Goal: Task Accomplishment & Management: Use online tool/utility

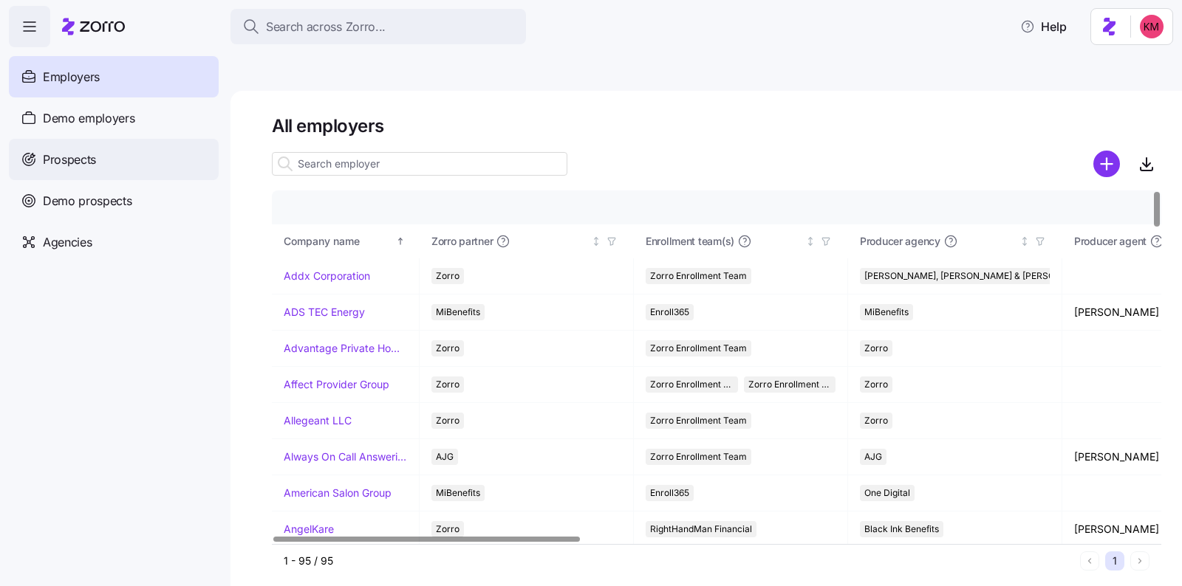
click at [159, 148] on div "Prospects" at bounding box center [114, 159] width 210 height 41
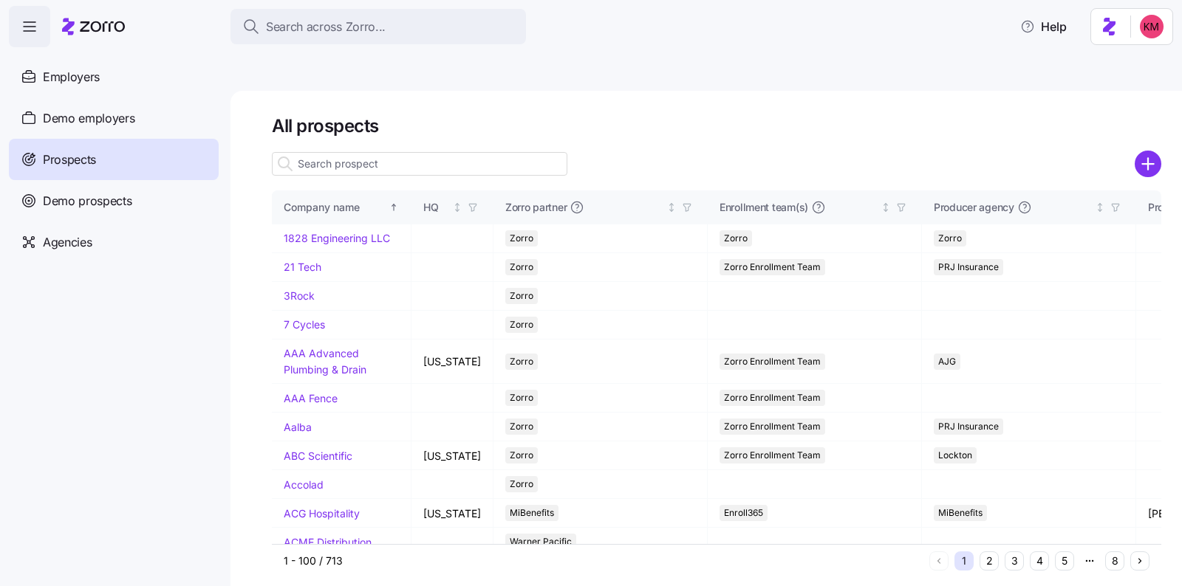
click at [1134, 151] on icon "add icon" at bounding box center [1147, 164] width 27 height 27
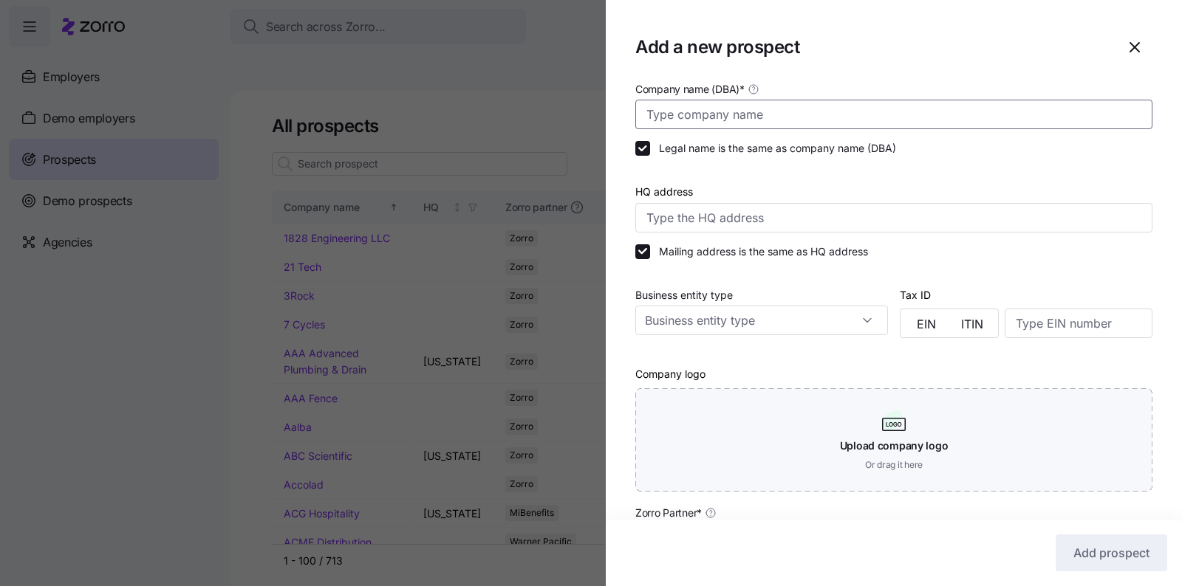
click at [918, 126] on input "Company name (DBA) *" at bounding box center [893, 115] width 517 height 30
type input "Azul Hospitality"
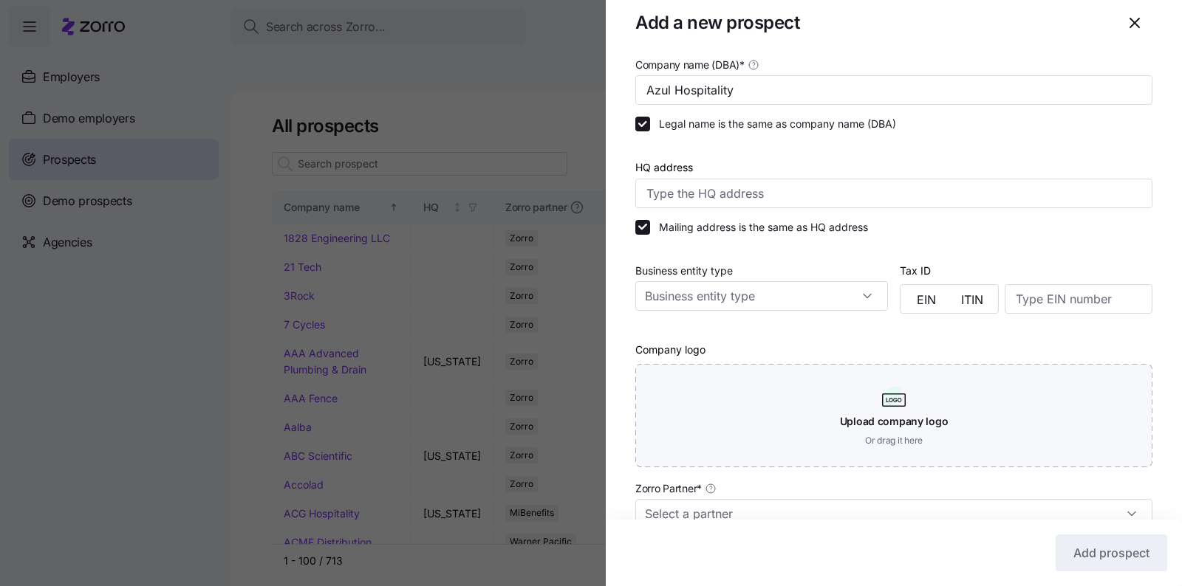
scroll to position [335, 0]
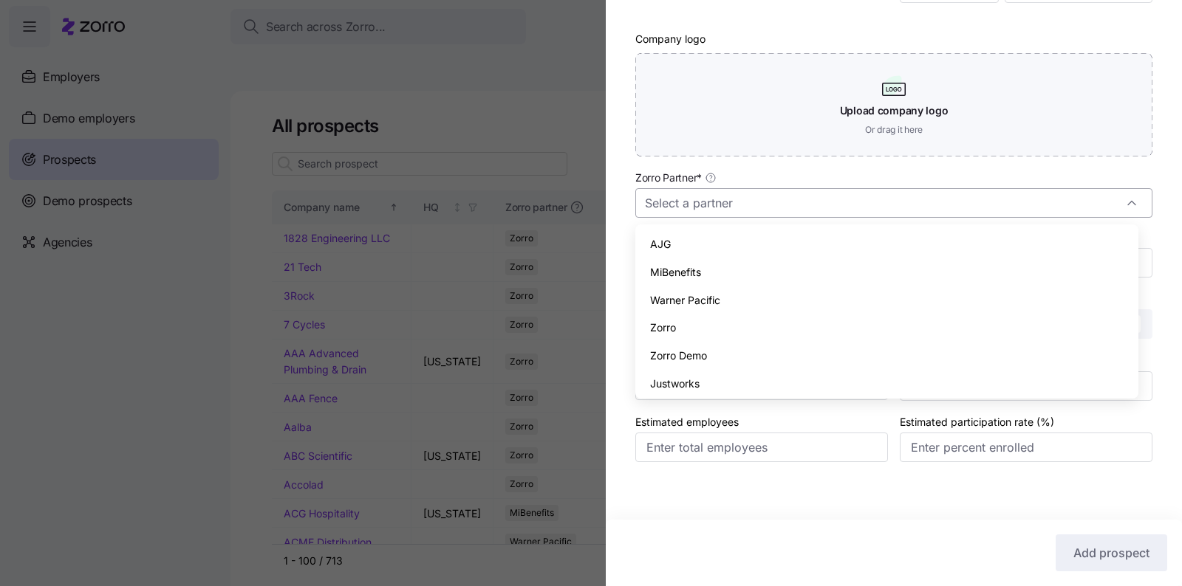
click at [747, 203] on input "Zorro Partner *" at bounding box center [893, 203] width 517 height 30
click at [724, 326] on div "Zorro" at bounding box center [886, 328] width 491 height 28
type input "Zorro"
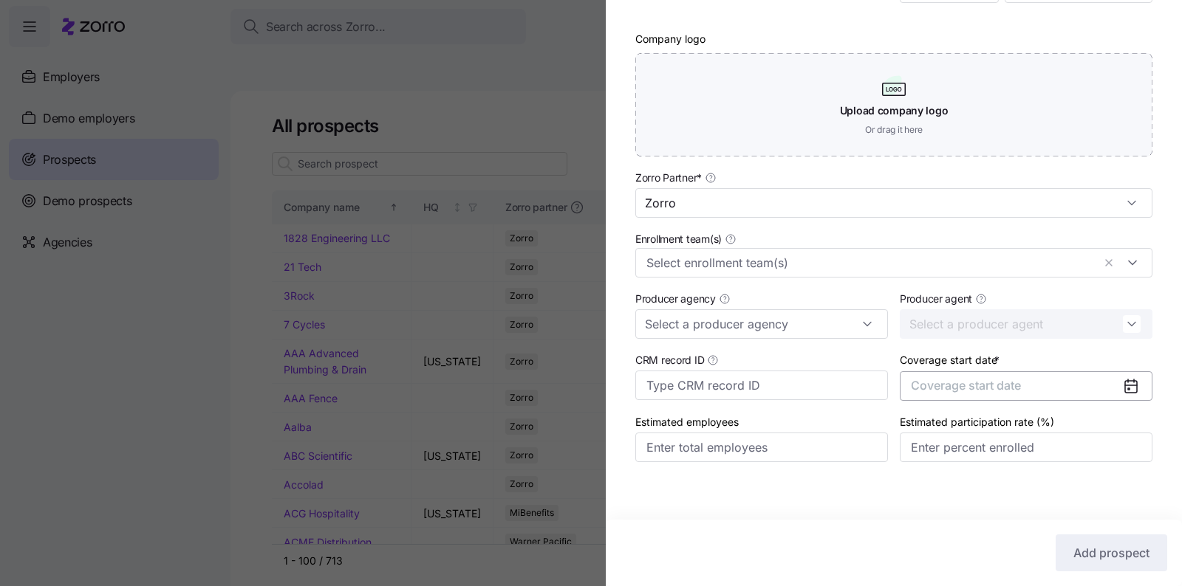
click at [956, 386] on span "Coverage start date" at bounding box center [966, 385] width 110 height 15
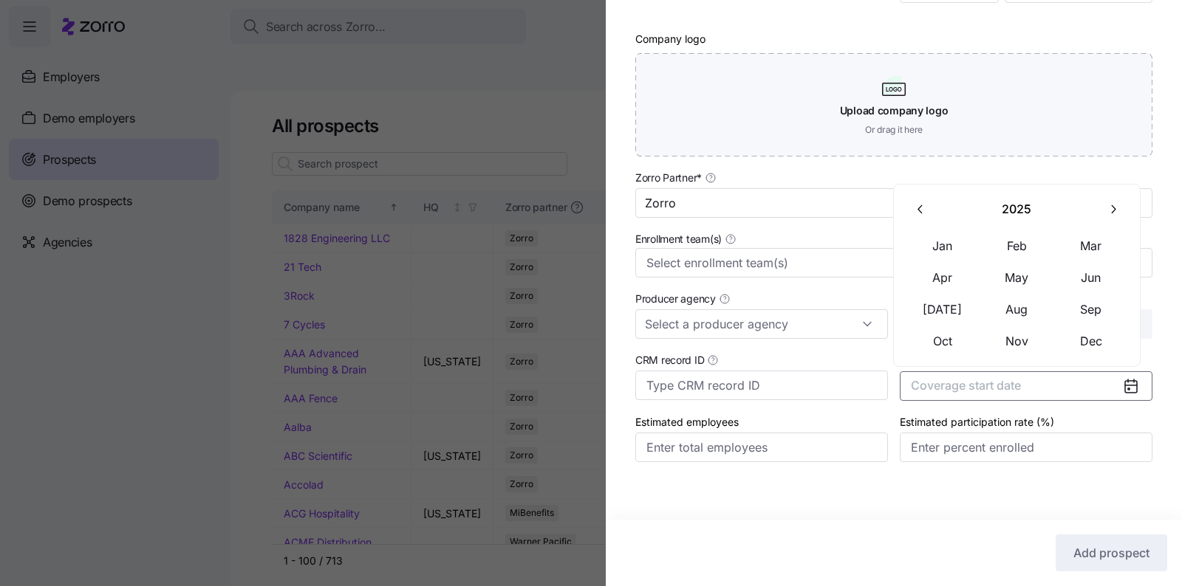
click at [1110, 202] on icon "button" at bounding box center [1113, 209] width 14 height 14
click at [957, 248] on button "Jan" at bounding box center [942, 246] width 74 height 31
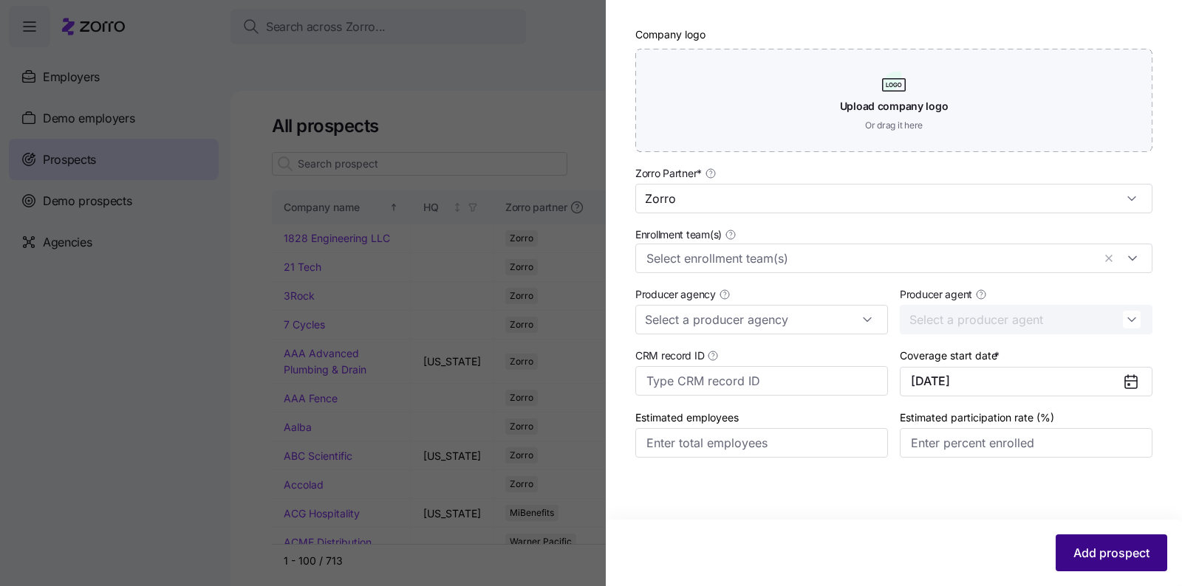
scroll to position [345, 0]
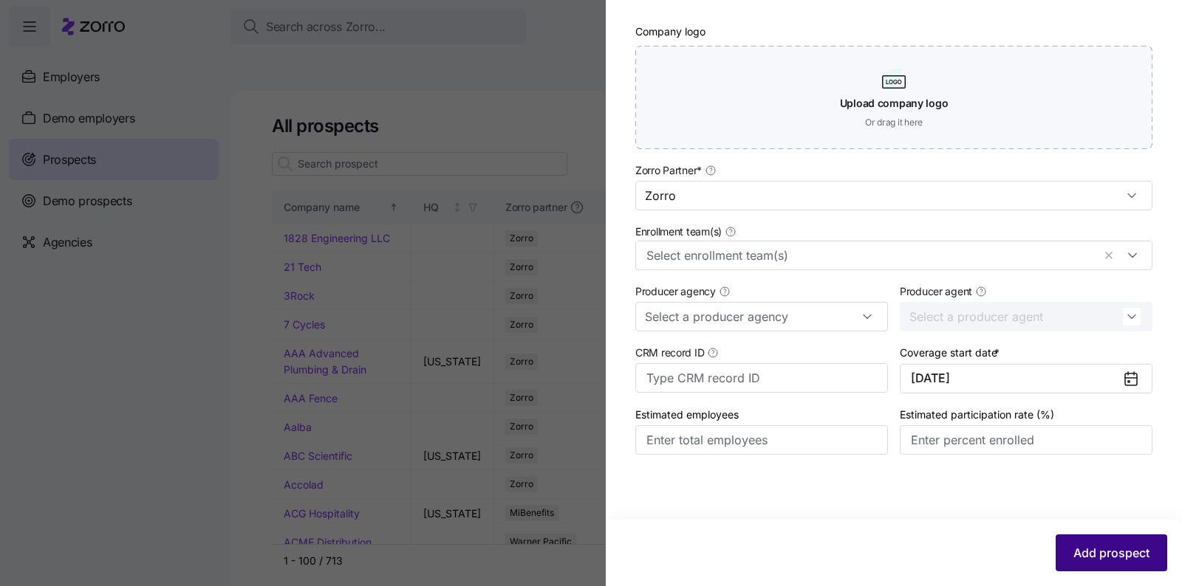
click at [1096, 552] on span "Add prospect" at bounding box center [1111, 553] width 76 height 18
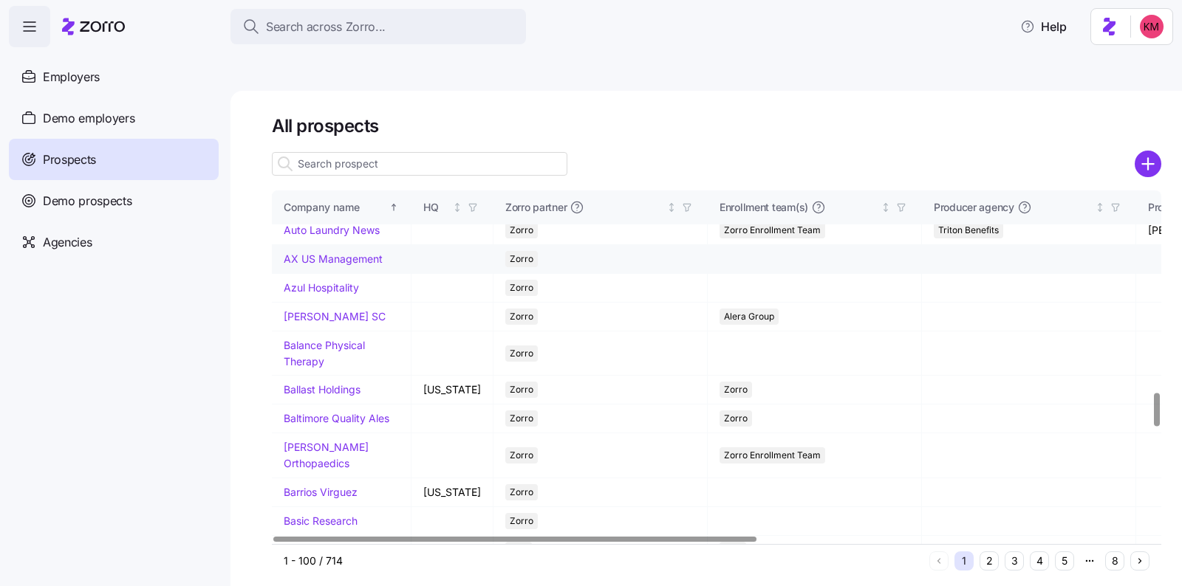
scroll to position [2316, 0]
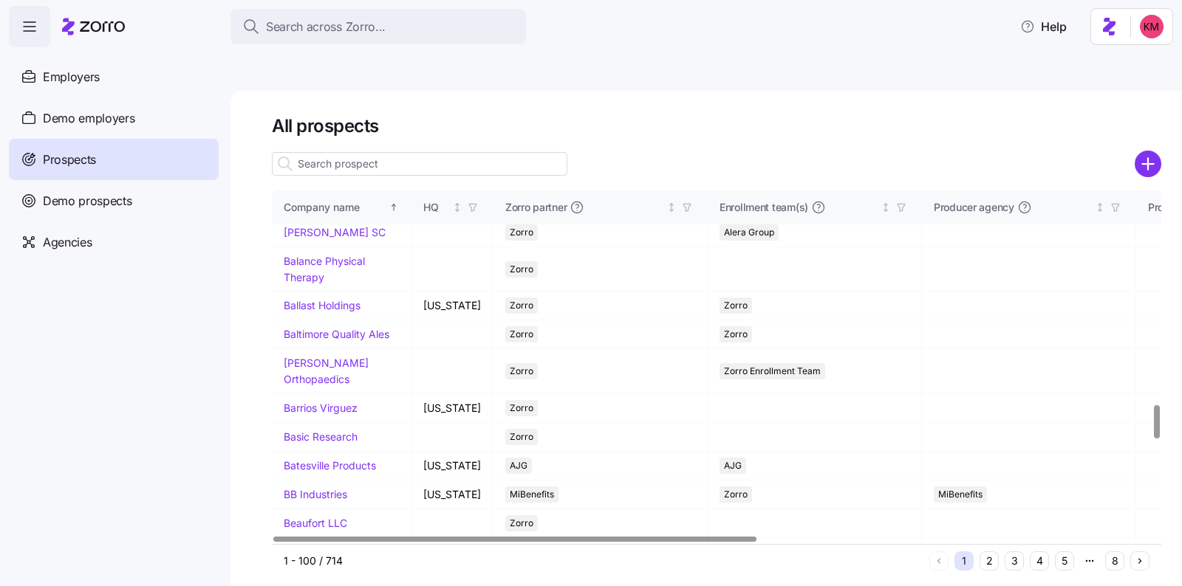
click at [312, 210] on link "Azul Hospitality" at bounding box center [321, 203] width 75 height 13
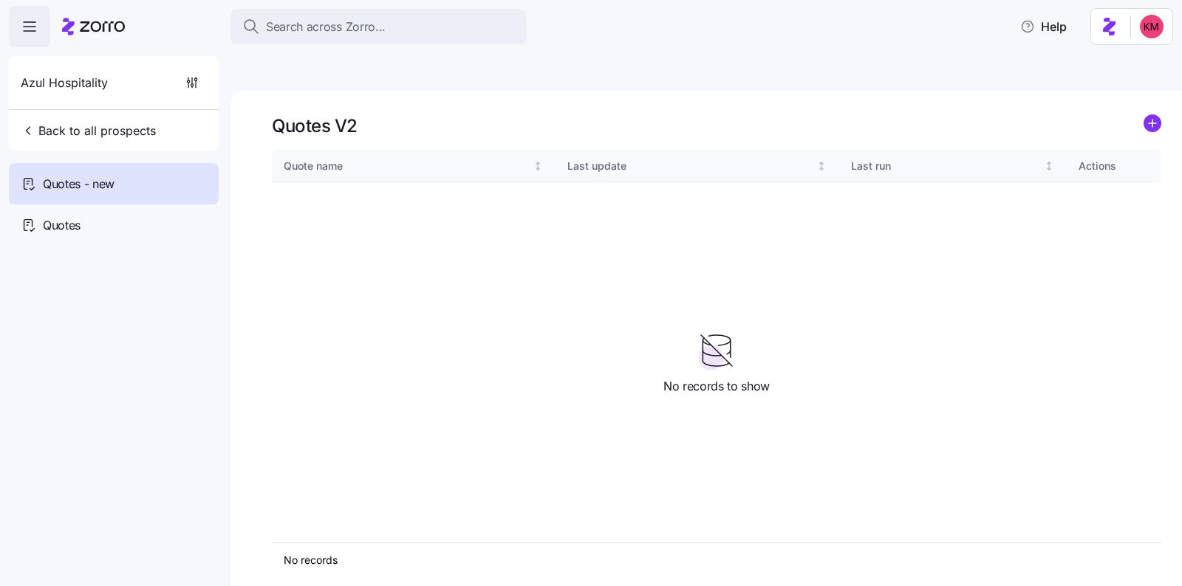
click at [1149, 123] on icon "add icon" at bounding box center [1151, 123] width 7 height 0
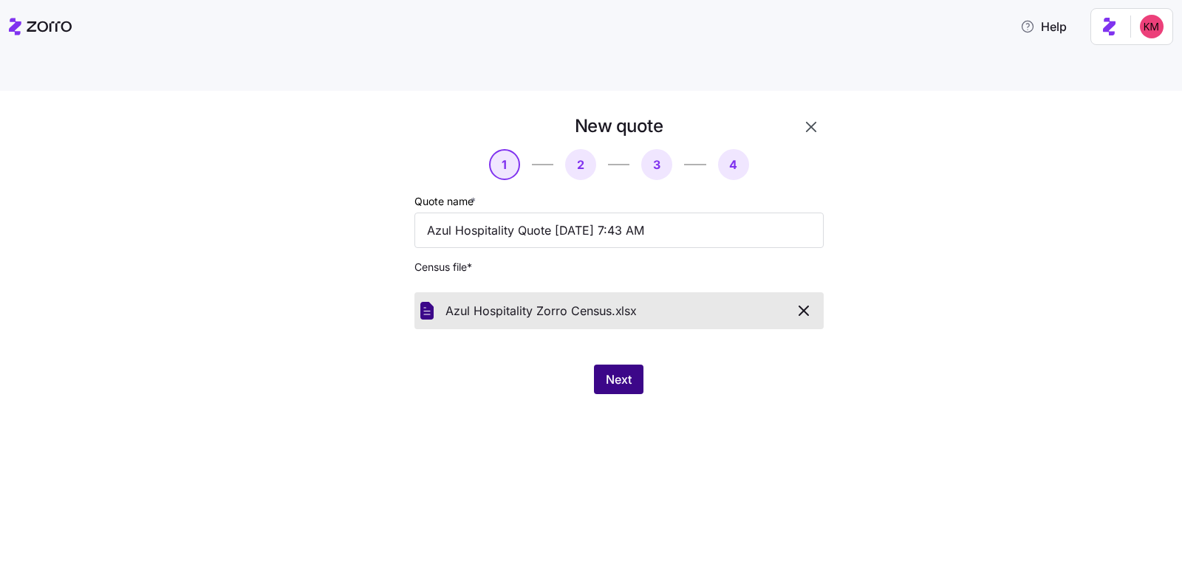
click at [614, 371] on span "Next" at bounding box center [619, 380] width 26 height 18
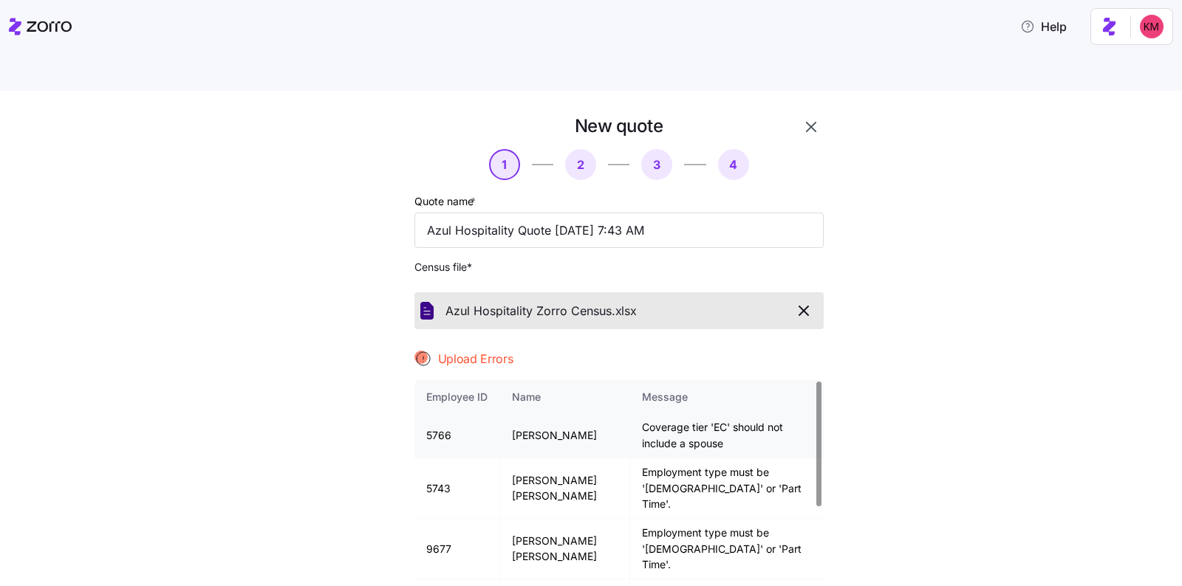
click at [439, 414] on td "5766" at bounding box center [457, 436] width 86 height 44
click at [436, 414] on td "5766" at bounding box center [457, 436] width 86 height 44
copy td "5766"
click at [435, 459] on td "5743" at bounding box center [457, 489] width 86 height 61
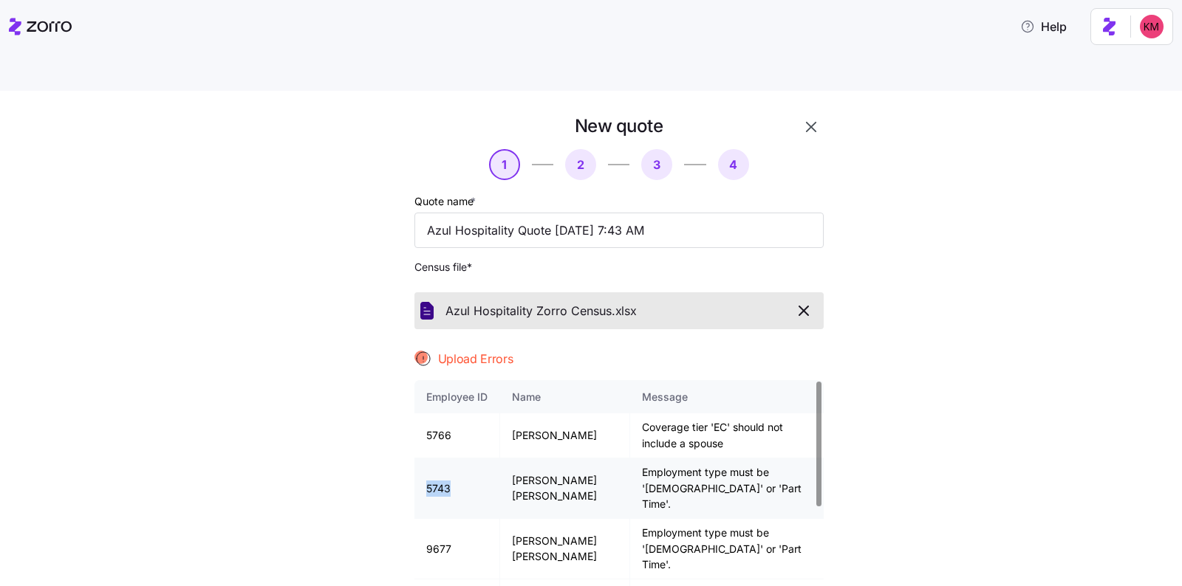
click at [434, 459] on td "5743" at bounding box center [457, 489] width 86 height 61
copy td "5743"
click at [426, 519] on td "9677" at bounding box center [457, 549] width 86 height 61
copy td "9677"
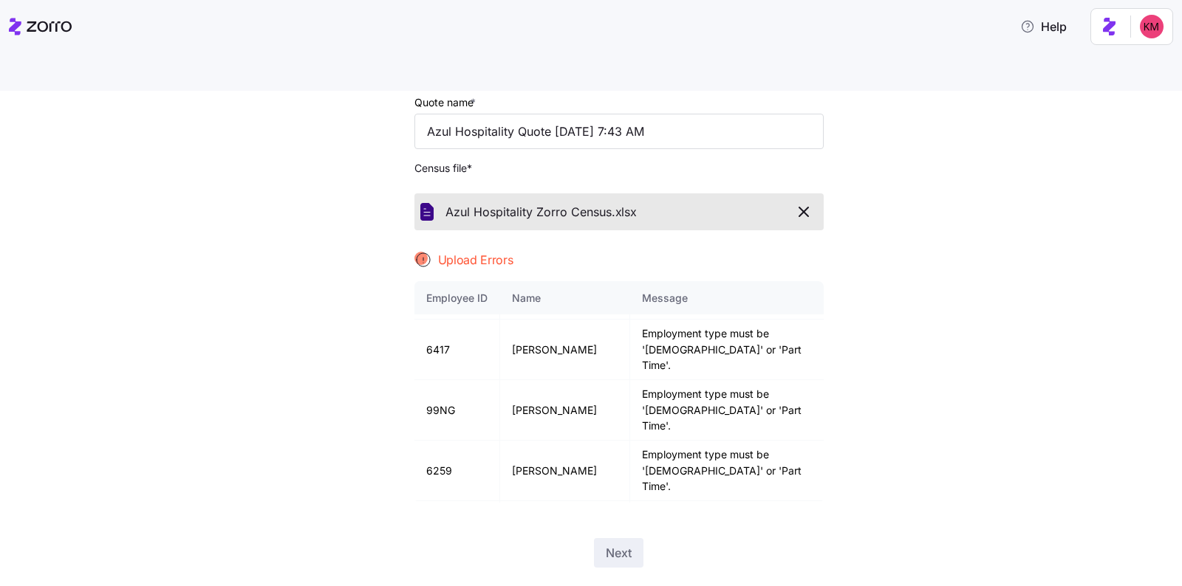
scroll to position [166, 0]
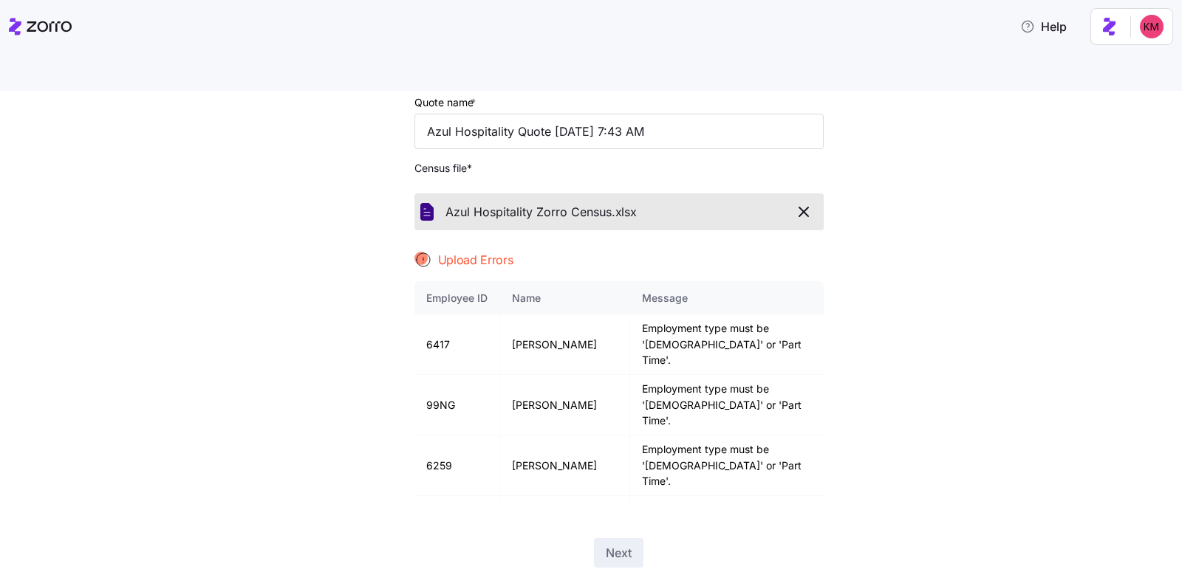
click at [798, 203] on icon "button" at bounding box center [804, 212] width 18 height 18
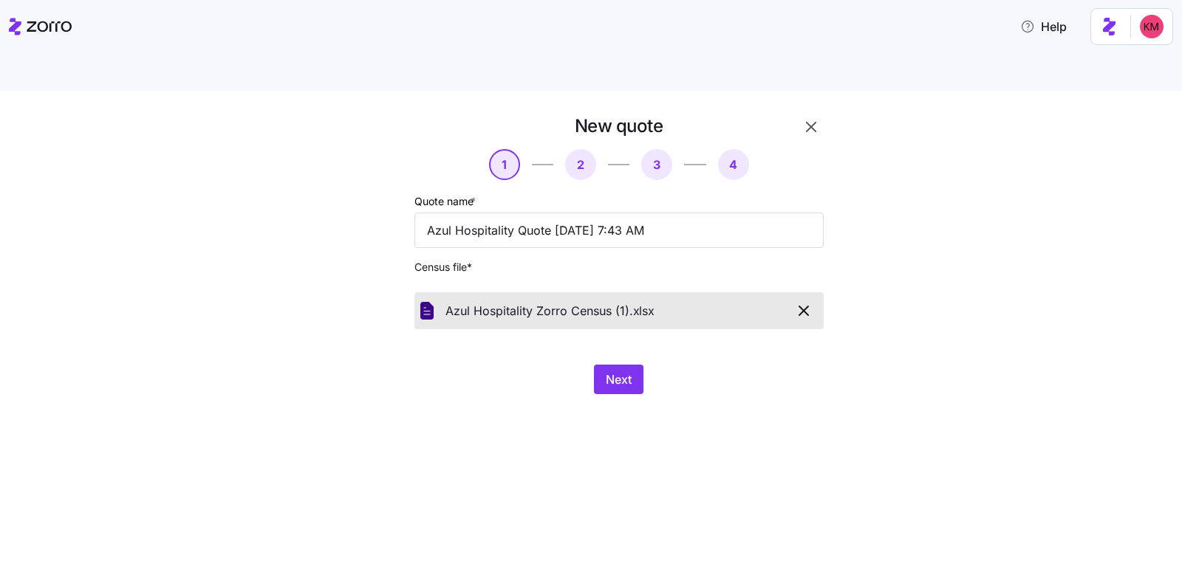
click at [513, 388] on div "New quote 1 2 3 4 Quote name * Azul Hospitality Quote 09/25/2025 7:43 AM Census…" at bounding box center [591, 356] width 1182 height 530
click at [614, 371] on span "Next" at bounding box center [619, 380] width 26 height 18
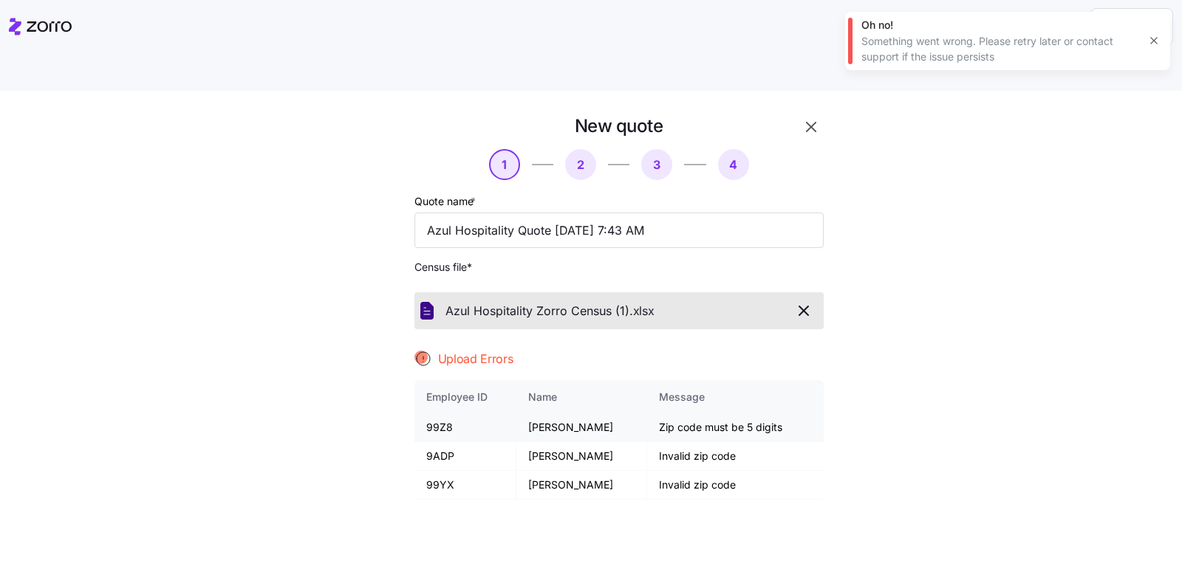
click at [425, 414] on td "99Z8" at bounding box center [465, 428] width 103 height 29
copy td "99Z8"
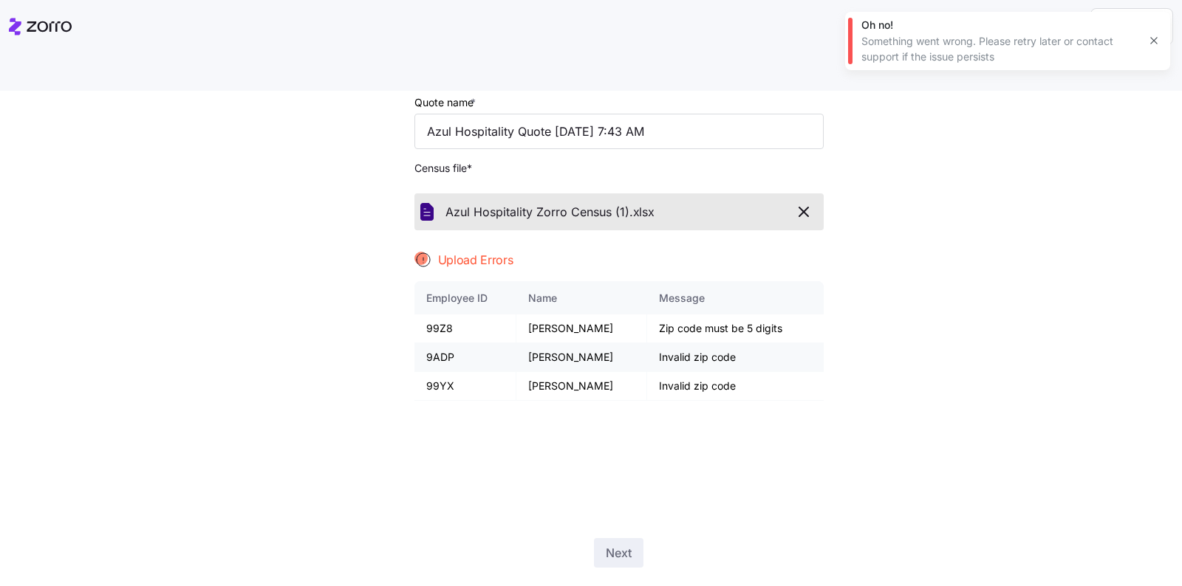
click at [421, 349] on td "9ADP" at bounding box center [465, 357] width 103 height 29
copy td "9ADP"
click at [438, 383] on td "99YX" at bounding box center [465, 386] width 103 height 29
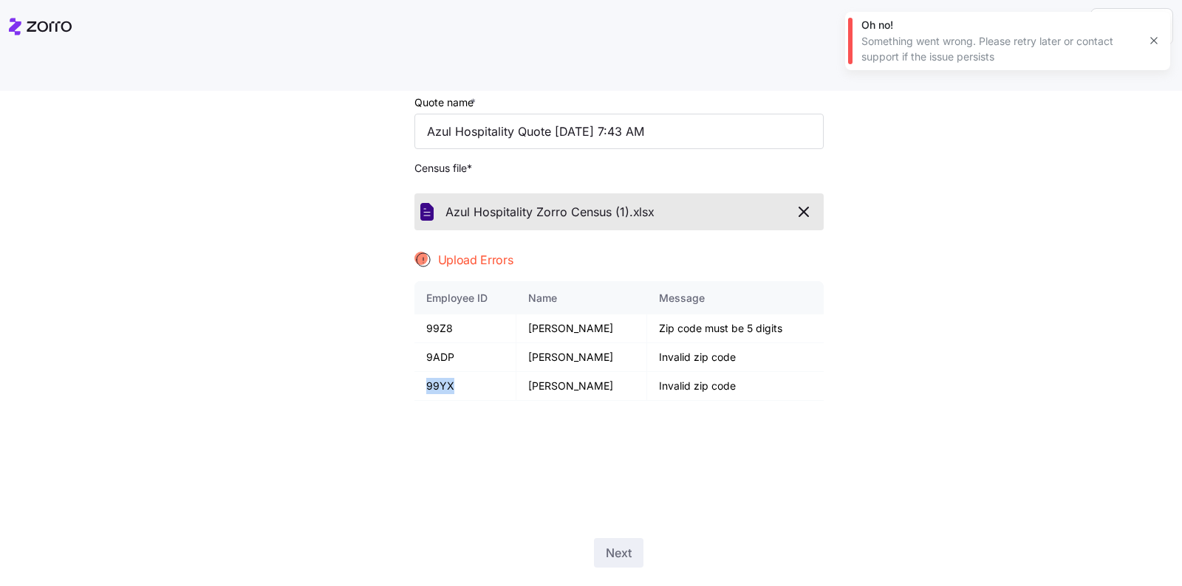
copy td "99YX"
click at [524, 203] on span "Azul Hospitality Zorro Census (1)." at bounding box center [539, 212] width 188 height 18
click at [795, 203] on icon "button" at bounding box center [804, 212] width 18 height 18
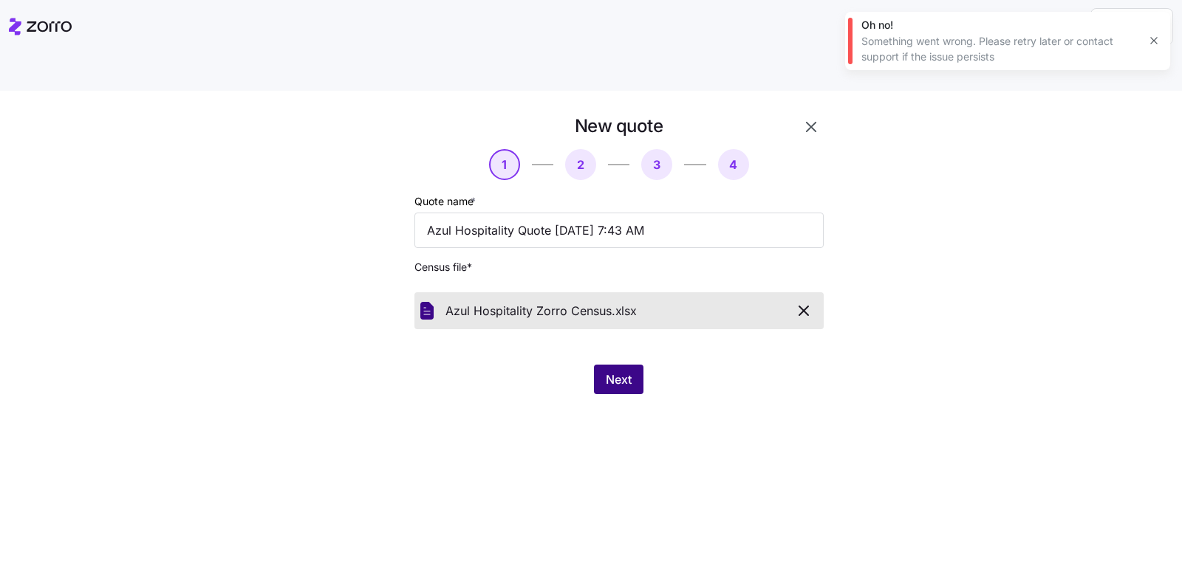
click at [626, 371] on span "Next" at bounding box center [619, 380] width 26 height 18
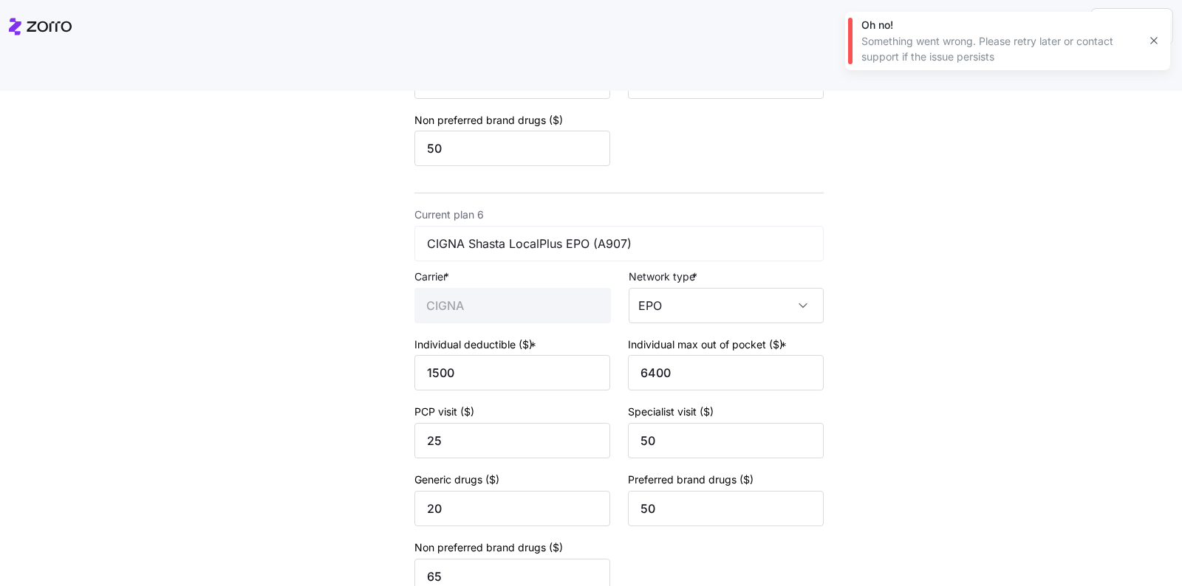
scroll to position [2285, 0]
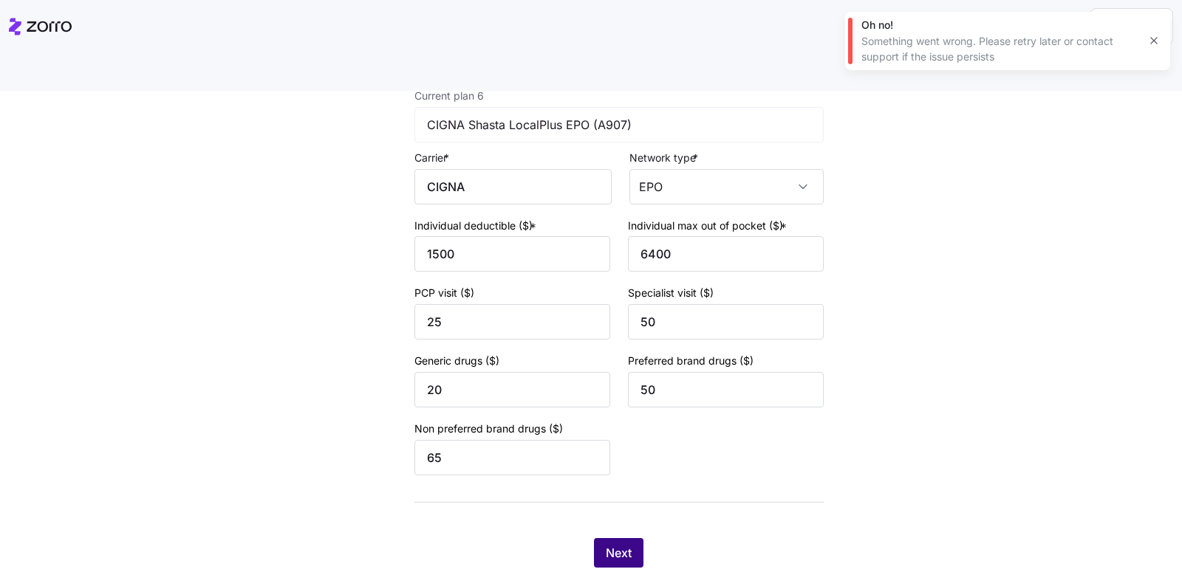
click at [594, 538] on button "Next" at bounding box center [618, 553] width 49 height 30
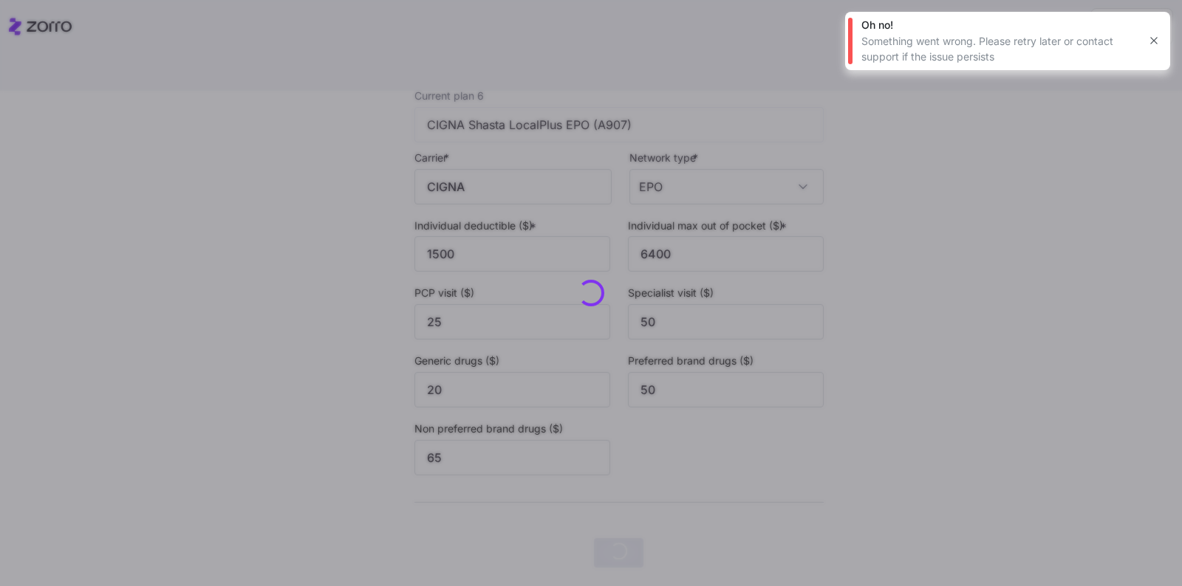
scroll to position [0, 0]
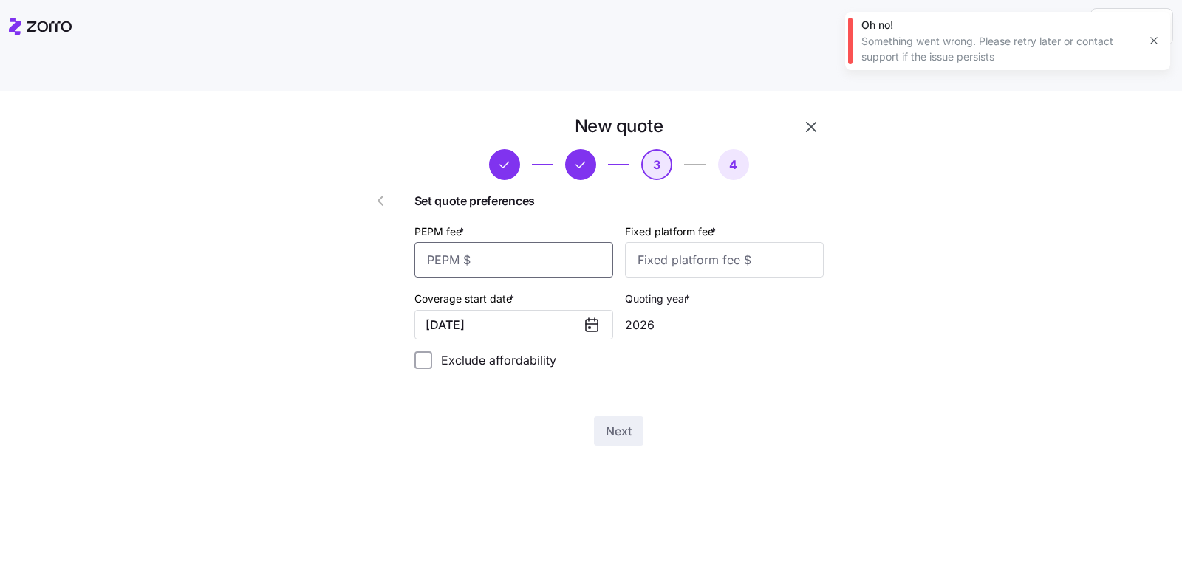
click at [498, 242] on input "PEPM fee *" at bounding box center [513, 259] width 199 height 35
type input "50"
type input "100"
click at [609, 422] on span "Next" at bounding box center [619, 431] width 26 height 18
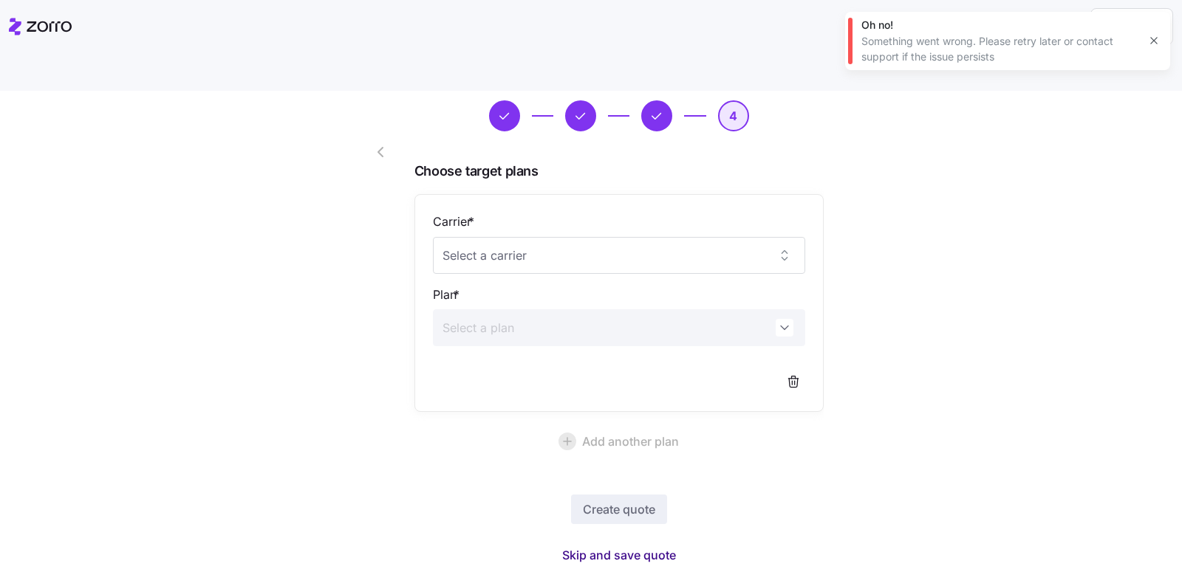
click at [607, 546] on span "Skip and save quote" at bounding box center [619, 555] width 114 height 18
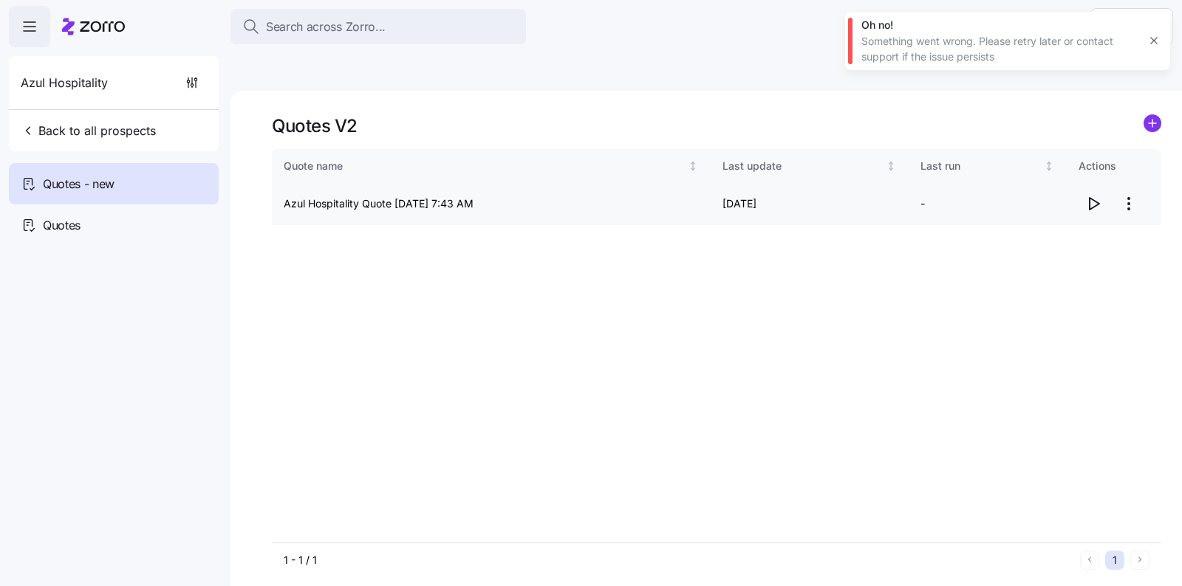
click at [1094, 195] on icon "button" at bounding box center [1093, 204] width 18 height 18
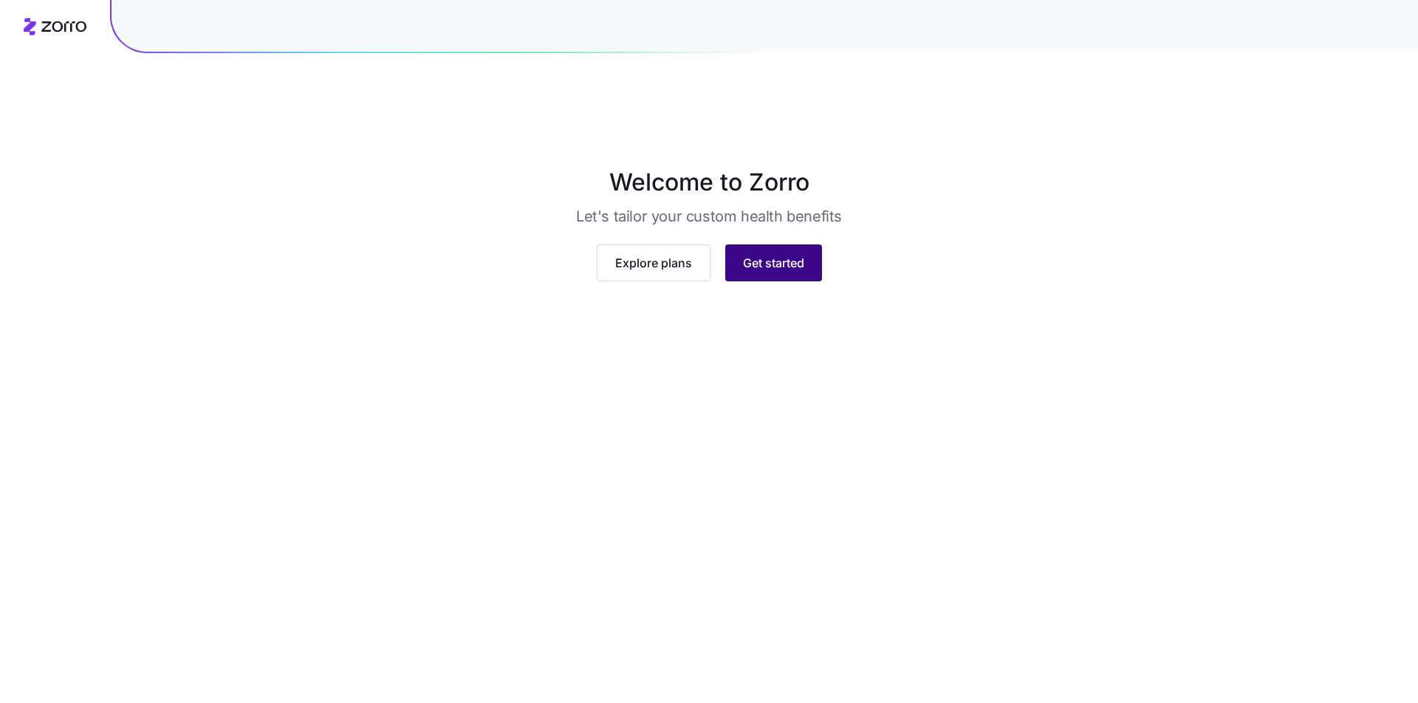
click at [793, 272] on span "Get started" at bounding box center [773, 263] width 61 height 18
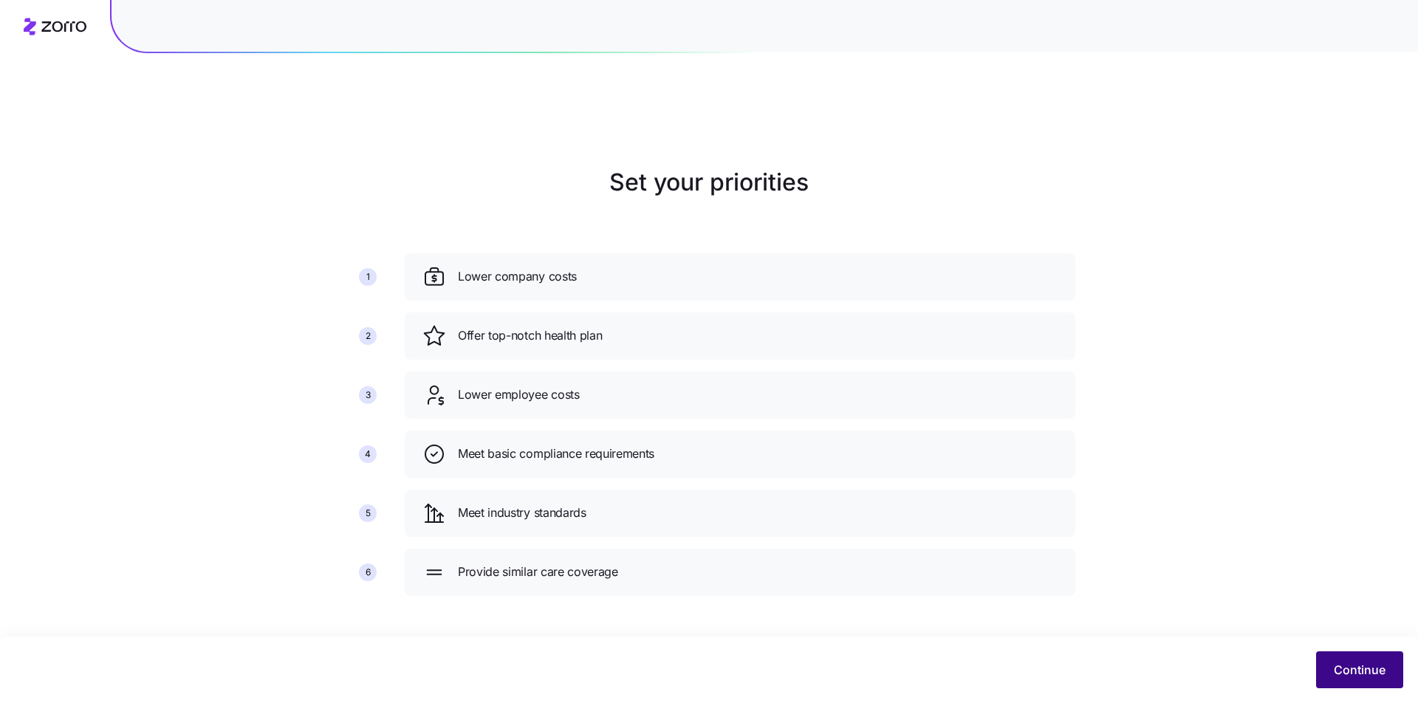
click at [1360, 662] on span "Continue" at bounding box center [1360, 670] width 52 height 18
click at [1361, 662] on span "Continue" at bounding box center [1360, 670] width 52 height 18
click at [1353, 671] on span "Continue" at bounding box center [1360, 670] width 52 height 18
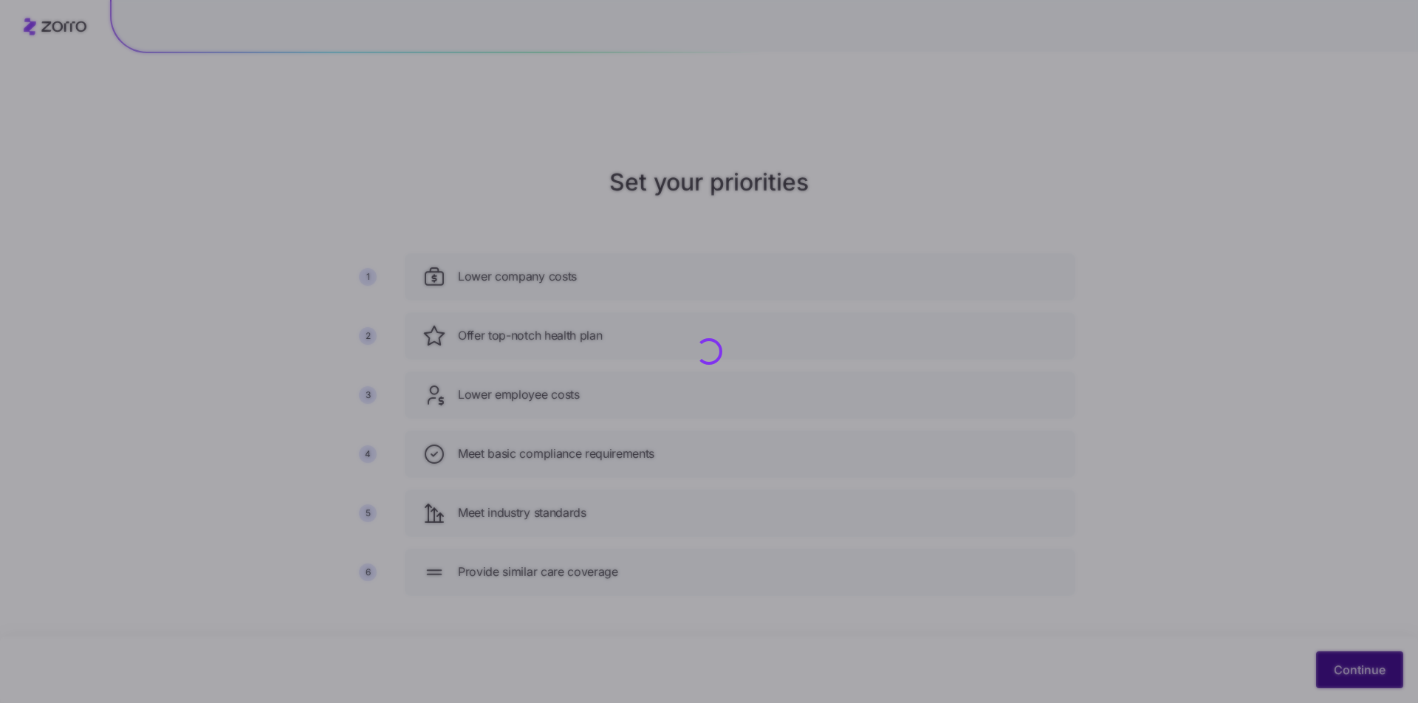
click at [1334, 662] on div "Set your priorities 1 2 3 4 5 6 Lower company costs Offer top-notch health plan…" at bounding box center [709, 386] width 1418 height 703
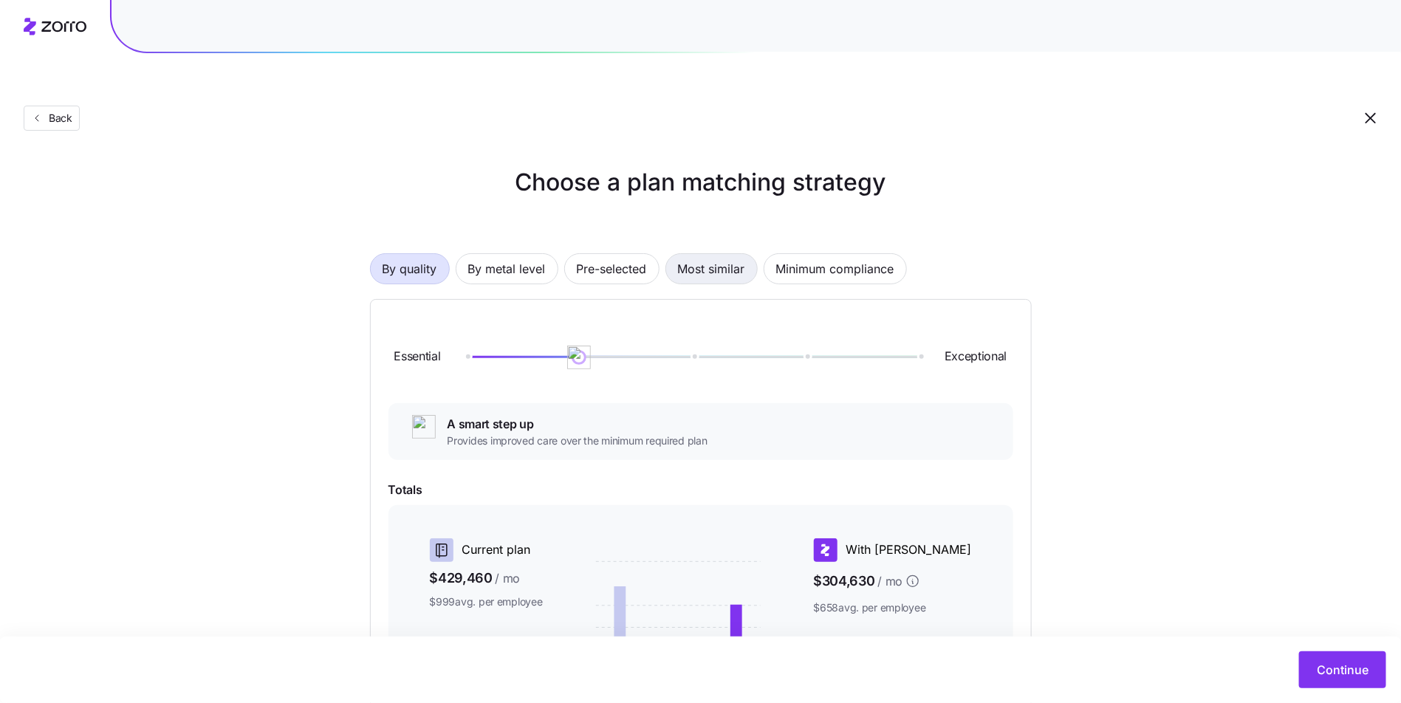
click at [710, 254] on span "Most similar" at bounding box center [711, 269] width 67 height 30
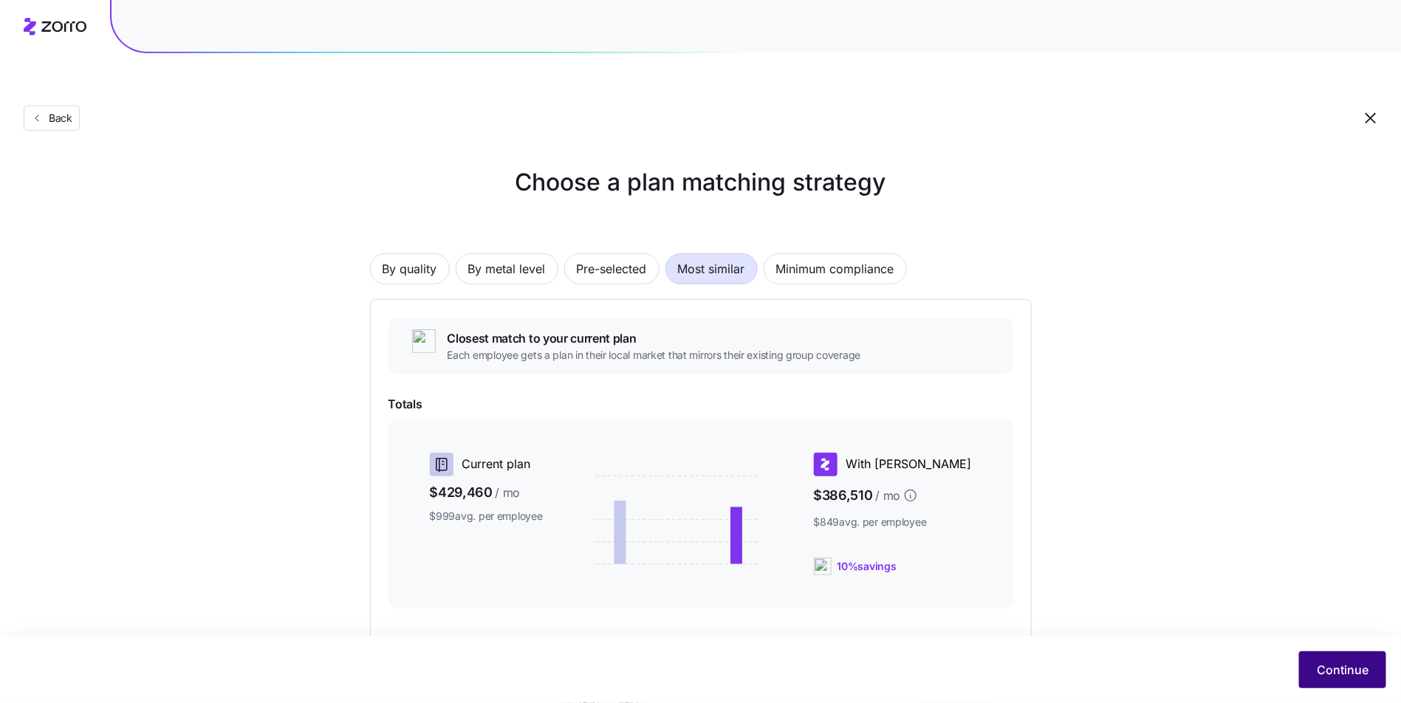
click at [1326, 660] on button "Continue" at bounding box center [1342, 669] width 87 height 37
click at [1331, 663] on span "Continue" at bounding box center [1343, 670] width 52 height 18
click at [1334, 676] on span "Continue" at bounding box center [1343, 670] width 52 height 18
click at [1331, 671] on span "Continue" at bounding box center [1343, 670] width 52 height 18
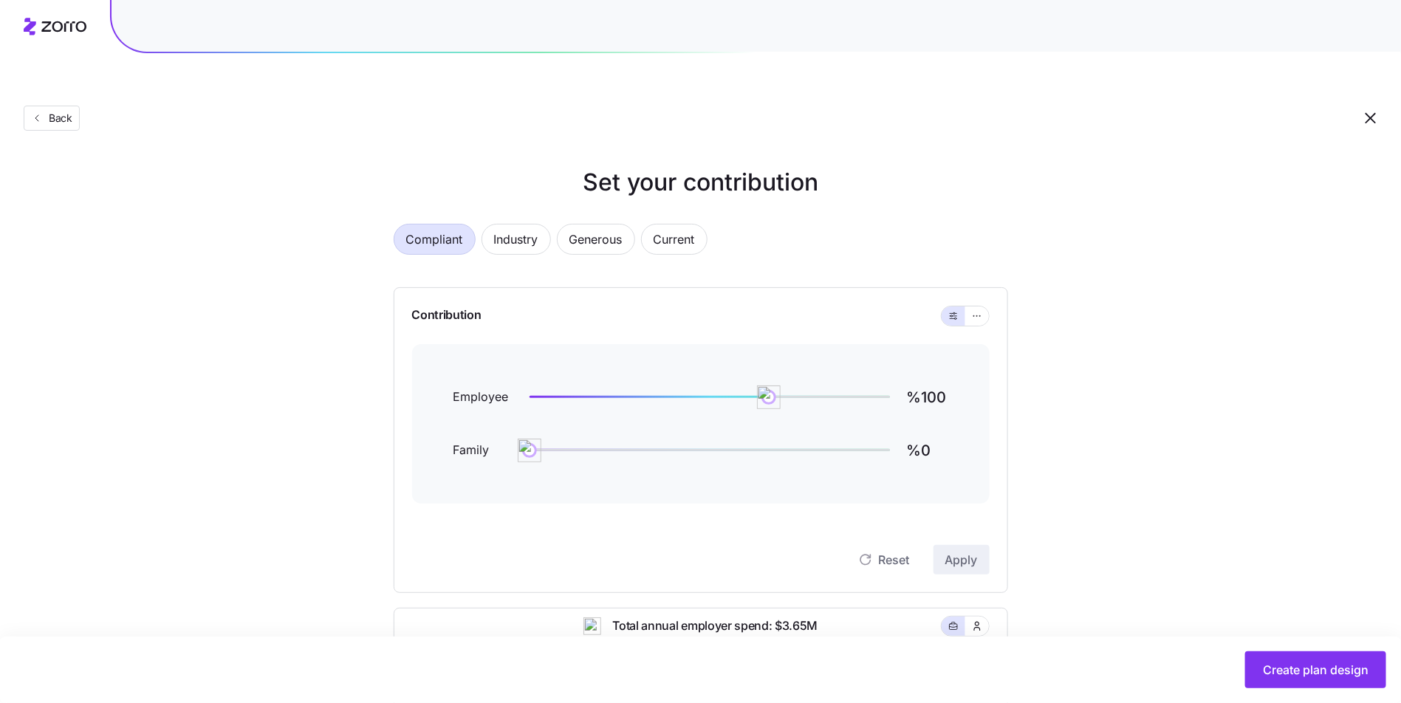
click at [660, 206] on div "Compliant Industry Generous Current Contribution Employee %100 Family %0 Reset …" at bounding box center [701, 624] width 662 height 836
click at [658, 224] on span "Current" at bounding box center [674, 239] width 41 height 30
type input "%89"
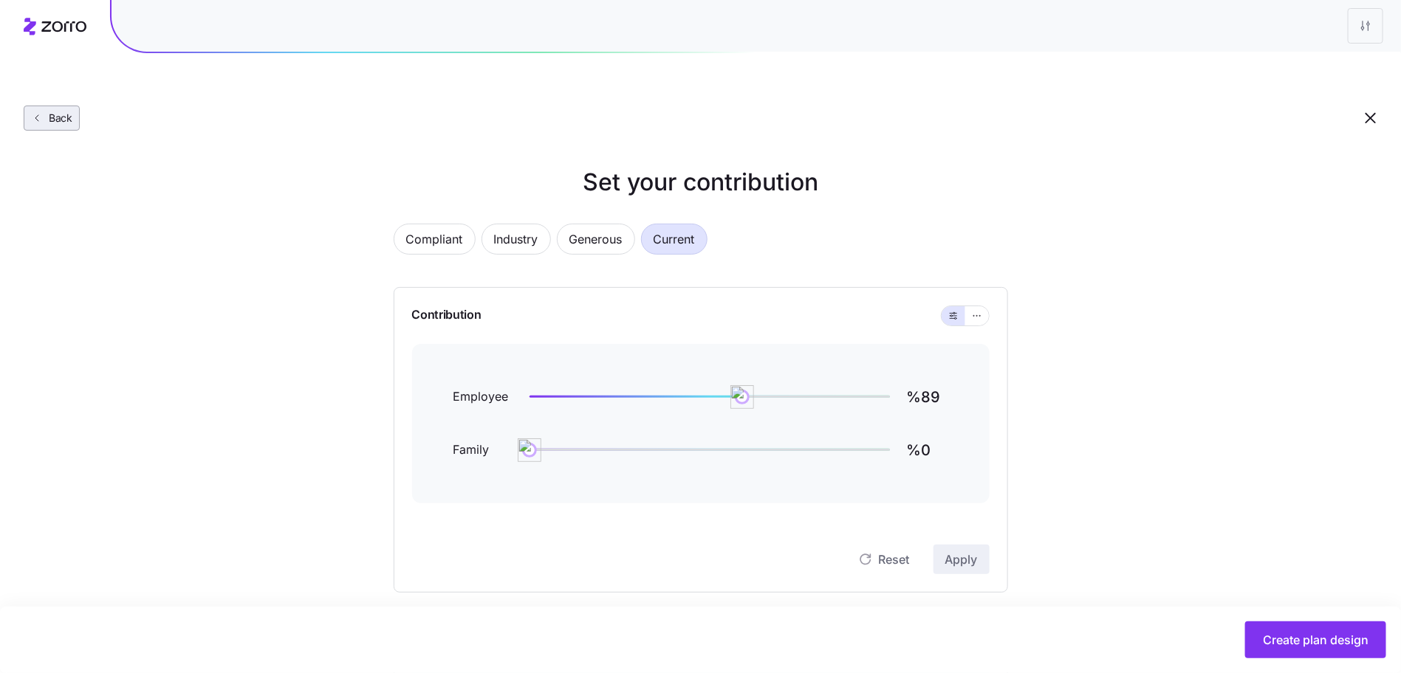
click at [35, 112] on icon "button" at bounding box center [37, 118] width 12 height 12
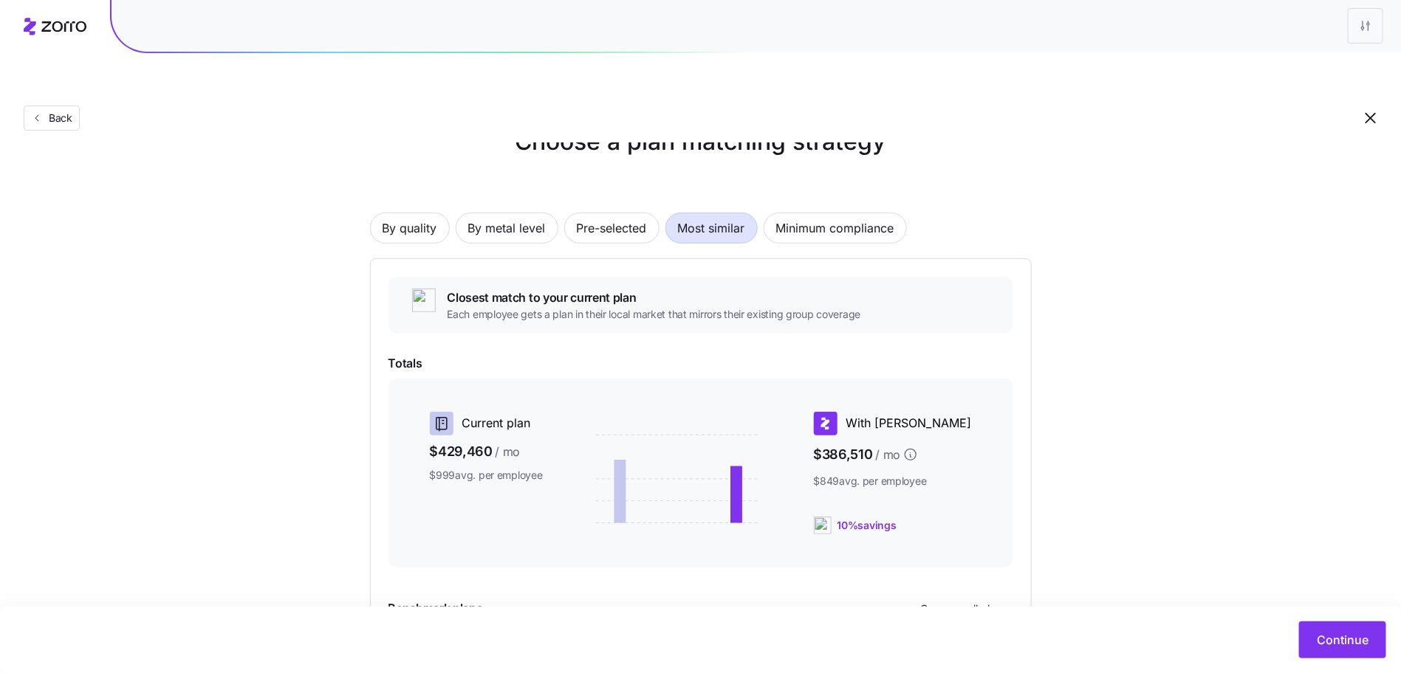
scroll to position [40, 0]
click at [509, 214] on span "By metal level" at bounding box center [507, 229] width 78 height 30
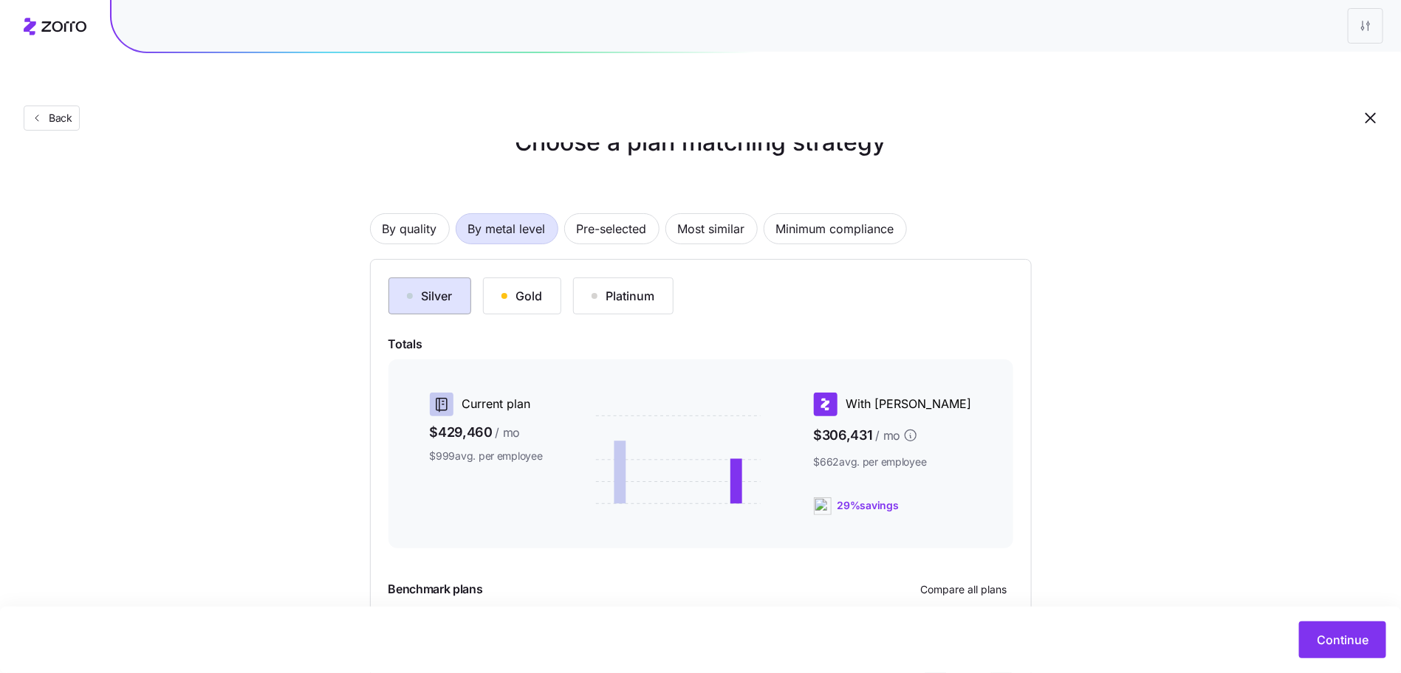
click at [425, 287] on div "Silver" at bounding box center [430, 296] width 46 height 18
click at [539, 287] on div "Gold" at bounding box center [521, 296] width 41 height 18
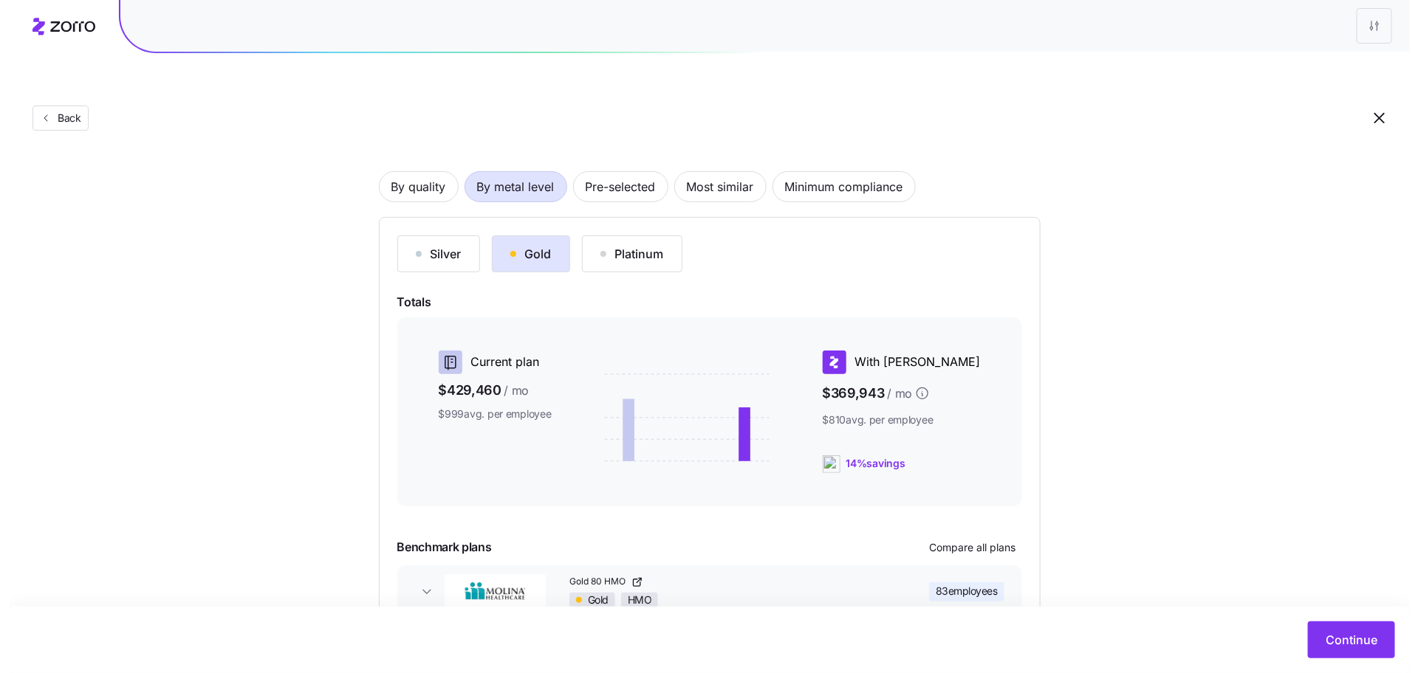
scroll to position [140, 0]
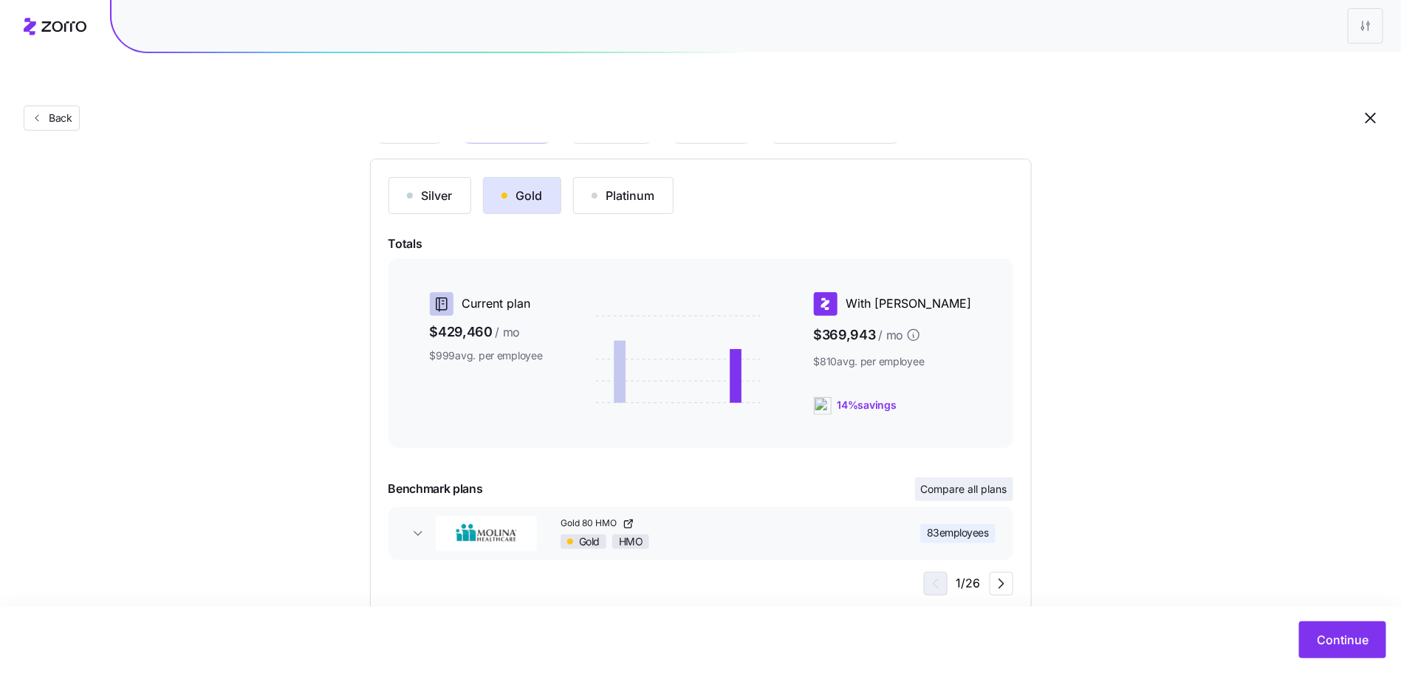
click at [966, 482] on span "Compare all plans" at bounding box center [964, 489] width 86 height 15
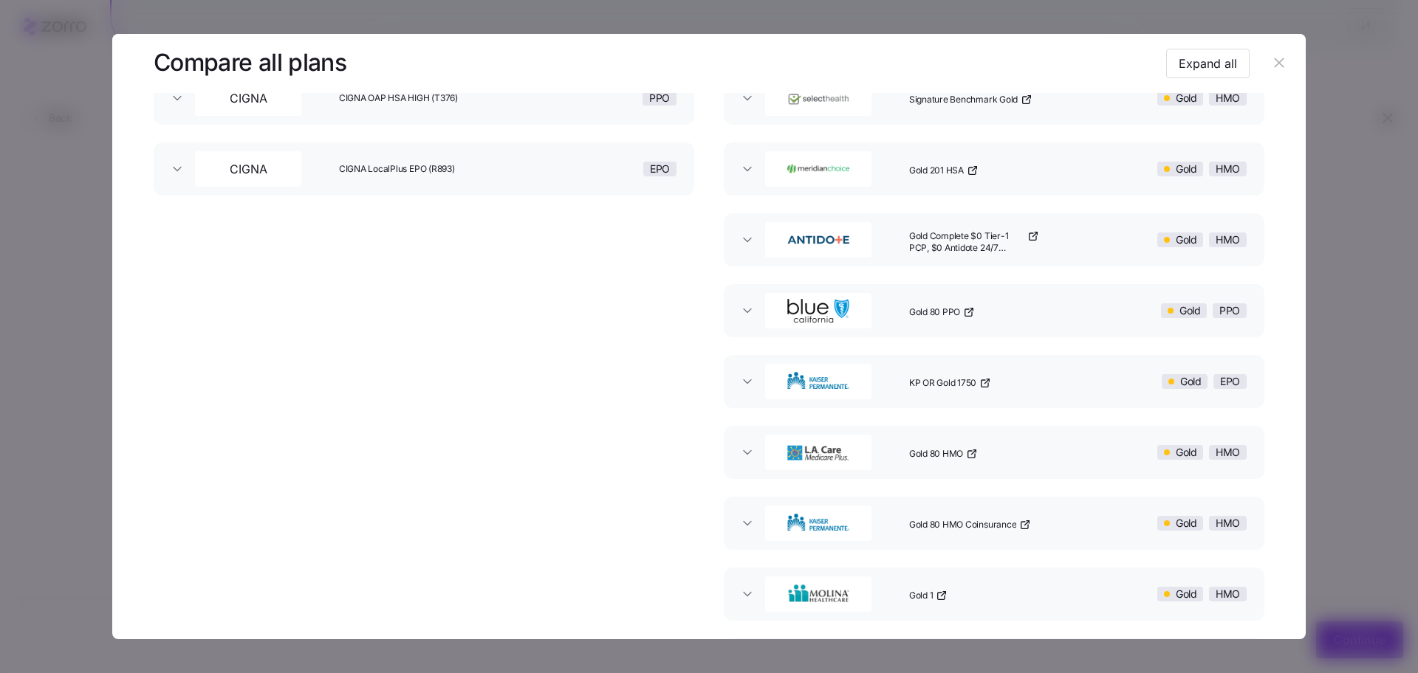
scroll to position [579, 0]
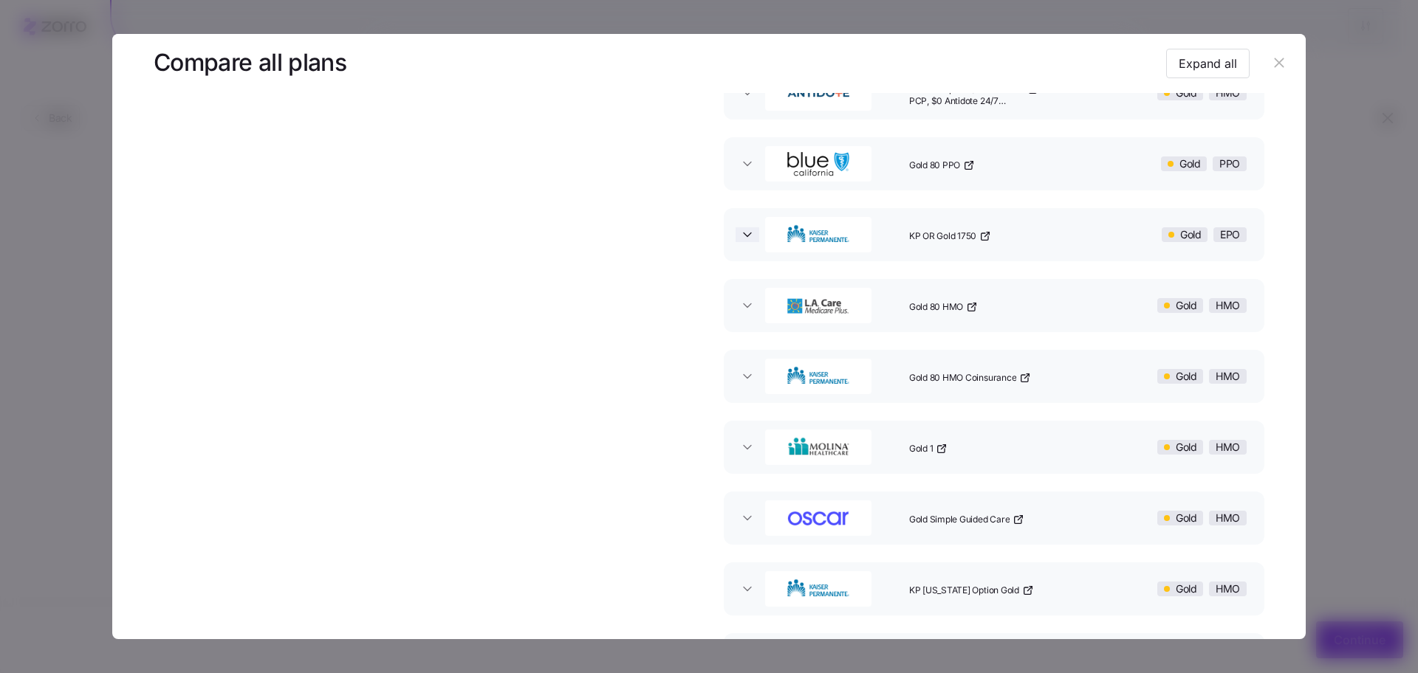
click at [747, 233] on icon "button" at bounding box center [747, 235] width 7 height 4
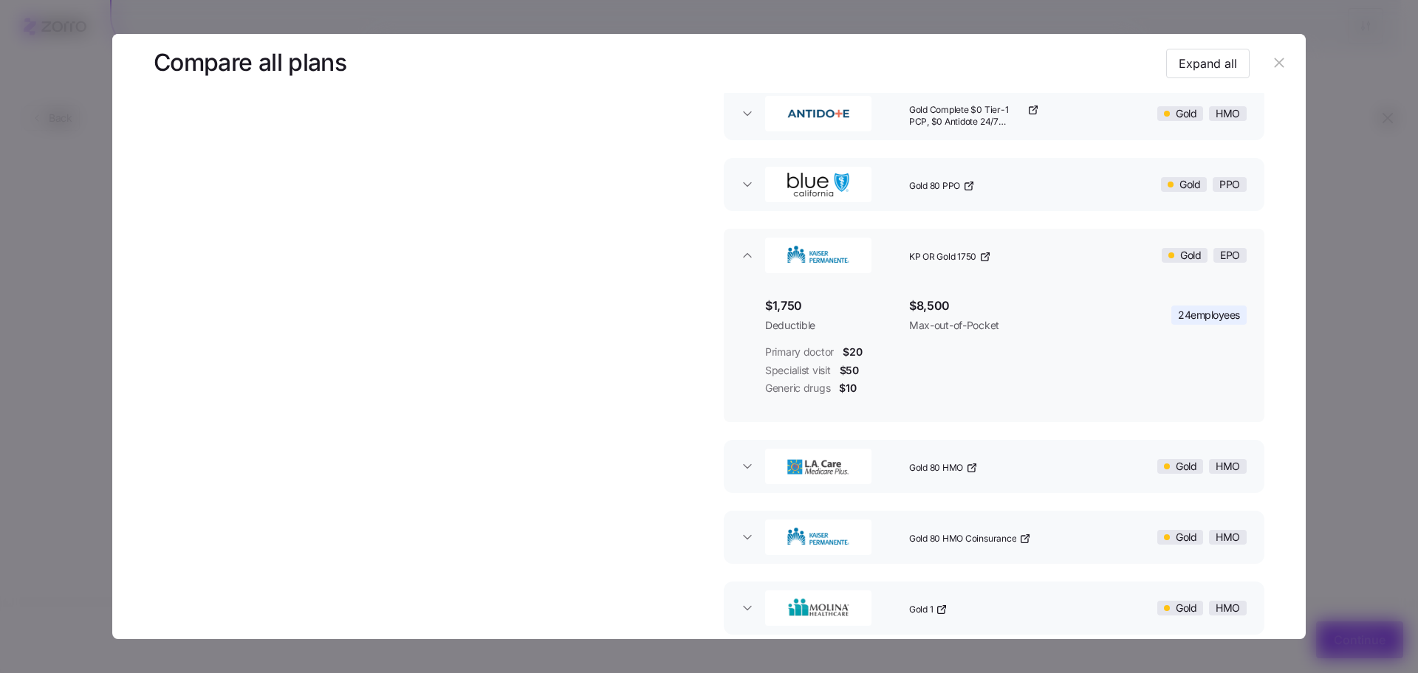
scroll to position [558, 0]
click at [750, 536] on icon "button" at bounding box center [747, 537] width 15 height 15
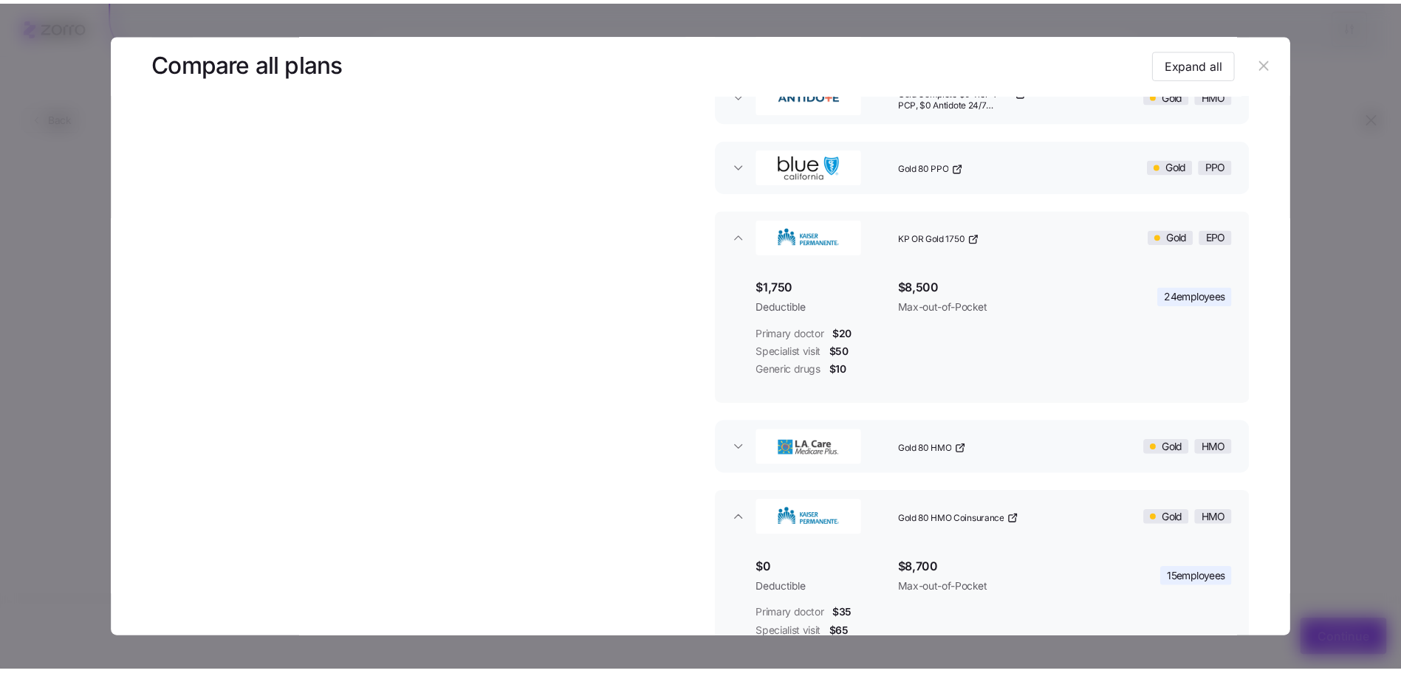
scroll to position [565, 0]
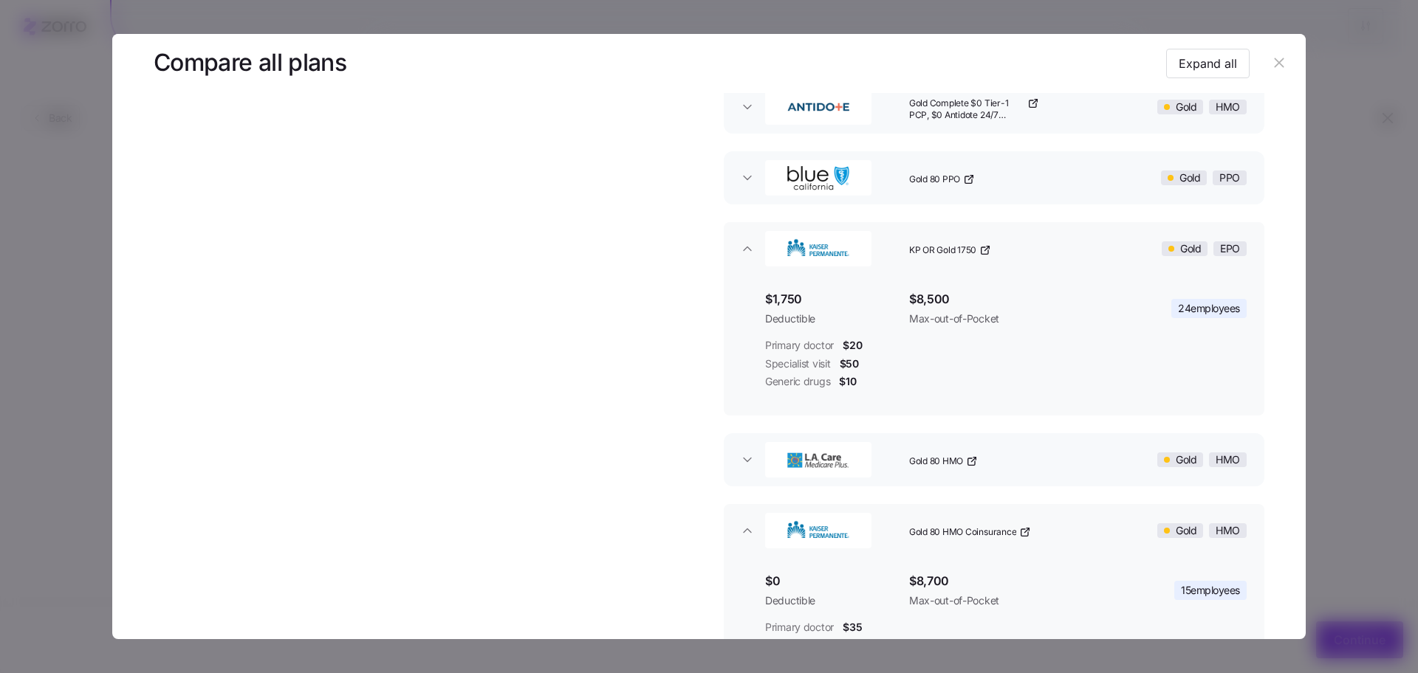
click at [981, 250] on icon "button" at bounding box center [984, 250] width 7 height 7
click at [1271, 64] on icon "button" at bounding box center [1279, 63] width 16 height 16
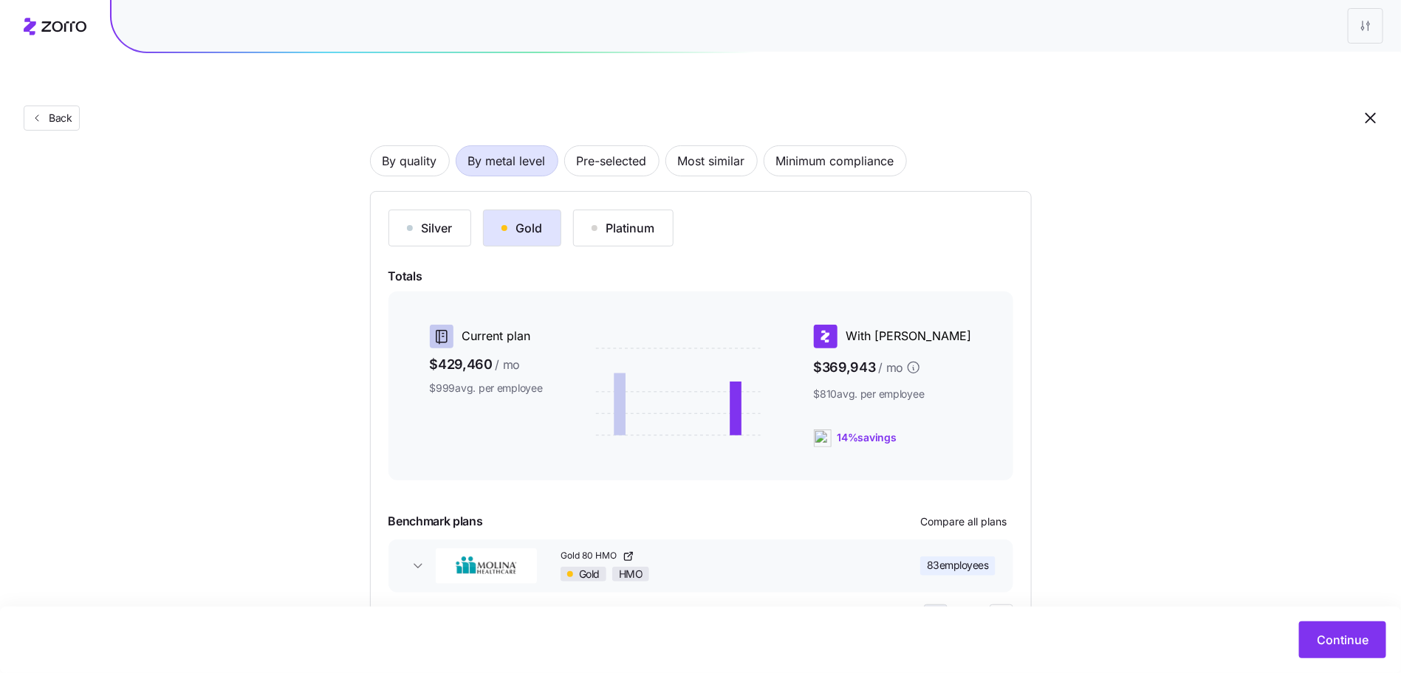
scroll to position [107, 0]
click at [643, 220] on div "Platinum" at bounding box center [624, 229] width 64 height 18
click at [409, 210] on button "Silver" at bounding box center [429, 228] width 83 height 37
click at [536, 210] on button "Gold" at bounding box center [522, 228] width 78 height 37
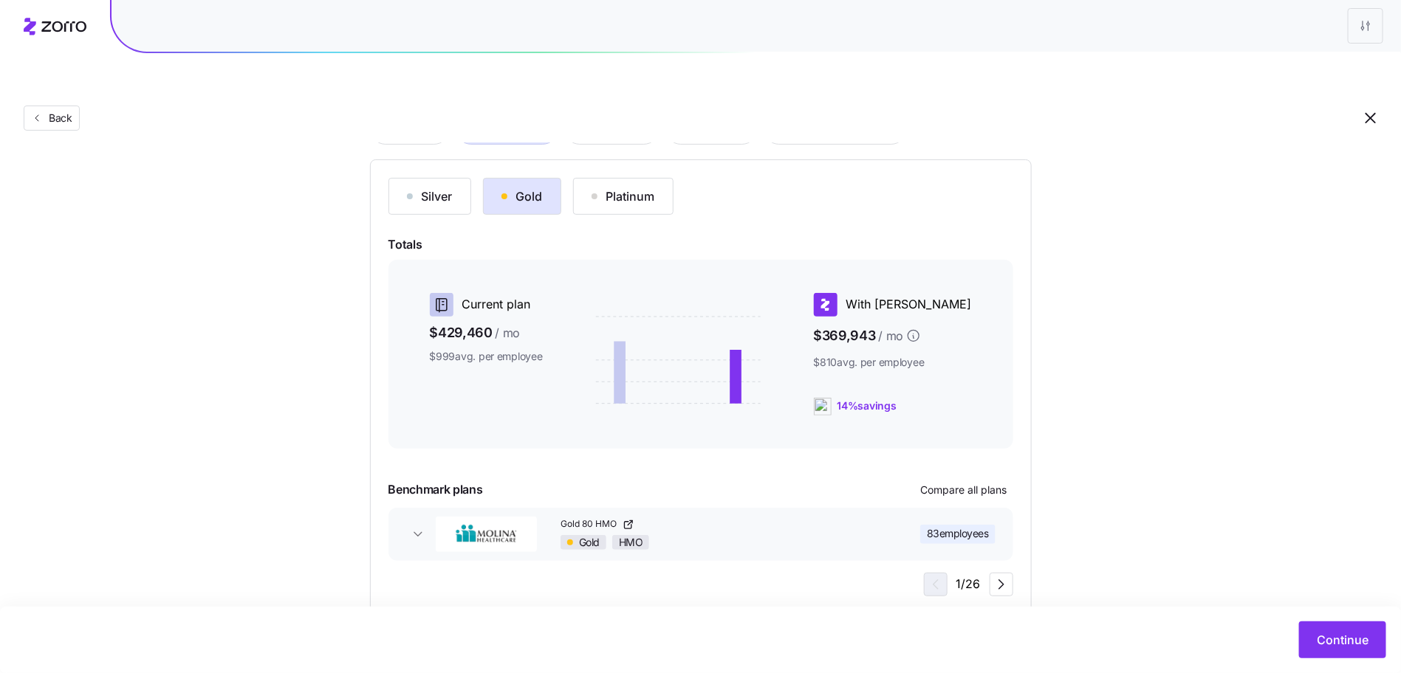
scroll to position [140, 0]
click at [640, 177] on button "Platinum" at bounding box center [623, 195] width 100 height 37
click at [487, 177] on button "Gold" at bounding box center [522, 195] width 78 height 37
click at [1301, 637] on button "Continue" at bounding box center [1342, 640] width 87 height 37
click at [1349, 645] on span "Continue" at bounding box center [1343, 640] width 52 height 18
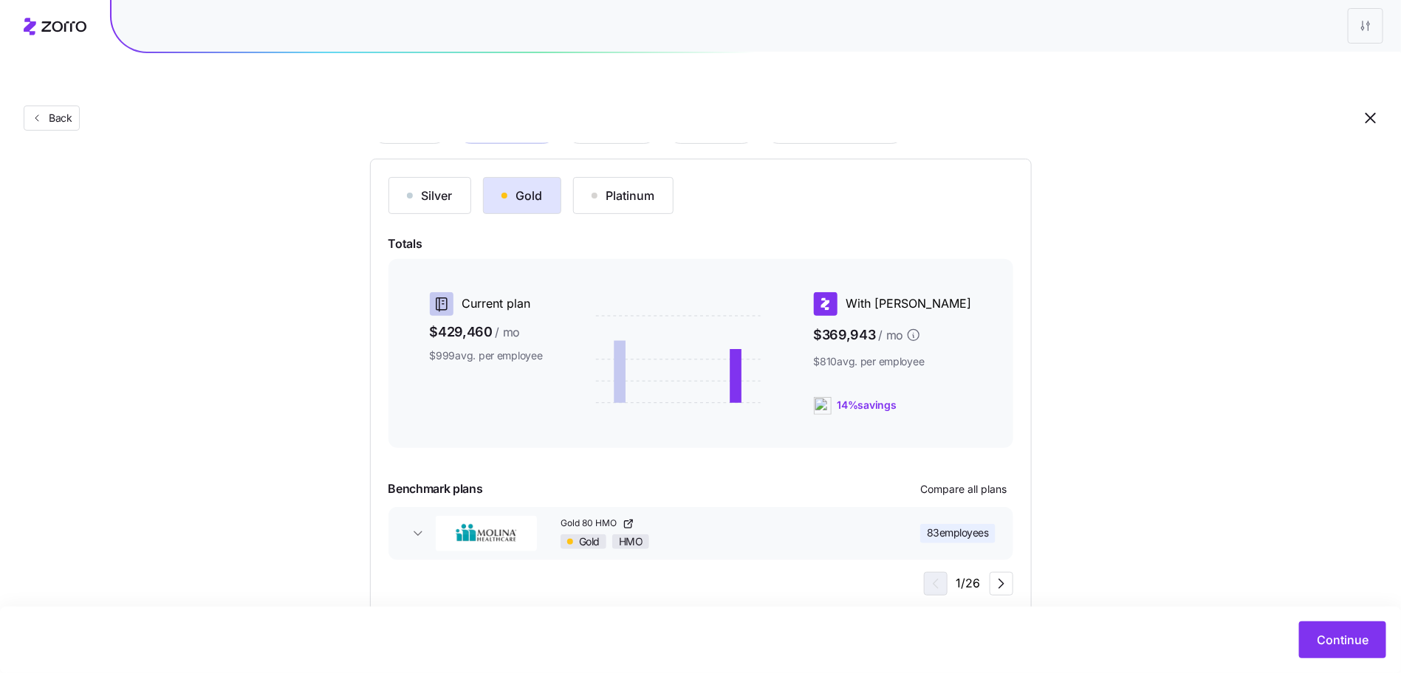
click at [1286, 479] on div "Choose a plan matching strategy By quality By metal level Pre-selected Most sim…" at bounding box center [700, 319] width 1401 height 590
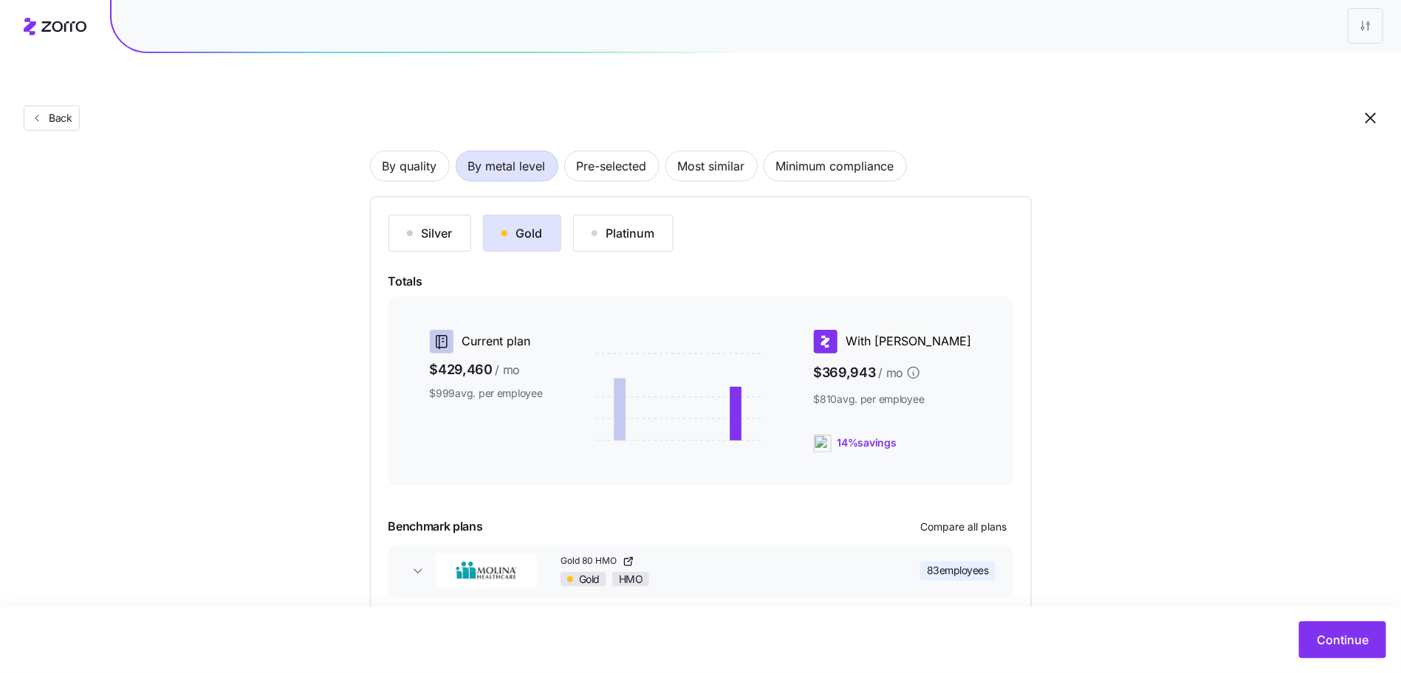
scroll to position [0, 0]
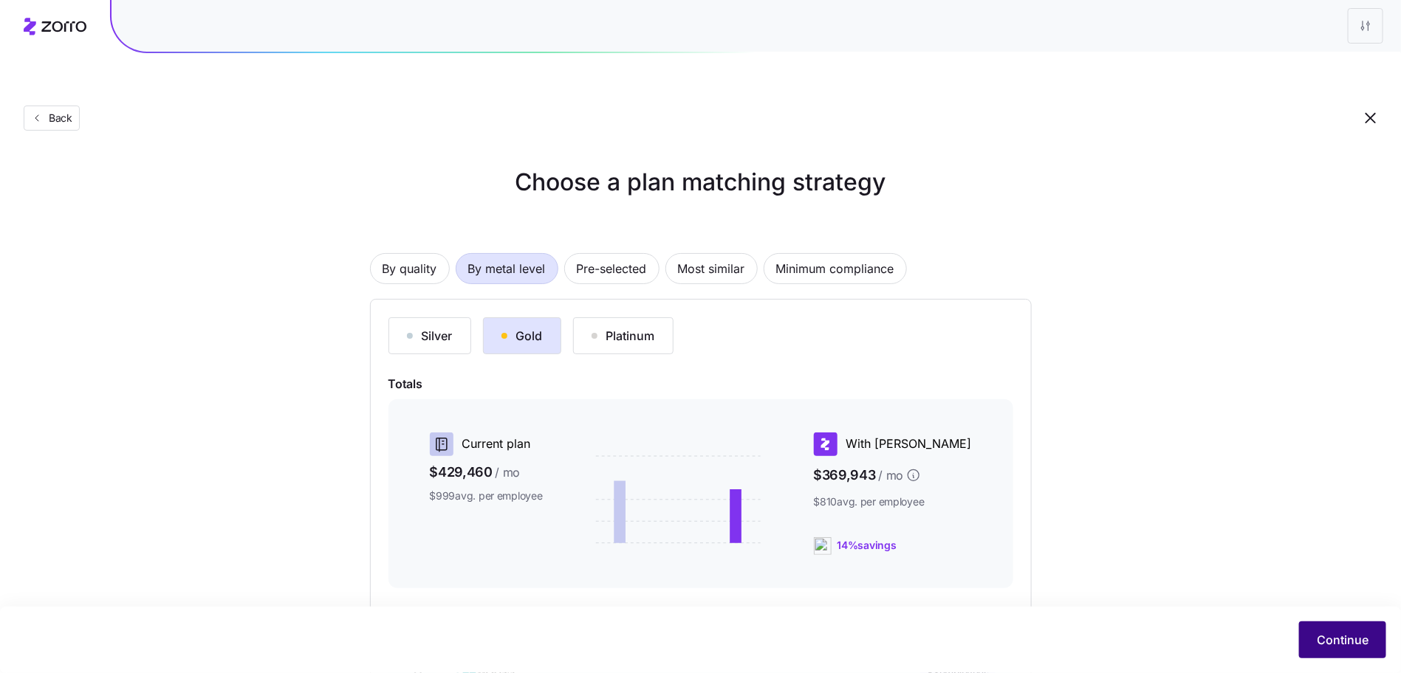
click at [1314, 632] on button "Continue" at bounding box center [1342, 640] width 87 height 37
click at [1321, 631] on button "Continue" at bounding box center [1342, 640] width 87 height 37
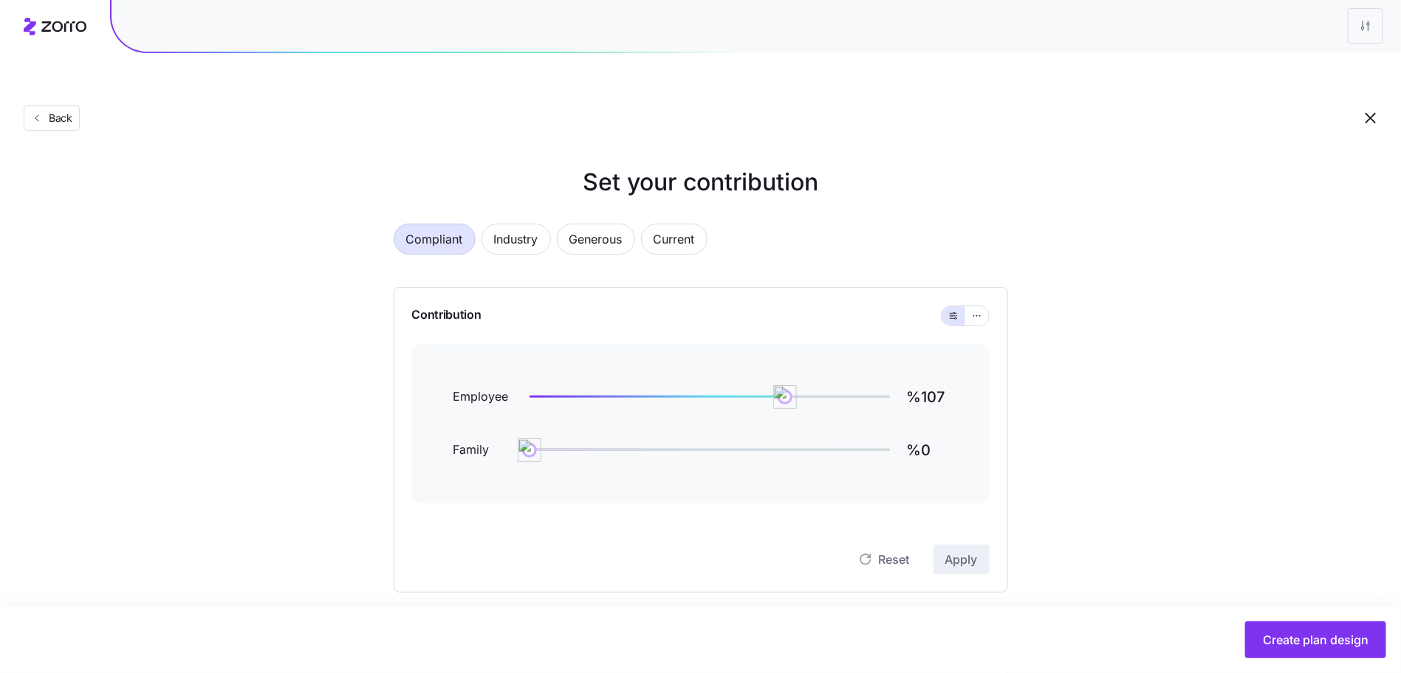
click at [663, 206] on div "Compliant Industry Generous Current Contribution Employee %107 Family %0 Reset …" at bounding box center [701, 624] width 662 height 836
click at [682, 224] on span "Current" at bounding box center [674, 239] width 41 height 30
type input "%95"
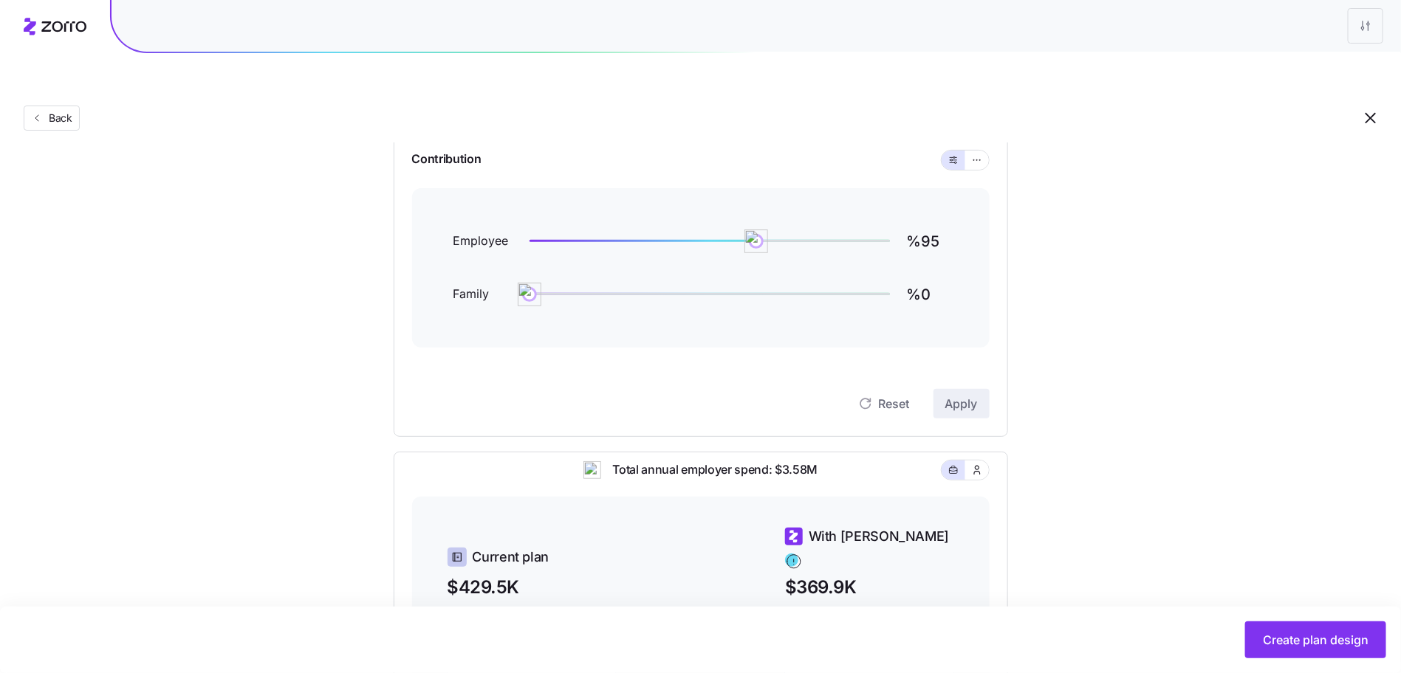
scroll to position [55, 0]
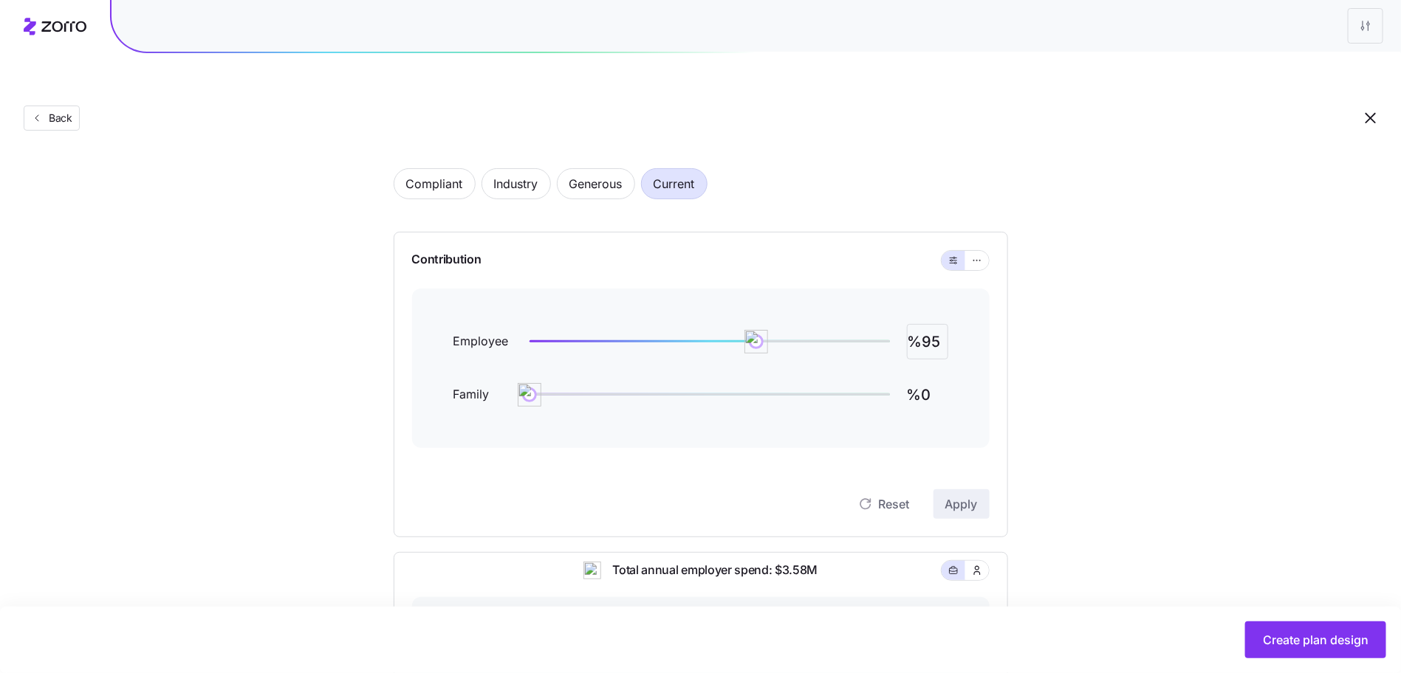
click at [934, 324] on input "%95" at bounding box center [927, 341] width 41 height 35
click at [933, 324] on input "%95" at bounding box center [927, 341] width 41 height 35
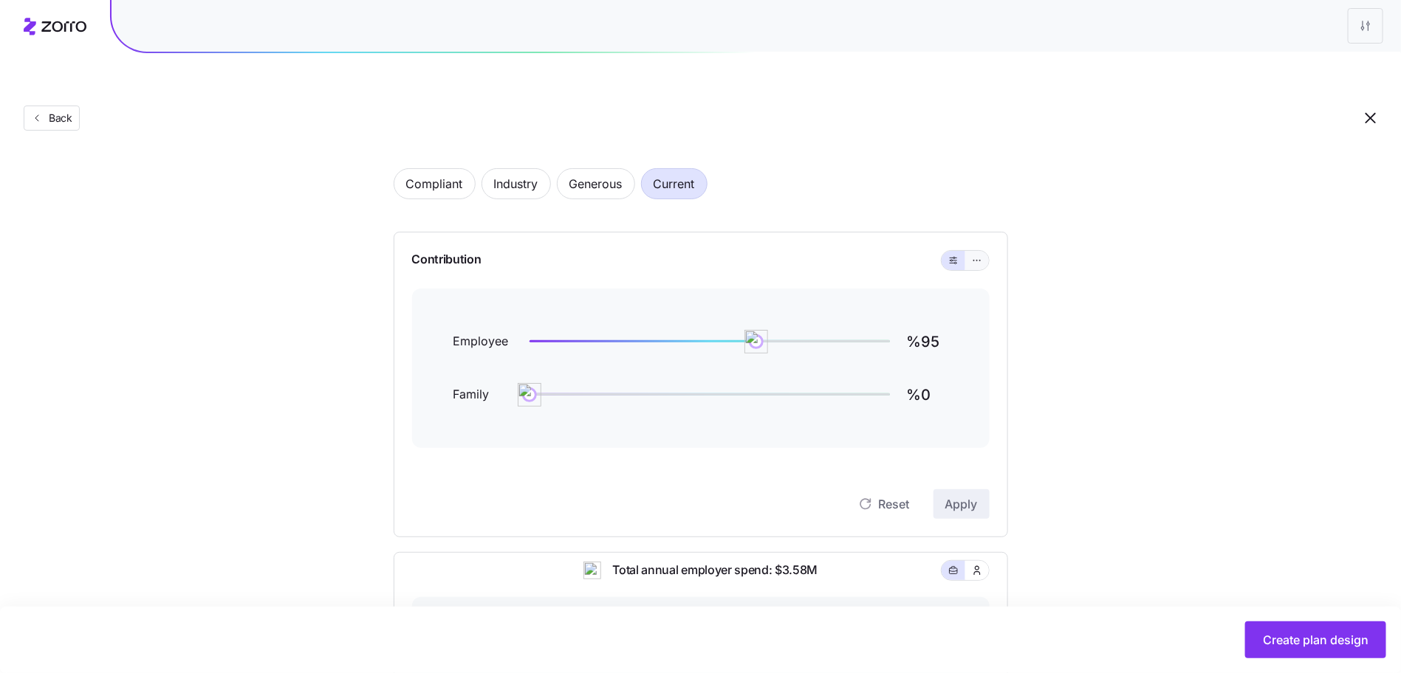
click at [978, 252] on icon "button" at bounding box center [977, 261] width 10 height 18
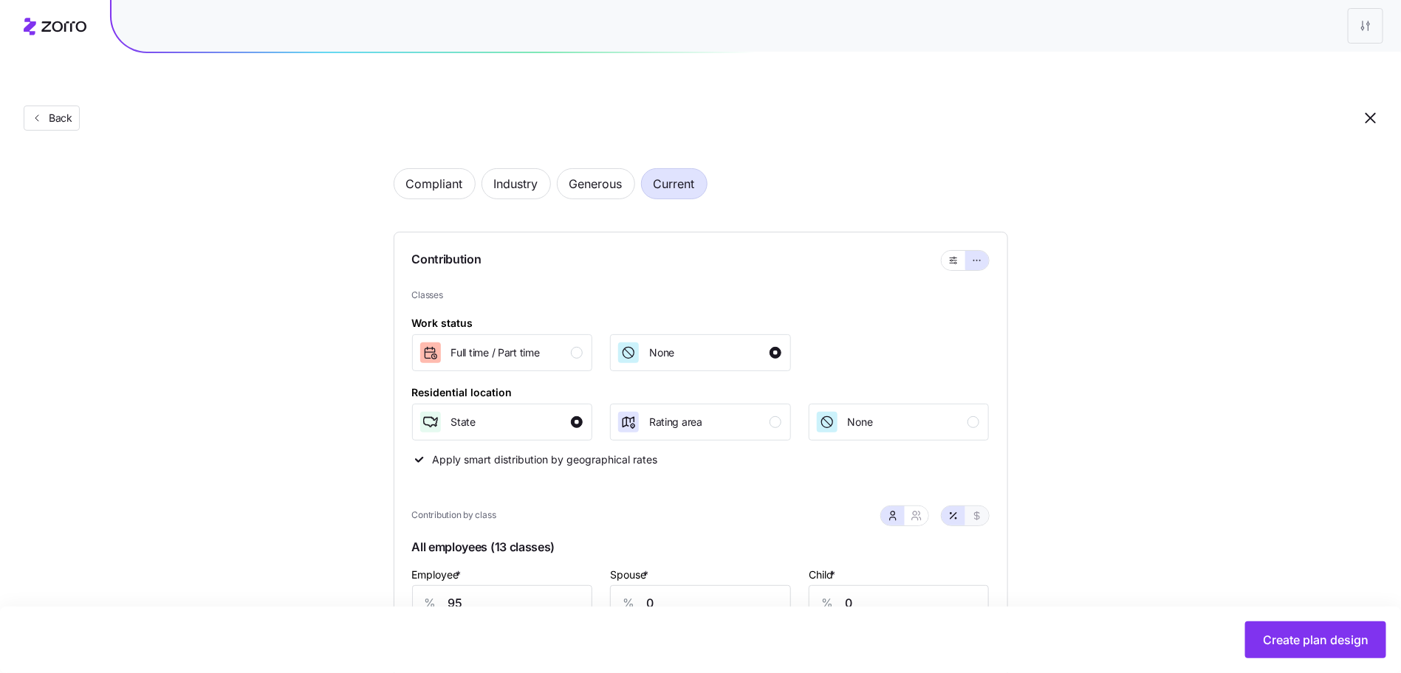
click at [982, 510] on button "button" at bounding box center [977, 516] width 12 height 12
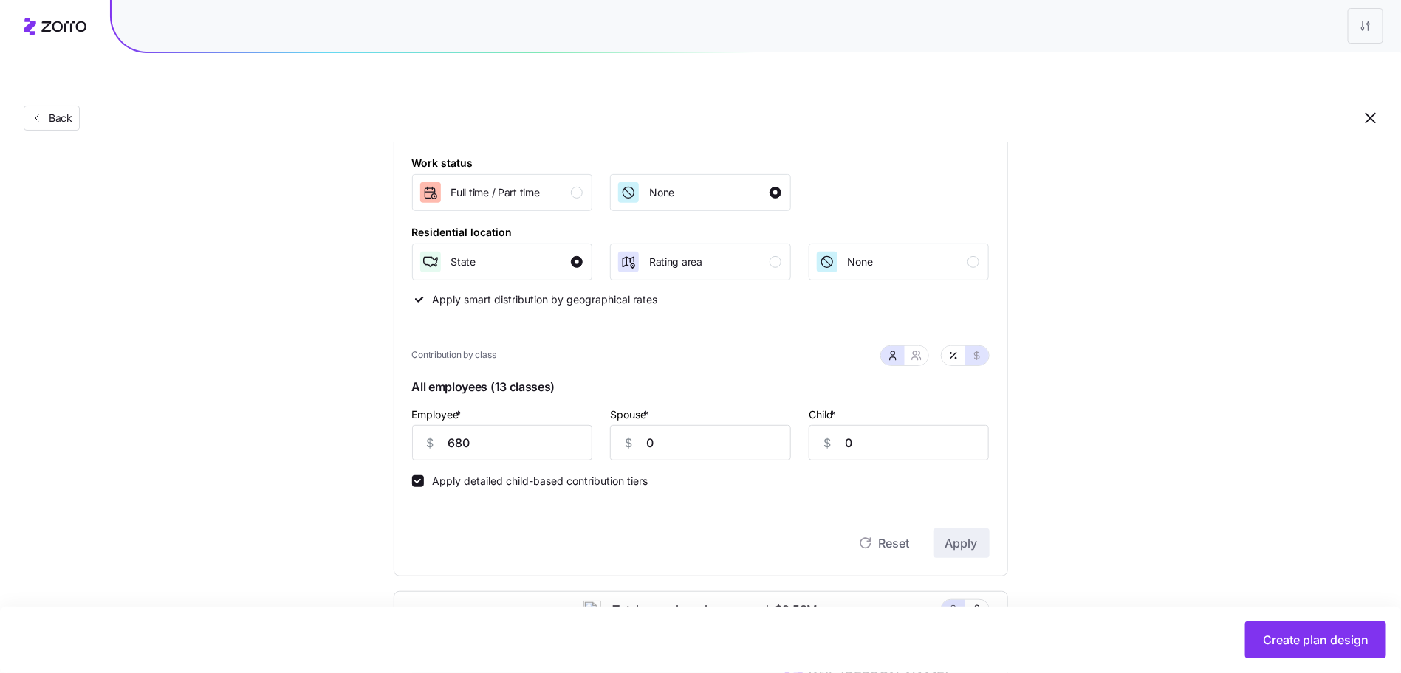
scroll to position [215, 0]
click at [958, 351] on icon "button" at bounding box center [953, 357] width 12 height 12
type input "95"
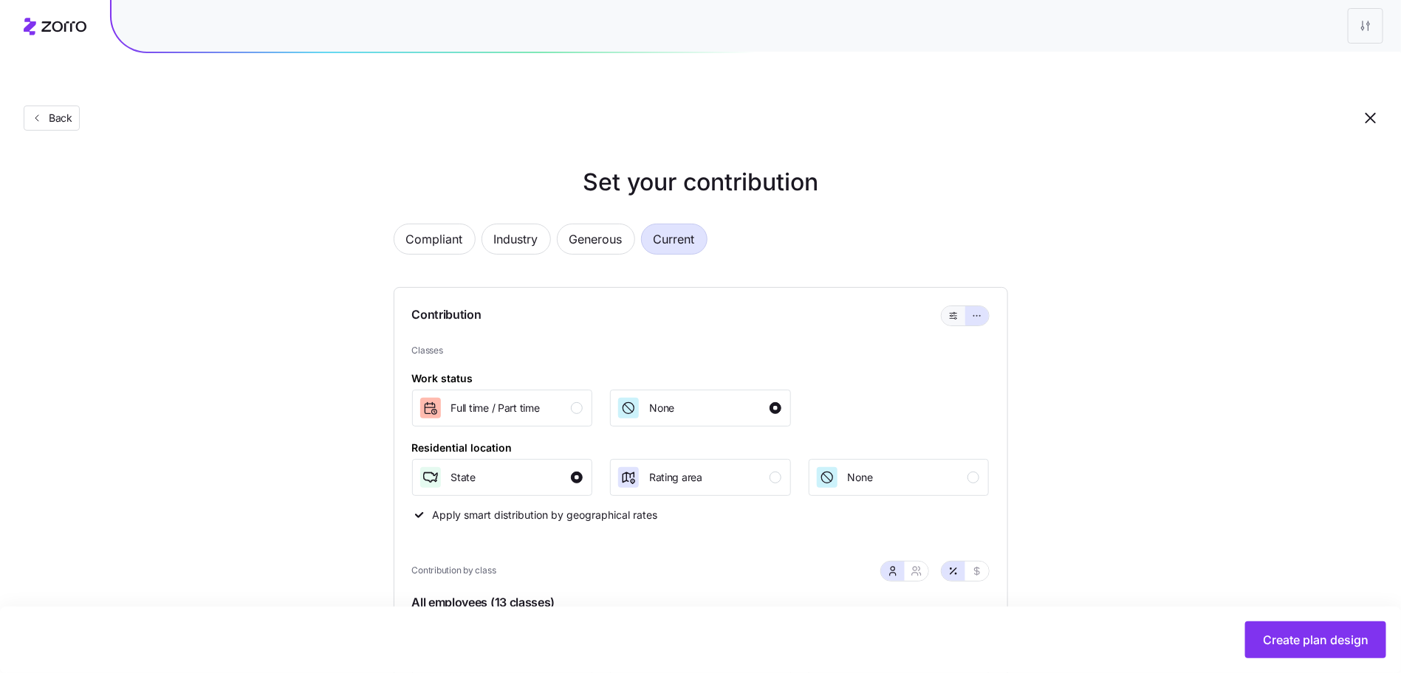
click at [957, 307] on icon "button" at bounding box center [953, 316] width 10 height 18
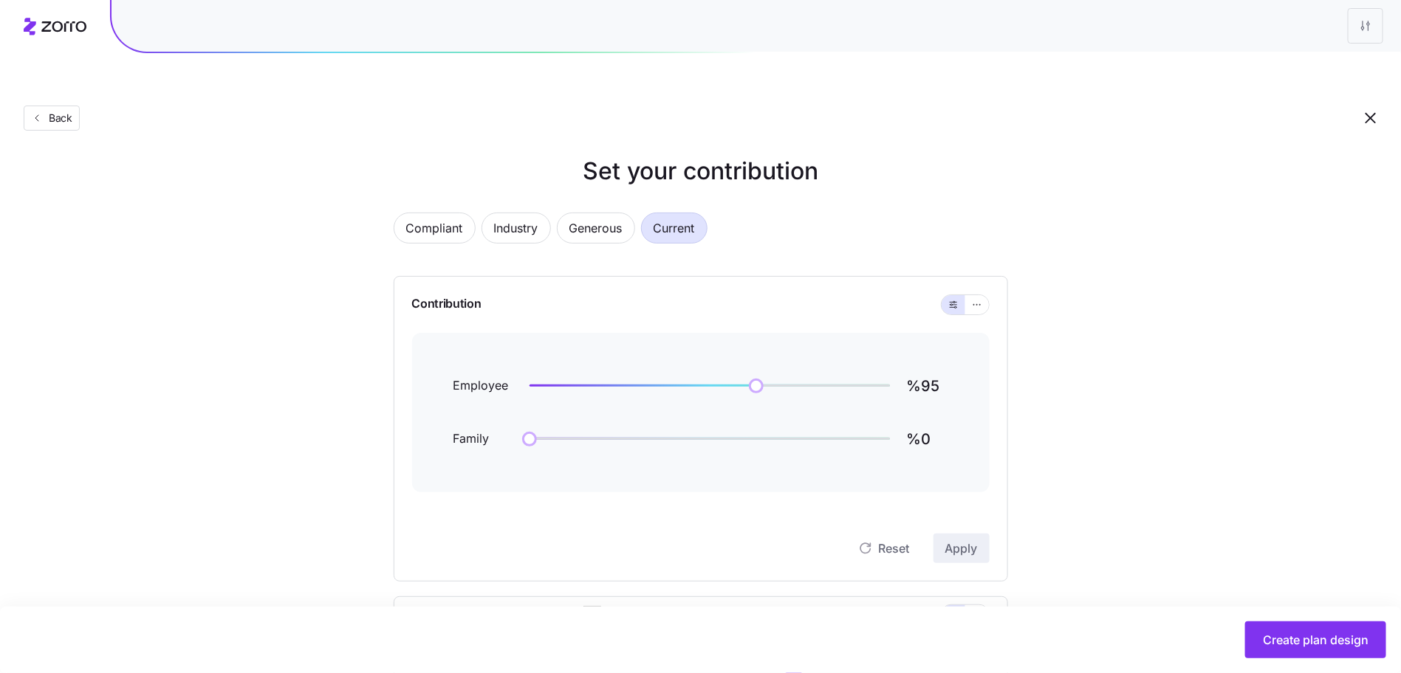
scroll to position [15, 0]
click at [924, 365] on input "%95" at bounding box center [927, 382] width 41 height 35
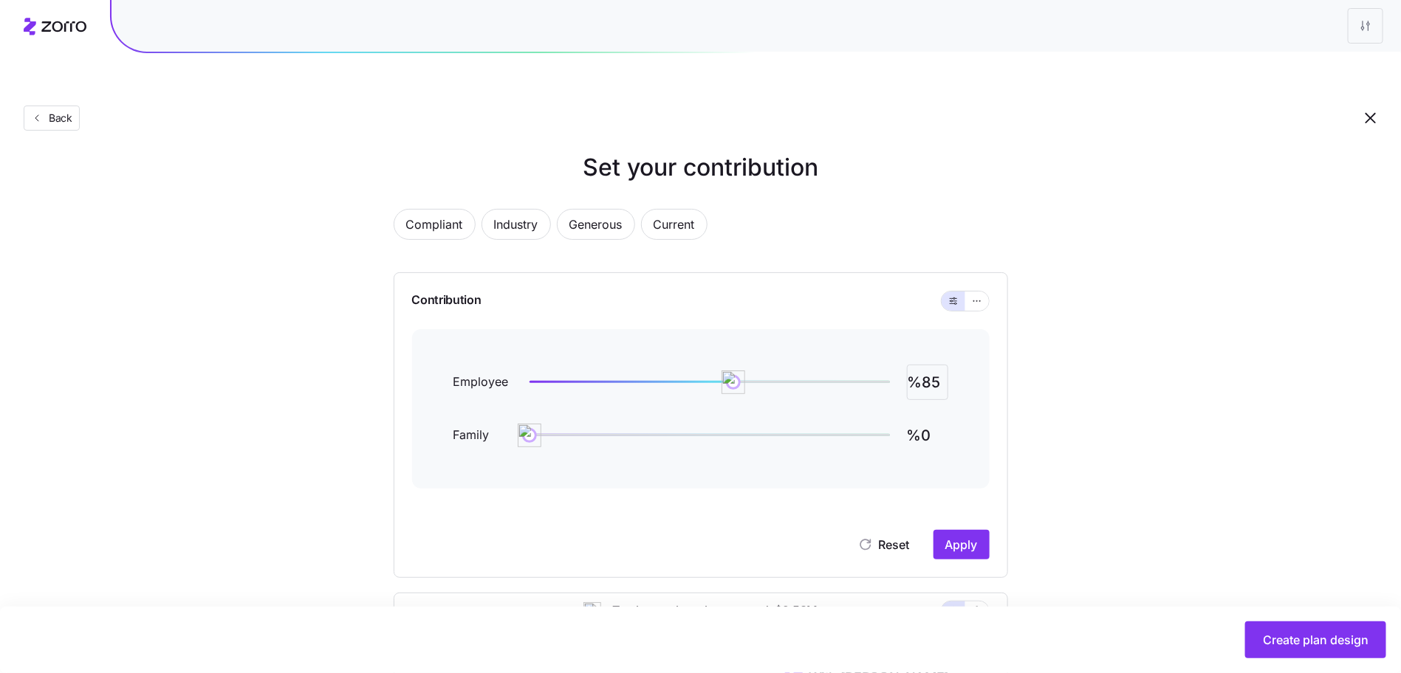
type input "%85"
click at [972, 501] on div "Reset Apply" at bounding box center [700, 530] width 577 height 59
click at [970, 501] on div "Reset Apply" at bounding box center [700, 530] width 577 height 59
click at [964, 530] on button "Apply" at bounding box center [961, 545] width 56 height 30
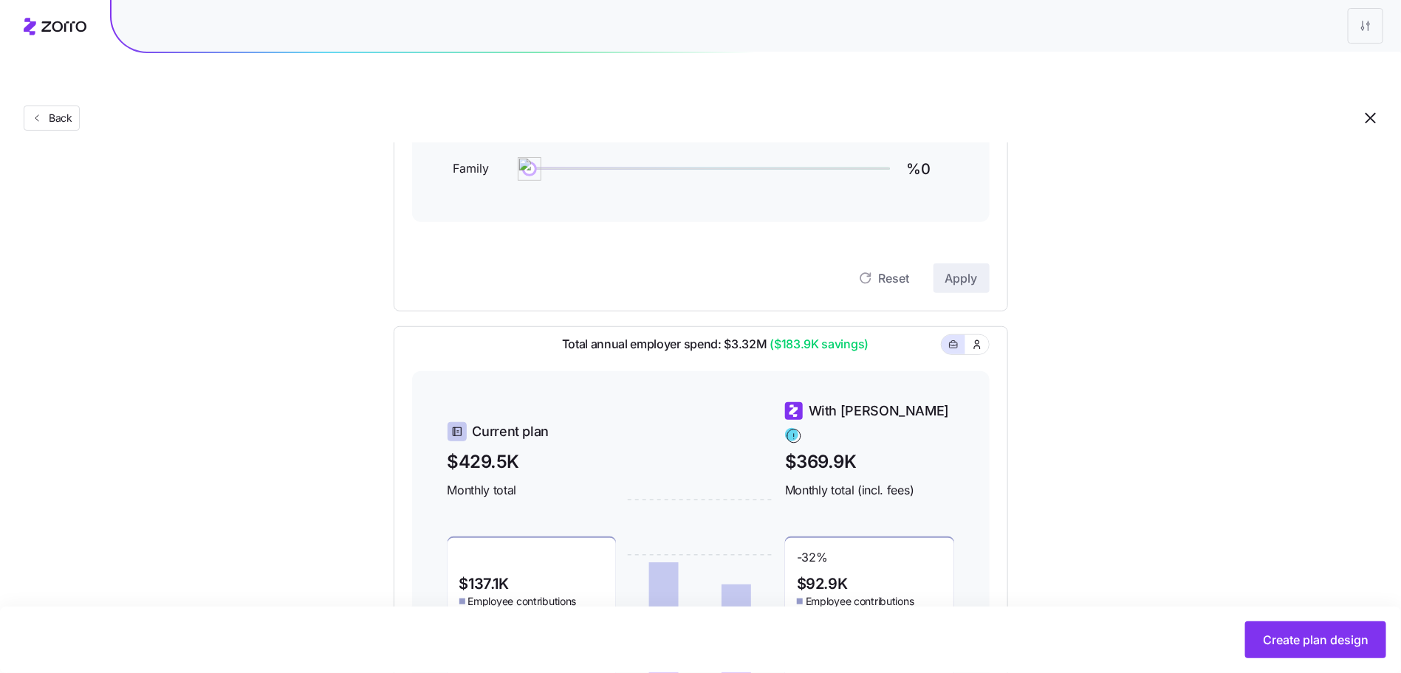
scroll to position [428, 0]
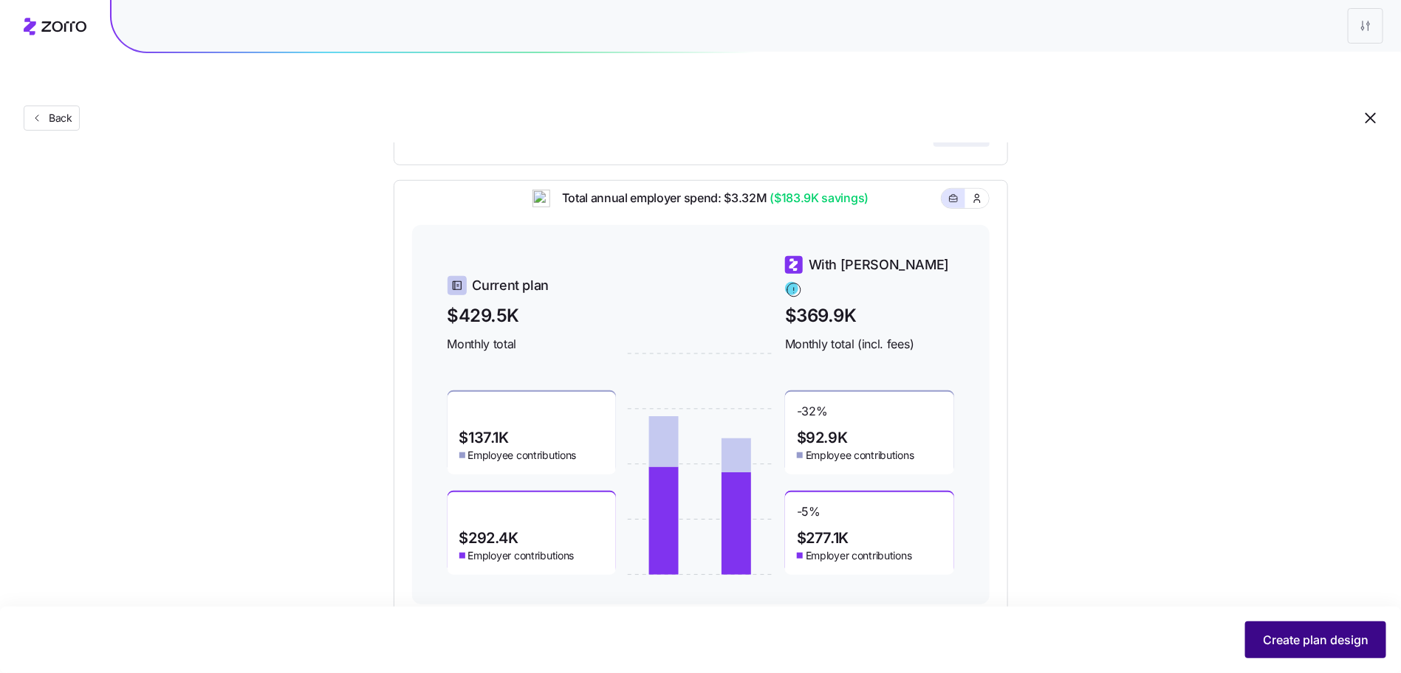
click at [1259, 637] on button "Create plan design" at bounding box center [1315, 640] width 141 height 37
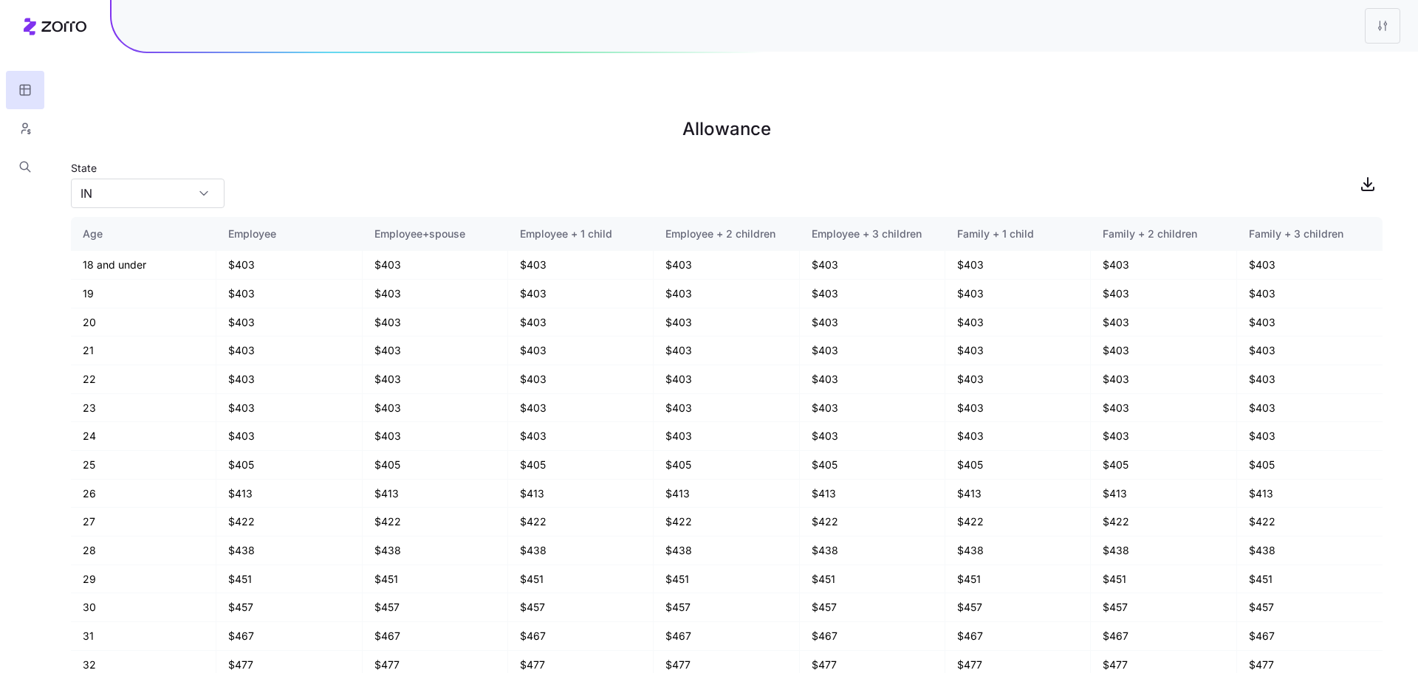
click at [1391, 34] on html "Allowance State IN Age Employee Employee+spouse Employee + 1 child Employee + 2…" at bounding box center [709, 411] width 1418 height 822
click at [1367, 60] on div "Edit plan design" at bounding box center [1322, 66] width 147 height 24
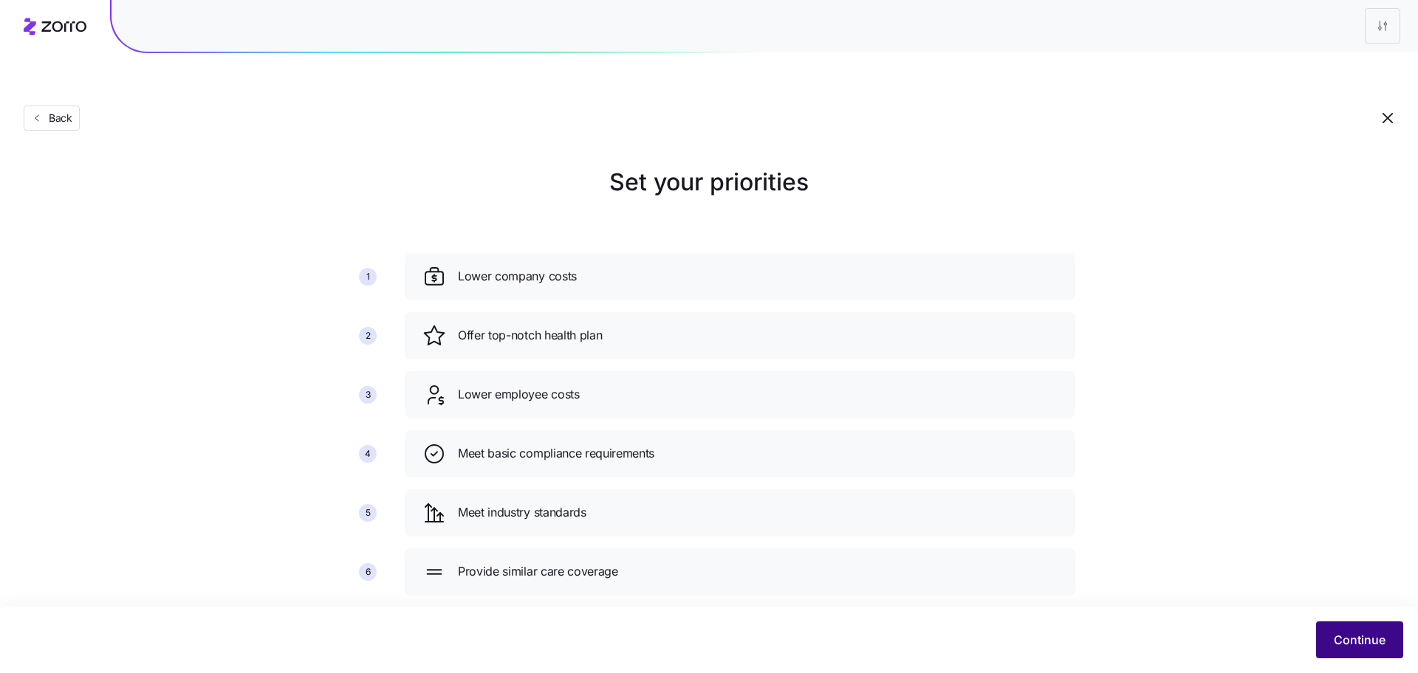
click at [1328, 622] on div "Continue" at bounding box center [709, 640] width 1388 height 37
click at [1329, 628] on button "Continue" at bounding box center [1359, 640] width 87 height 37
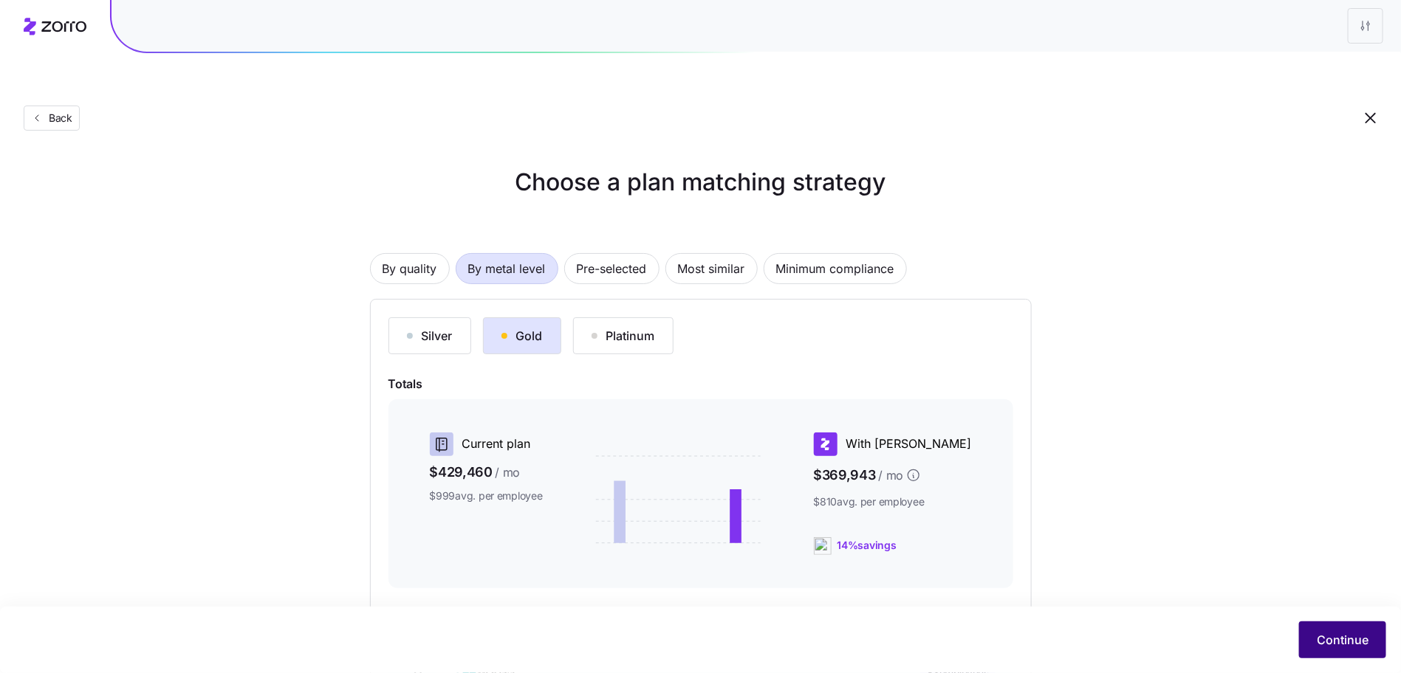
click at [1362, 642] on span "Continue" at bounding box center [1343, 640] width 52 height 18
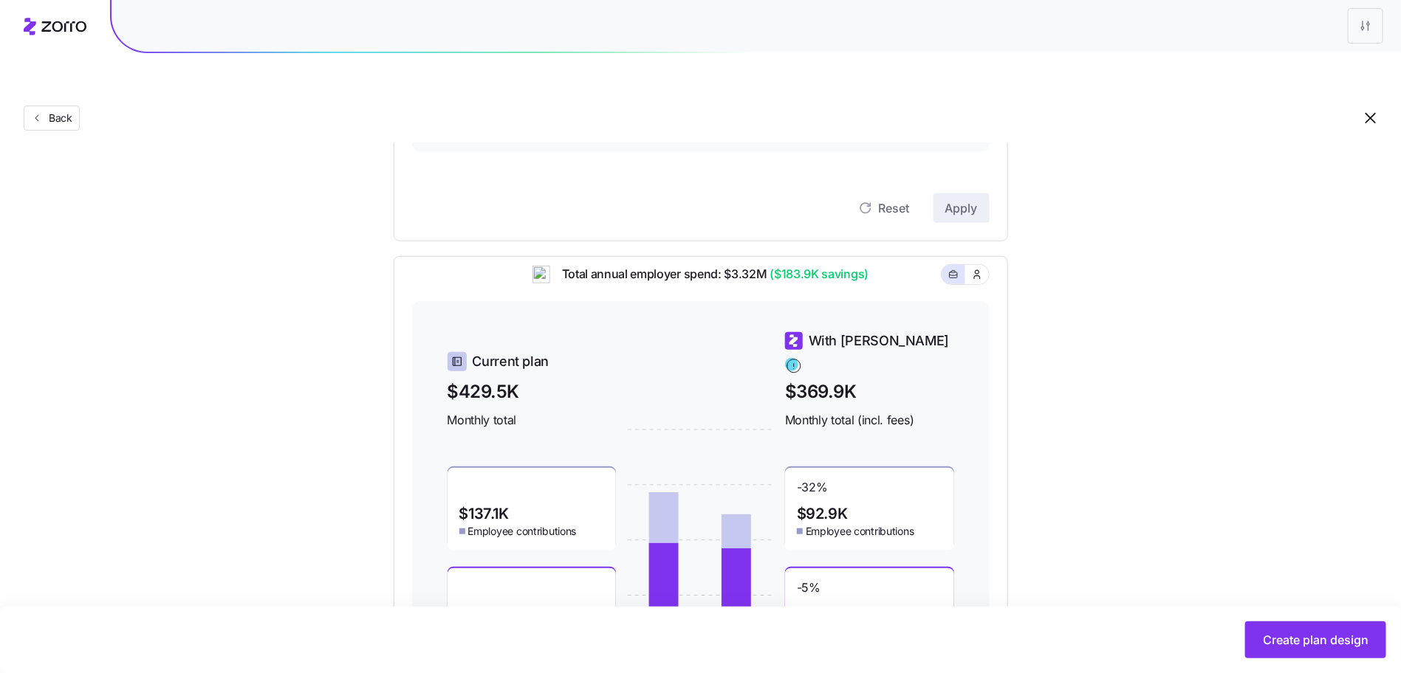
scroll to position [428, 0]
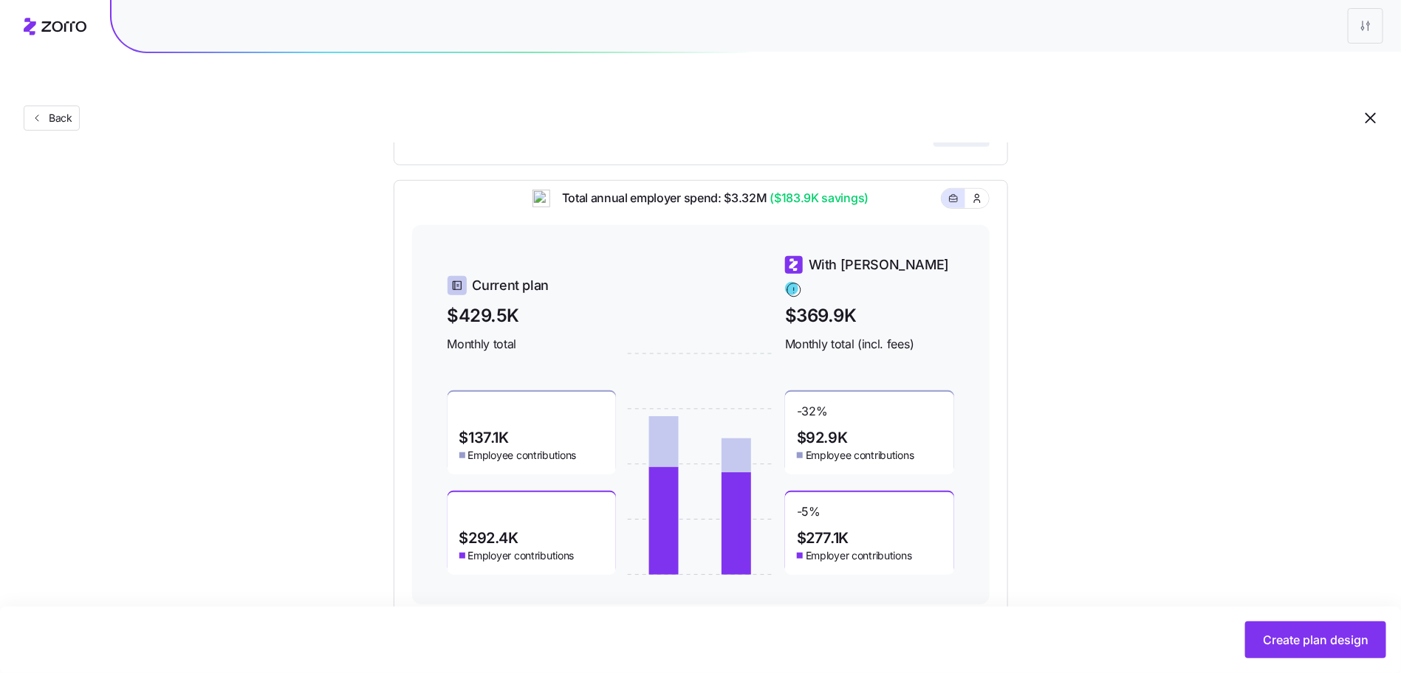
click at [1292, 649] on button "Create plan design" at bounding box center [1315, 640] width 141 height 37
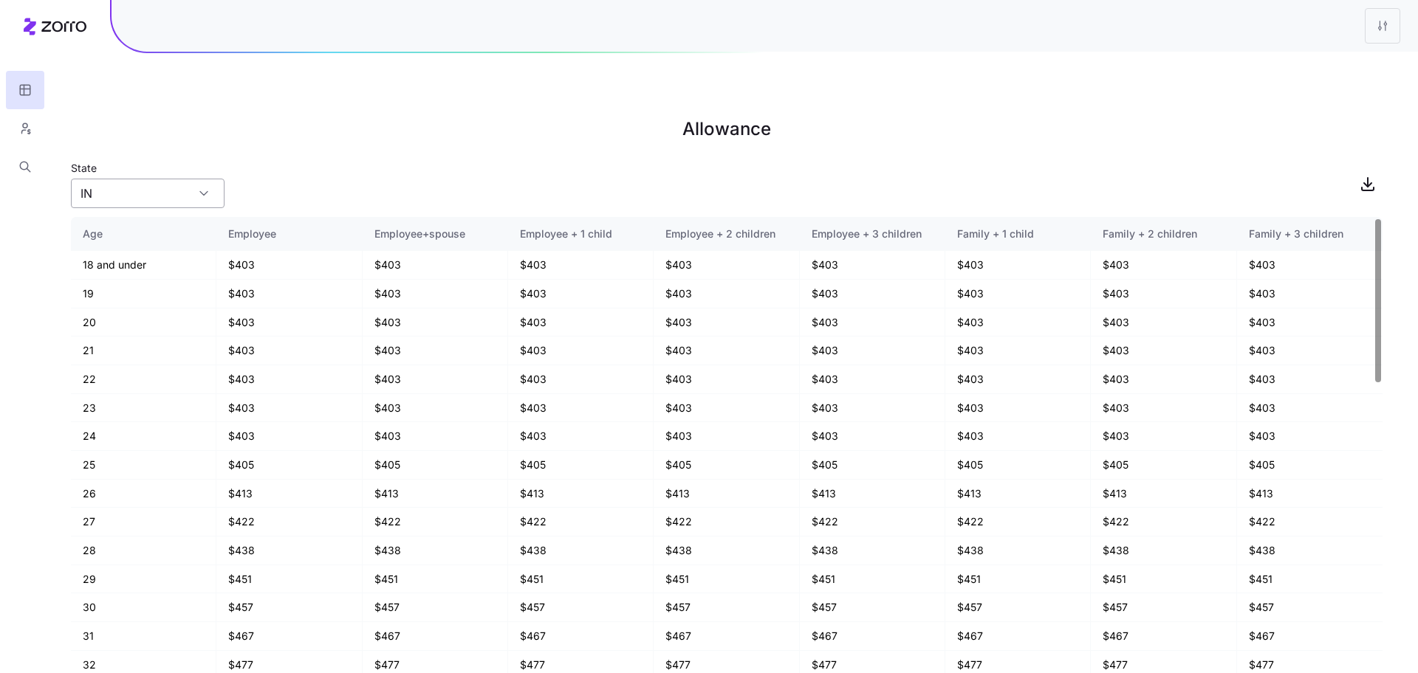
click at [174, 179] on input "IN" at bounding box center [148, 194] width 154 height 30
click at [151, 228] on div "CA" at bounding box center [148, 228] width 142 height 28
click at [169, 179] on input "CA" at bounding box center [148, 194] width 154 height 30
click at [149, 282] on div "OR" at bounding box center [148, 284] width 142 height 28
click at [178, 179] on input "OR" at bounding box center [148, 194] width 154 height 30
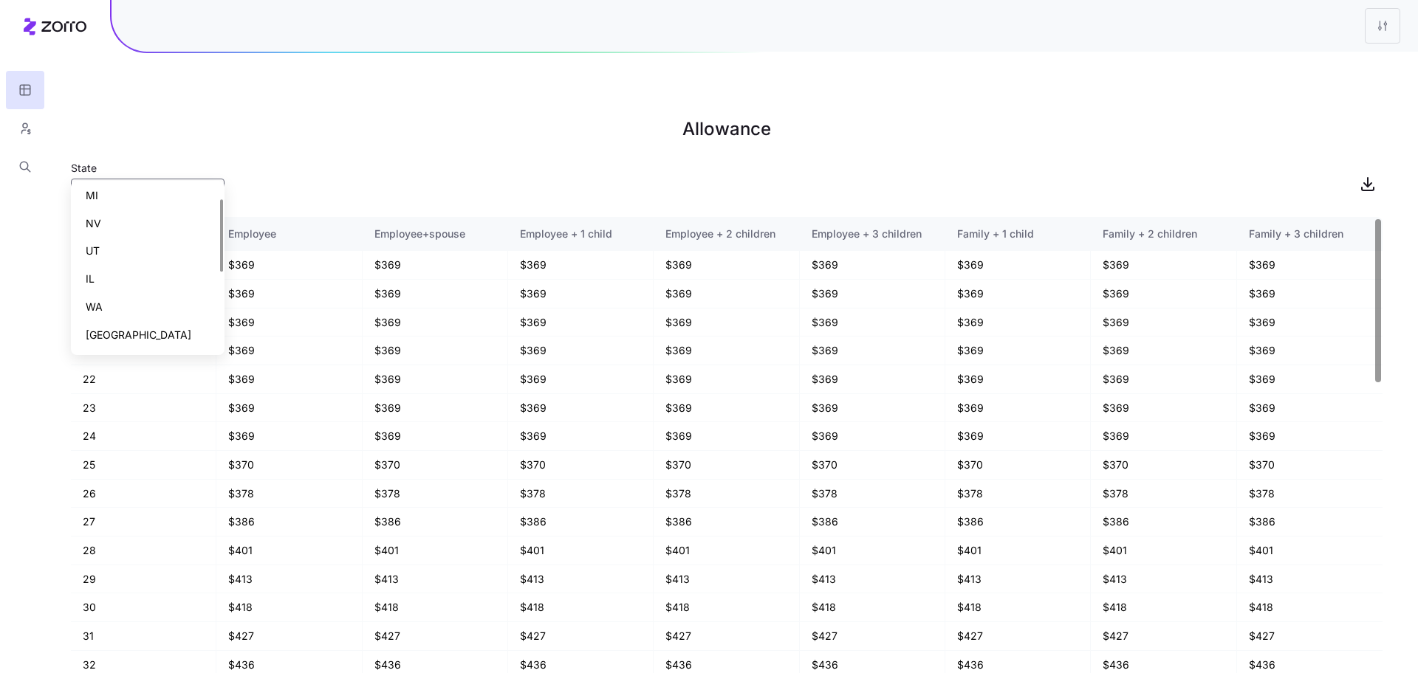
scroll to position [146, 0]
click at [144, 274] on div "IL" at bounding box center [148, 277] width 142 height 28
type input "IL"
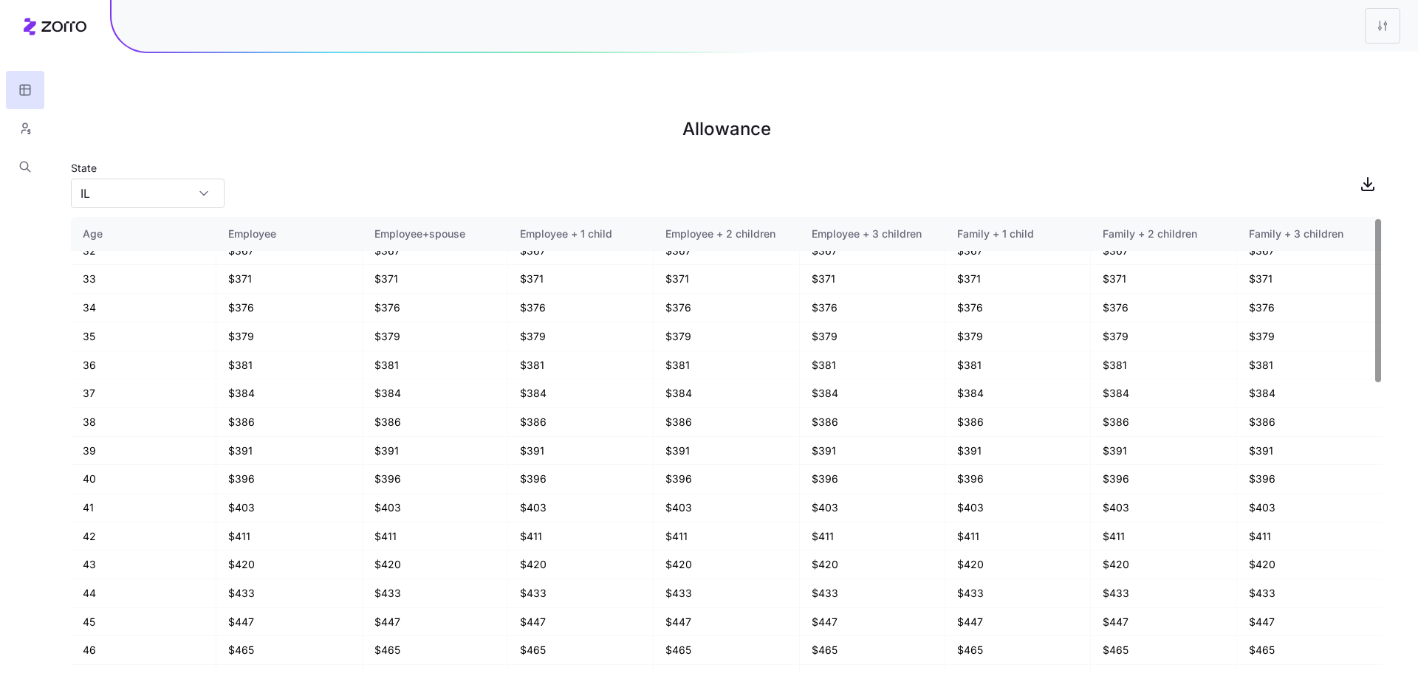
scroll to position [0, 0]
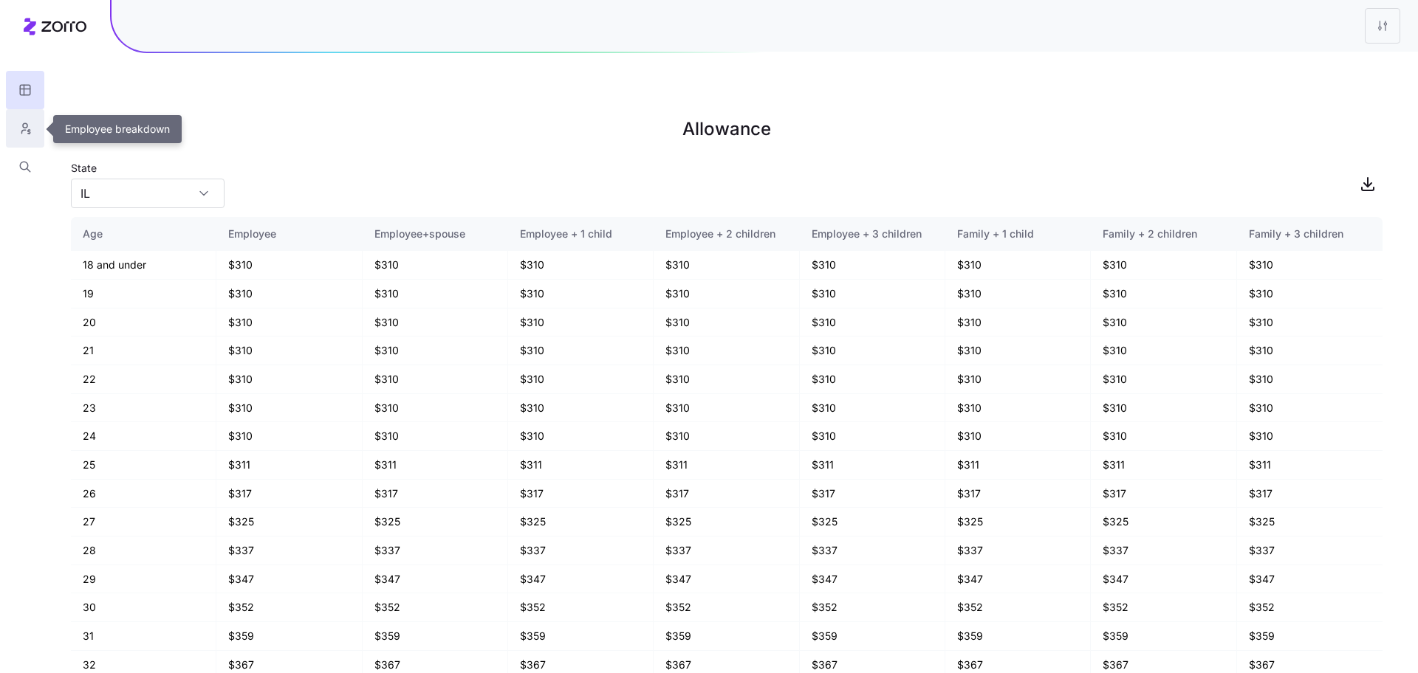
click at [27, 133] on icon "button" at bounding box center [24, 128] width 13 height 15
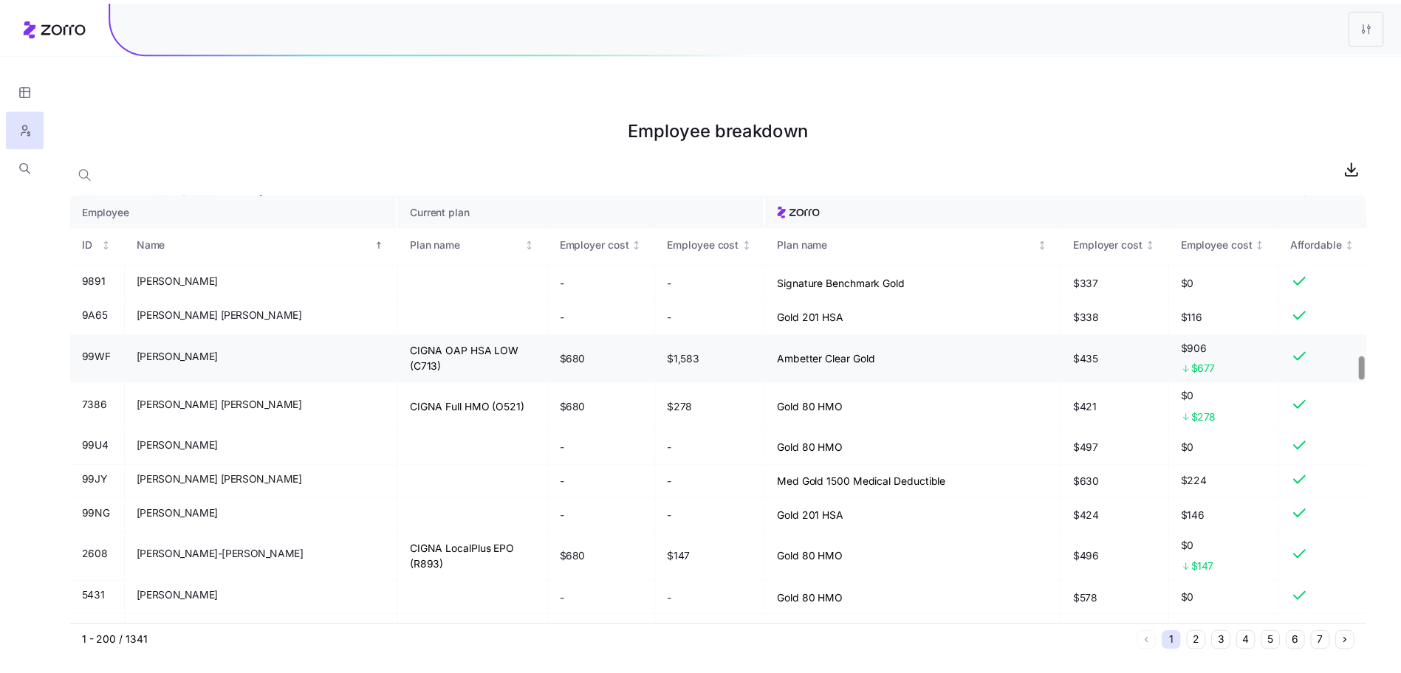
scroll to position [3006, 0]
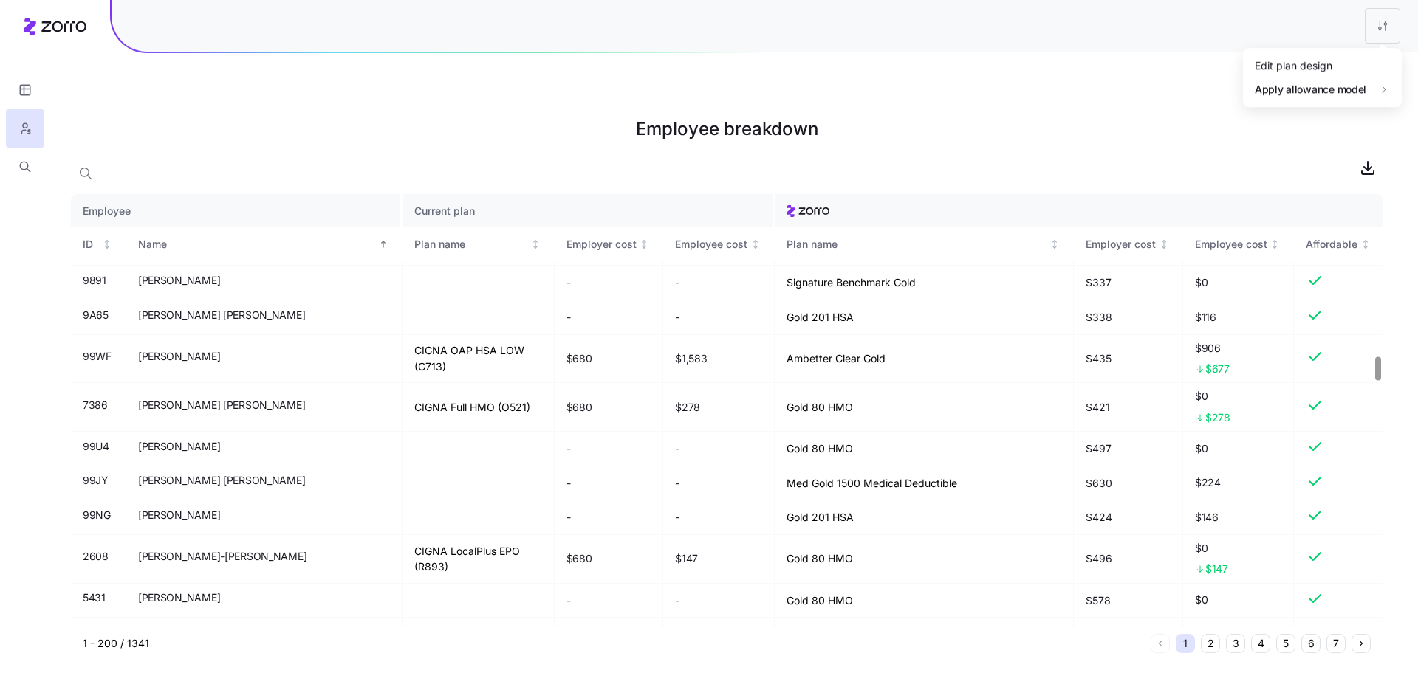
click at [1381, 27] on html "Employee breakdown Employee Current plan ID Name Plan name Employer cost Employ…" at bounding box center [709, 411] width 1418 height 822
click at [1293, 65] on div "Edit plan design" at bounding box center [1294, 65] width 78 height 16
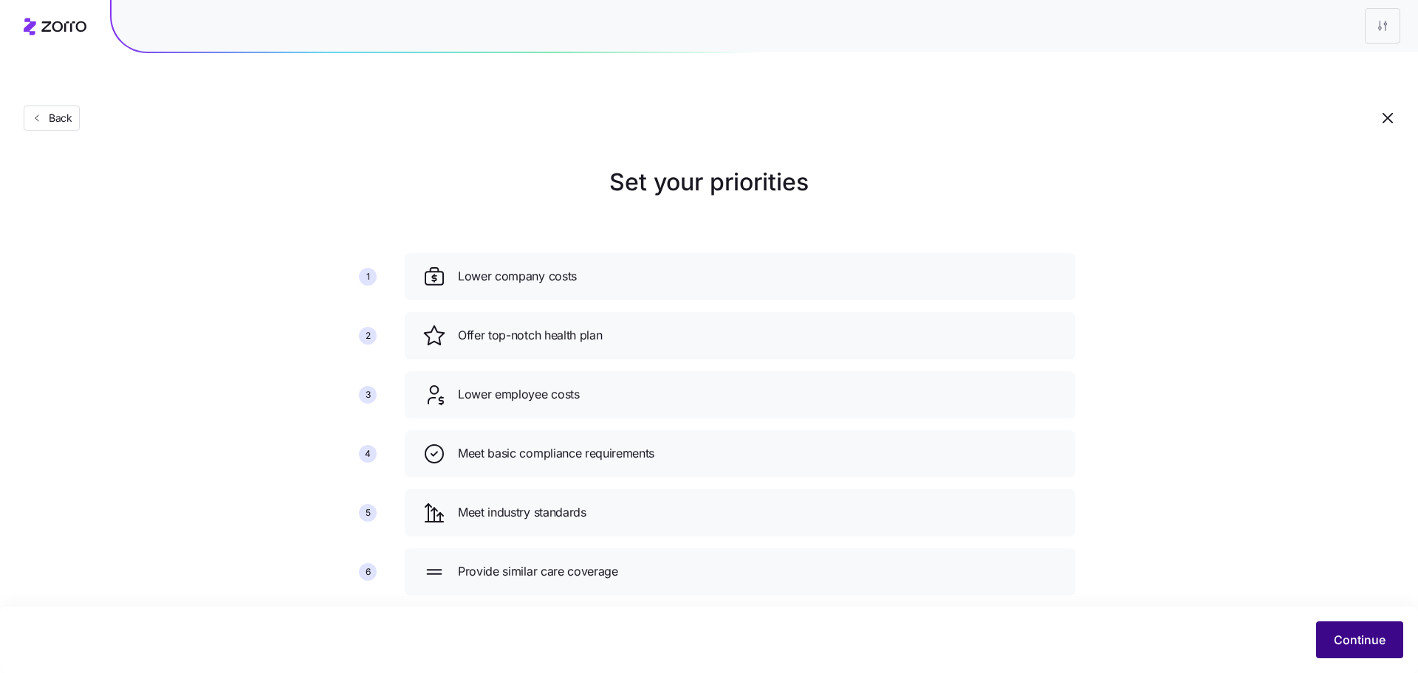
click at [1348, 626] on button "Continue" at bounding box center [1359, 640] width 87 height 37
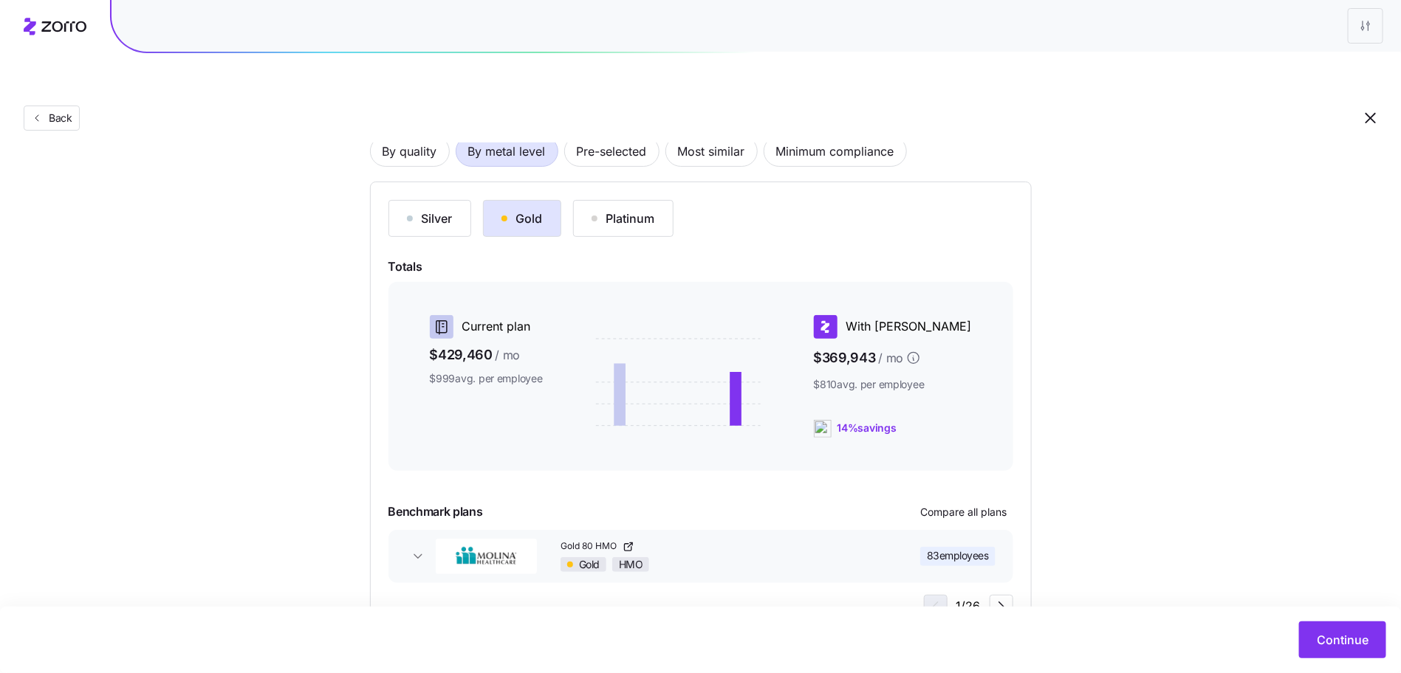
scroll to position [140, 0]
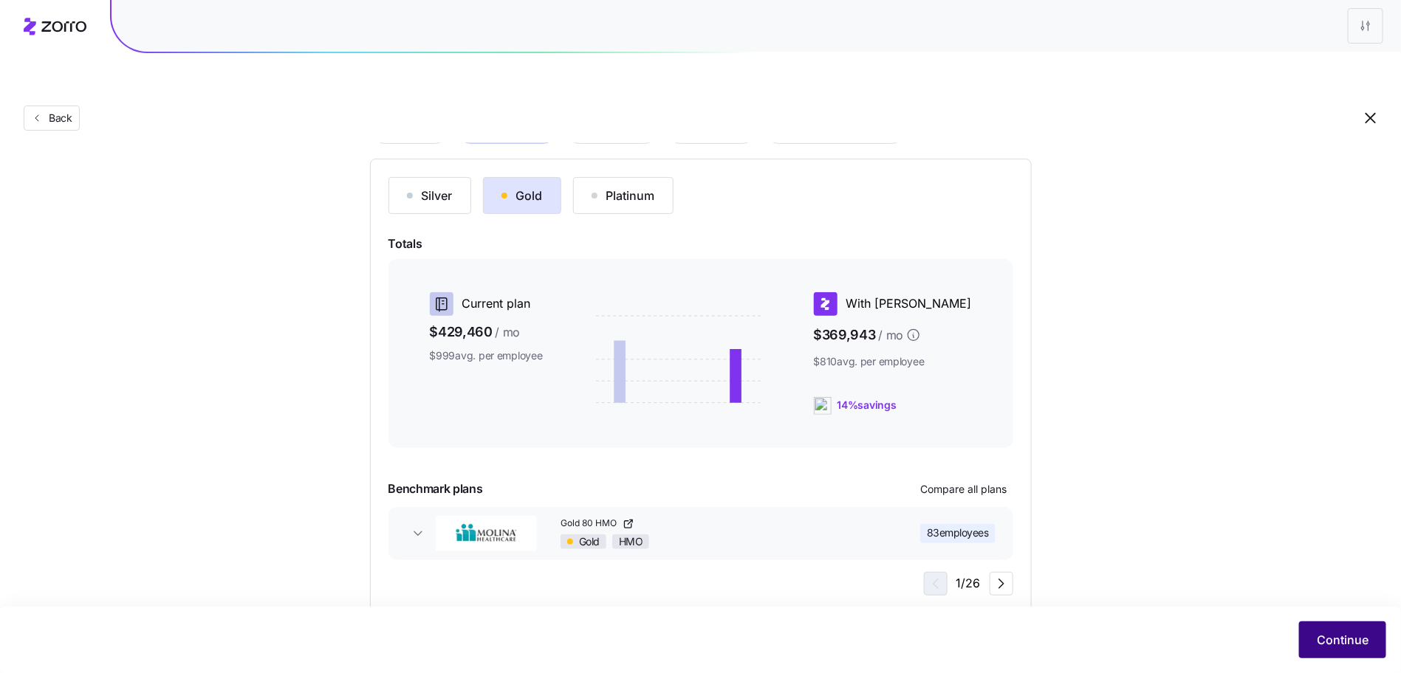
click at [1315, 634] on button "Continue" at bounding box center [1342, 640] width 87 height 37
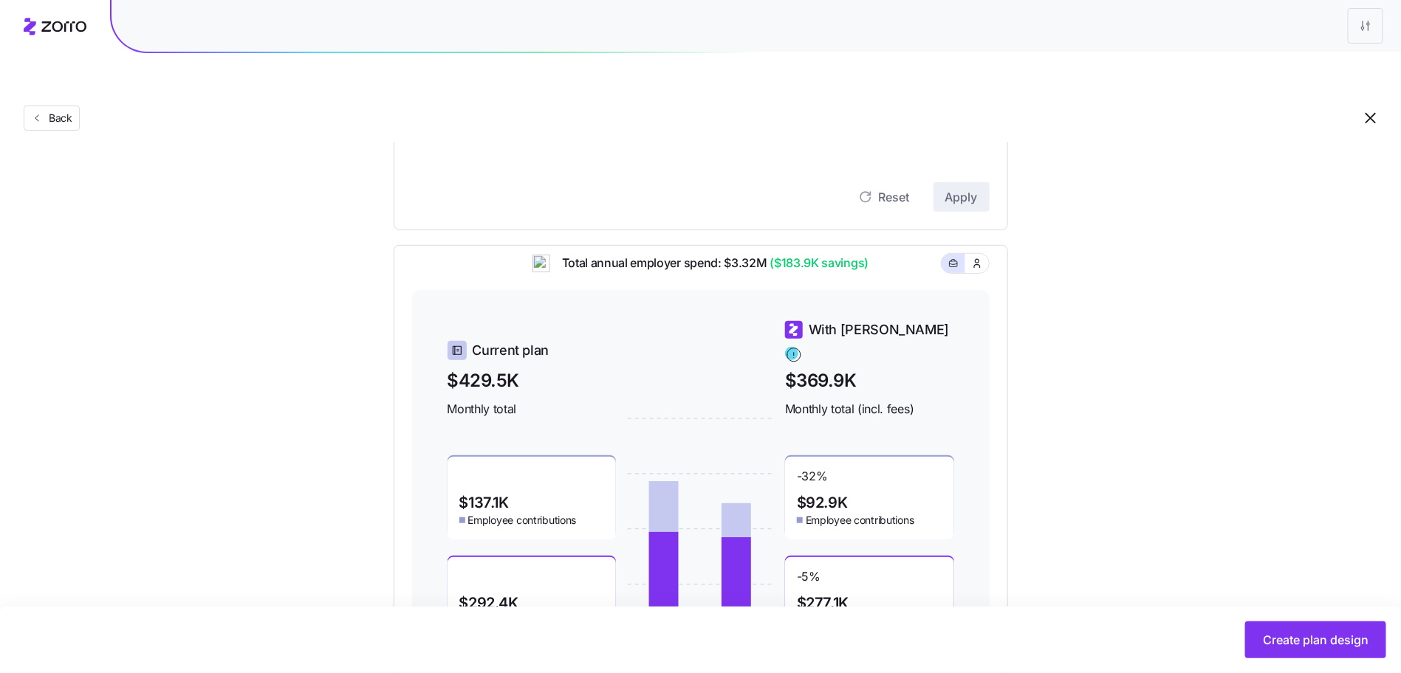
scroll to position [428, 0]
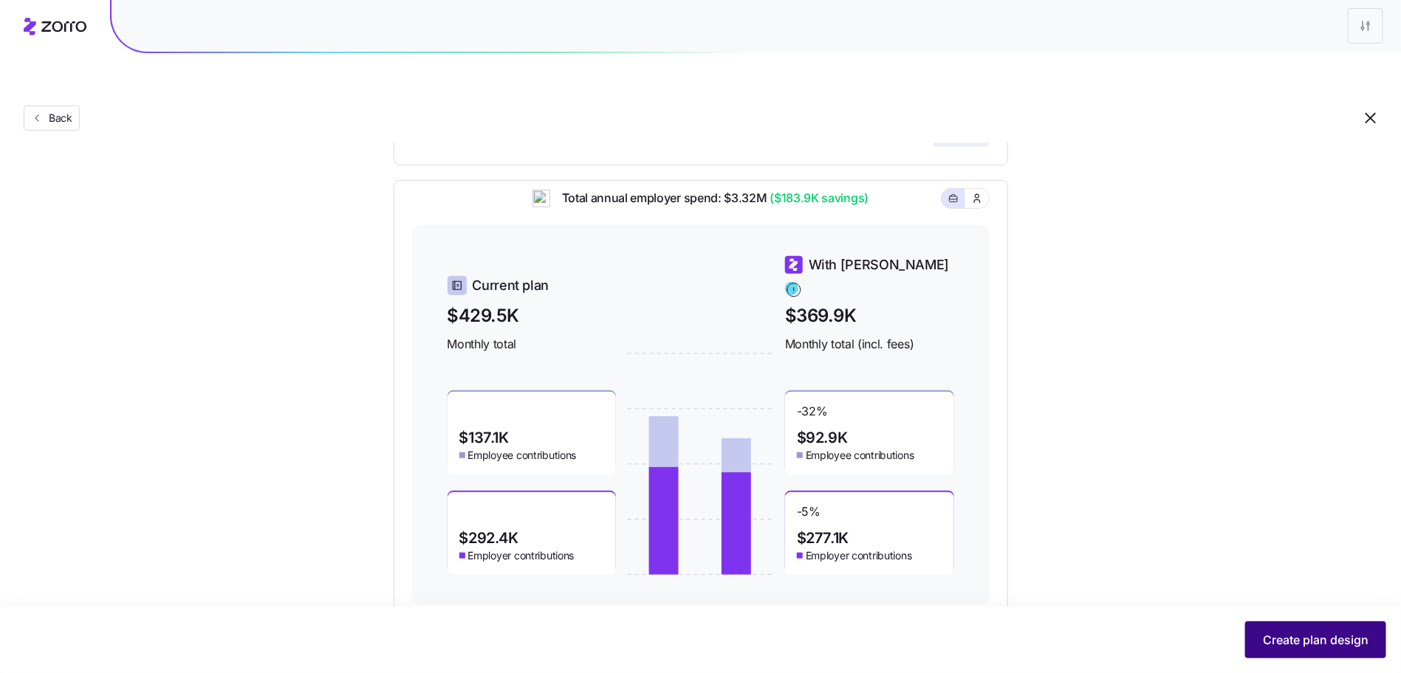
click at [1280, 650] on button "Create plan design" at bounding box center [1315, 640] width 141 height 37
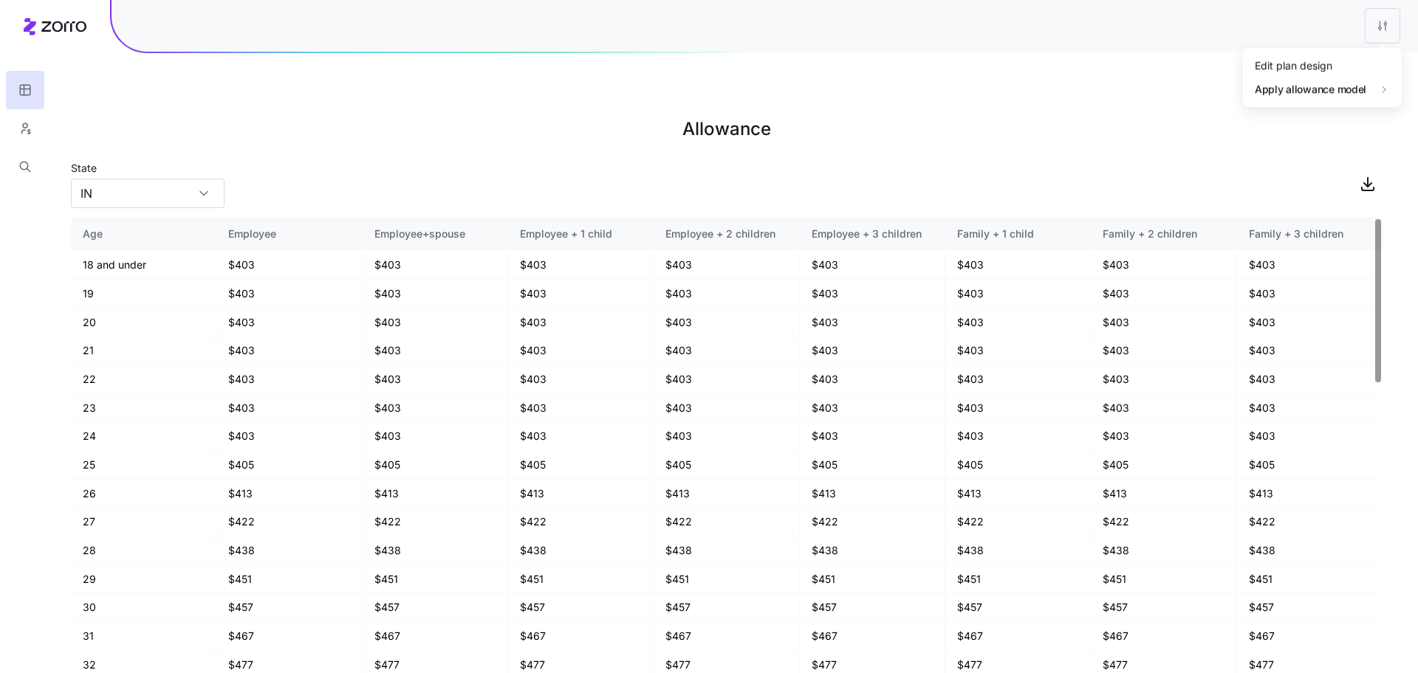
click at [1372, 26] on html "Allowance State IN Age Employee Employee+spouse Employee + 1 child Employee + 2…" at bounding box center [709, 411] width 1418 height 822
click at [1356, 58] on div "Edit plan design" at bounding box center [1322, 66] width 147 height 24
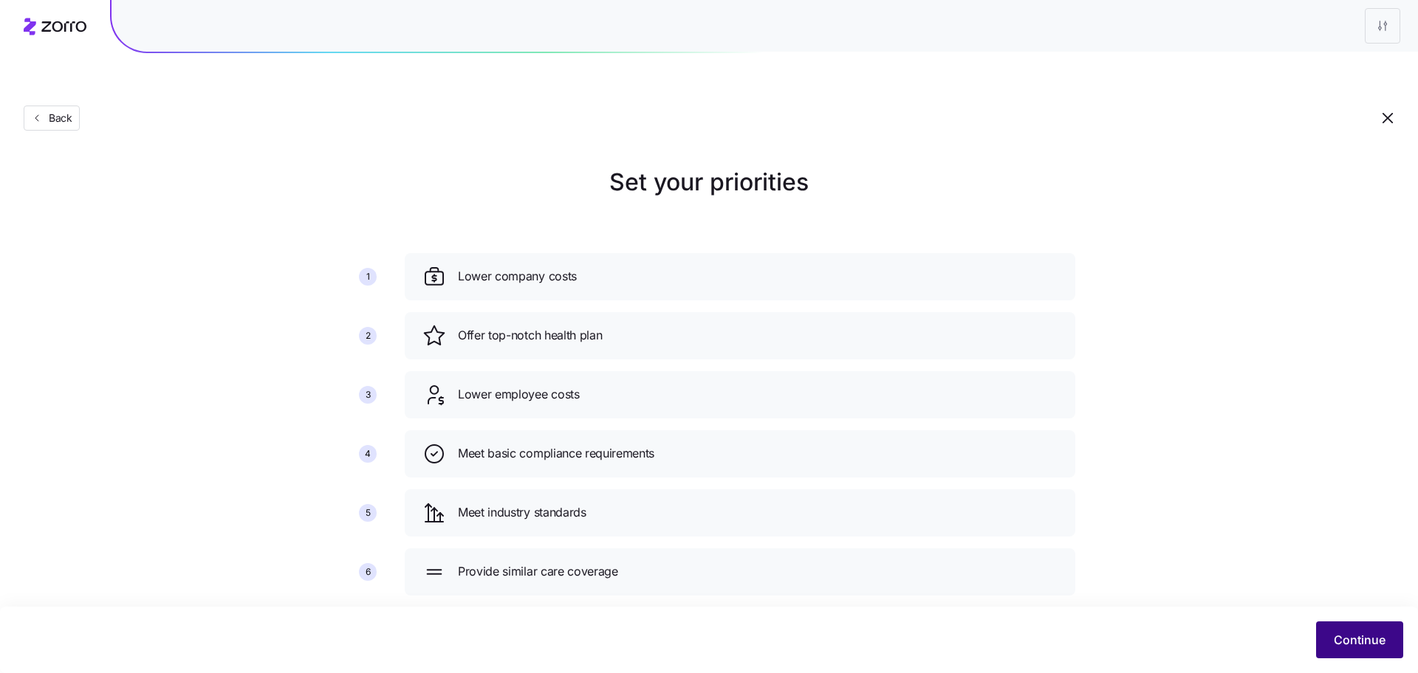
click at [1395, 636] on button "Continue" at bounding box center [1359, 640] width 87 height 37
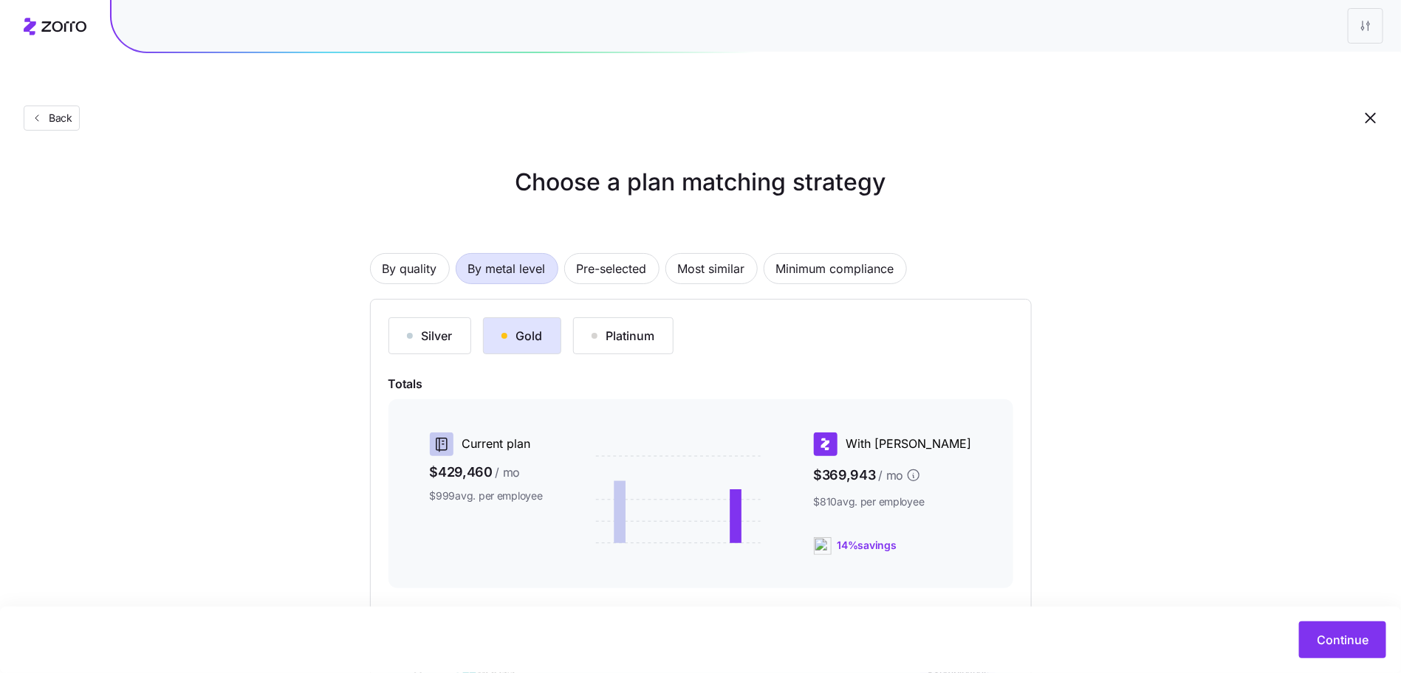
scroll to position [4, 0]
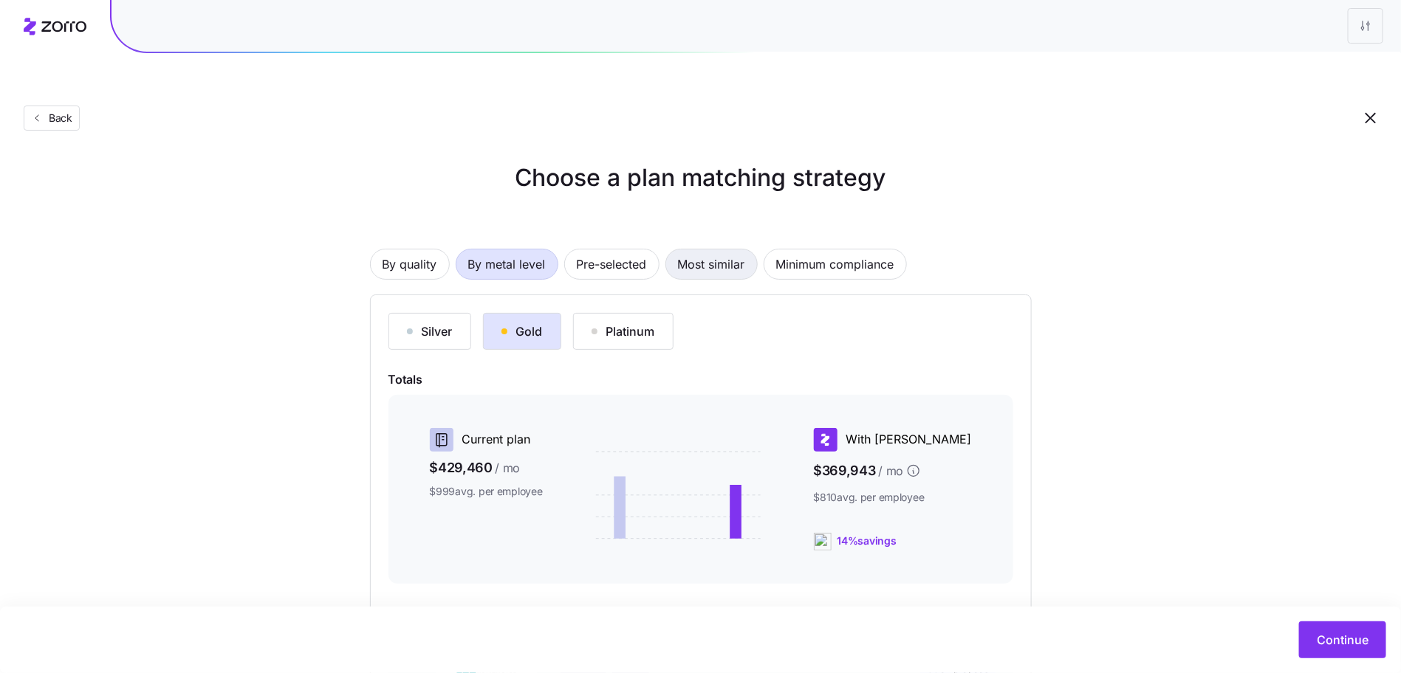
click at [725, 250] on span "Most similar" at bounding box center [711, 265] width 67 height 30
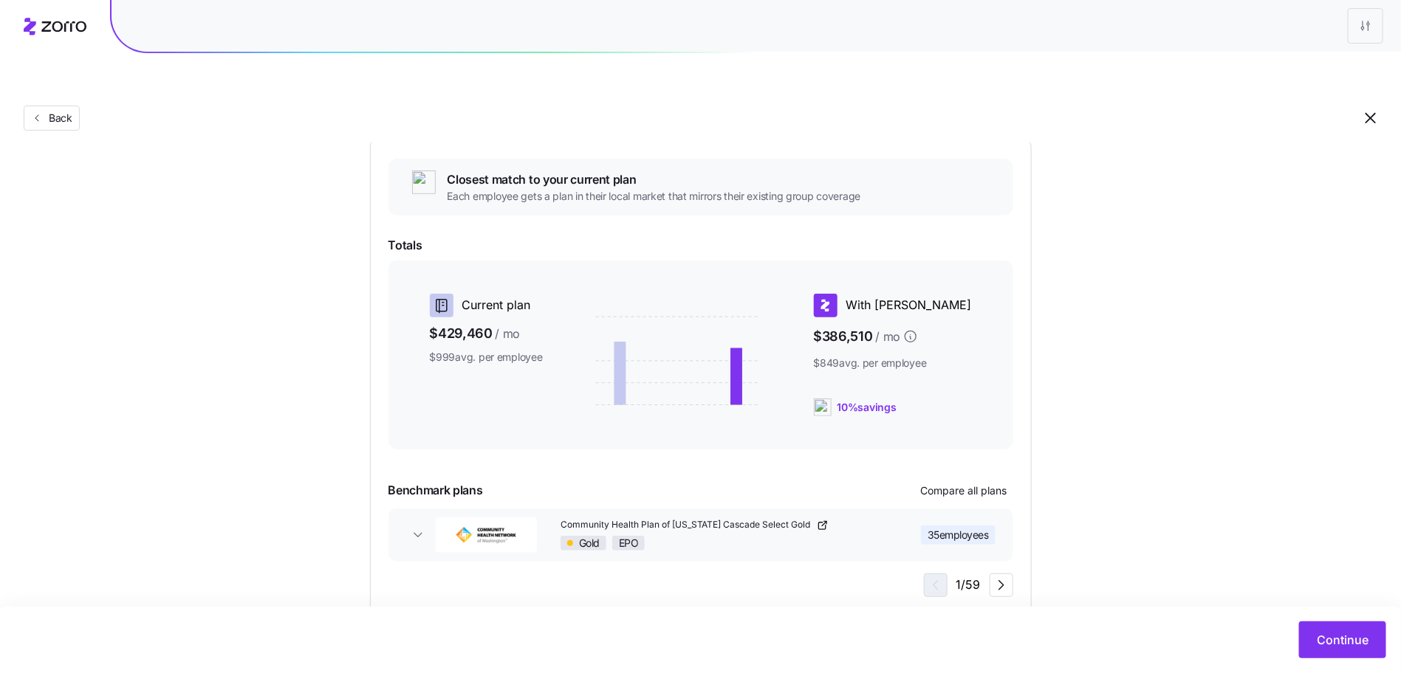
scroll to position [160, 0]
click at [1306, 634] on button "Continue" at bounding box center [1342, 640] width 87 height 37
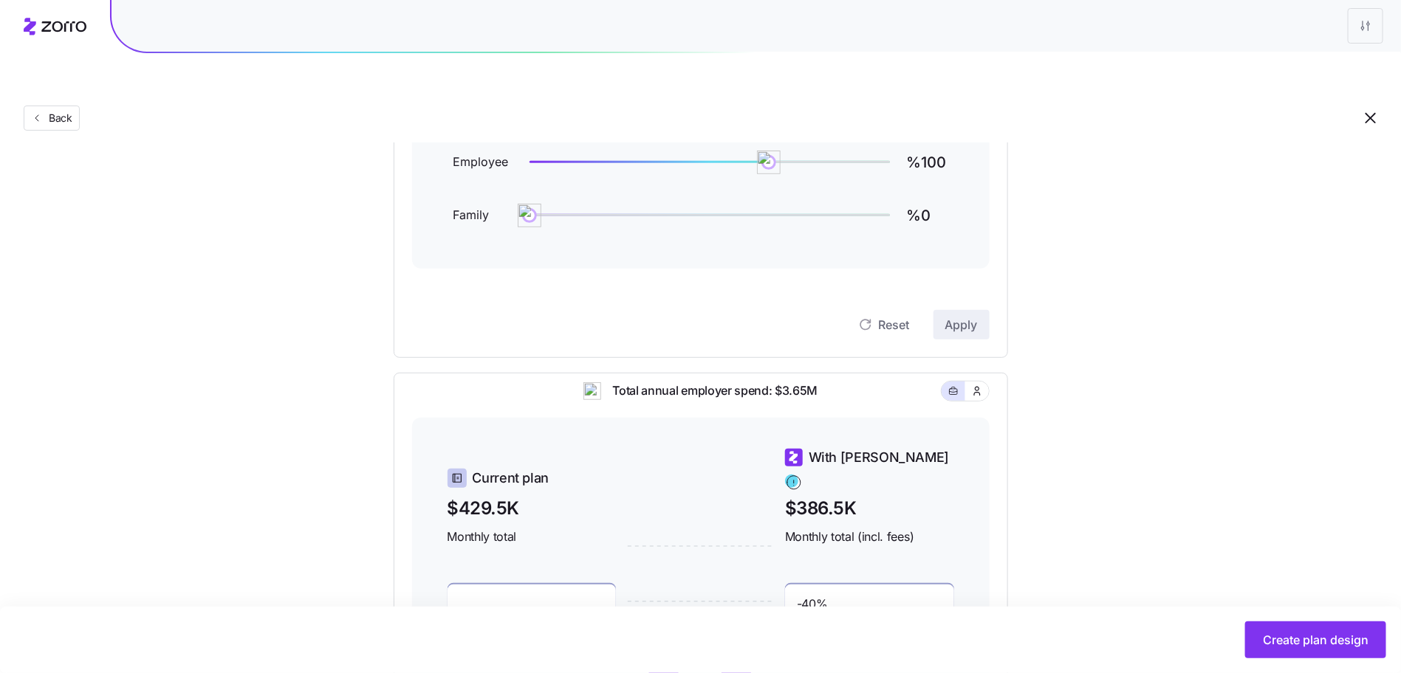
scroll to position [148, 0]
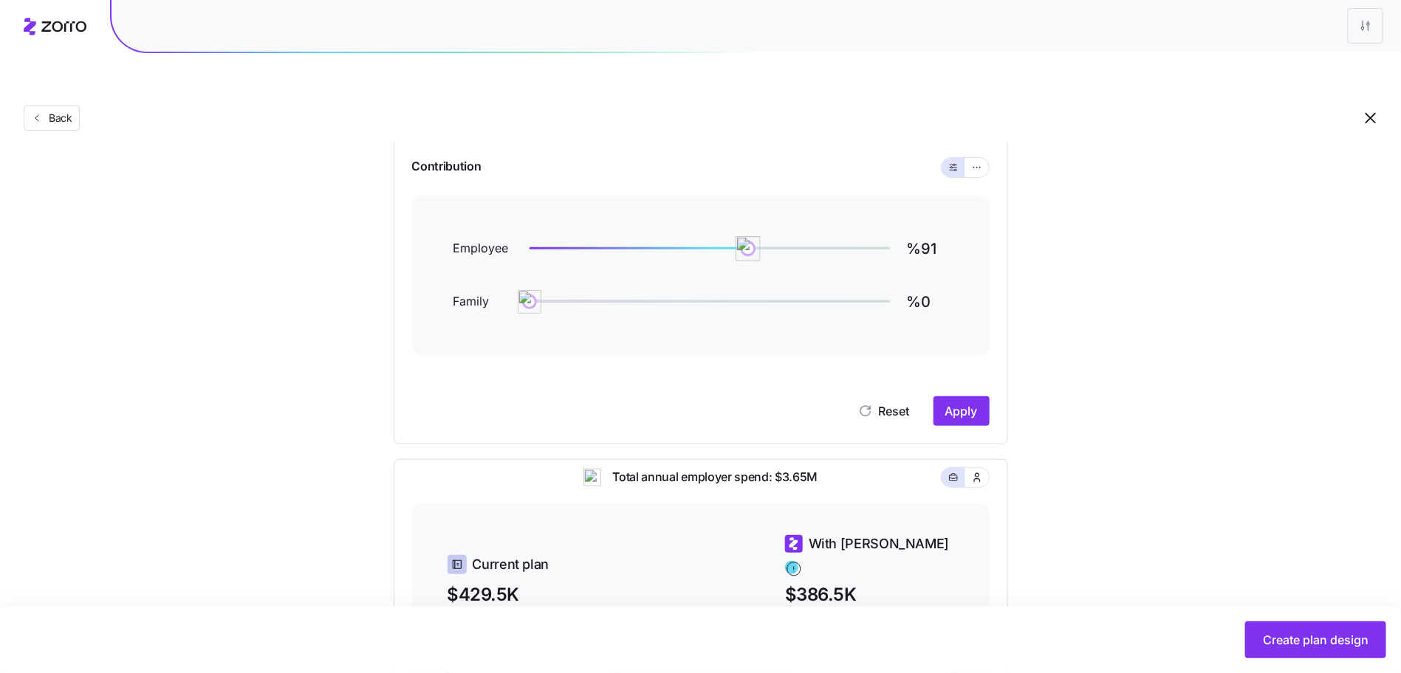
type input "%90"
drag, startPoint x: 766, startPoint y: 214, endPoint x: 747, endPoint y: 211, distance: 19.4
click at [747, 236] on img at bounding box center [745, 248] width 25 height 25
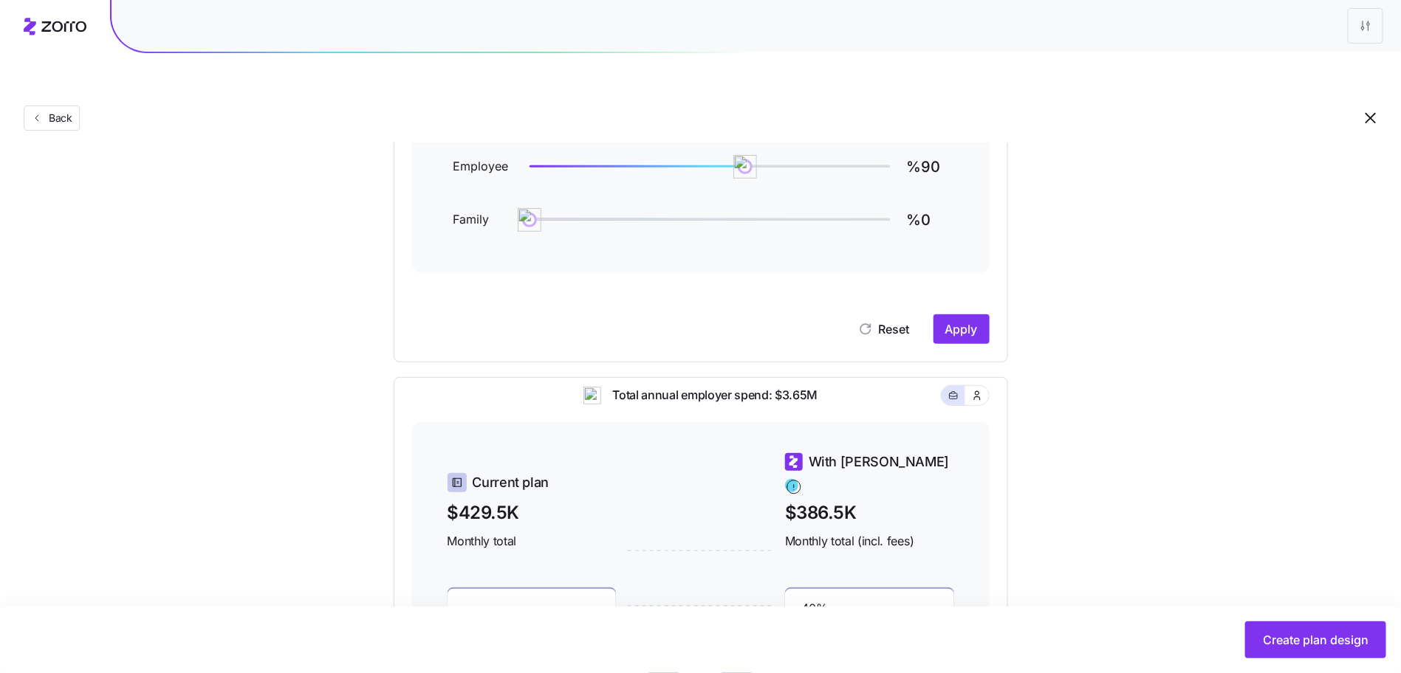
scroll to position [185, 0]
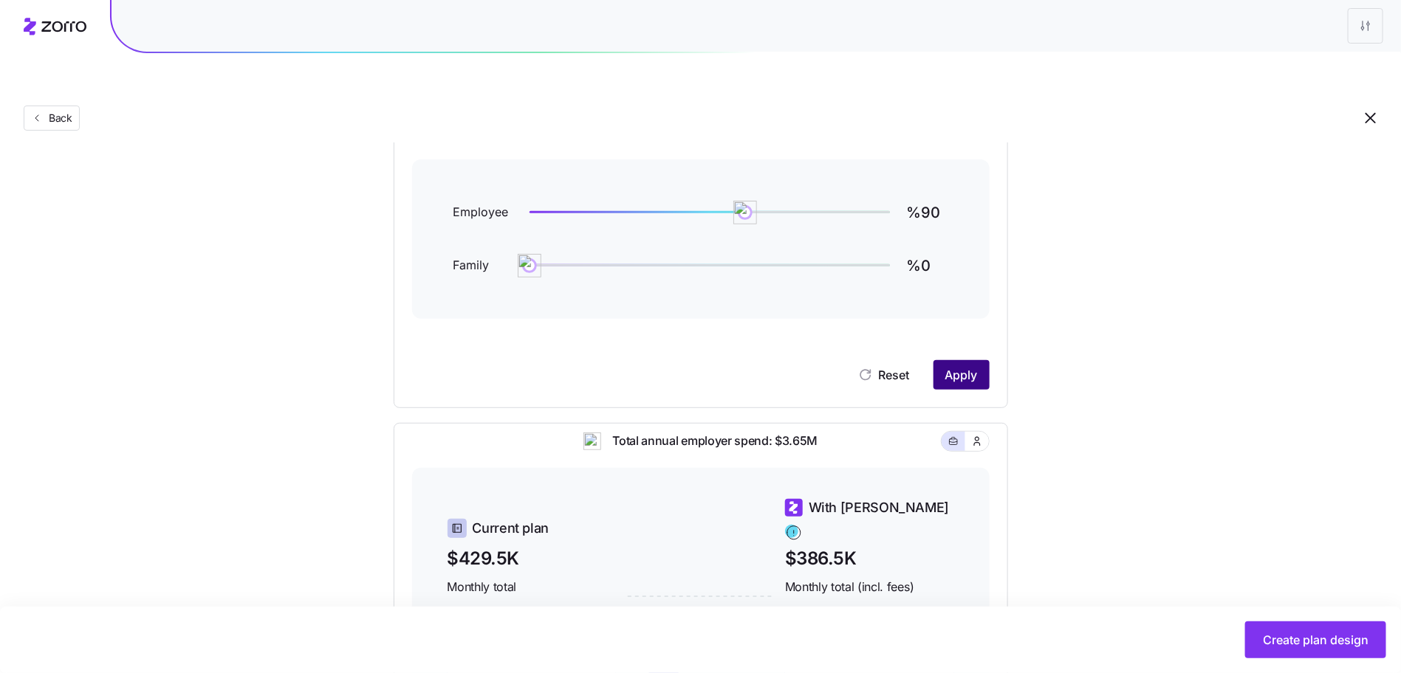
click at [967, 360] on button "Apply" at bounding box center [961, 375] width 56 height 30
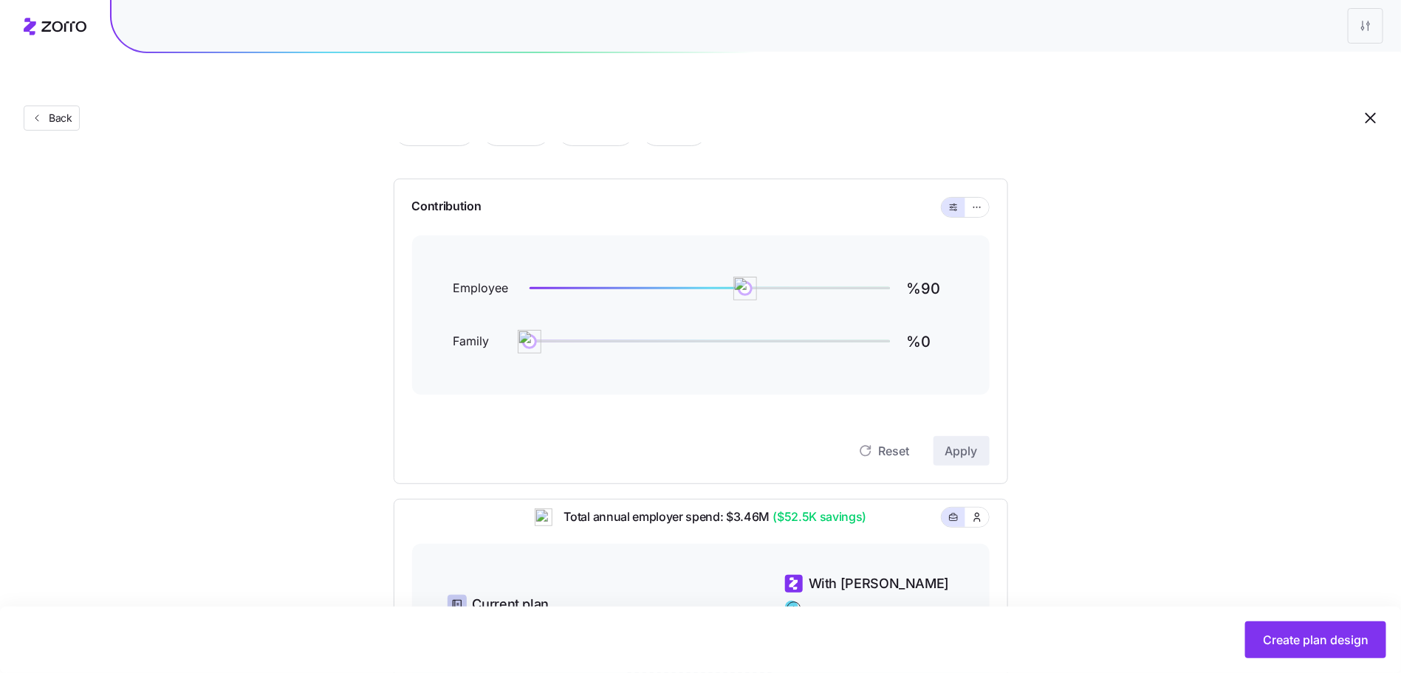
scroll to position [26, 0]
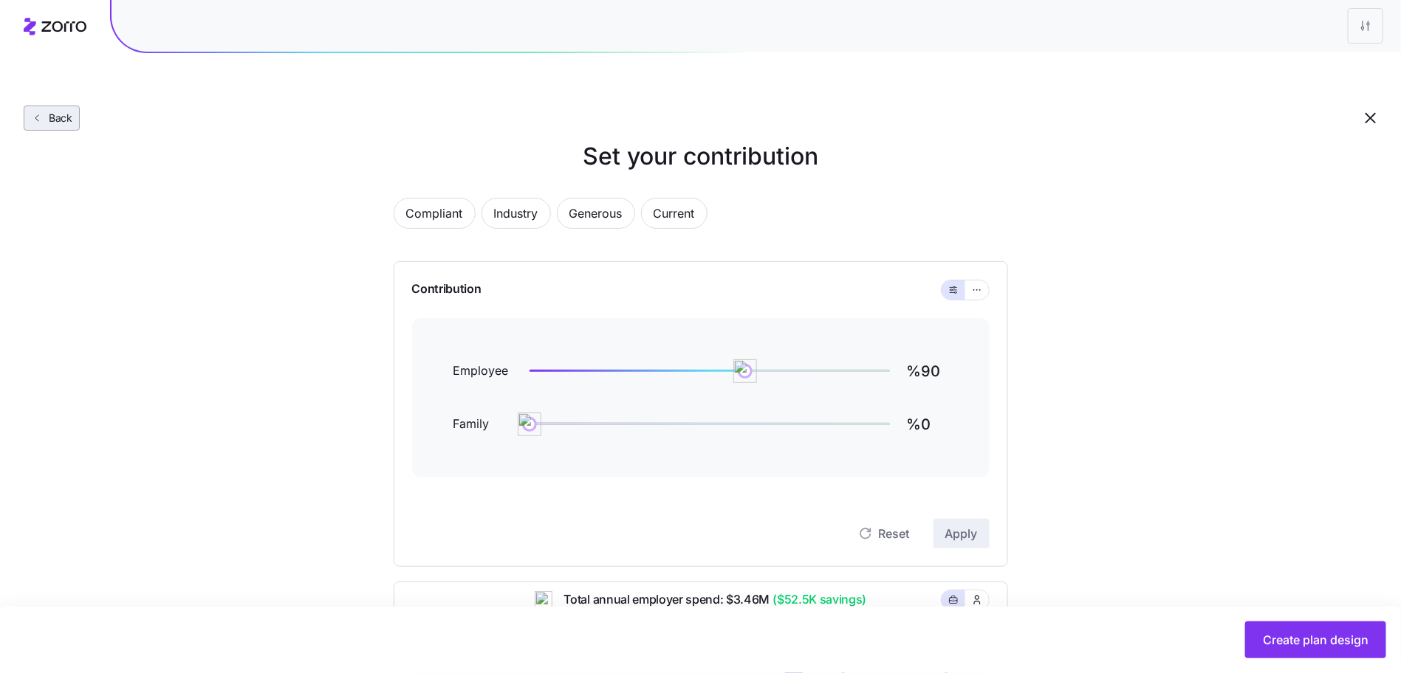
click at [66, 106] on button "Back" at bounding box center [52, 118] width 56 height 25
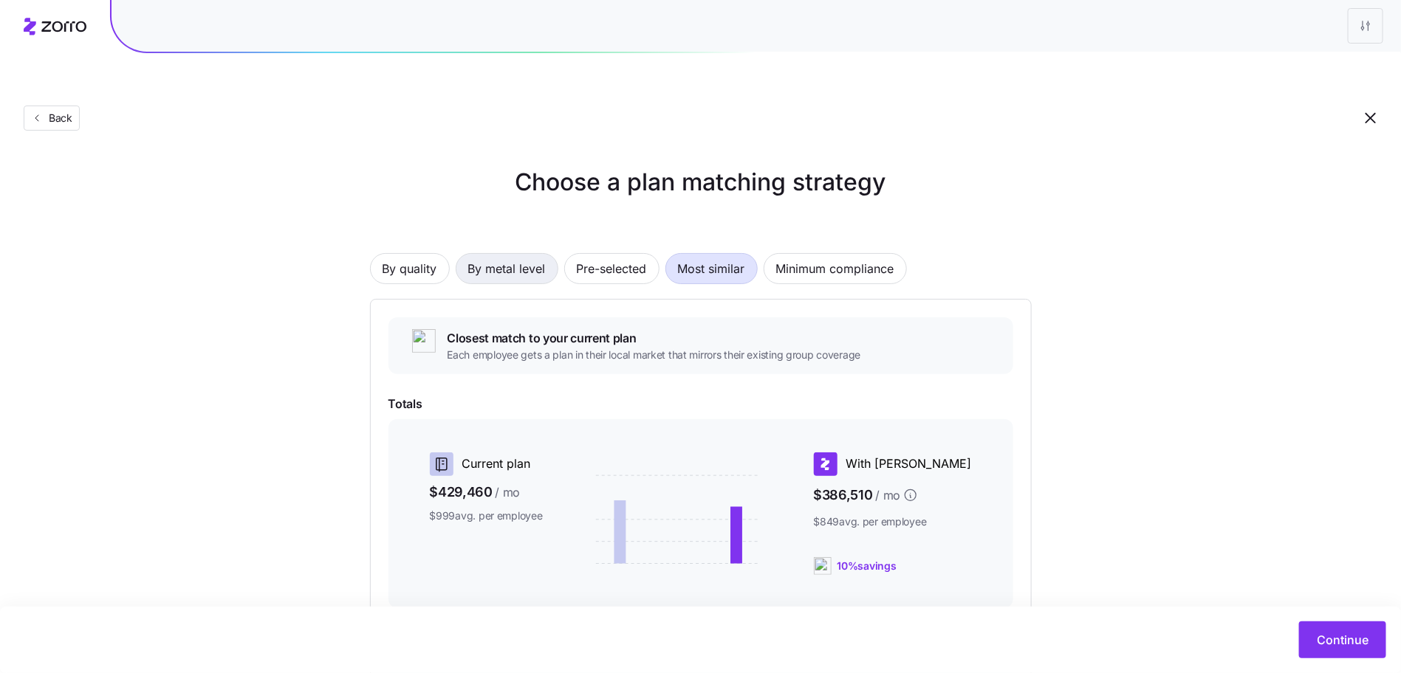
click at [471, 254] on span "By metal level" at bounding box center [507, 269] width 78 height 30
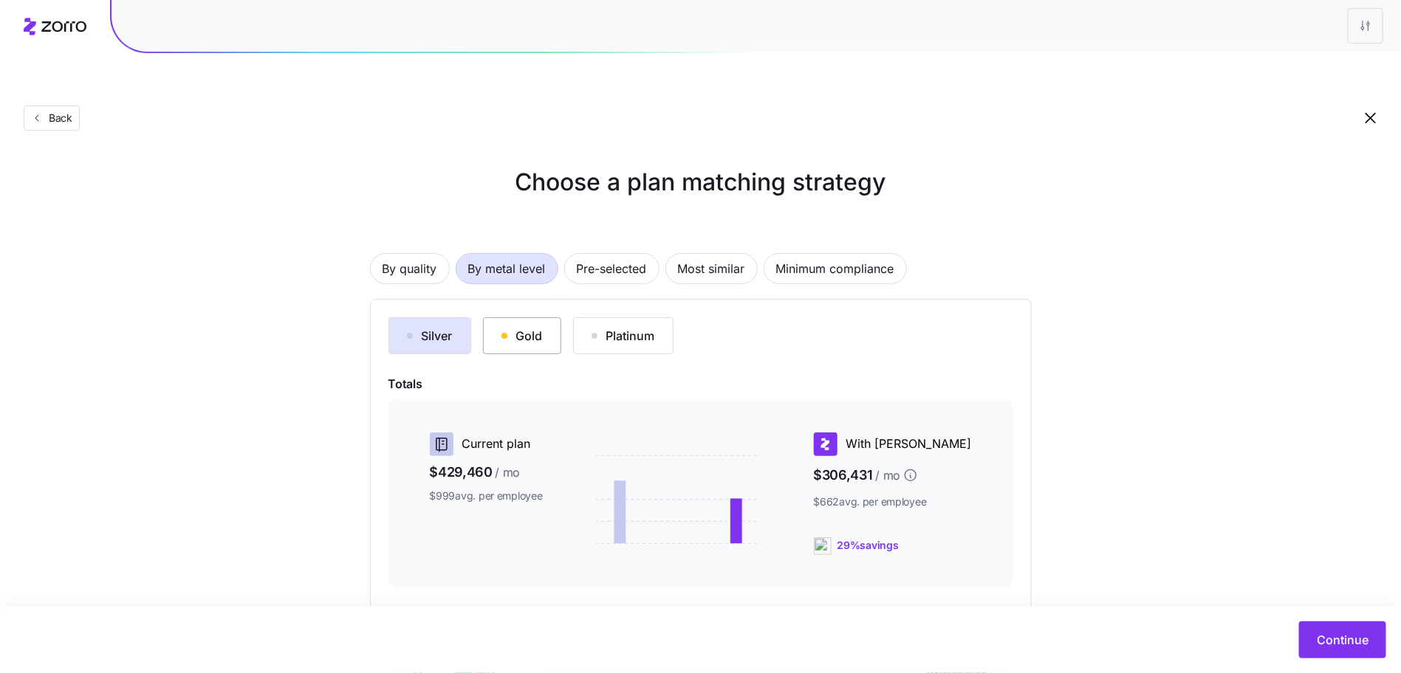
click at [515, 327] on div "Gold" at bounding box center [521, 336] width 41 height 18
click at [724, 254] on span "Most similar" at bounding box center [711, 269] width 67 height 30
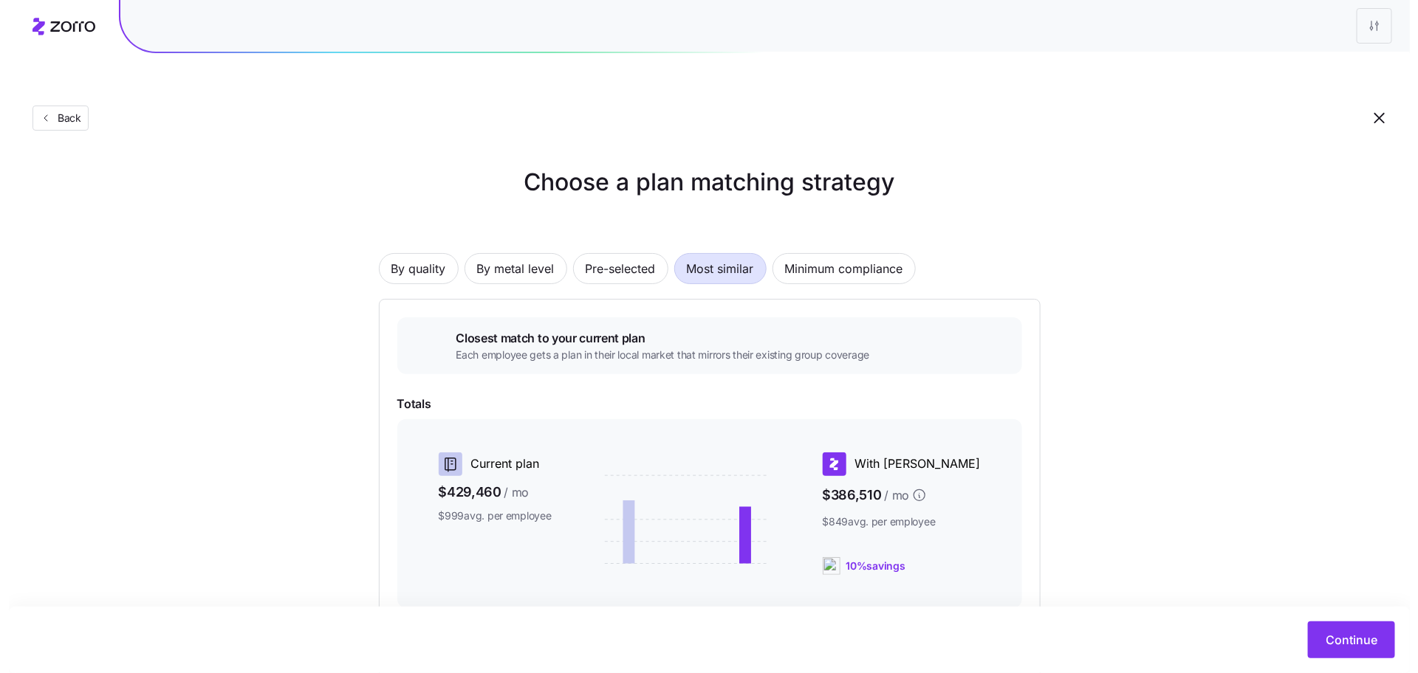
scroll to position [160, 0]
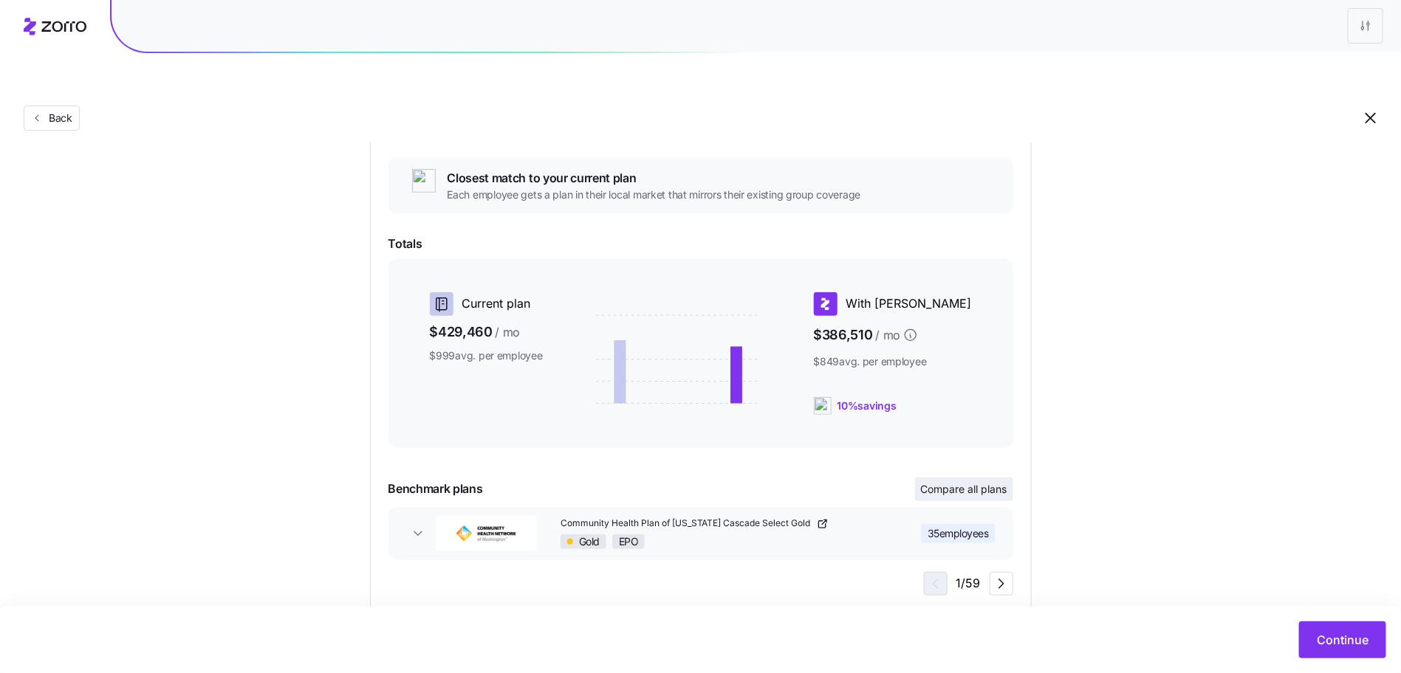
click at [971, 482] on span "Compare all plans" at bounding box center [964, 489] width 86 height 15
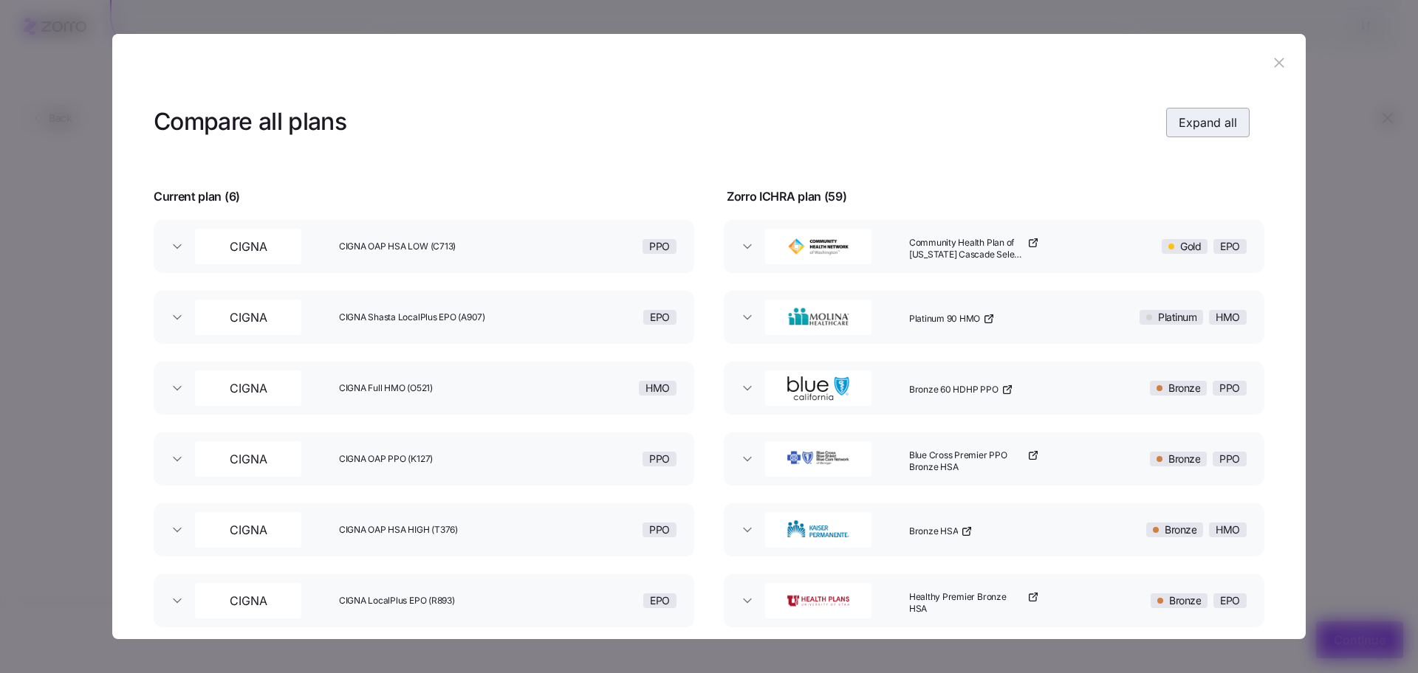
click at [1193, 119] on span "Expand all" at bounding box center [1208, 123] width 58 height 18
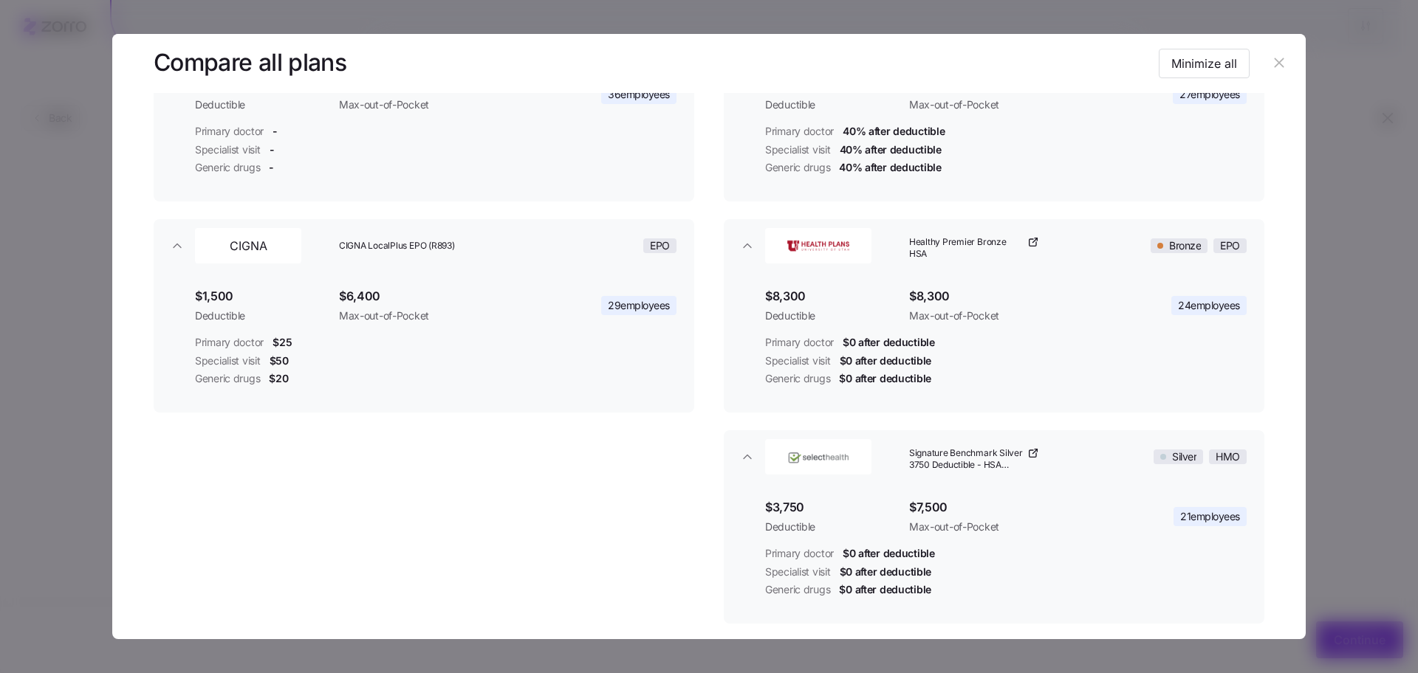
scroll to position [1151, 0]
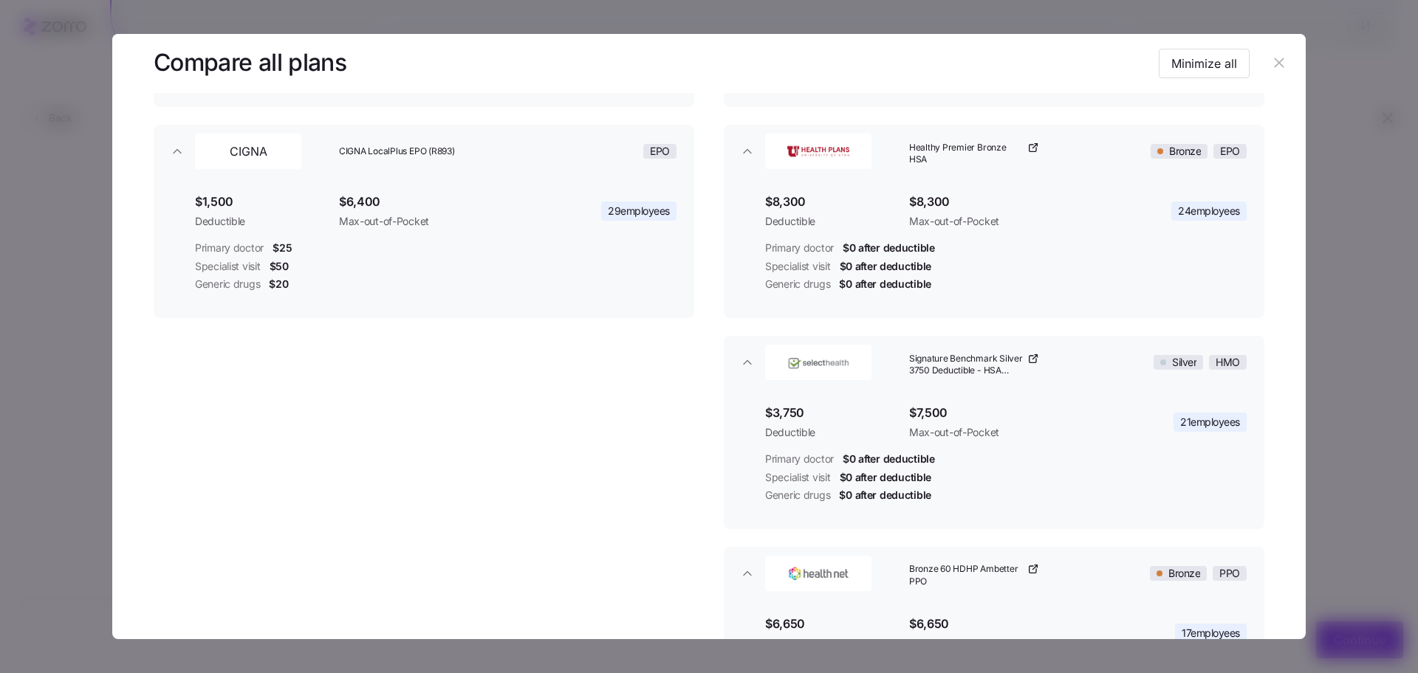
drag, startPoint x: 1273, startPoint y: 67, endPoint x: 1021, endPoint y: 352, distance: 380.8
click at [1024, 366] on section "Compare all plans Minimize all Current plan ( 6 ) Zorro ICHRA plan ( 59 ) CIGNA…" at bounding box center [708, 337] width 1193 height 606
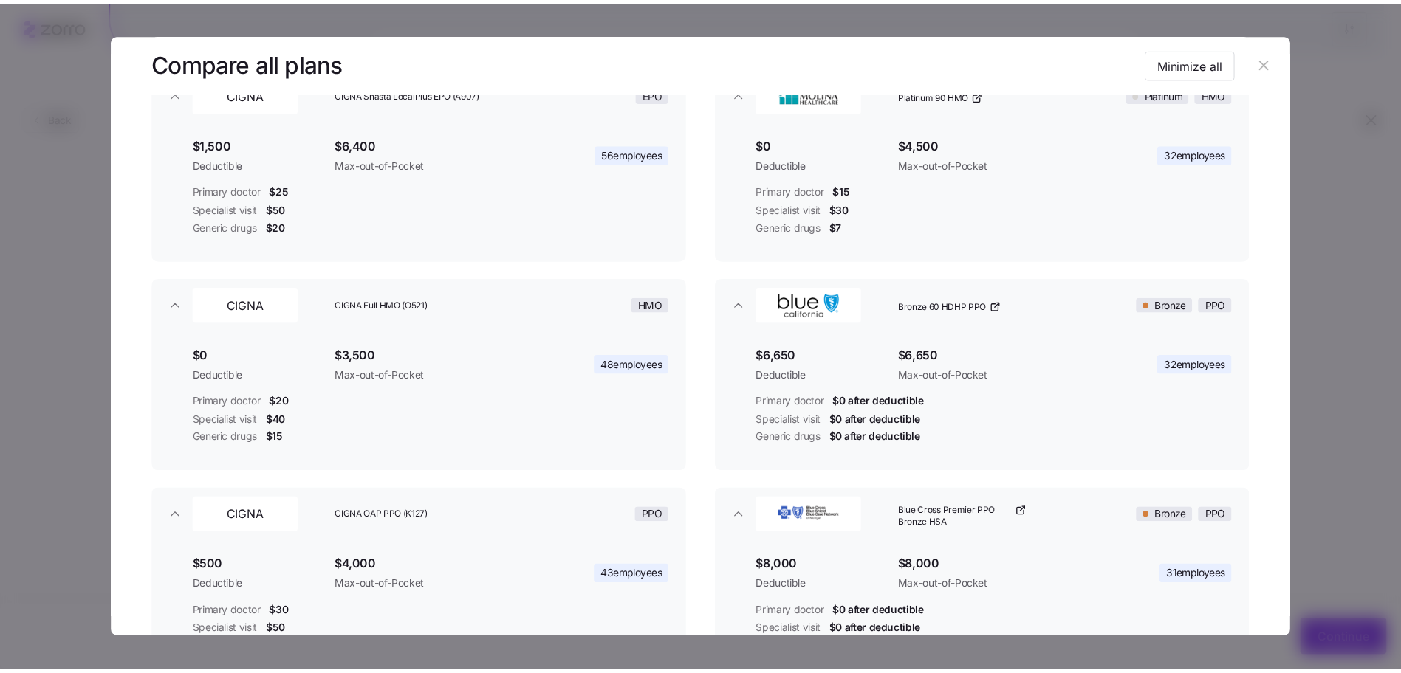
scroll to position [373, 0]
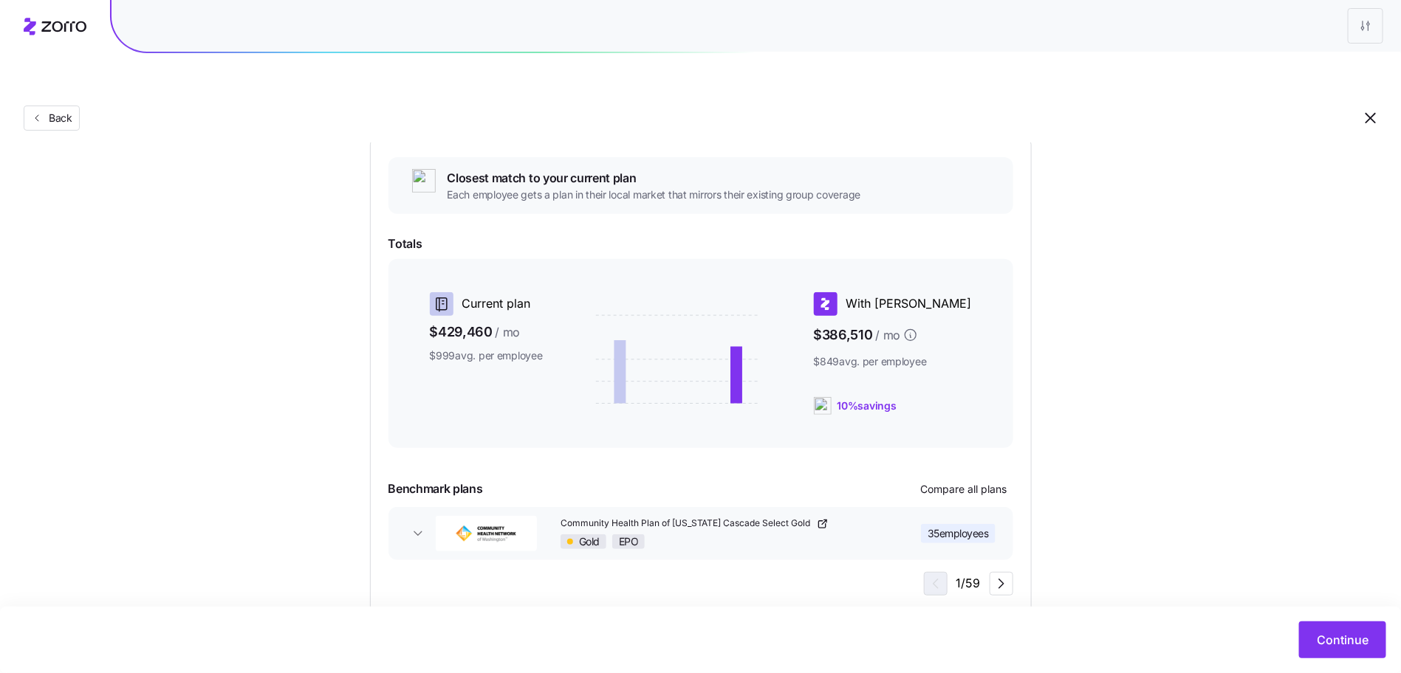
click at [156, 83] on div "Back" at bounding box center [700, 89] width 1401 height 108
click at [70, 106] on button "Back" at bounding box center [52, 118] width 56 height 25
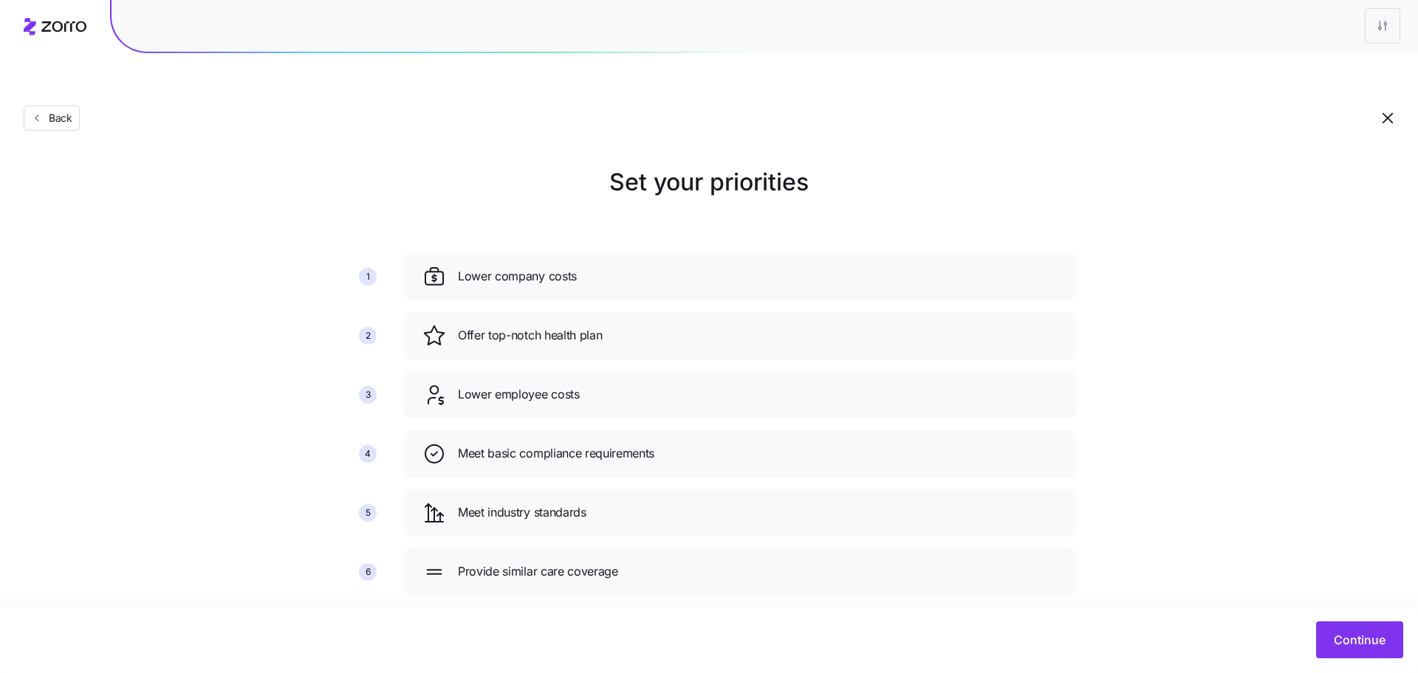
click at [63, 30] on icon at bounding box center [55, 27] width 63 height 18
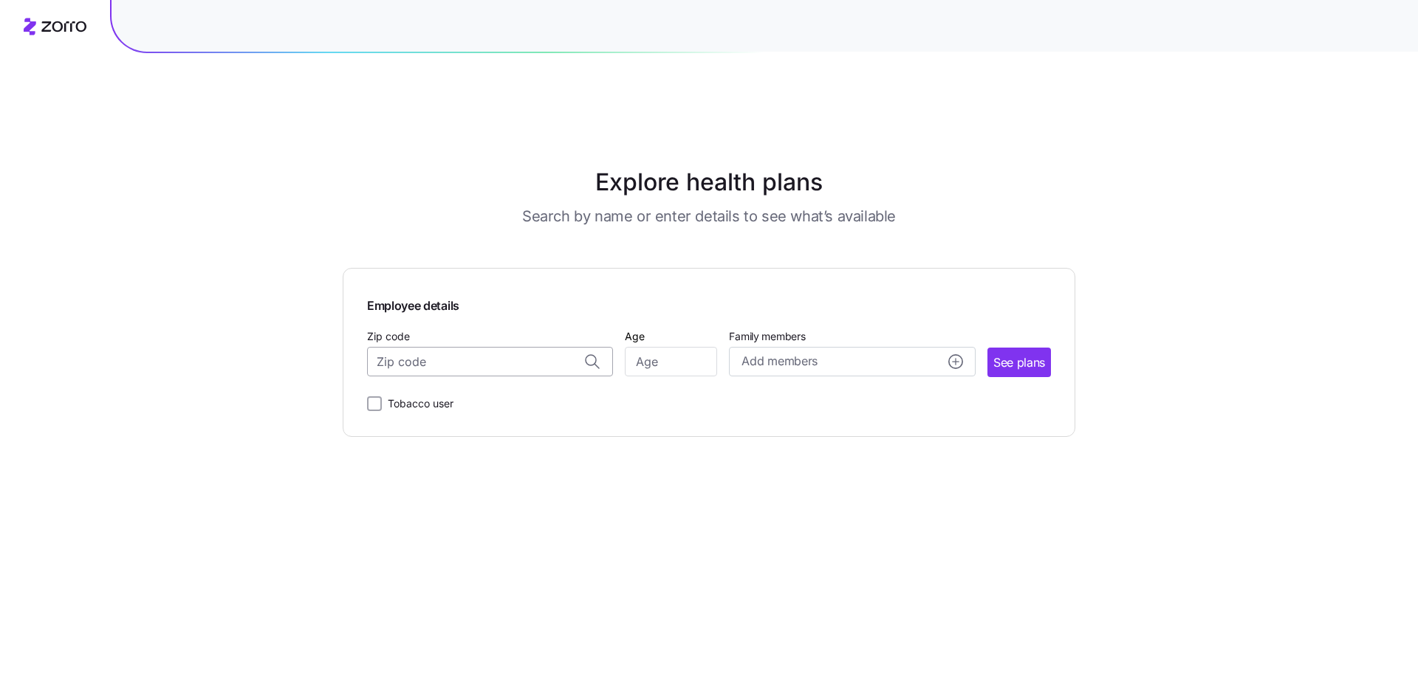
click at [486, 347] on input "Zip code" at bounding box center [490, 362] width 246 height 30
drag, startPoint x: 526, startPoint y: 349, endPoint x: 523, endPoint y: 336, distance: 12.9
click at [526, 348] on div "Employee details Zip code Age Family members Add members See plans Tobacco user" at bounding box center [709, 352] width 684 height 120
click at [523, 347] on input "Zip code" at bounding box center [490, 362] width 246 height 30
click at [539, 392] on span "13202, [GEOGRAPHIC_DATA], [GEOGRAPHIC_DATA]" at bounding box center [487, 401] width 207 height 18
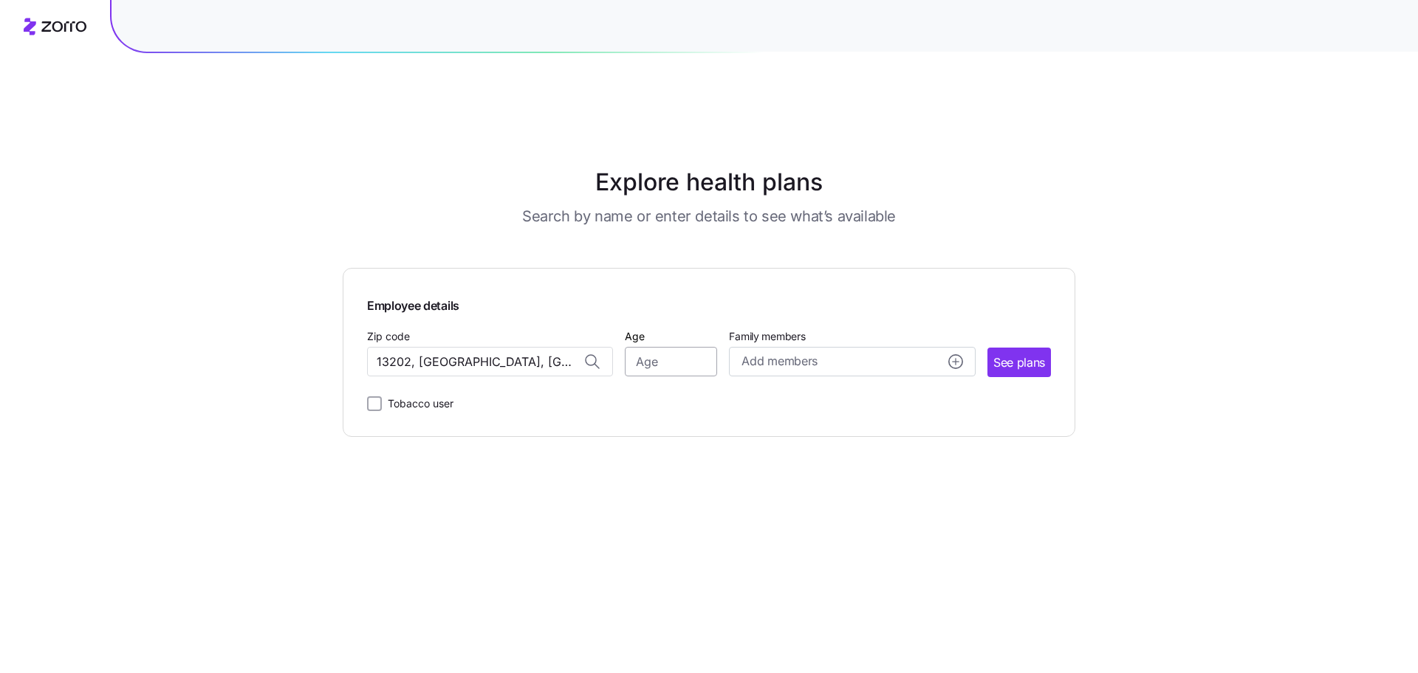
type input "13202, [GEOGRAPHIC_DATA], [GEOGRAPHIC_DATA]"
click at [704, 347] on input "Age" at bounding box center [671, 362] width 92 height 30
type input "35"
click at [1021, 354] on span "See plans" at bounding box center [1019, 363] width 52 height 18
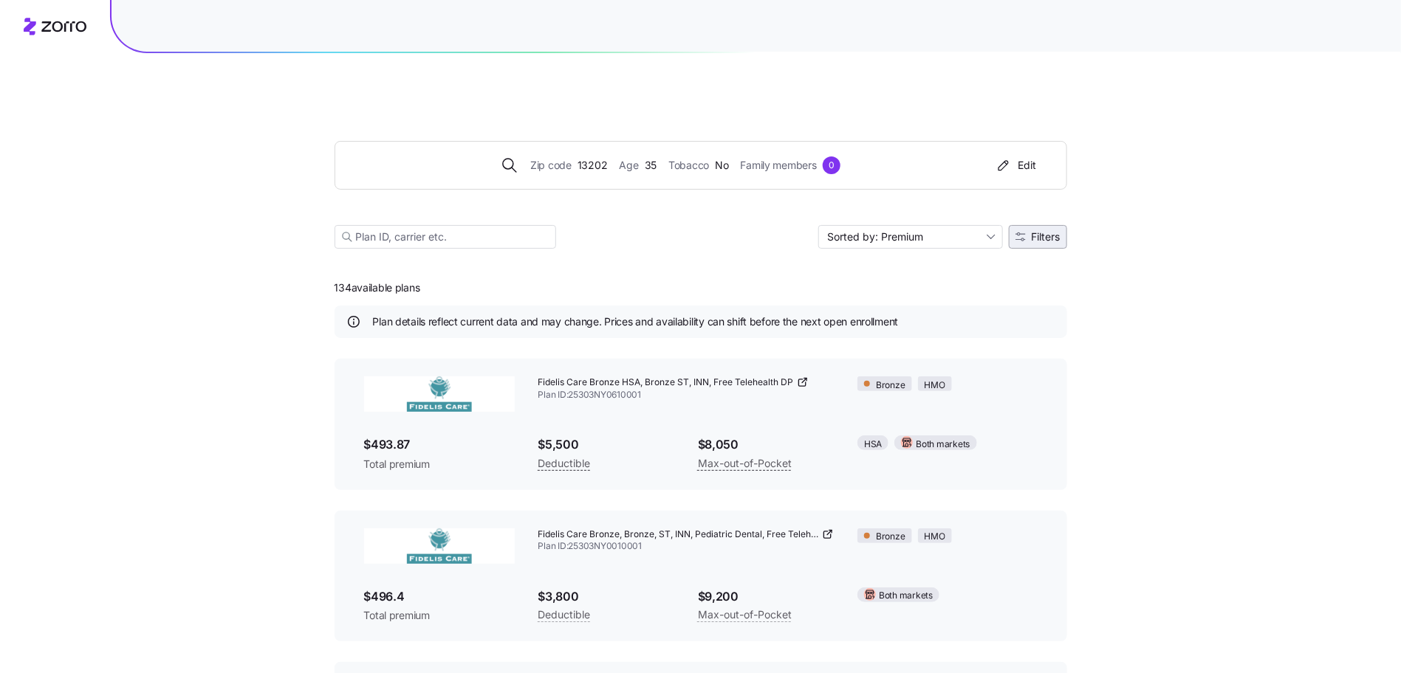
click at [1038, 225] on button "Filters" at bounding box center [1038, 237] width 58 height 24
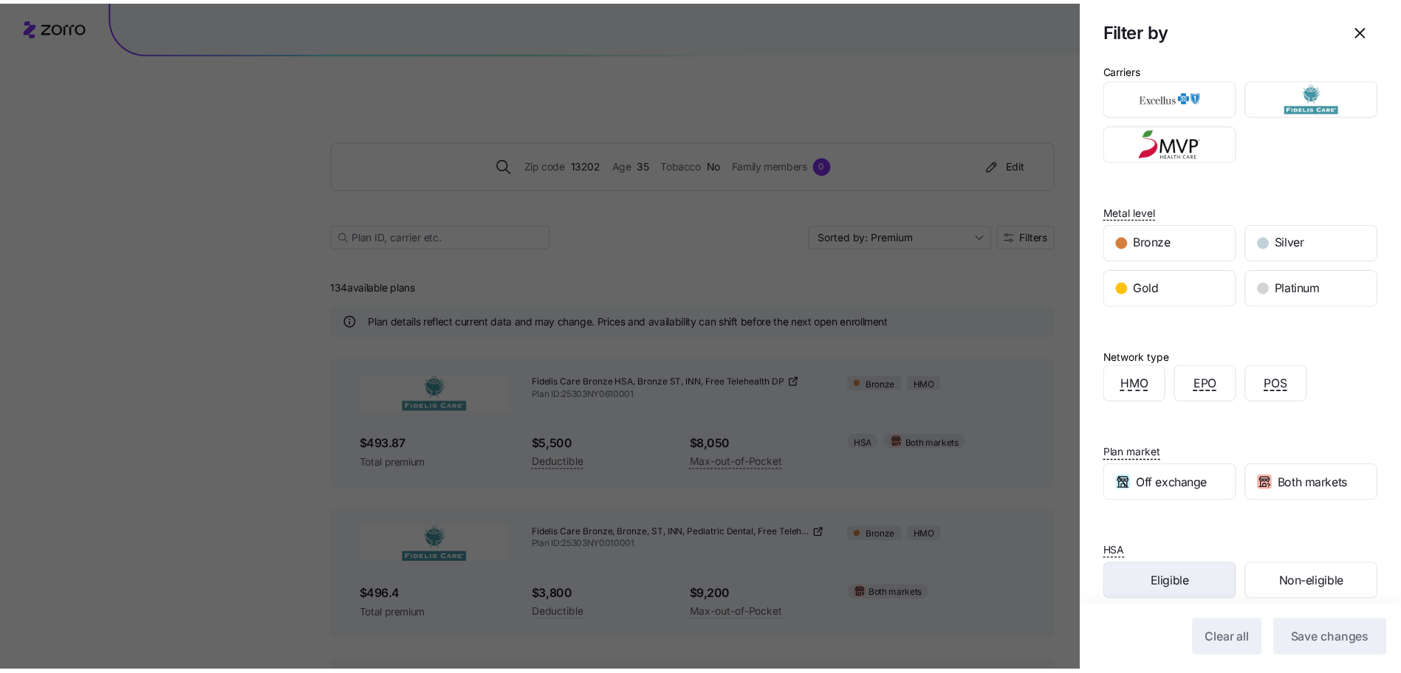
scroll to position [50, 0]
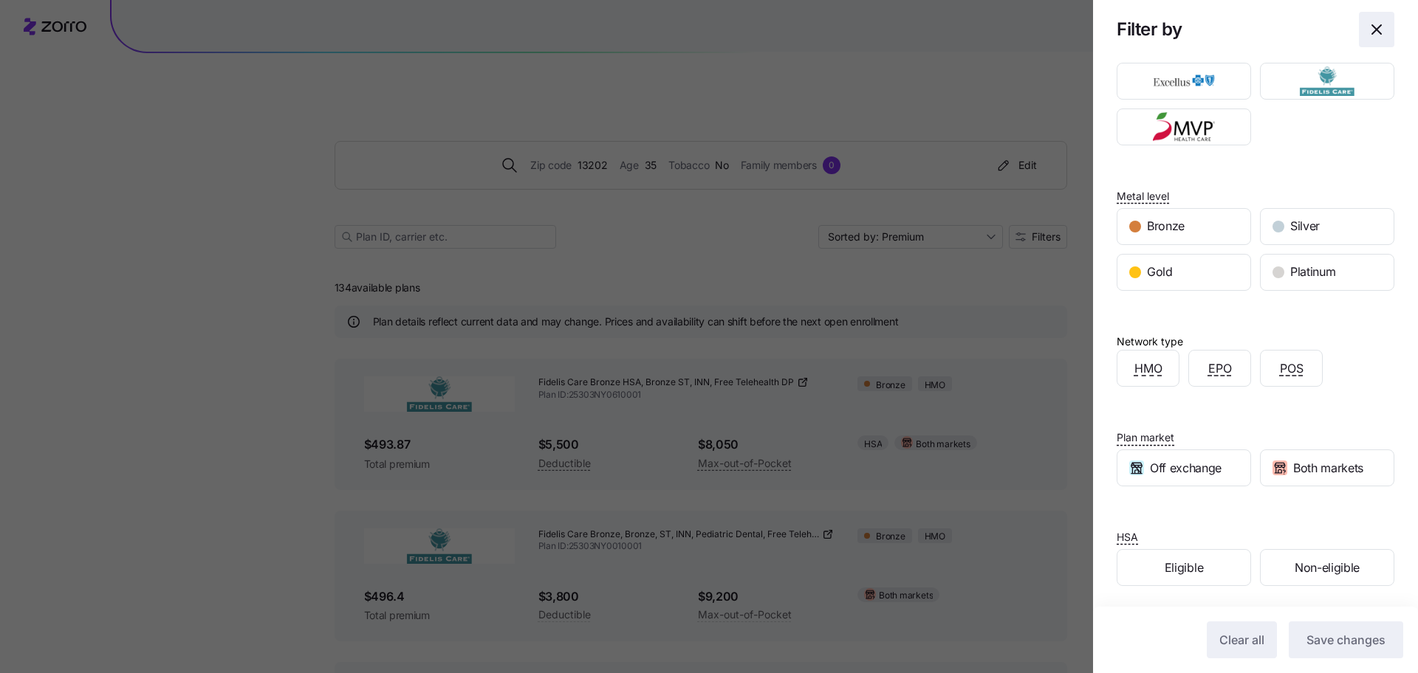
click at [1368, 30] on icon "button" at bounding box center [1377, 30] width 18 height 18
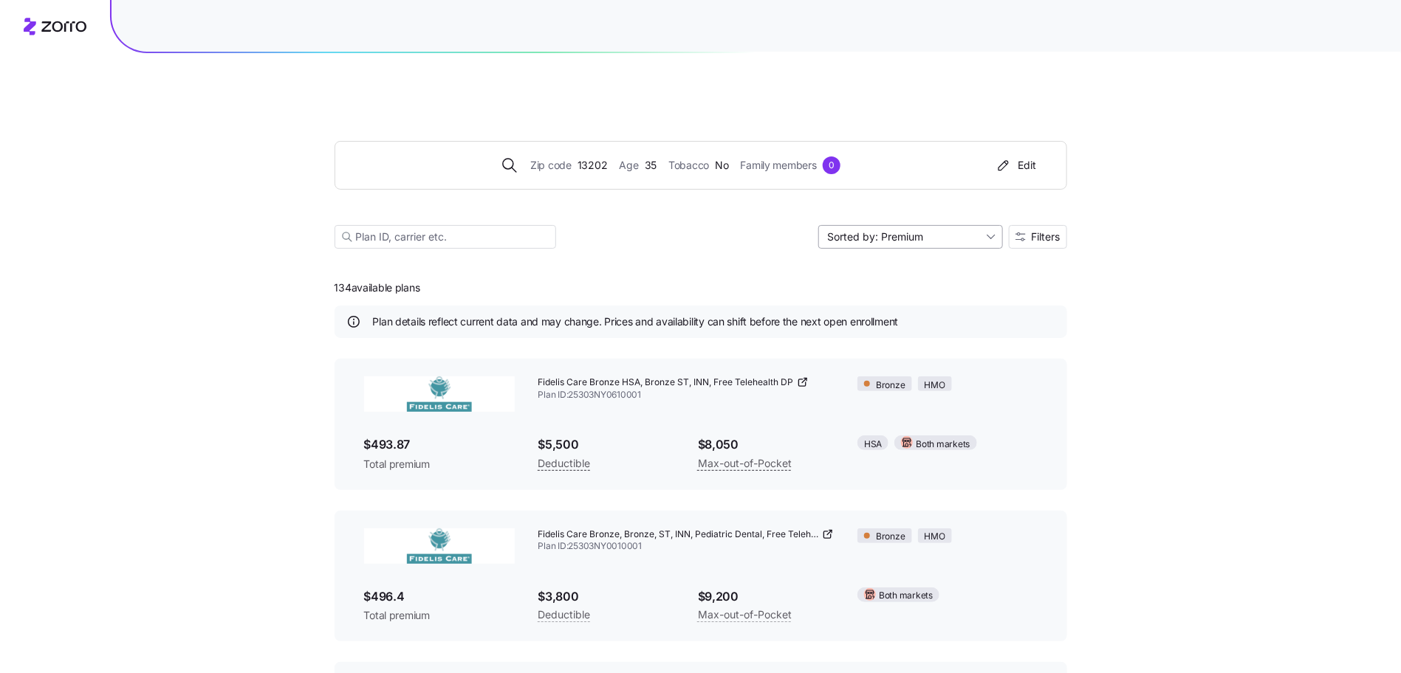
click at [953, 225] on input "Sorted by: Premium" at bounding box center [910, 237] width 185 height 24
click at [1209, 224] on div "Zip code 13202 Age 35 Tobacco No Family members 0 Edit Sorted by: Premium Filte…" at bounding box center [700, 566] width 1401 height 1063
click at [1048, 232] on span "Filters" at bounding box center [1046, 237] width 29 height 10
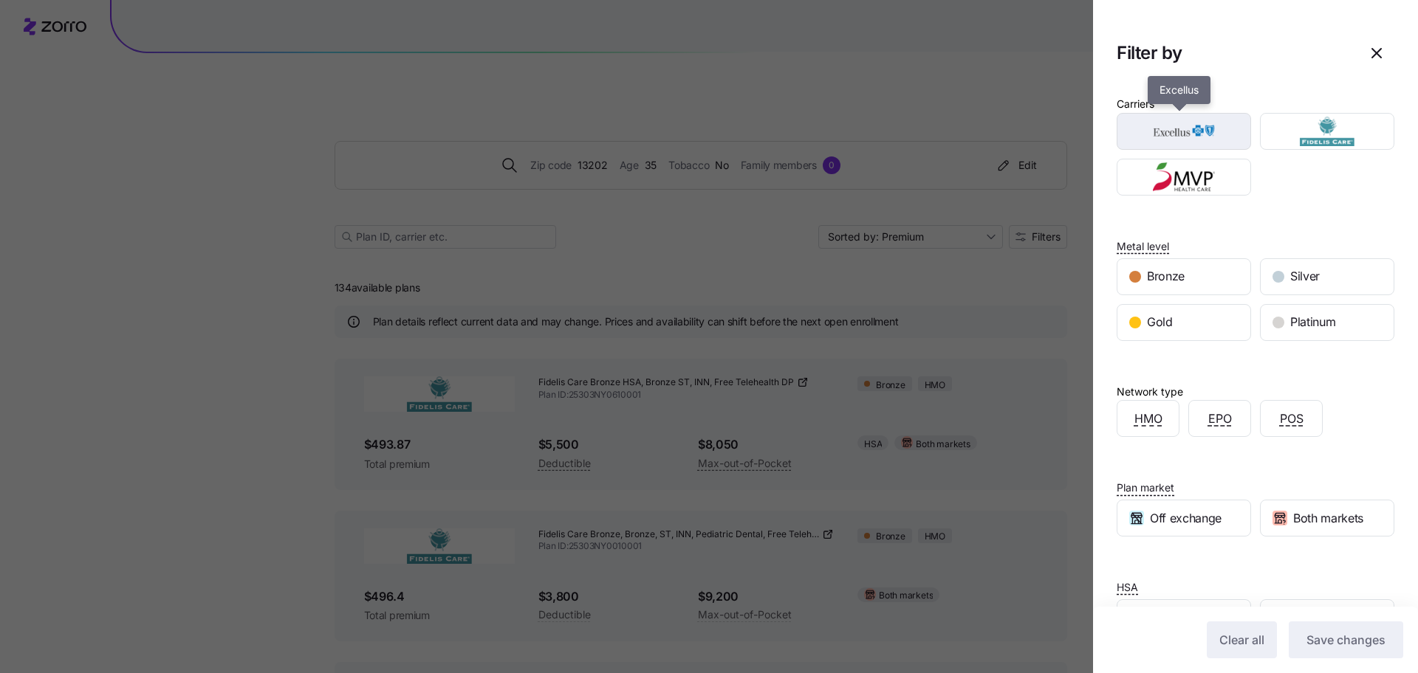
click at [1222, 127] on img "button" at bounding box center [1184, 132] width 109 height 30
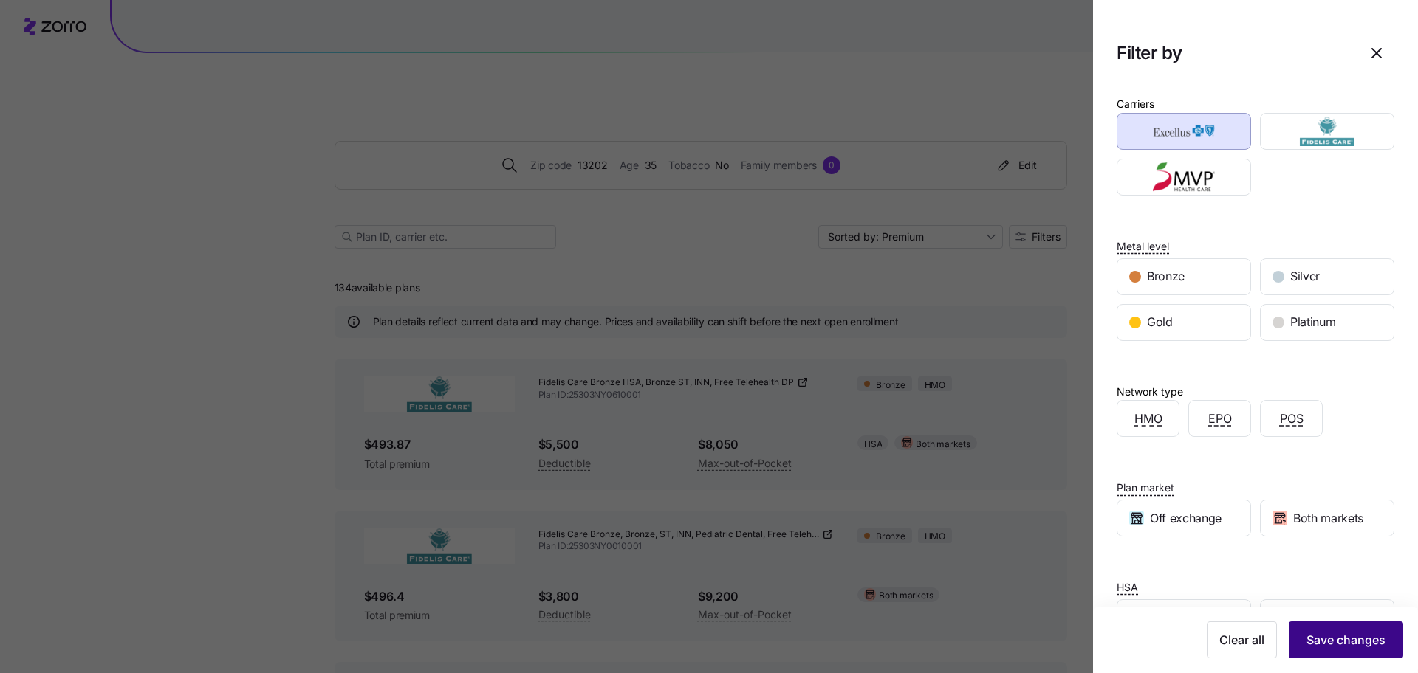
click at [1329, 645] on span "Save changes" at bounding box center [1345, 640] width 79 height 18
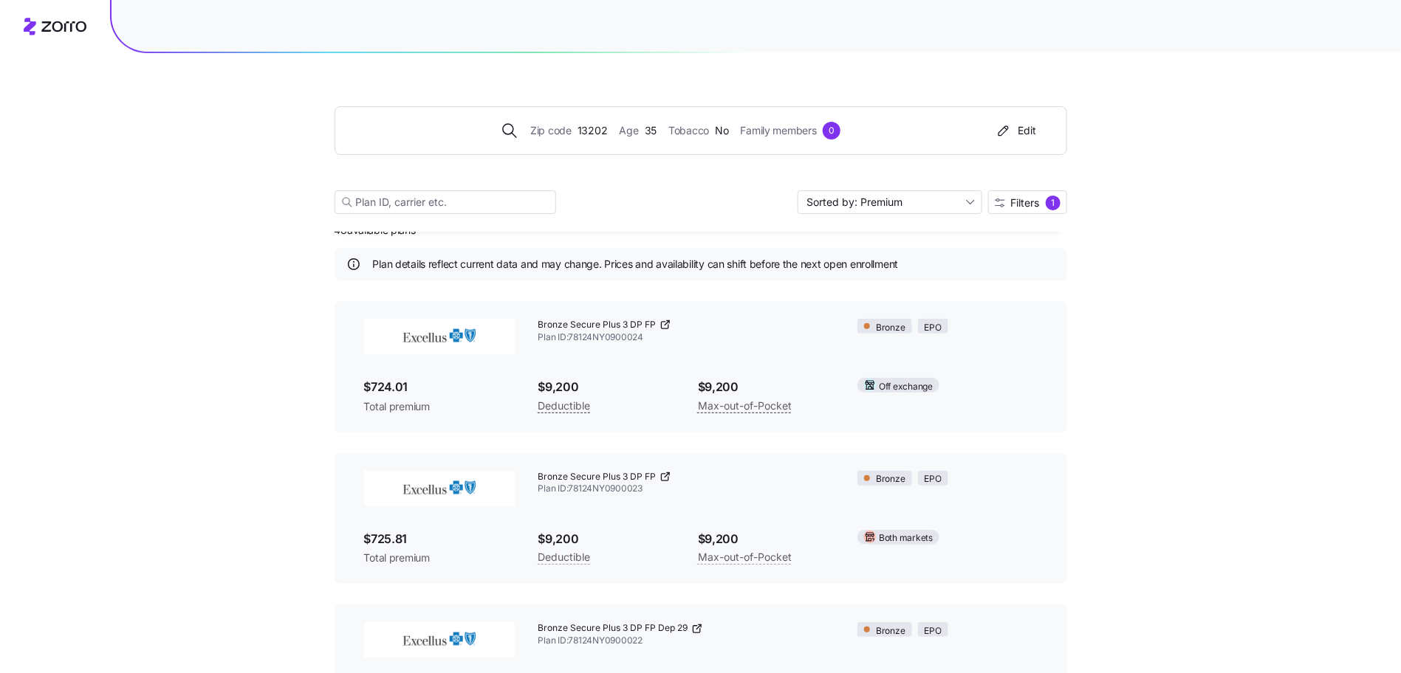
scroll to position [0, 0]
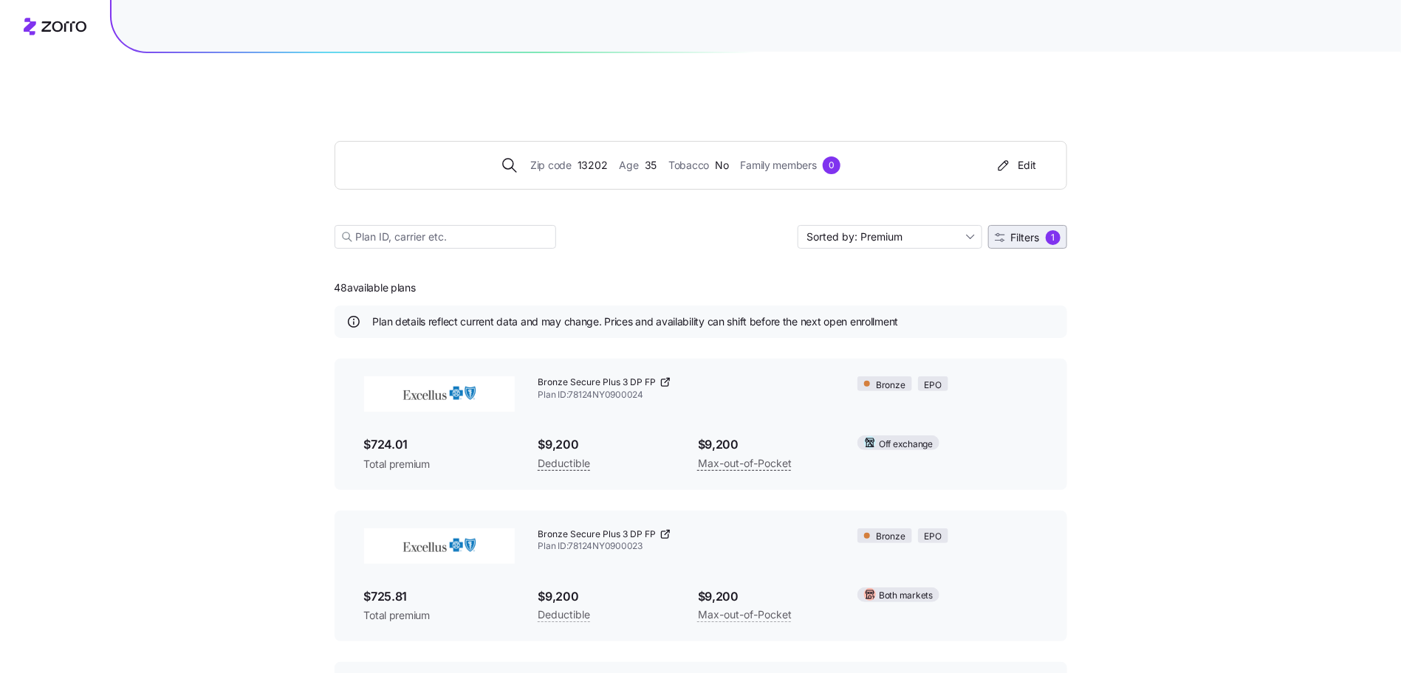
click at [1038, 225] on button "Filters 1" at bounding box center [1027, 237] width 79 height 24
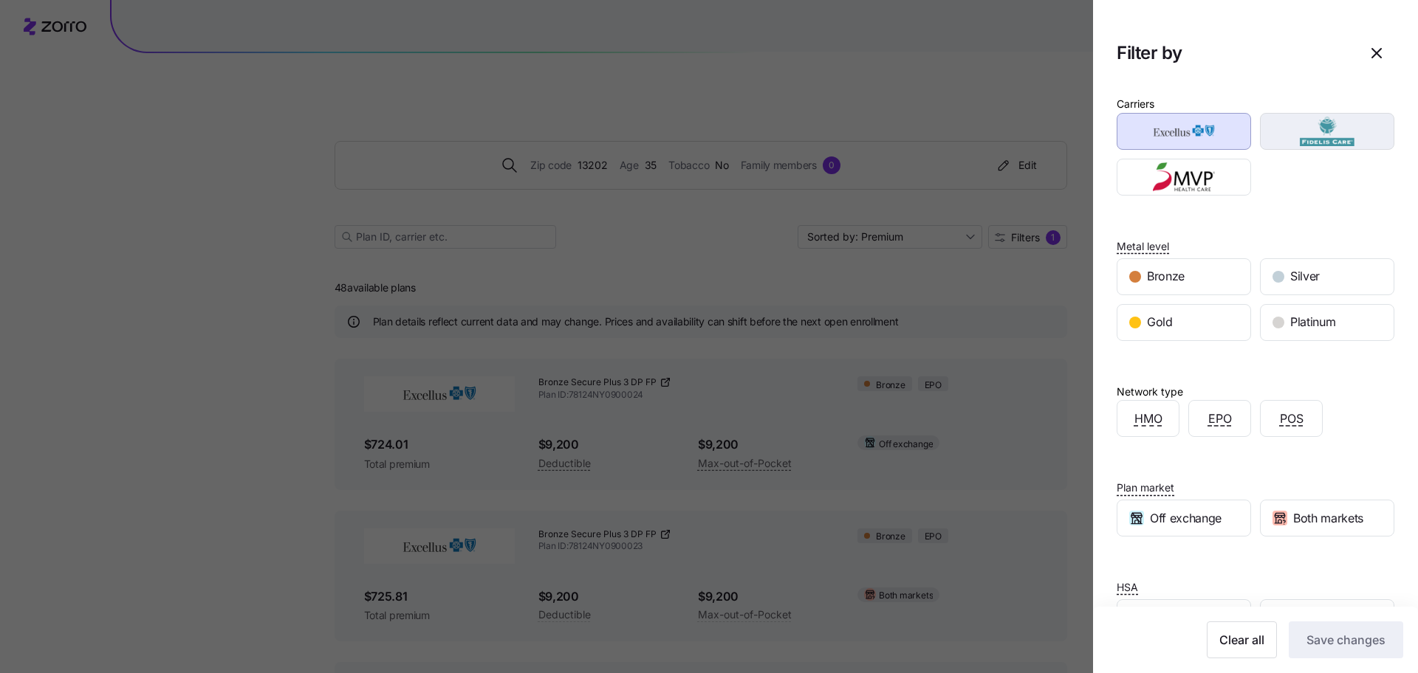
click at [1289, 134] on img "button" at bounding box center [1327, 132] width 109 height 30
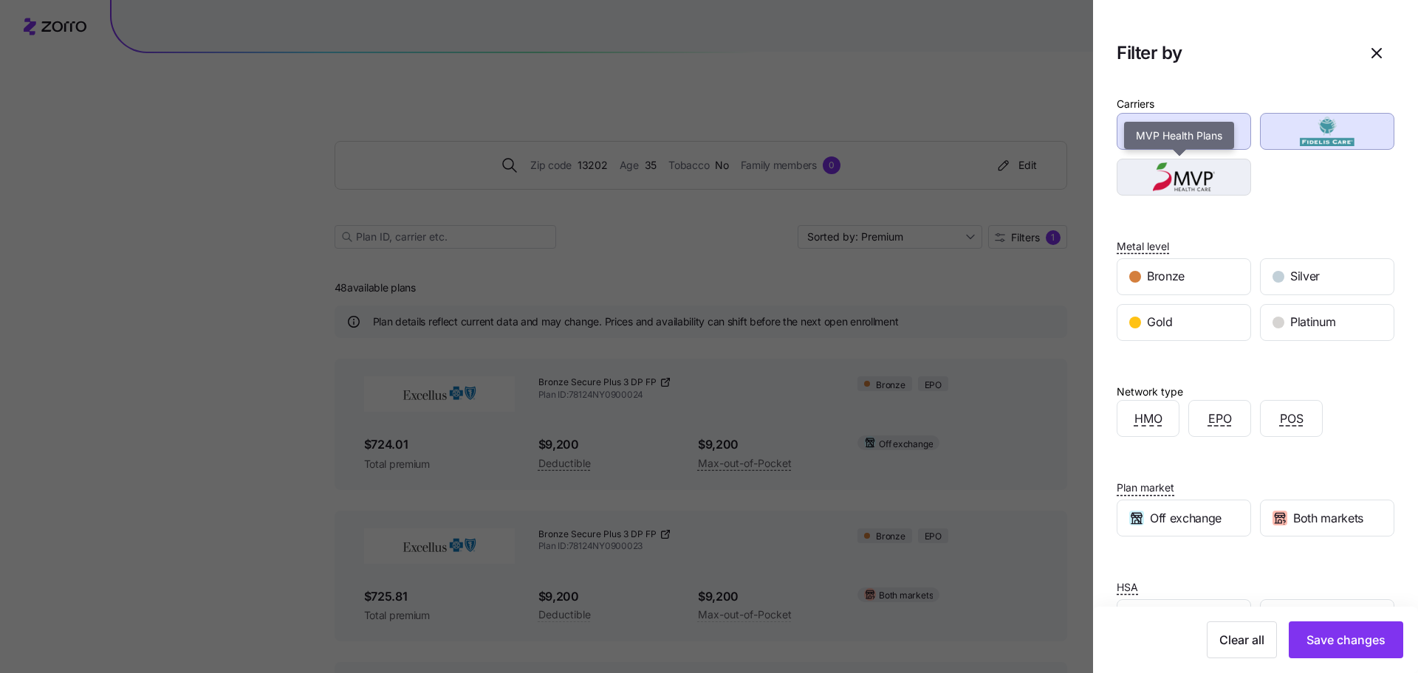
click at [1179, 190] on img "button" at bounding box center [1184, 177] width 109 height 30
click at [1374, 617] on div "Clear all Save changes" at bounding box center [1255, 640] width 325 height 66
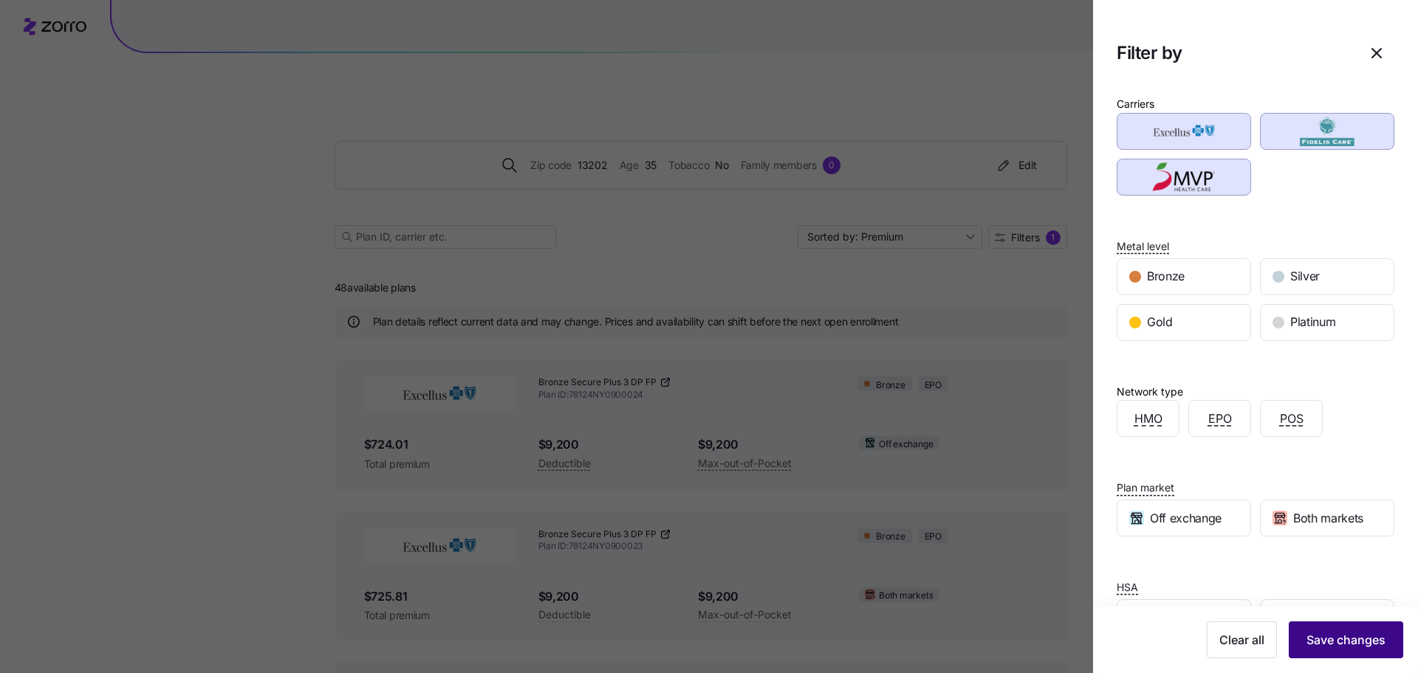
click at [1362, 649] on button "Save changes" at bounding box center [1346, 640] width 114 height 37
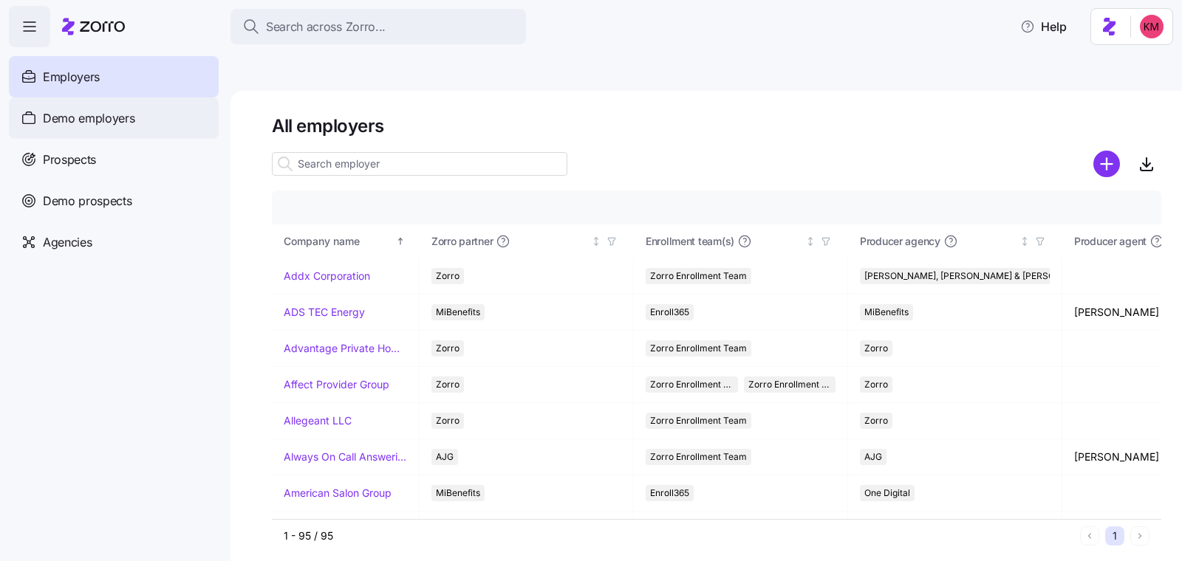
click at [71, 126] on span "Demo employers" at bounding box center [89, 118] width 92 height 18
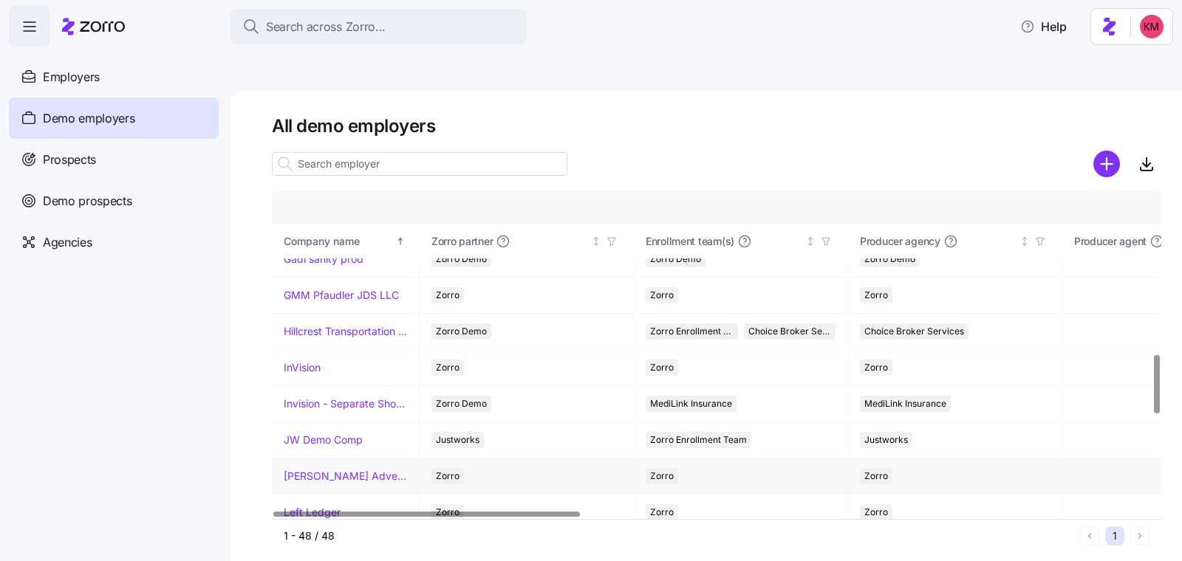
scroll to position [942, 0]
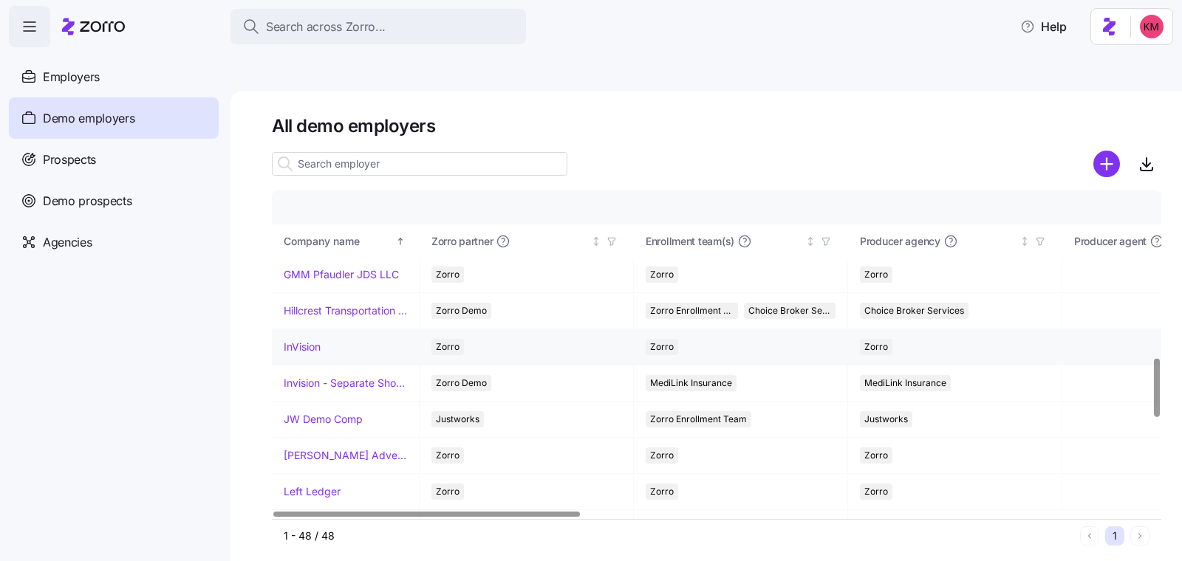
click at [301, 340] on link "InVision" at bounding box center [302, 347] width 37 height 15
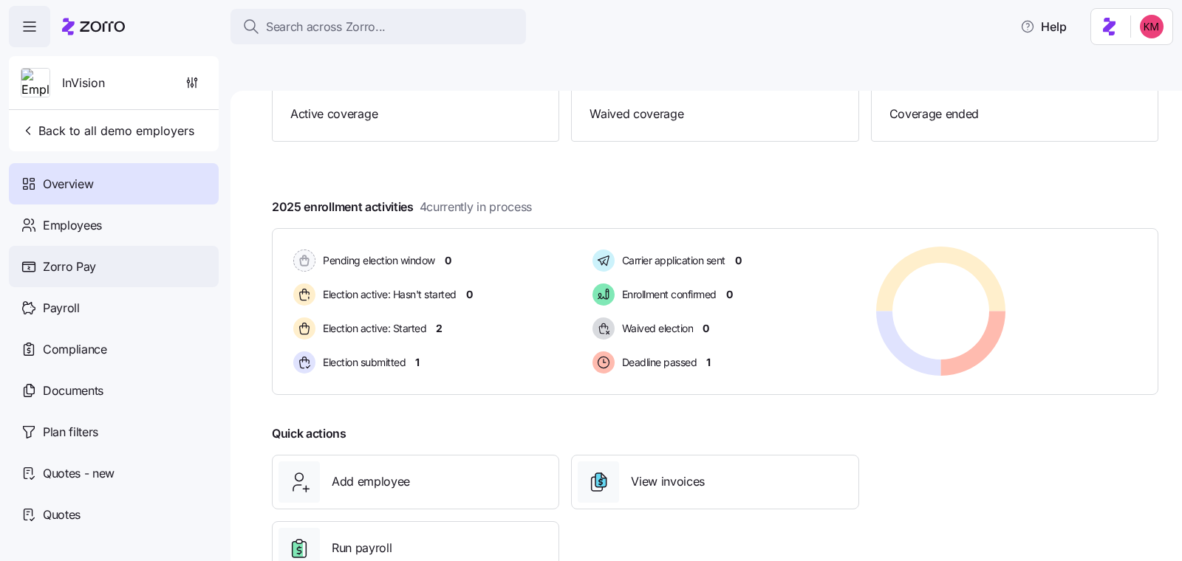
scroll to position [191, 0]
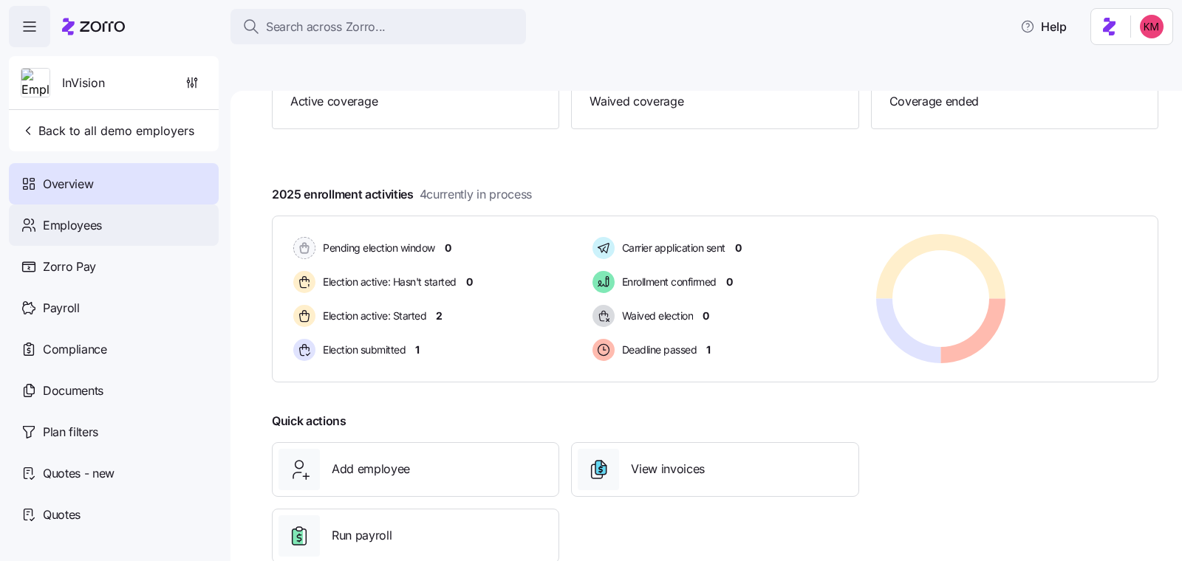
click at [106, 223] on div "Employees" at bounding box center [114, 225] width 210 height 41
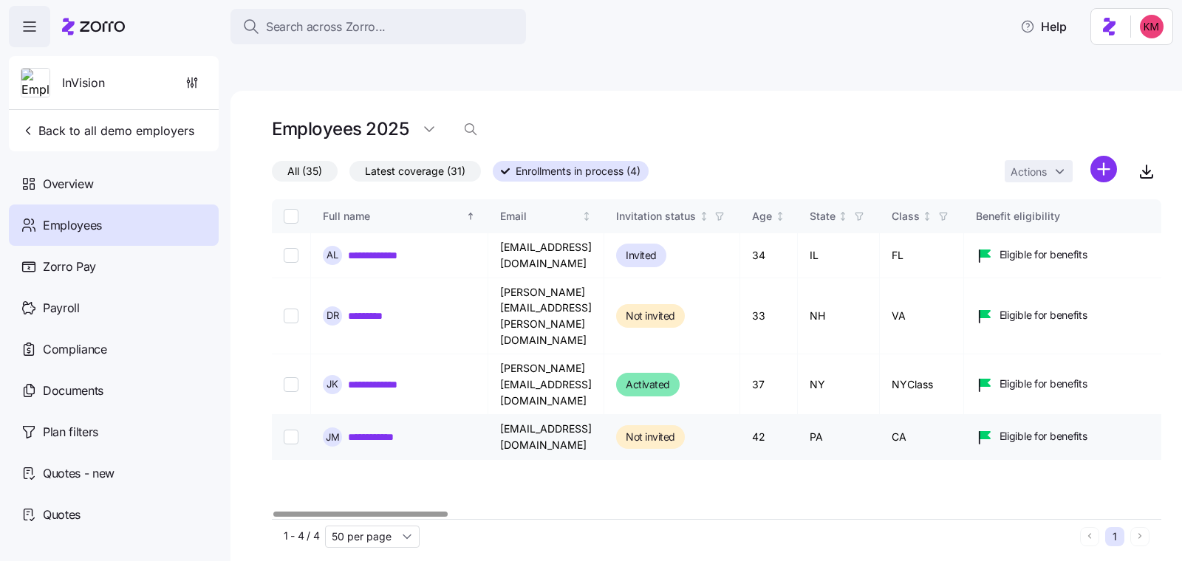
click at [365, 430] on link "**********" at bounding box center [383, 437] width 70 height 15
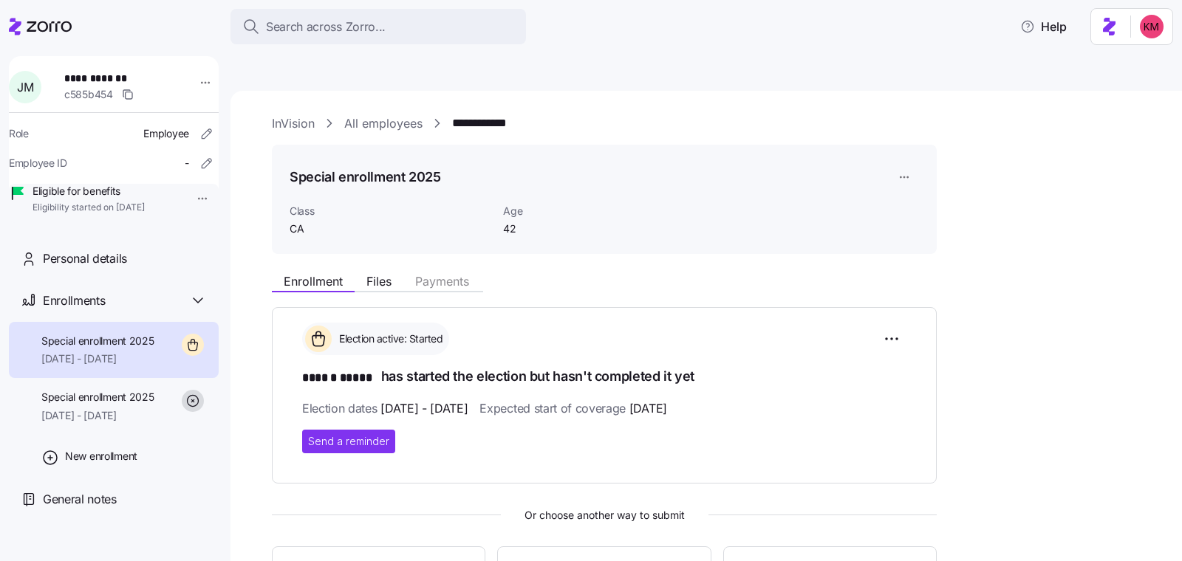
scroll to position [209, 0]
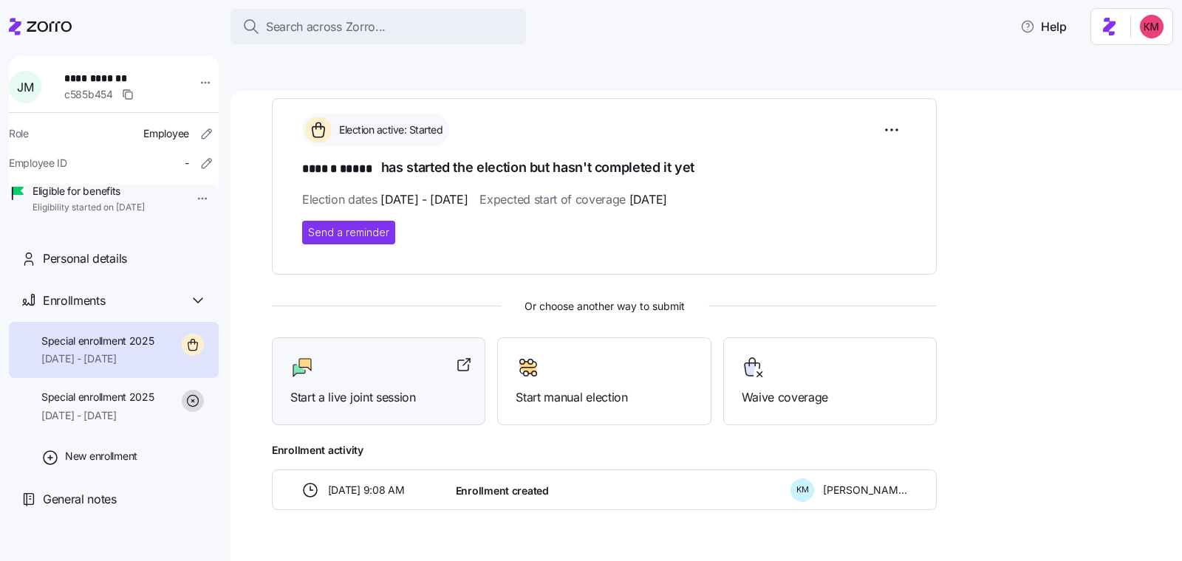
click at [377, 356] on div "Start a live joint session" at bounding box center [378, 381] width 176 height 51
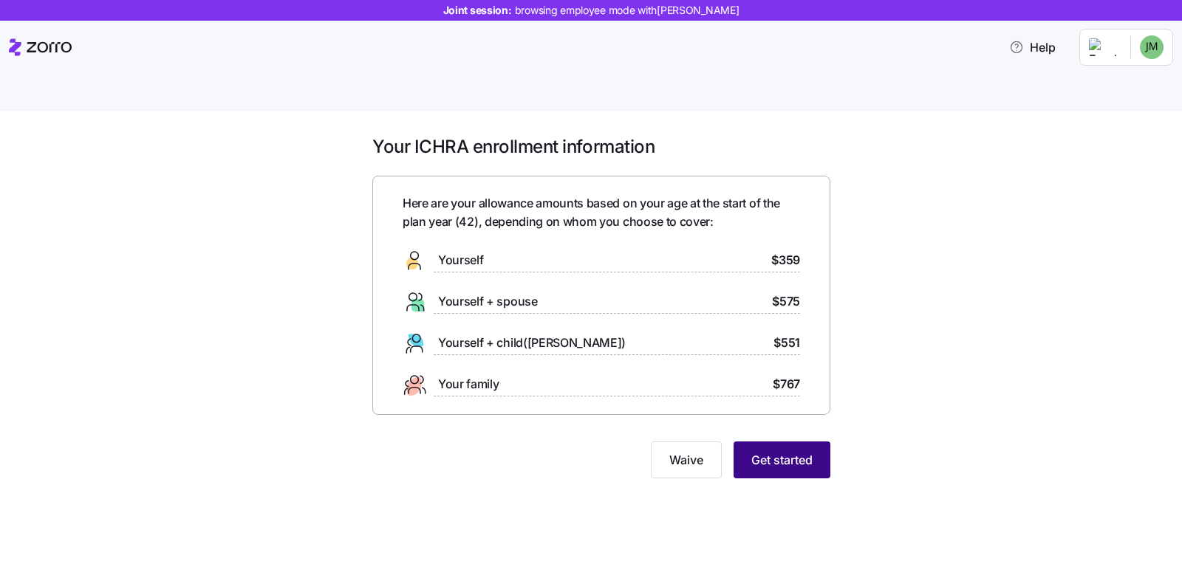
click at [800, 451] on span "Get started" at bounding box center [781, 460] width 61 height 18
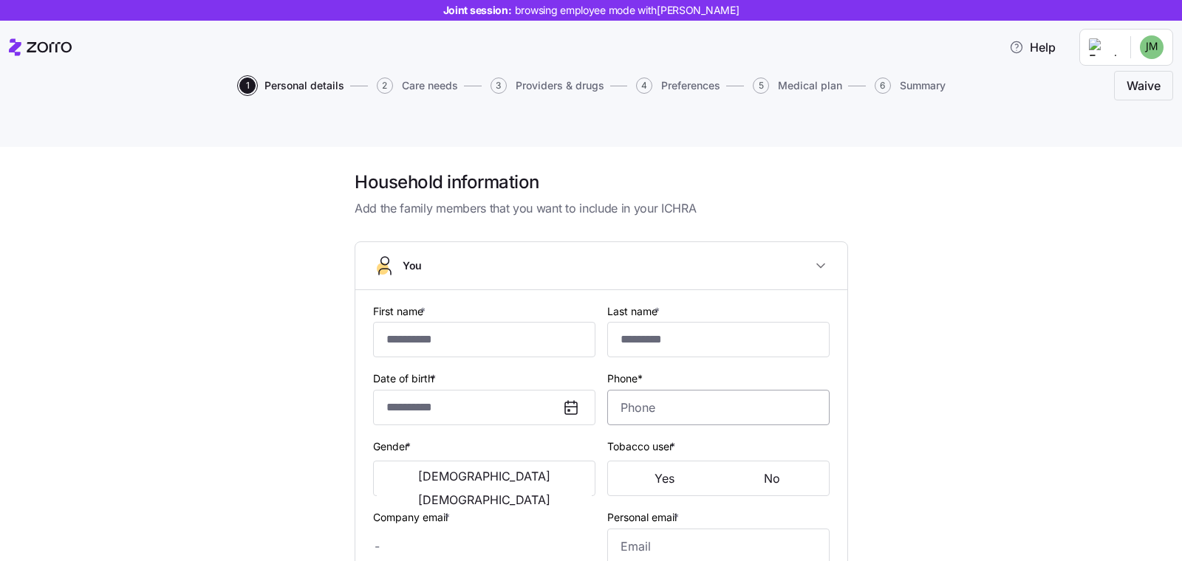
type input "******"
type input "*****"
type input "[EMAIL_ADDRESS][DOMAIN_NAME]"
type input "**********"
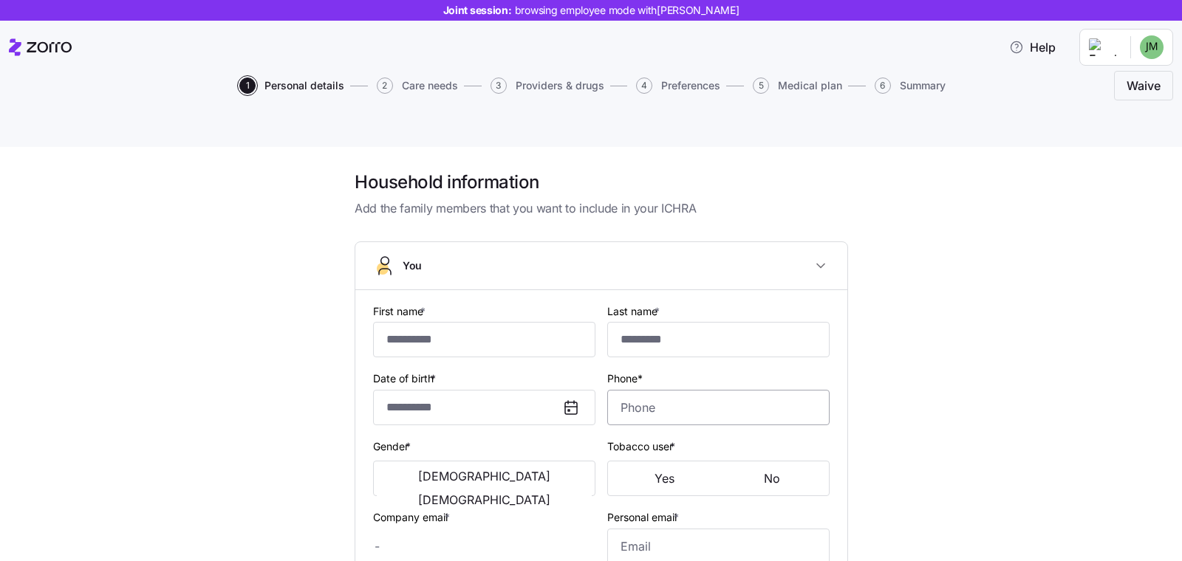
checkbox input "true"
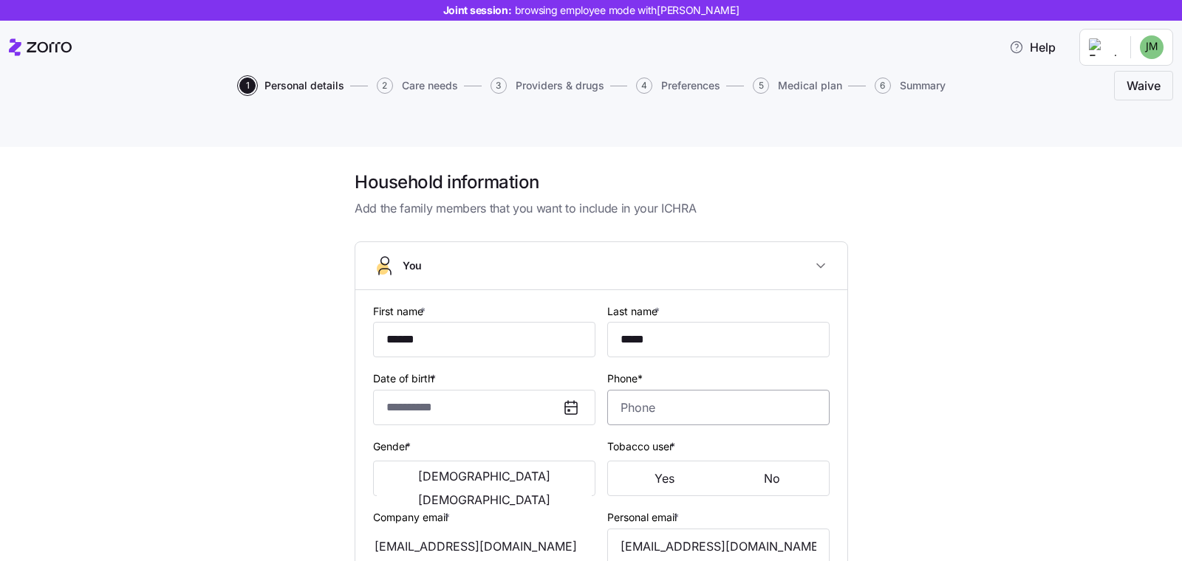
type input "**********"
type input "[PHONE_NUMBER]"
type input "[DEMOGRAPHIC_DATA] citizen"
type input "Single"
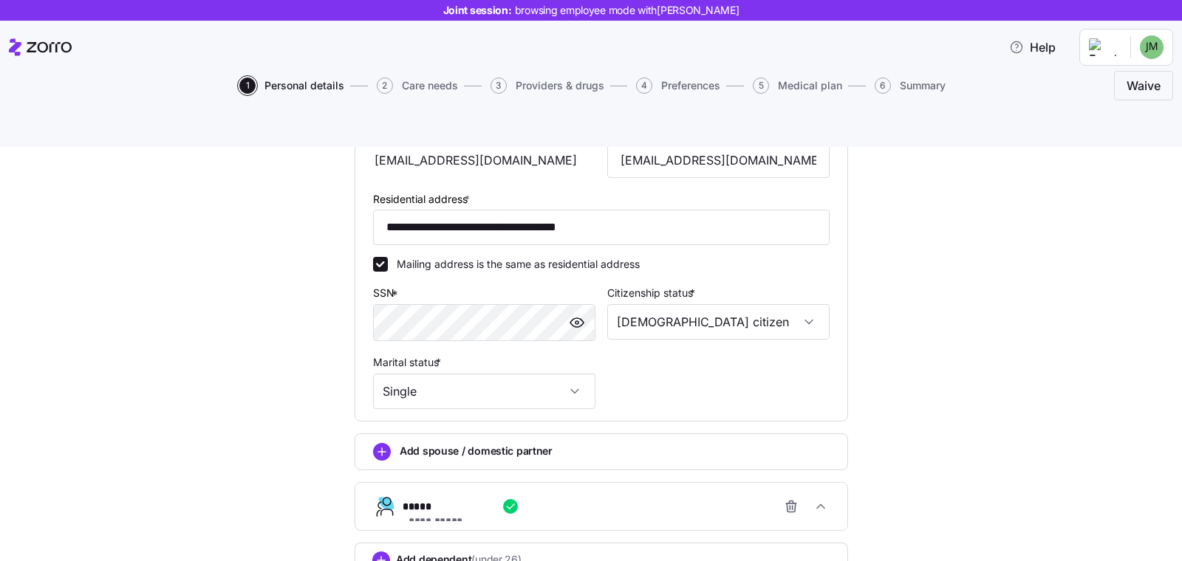
scroll to position [470, 0]
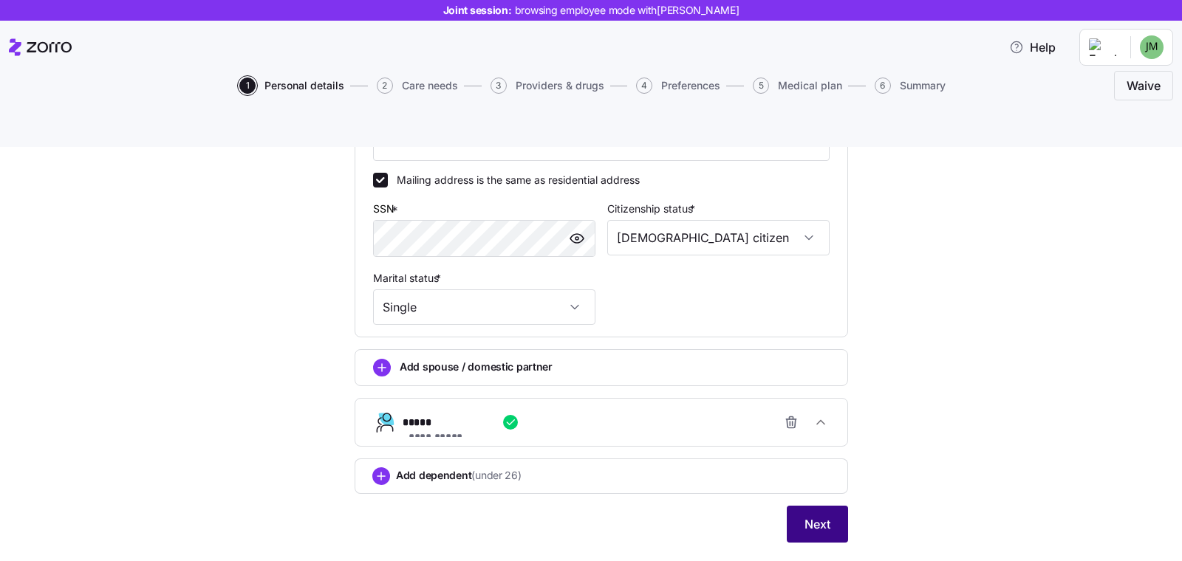
click at [795, 507] on button "Next" at bounding box center [816, 524] width 61 height 37
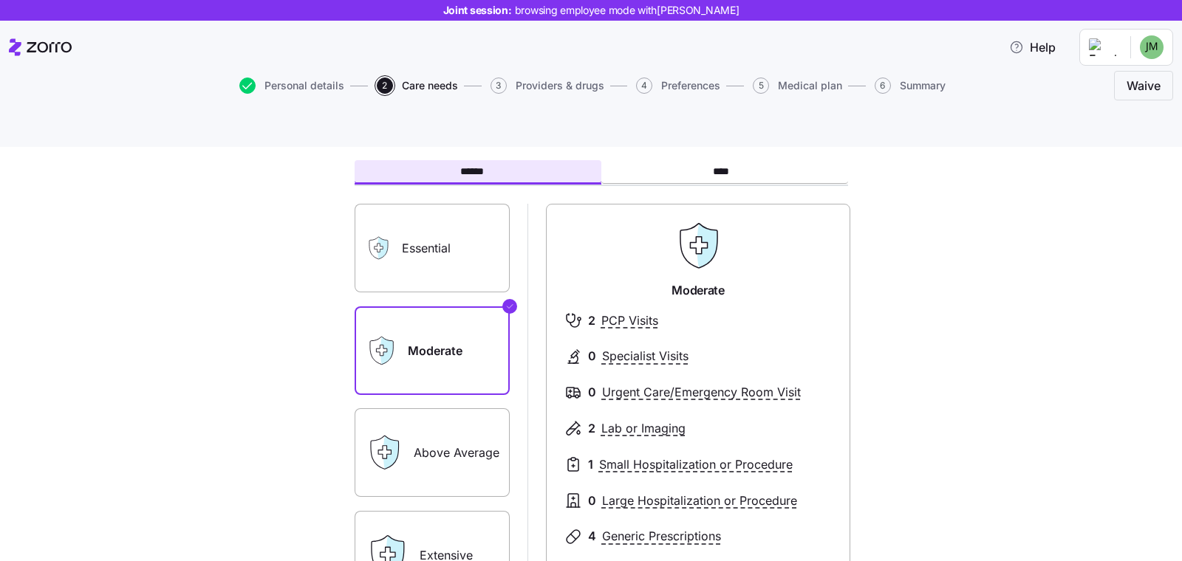
scroll to position [100, 0]
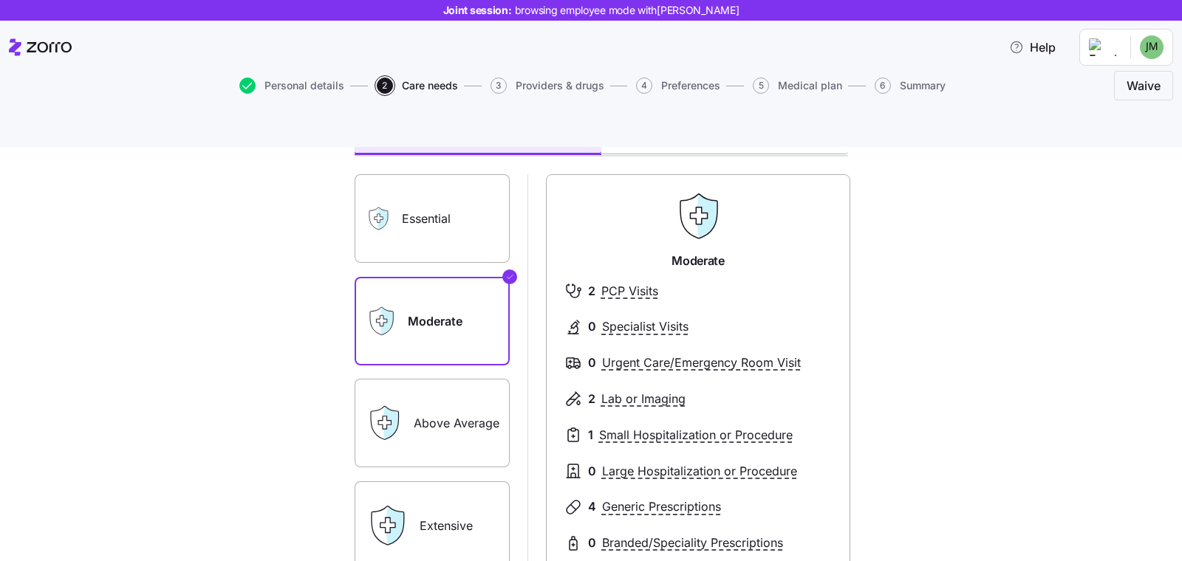
click at [437, 204] on label "Essential" at bounding box center [431, 218] width 155 height 89
click at [0, 0] on input "Essential" at bounding box center [0, 0] width 0 height 0
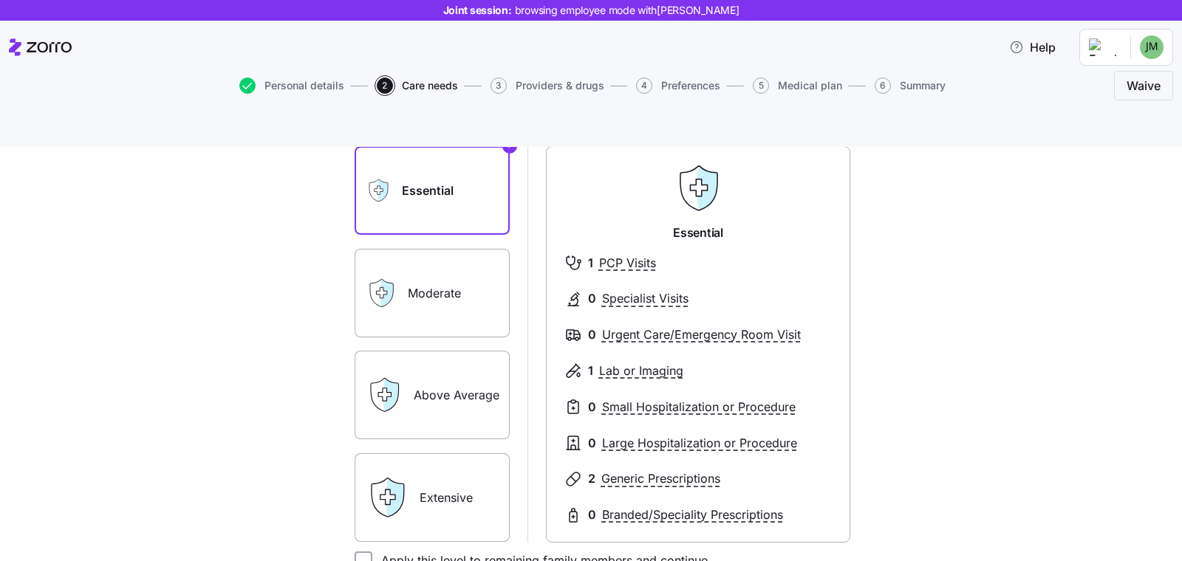
scroll to position [128, 0]
click at [456, 262] on label "Moderate" at bounding box center [431, 293] width 155 height 89
click at [0, 0] on input "Moderate" at bounding box center [0, 0] width 0 height 0
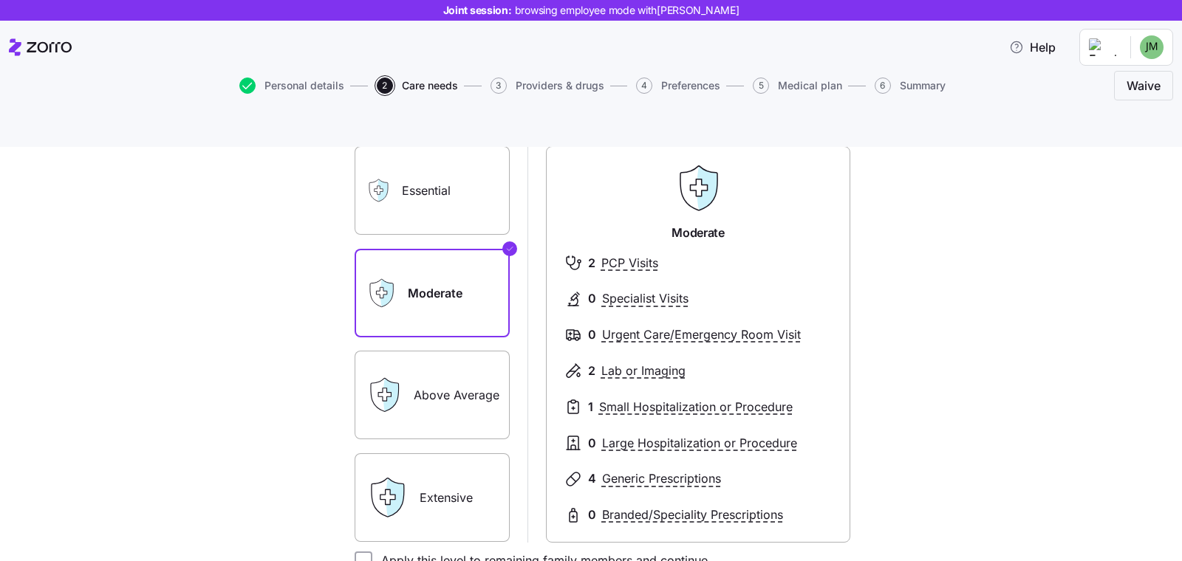
click at [425, 359] on label "Above Average" at bounding box center [431, 395] width 155 height 89
click at [0, 0] on input "Above Average" at bounding box center [0, 0] width 0 height 0
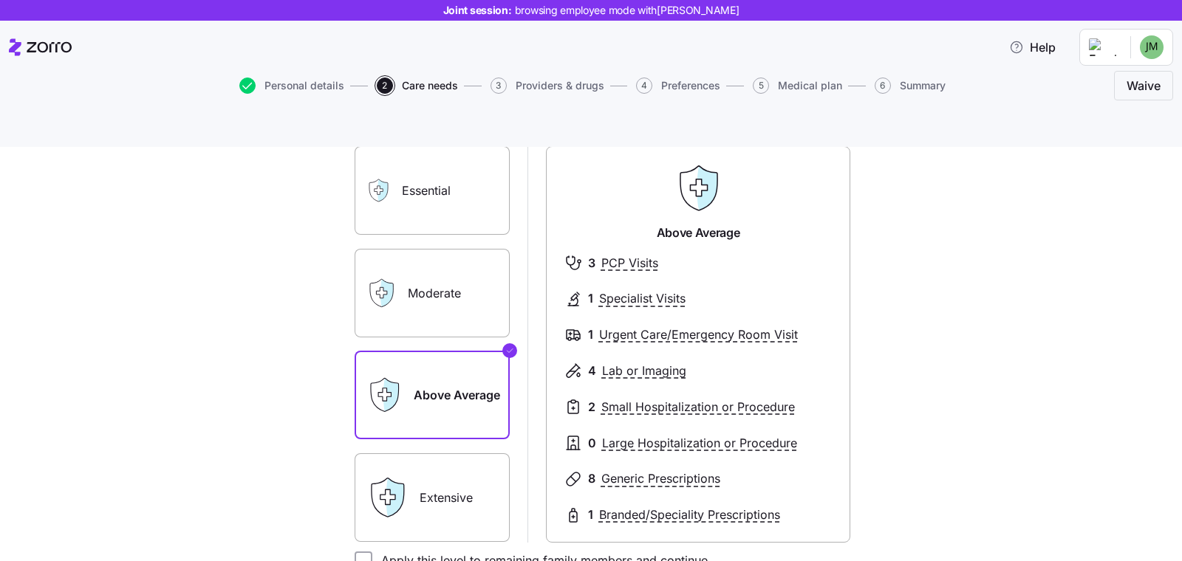
click at [425, 459] on label "Extensive" at bounding box center [431, 497] width 155 height 89
click at [0, 0] on input "Extensive" at bounding box center [0, 0] width 0 height 0
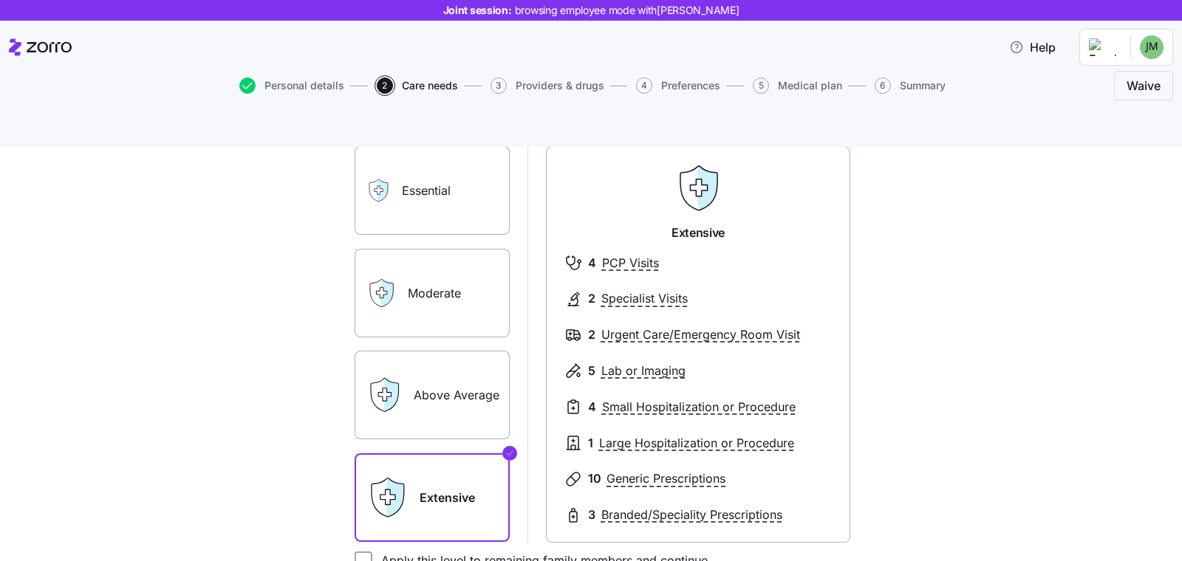
click at [432, 270] on label "Moderate" at bounding box center [431, 293] width 155 height 89
click at [0, 0] on input "Moderate" at bounding box center [0, 0] width 0 height 0
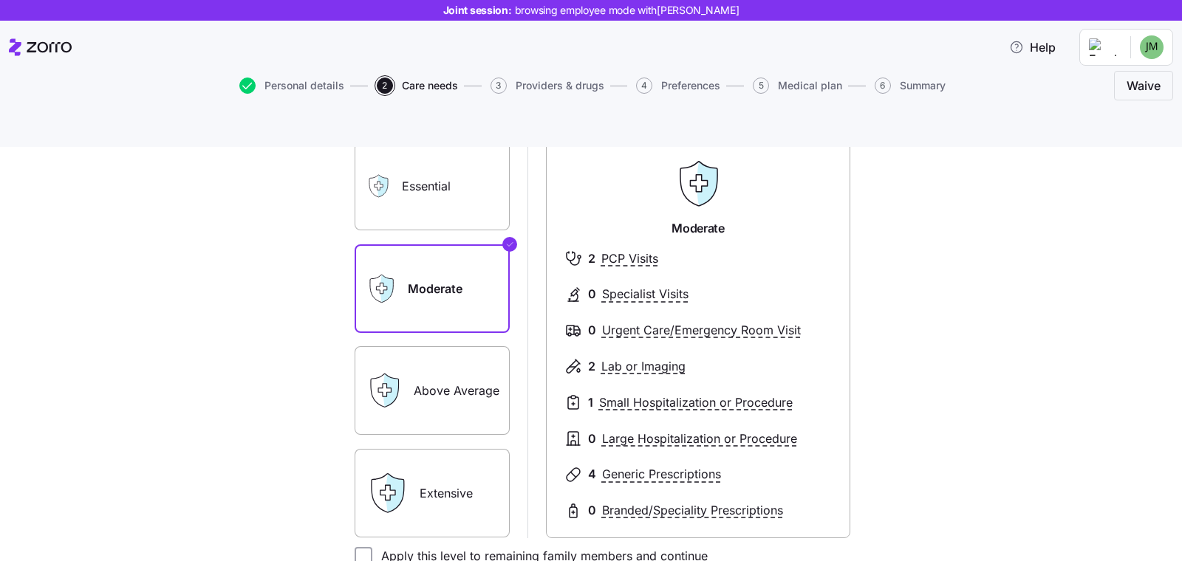
scroll to position [283, 0]
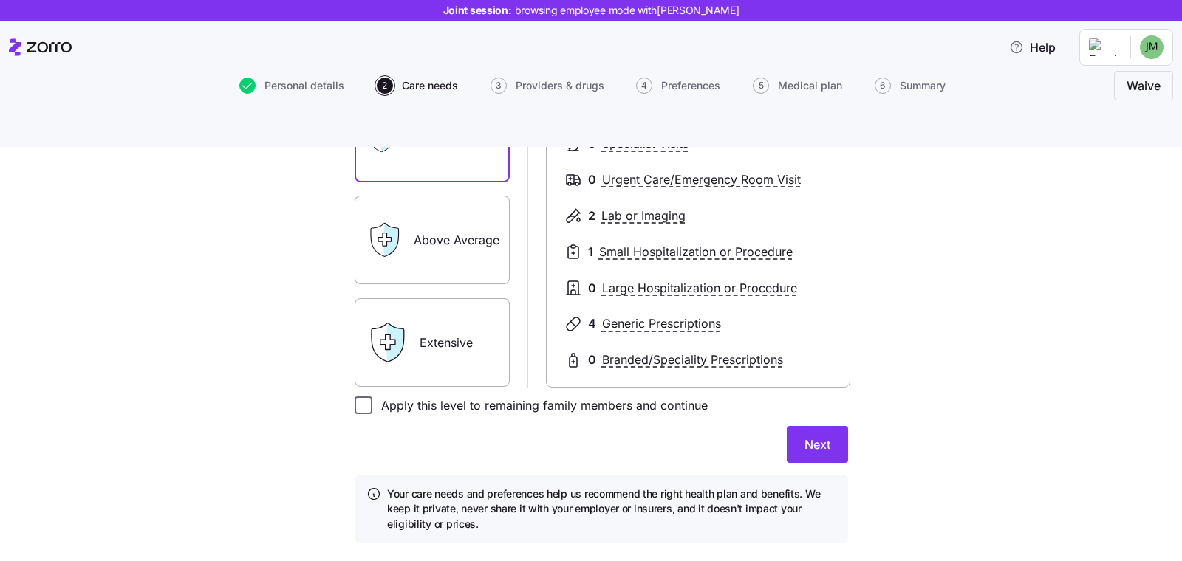
click at [355, 397] on input "Apply this level to remaining family members and continue" at bounding box center [363, 406] width 18 height 18
checkbox input "true"
click at [786, 426] on button "Next" at bounding box center [816, 444] width 61 height 37
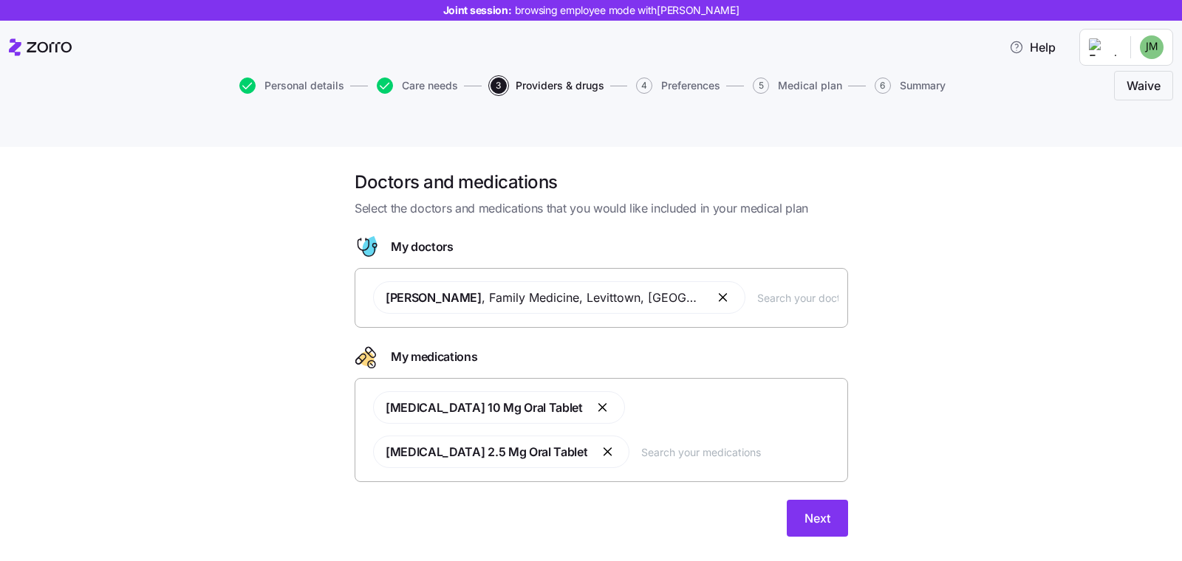
click at [641, 444] on input "text" at bounding box center [739, 452] width 197 height 16
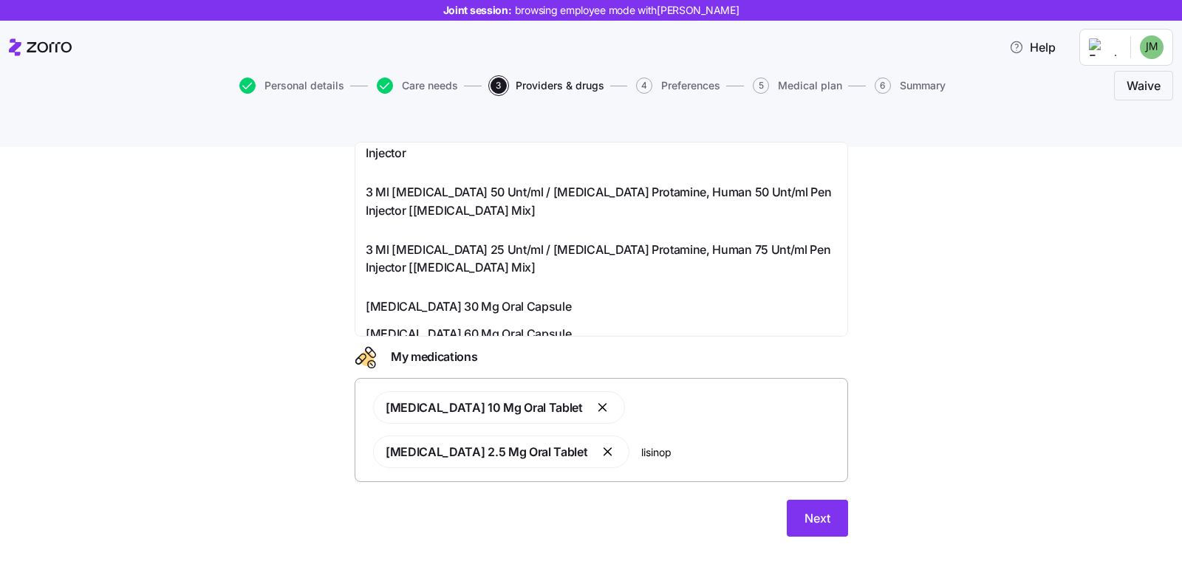
scroll to position [514, 0]
type input "lisinop"
click at [926, 330] on div "Doctors and medications Select the doctors and medications that you would like …" at bounding box center [601, 363] width 1120 height 384
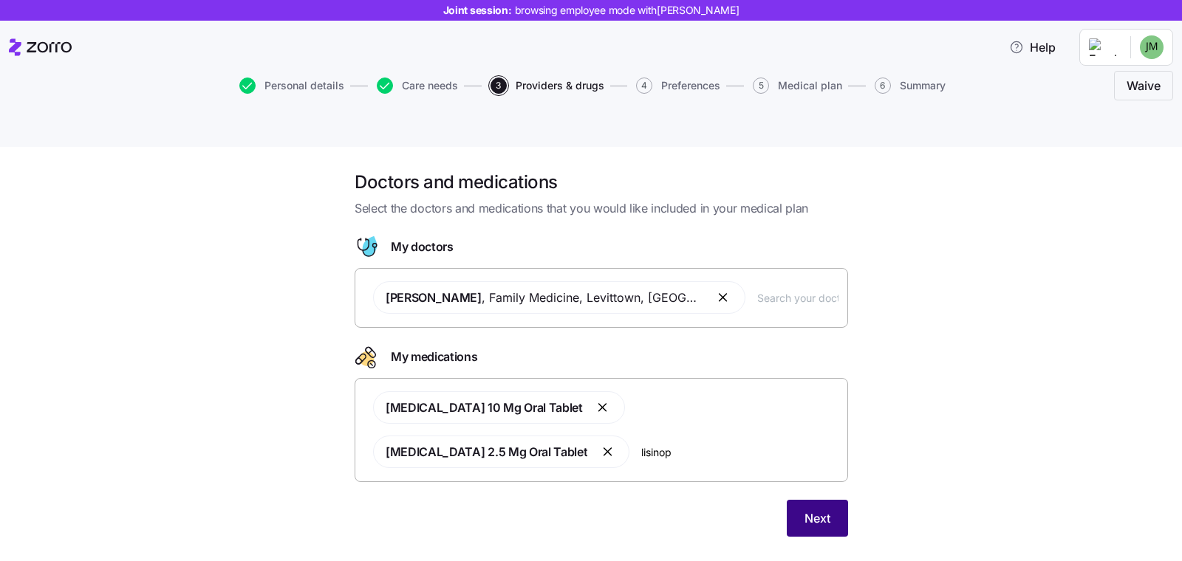
click at [817, 510] on span "Next" at bounding box center [817, 519] width 26 height 18
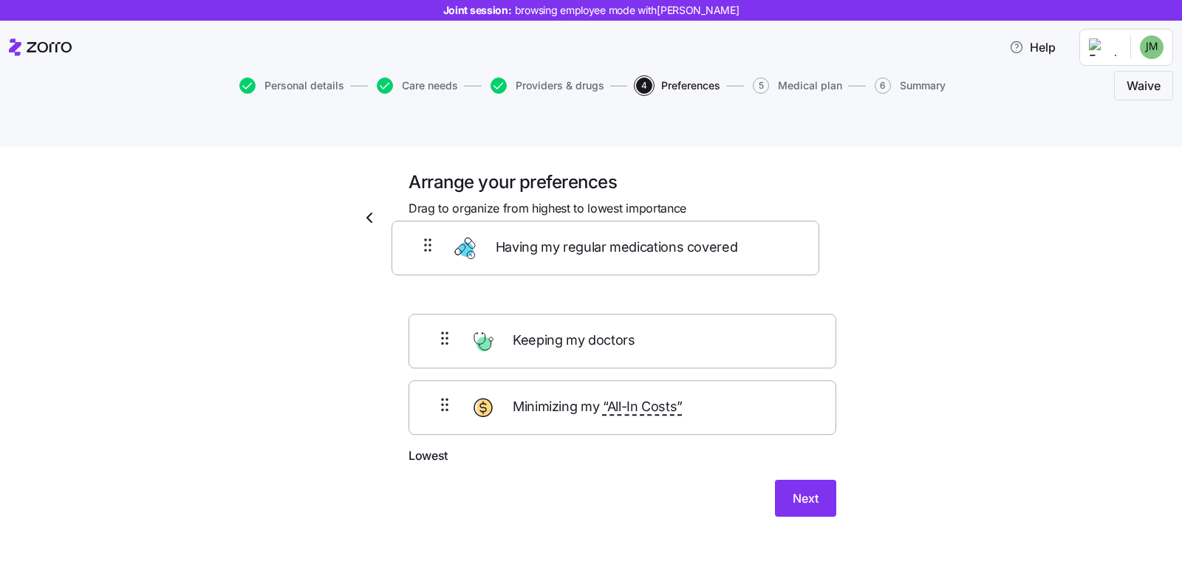
drag, startPoint x: 441, startPoint y: 316, endPoint x: 428, endPoint y: 239, distance: 78.7
click at [428, 260] on div "Keeping my doctors Having my regular medications covered Minimizing my “All-In …" at bounding box center [622, 353] width 428 height 187
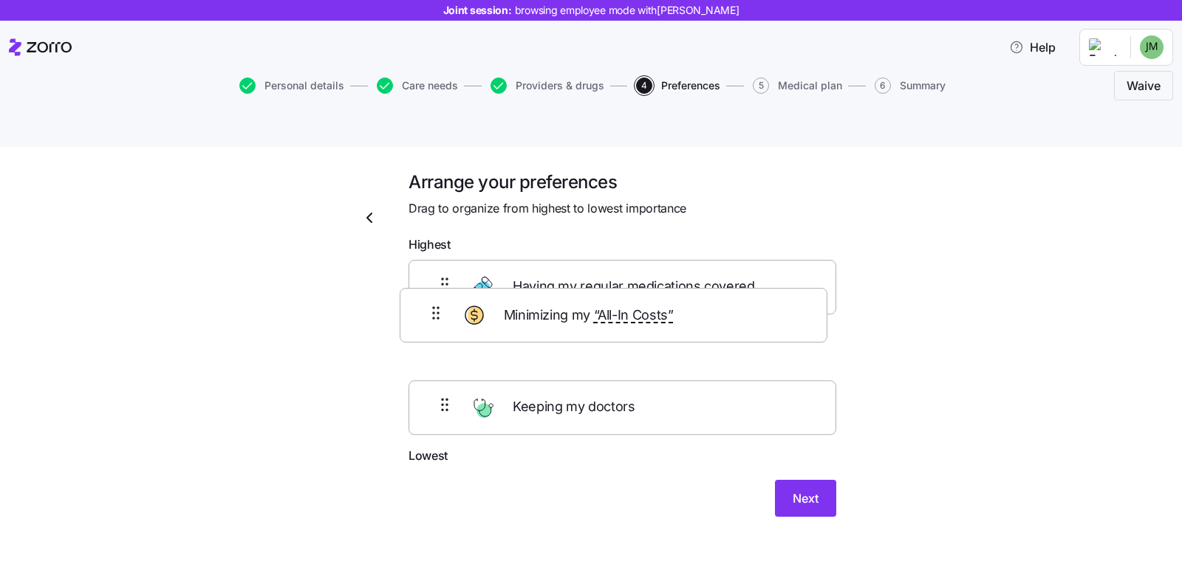
drag, startPoint x: 425, startPoint y: 380, endPoint x: 421, endPoint y: 302, distance: 78.4
click at [421, 302] on div "Having my regular medications covered Keeping my doctors Minimizing my “All-In …" at bounding box center [622, 353] width 428 height 187
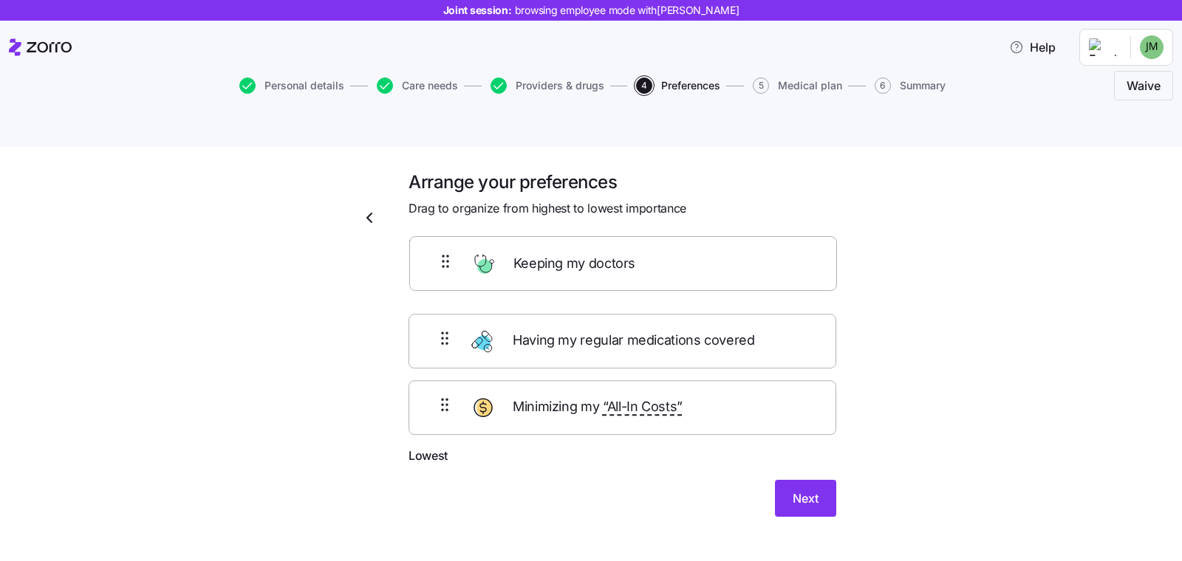
drag, startPoint x: 428, startPoint y: 371, endPoint x: 433, endPoint y: 240, distance: 130.8
click at [433, 260] on div "Having my regular medications covered Minimizing my “All-In Costs” Keeping my d…" at bounding box center [622, 353] width 428 height 187
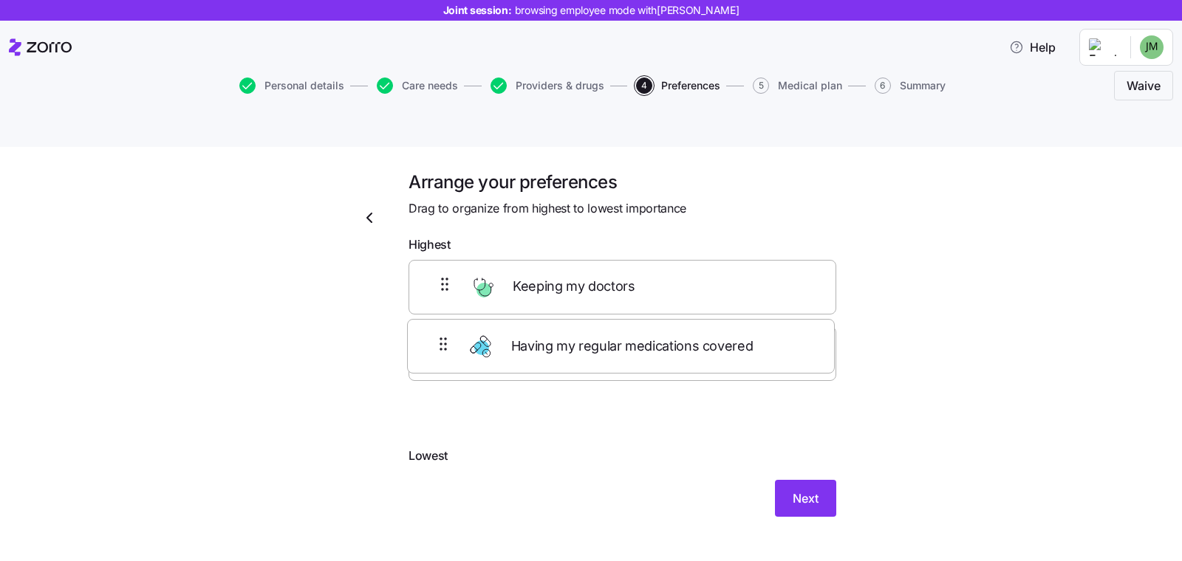
drag, startPoint x: 428, startPoint y: 385, endPoint x: 434, endPoint y: 341, distance: 44.7
click at [434, 341] on div "Keeping my doctors Minimizing my “All-In Costs” Having my regular medications c…" at bounding box center [622, 353] width 428 height 187
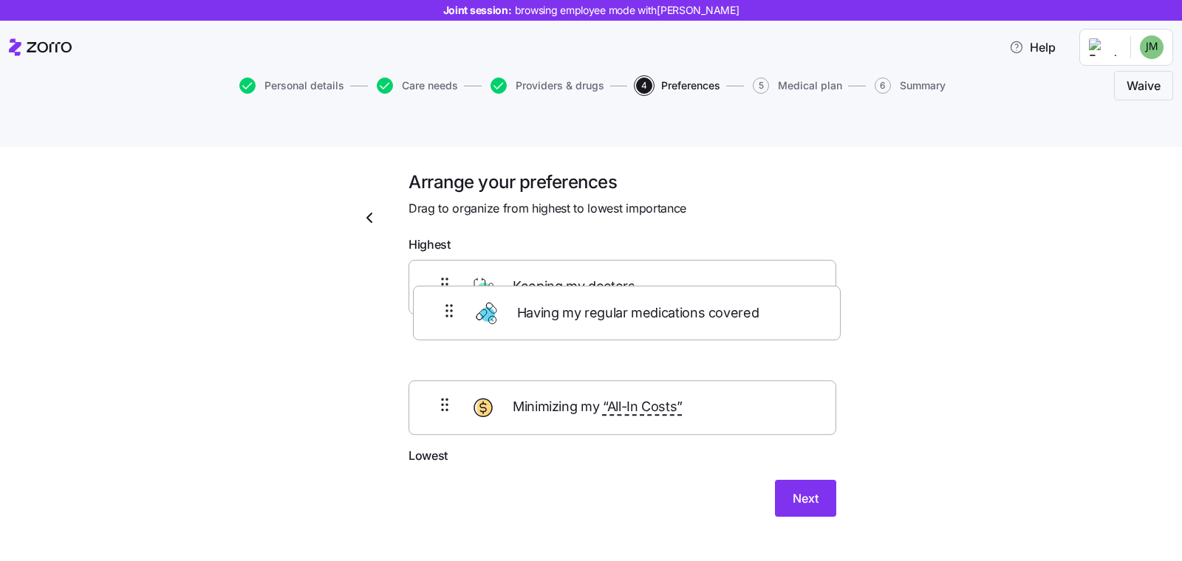
drag, startPoint x: 436, startPoint y: 385, endPoint x: 448, endPoint y: 309, distance: 76.9
click at [448, 309] on div "Keeping my doctors Minimizing my “All-In Costs” Having my regular medications c…" at bounding box center [622, 353] width 428 height 187
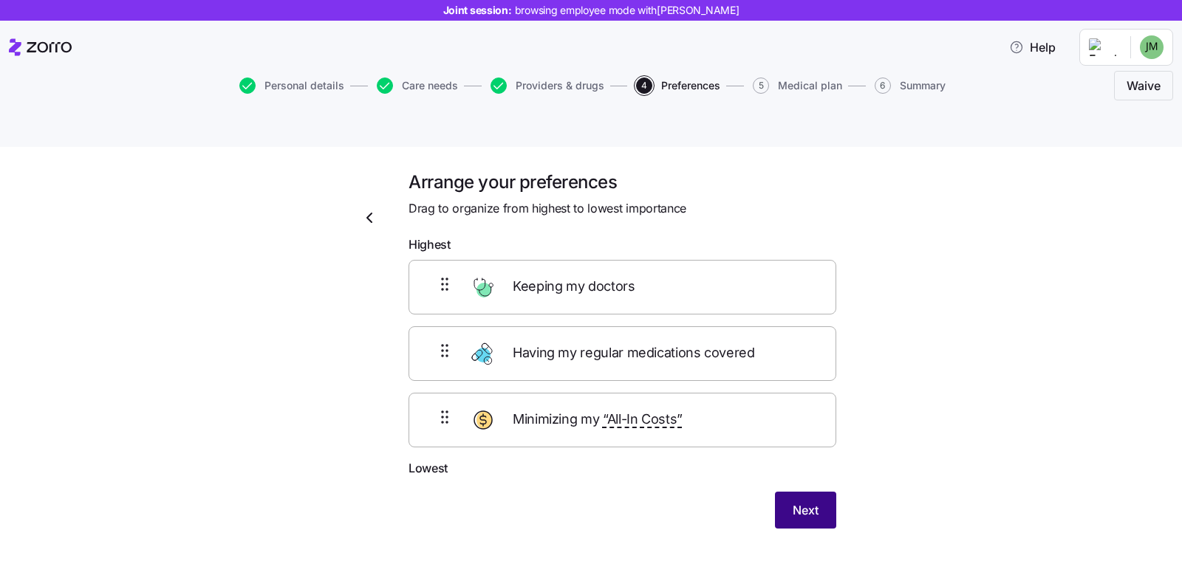
click at [792, 501] on span "Next" at bounding box center [805, 510] width 26 height 18
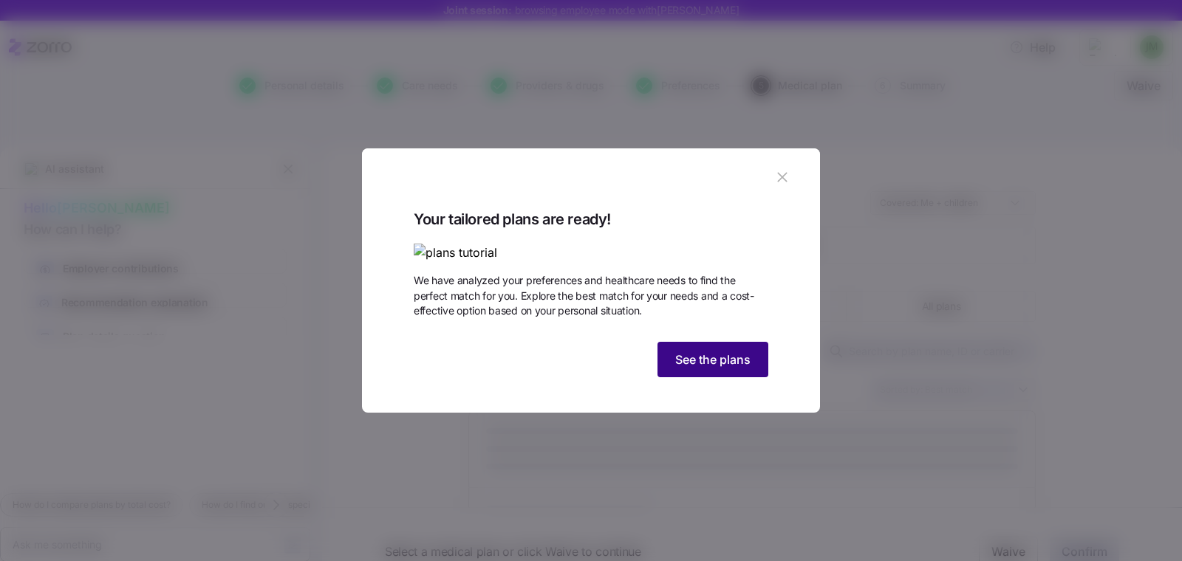
click at [688, 377] on button "See the plans" at bounding box center [712, 359] width 111 height 35
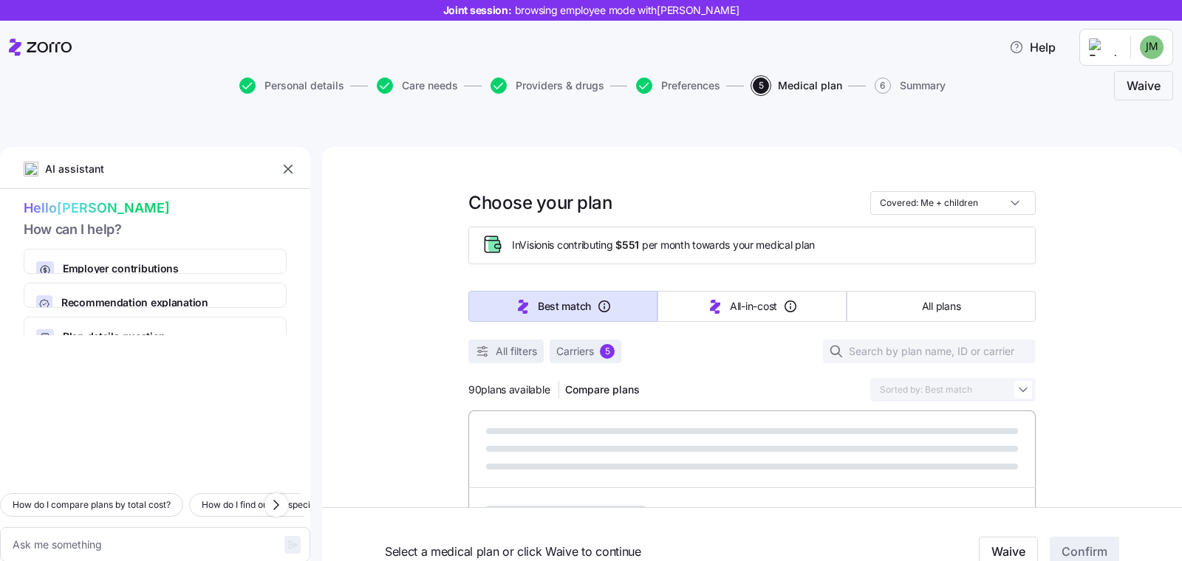
type textarea "x"
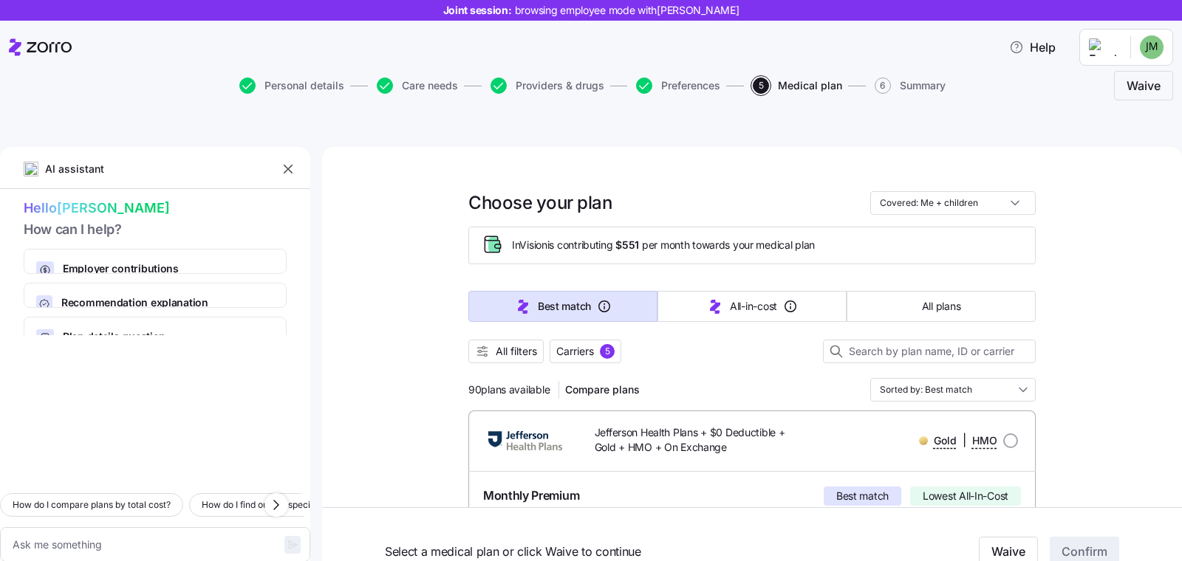
click at [290, 162] on icon "button" at bounding box center [288, 169] width 15 height 15
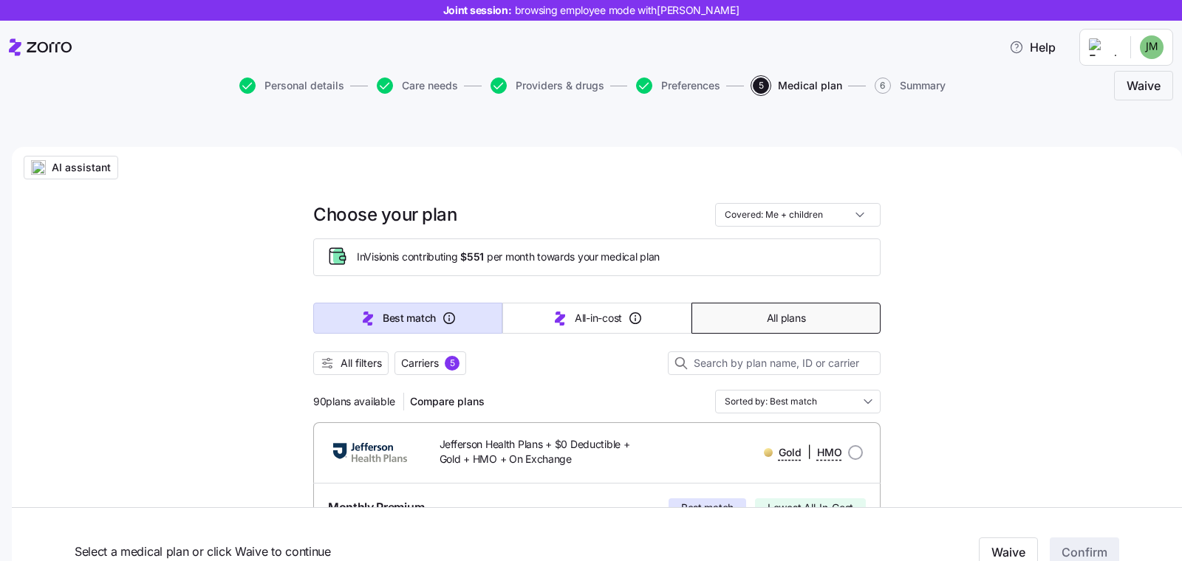
click at [711, 303] on button "All plans" at bounding box center [785, 318] width 189 height 31
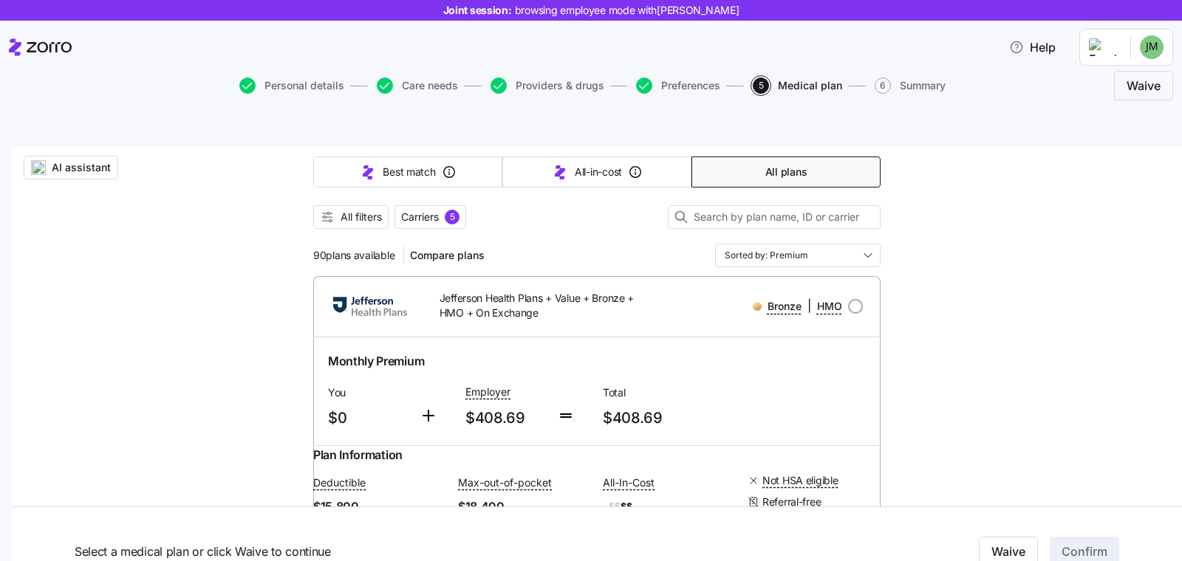
scroll to position [147, 0]
click at [805, 243] on input "Sorted by: Premium" at bounding box center [797, 255] width 165 height 24
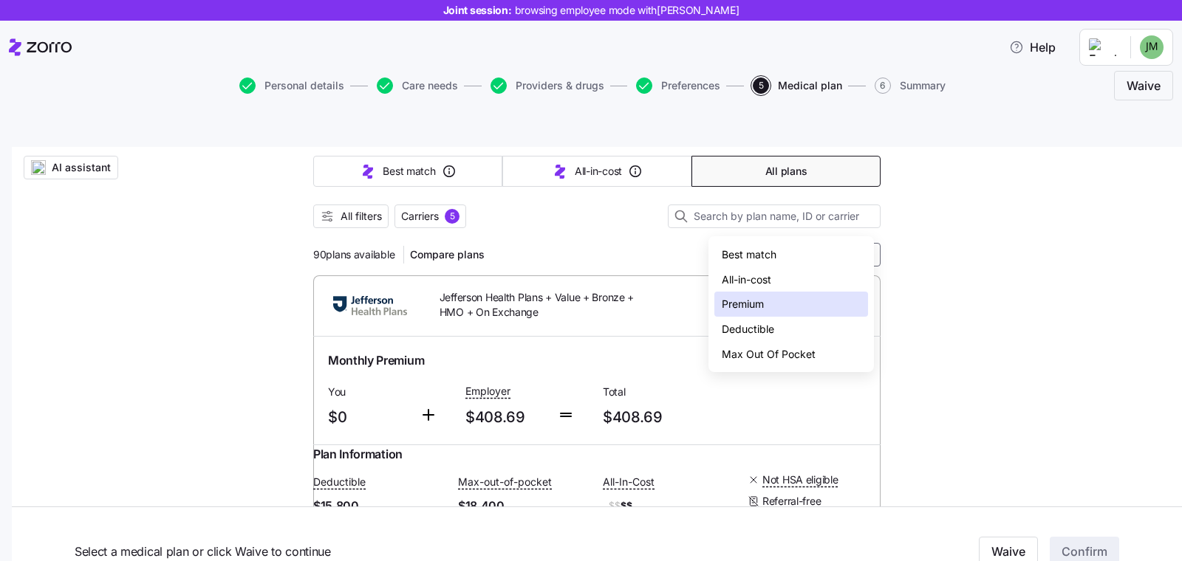
drag, startPoint x: 587, startPoint y: 199, endPoint x: 440, endPoint y: 192, distance: 147.1
click at [586, 228] on div at bounding box center [596, 235] width 567 height 15
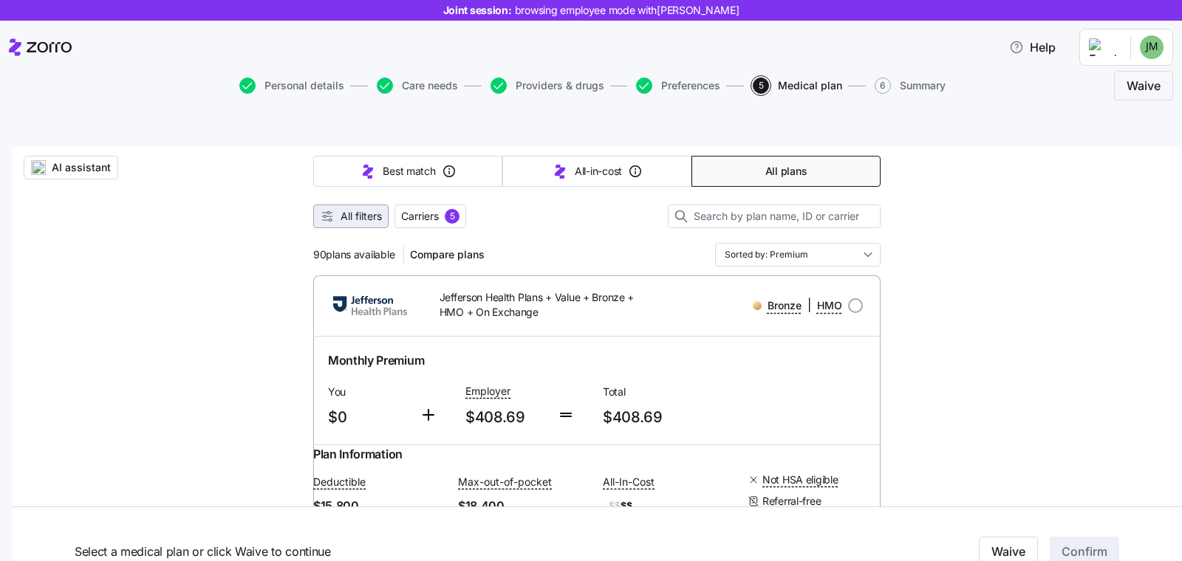
click at [348, 209] on span "All filters" at bounding box center [360, 216] width 41 height 15
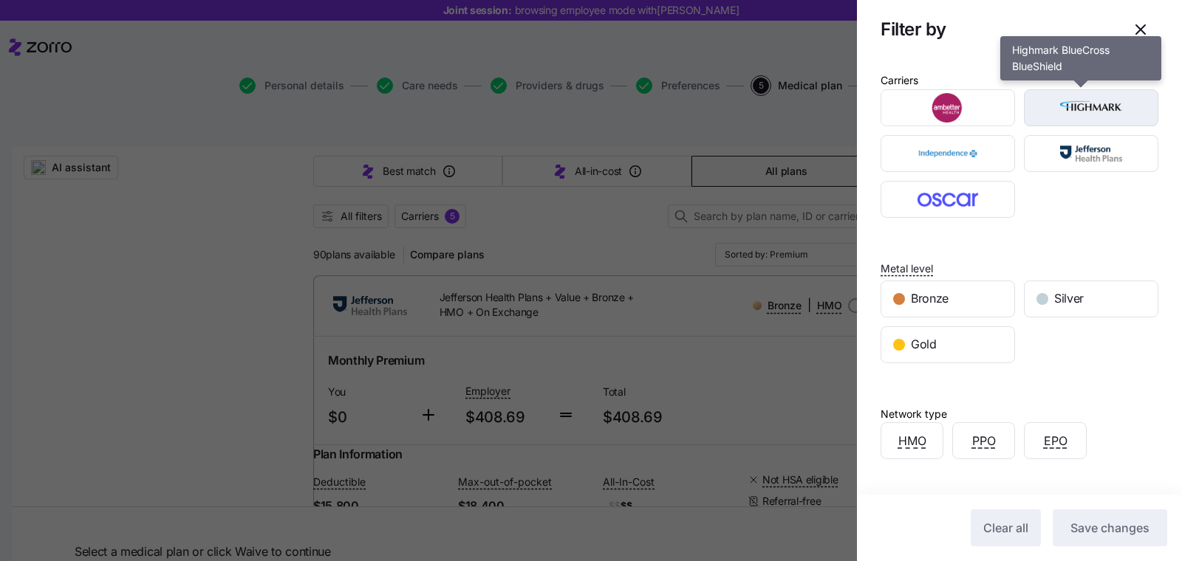
click at [1059, 104] on img "button" at bounding box center [1091, 108] width 109 height 30
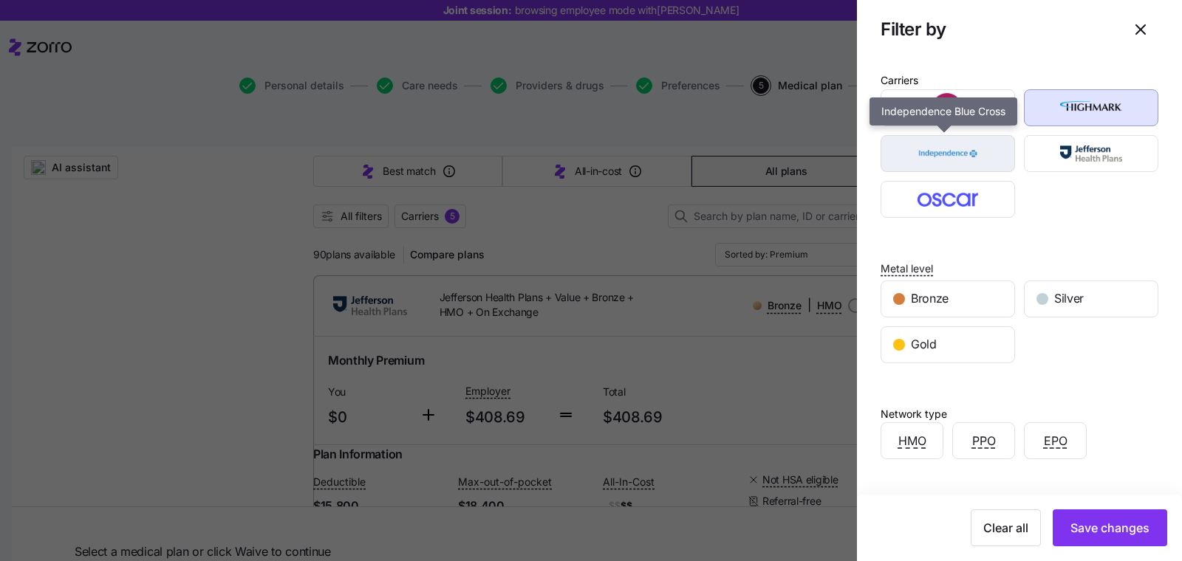
click at [965, 149] on img "button" at bounding box center [948, 154] width 109 height 30
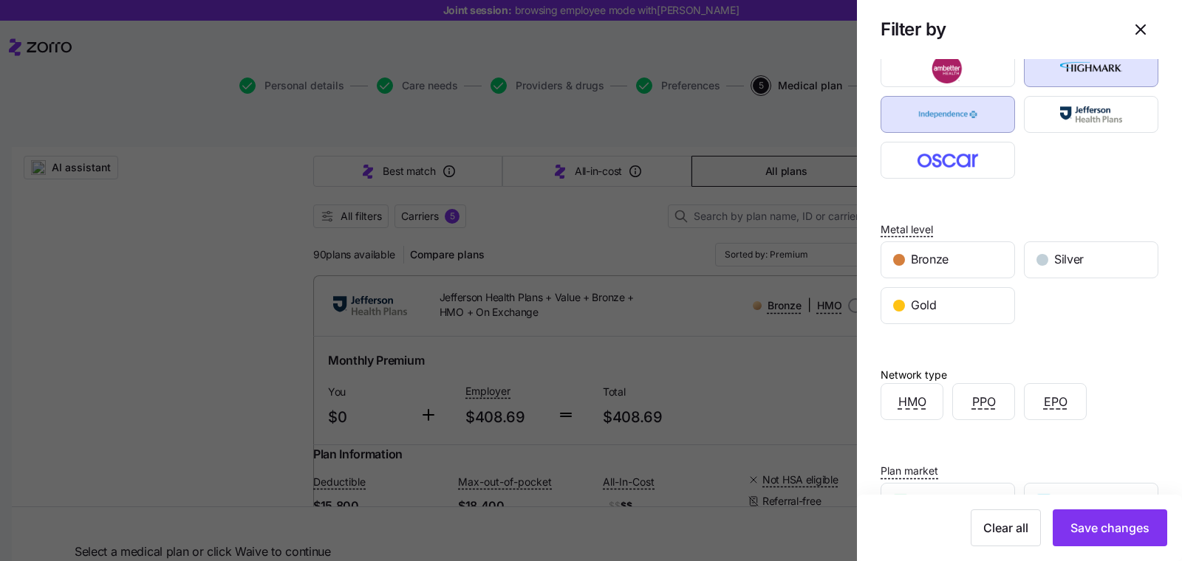
scroll to position [228, 0]
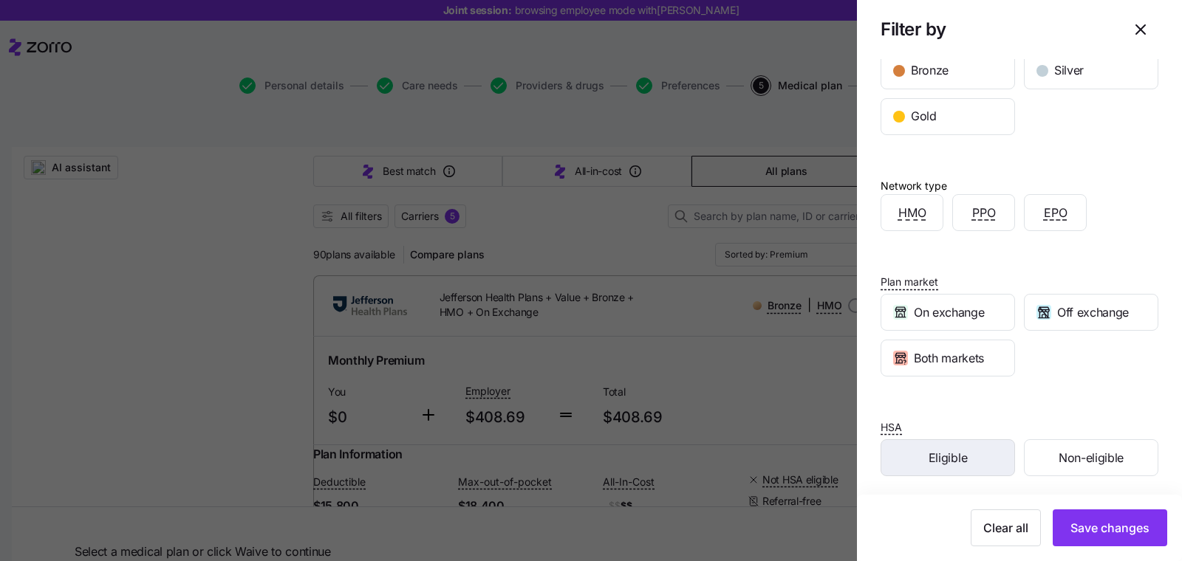
click at [962, 451] on span "Eligible" at bounding box center [947, 458] width 38 height 18
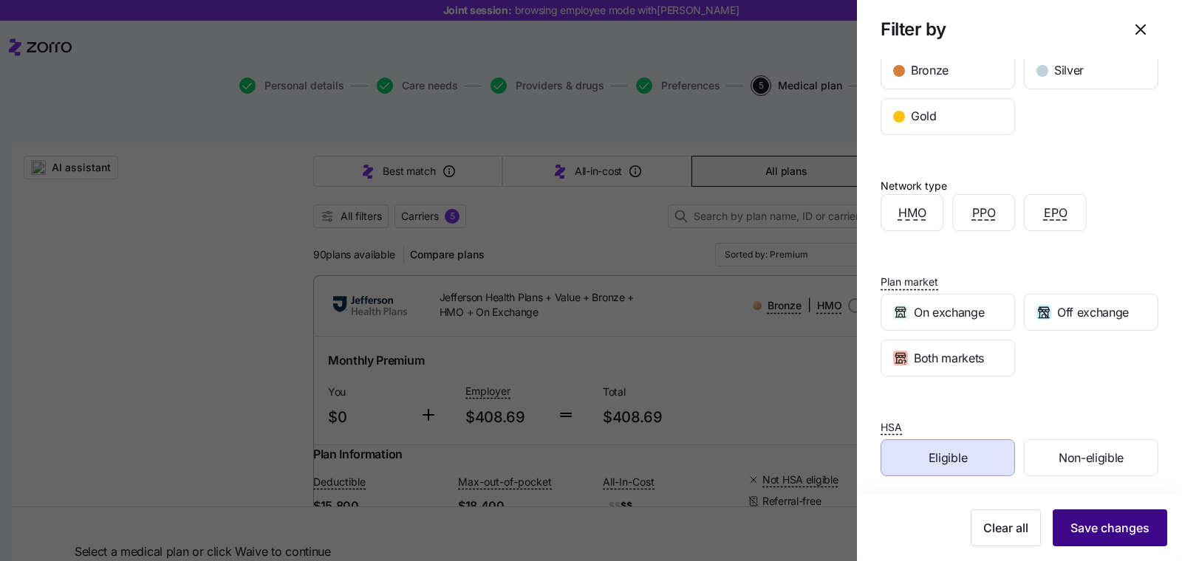
click at [1090, 516] on button "Save changes" at bounding box center [1109, 528] width 114 height 37
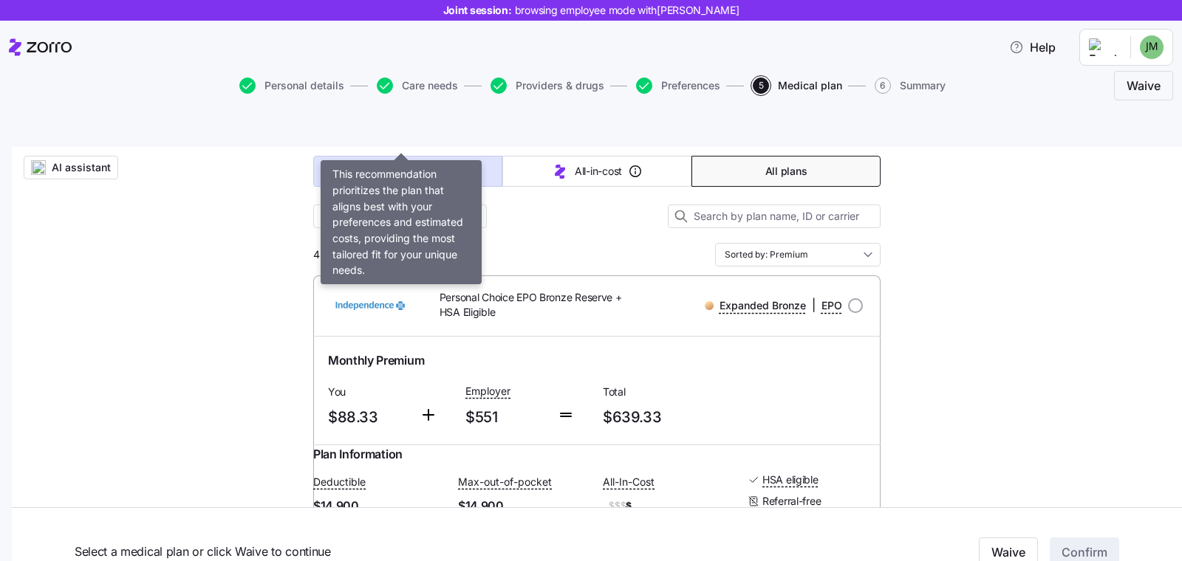
click at [363, 165] on icon "button" at bounding box center [368, 172] width 10 height 14
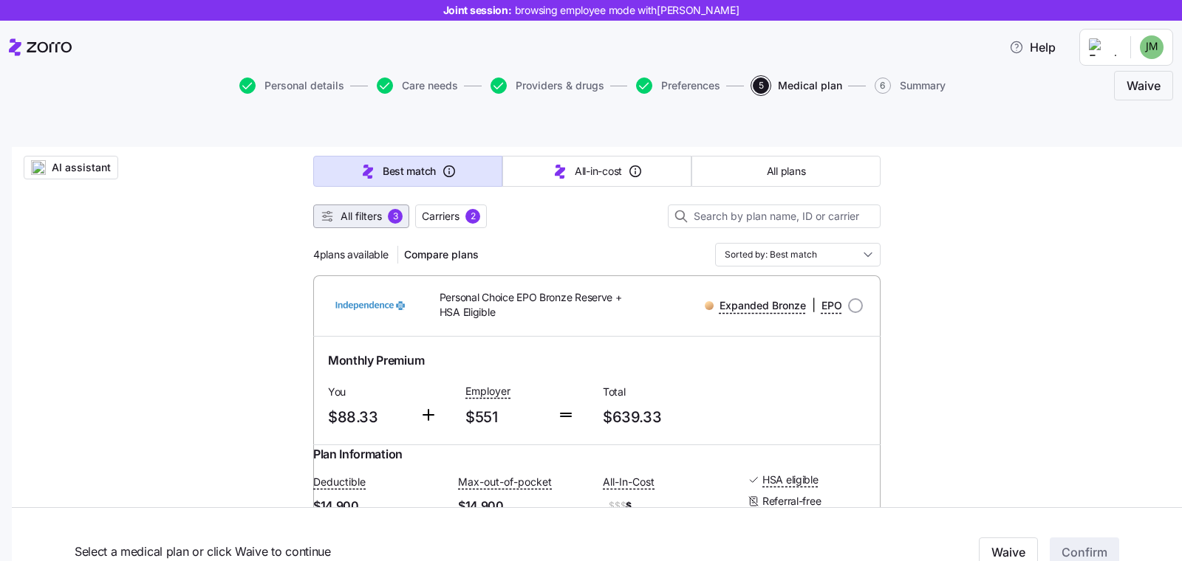
click at [380, 209] on span "All filters 3" at bounding box center [361, 216] width 83 height 15
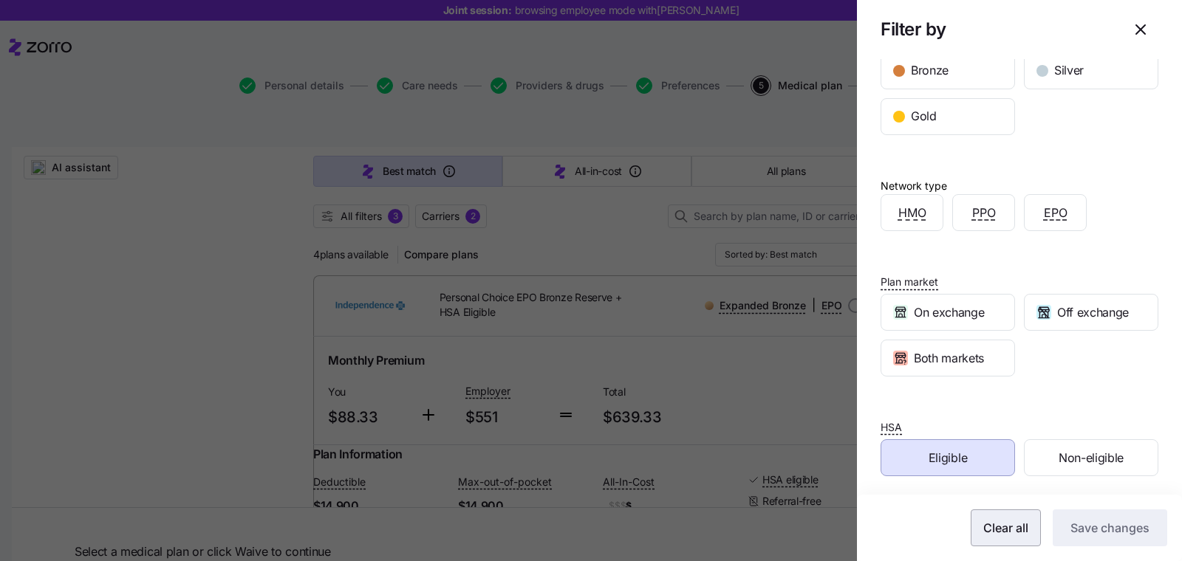
click at [990, 521] on span "Clear all" at bounding box center [1005, 528] width 45 height 18
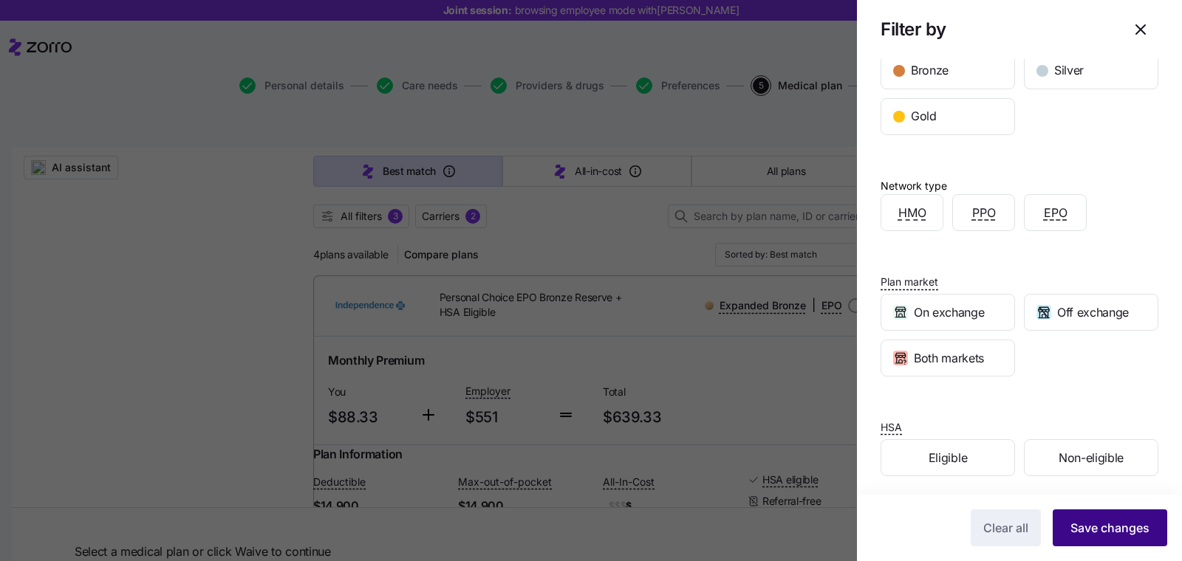
click at [1083, 532] on span "Save changes" at bounding box center [1109, 528] width 79 height 18
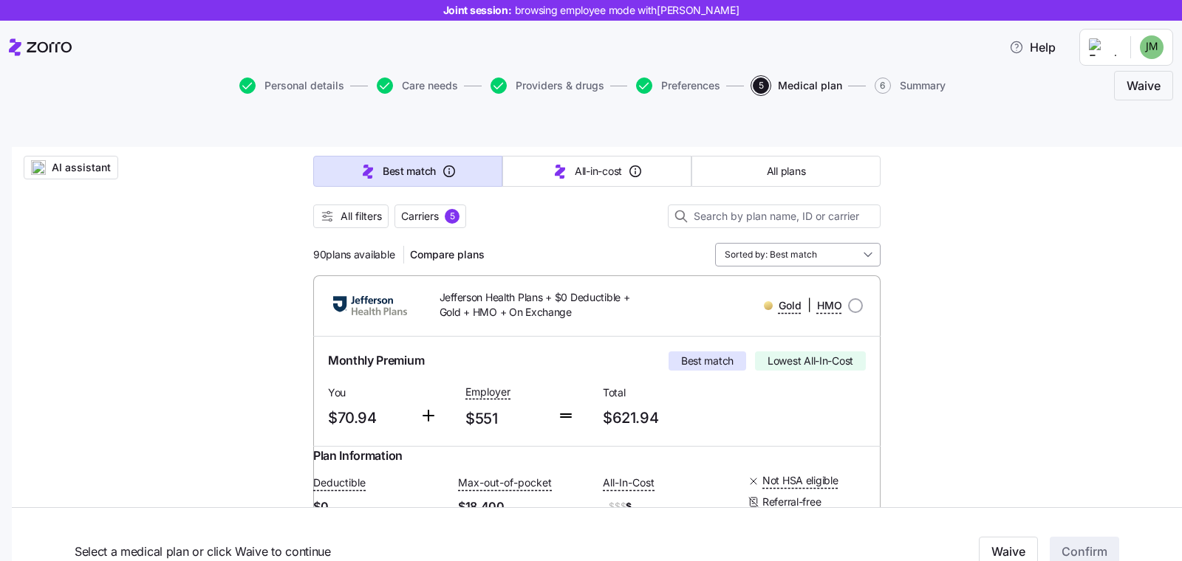
click at [789, 243] on input "Sorted by: Best match" at bounding box center [797, 255] width 165 height 24
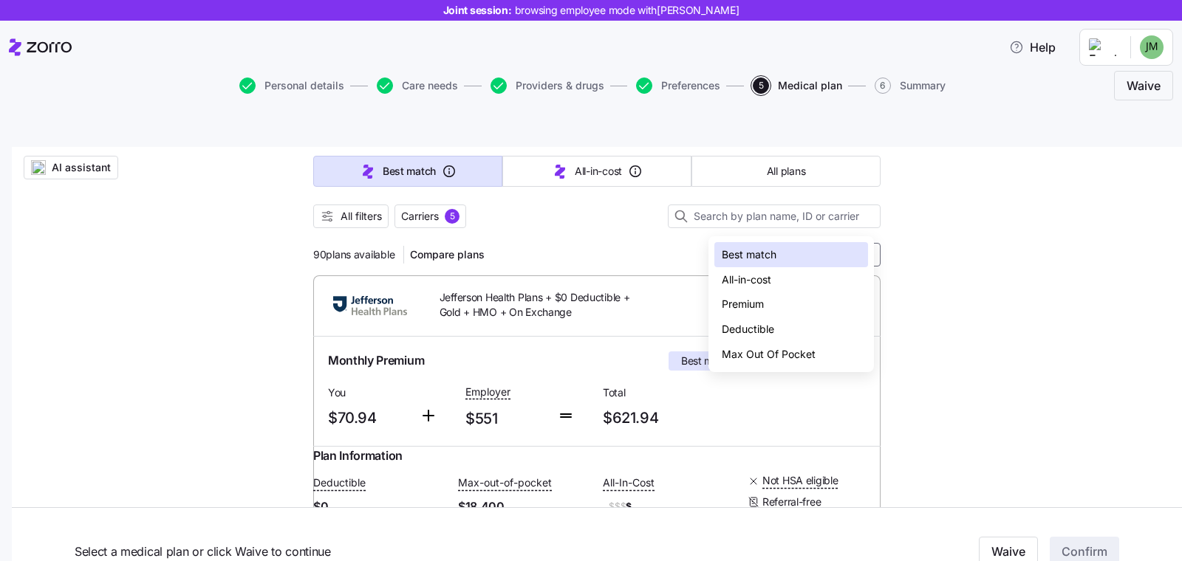
click at [771, 326] on div "Deductible" at bounding box center [791, 329] width 154 height 25
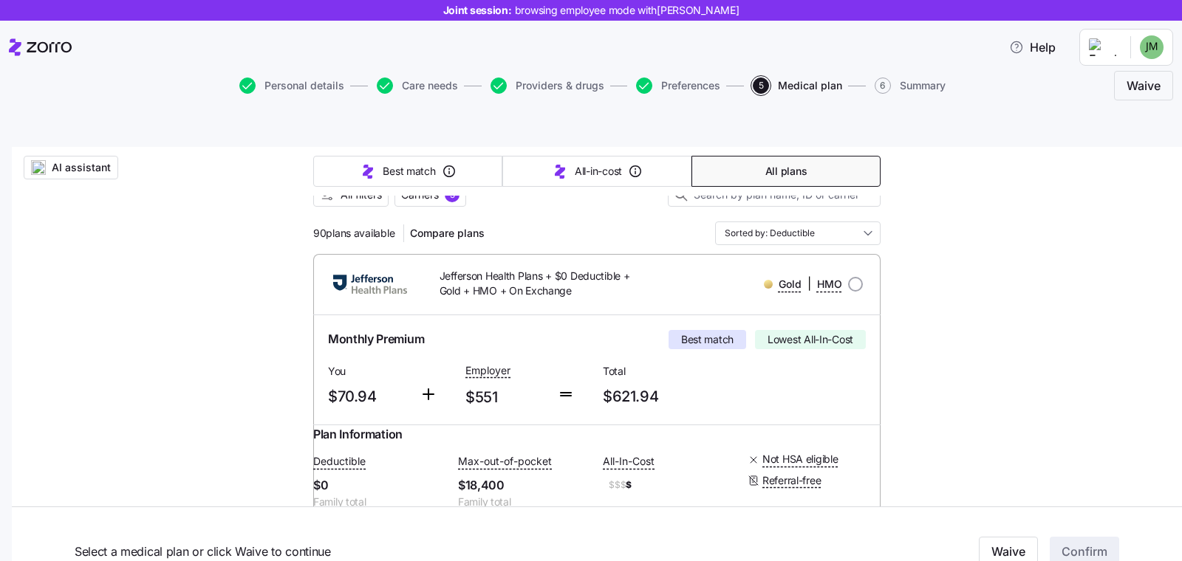
scroll to position [316, 0]
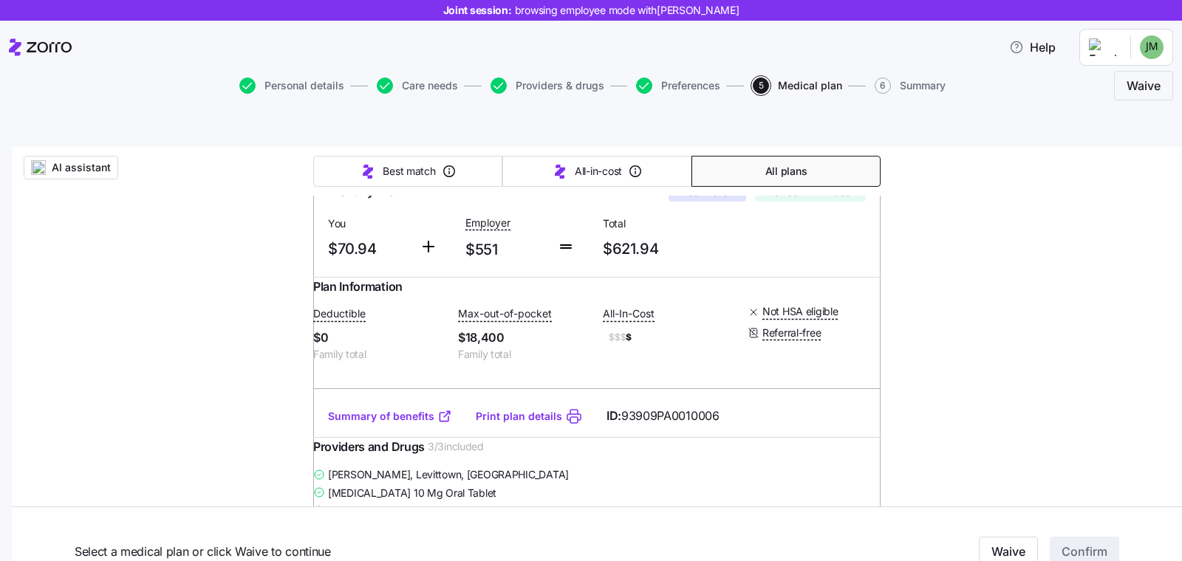
click at [381, 409] on link "Summary of benefits" at bounding box center [390, 416] width 124 height 15
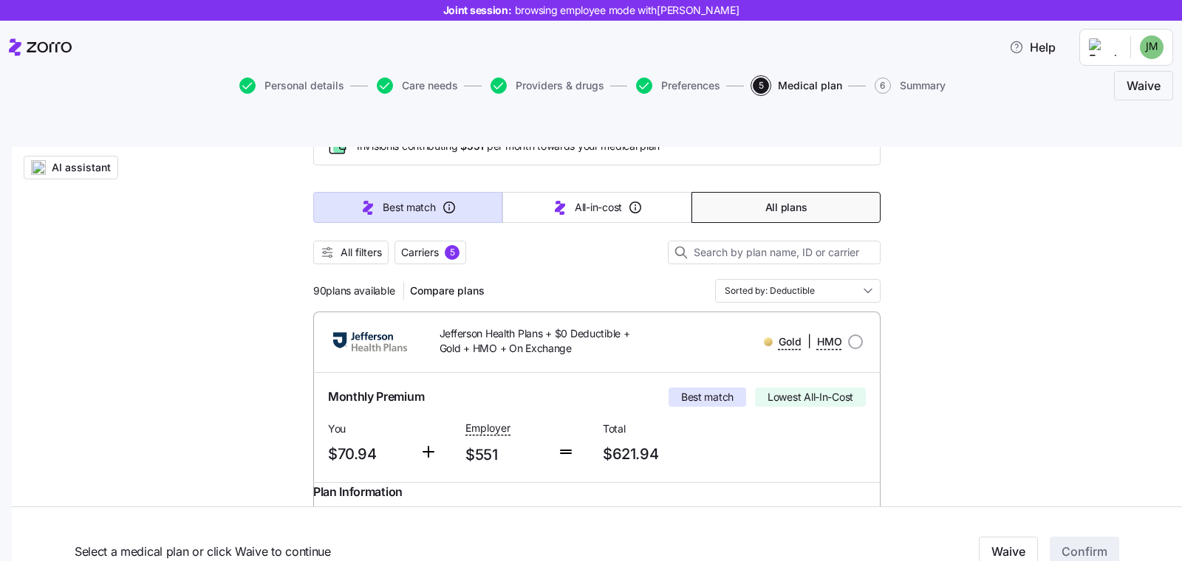
scroll to position [20, 0]
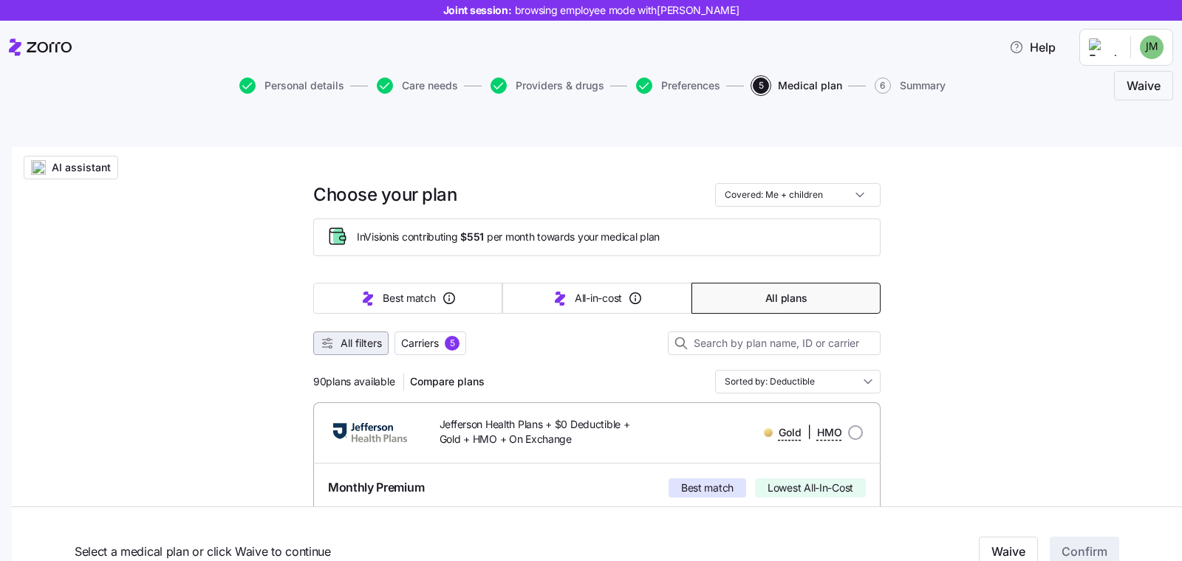
click at [336, 332] on button "All filters" at bounding box center [350, 344] width 75 height 24
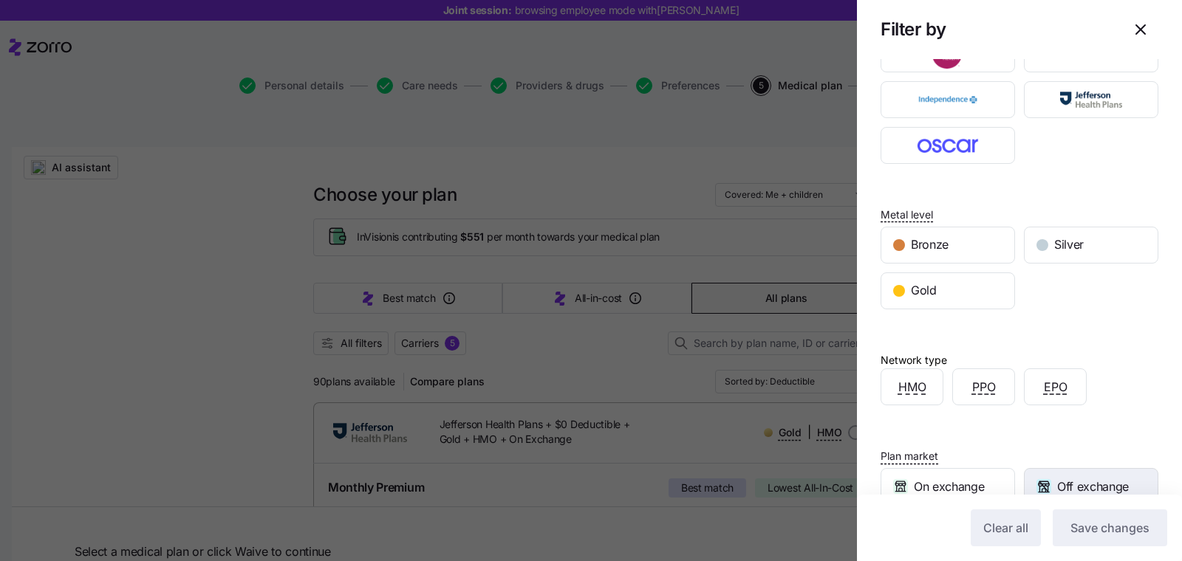
scroll to position [146, 0]
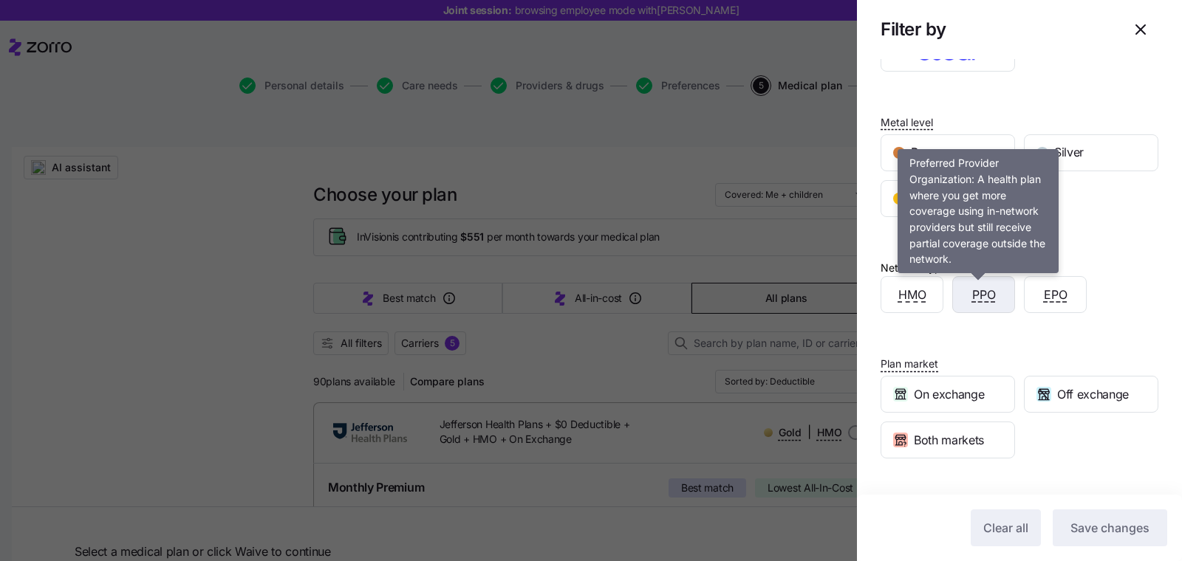
click at [976, 294] on span "PPO" at bounding box center [984, 295] width 24 height 18
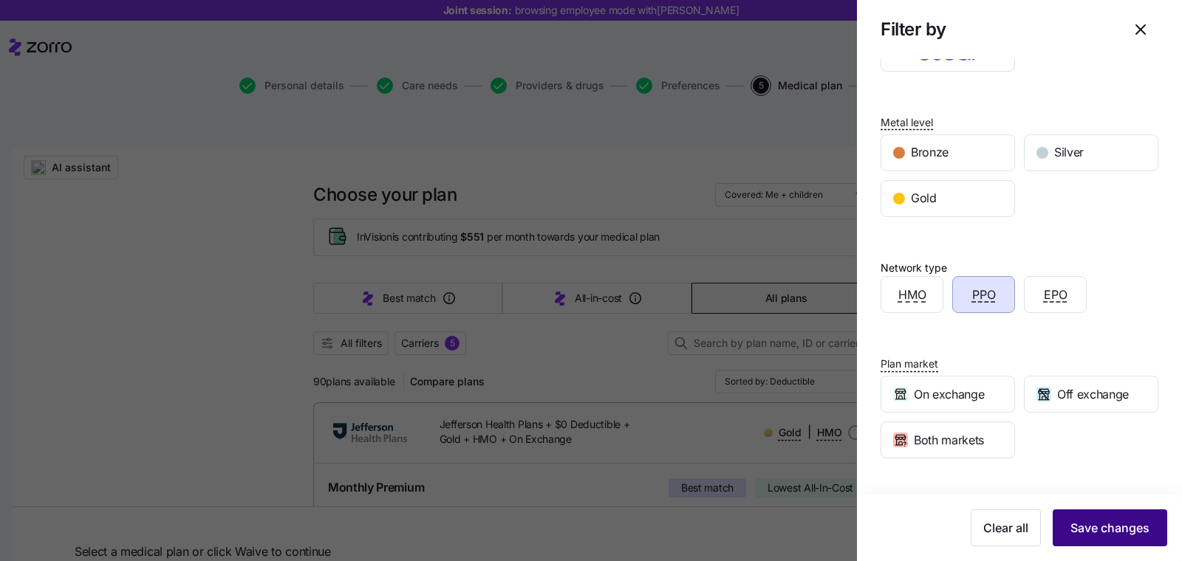
click at [1092, 515] on button "Save changes" at bounding box center [1109, 528] width 114 height 37
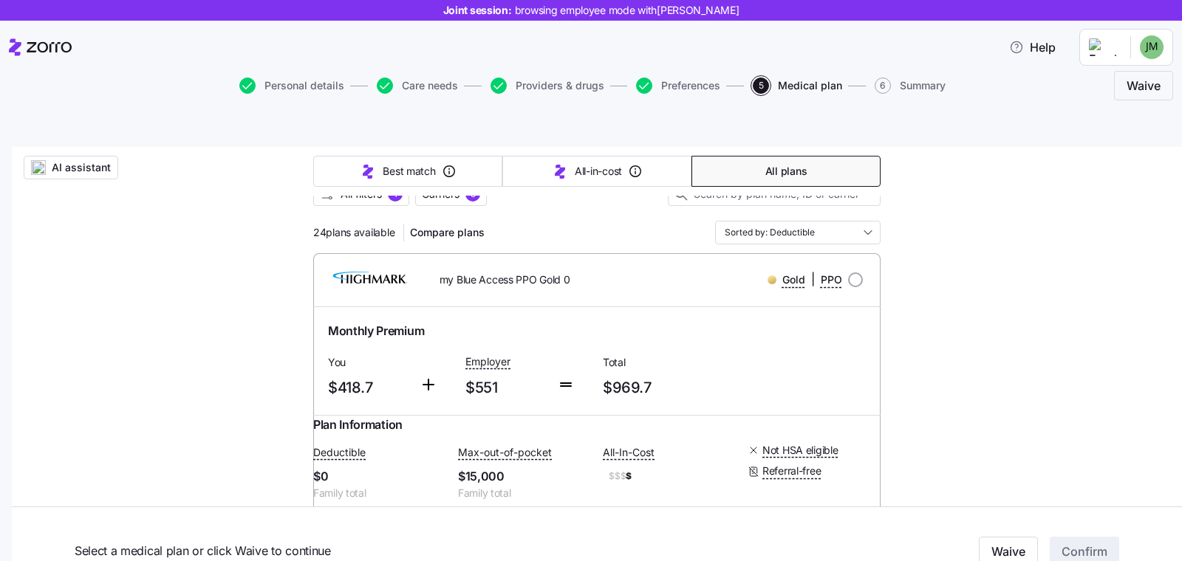
scroll to position [168, 0]
click at [789, 207] on div at bounding box center [596, 214] width 567 height 15
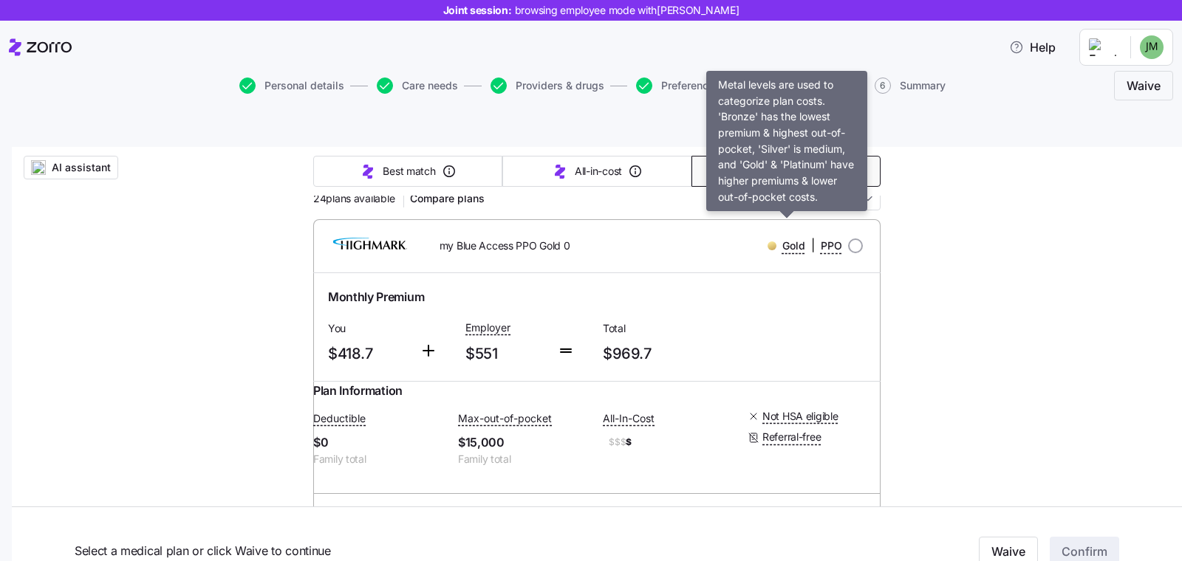
scroll to position [186, 0]
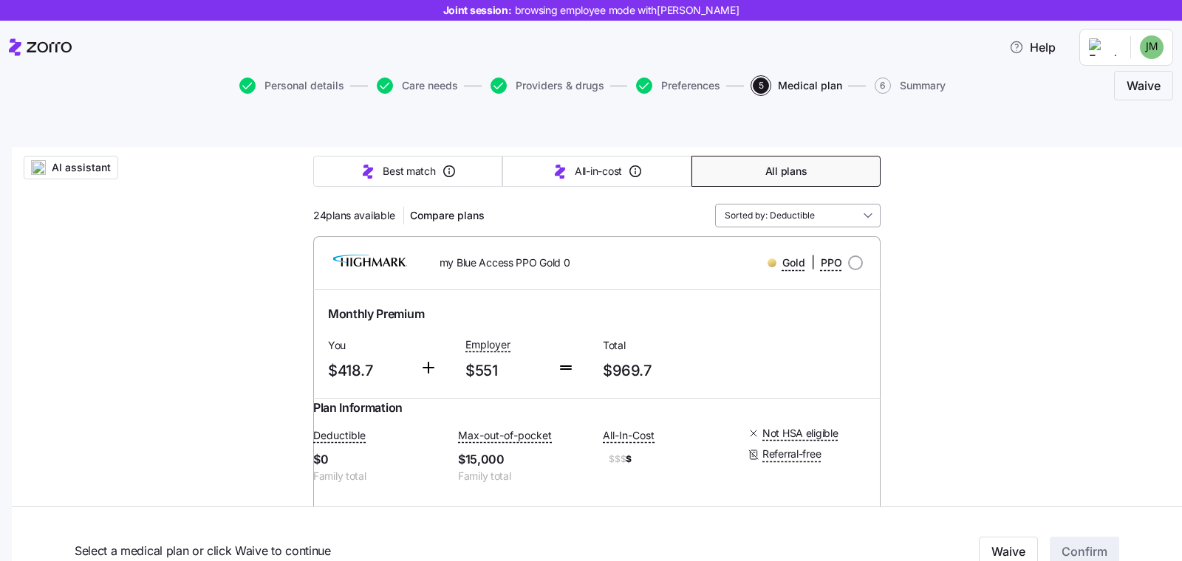
click at [786, 204] on input "Sorted by: Deductible" at bounding box center [797, 216] width 165 height 24
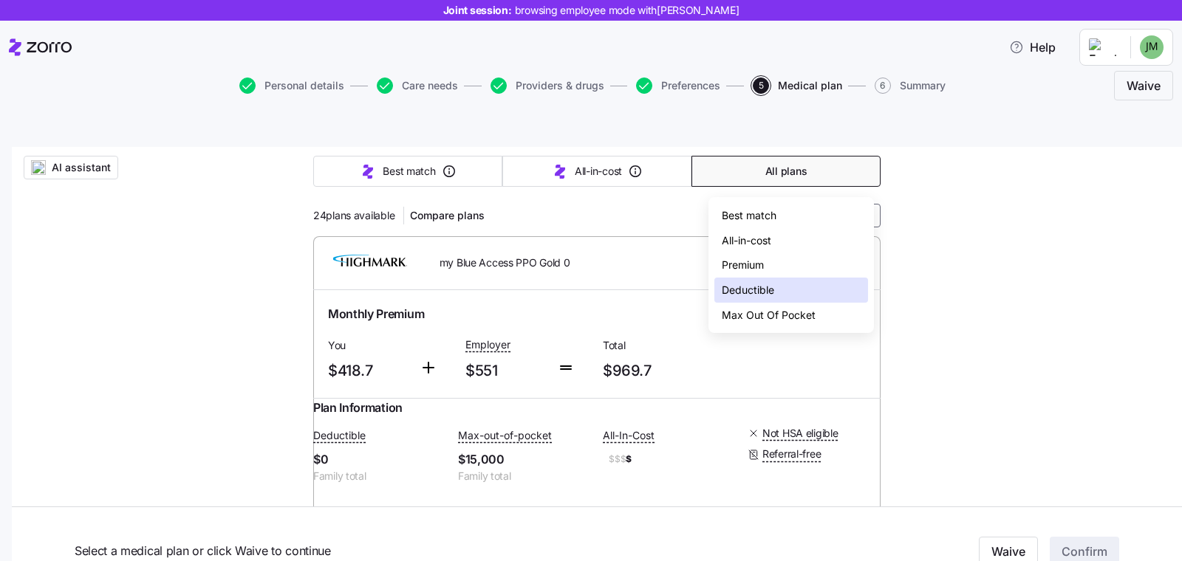
click at [761, 273] on div "Premium" at bounding box center [791, 265] width 154 height 25
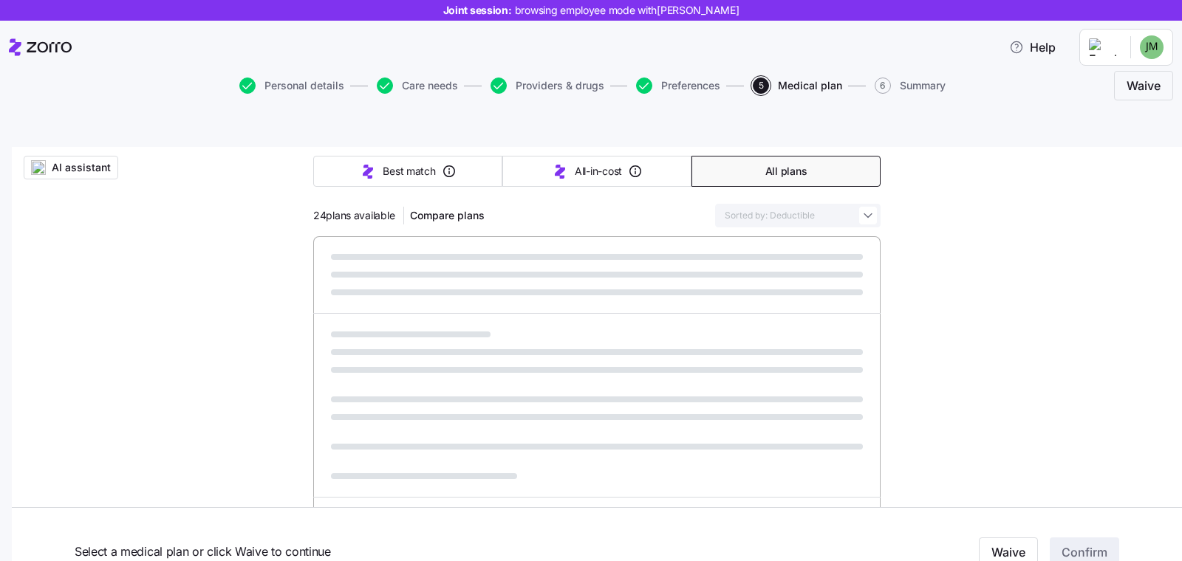
type input "Sorted by: Premium"
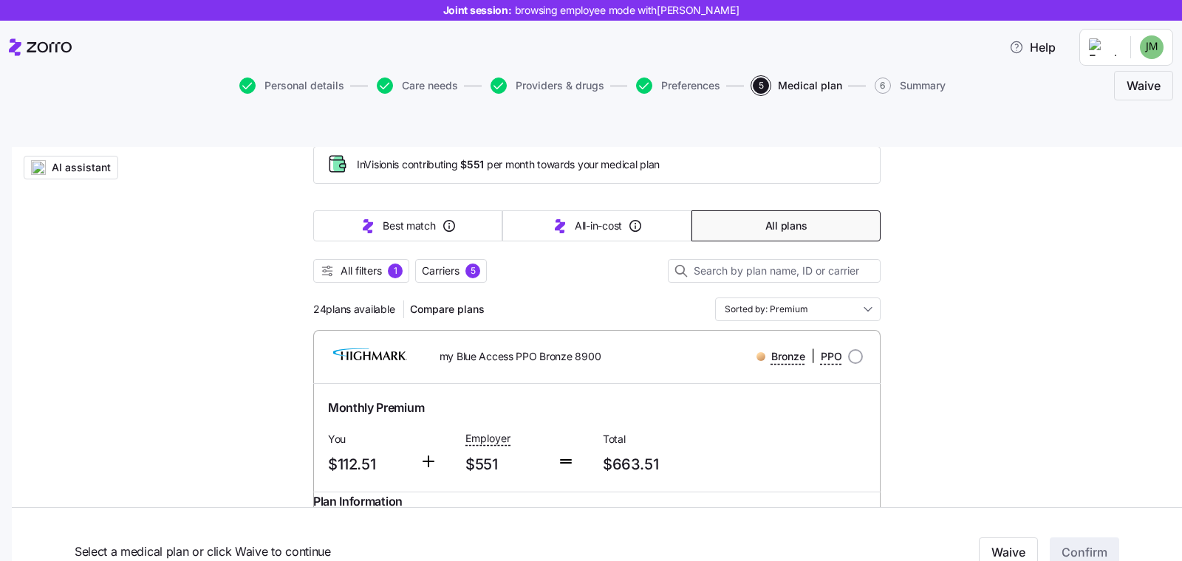
scroll to position [0, 0]
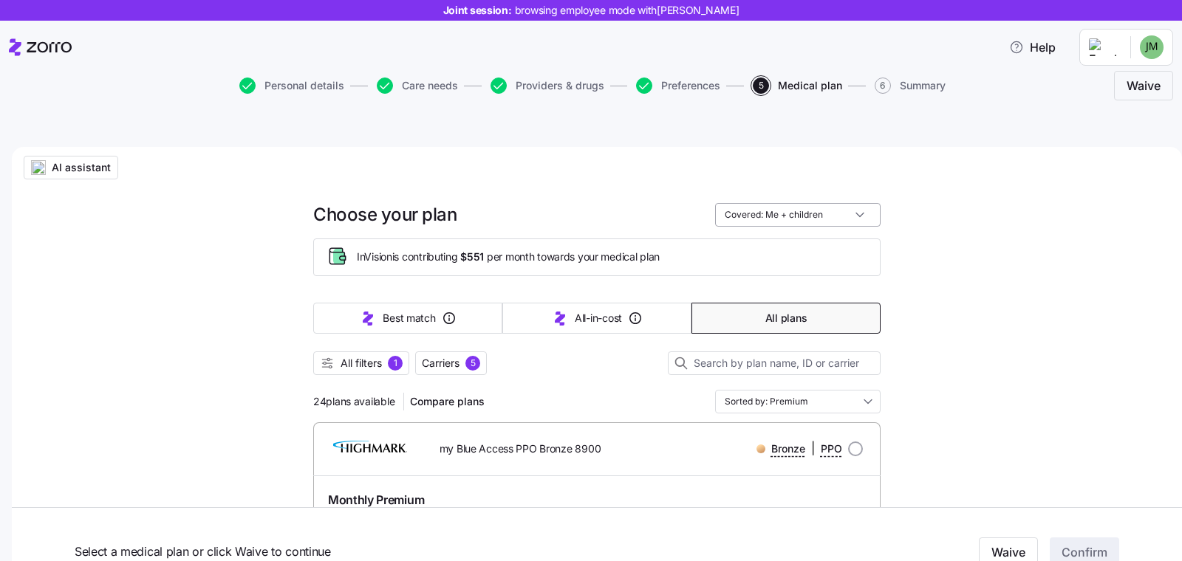
click at [769, 203] on input "Covered: Me + children" at bounding box center [797, 215] width 165 height 24
click at [758, 211] on div "Just me" at bounding box center [791, 216] width 154 height 25
type input "Covered: Just me"
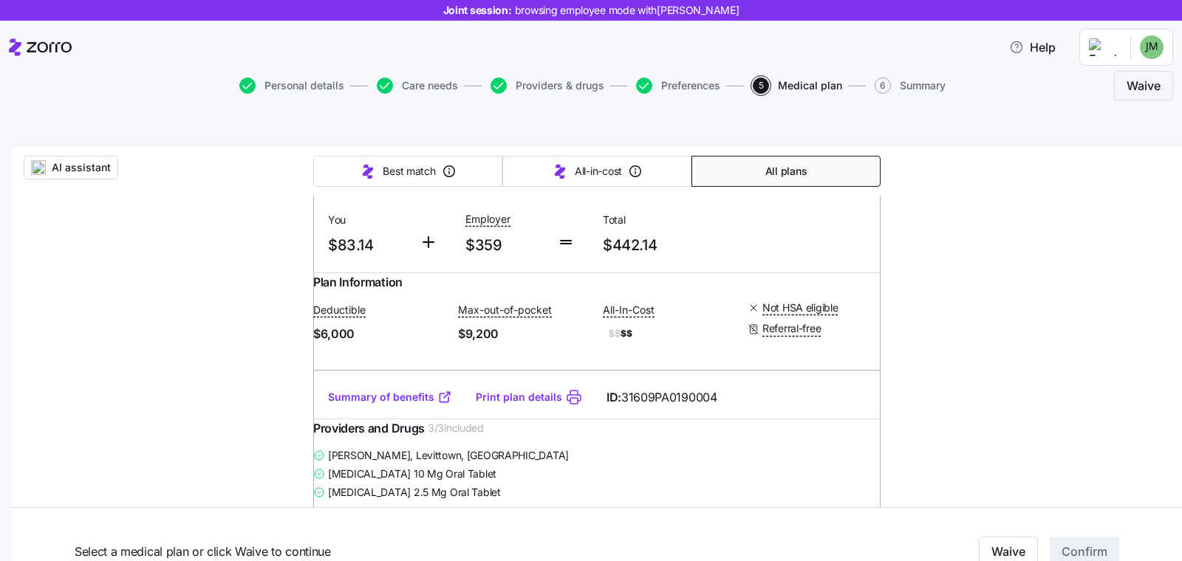
scroll to position [1247, 0]
click at [379, 405] on link "Summary of benefits" at bounding box center [390, 397] width 124 height 15
click at [64, 112] on main "AI assistant Choose your plan Covered: Just me InVision is contributing $359 pe…" at bounding box center [591, 311] width 1182 height 552
click at [70, 160] on span "AI assistant" at bounding box center [81, 167] width 59 height 15
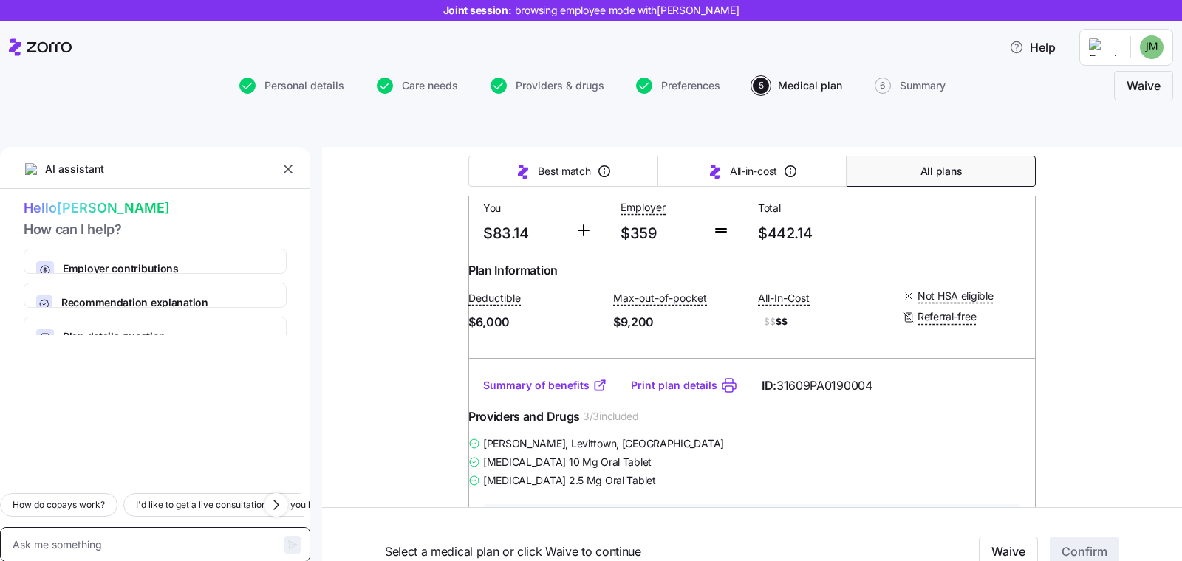
click at [151, 527] on textarea at bounding box center [155, 544] width 310 height 35
type textarea "x"
type textarea "W"
type textarea "x"
type textarea "Wj"
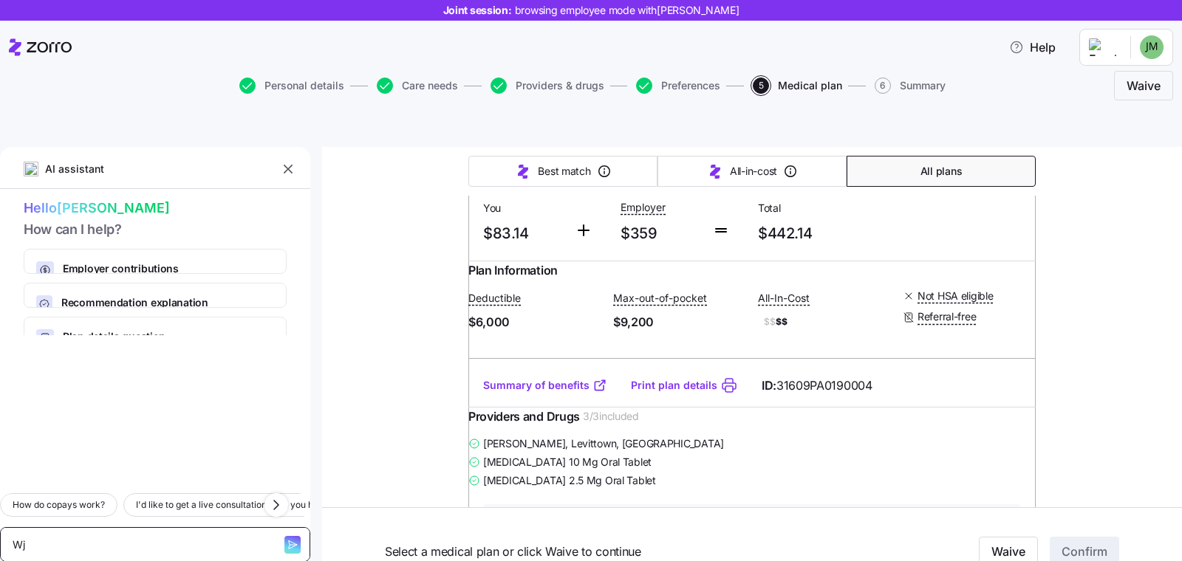
type textarea "x"
type textarea "W"
type textarea "x"
type textarea "Wh"
type textarea "x"
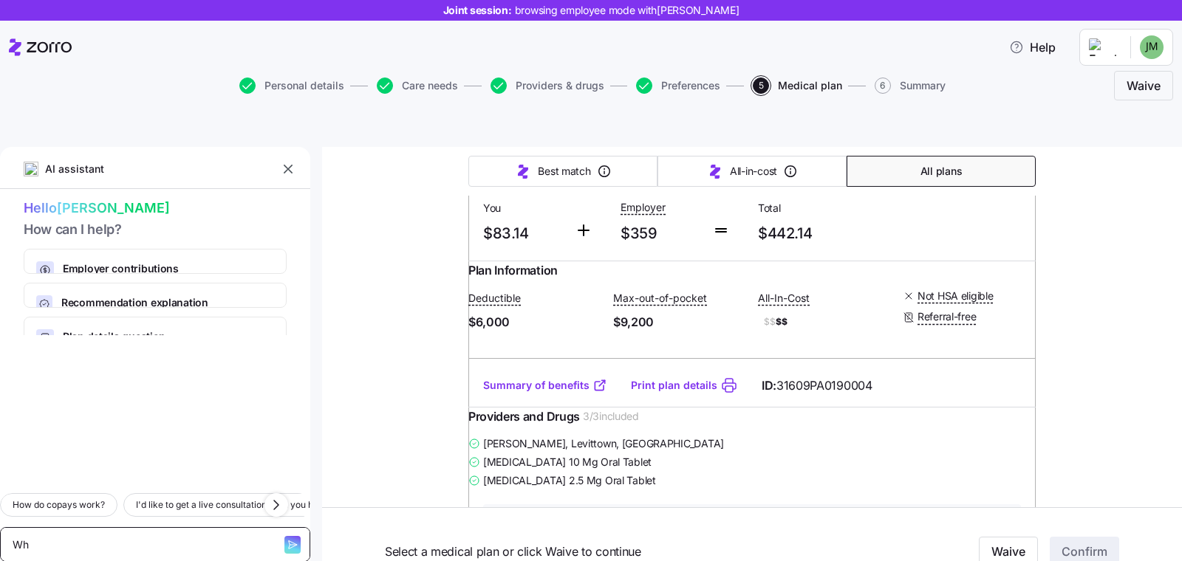
type textarea "Whi"
type textarea "x"
type textarea "Whic"
type textarea "x"
type textarea "Whici"
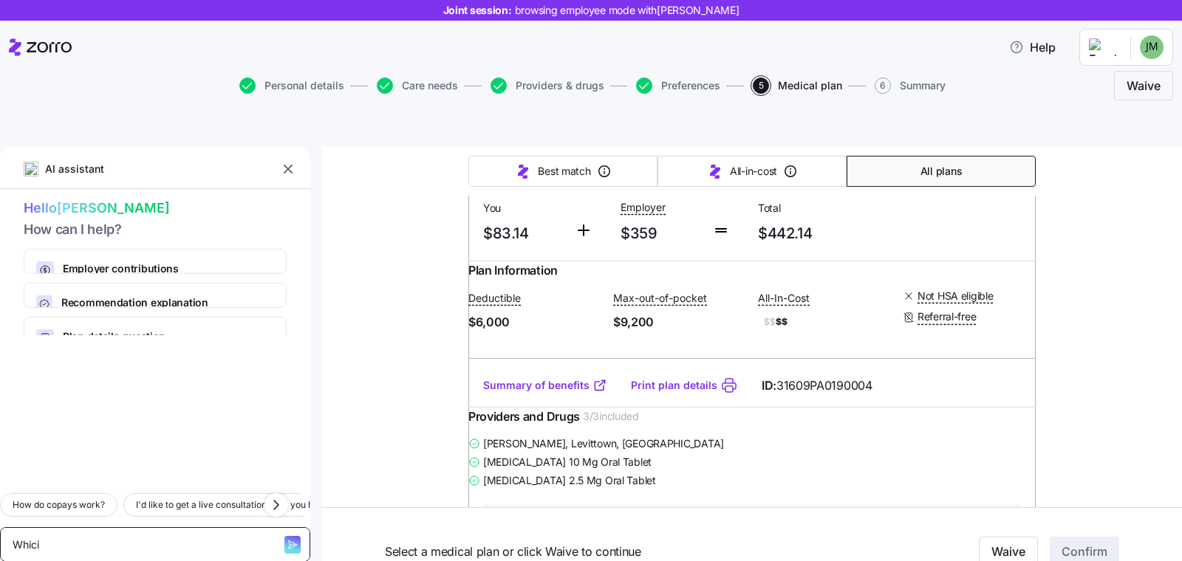
type textarea "x"
type textarea "Whicih"
type textarea "x"
type textarea "Whicih"
type textarea "x"
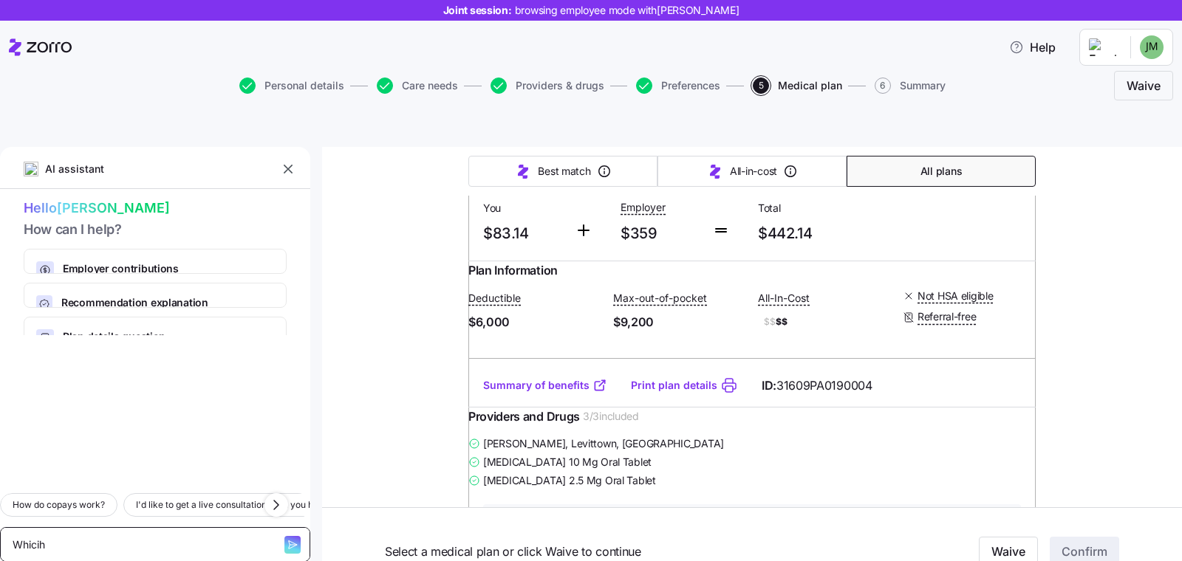
type textarea "Whicih p"
type textarea "x"
type textarea "Whicih pl"
type textarea "x"
type textarea "Whicih pla"
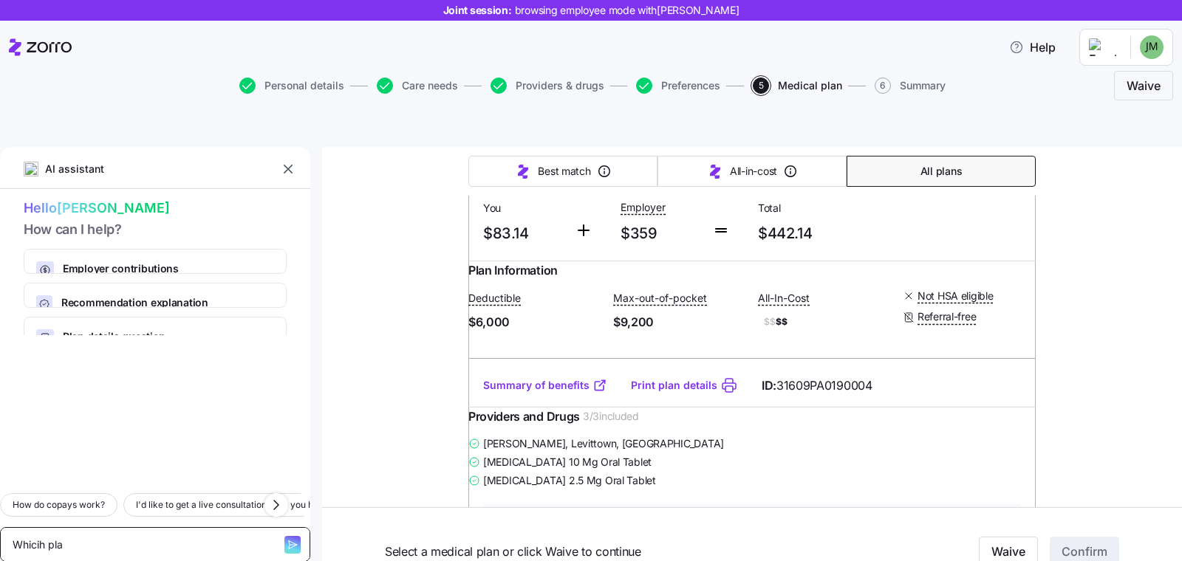
type textarea "x"
type textarea "Whicih pl"
type textarea "x"
type textarea "Whicih p"
type textarea "x"
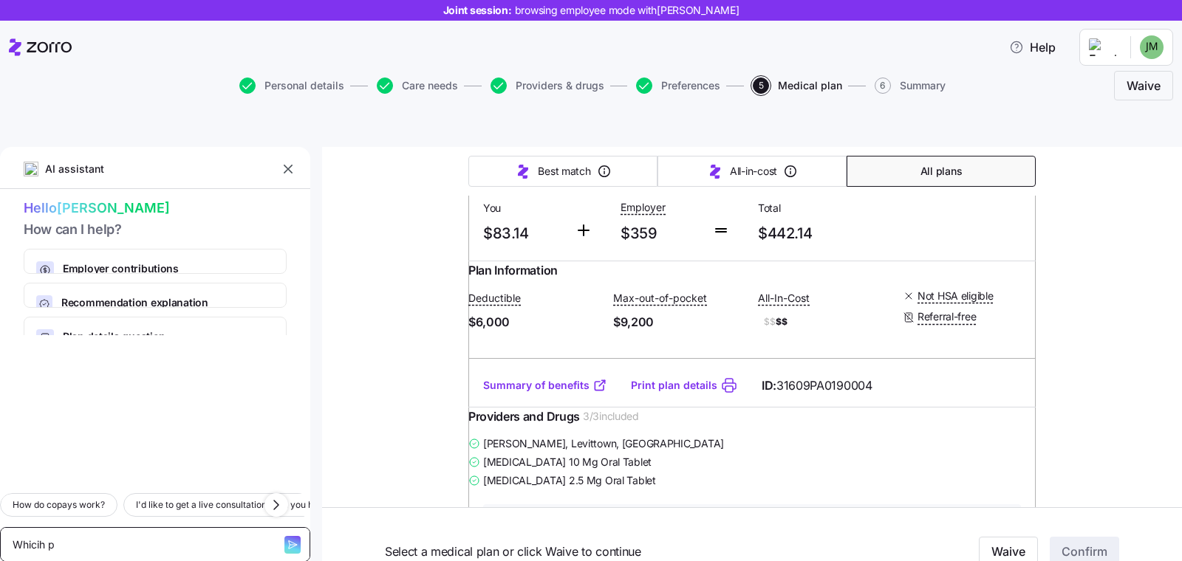
type textarea "Whicih"
type textarea "x"
type textarea "Whicih"
type textarea "x"
type textarea "Whici"
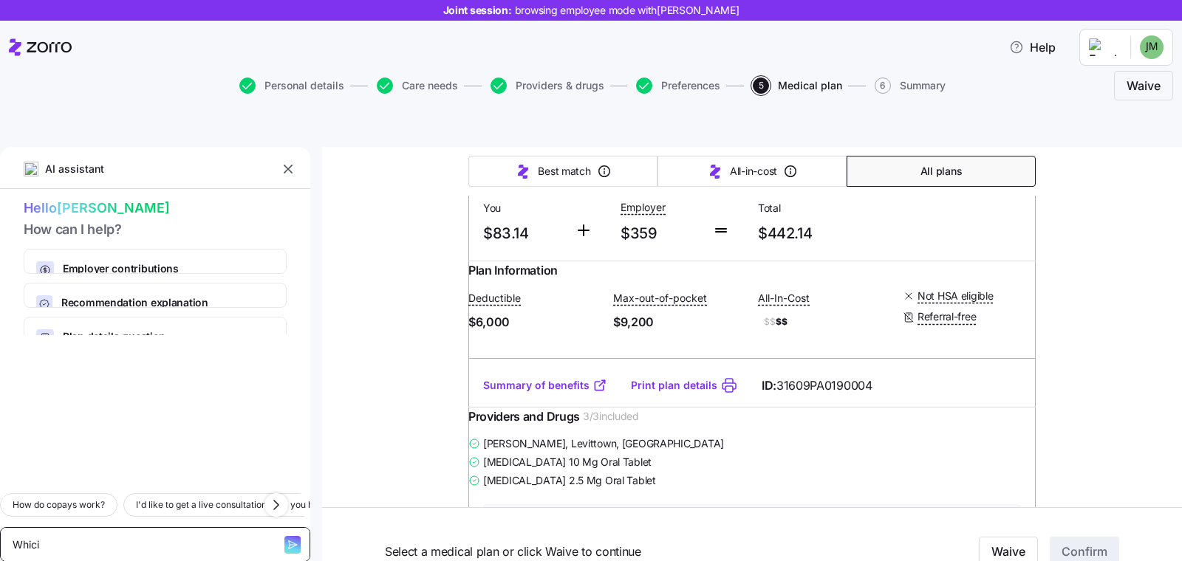
type textarea "x"
type textarea "Whic"
type textarea "x"
type textarea "Which"
type textarea "x"
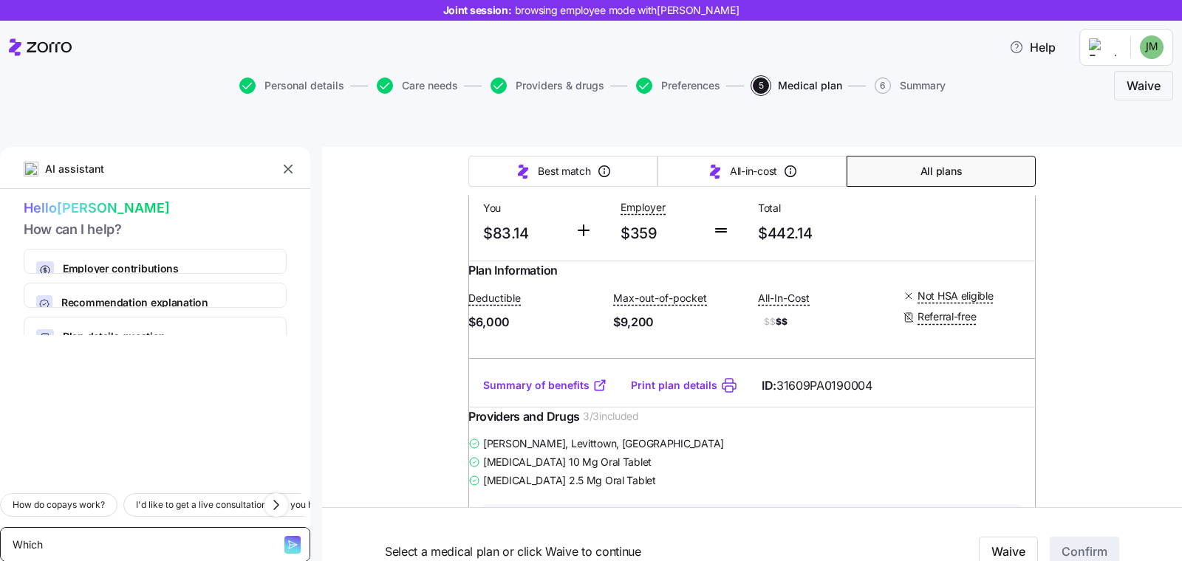
type textarea "Which"
type textarea "x"
type textarea "Which P"
type textarea "x"
type textarea "Which PP"
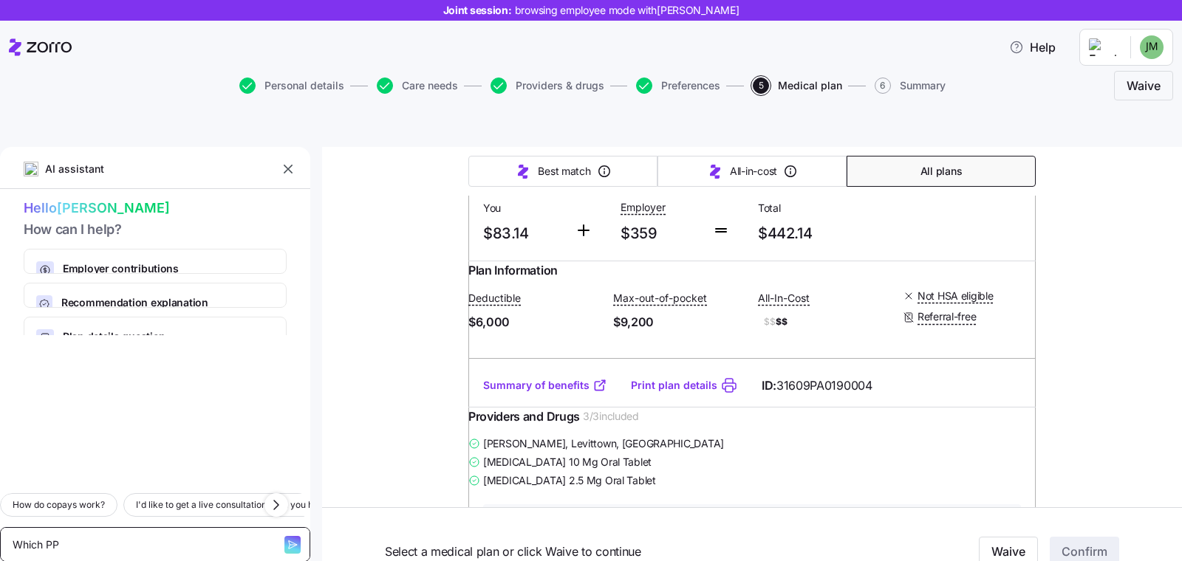
type textarea "x"
type textarea "Which PPO"
type textarea "x"
type textarea "Which PPO p"
type textarea "x"
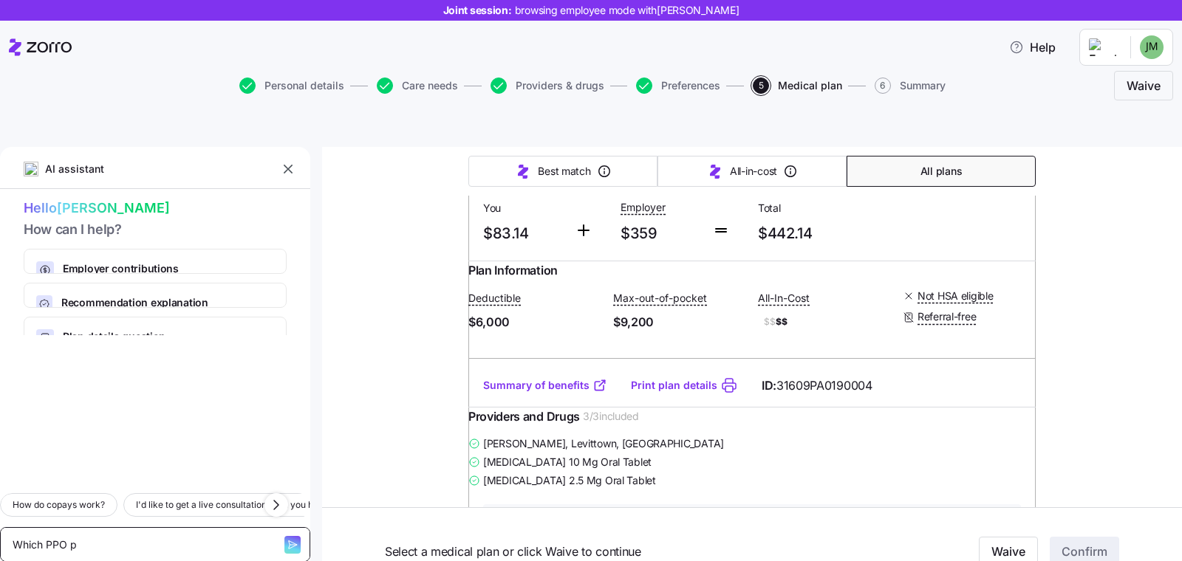
type textarea "Which PPO pl"
type textarea "x"
type textarea "Which PPO plan"
type textarea "x"
type textarea "Which PPO plan"
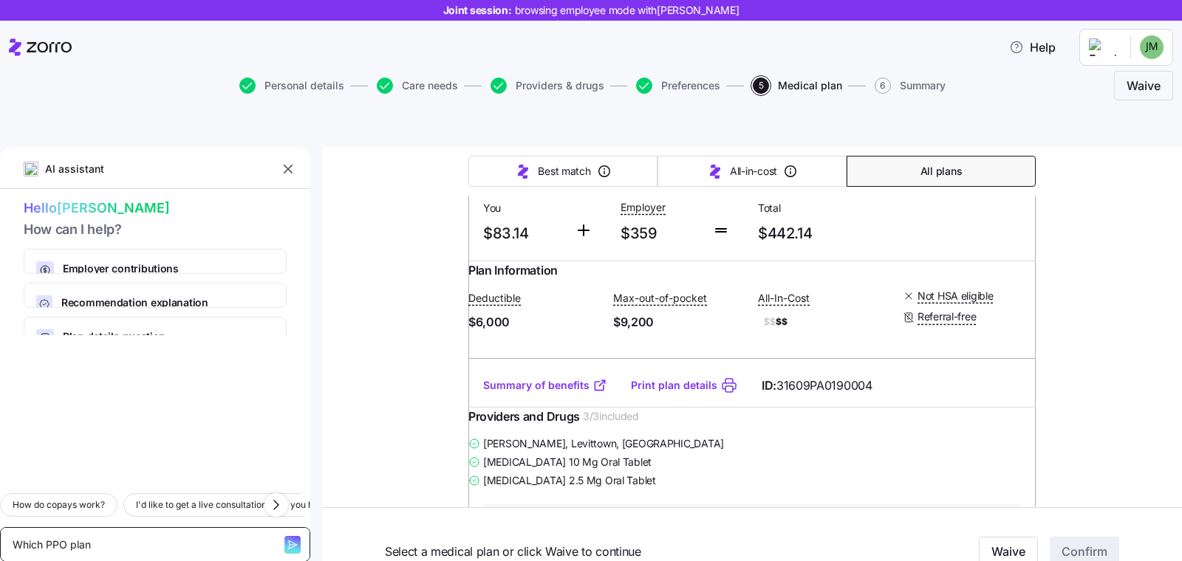
type textarea "x"
type textarea "Which PPO plan sh"
type textarea "x"
type textarea "Which PPO plan shav"
type textarea "x"
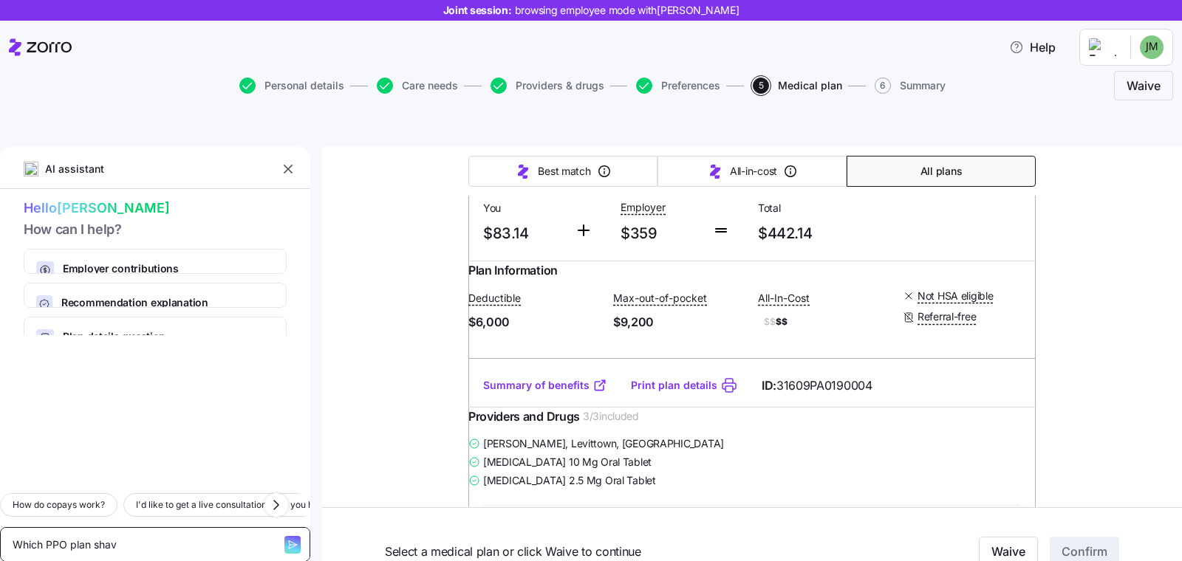
type textarea "Which PPO plan sha"
type textarea "x"
type textarea "Which PPO plan sh"
type textarea "x"
type textarea "Which PPO plan s"
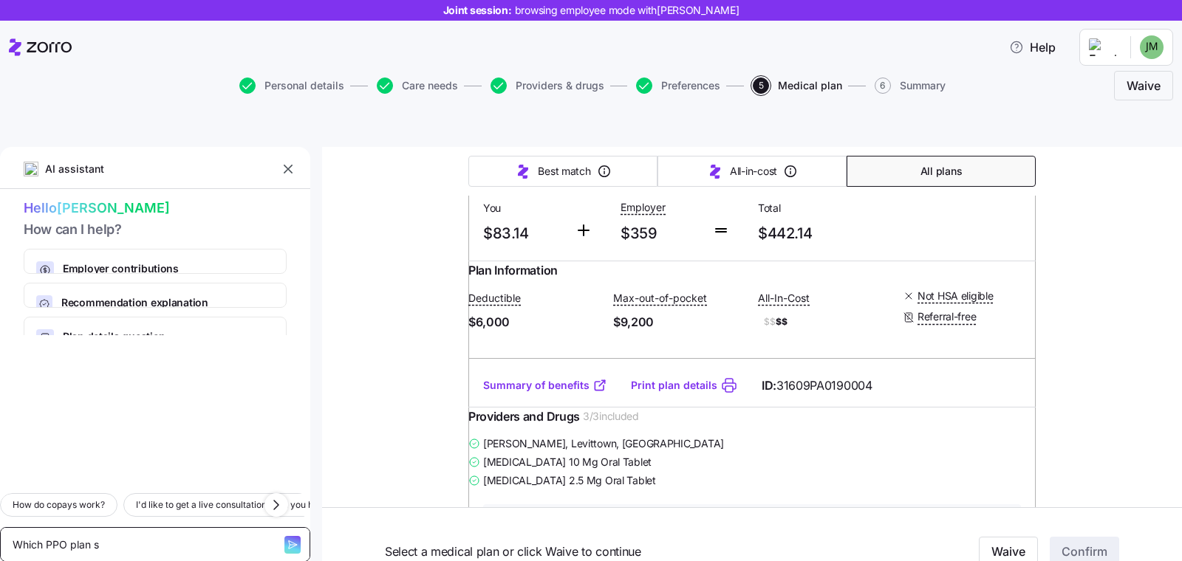
type textarea "x"
type textarea "Which PPO plan"
type textarea "x"
type textarea "Which PPO plans"
type textarea "x"
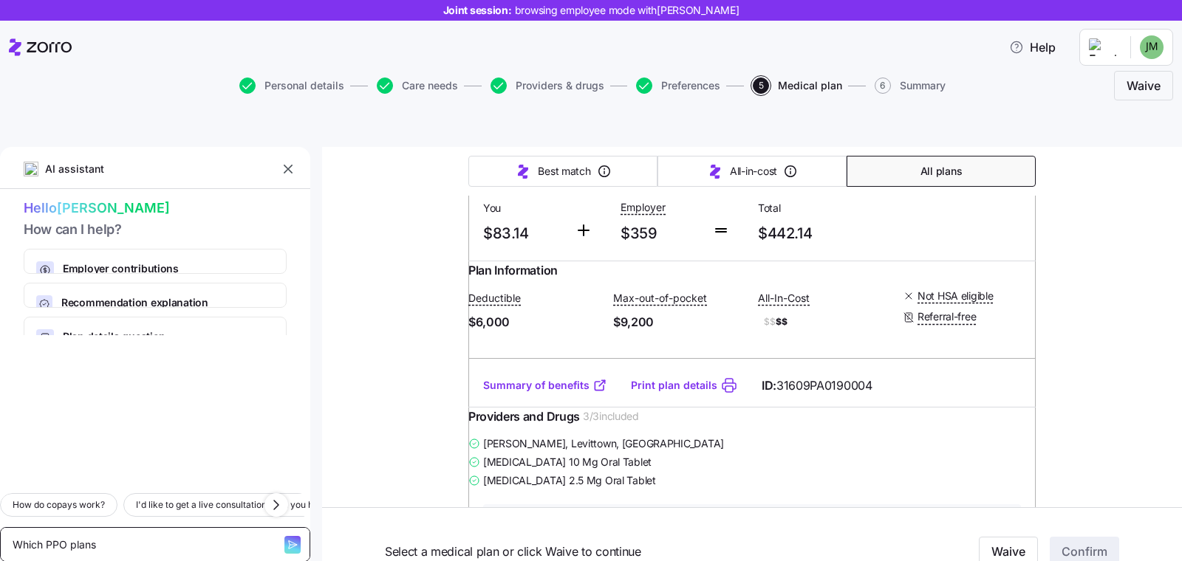
type textarea "Which PPO plans"
type textarea "x"
type textarea "Which PPO plans h"
type textarea "x"
type textarea "Which PPO plans hav"
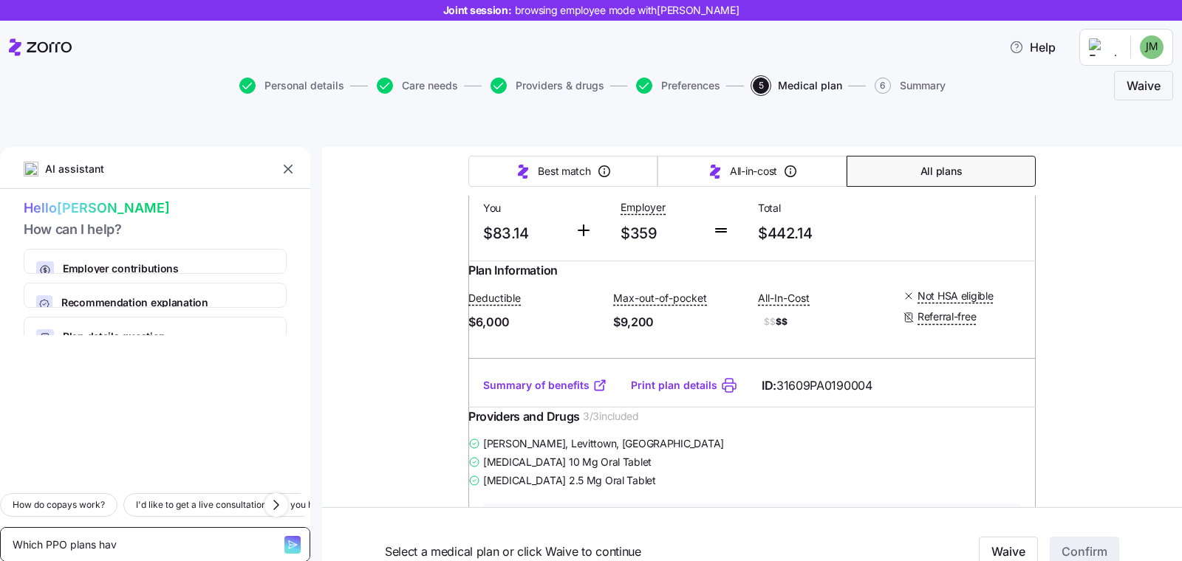
type textarea "x"
type textarea "Which PPO plans hav"
type textarea "x"
type textarea "Which PPO plans hav e"
type textarea "x"
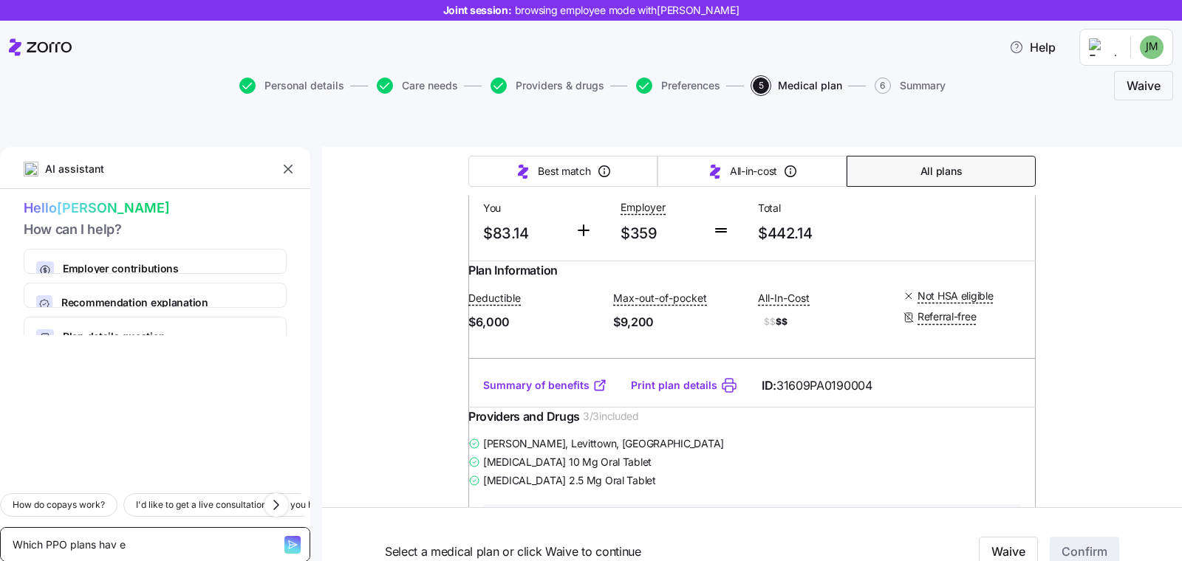
type textarea "Which PPO plans hav ea"
type textarea "x"
type textarea "Which PPO plans hav ea c"
type textarea "x"
type textarea "Which PPO plans hav ea co"
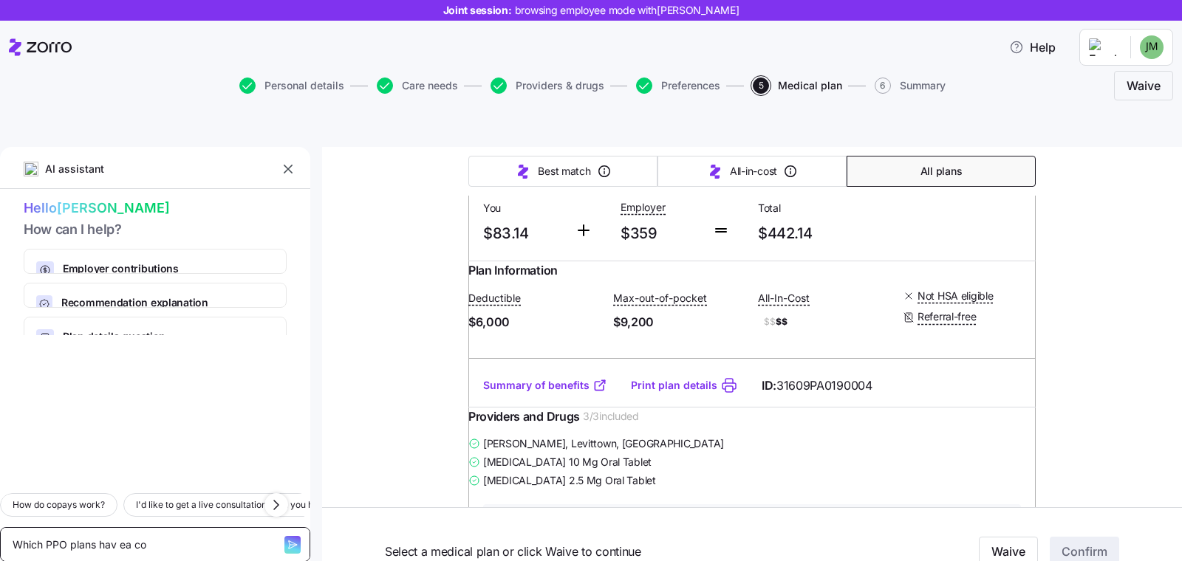
type textarea "x"
type textarea "Which PPO plans hav ea c"
type textarea "x"
type textarea "Which PPO plans hav ea"
type textarea "x"
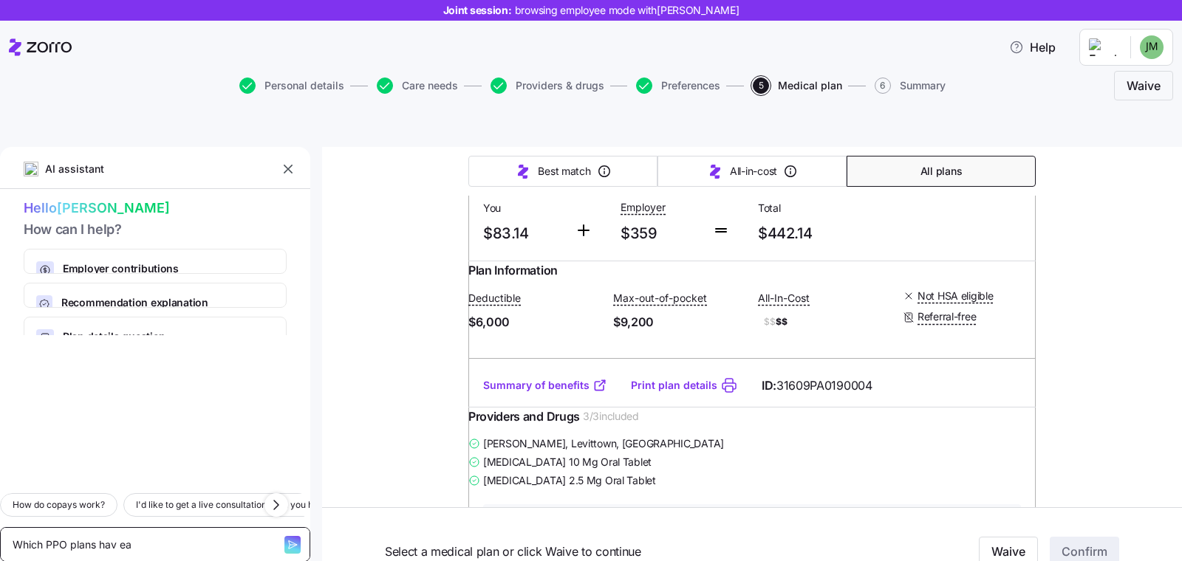
type textarea "Which PPO plans hav ea"
type textarea "x"
type textarea "Which PPO plans hav e"
type textarea "x"
type textarea "Which PPO plans hav e"
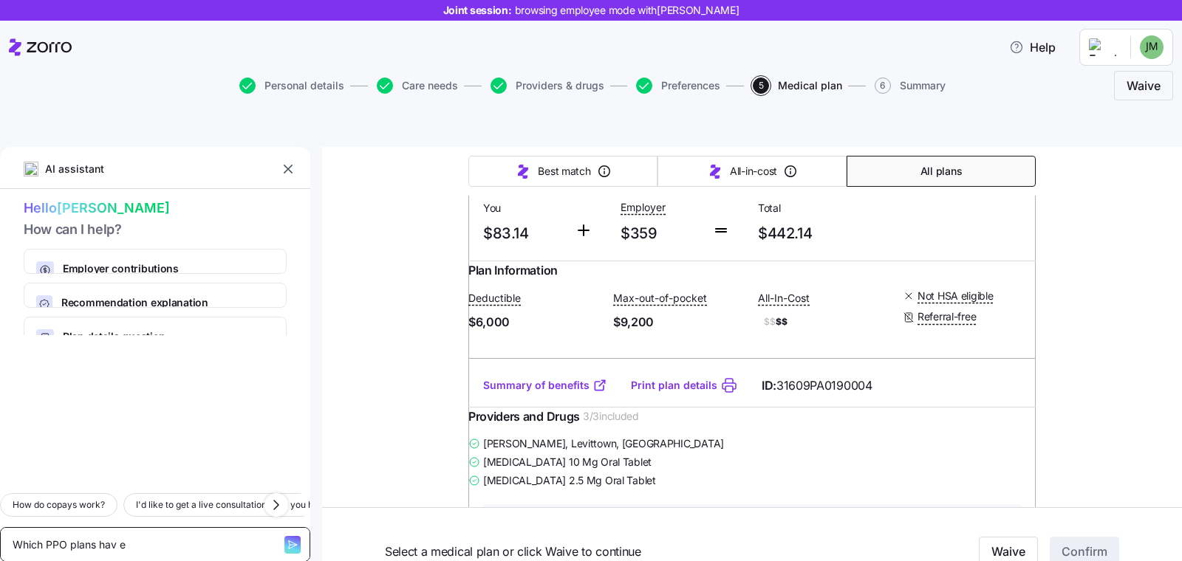
type textarea "x"
type textarea "Which PPO plans hav e"
type textarea "x"
type textarea "Which PPO plans hav e"
type textarea "x"
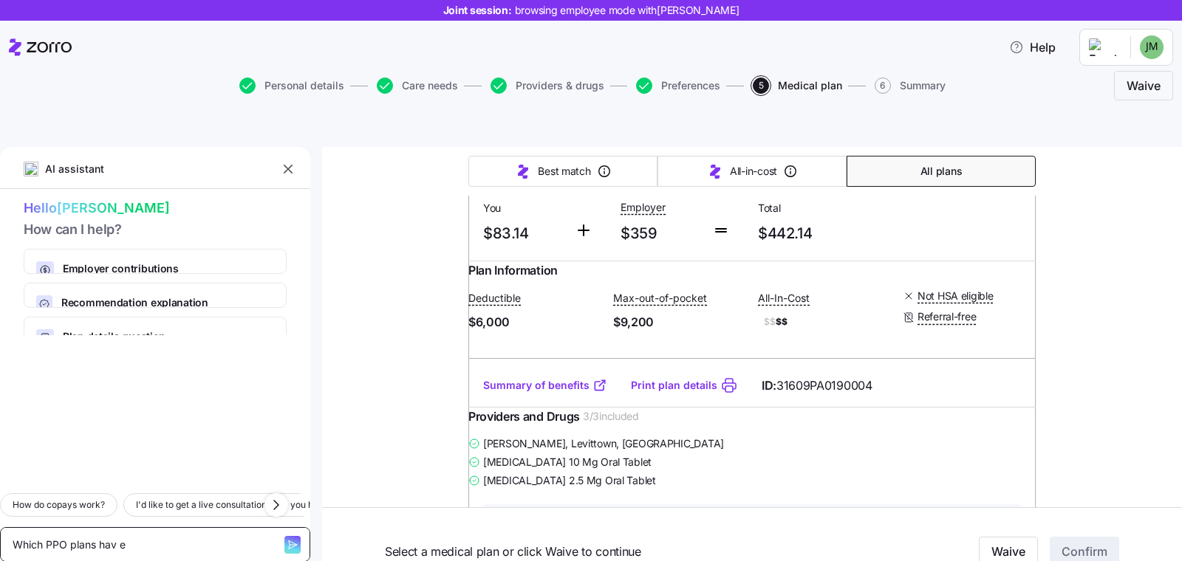
type textarea "Which PPO plans hav"
type textarea "x"
type textarea "Which PPO plans have"
type textarea "x"
type textarea "Which PPO plans have."
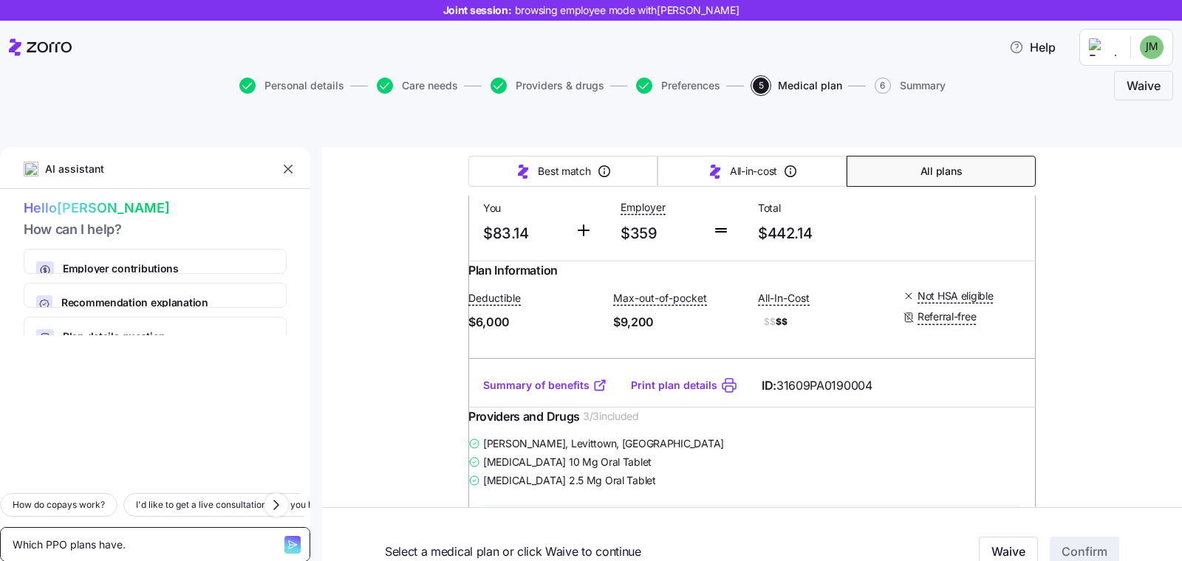
type textarea "x"
type textarea "Which PPO plans have. a"
type textarea "x"
type textarea "Which PPO plans have."
type textarea "x"
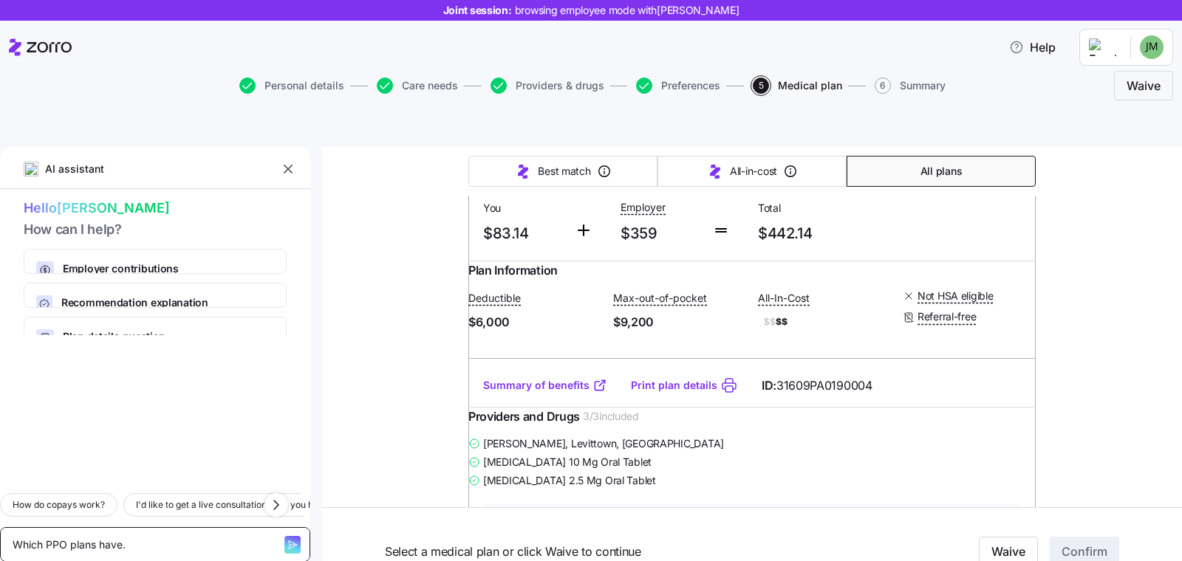
type textarea "Which PPO plans have."
type textarea "x"
type textarea "Which PPO plans have"
type textarea "x"
type textarea "Which PPO plans have"
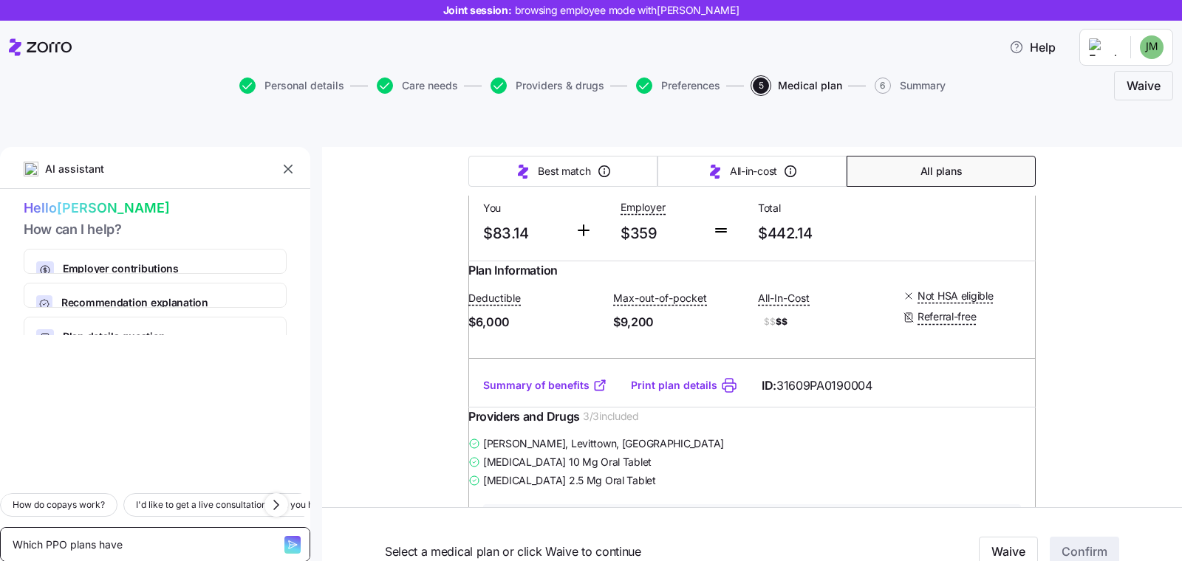
type textarea "x"
type textarea "Which PPO plans have a"
type textarea "x"
type textarea "Which PPO plans have a"
type textarea "x"
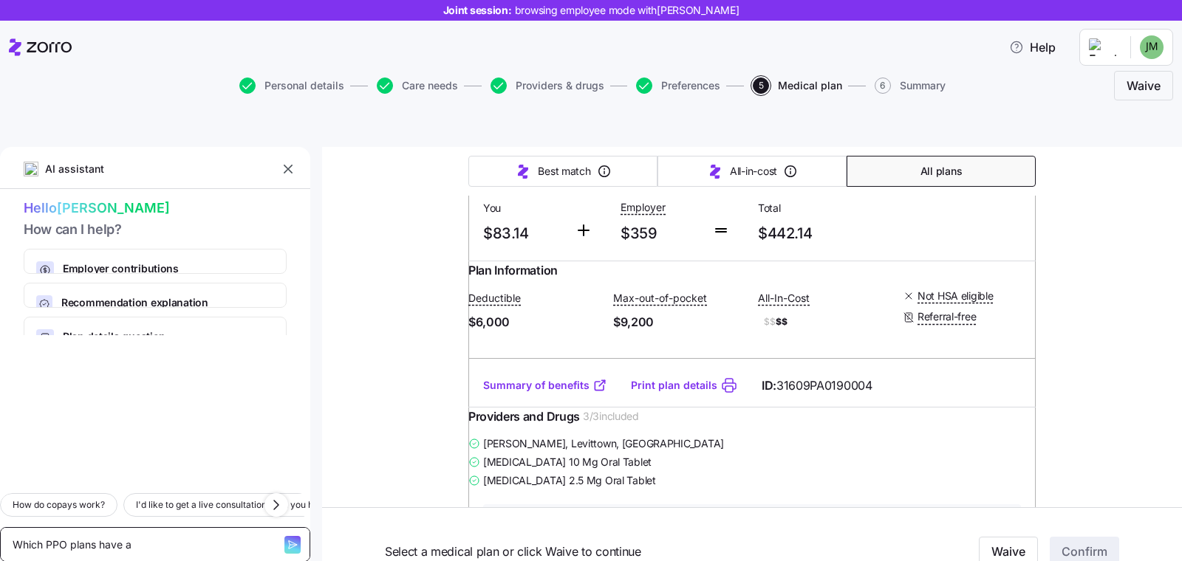
type textarea "Which PPO plans have a c"
type textarea "x"
type textarea "Which PPO plans have a c"
type textarea "x"
type textarea "Which PPO plans have a c"
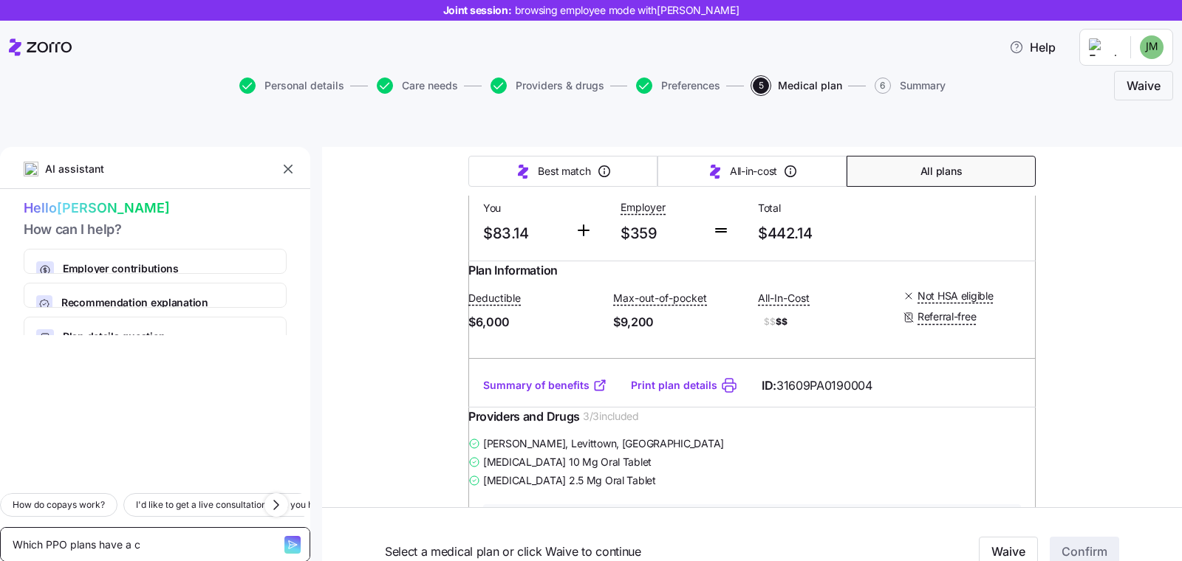
type textarea "x"
type textarea "Which PPO plans have a co"
type textarea "x"
type textarea "Which PPO plans have a copa"
type textarea "x"
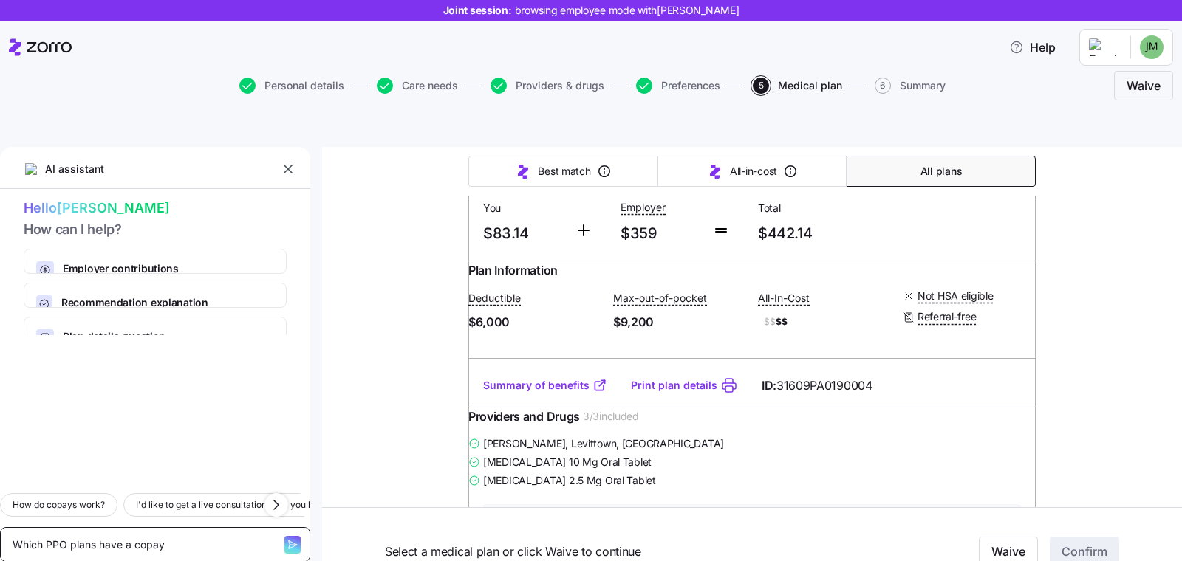
type textarea "Which PPO plans have a copay"
type textarea "x"
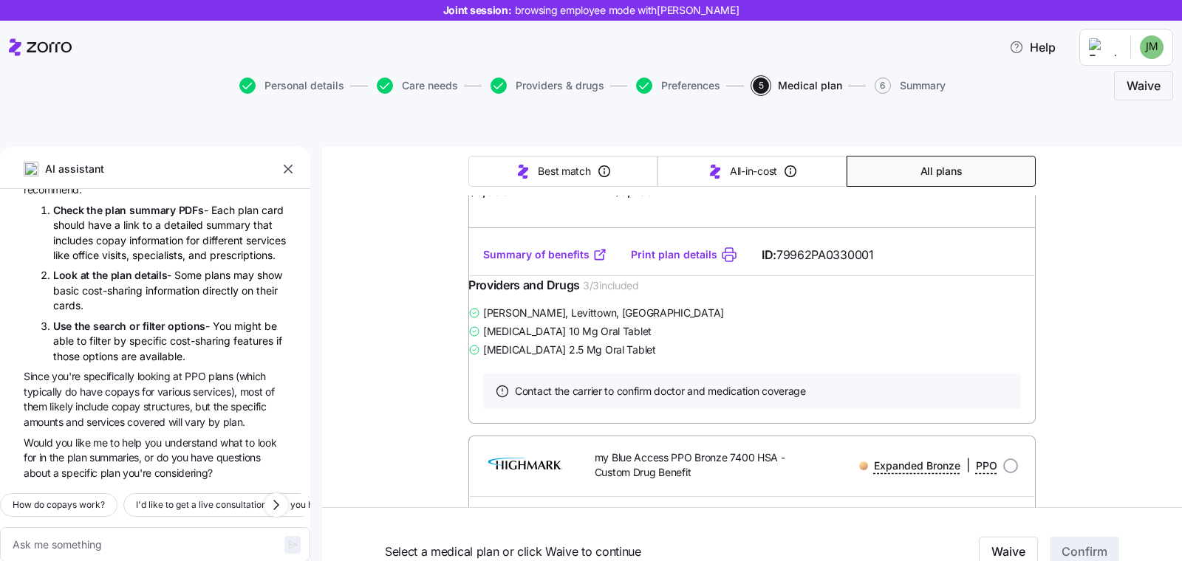
scroll to position [1862, 0]
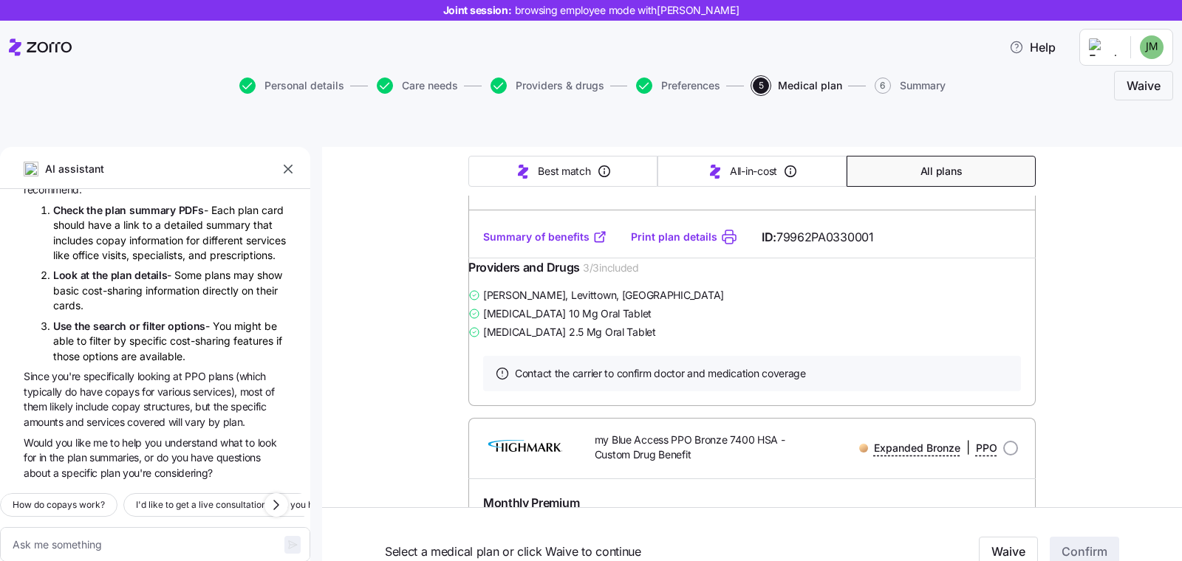
click at [546, 244] on link "Summary of benefits" at bounding box center [545, 237] width 124 height 15
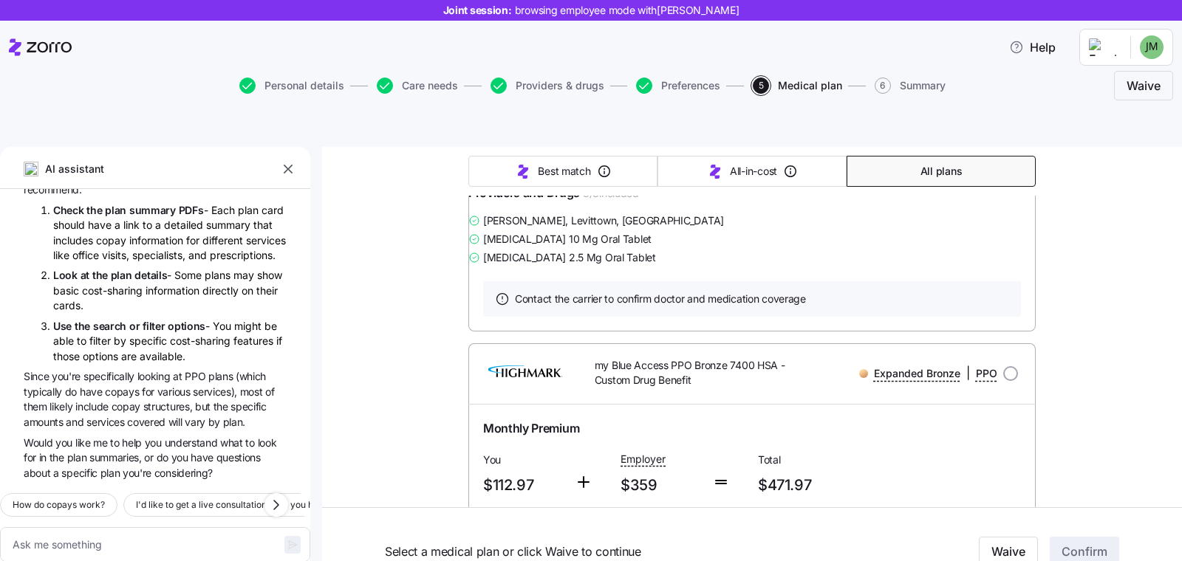
scroll to position [1958, 0]
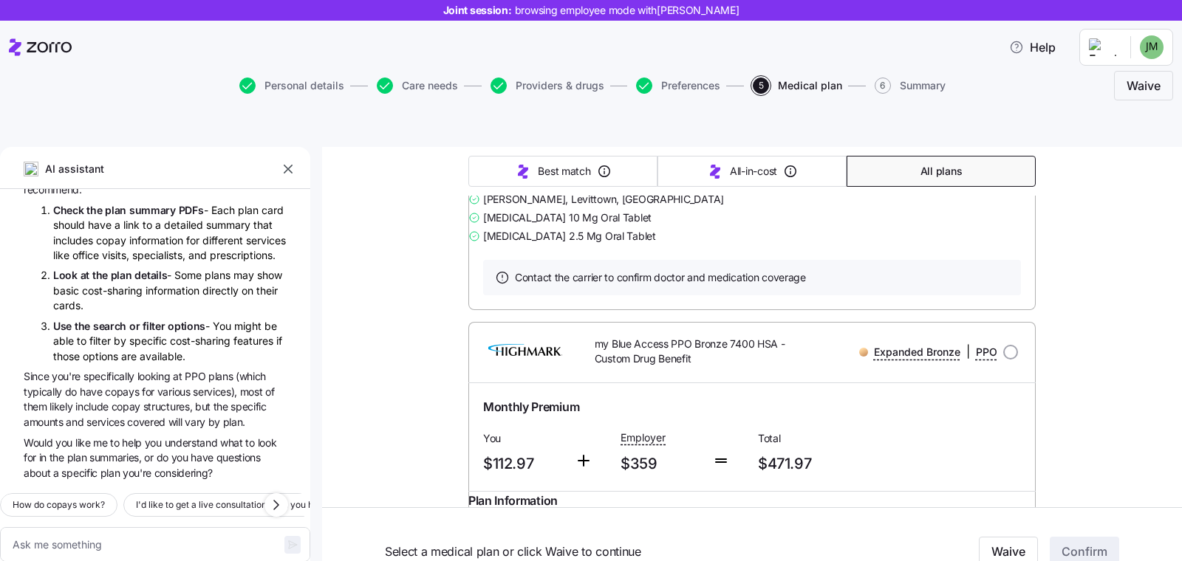
click at [531, 148] on link "Summary of benefits" at bounding box center [545, 141] width 124 height 15
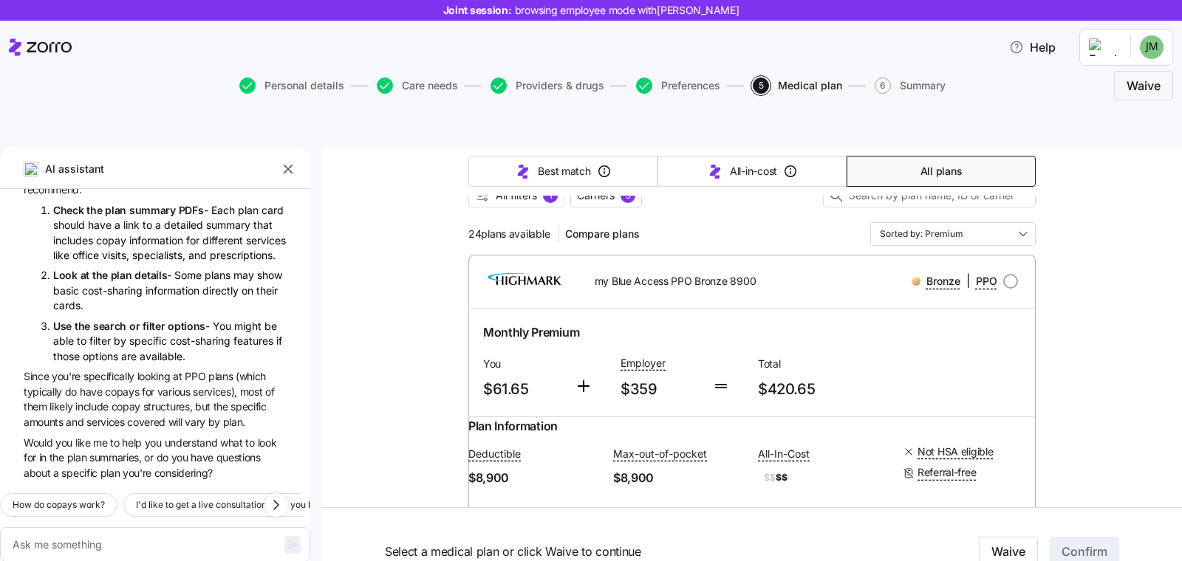
scroll to position [156, 0]
click at [47, 51] on icon at bounding box center [40, 47] width 63 height 18
type textarea "x"
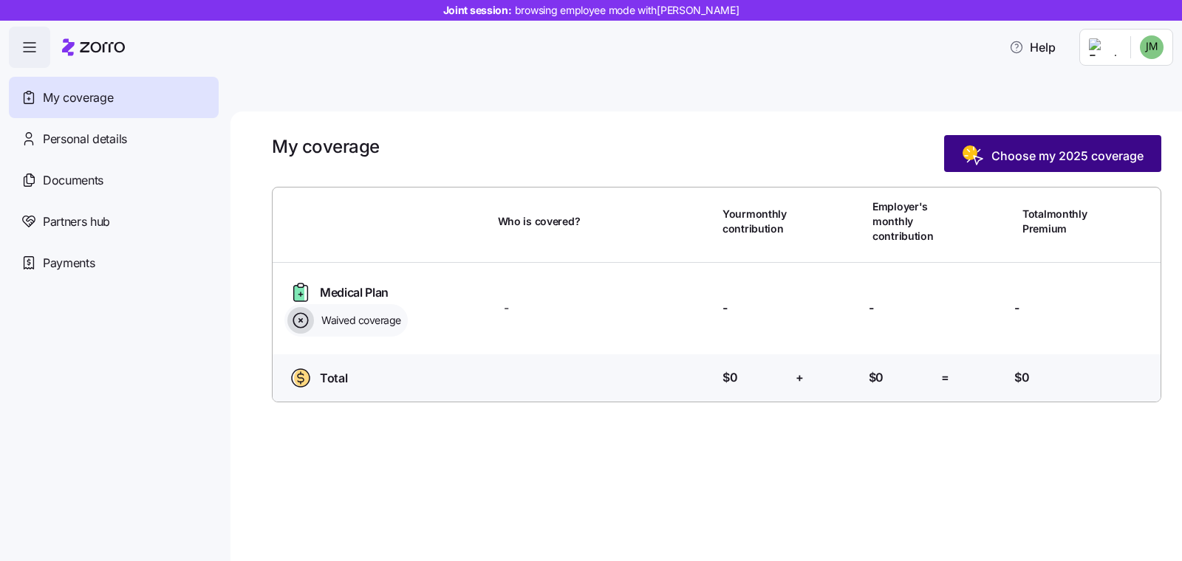
click at [992, 147] on span "Choose my 2025 coverage" at bounding box center [1067, 156] width 152 height 18
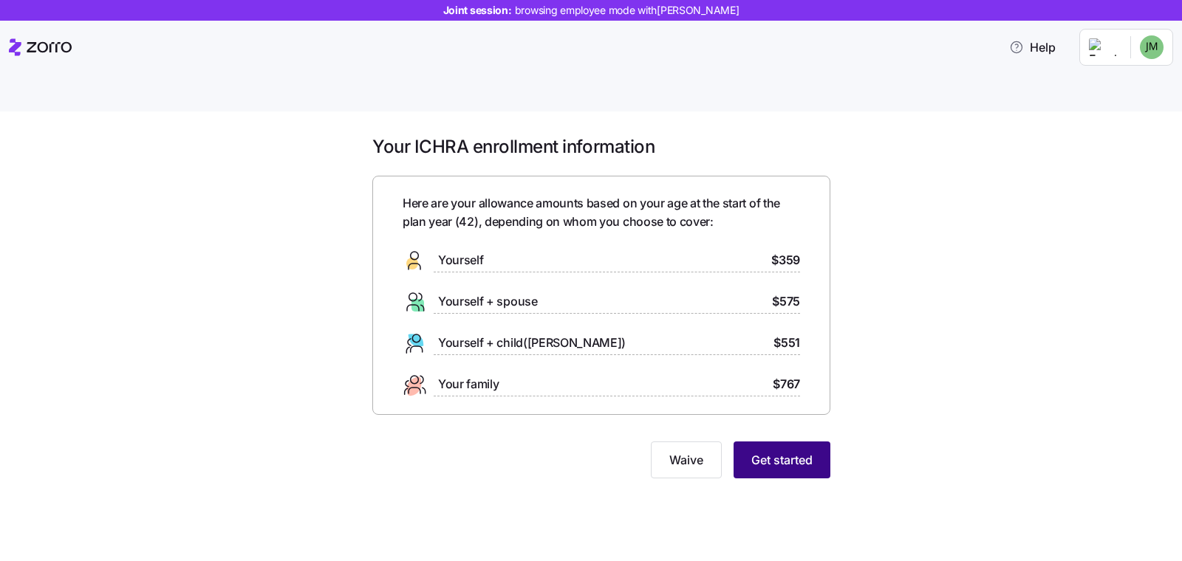
click at [786, 451] on span "Get started" at bounding box center [781, 460] width 61 height 18
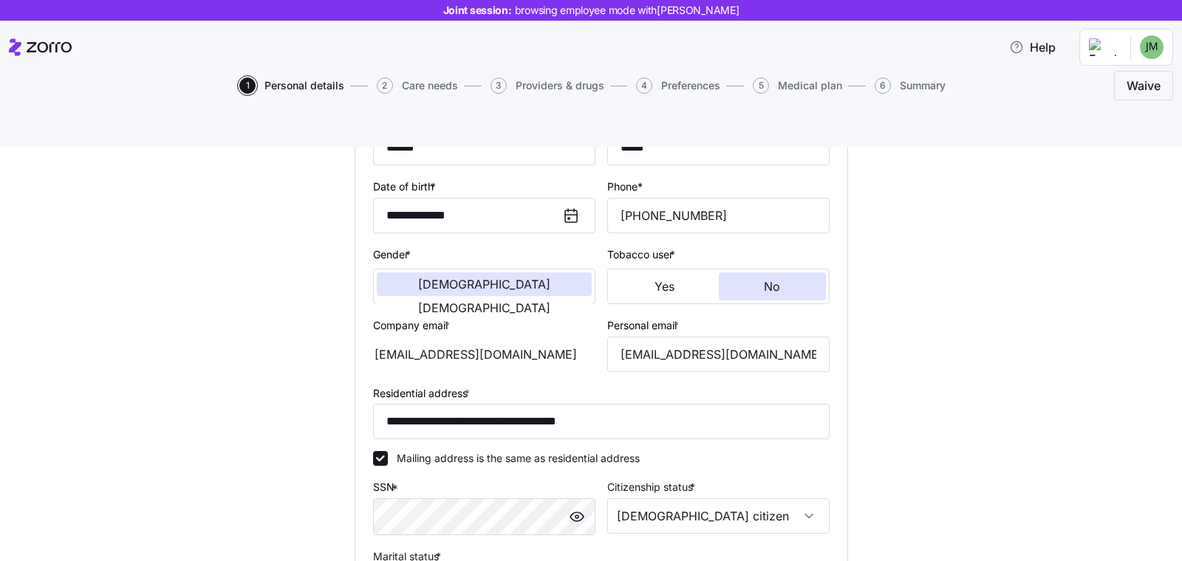
scroll to position [288, 0]
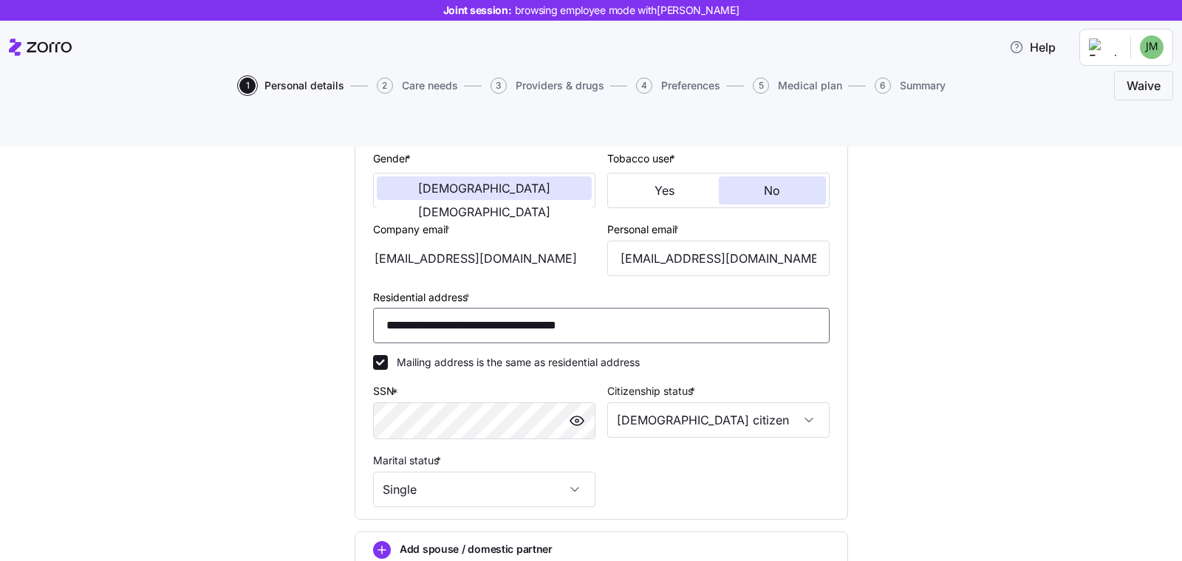
click at [433, 308] on input "**********" at bounding box center [601, 325] width 456 height 35
click at [594, 308] on input "**********" at bounding box center [601, 325] width 456 height 35
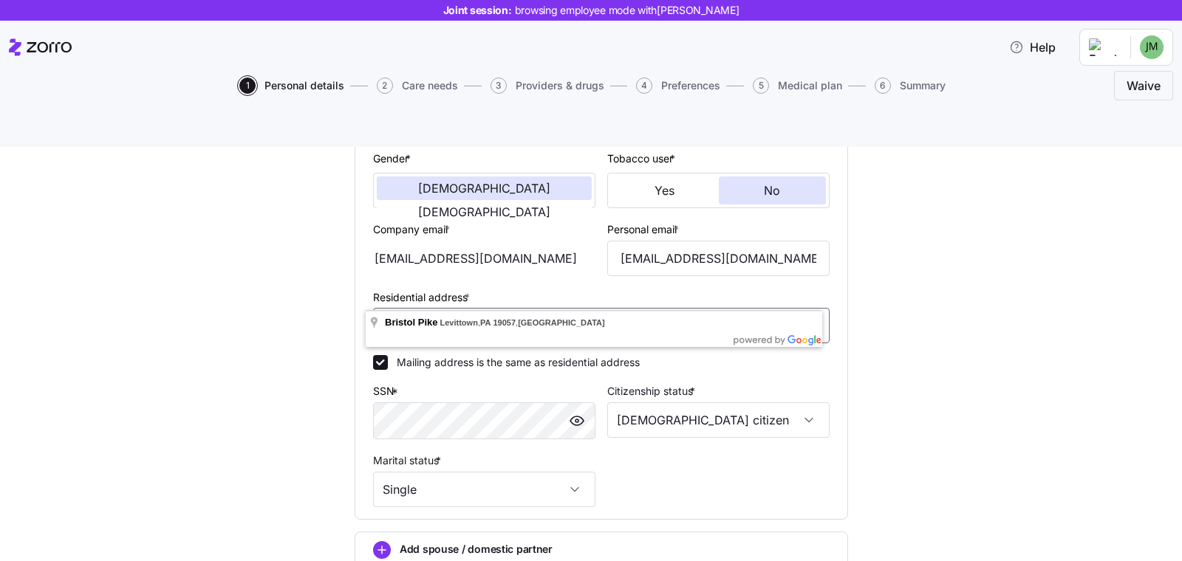
paste input
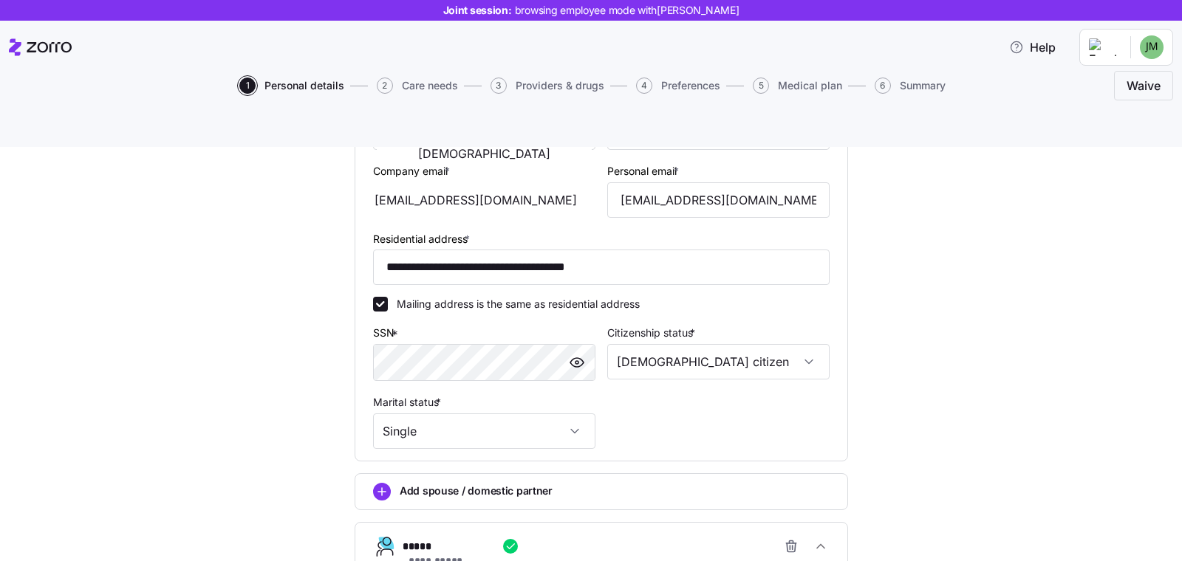
scroll to position [379, 0]
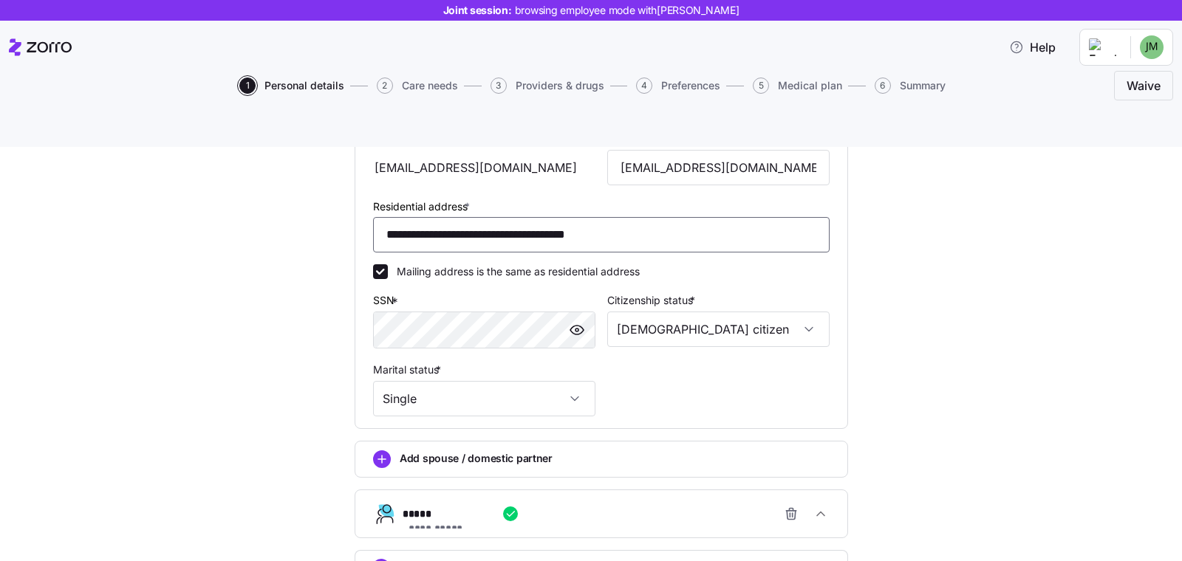
click at [521, 217] on input "**********" at bounding box center [601, 234] width 456 height 35
paste input
click at [589, 217] on input "**********" at bounding box center [601, 234] width 456 height 35
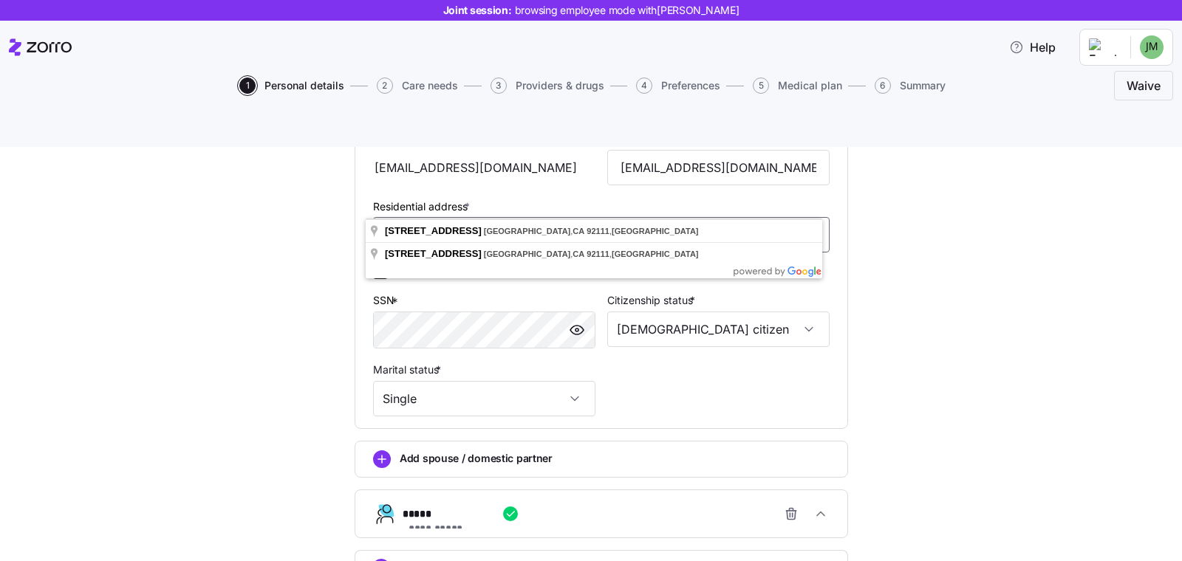
click at [638, 217] on input "**********" at bounding box center [601, 234] width 456 height 35
paste input
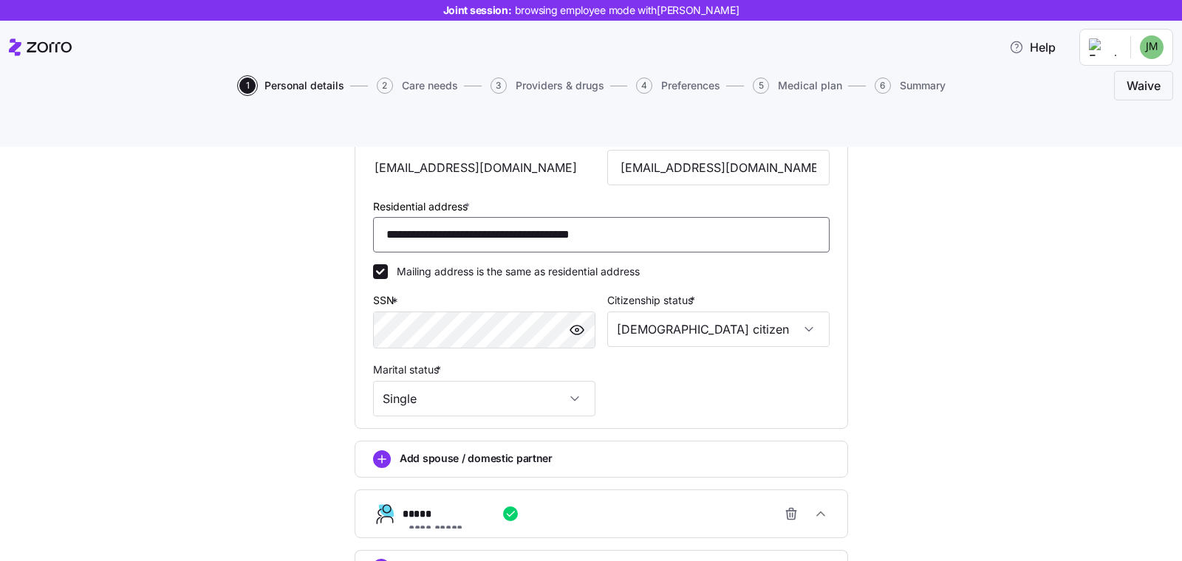
click at [606, 217] on input "**********" at bounding box center [601, 234] width 456 height 35
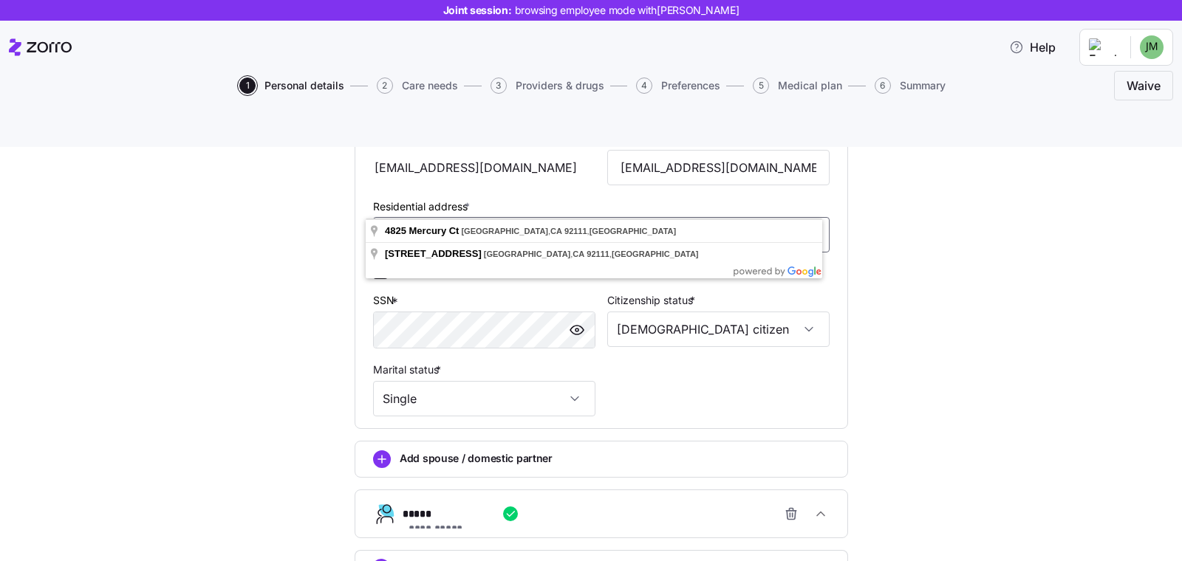
click at [587, 217] on input "**********" at bounding box center [601, 234] width 456 height 35
paste input
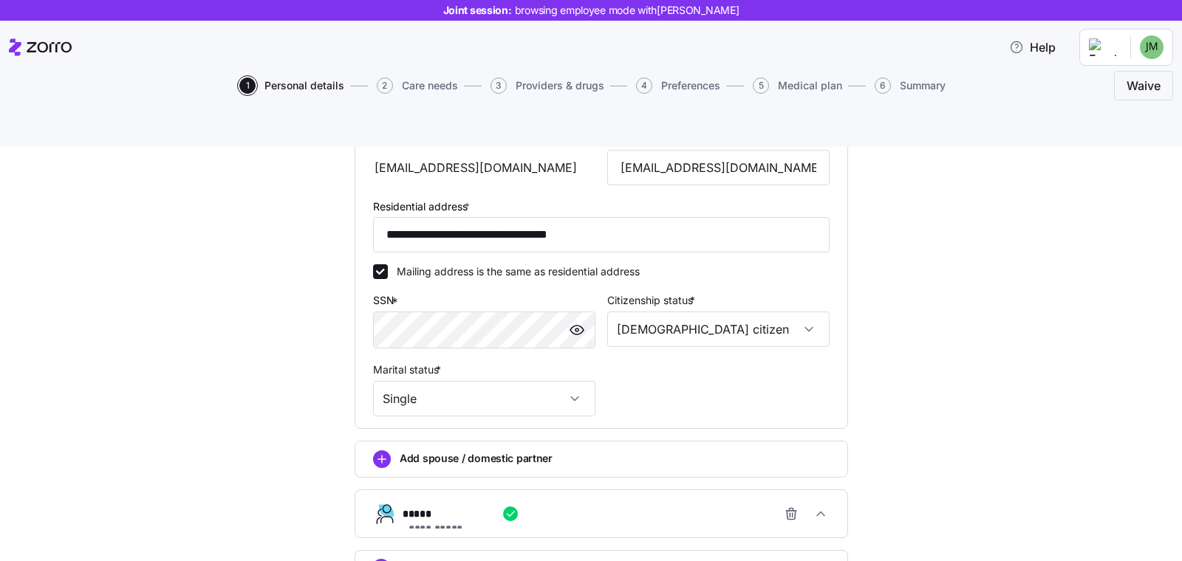
type input "**********"
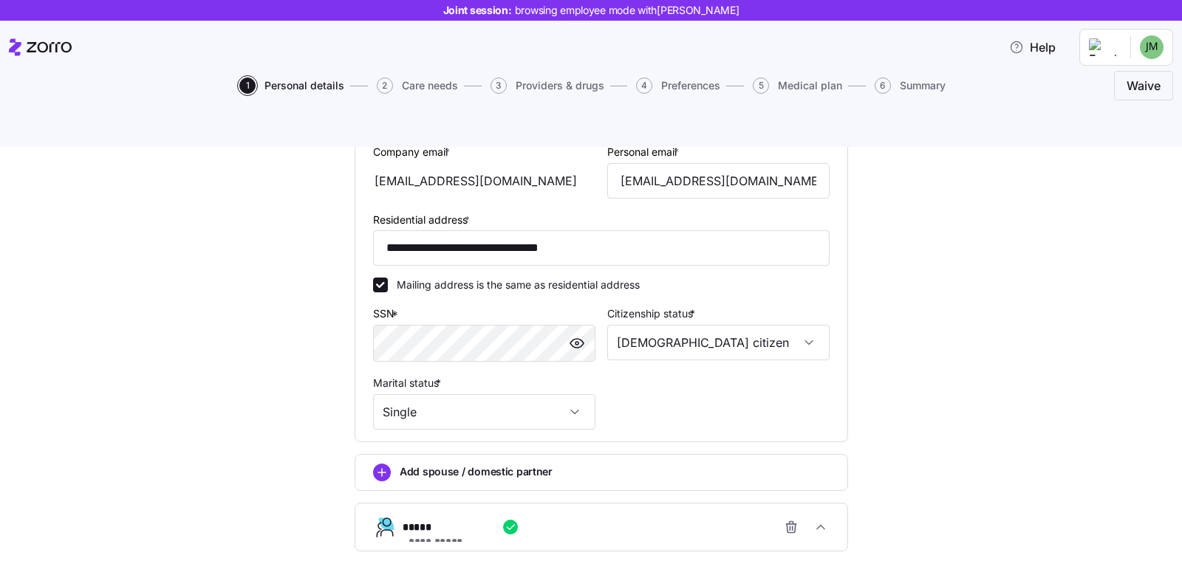
scroll to position [148, 0]
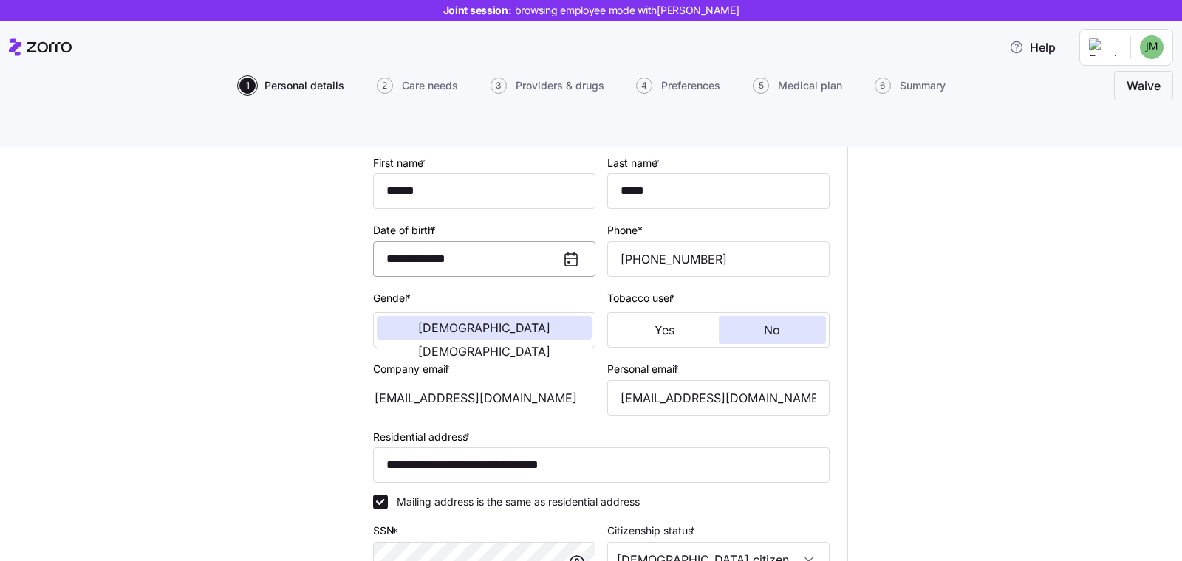
click at [475, 241] on input "**********" at bounding box center [484, 258] width 222 height 35
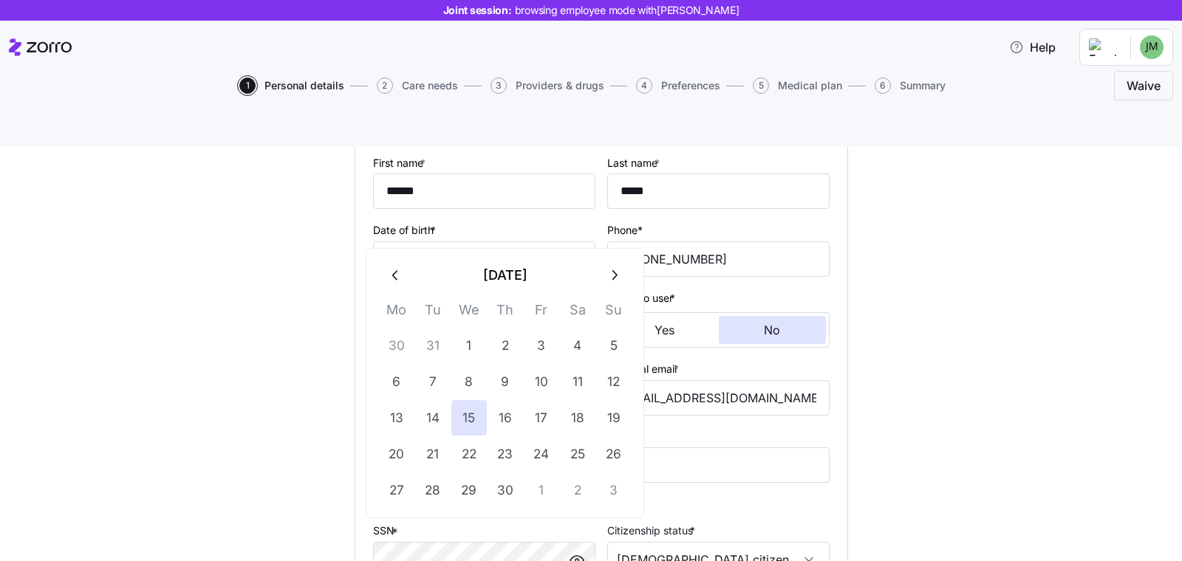
click at [522, 275] on button "June 1983" at bounding box center [505, 275] width 182 height 35
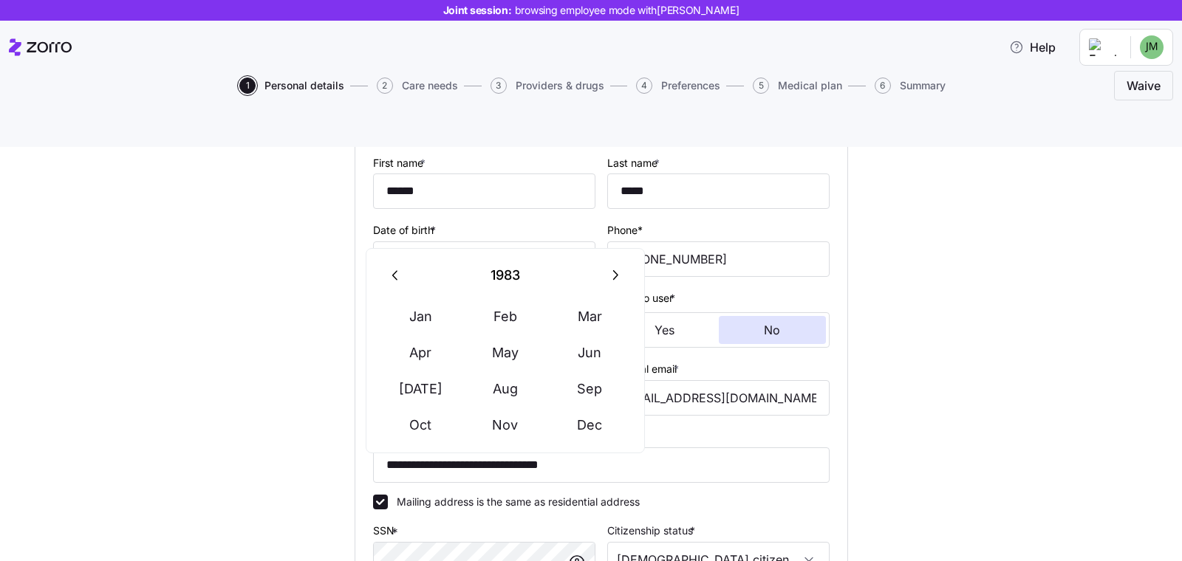
click at [403, 272] on icon "button" at bounding box center [396, 275] width 16 height 16
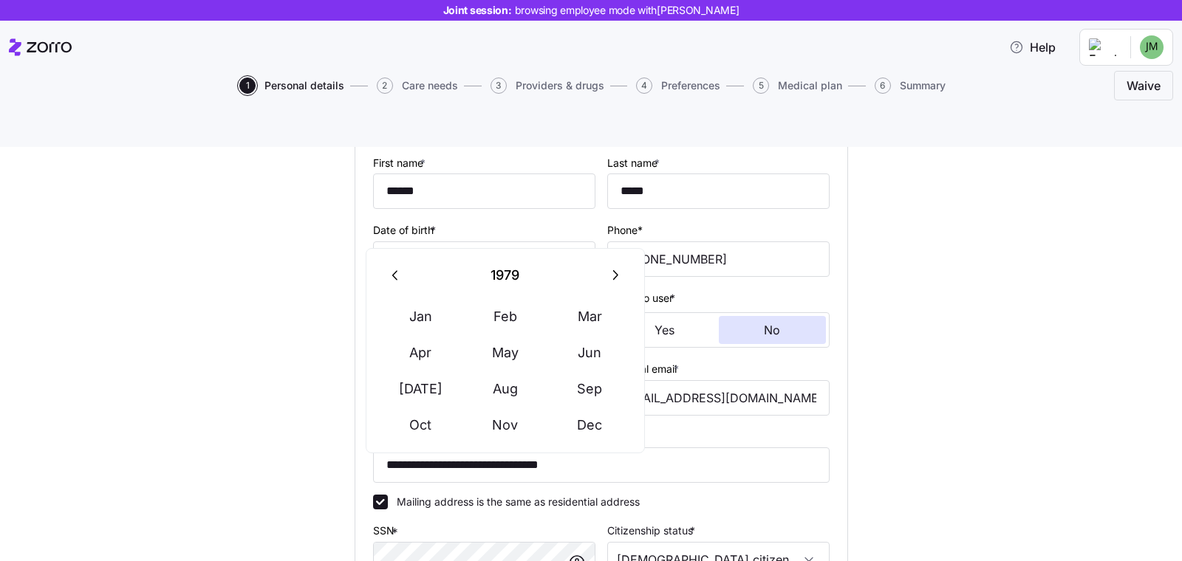
click at [403, 272] on icon "button" at bounding box center [396, 275] width 16 height 16
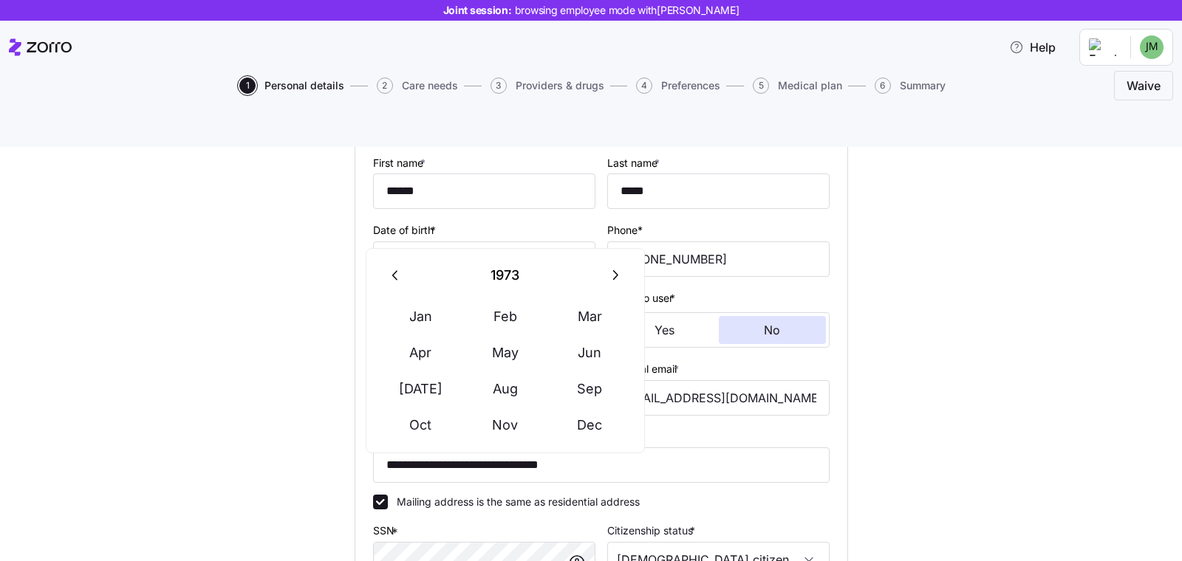
click at [403, 272] on icon "button" at bounding box center [396, 275] width 16 height 16
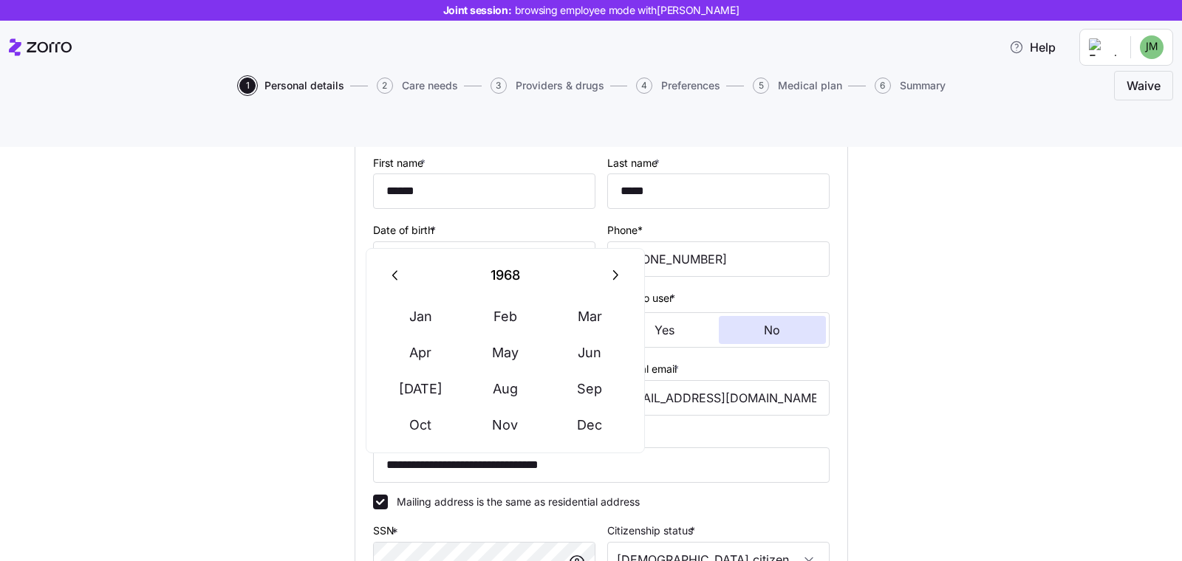
click at [403, 272] on icon "button" at bounding box center [396, 275] width 16 height 16
click at [511, 380] on button "Aug" at bounding box center [505, 388] width 84 height 35
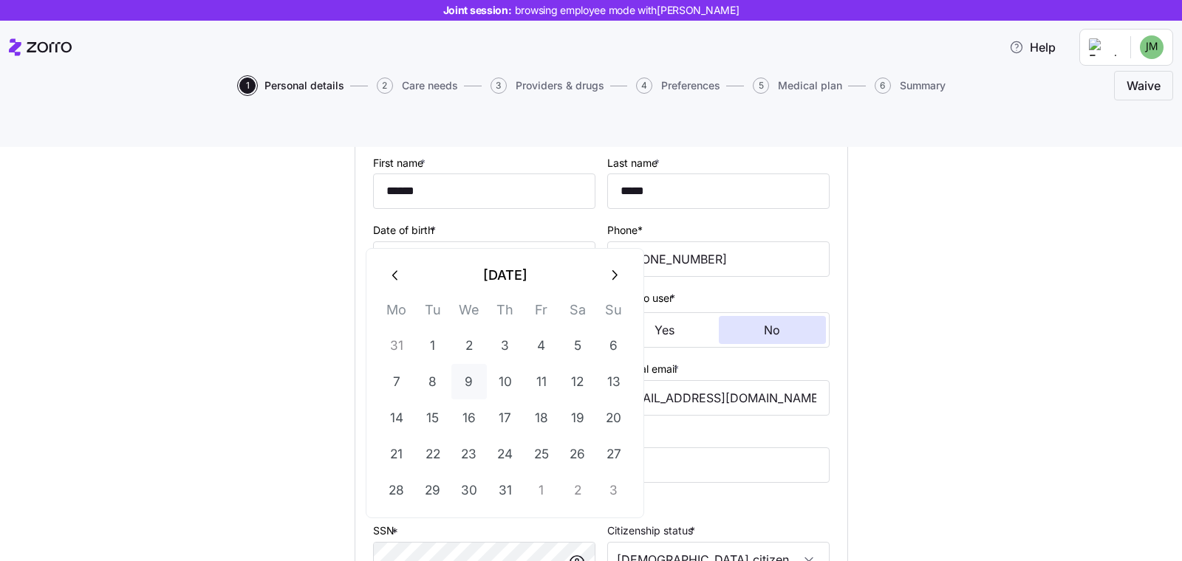
click at [476, 379] on button "9" at bounding box center [468, 381] width 35 height 35
type input "**********"
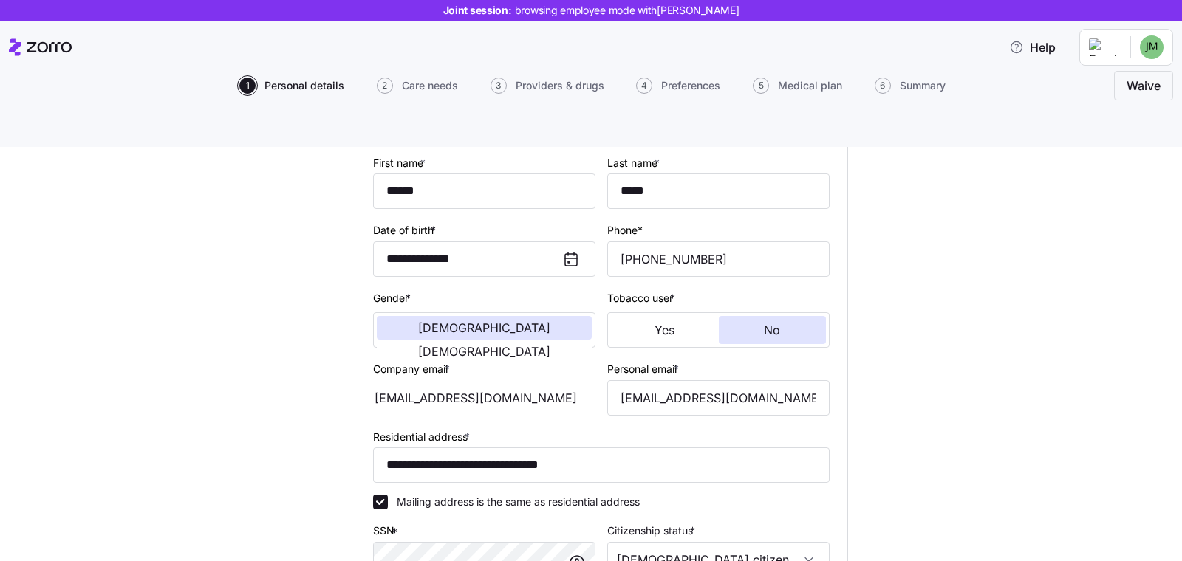
click at [1078, 305] on div "**********" at bounding box center [601, 452] width 1120 height 860
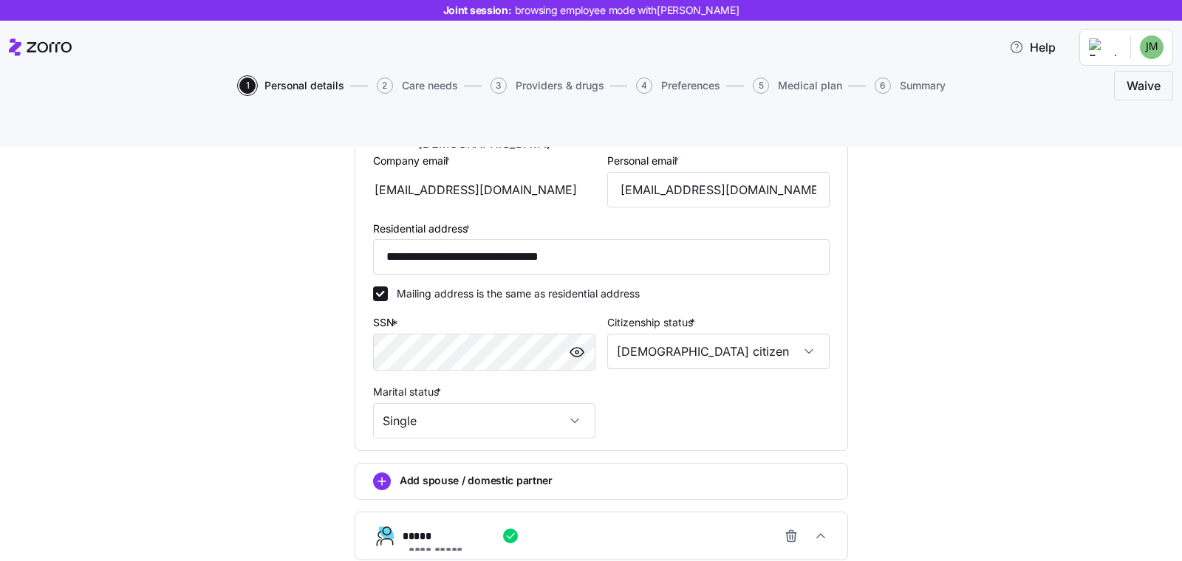
scroll to position [470, 0]
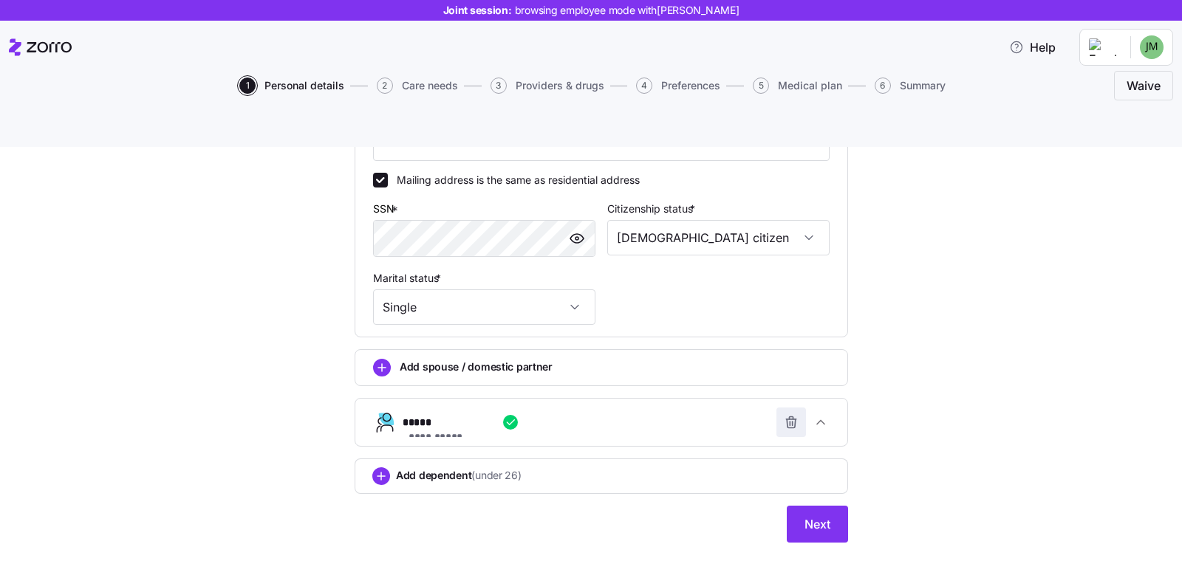
click at [792, 408] on span "button" at bounding box center [791, 422] width 28 height 28
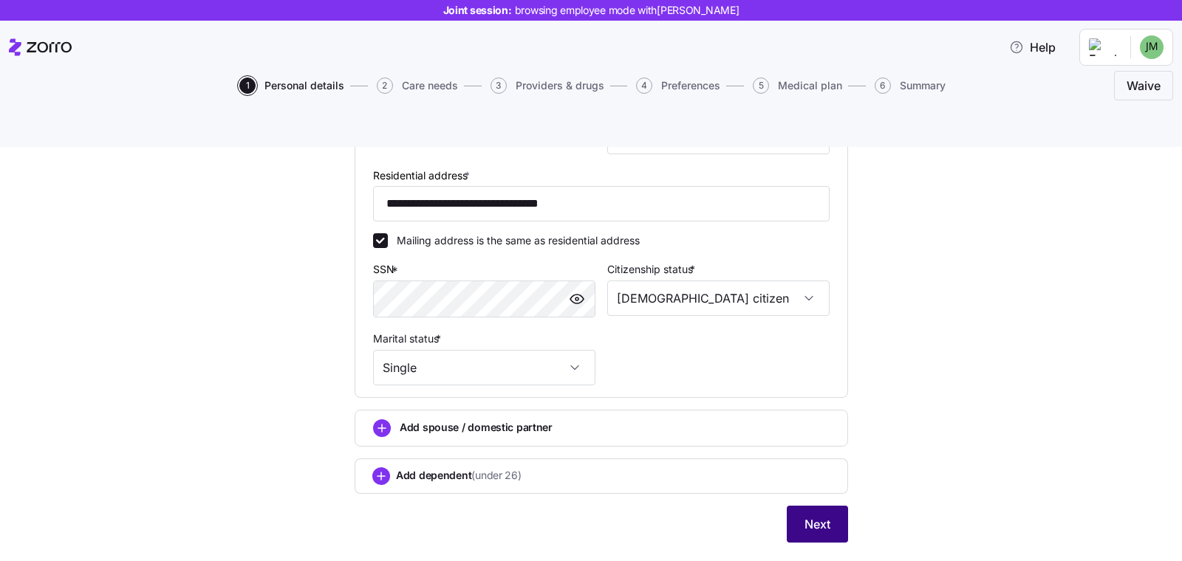
click at [827, 506] on button "Next" at bounding box center [816, 524] width 61 height 37
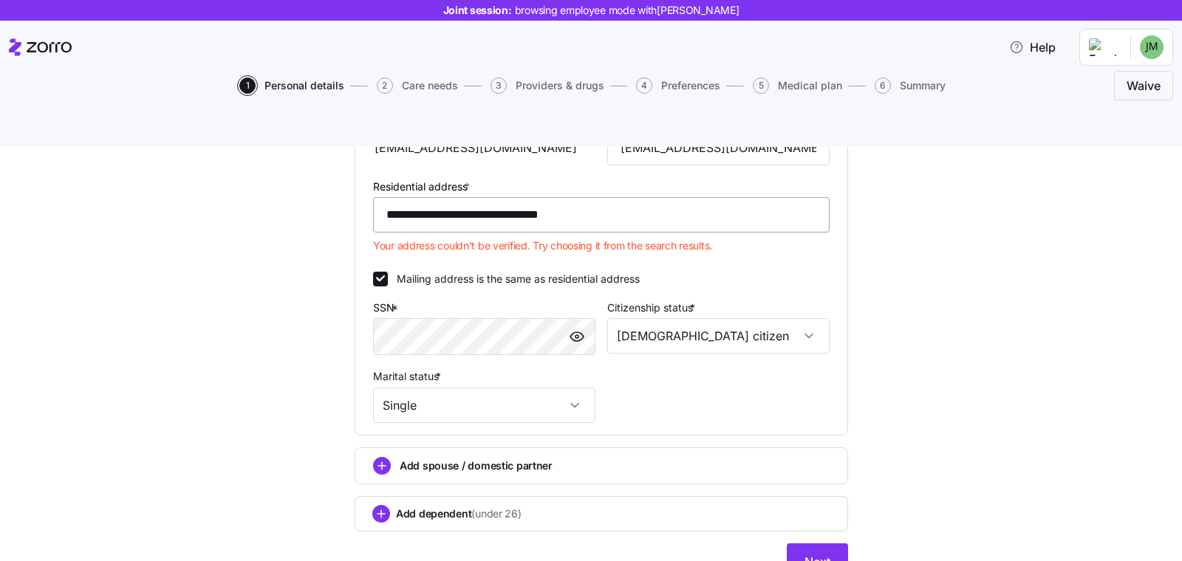
scroll to position [398, 0]
click at [587, 198] on input "**********" at bounding box center [601, 215] width 456 height 35
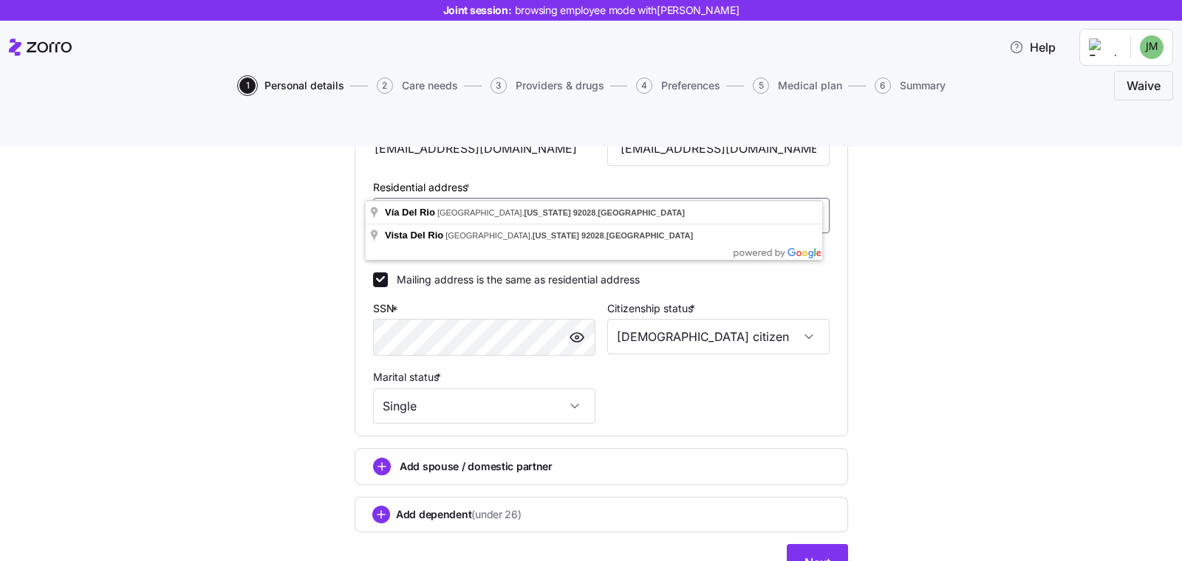
click at [587, 198] on input "**********" at bounding box center [601, 215] width 456 height 35
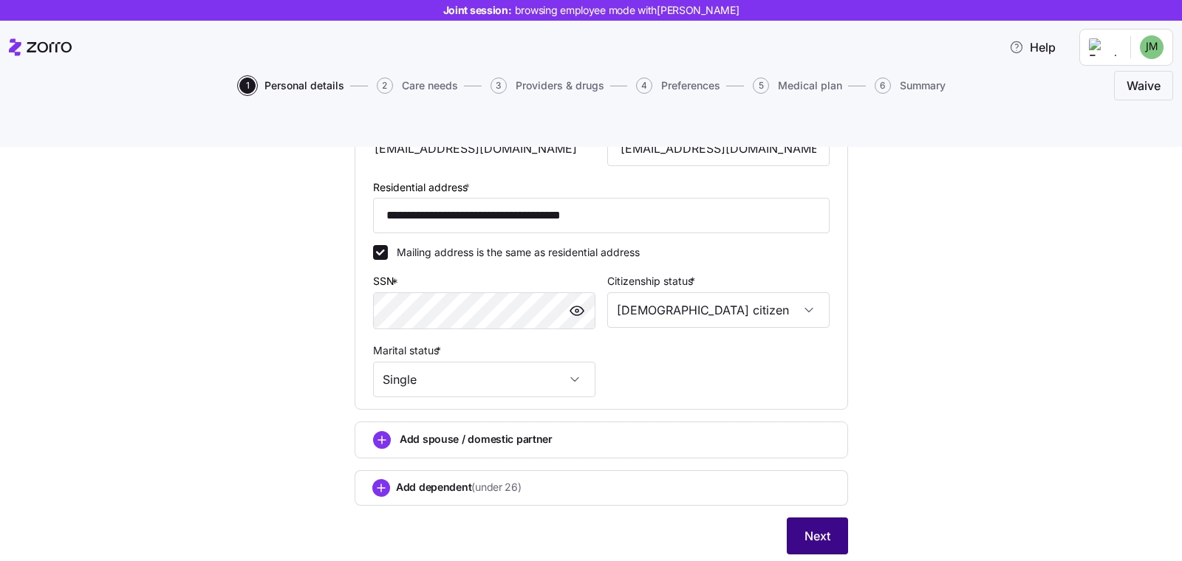
click at [822, 527] on span "Next" at bounding box center [817, 536] width 26 height 18
click at [804, 527] on span "Next" at bounding box center [817, 536] width 26 height 18
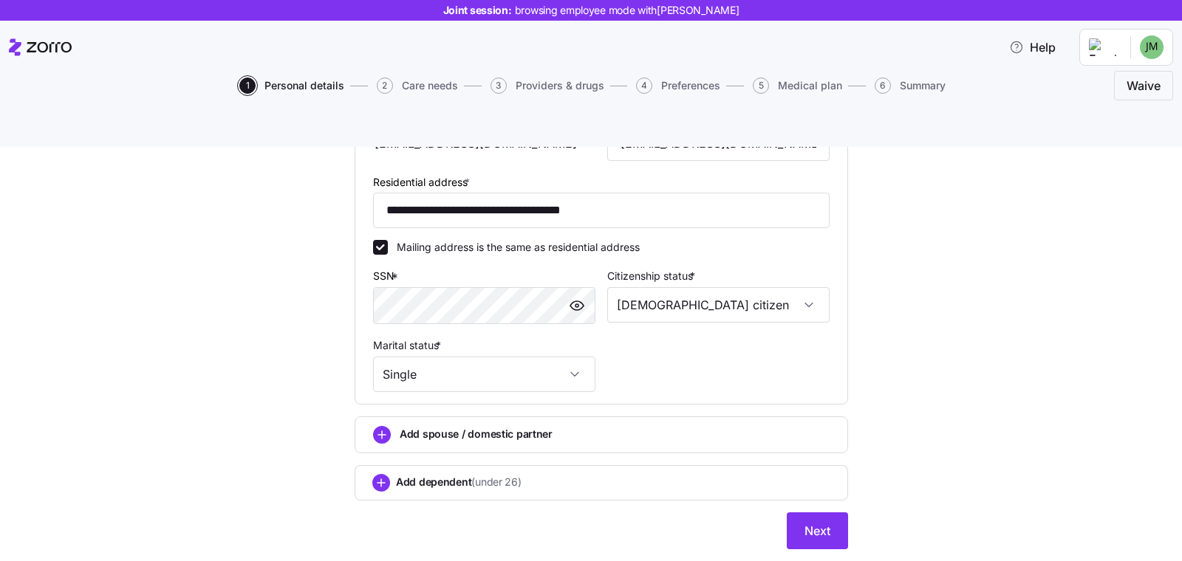
scroll to position [411, 0]
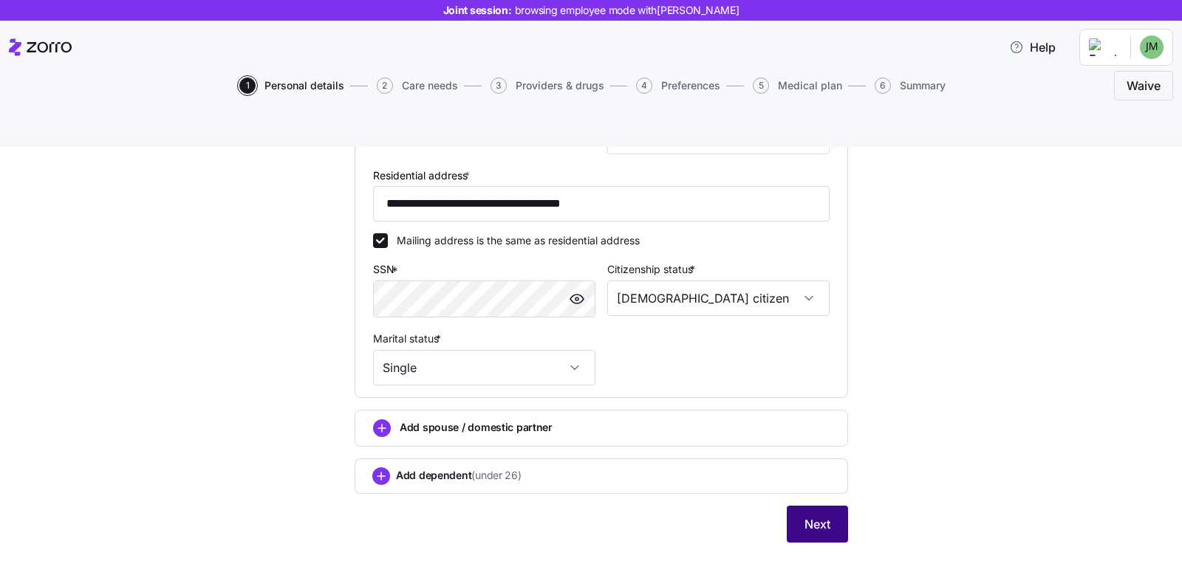
click at [815, 515] on span "Next" at bounding box center [817, 524] width 26 height 18
click at [579, 186] on input "**********" at bounding box center [601, 203] width 456 height 35
click at [457, 186] on input "**********" at bounding box center [601, 203] width 456 height 35
click at [529, 186] on input "**********" at bounding box center [601, 203] width 456 height 35
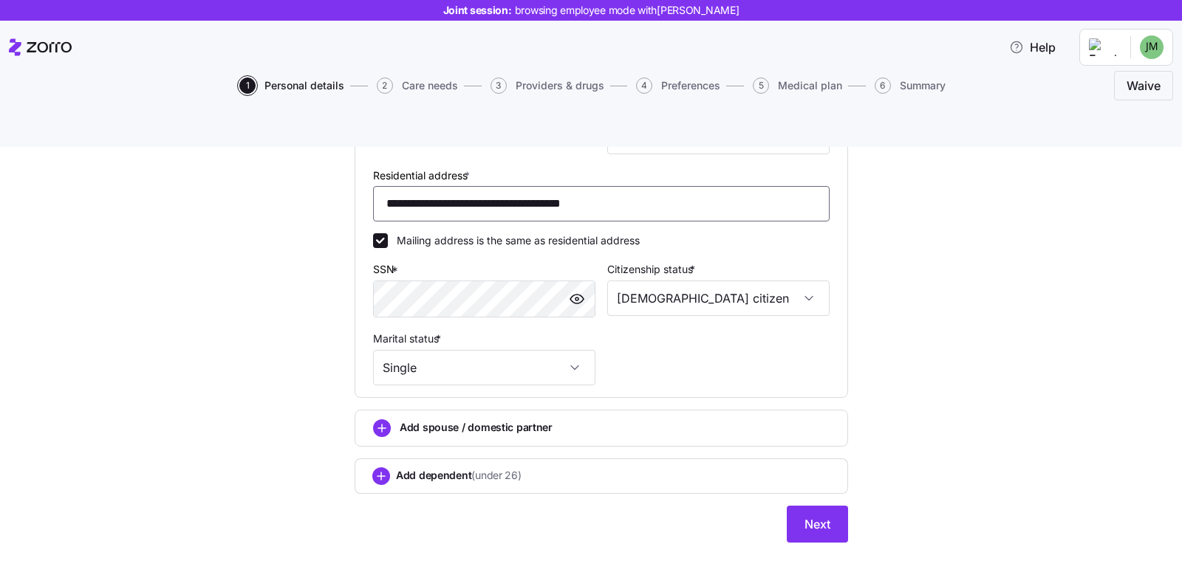
click at [529, 186] on input "**********" at bounding box center [601, 203] width 456 height 35
type input "**********"
click at [804, 515] on span "Next" at bounding box center [817, 524] width 26 height 18
click at [834, 506] on button "Next" at bounding box center [816, 524] width 61 height 37
click at [786, 506] on button "Next" at bounding box center [816, 524] width 61 height 37
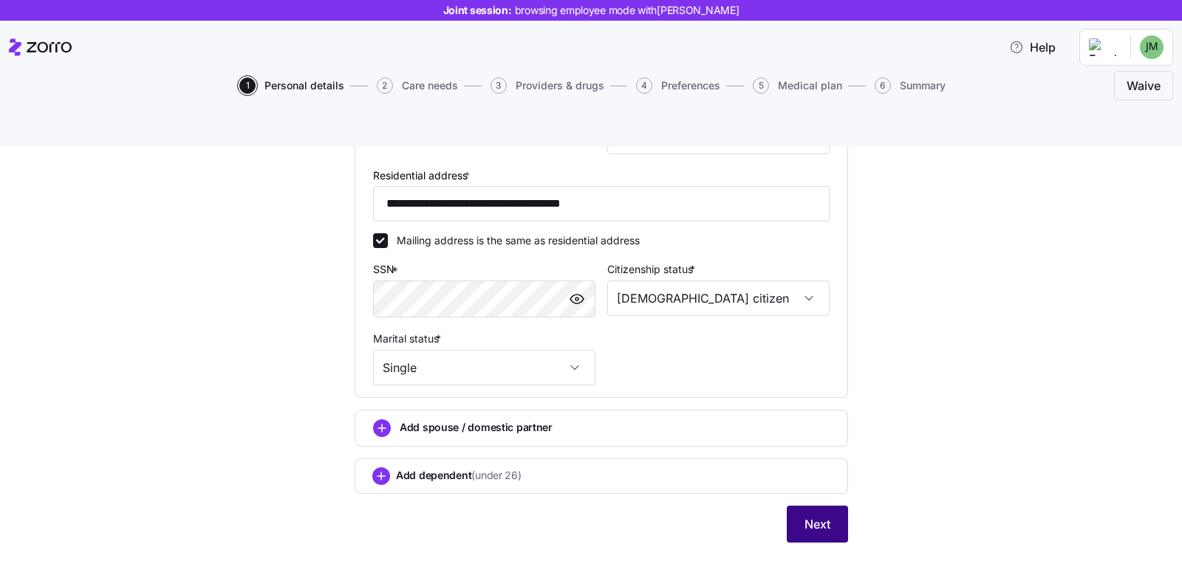
click at [804, 515] on span "Next" at bounding box center [817, 524] width 26 height 18
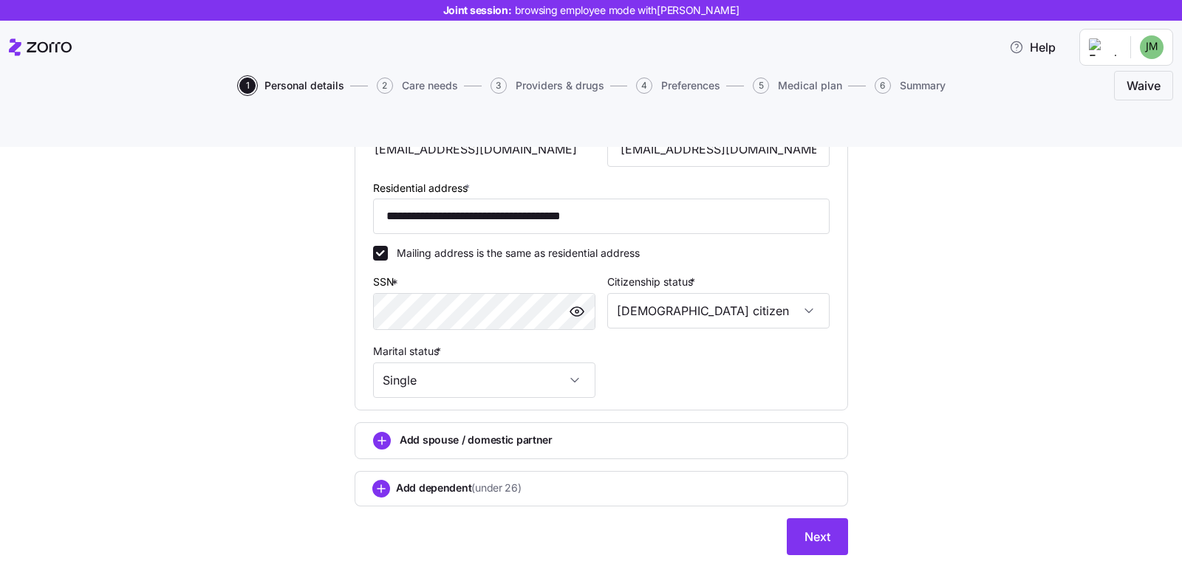
scroll to position [398, 0]
click at [789, 518] on button "Next" at bounding box center [816, 536] width 61 height 37
click at [795, 518] on button "Next" at bounding box center [816, 536] width 61 height 37
click at [809, 523] on div "**********" at bounding box center [601, 173] width 517 height 800
click at [806, 527] on span "Next" at bounding box center [817, 536] width 26 height 18
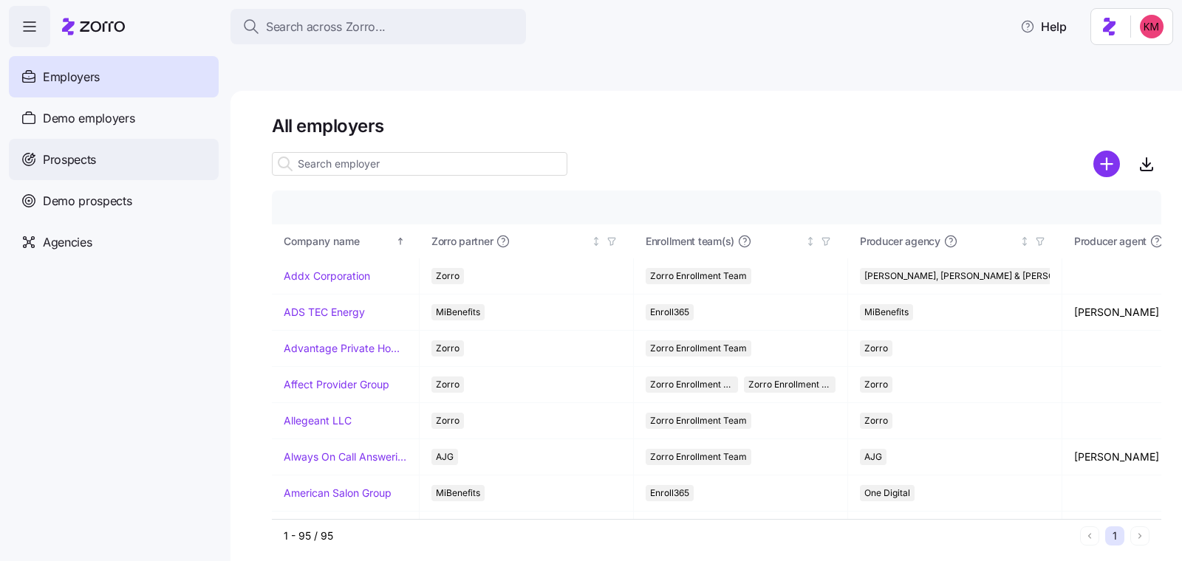
click at [100, 165] on div "Prospects" at bounding box center [114, 159] width 210 height 41
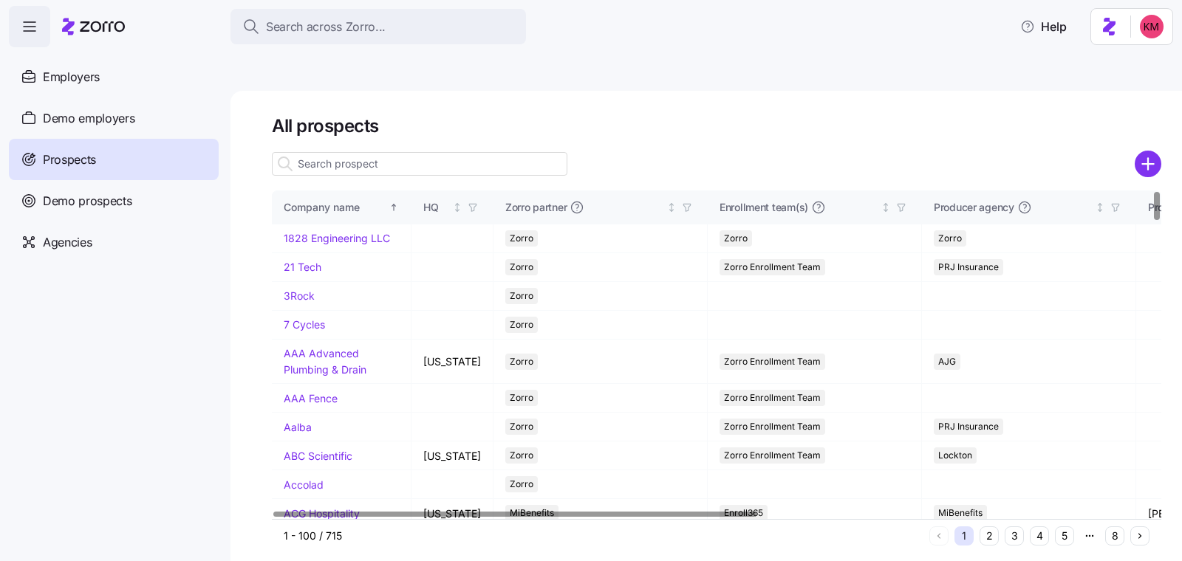
click at [536, 152] on input at bounding box center [419, 164] width 295 height 24
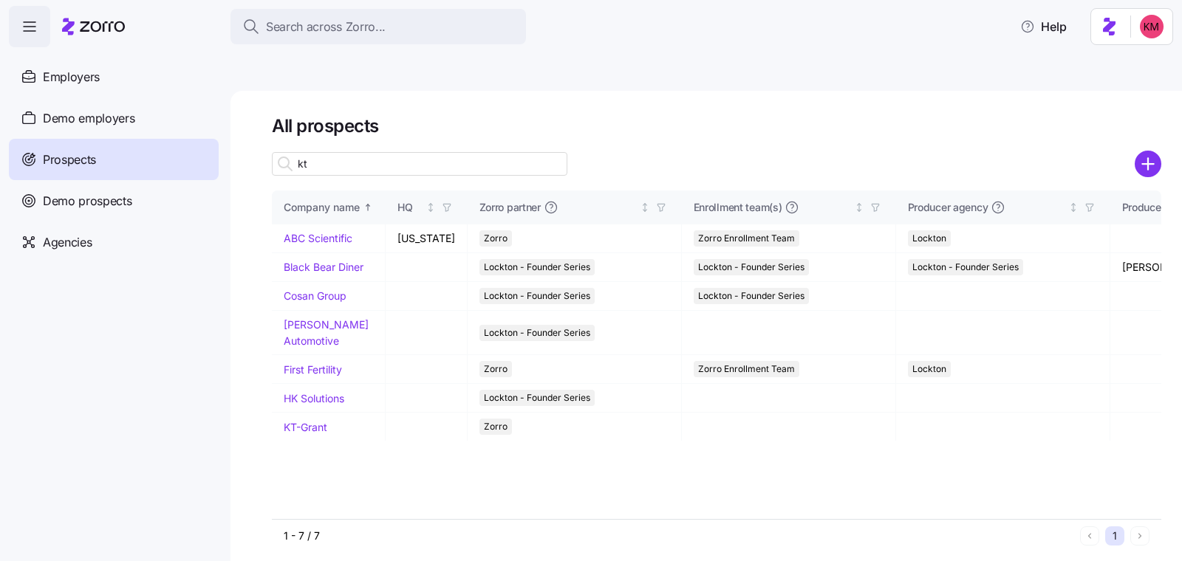
click at [535, 152] on input "kt" at bounding box center [419, 164] width 295 height 24
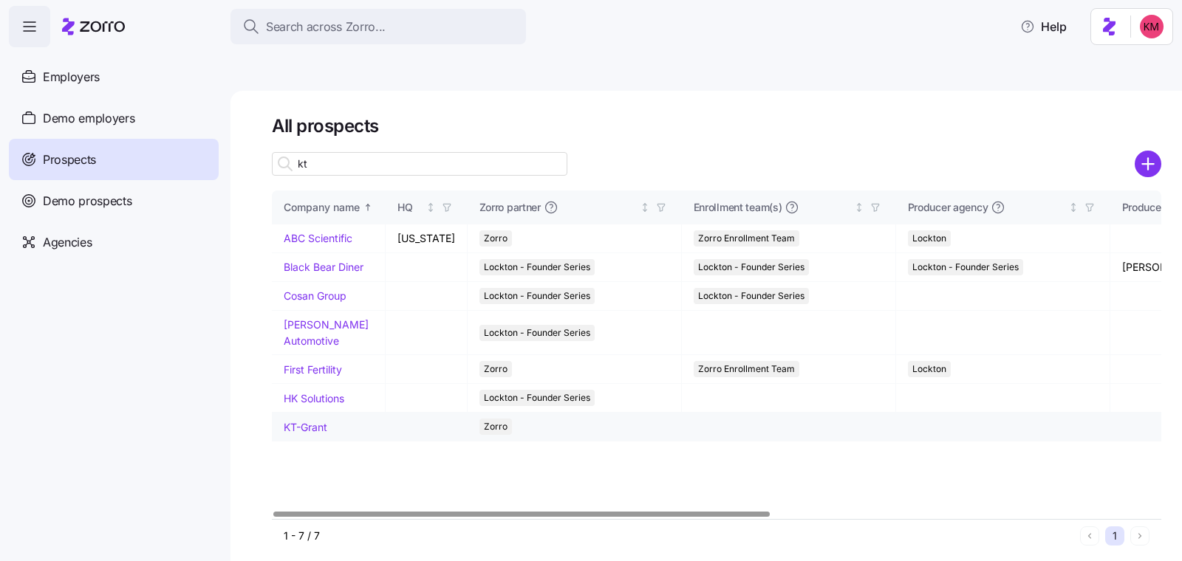
type input "kt"
click at [312, 421] on link "KT-Grant" at bounding box center [306, 427] width 44 height 13
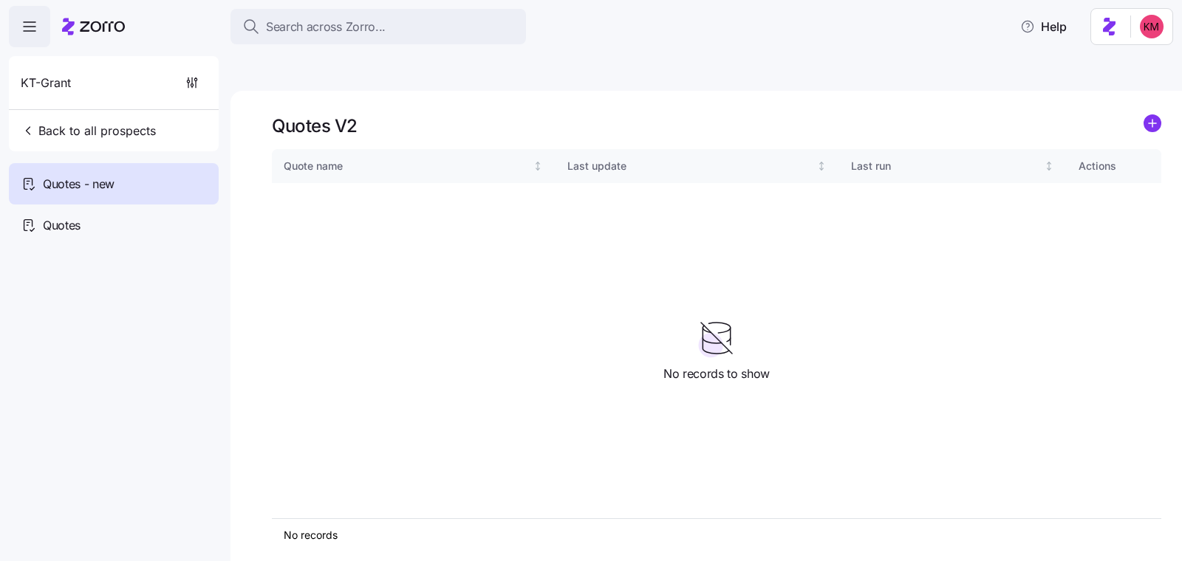
click at [308, 389] on div "Quote name Last update Last run Actions" at bounding box center [716, 333] width 889 height 369
click at [75, 219] on span "Quotes" at bounding box center [62, 225] width 38 height 18
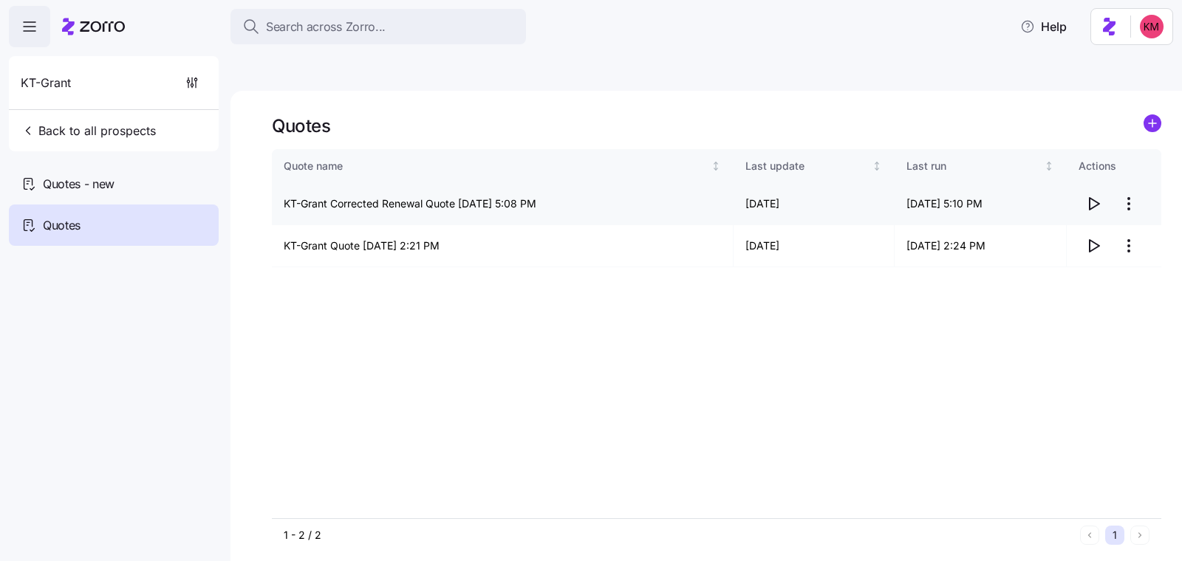
click at [1087, 195] on icon "button" at bounding box center [1093, 204] width 18 height 18
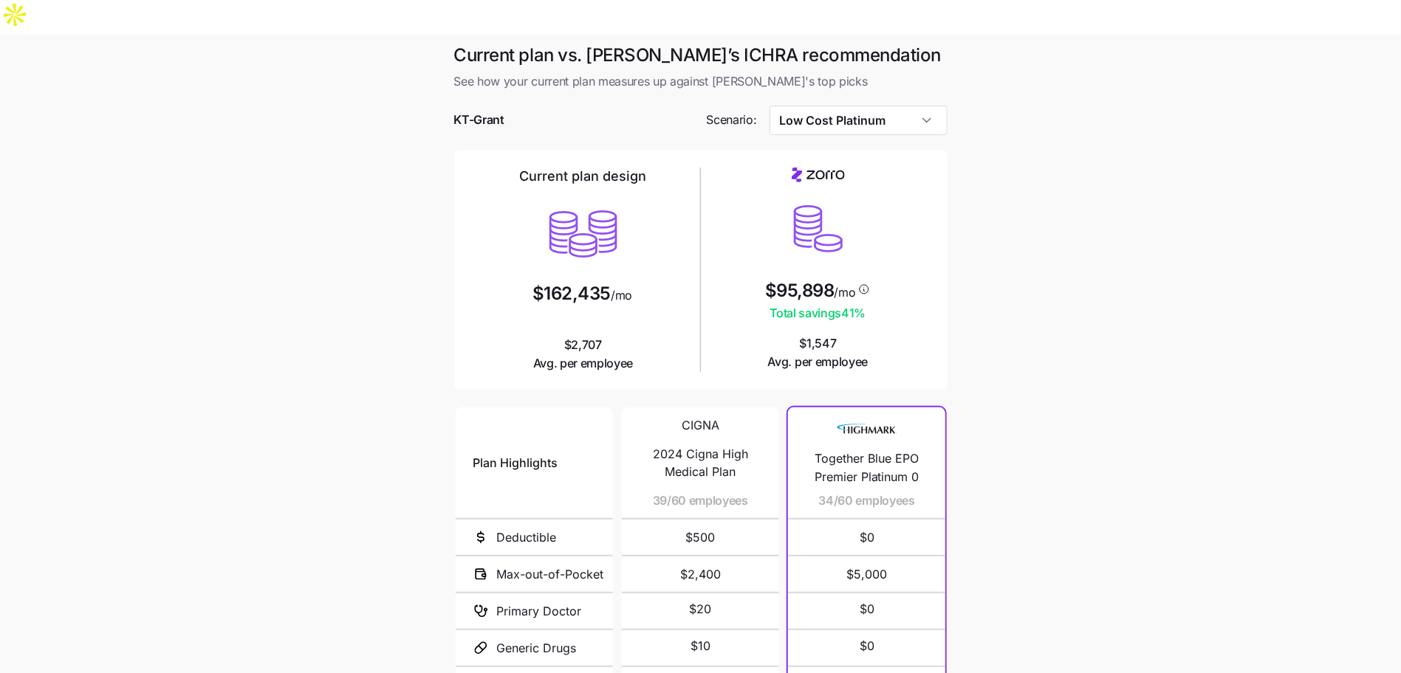
click at [922, 72] on span "See how your current plan measures up against [PERSON_NAME]'s top picks" at bounding box center [700, 81] width 493 height 18
click at [917, 106] on input "Low Cost Platinum" at bounding box center [858, 121] width 178 height 30
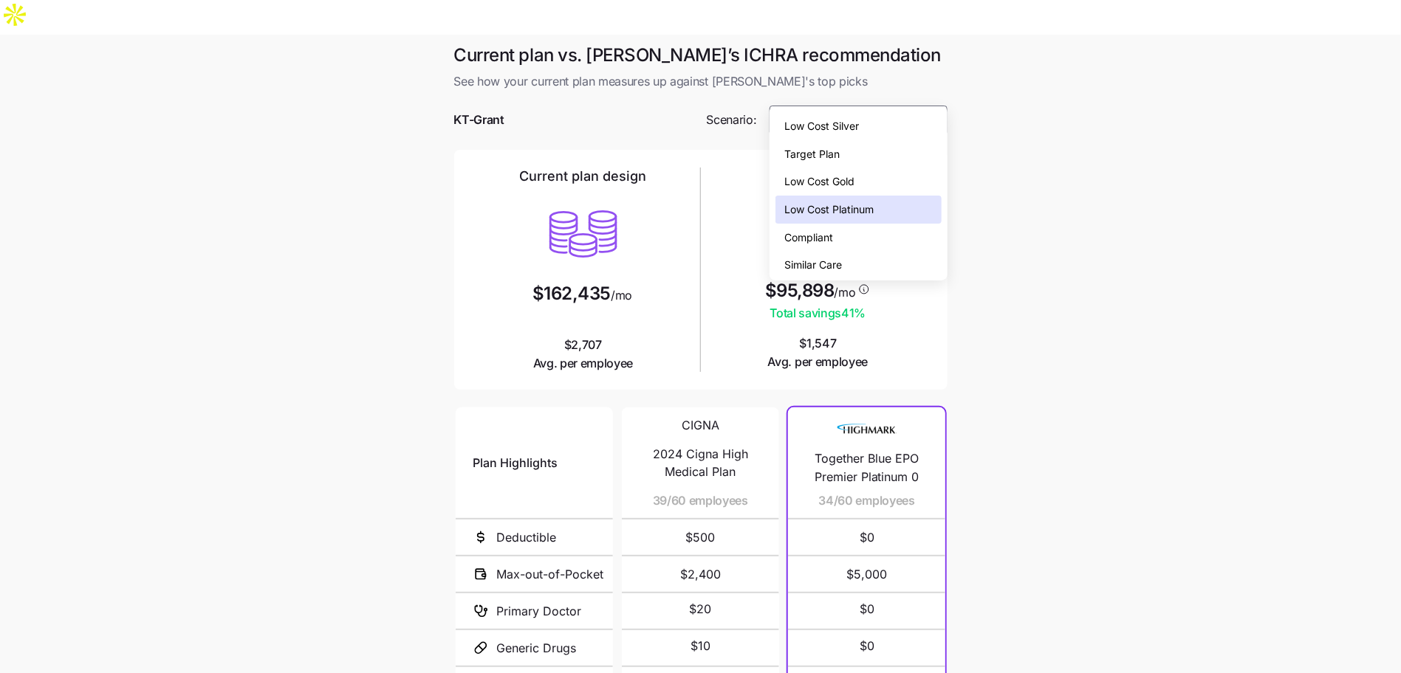
click at [919, 185] on div "Low Cost Gold" at bounding box center [858, 182] width 166 height 28
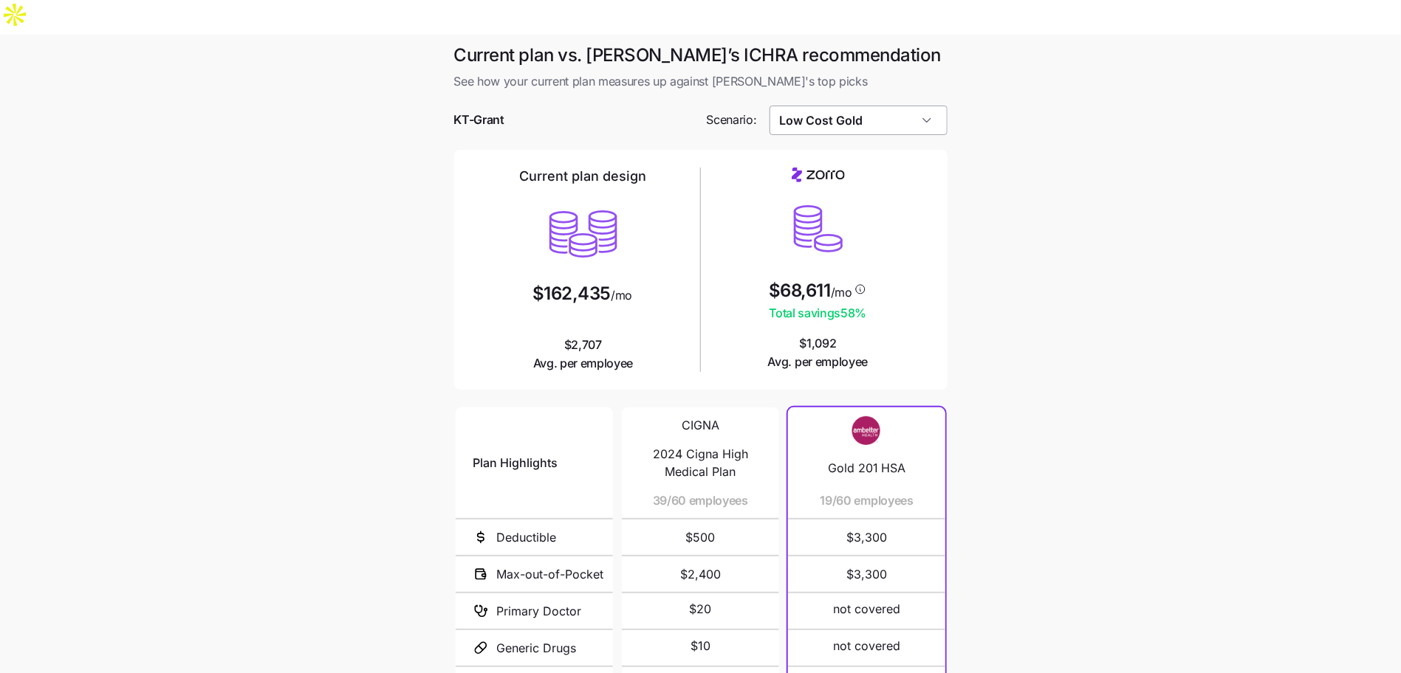
click at [895, 106] on input "Low Cost Gold" at bounding box center [858, 121] width 178 height 30
drag, startPoint x: 882, startPoint y: 213, endPoint x: 885, endPoint y: 274, distance: 61.4
click at [887, 276] on div "Low Cost Silver Target Plan Low Cost Gold Low Cost Platinum Compliant Similar C…" at bounding box center [858, 193] width 178 height 174
click at [881, 271] on div "Similar Care" at bounding box center [858, 265] width 166 height 28
type input "Similar Care"
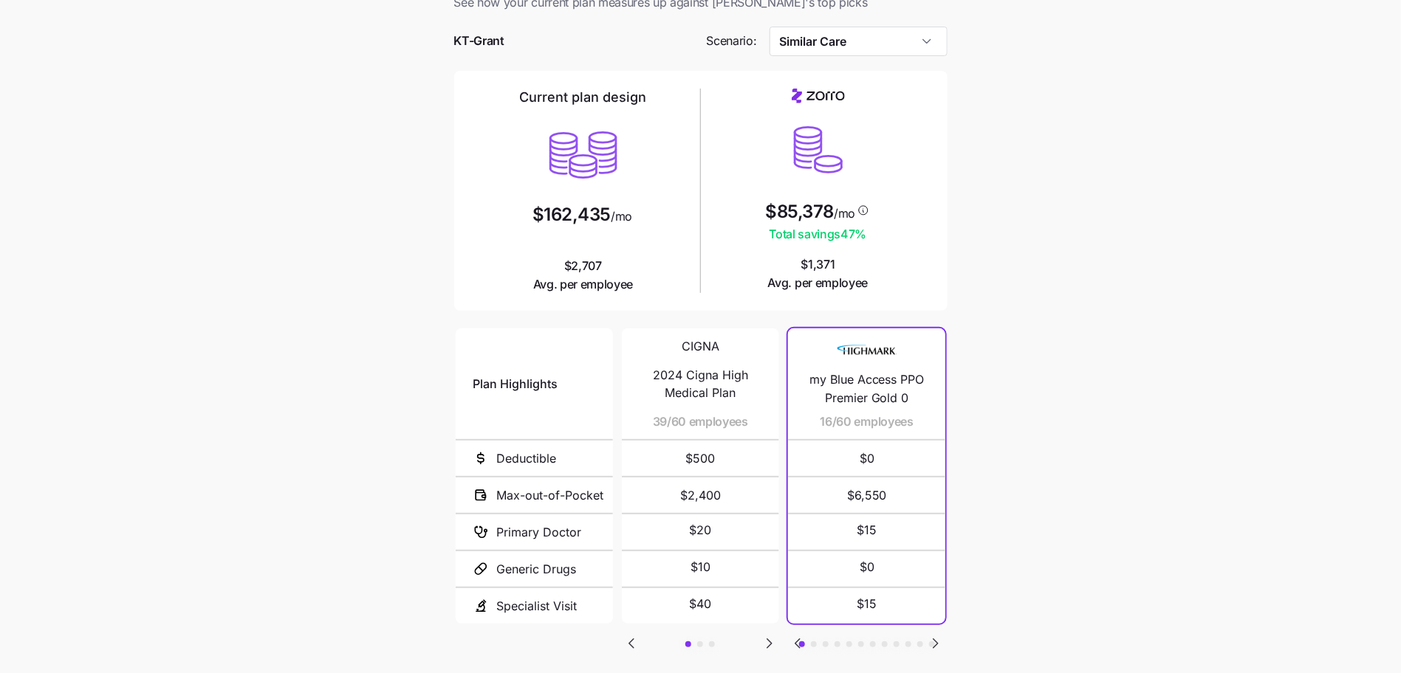
scroll to position [83, 0]
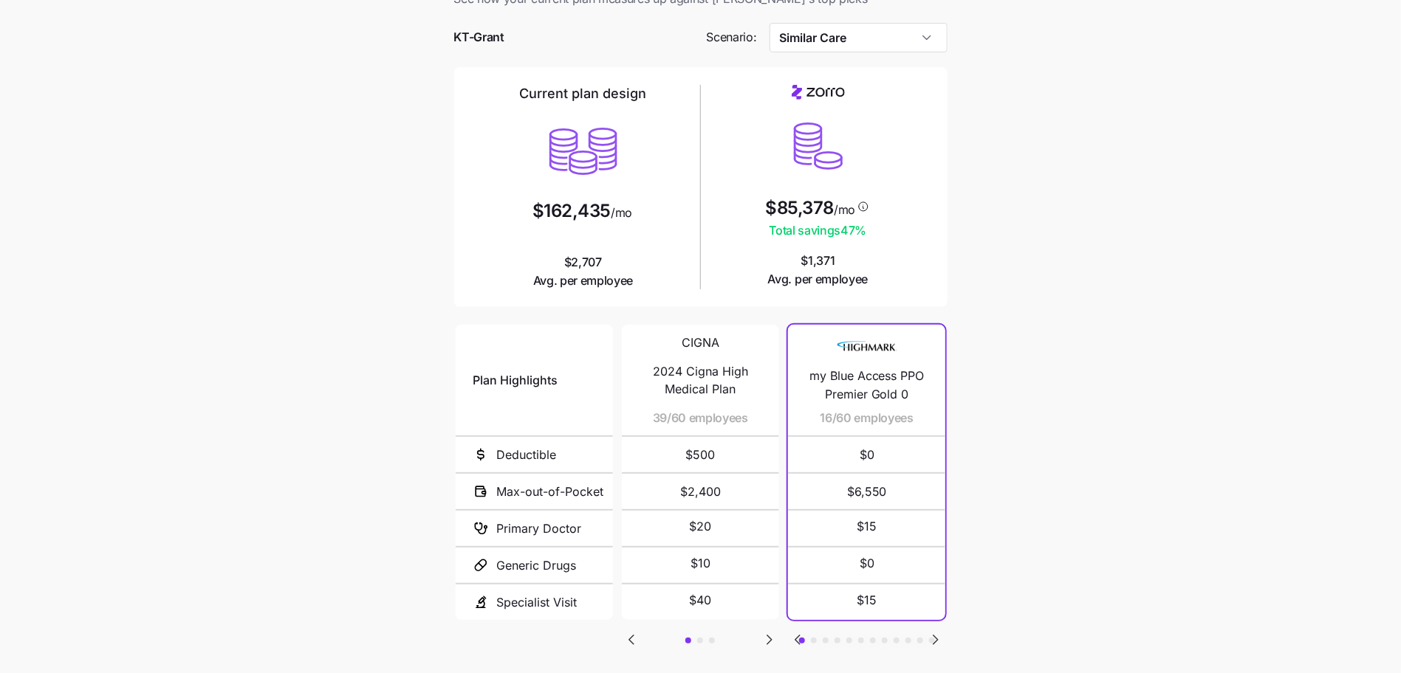
click at [936, 636] on icon "Go to next slide" at bounding box center [935, 640] width 4 height 9
click at [937, 636] on icon "Go to next slide" at bounding box center [935, 640] width 4 height 9
click at [940, 631] on icon "Go to next slide" at bounding box center [936, 640] width 18 height 18
click at [804, 631] on icon "Go to previous slide" at bounding box center [798, 640] width 18 height 18
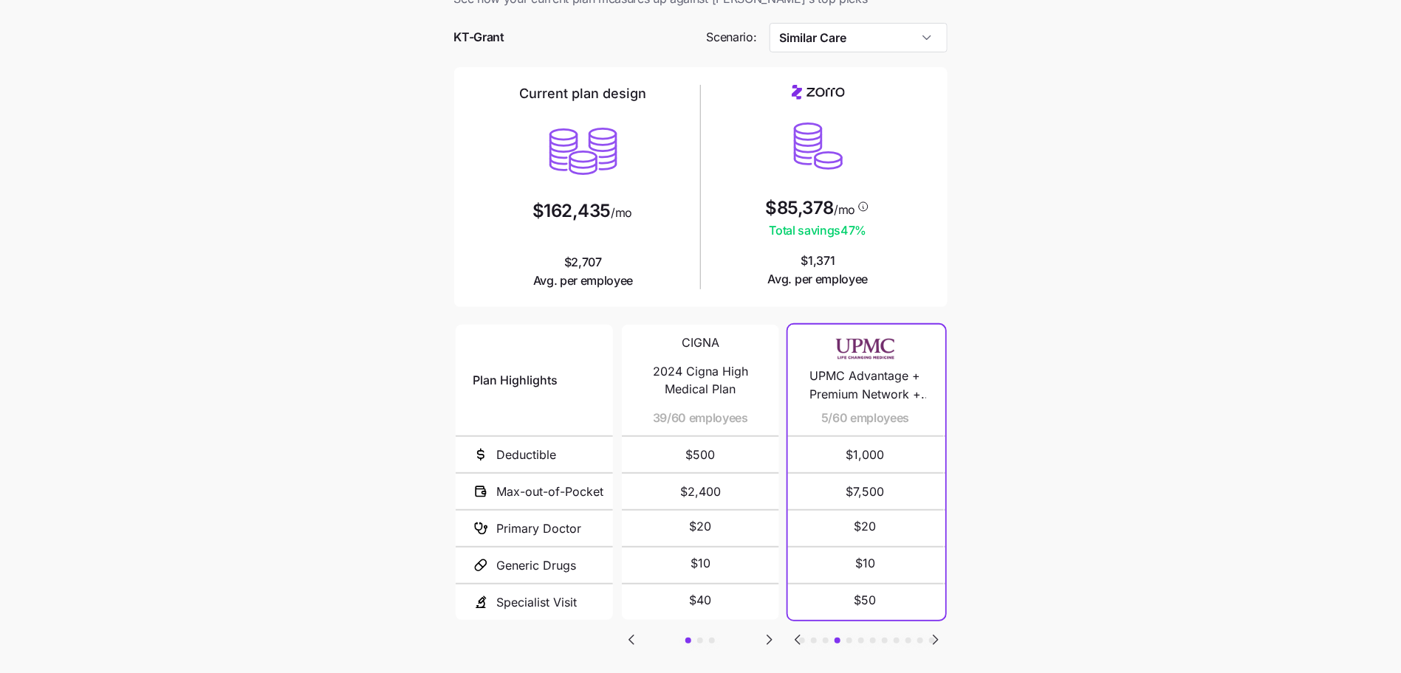
click at [804, 631] on icon "Go to previous slide" at bounding box center [798, 640] width 18 height 18
click at [803, 631] on icon "Go to previous slide" at bounding box center [798, 640] width 18 height 18
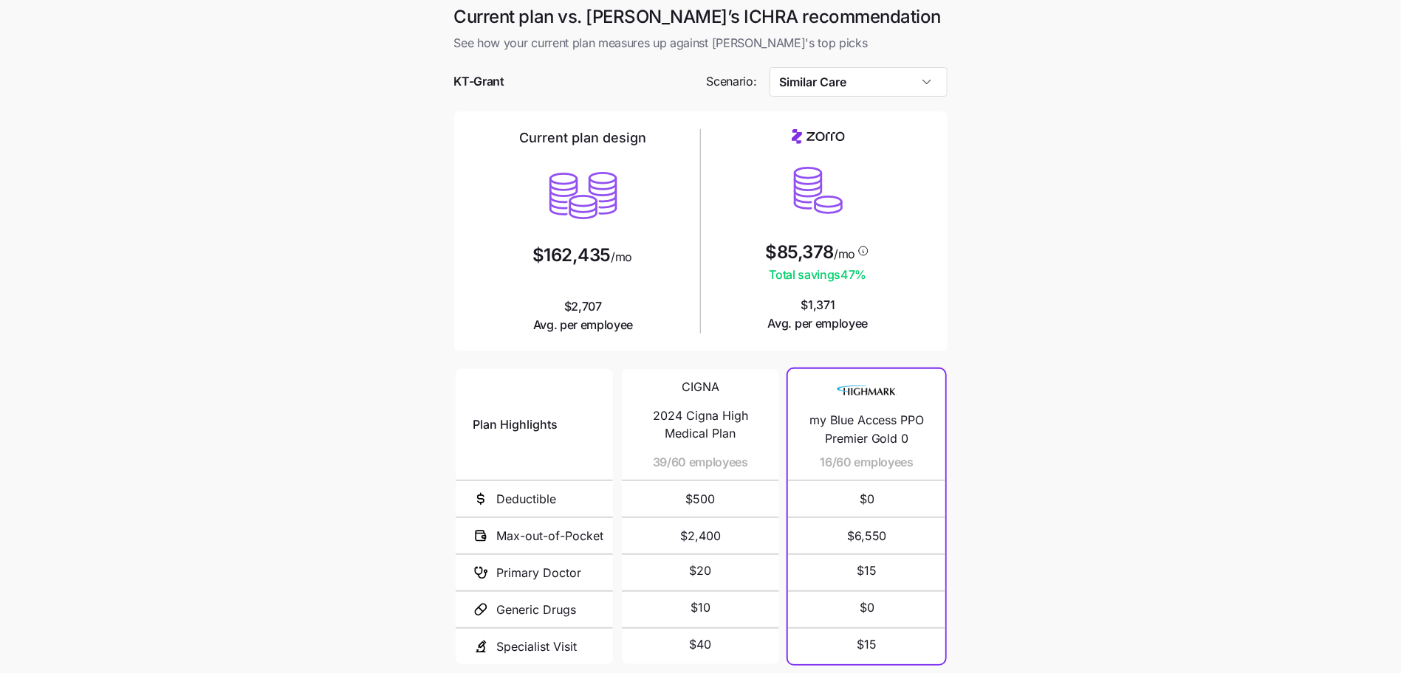
scroll to position [75, 0]
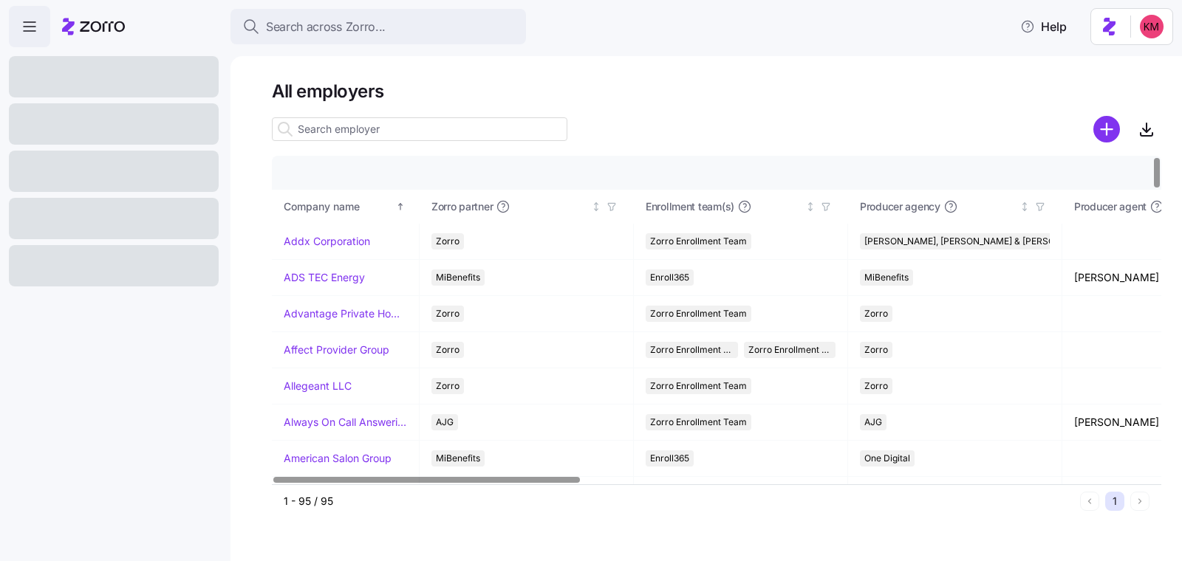
click at [156, 171] on div at bounding box center [114, 171] width 210 height 41
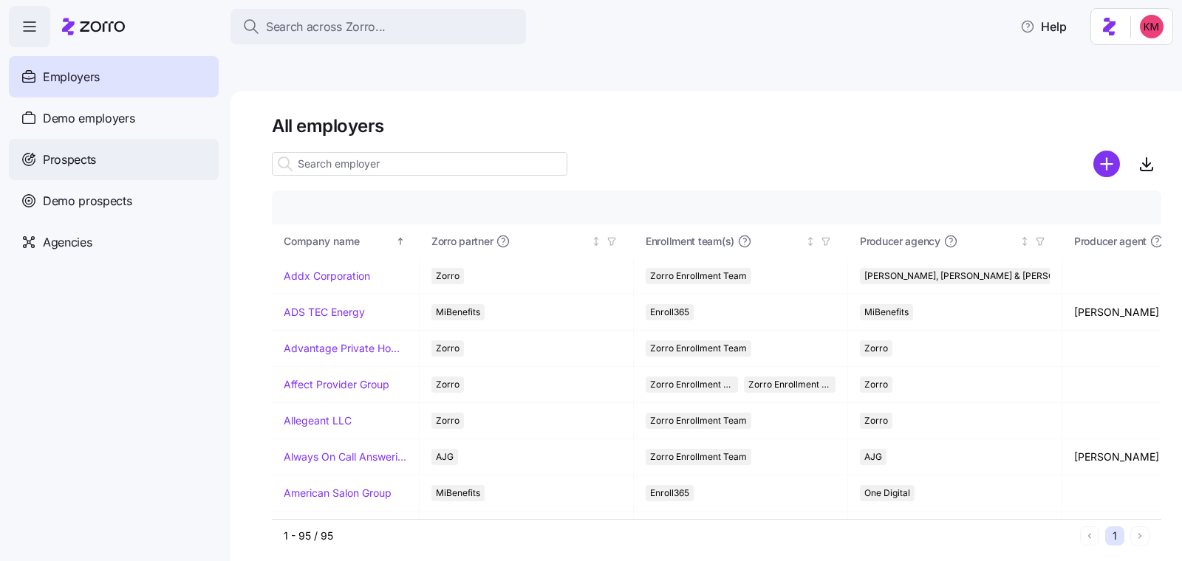
click at [134, 171] on div "Prospects" at bounding box center [114, 159] width 210 height 41
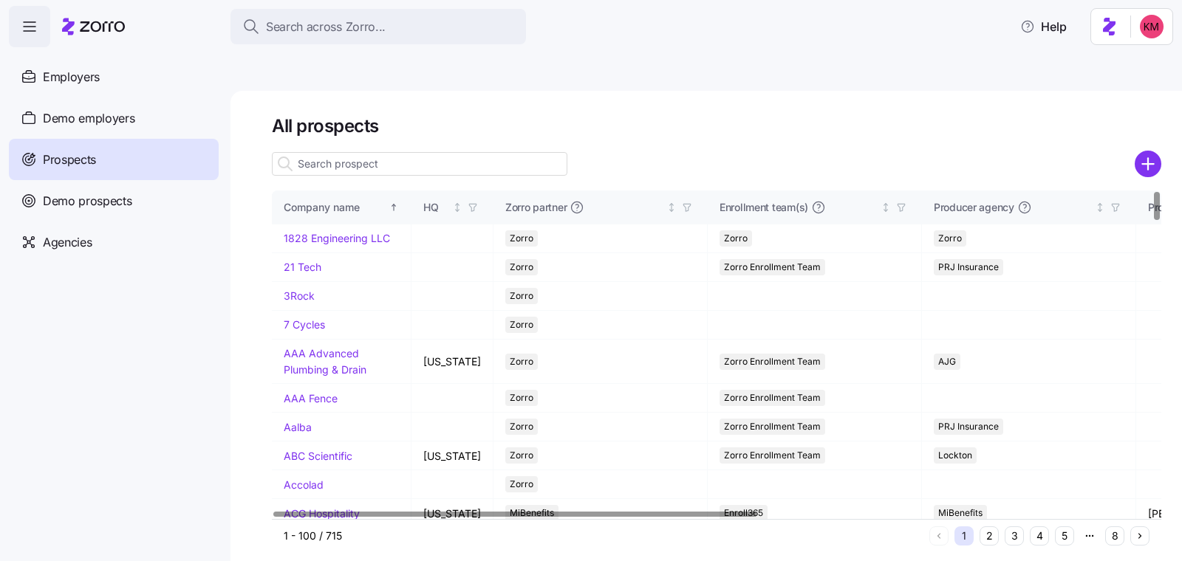
click at [1066, 527] on button "5" at bounding box center [1064, 536] width 19 height 19
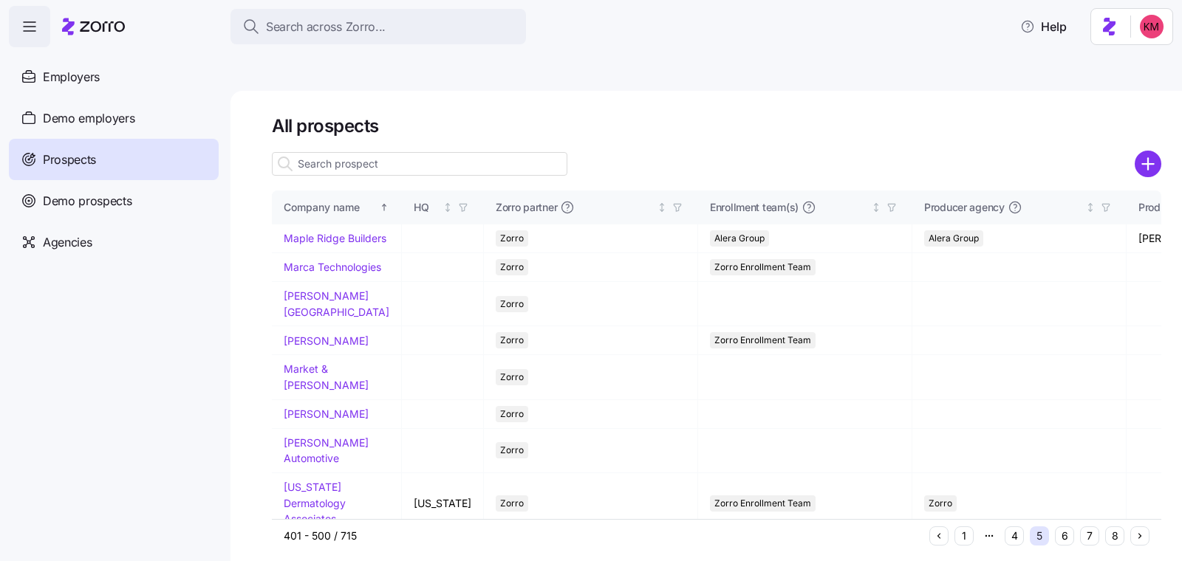
click at [1064, 527] on button "6" at bounding box center [1064, 536] width 19 height 19
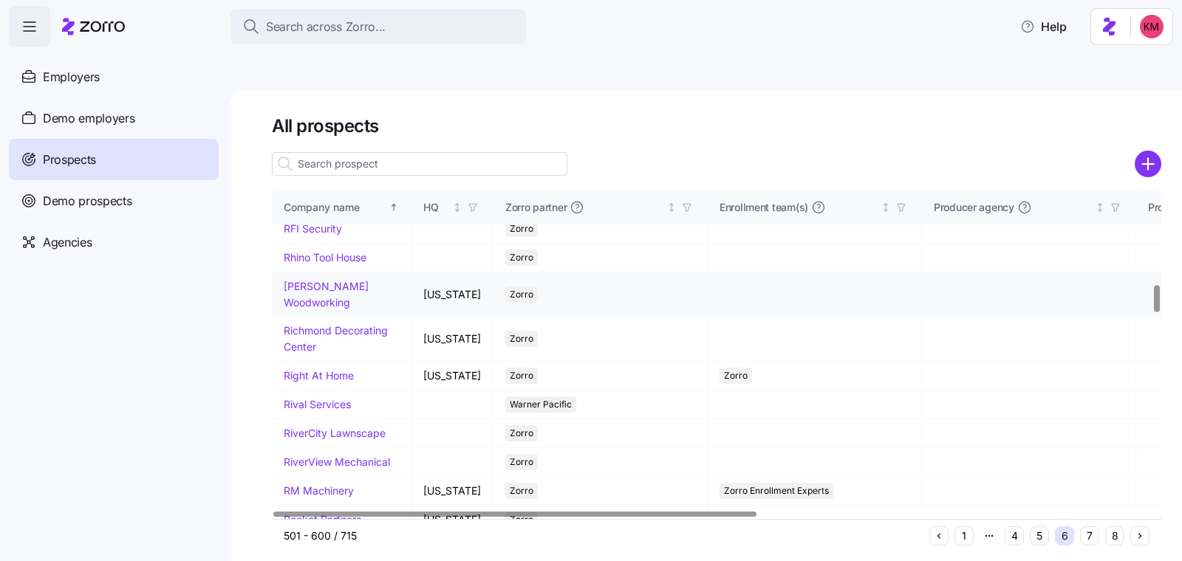
scroll to position [1154, 0]
click at [307, 308] on link "[PERSON_NAME] Woodworking" at bounding box center [326, 293] width 85 height 29
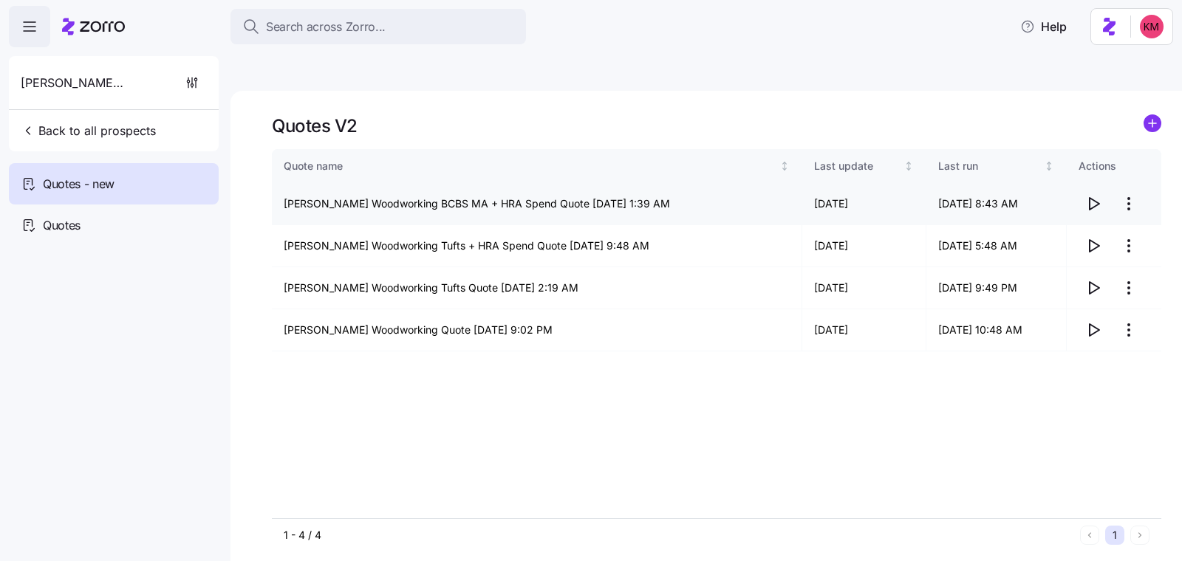
click at [1093, 195] on icon "button" at bounding box center [1093, 204] width 18 height 18
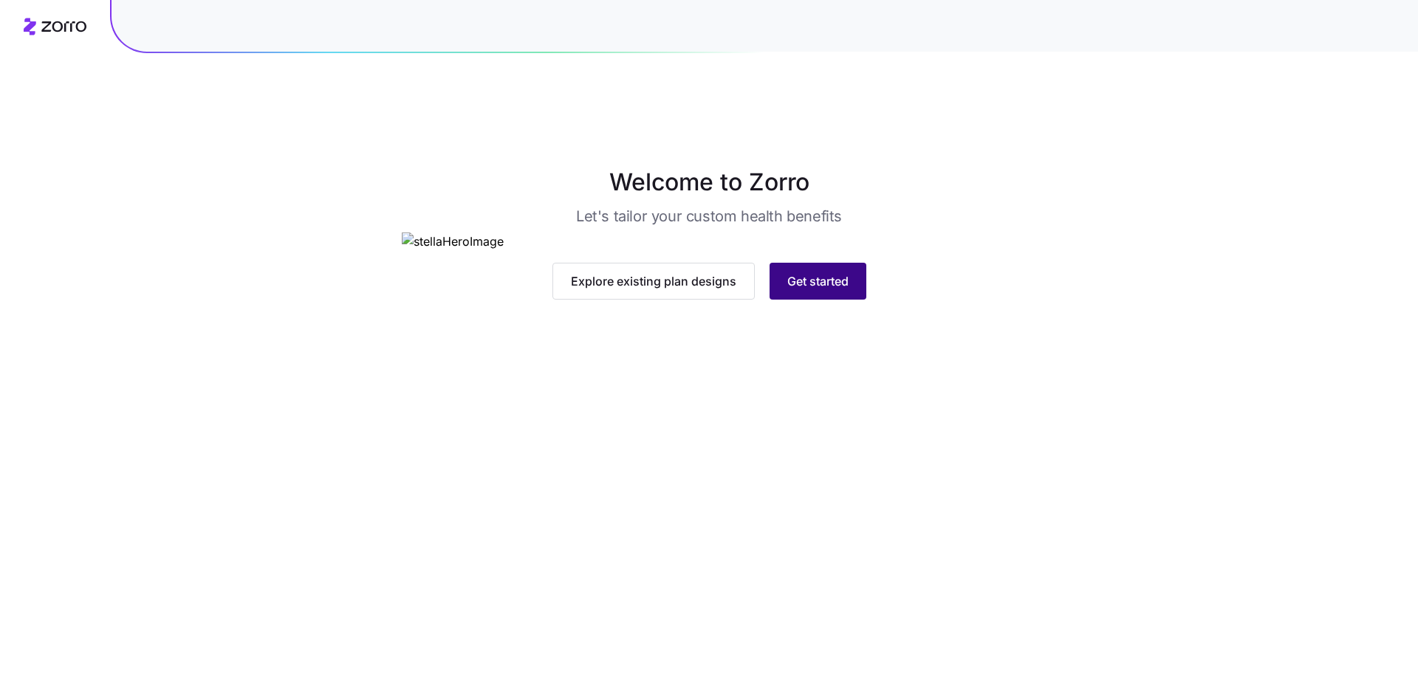
click at [811, 300] on button "Get started" at bounding box center [817, 281] width 97 height 37
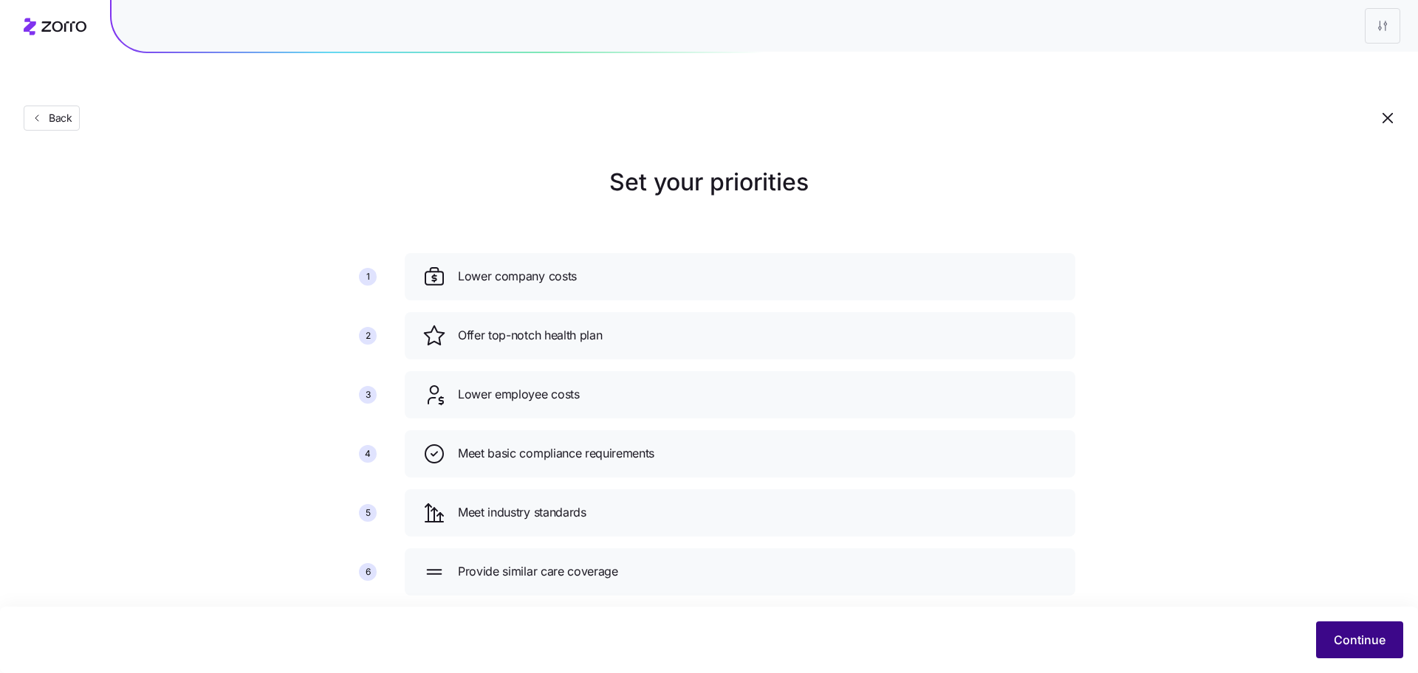
click at [1327, 622] on button "Continue" at bounding box center [1359, 640] width 87 height 37
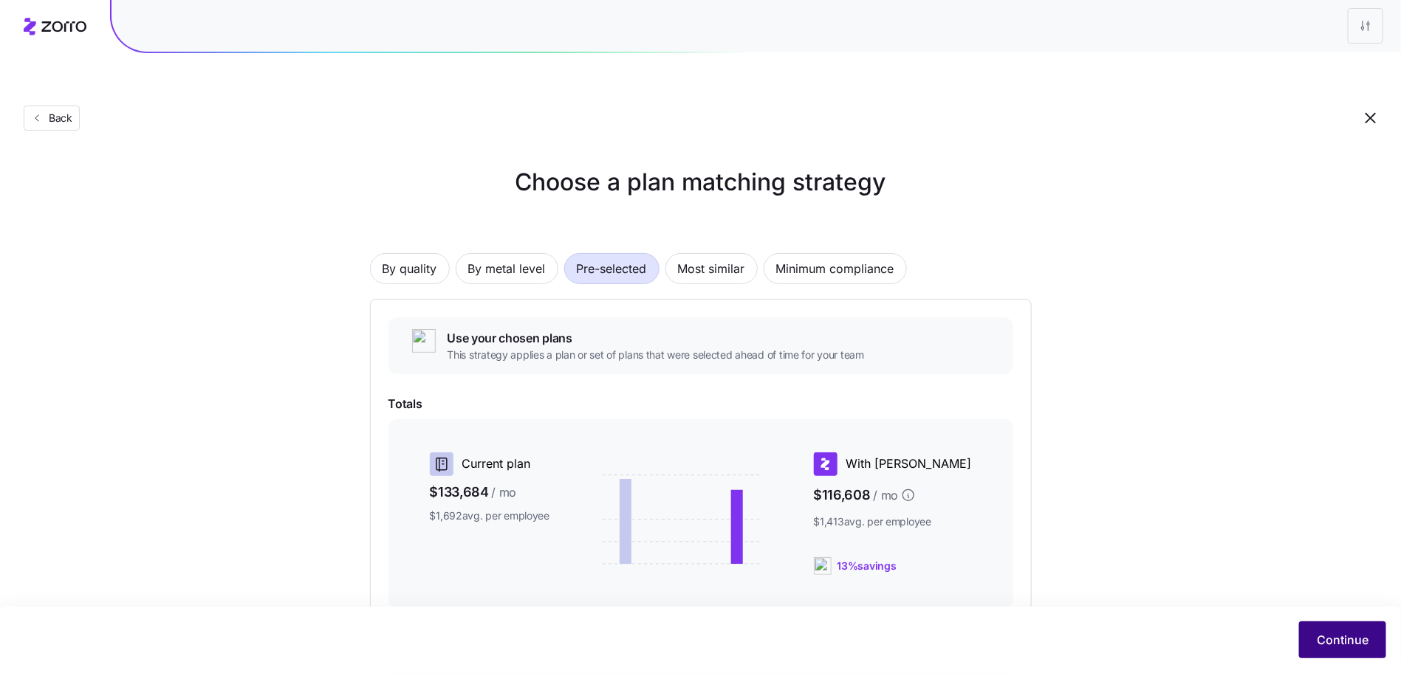
click at [1337, 639] on span "Continue" at bounding box center [1343, 640] width 52 height 18
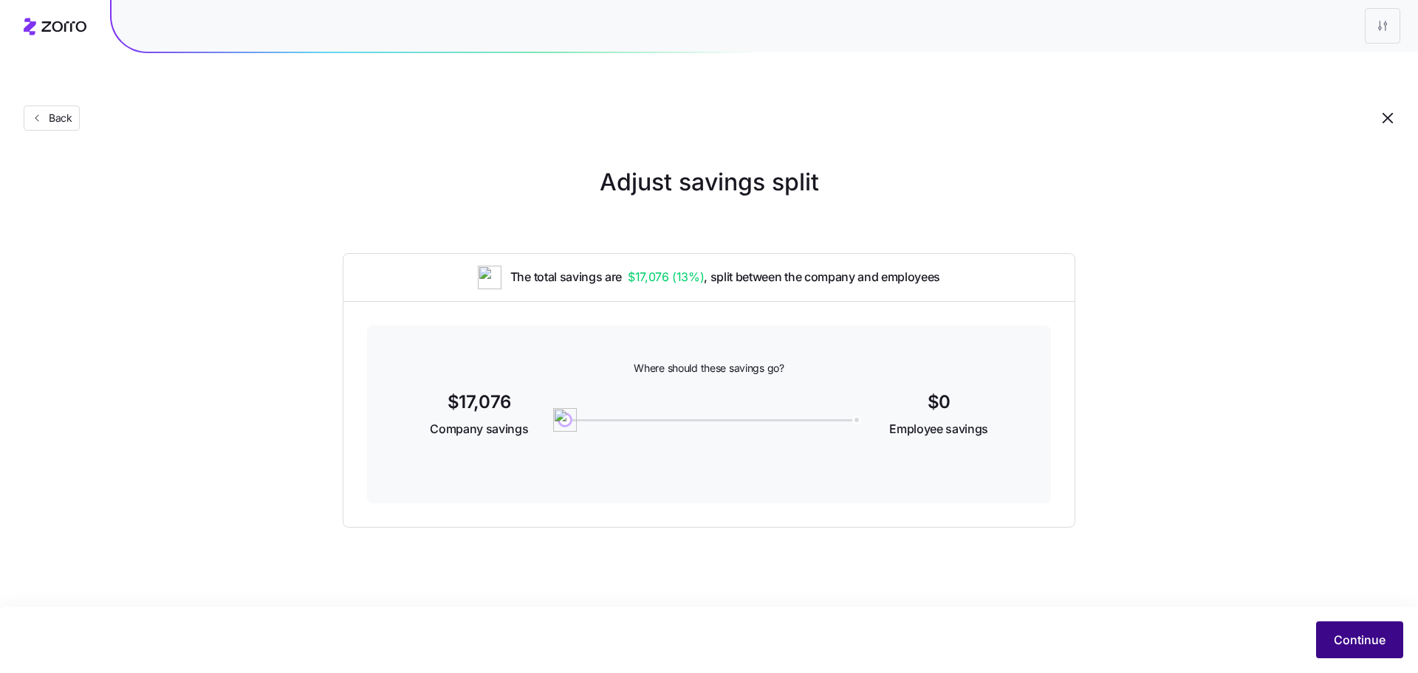
click at [1348, 633] on span "Continue" at bounding box center [1360, 640] width 52 height 18
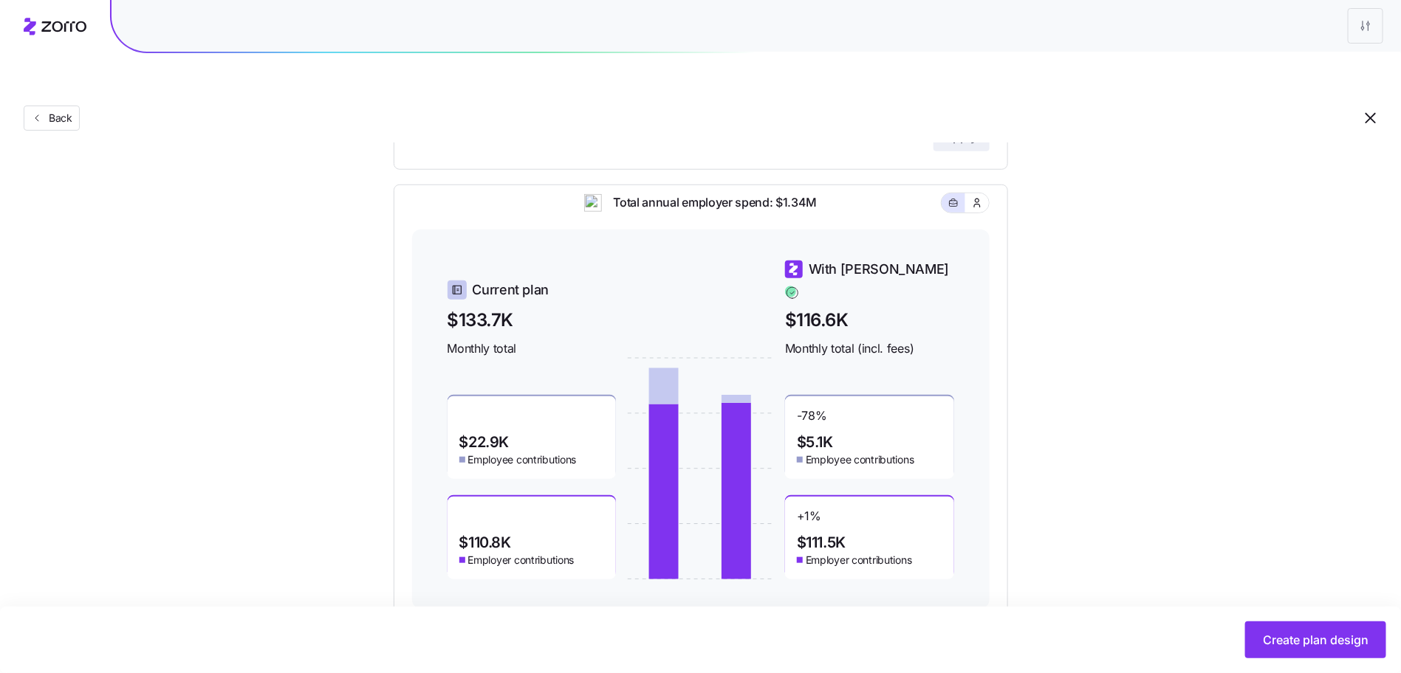
scroll to position [428, 0]
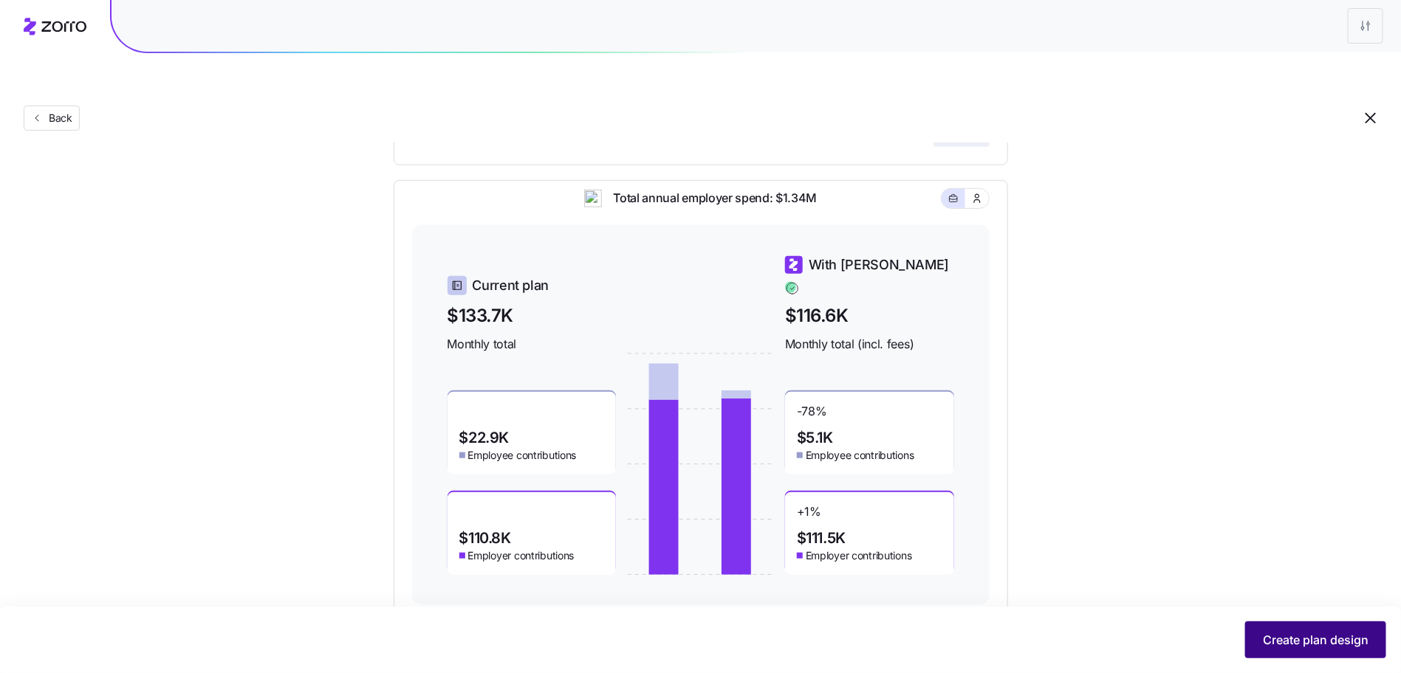
click at [1299, 636] on span "Create plan design" at bounding box center [1316, 640] width 106 height 18
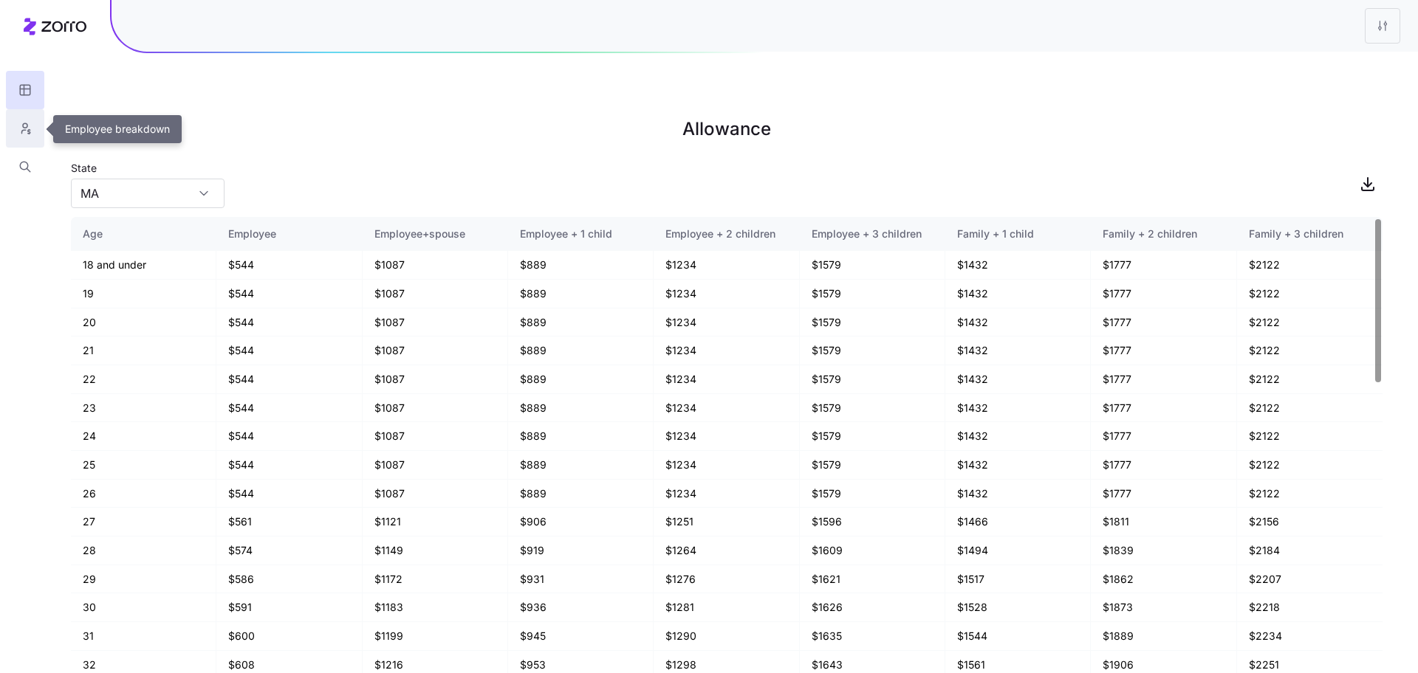
click at [20, 126] on icon "button" at bounding box center [24, 128] width 13 height 15
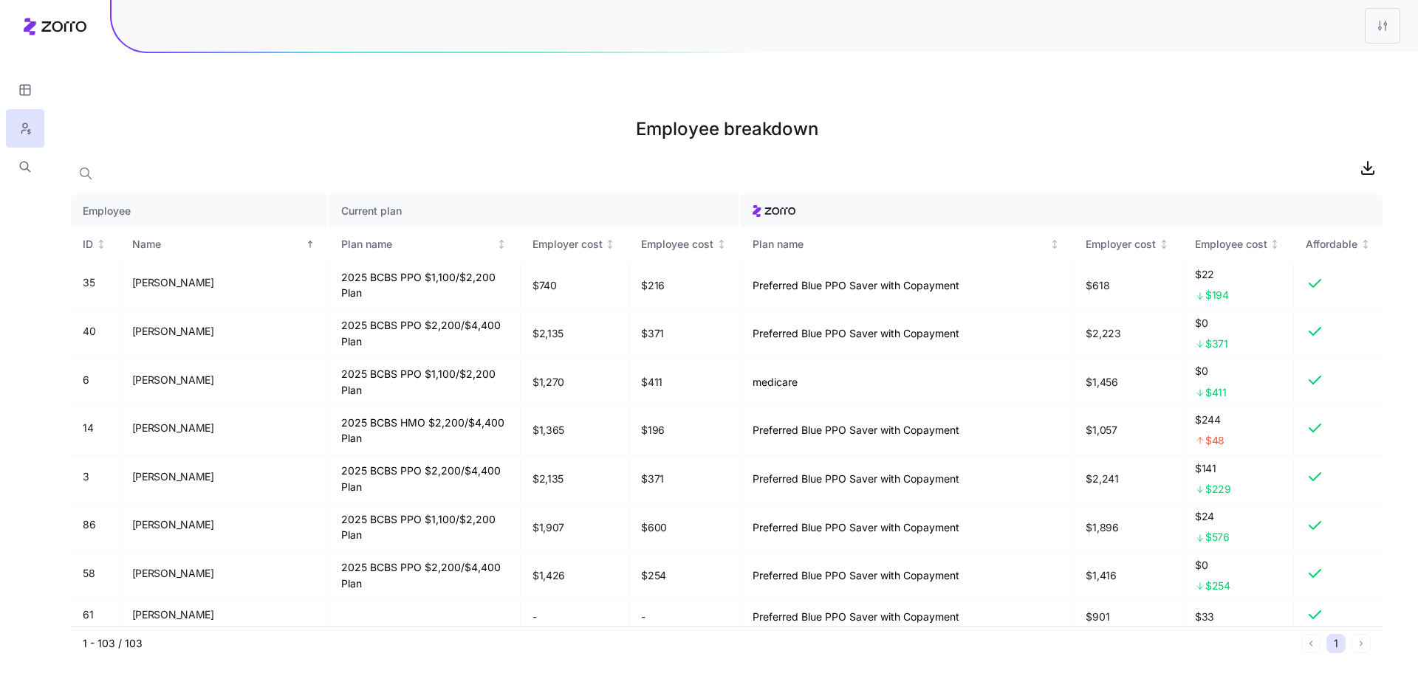
scroll to position [1718, 0]
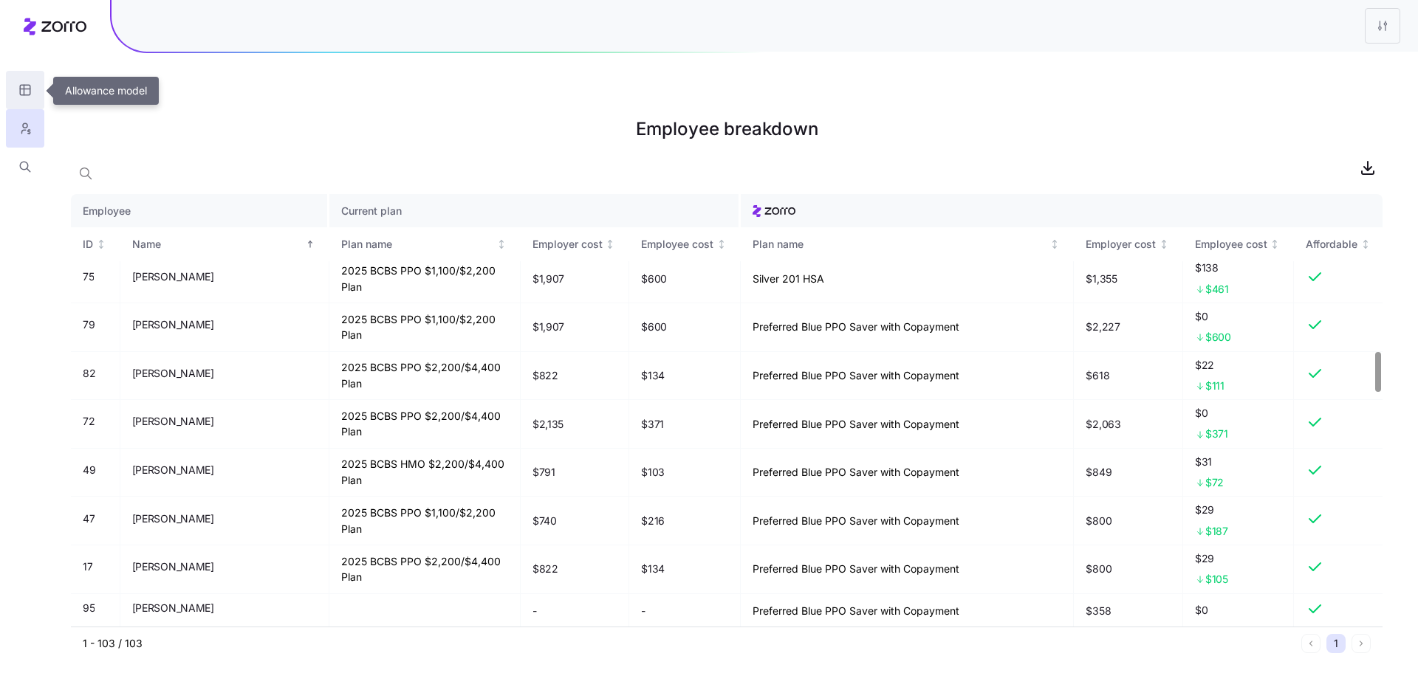
click at [24, 86] on icon "button" at bounding box center [24, 90] width 0 height 10
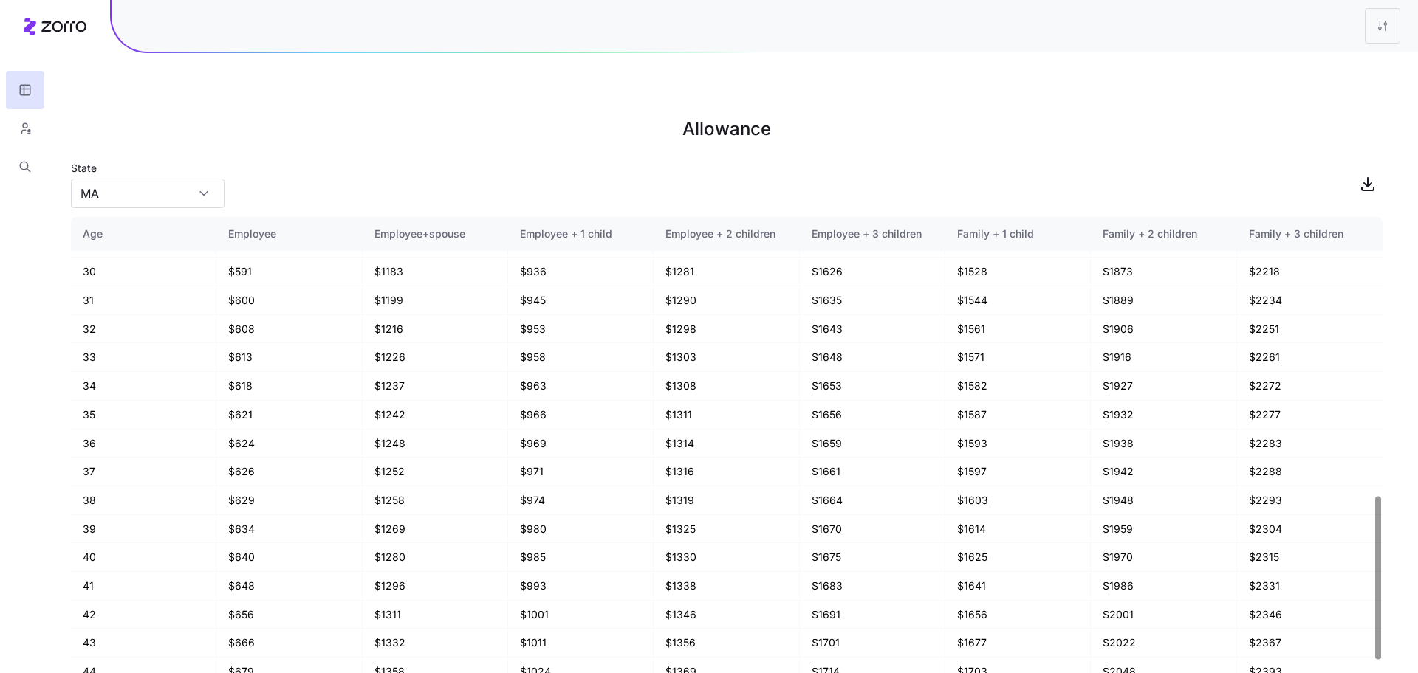
scroll to position [893, 0]
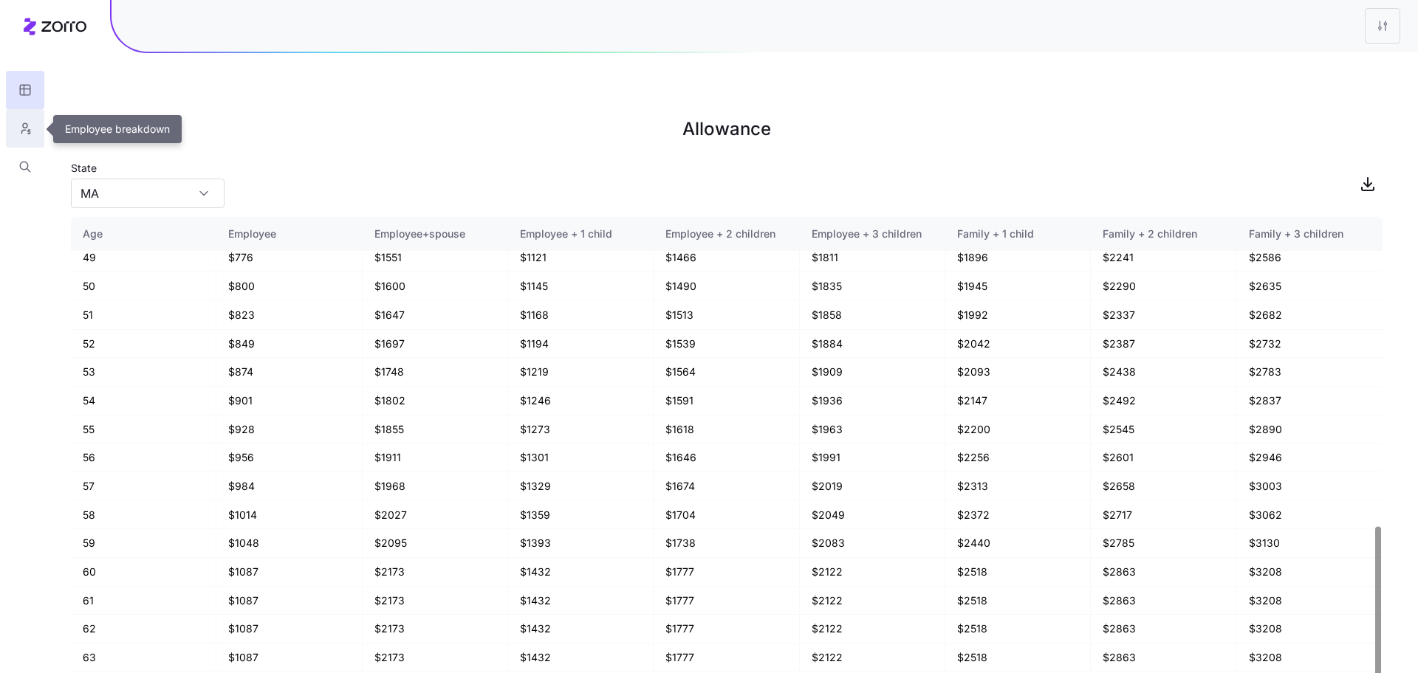
click at [30, 121] on button "button" at bounding box center [25, 128] width 38 height 38
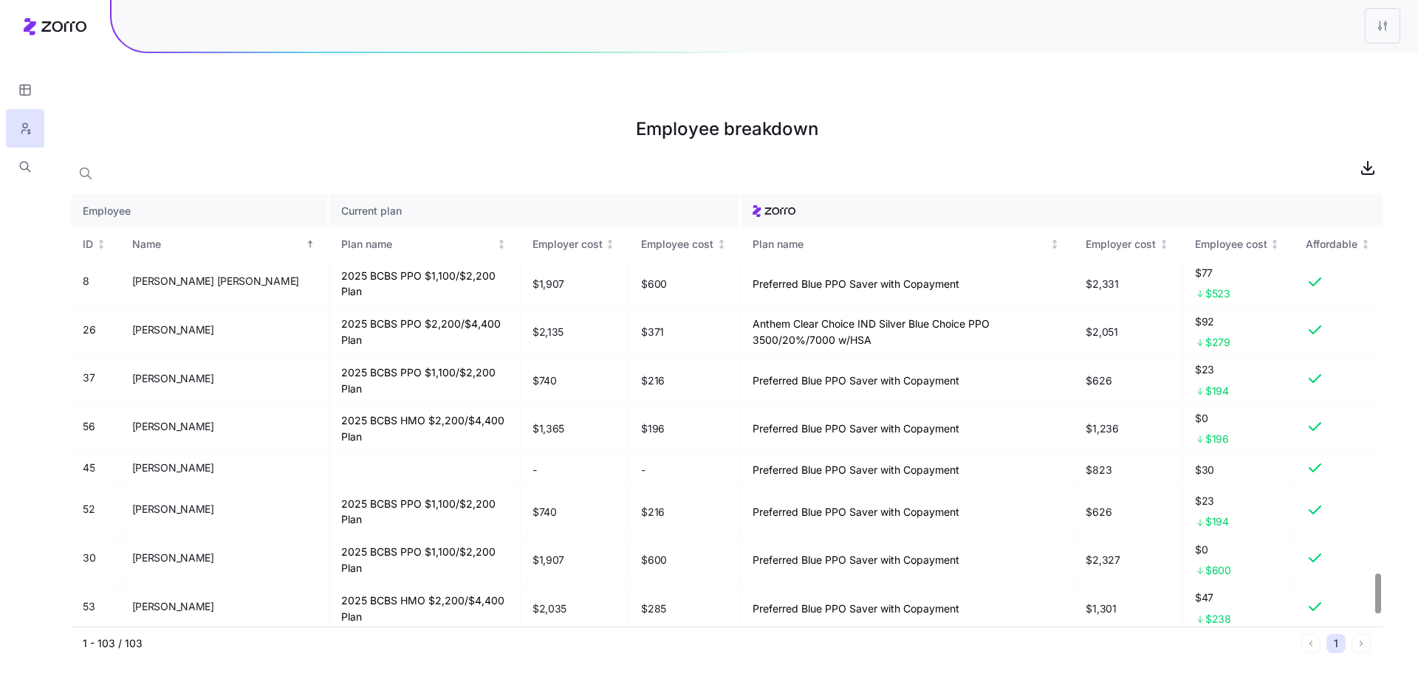
scroll to position [4285, 0]
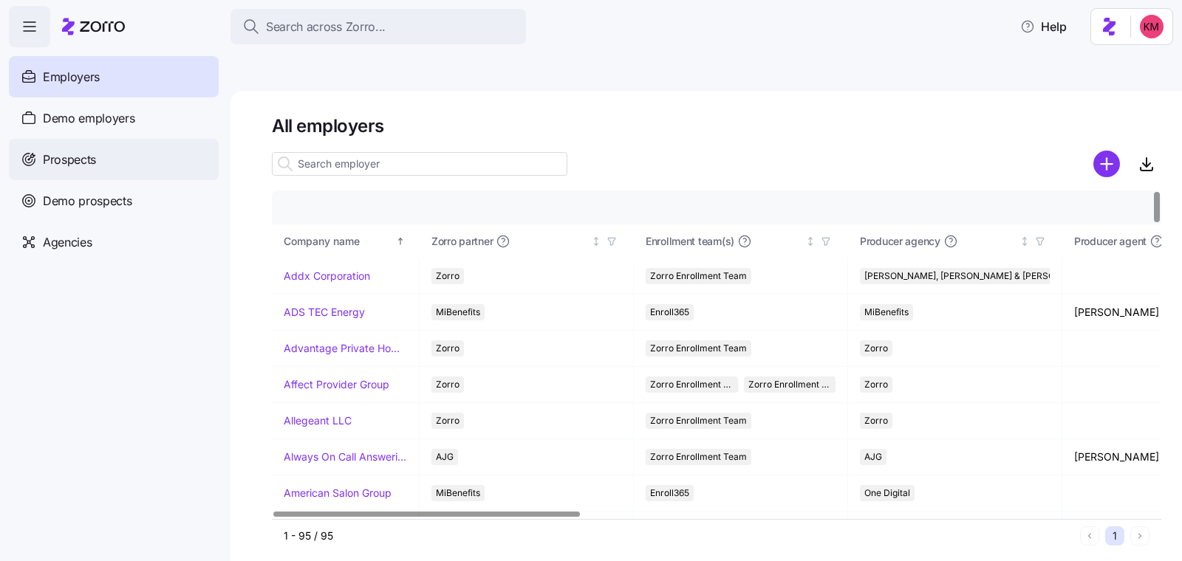
click at [108, 159] on div "Prospects" at bounding box center [114, 159] width 210 height 41
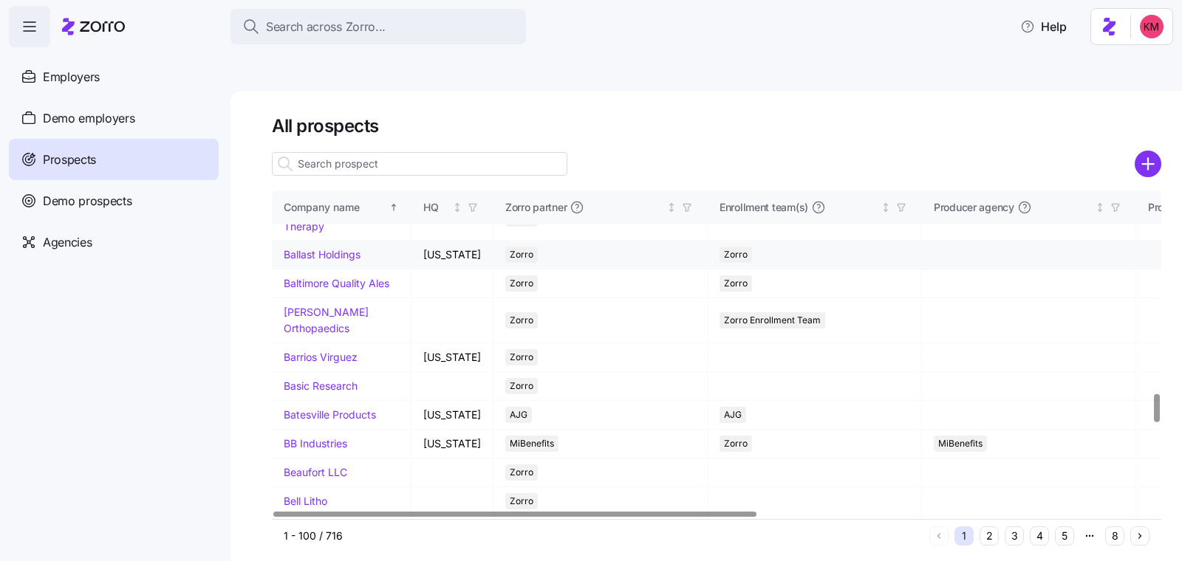
scroll to position [2368, 0]
click at [990, 527] on button "2" at bounding box center [988, 536] width 19 height 19
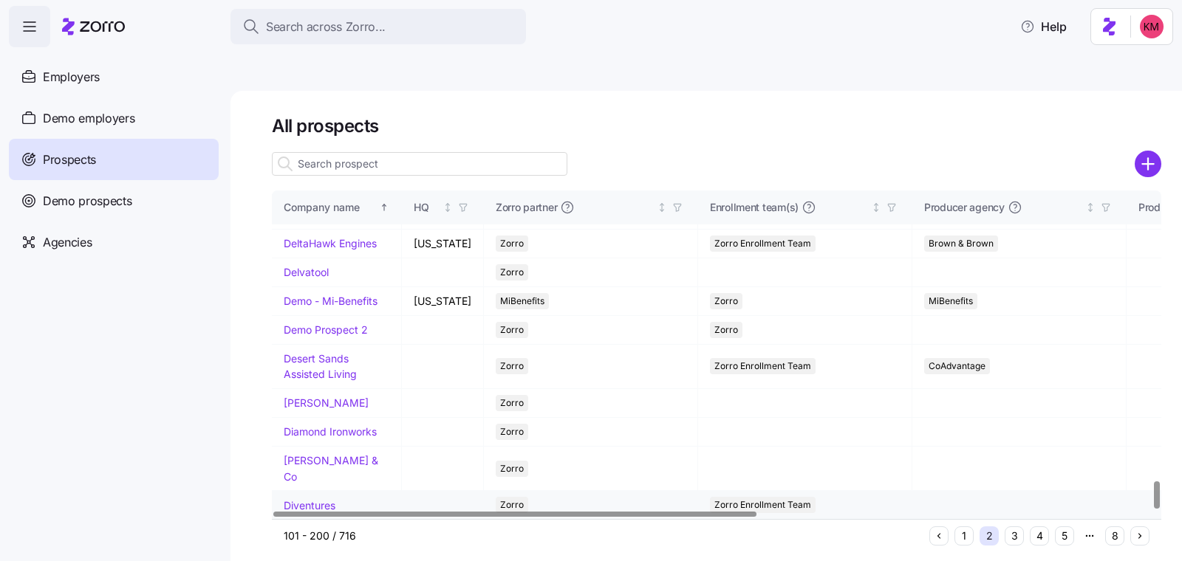
scroll to position [3490, 0]
click at [1007, 527] on button "3" at bounding box center [1013, 536] width 19 height 19
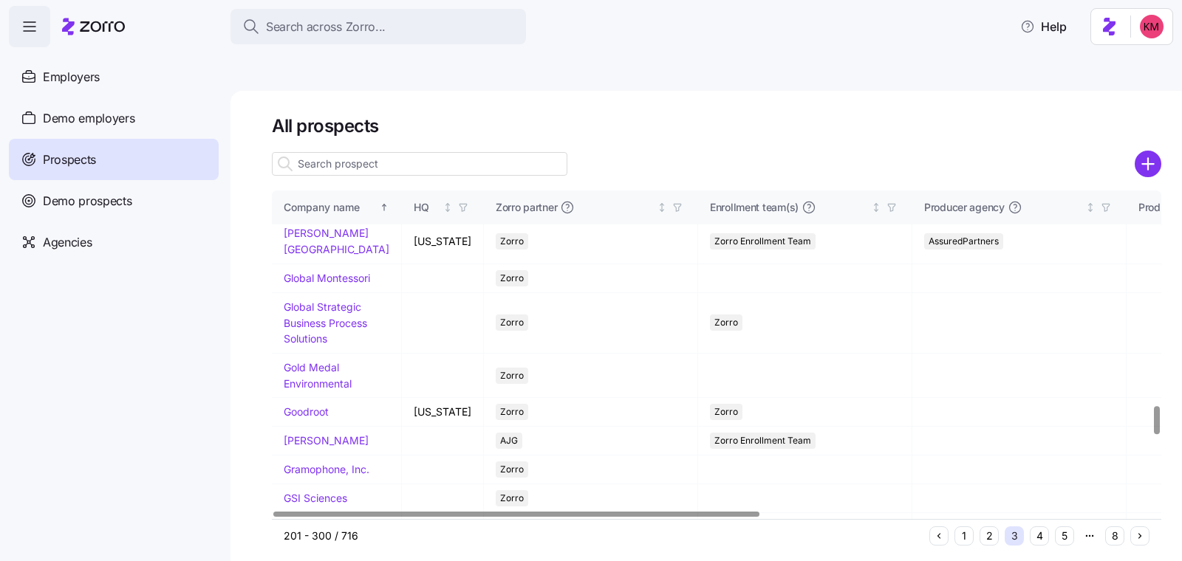
scroll to position [2463, 0]
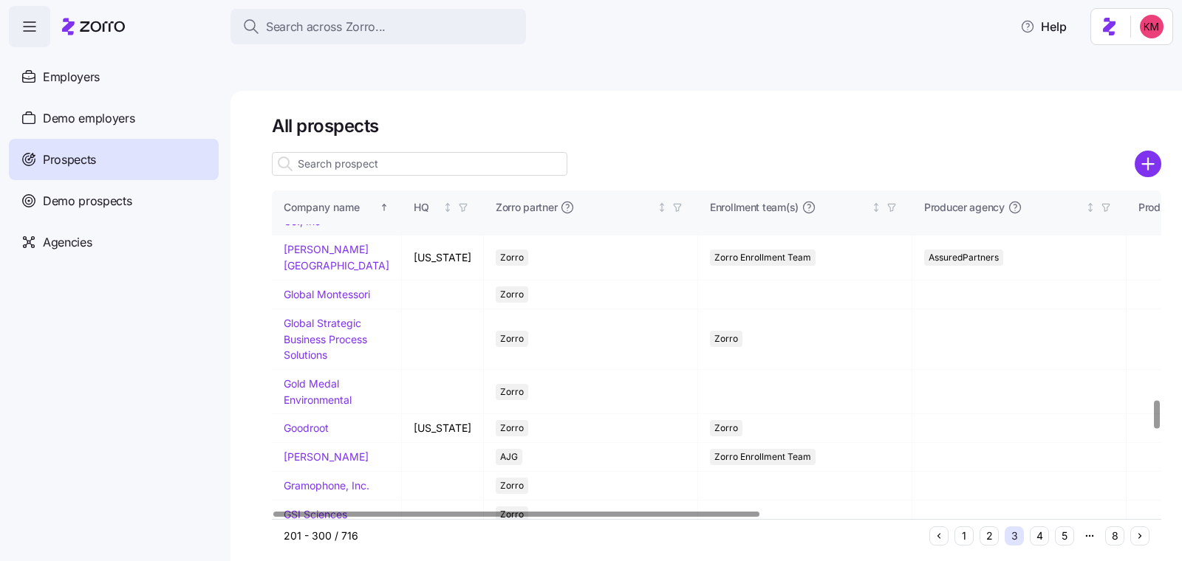
click at [335, 227] on link "[PERSON_NAME] Co., Inc" at bounding box center [326, 213] width 85 height 29
click at [355, 227] on link "[PERSON_NAME] Co., Inc" at bounding box center [326, 213] width 85 height 29
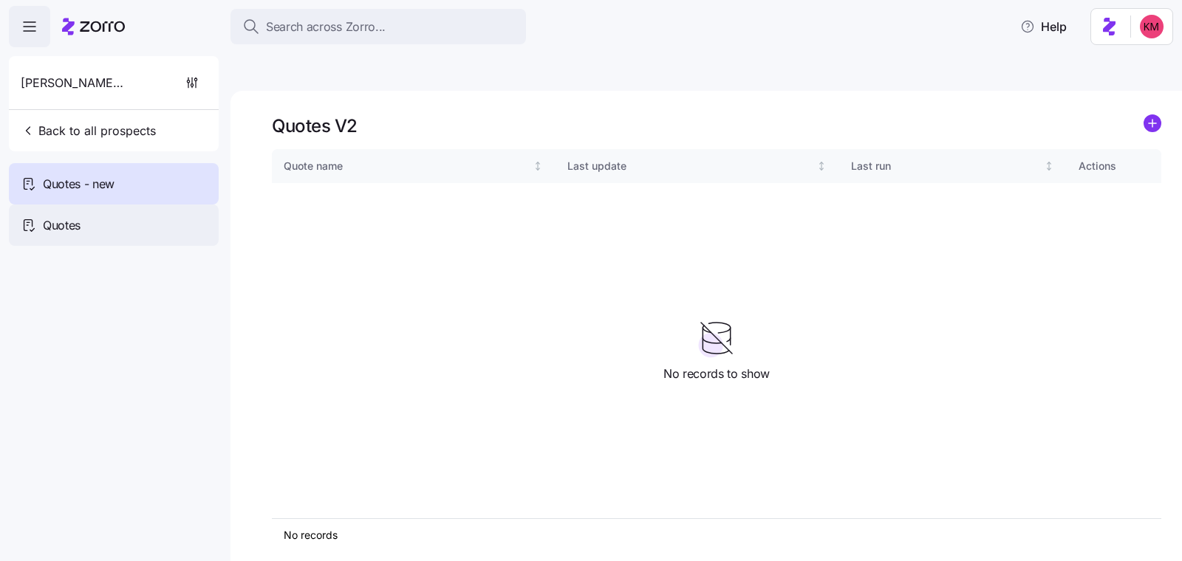
click at [78, 231] on span "Quotes" at bounding box center [62, 225] width 38 height 18
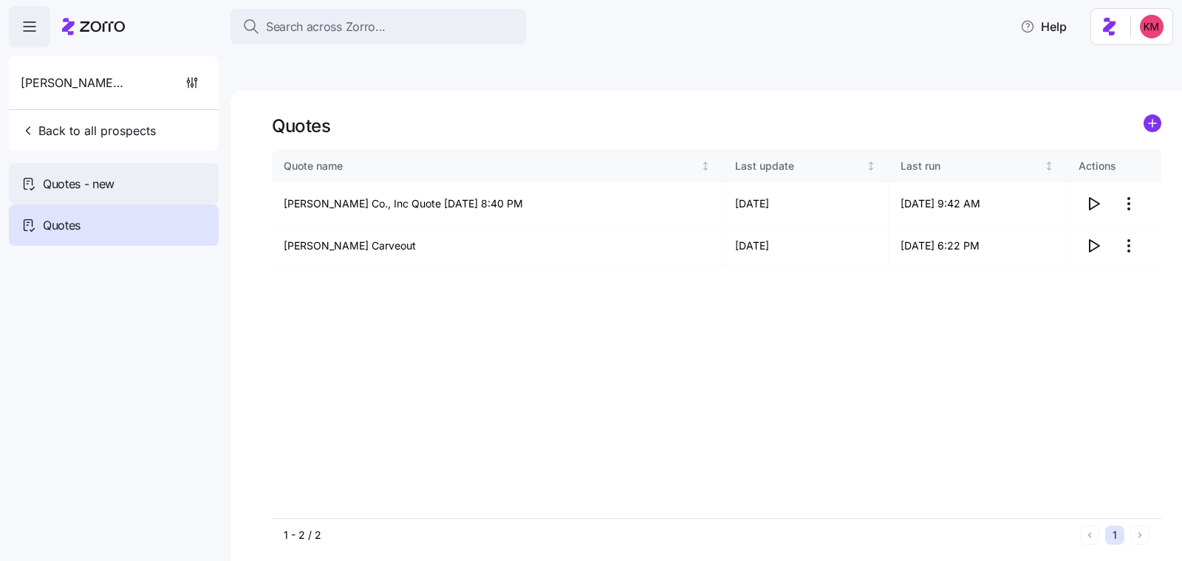
click at [126, 171] on div "Quotes - new" at bounding box center [114, 183] width 210 height 41
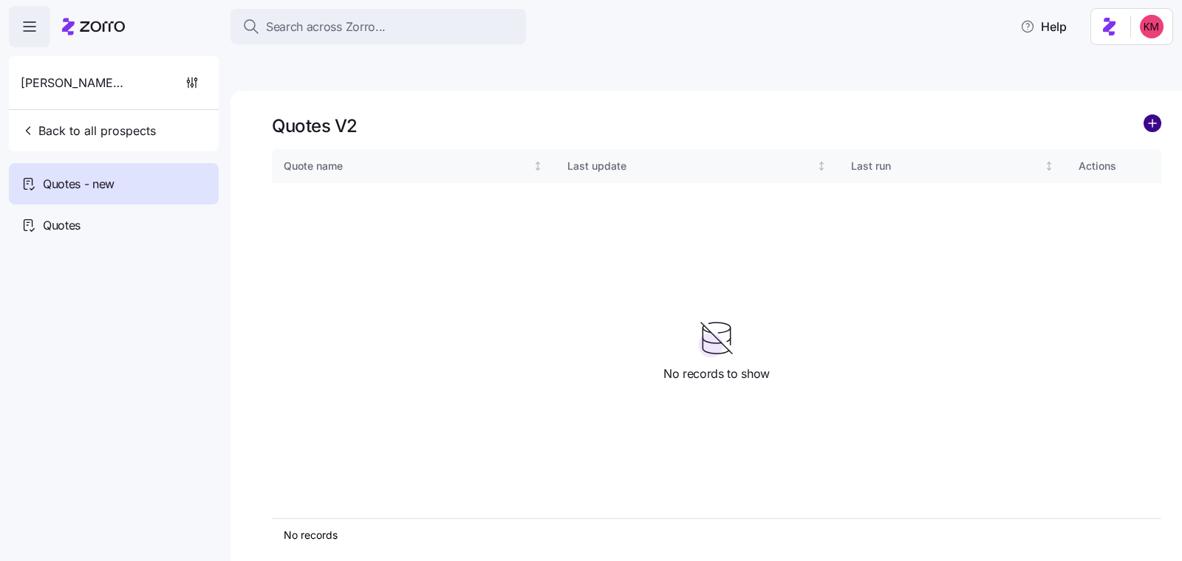
click at [1156, 115] on circle "add icon" at bounding box center [1152, 123] width 16 height 16
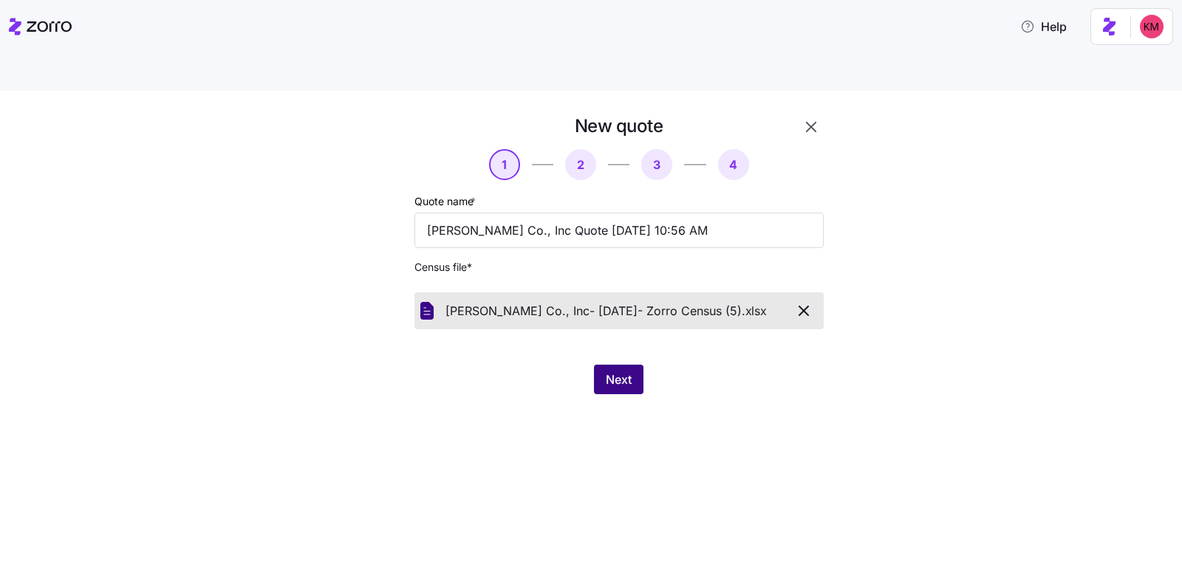
drag, startPoint x: 749, startPoint y: 383, endPoint x: 635, endPoint y: 343, distance: 120.3
click at [749, 383] on div "New quote 1 2 3 4 Quote name * [PERSON_NAME] Co., Inc Quote [DATE] 10:56 AM Cen…" at bounding box center [591, 343] width 1182 height 505
click at [601, 365] on button "Next" at bounding box center [618, 380] width 49 height 30
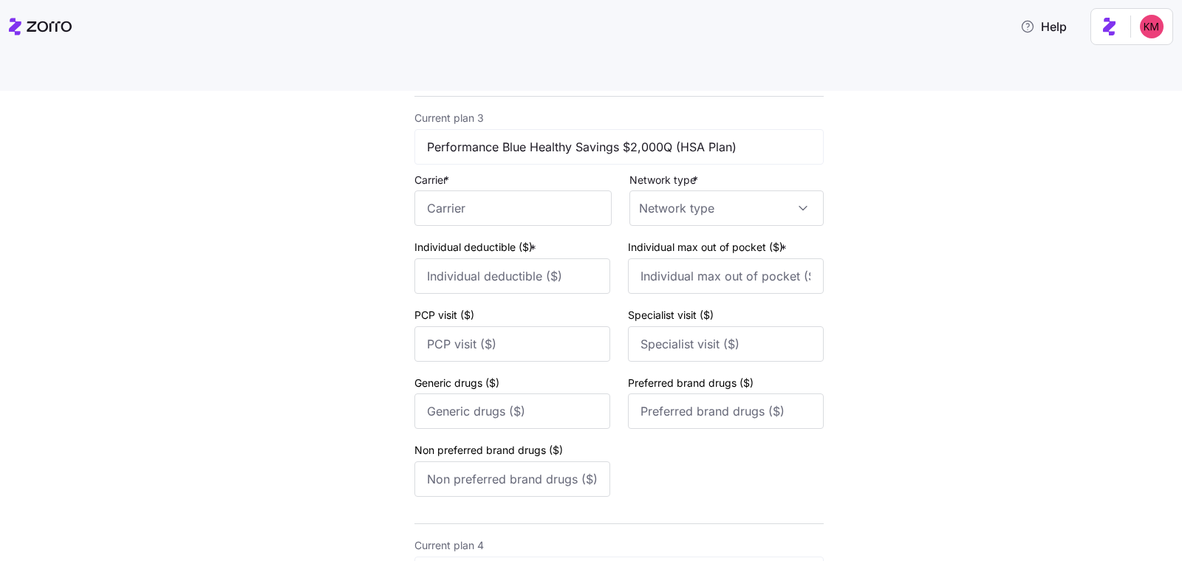
scroll to position [755, 0]
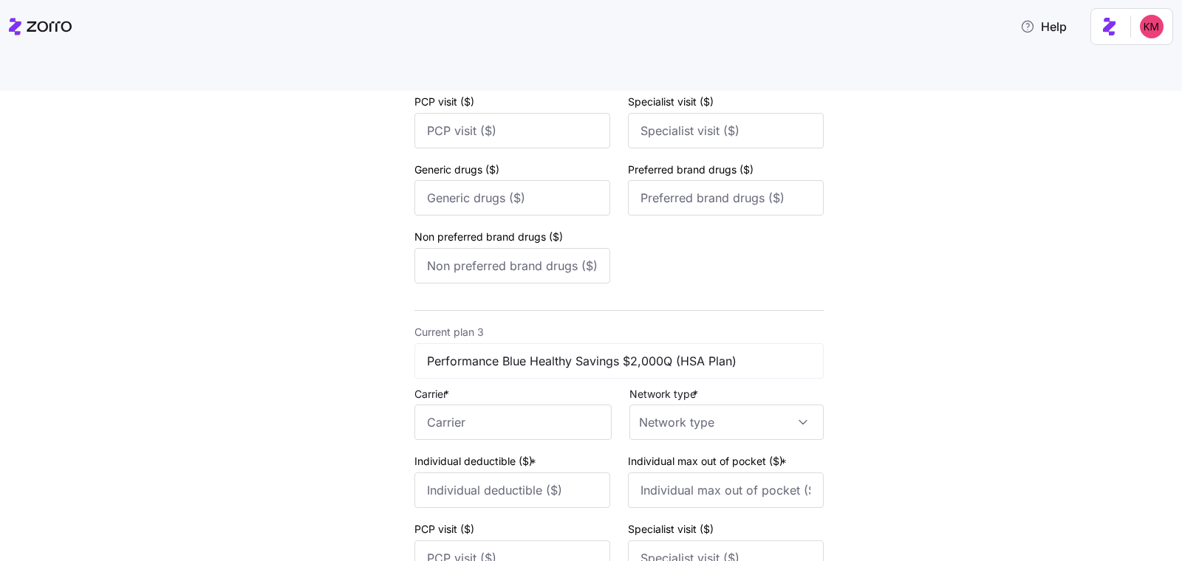
type input "Highmark Blue Cross Blue Shield"
type input "2000"
type input "3000"
type input "0"
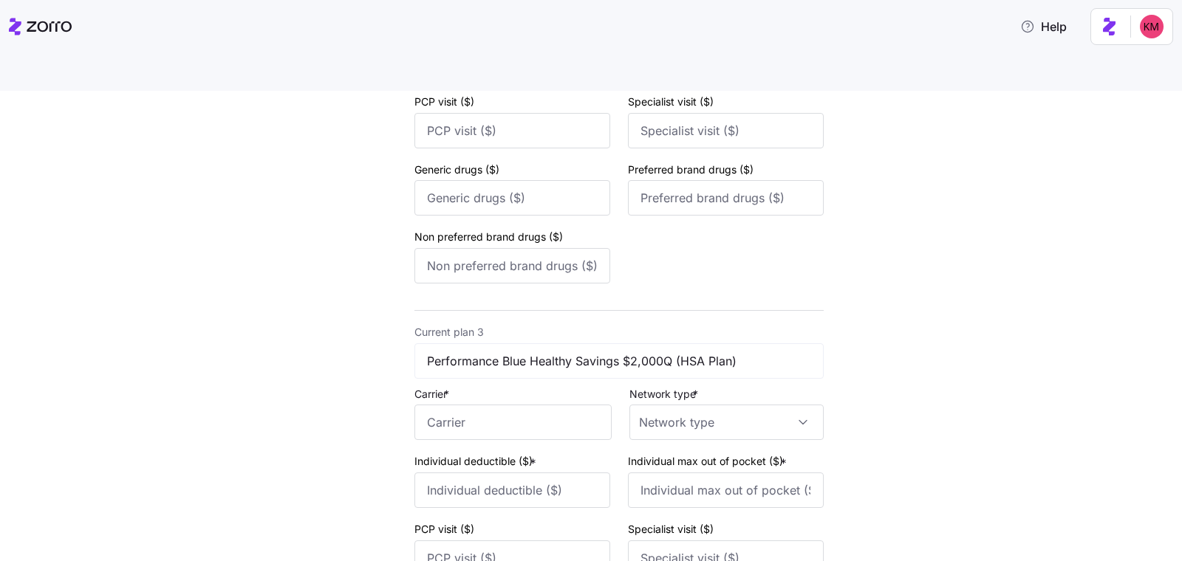
type input "0"
type input "Highmark Blue Cross Blue Shield"
type input "1000"
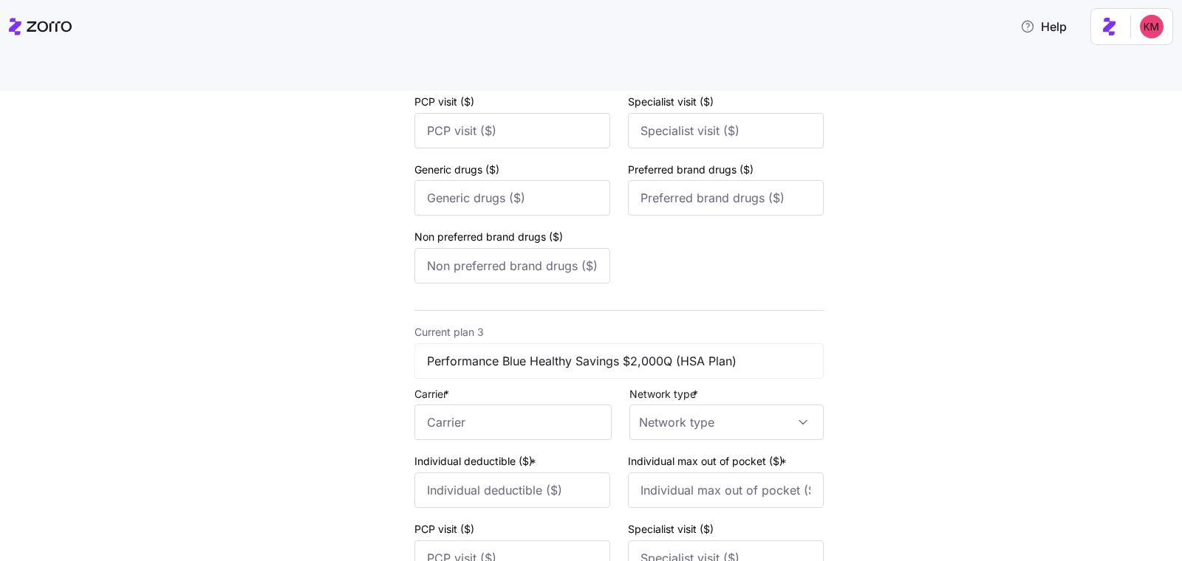
type input "3000"
type input "35"
type input "20"
type input "40"
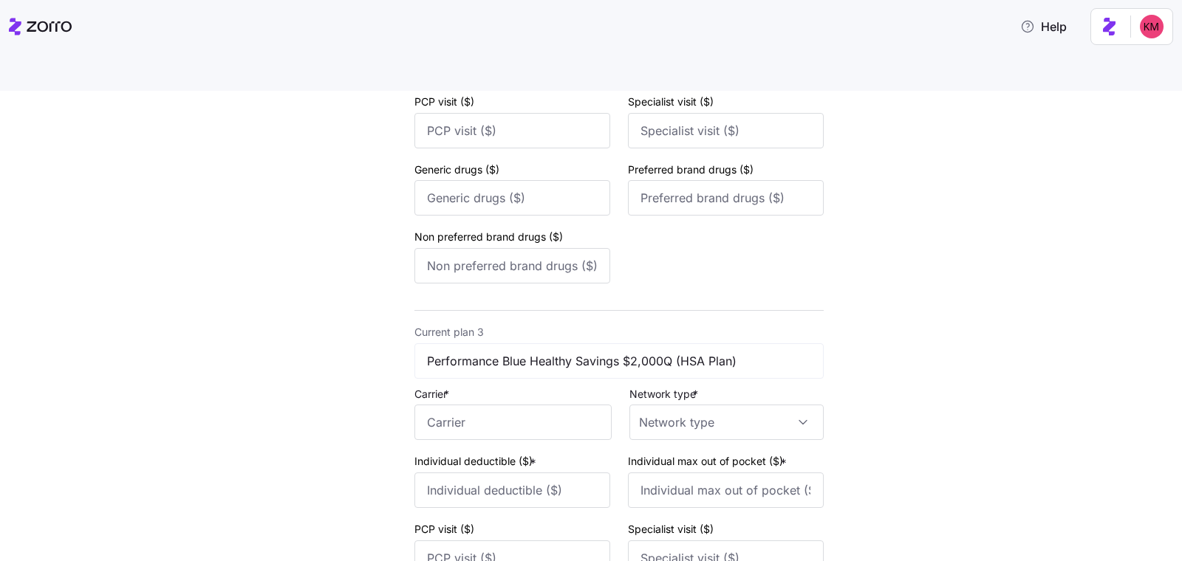
type input "60"
type input "Highmark Blue Cross Blue Shield"
type input "9000"
type input "9450"
type input "35"
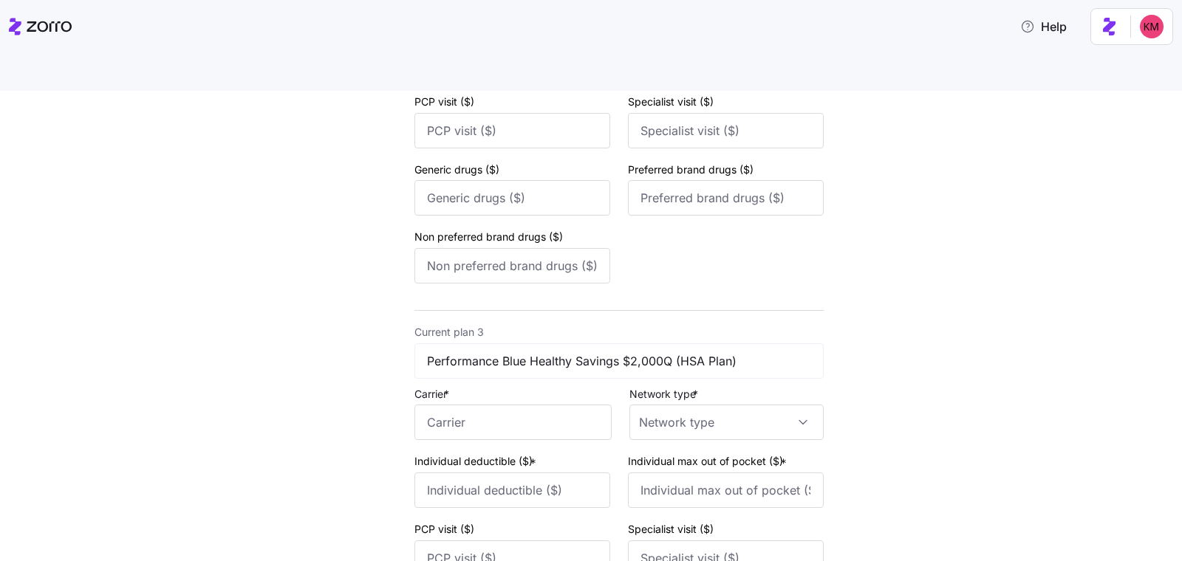
type input "35"
type input "20"
type input "40"
type input "60"
type input "Highmark Blue Cross Blue Shield"
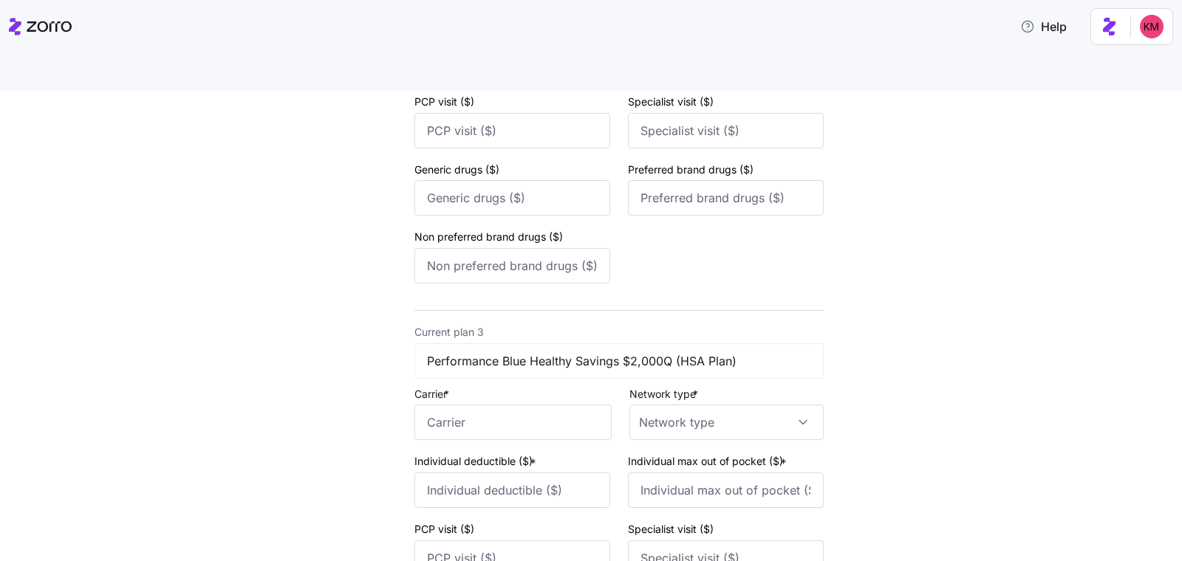
type input "1000"
type input "3000"
type input "35"
type input "20"
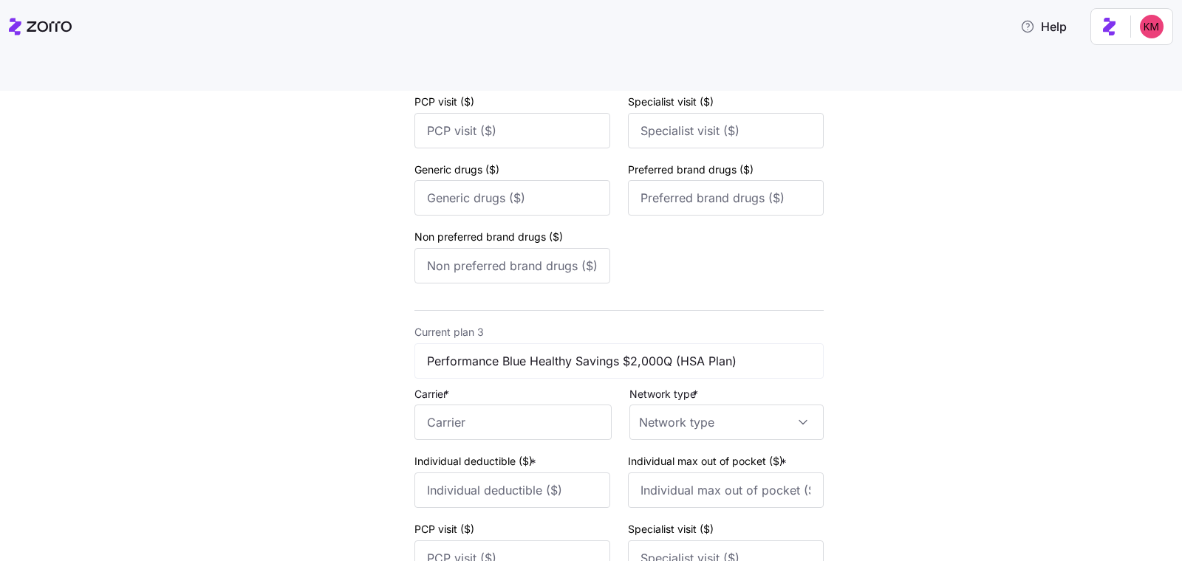
type input "40"
type input "60"
type input "Highmark Blue Cross Blue Shield"
type input "2000"
type input "3000"
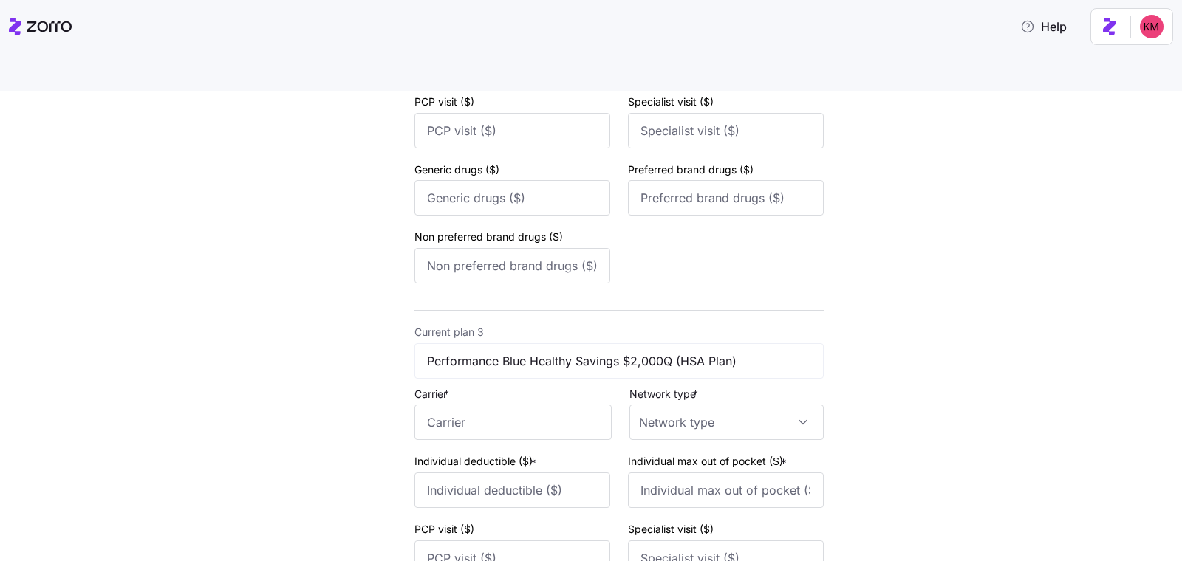
type input "0"
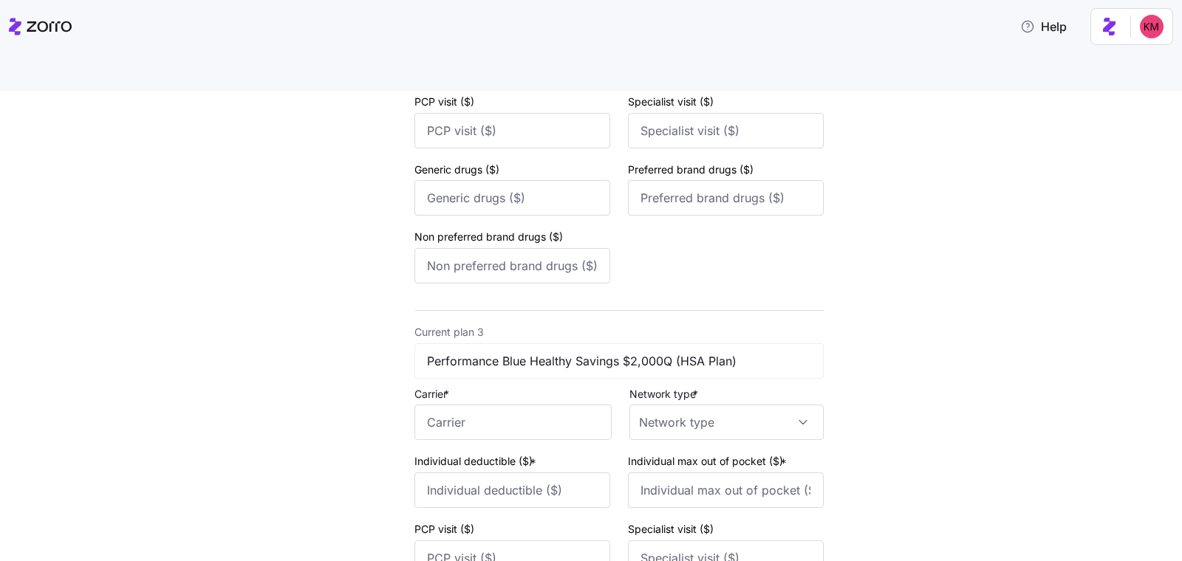
type input "Highmark Blue Cross Blue Shield"
type input "9000"
type input "9450"
type input "35"
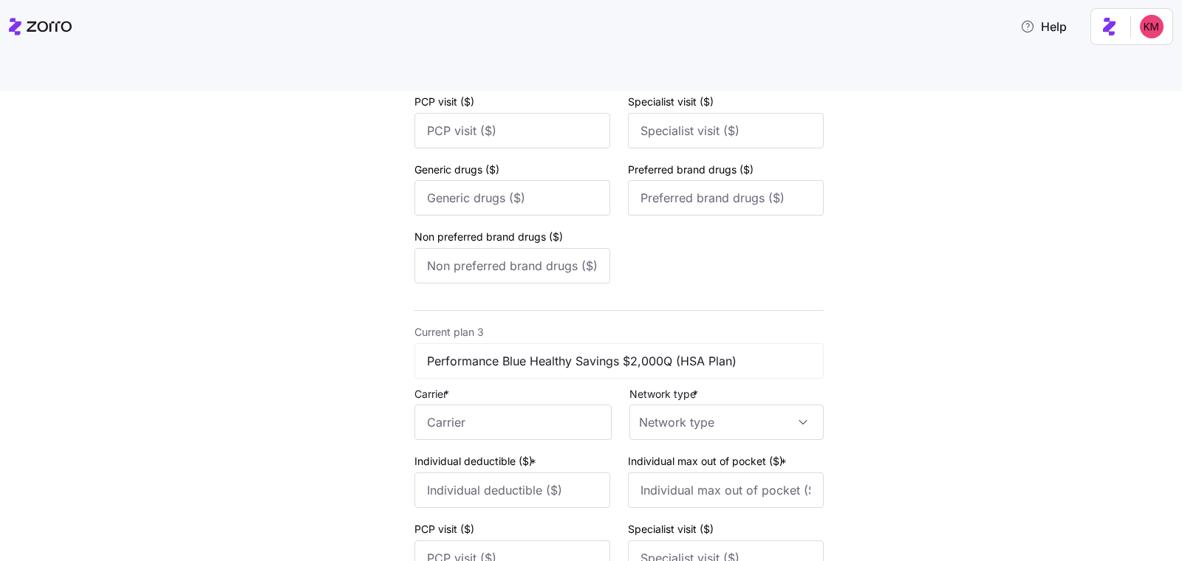
type input "20"
type input "40"
type input "60"
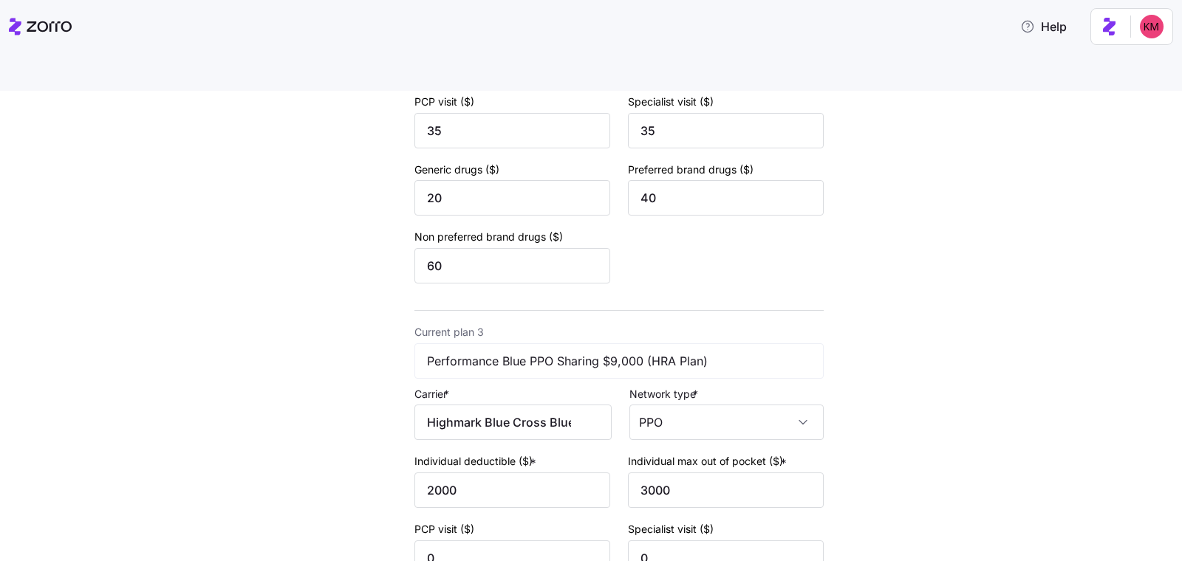
type input "PPO"
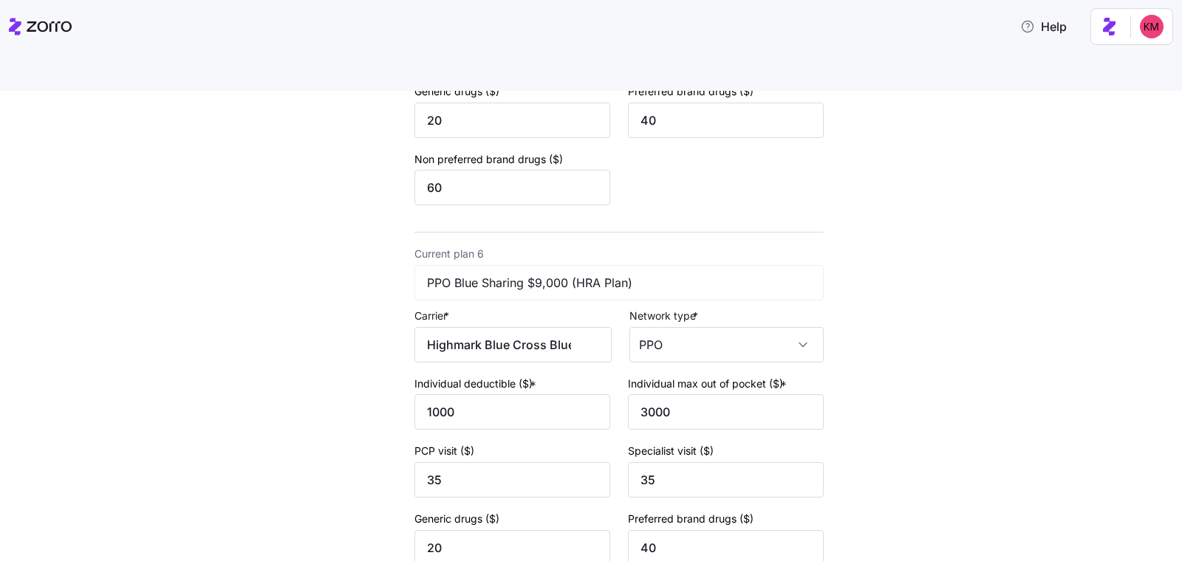
scroll to position [2310, 0]
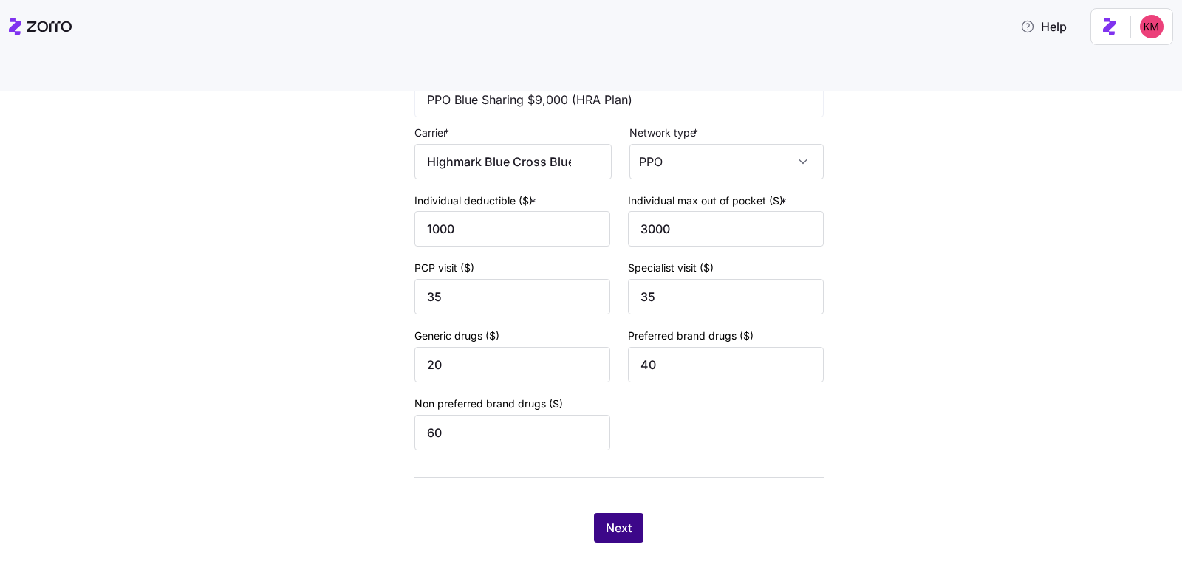
click at [615, 519] on span "Next" at bounding box center [619, 528] width 26 height 18
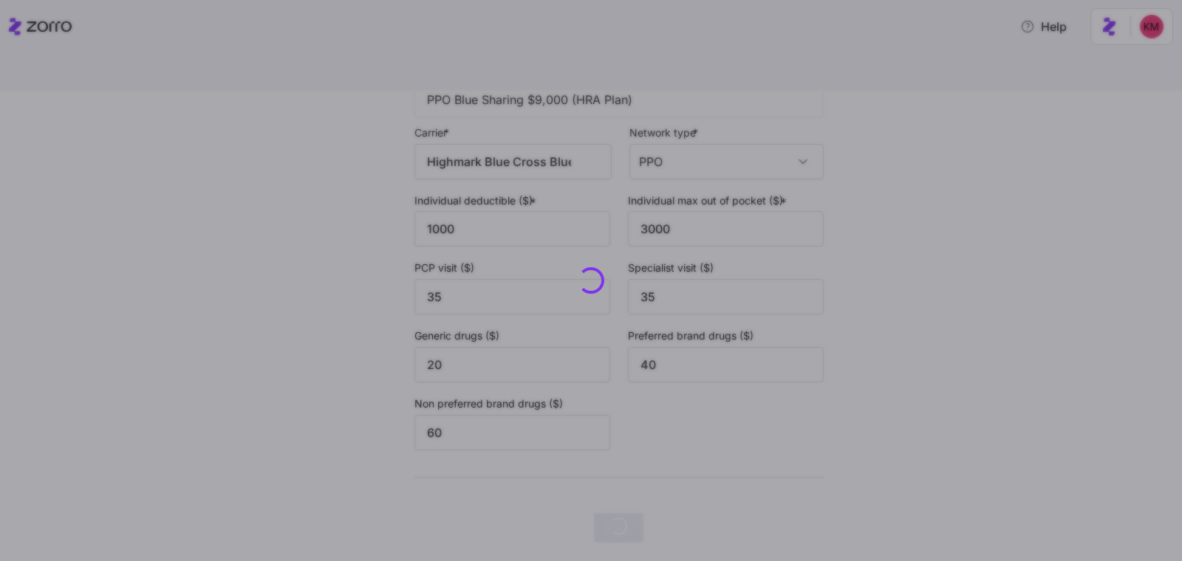
scroll to position [0, 0]
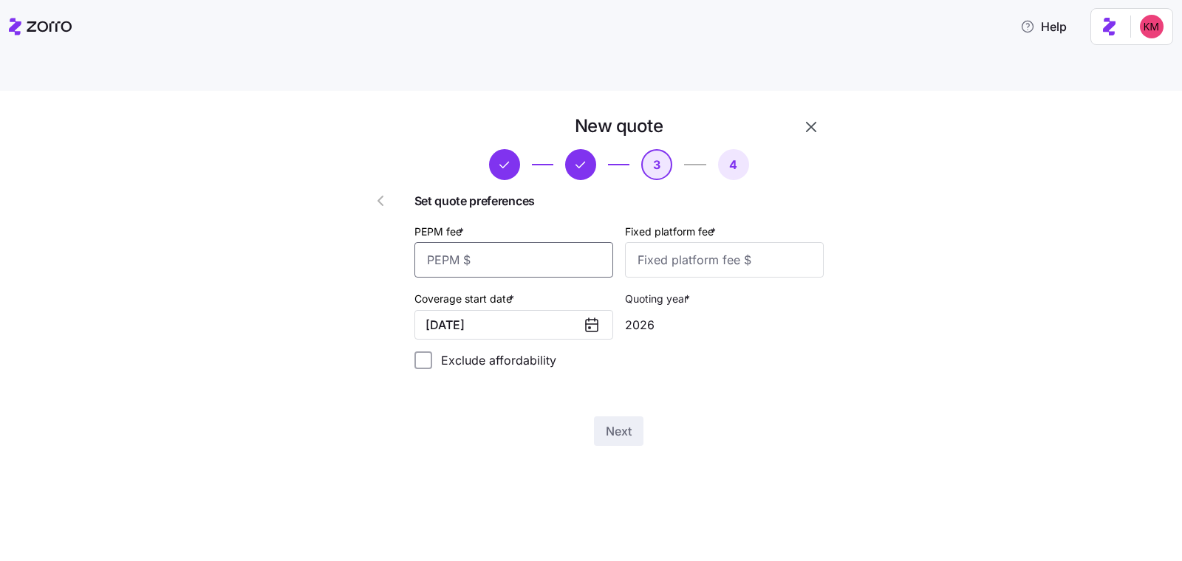
click at [549, 242] on input "PEPM fee *" at bounding box center [513, 259] width 199 height 35
click at [528, 242] on input "PEPM fee *" at bounding box center [513, 259] width 199 height 35
type input "50"
type input "100"
click at [607, 412] on div "New quote 3 4 Set quote preferences PEPM fee * 50 Fixed platform fee * 100 Cove…" at bounding box center [601, 288] width 517 height 349
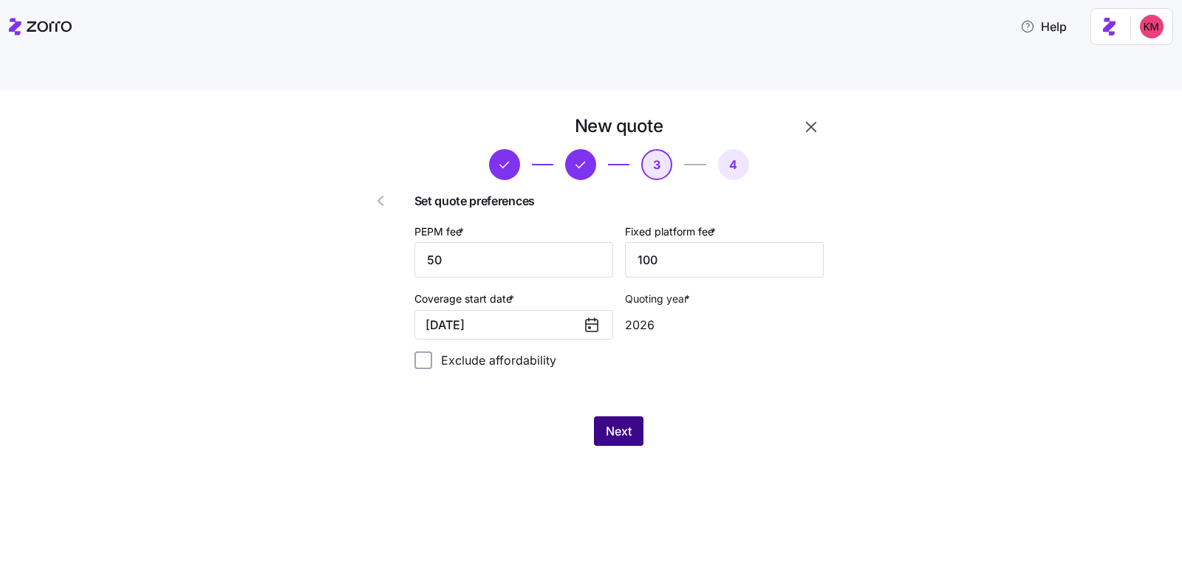
click at [609, 422] on span "Next" at bounding box center [619, 431] width 26 height 18
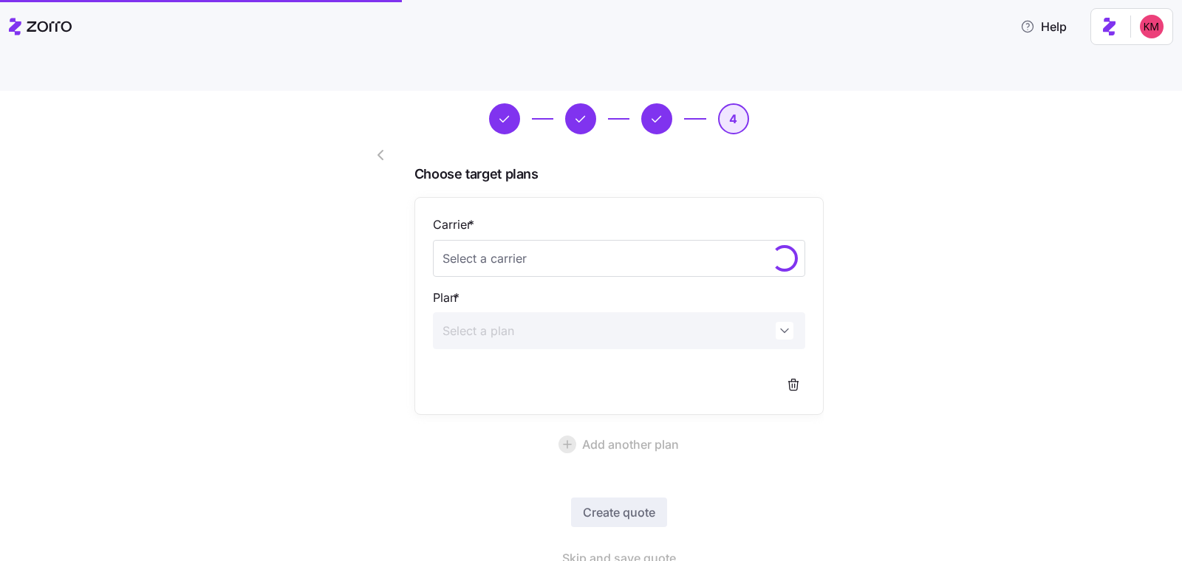
scroll to position [74, 0]
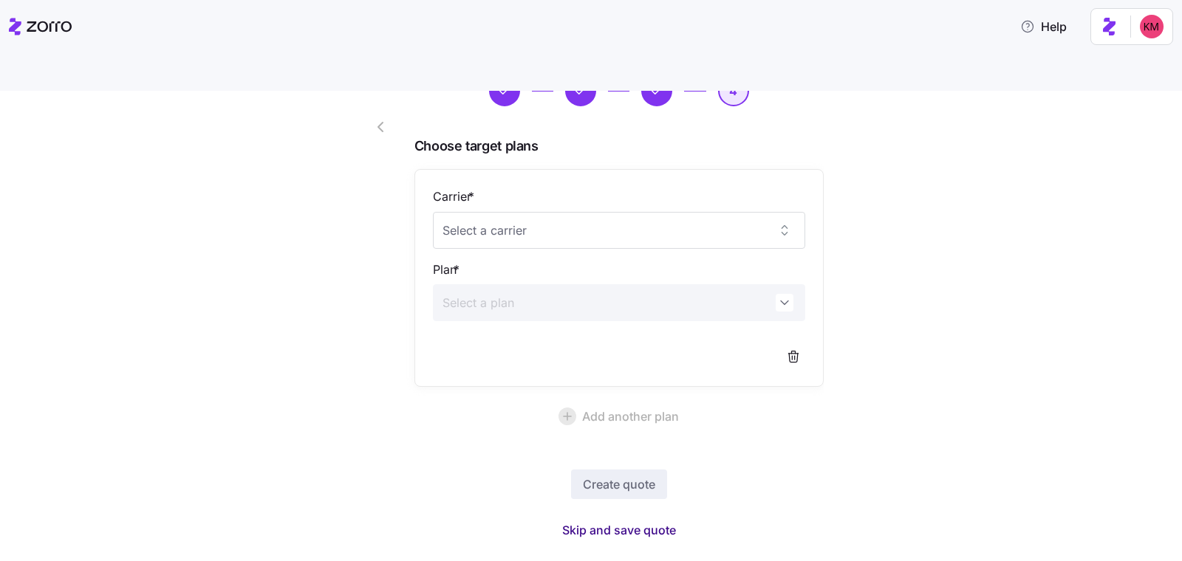
click at [591, 521] on span "Skip and save quote" at bounding box center [619, 530] width 114 height 18
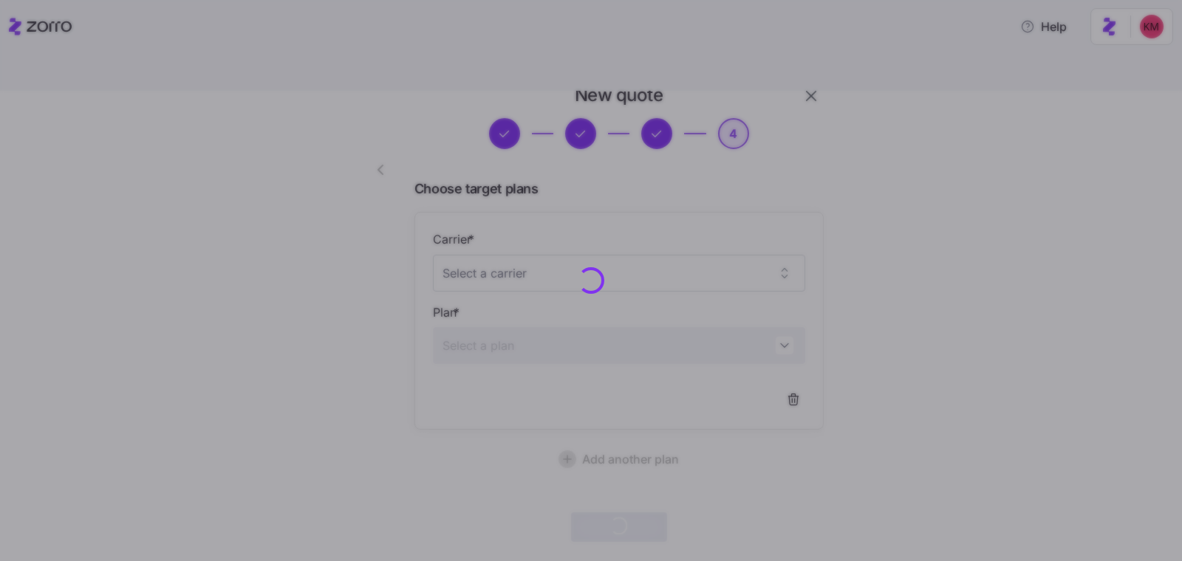
scroll to position [30, 0]
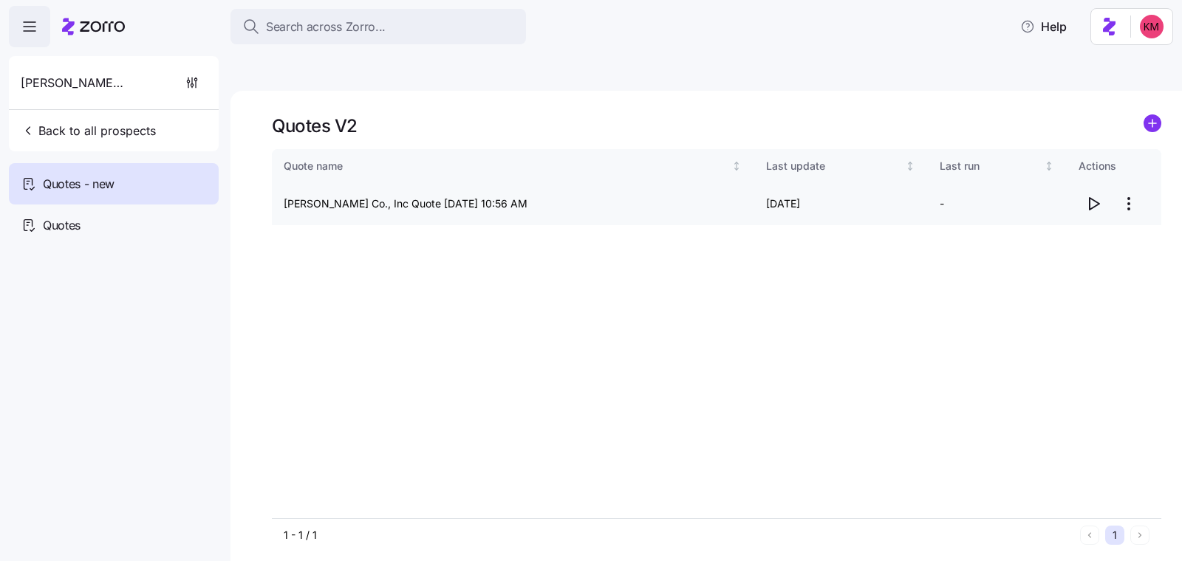
click at [1086, 195] on icon "button" at bounding box center [1093, 204] width 18 height 18
click at [1124, 171] on html "Search across Zorro... Help [PERSON_NAME] Co., Inc Back to all prospects Quotes…" at bounding box center [591, 350] width 1182 height 701
click at [1072, 189] on div "Edit quote Delete quote" at bounding box center [1069, 217] width 148 height 59
click at [1068, 198] on div "Edit quote" at bounding box center [1069, 205] width 136 height 24
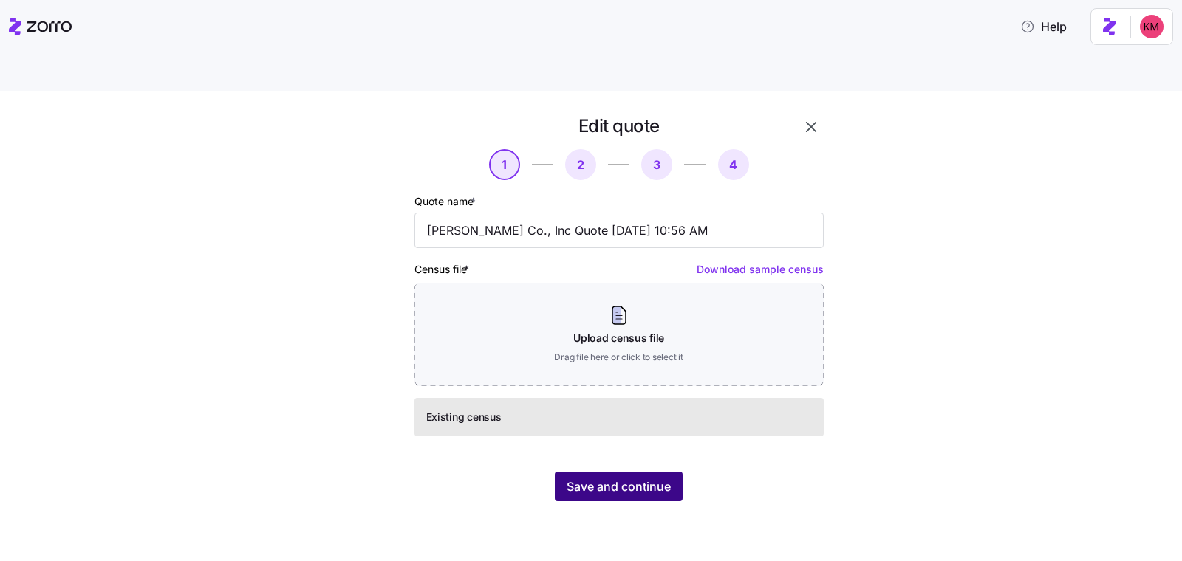
click at [592, 478] on span "Save and continue" at bounding box center [618, 487] width 104 height 18
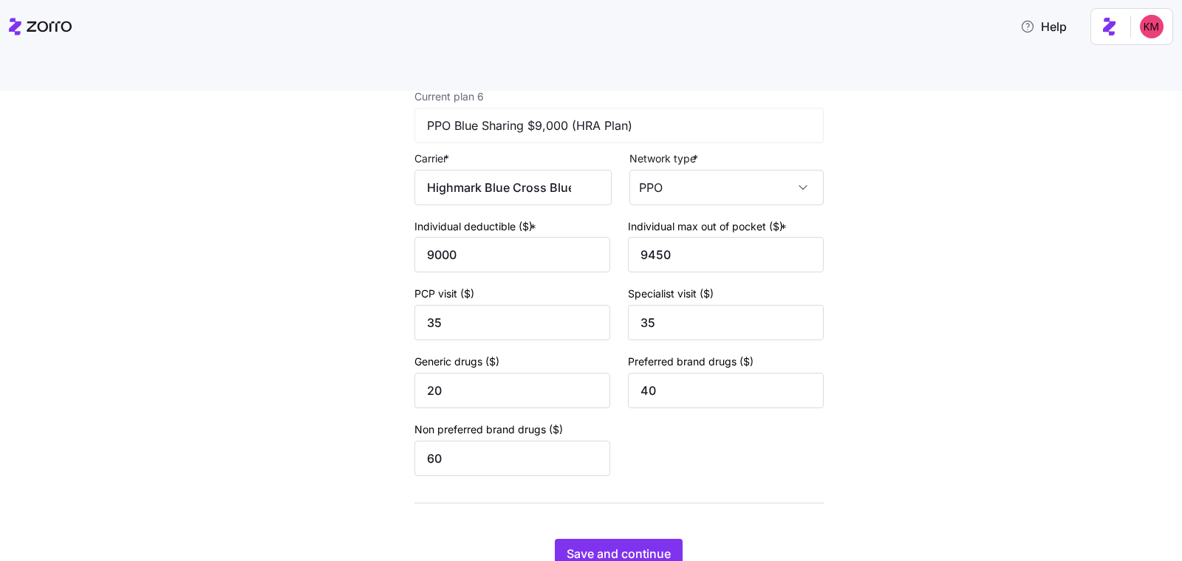
scroll to position [2310, 0]
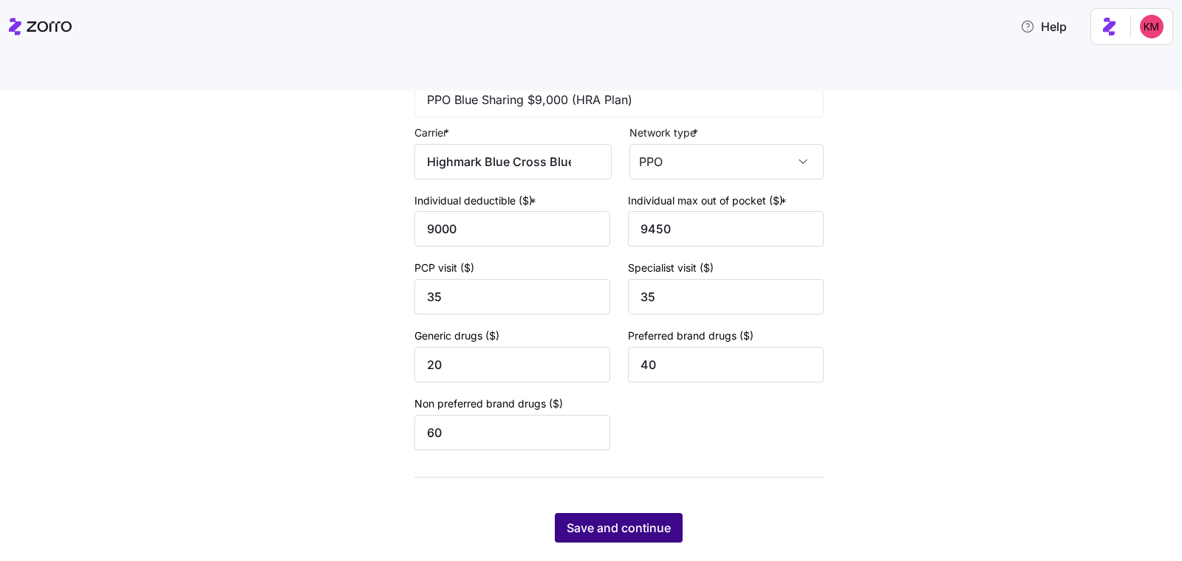
click at [580, 519] on span "Save and continue" at bounding box center [618, 528] width 104 height 18
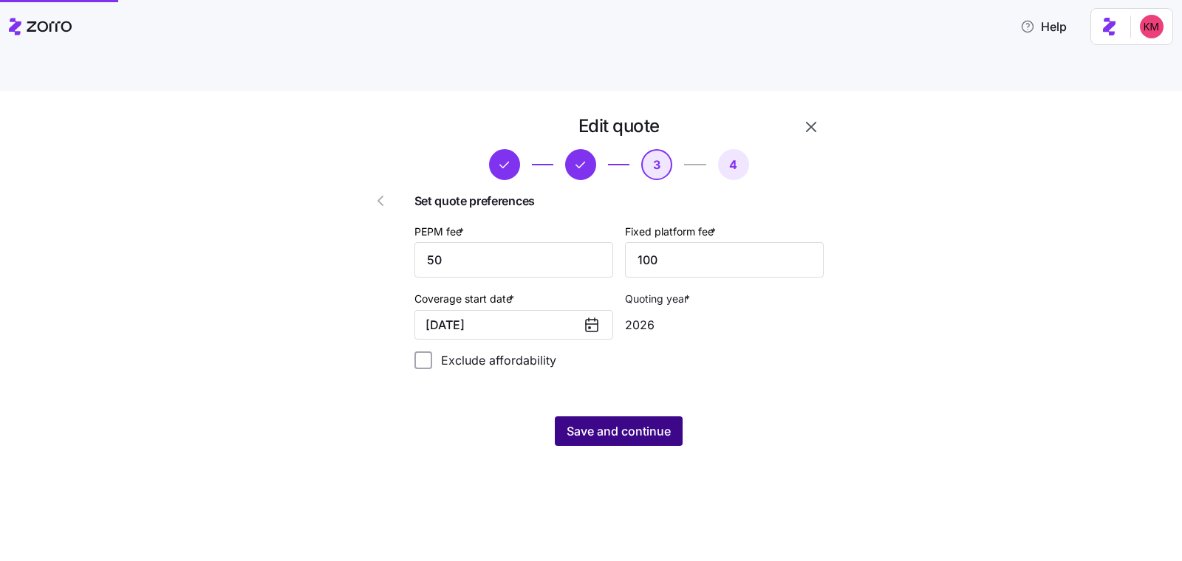
scroll to position [0, 0]
click at [606, 379] on div "Edit quote 3 4 Set quote preferences PEPM fee * 50 Fixed platform fee * 100 Cov…" at bounding box center [618, 280] width 421 height 343
click at [612, 417] on button "Save and continue" at bounding box center [619, 432] width 128 height 30
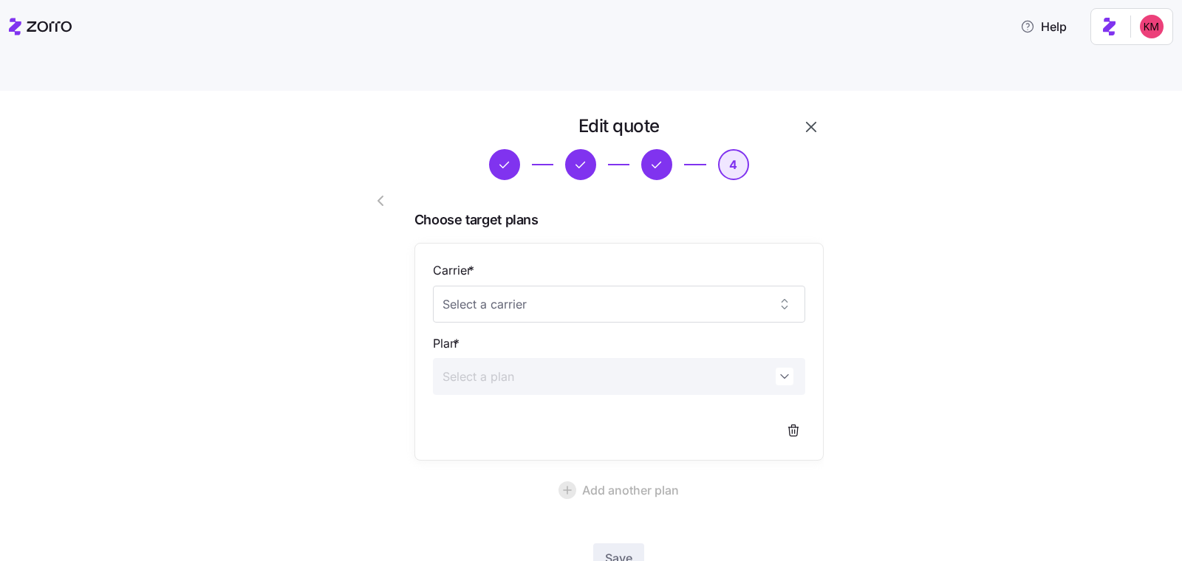
click at [509, 289] on div "Carrier * Plan *" at bounding box center [619, 352] width 372 height 182
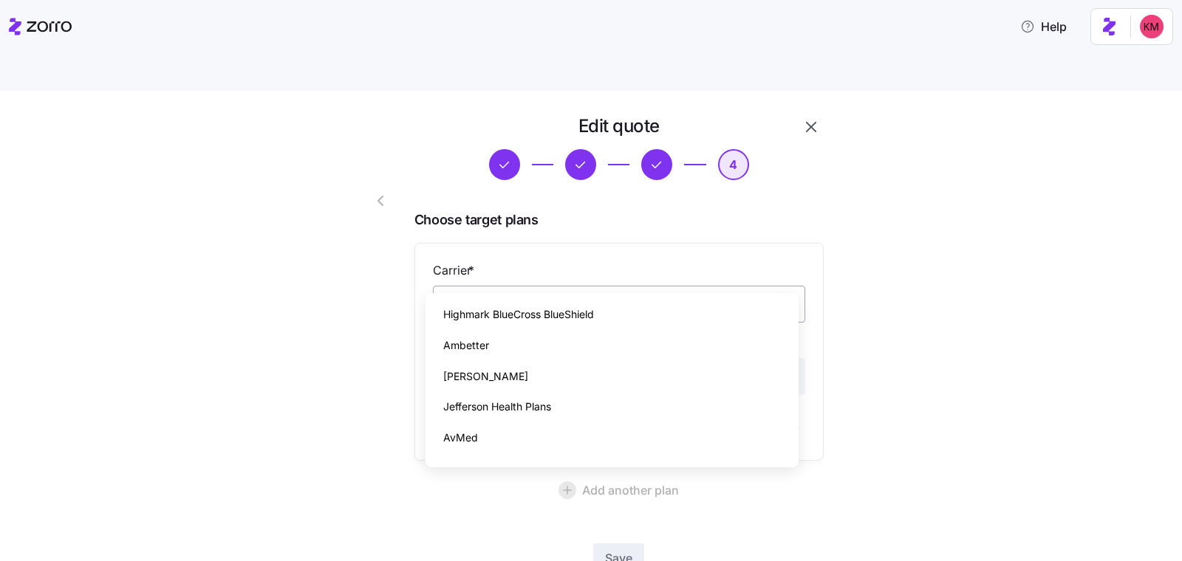
click at [509, 286] on input "Carrier *" at bounding box center [619, 304] width 372 height 37
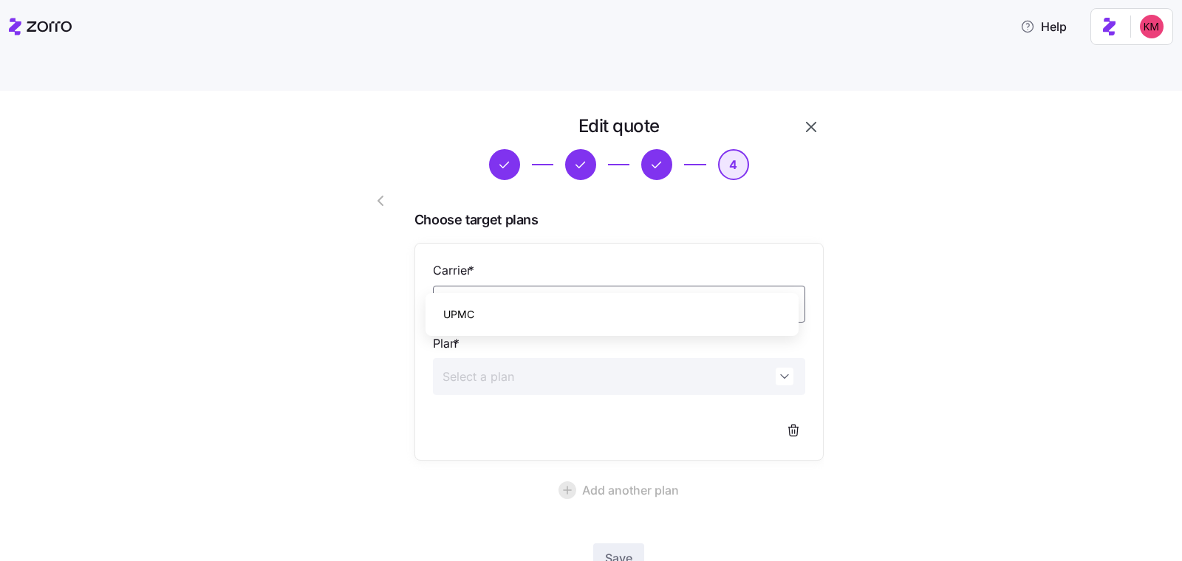
click at [507, 313] on div "UPMC" at bounding box center [611, 314] width 361 height 31
type input "UPMC"
click at [963, 312] on div "Edit quote 4 Choose target plans Carrier * UPMC Plan * Add another plan Save Sk…" at bounding box center [601, 374] width 1120 height 521
click at [612, 358] on input "Plan *" at bounding box center [619, 376] width 372 height 37
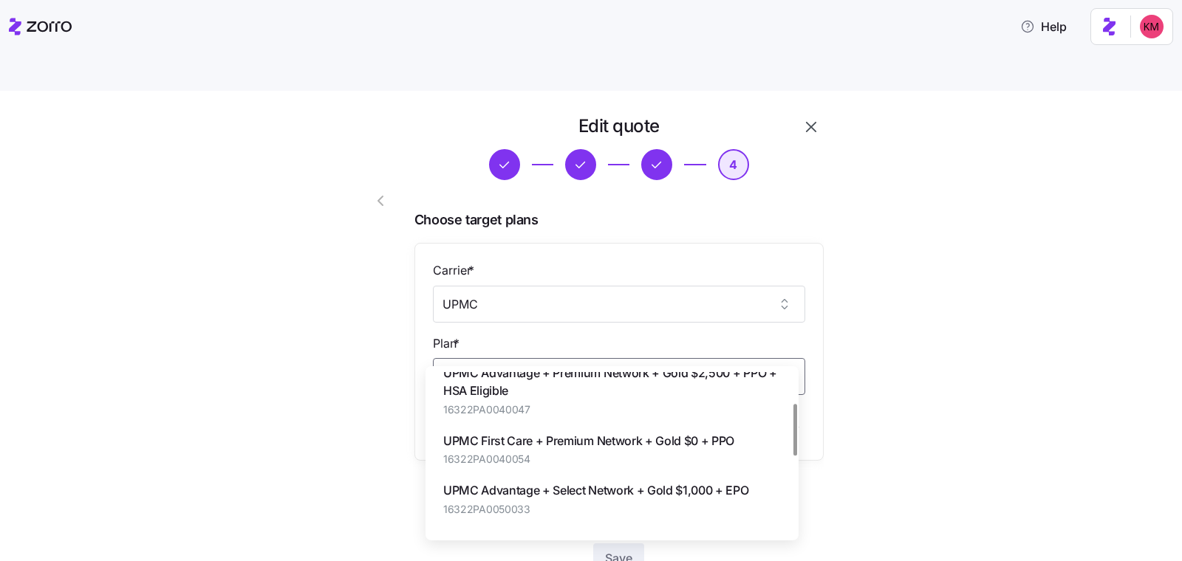
scroll to position [147, 0]
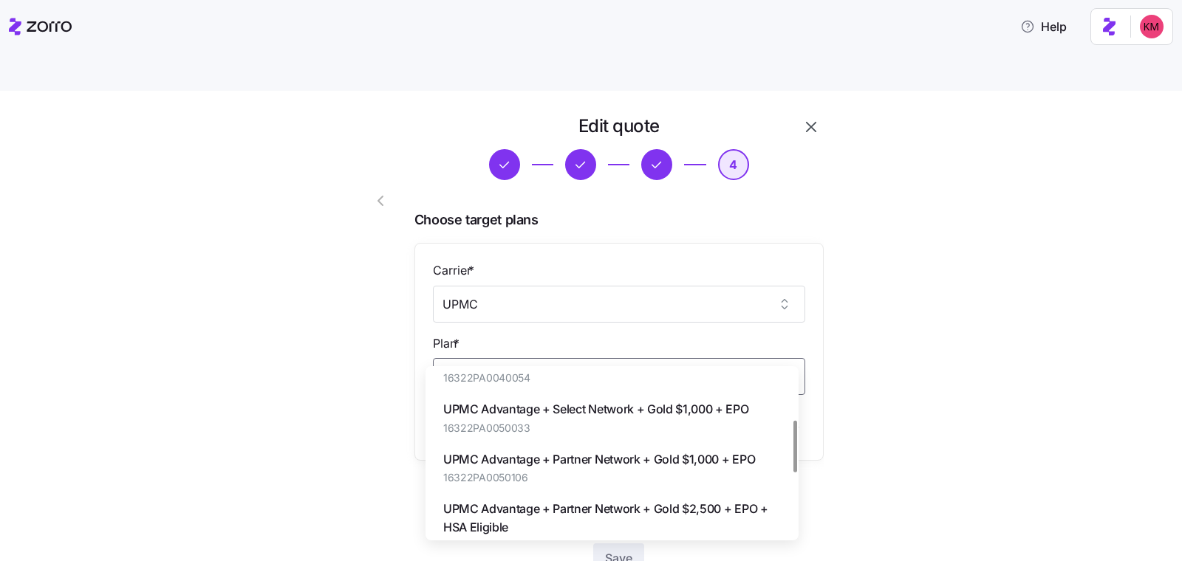
click at [733, 414] on span "UPMC Advantage + Select Network + Gold $1,000 + EPO" at bounding box center [596, 409] width 306 height 18
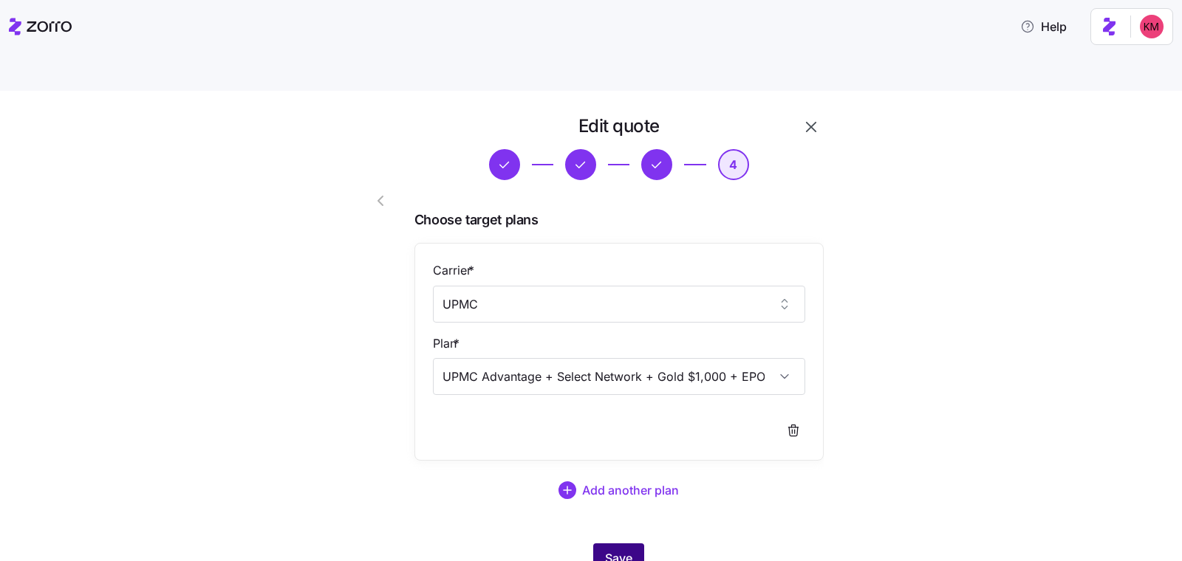
type input "UPMC Advantage + Select Network + Gold $1,000 + EPO"
click at [612, 549] on span "Save" at bounding box center [618, 558] width 27 height 18
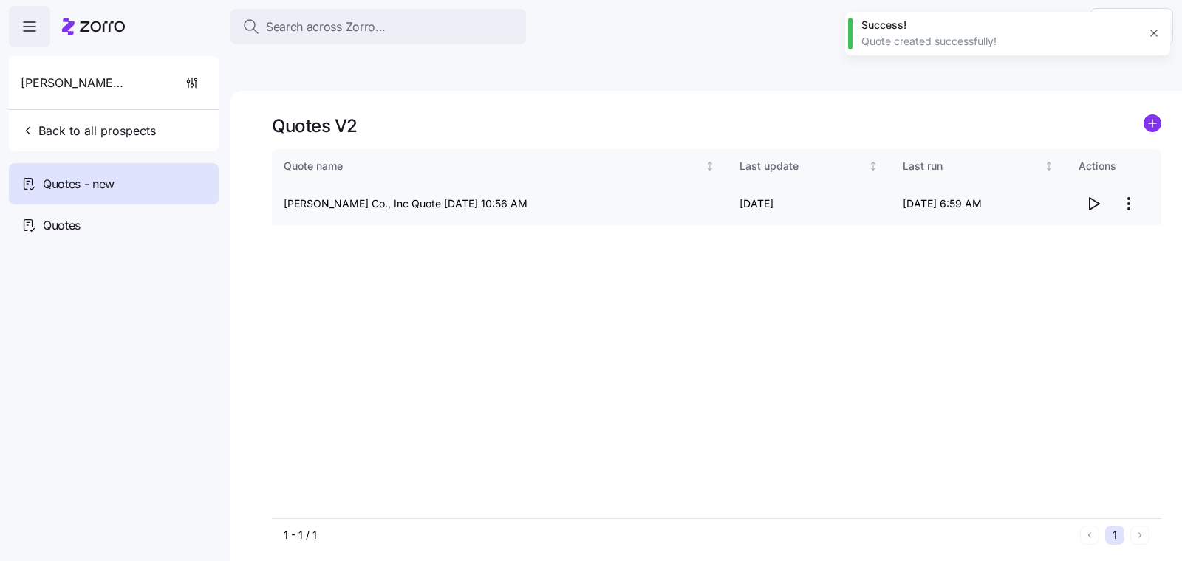
click at [1089, 198] on icon "button" at bounding box center [1094, 204] width 10 height 12
click at [1125, 168] on html "Search across Zorro... Help George E. DeLallo Co., Inc Back to all prospects Qu…" at bounding box center [591, 350] width 1182 height 701
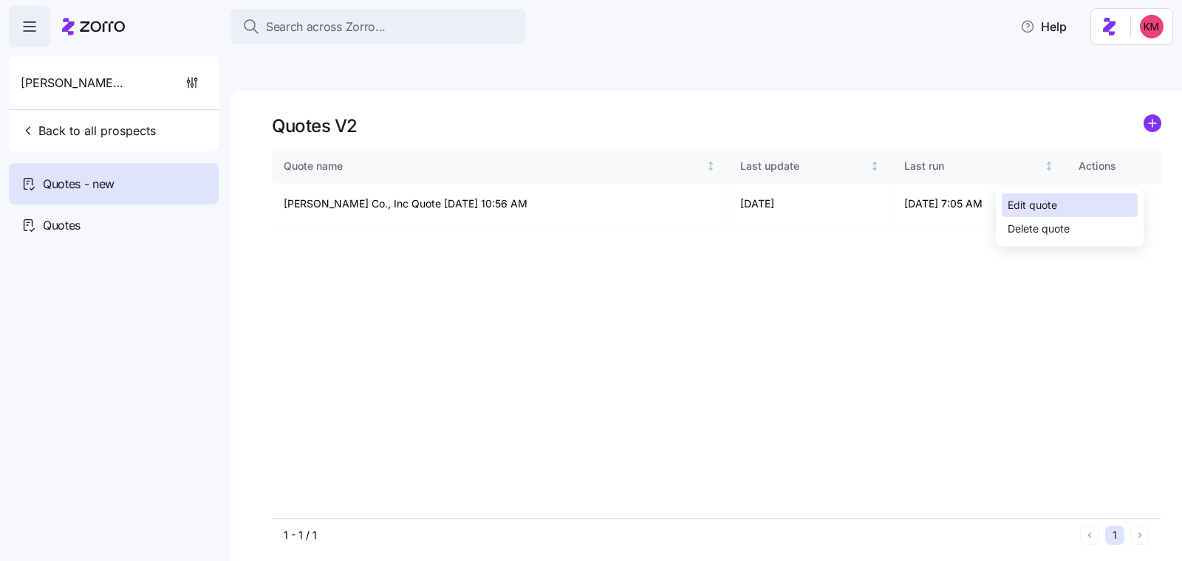
click at [1094, 208] on div "Edit quote" at bounding box center [1069, 205] width 136 height 24
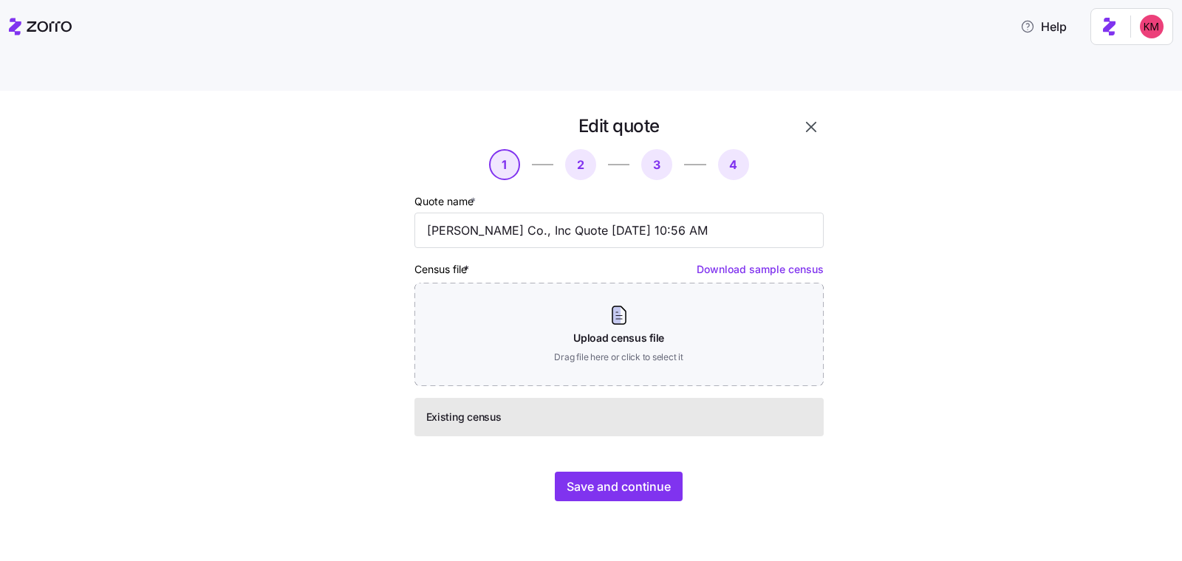
click at [647, 478] on div "Edit quote 1 2 3 4 Quote name * George E. DeLallo Co., Inc Quote 09/25/2025 10:…" at bounding box center [601, 316] width 517 height 405
click at [646, 472] on button "Save and continue" at bounding box center [619, 487] width 128 height 30
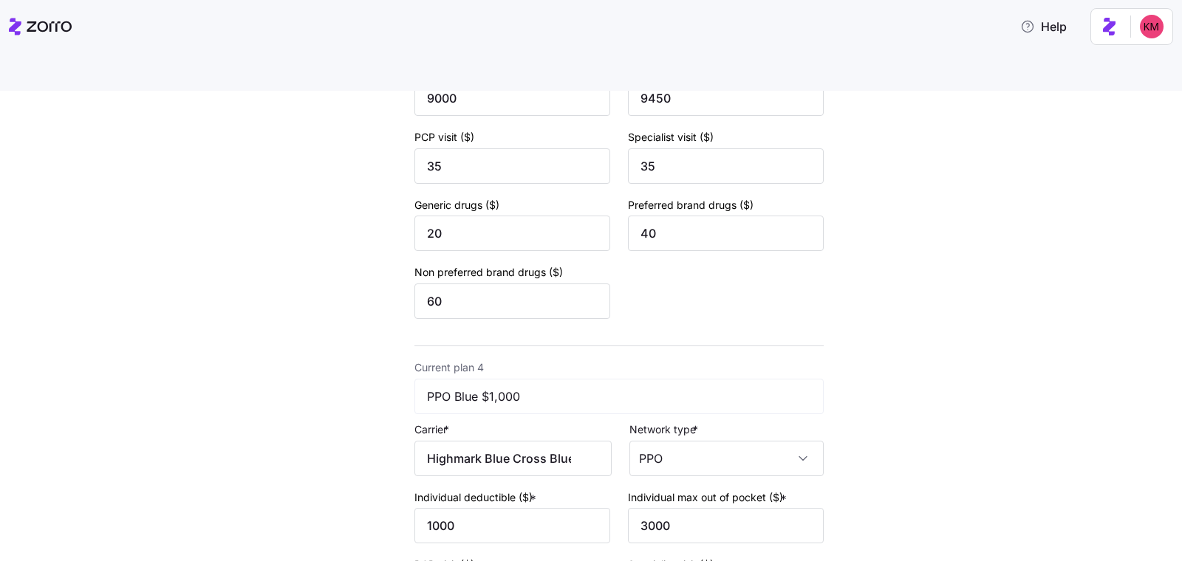
scroll to position [2310, 0]
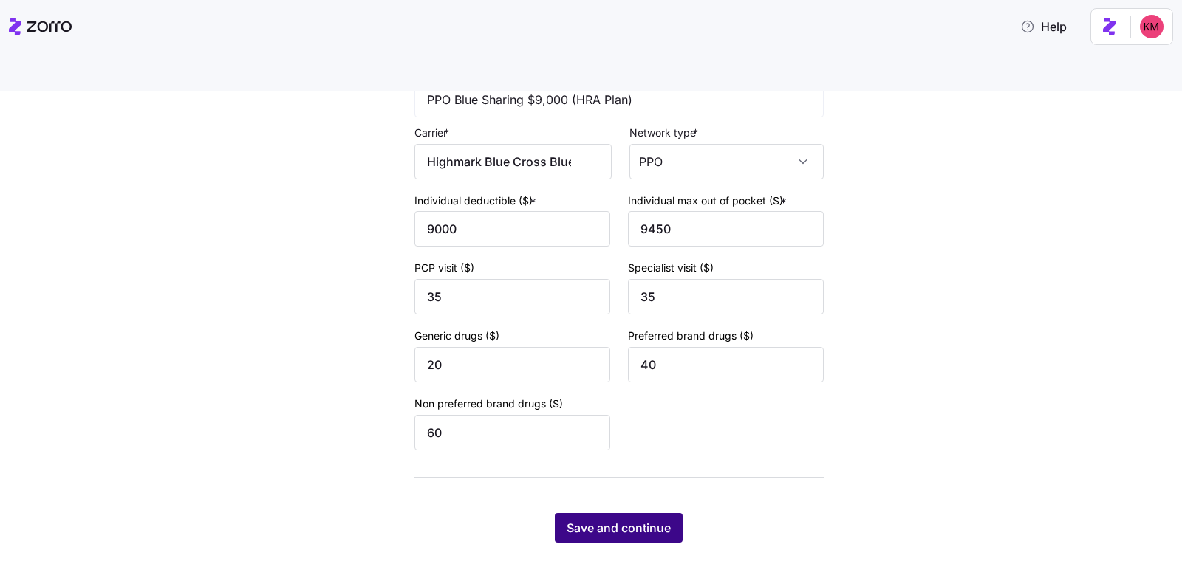
click at [623, 519] on span "Save and continue" at bounding box center [618, 528] width 104 height 18
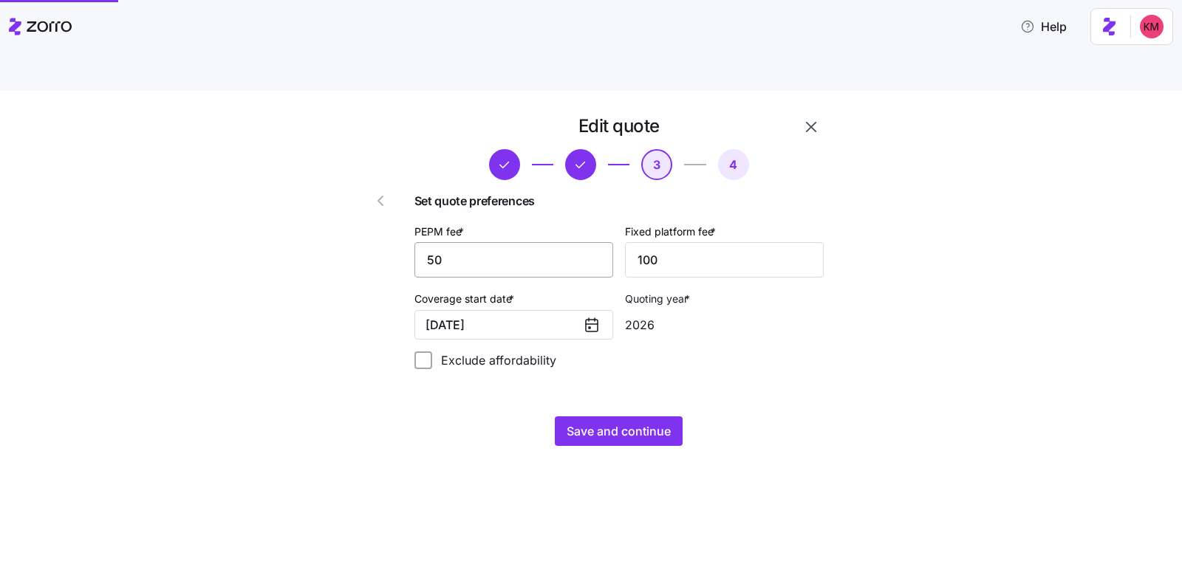
scroll to position [0, 0]
click at [532, 242] on input "50" at bounding box center [513, 259] width 199 height 35
type input "55"
click at [785, 352] on div "Exclude affordability" at bounding box center [618, 361] width 409 height 18
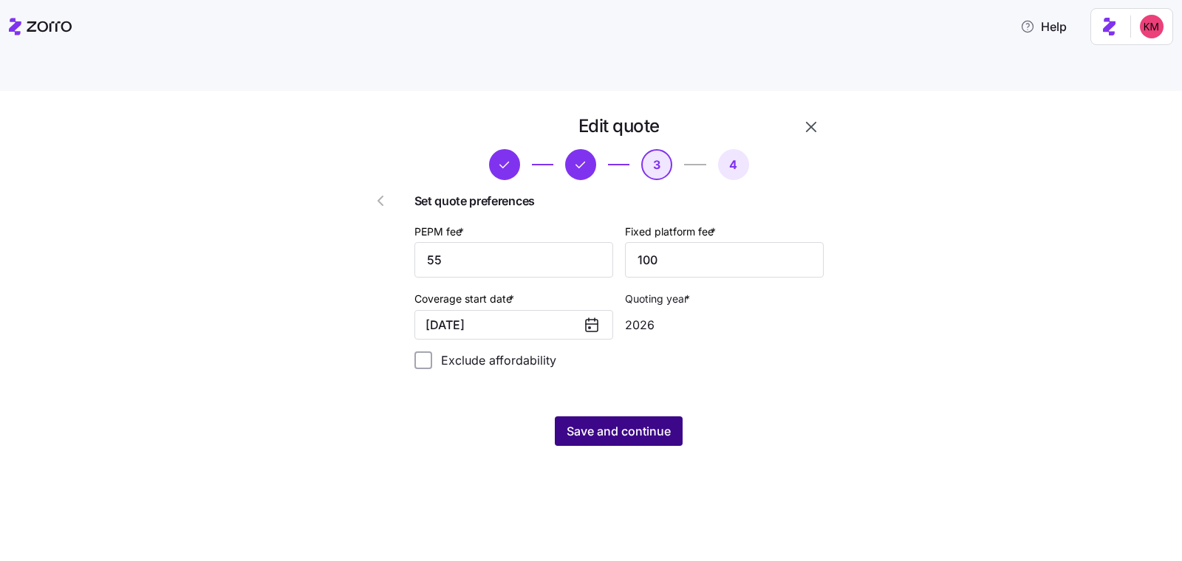
click at [628, 422] on span "Save and continue" at bounding box center [618, 431] width 104 height 18
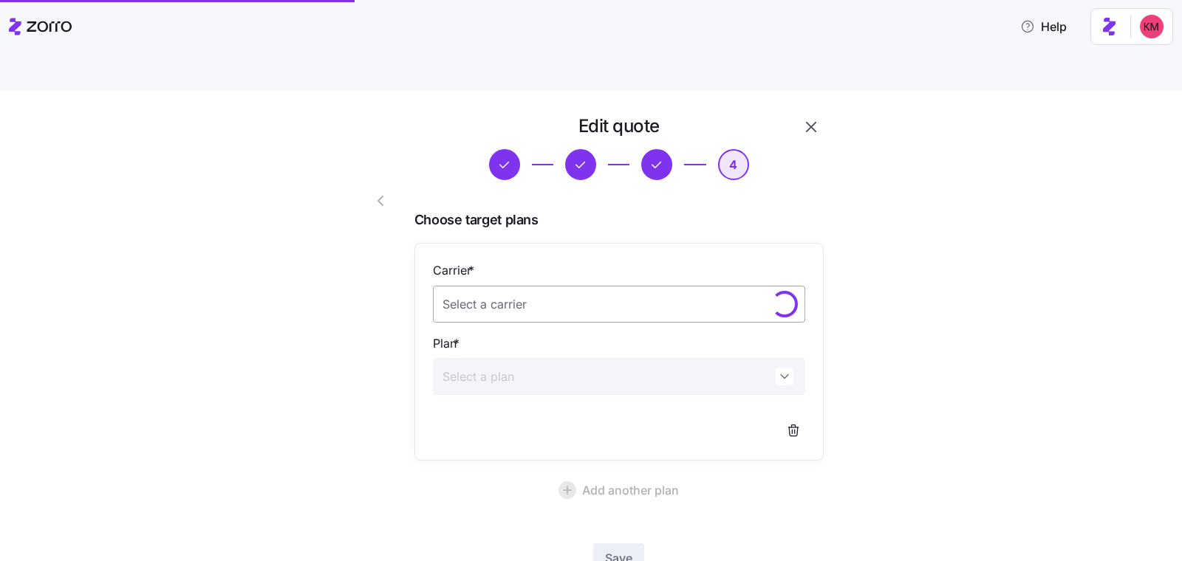
click at [515, 286] on input "Carrier *" at bounding box center [619, 304] width 372 height 37
click at [474, 316] on div "UPMC" at bounding box center [611, 314] width 361 height 31
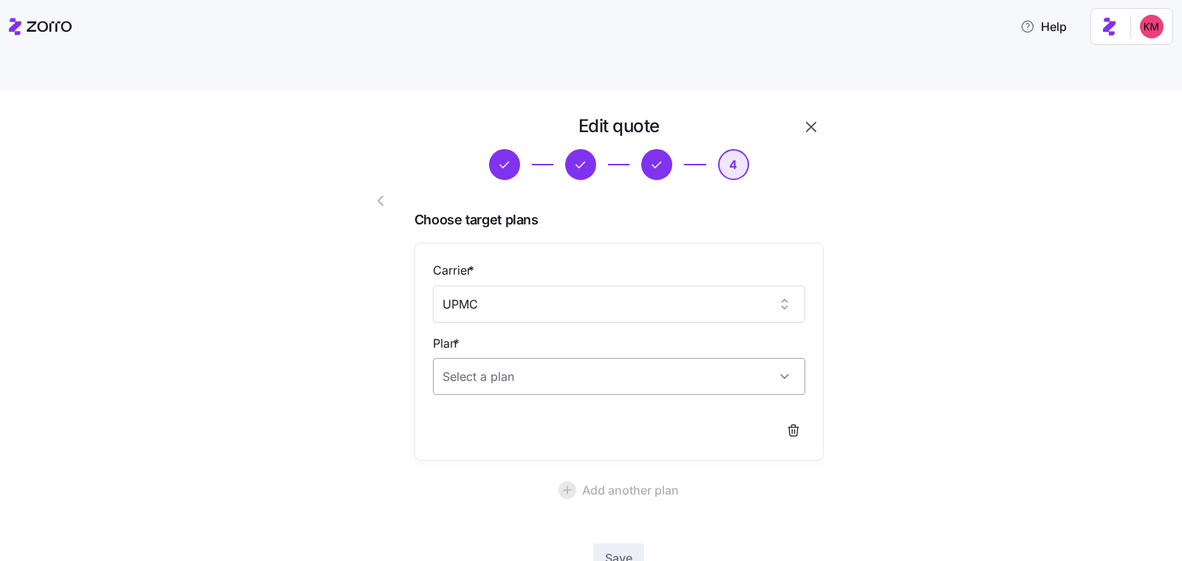
type input "UPMC"
click at [480, 358] on input "Plan *" at bounding box center [619, 376] width 372 height 37
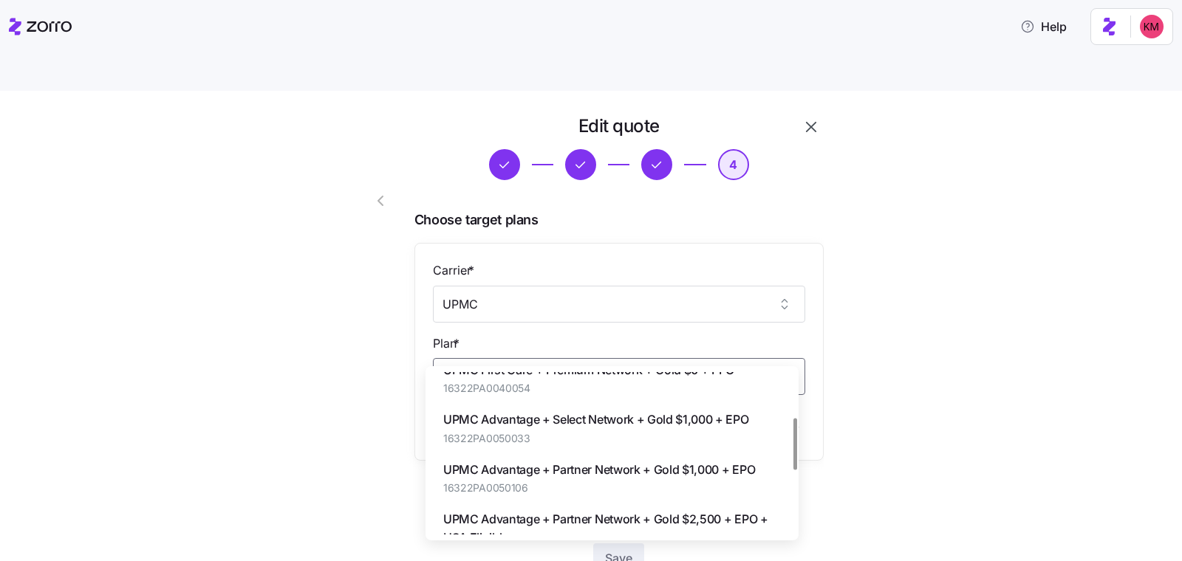
scroll to position [140, 0]
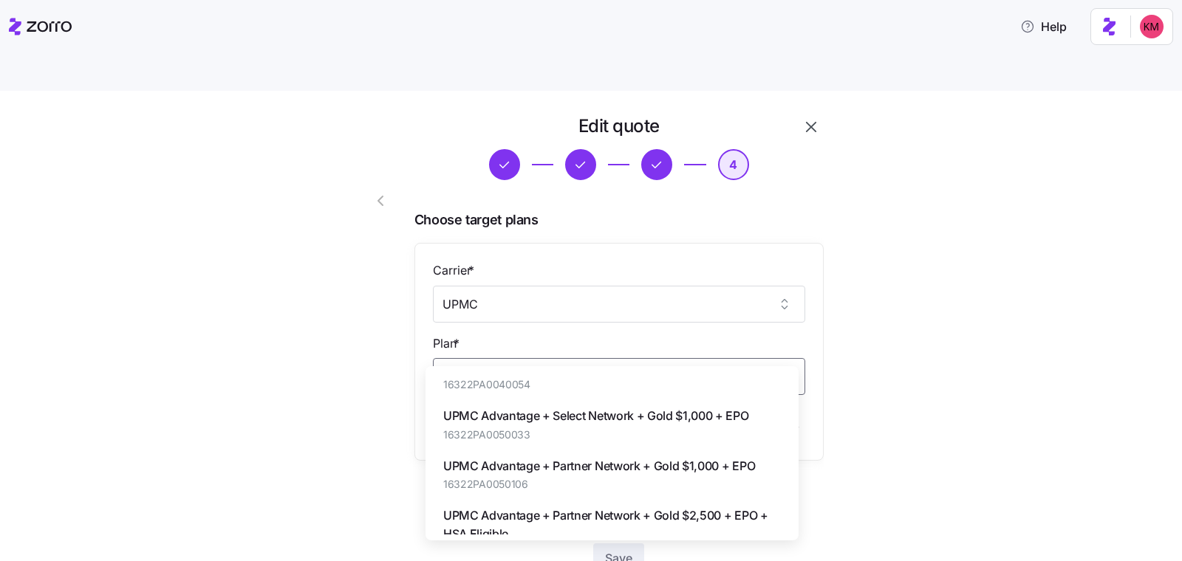
click at [633, 422] on span "UPMC Advantage + Select Network + Gold $1,000 + EPO" at bounding box center [596, 416] width 306 height 18
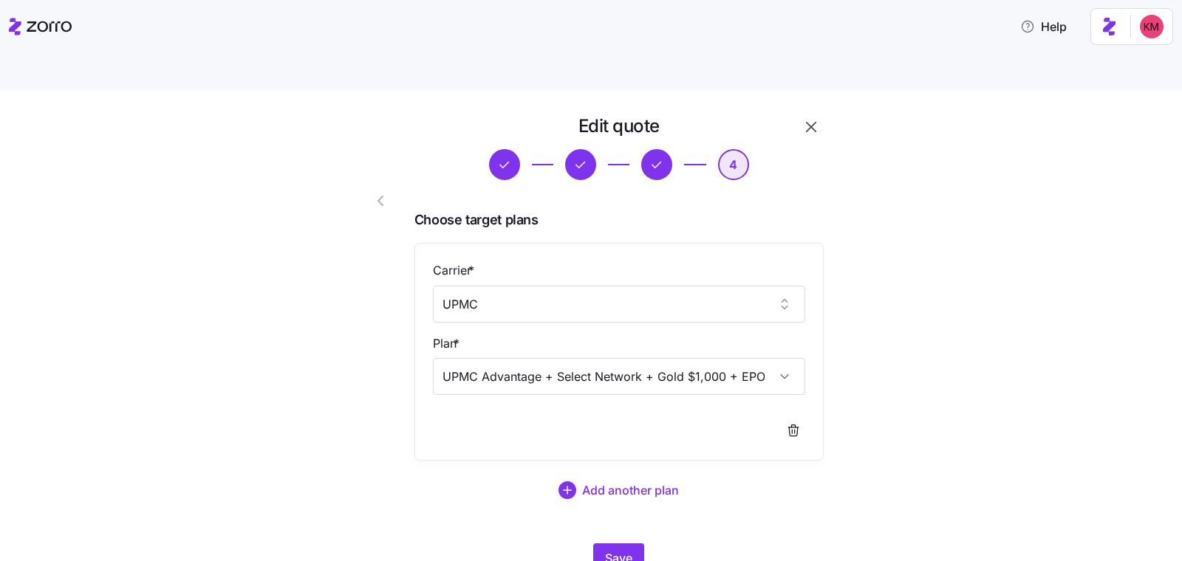
type input "UPMC Advantage + Select Network + Gold $1,000 + EPO"
click at [916, 415] on div "Edit quote 4 Choose target plans Carrier * UPMC Plan * UPMC Advantage + Select …" at bounding box center [601, 352] width 1120 height 477
click at [605, 549] on span "Save" at bounding box center [618, 558] width 27 height 18
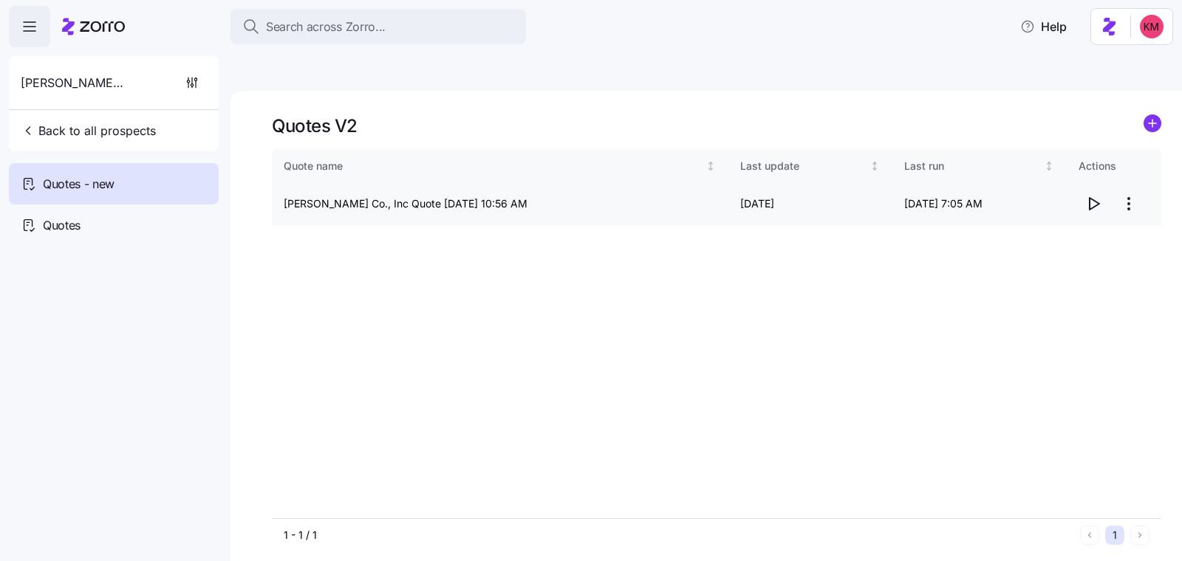
click at [1093, 195] on icon "button" at bounding box center [1093, 204] width 18 height 18
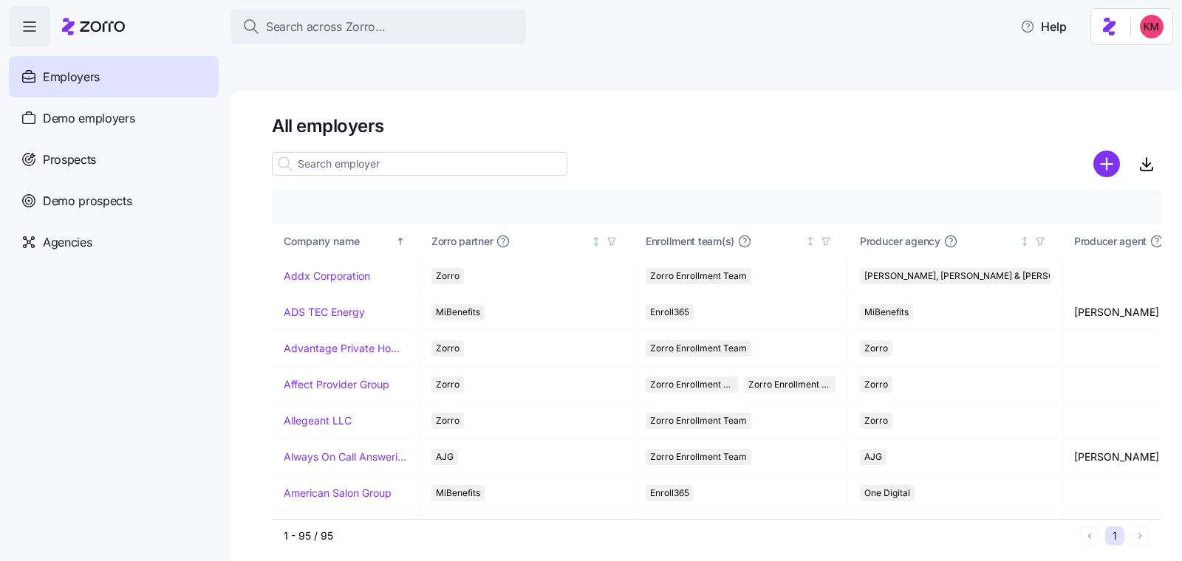
click at [89, 174] on div "Prospects" at bounding box center [114, 159] width 210 height 41
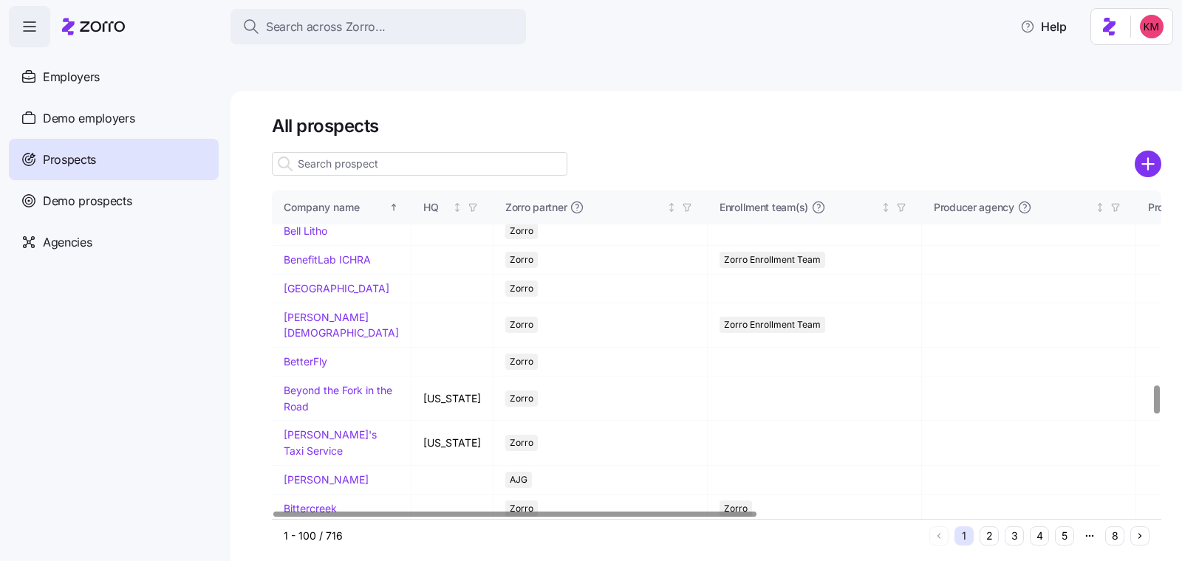
scroll to position [2639, 0]
click at [371, 152] on input at bounding box center [419, 164] width 295 height 24
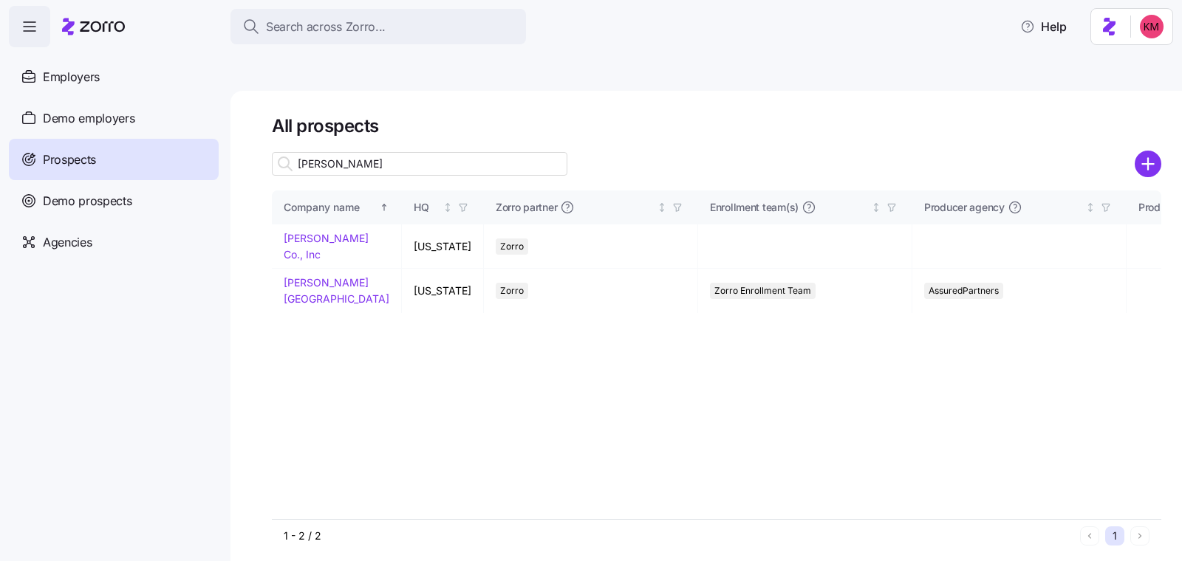
click at [374, 152] on input "[PERSON_NAME]" at bounding box center [419, 164] width 295 height 24
click at [341, 152] on input "[PERSON_NAME]" at bounding box center [419, 164] width 295 height 24
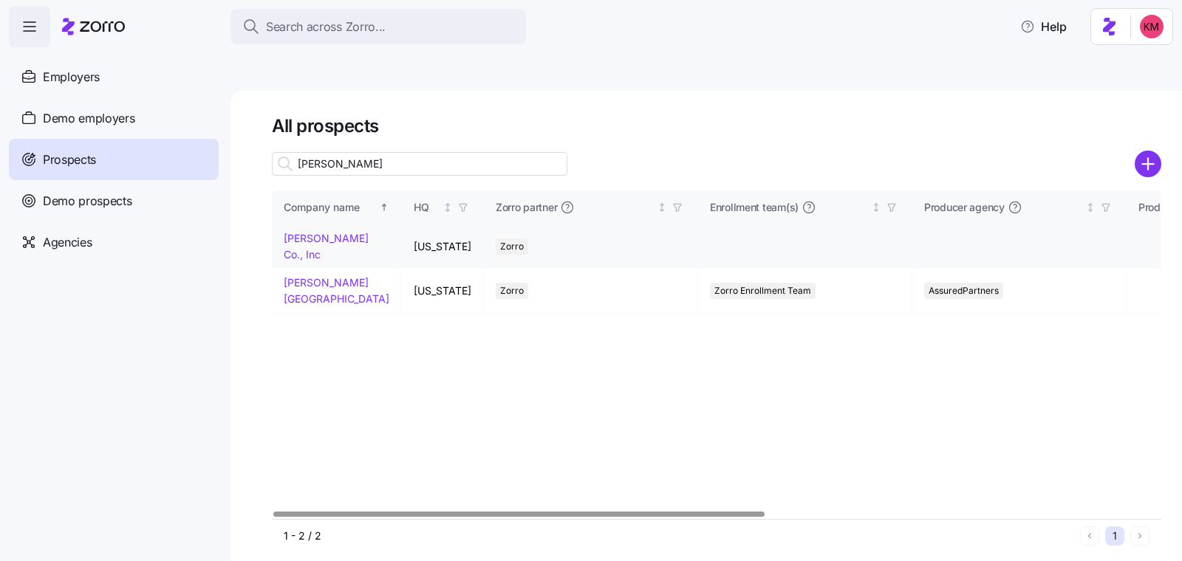
type input "[PERSON_NAME]"
click at [326, 232] on link "[PERSON_NAME] Co., Inc" at bounding box center [326, 246] width 85 height 29
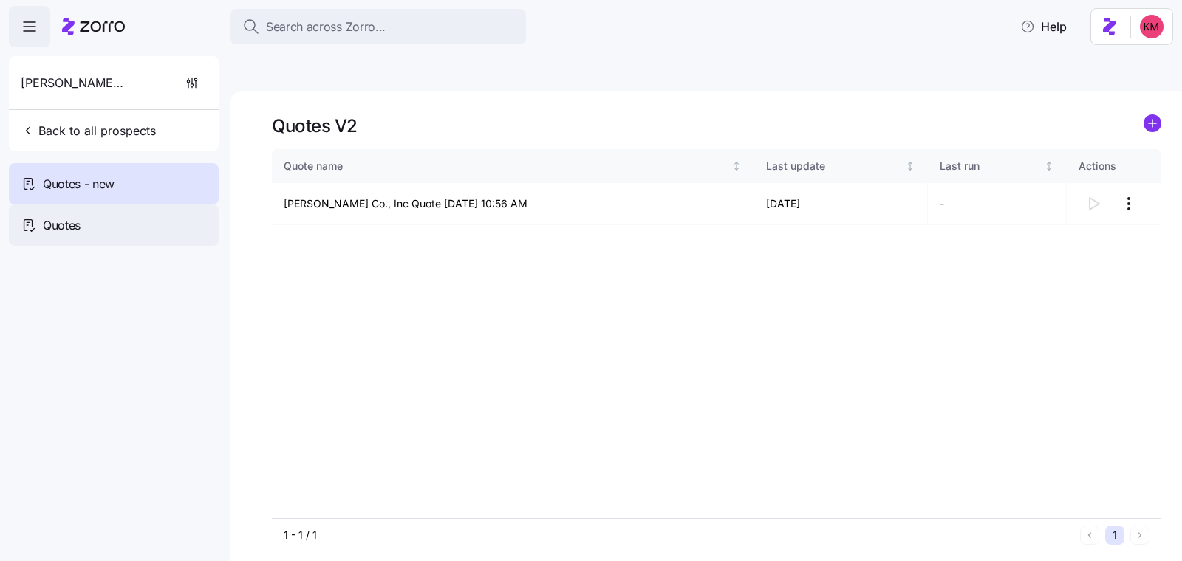
click at [86, 220] on div "Quotes" at bounding box center [114, 225] width 210 height 41
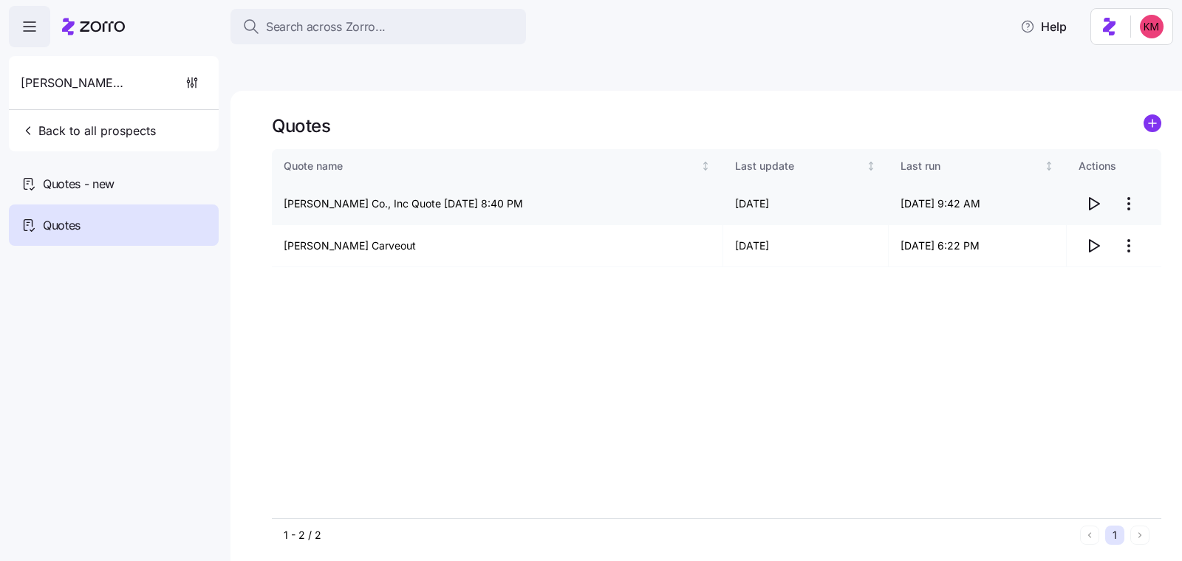
click at [1126, 164] on html "Search across Zorro... Help [PERSON_NAME] Co., Inc Back to all prospects Quotes…" at bounding box center [591, 350] width 1182 height 701
click at [1012, 195] on div "Edit quote" at bounding box center [1069, 205] width 136 height 24
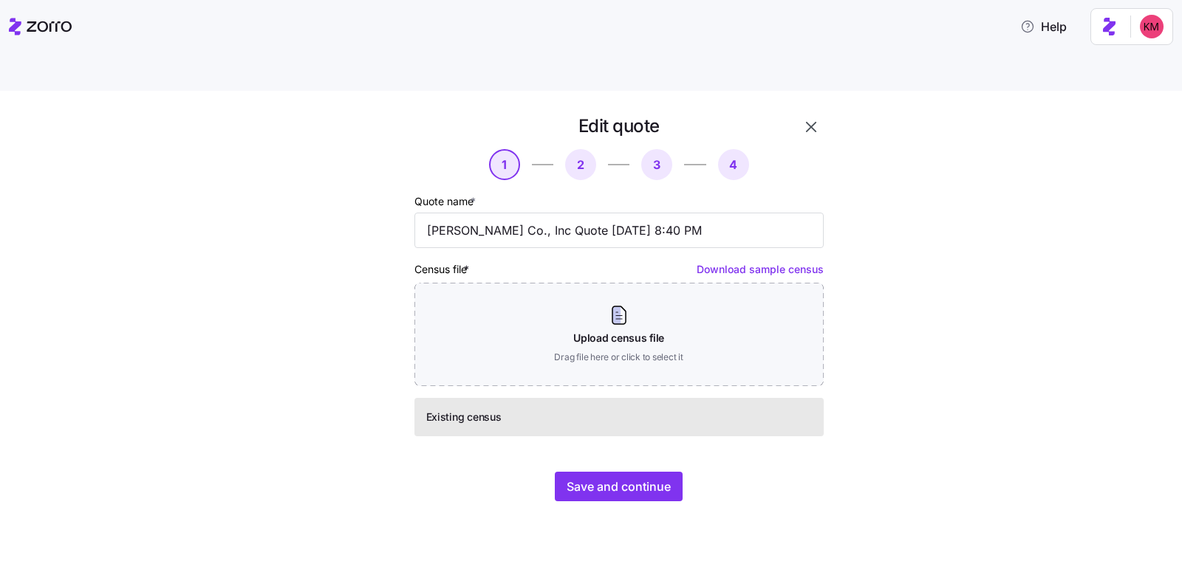
click at [631, 435] on div "Edit quote 1 2 3 4 Quote name * [PERSON_NAME] Co., Inc Quote [DATE] 8:40 PM Cen…" at bounding box center [618, 309] width 421 height 400
click at [631, 472] on button "Save and continue" at bounding box center [619, 487] width 128 height 30
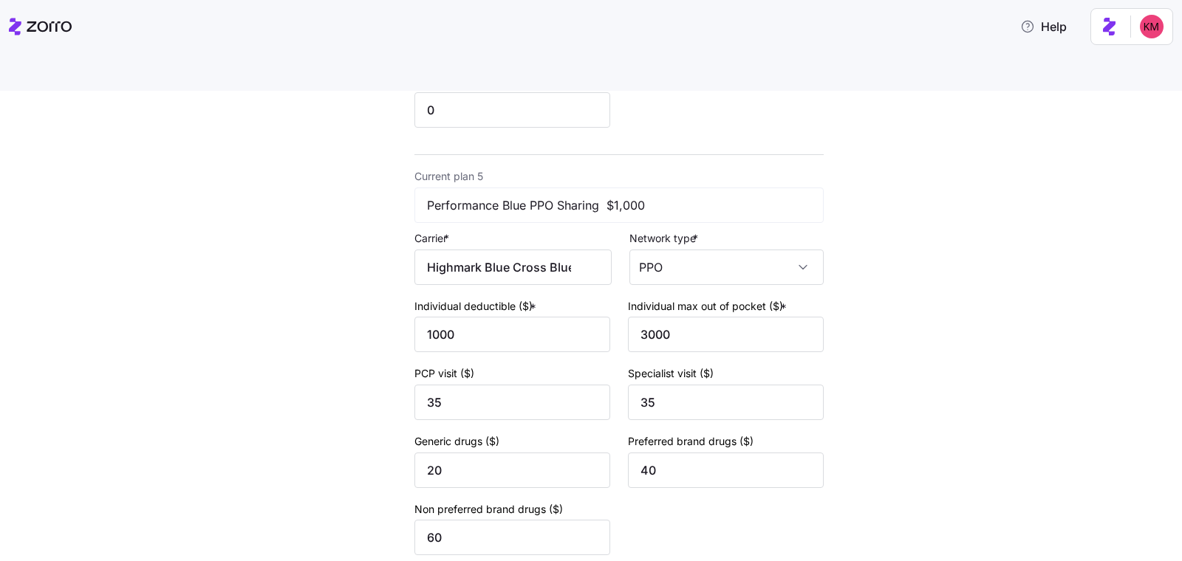
scroll to position [2310, 0]
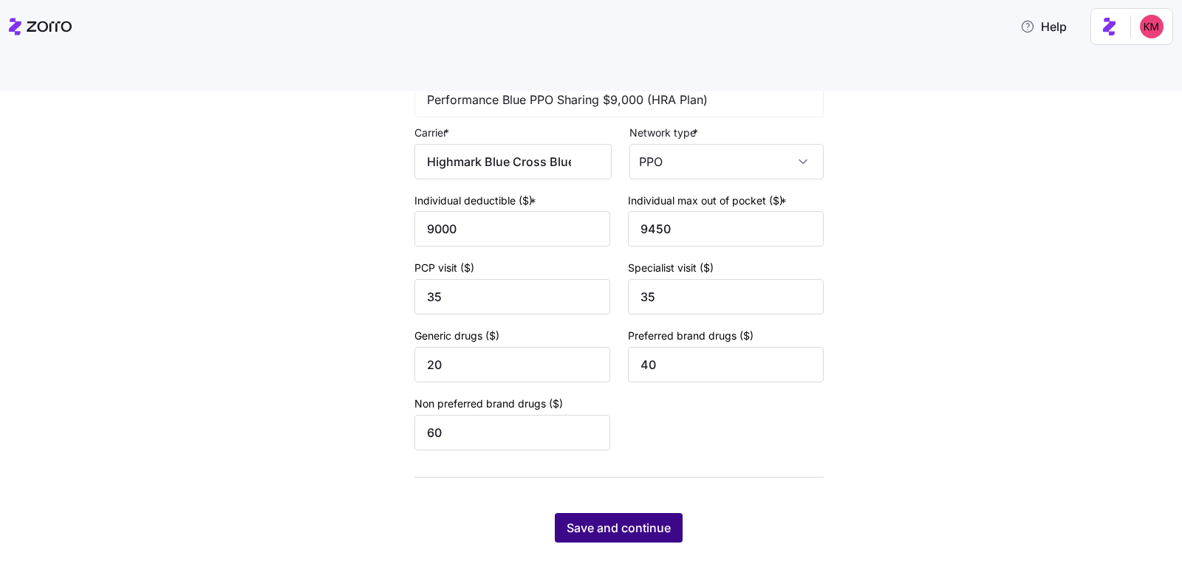
click at [634, 513] on button "Save and continue" at bounding box center [619, 528] width 128 height 30
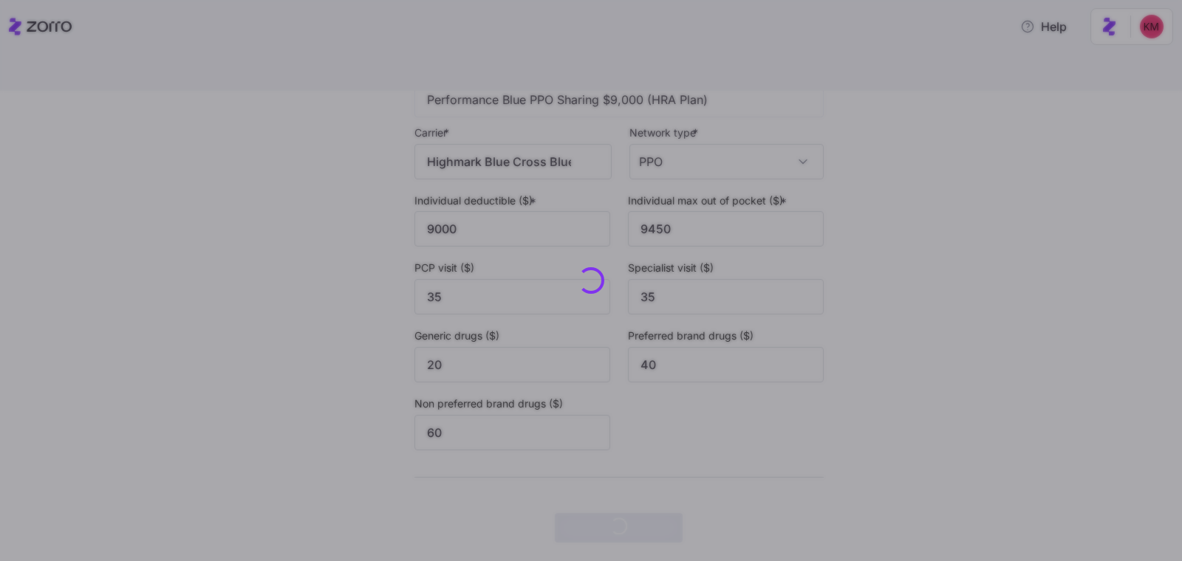
scroll to position [0, 0]
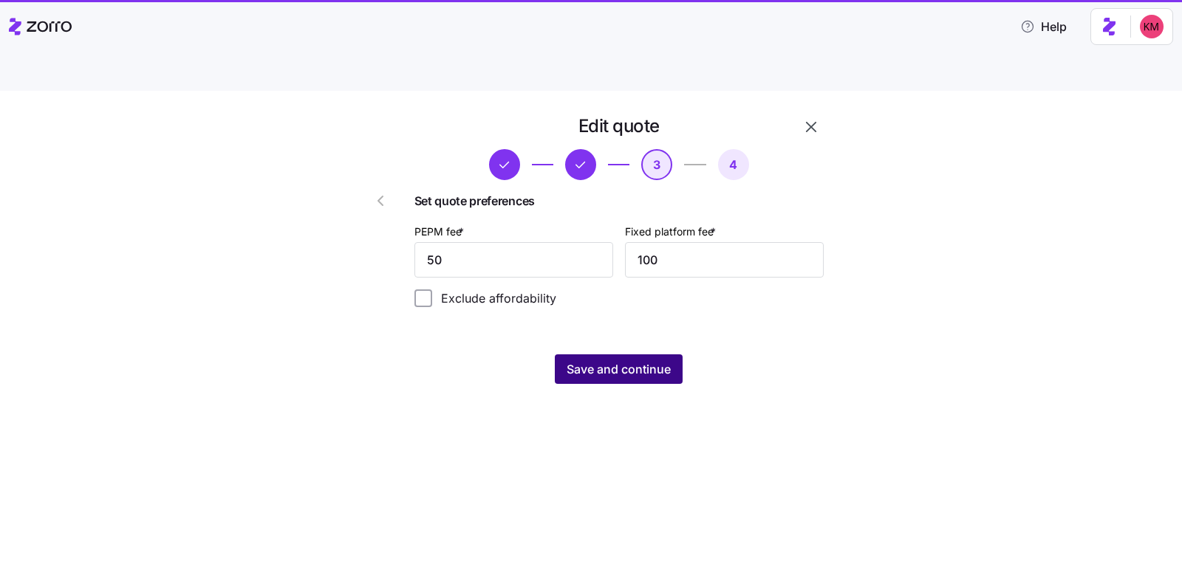
click at [664, 354] on button "Save and continue" at bounding box center [619, 369] width 128 height 30
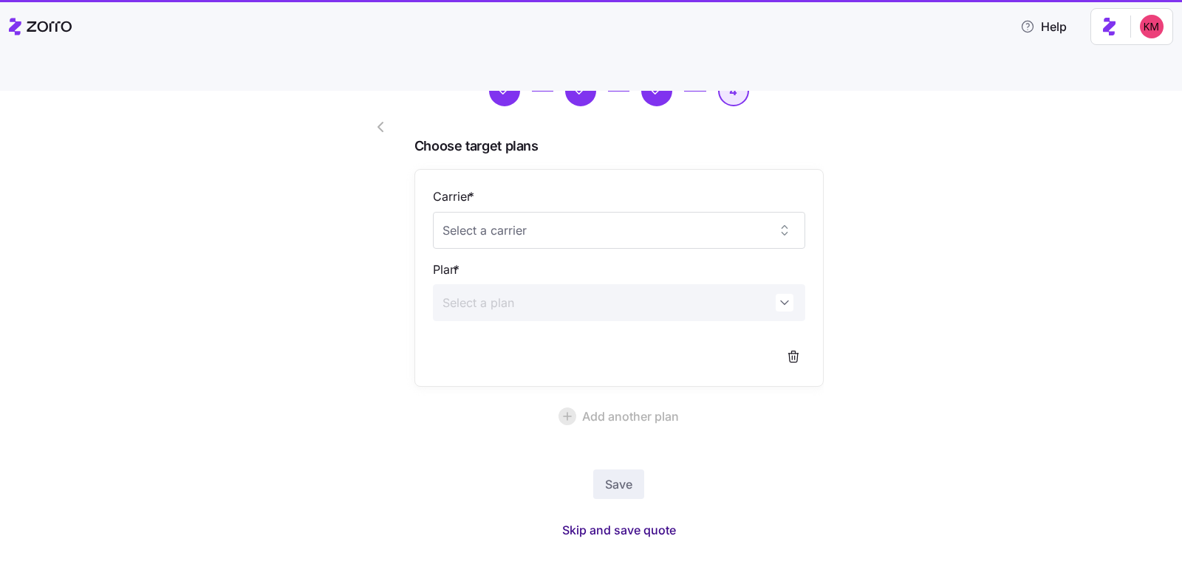
click at [599, 521] on span "Skip and save quote" at bounding box center [619, 530] width 114 height 18
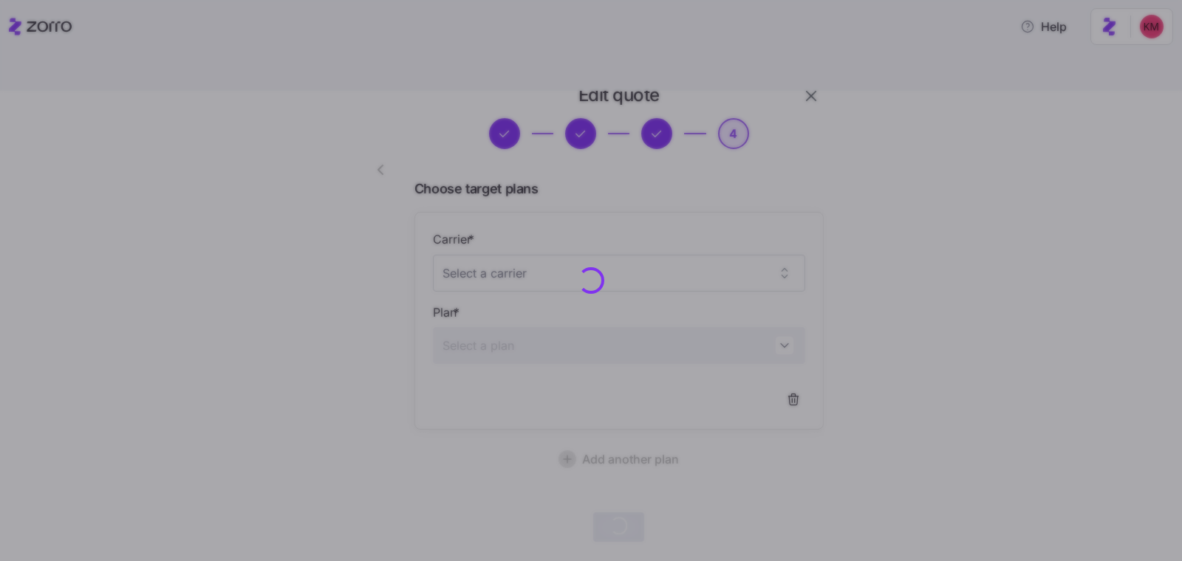
scroll to position [30, 0]
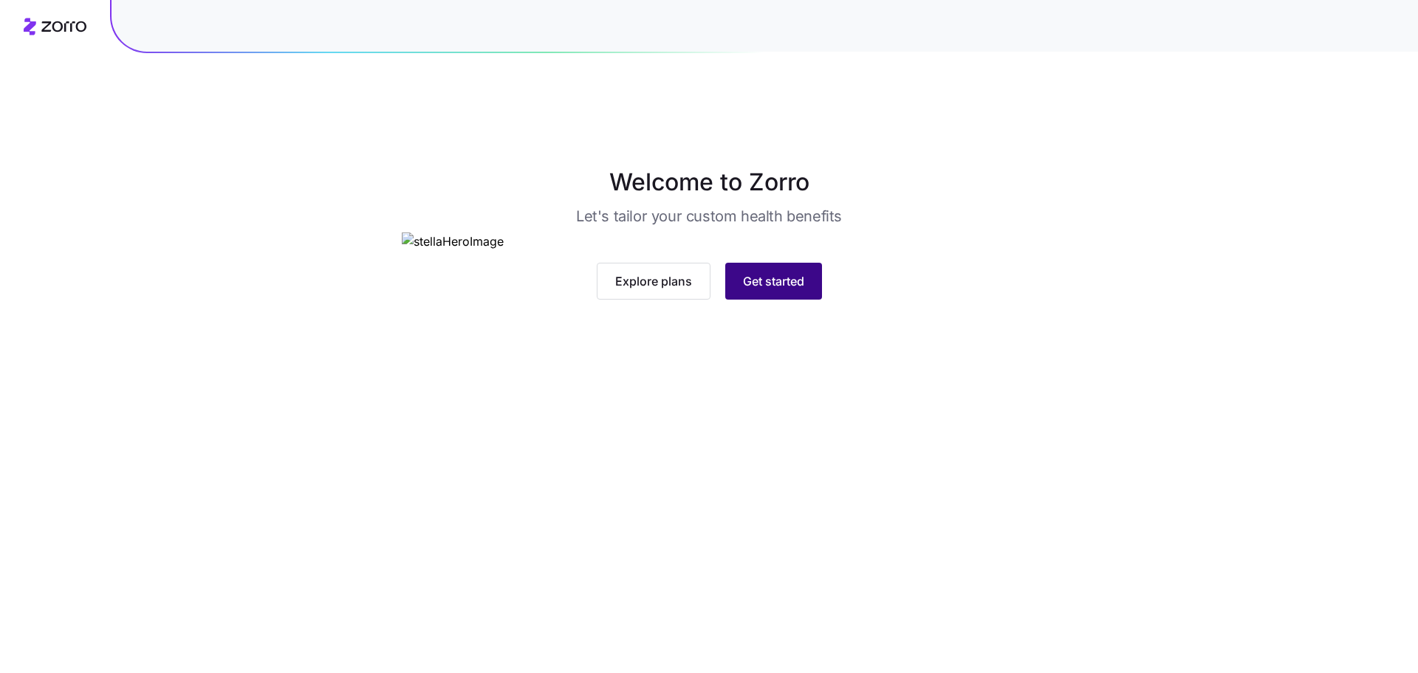
click at [782, 300] on button "Get started" at bounding box center [773, 281] width 97 height 37
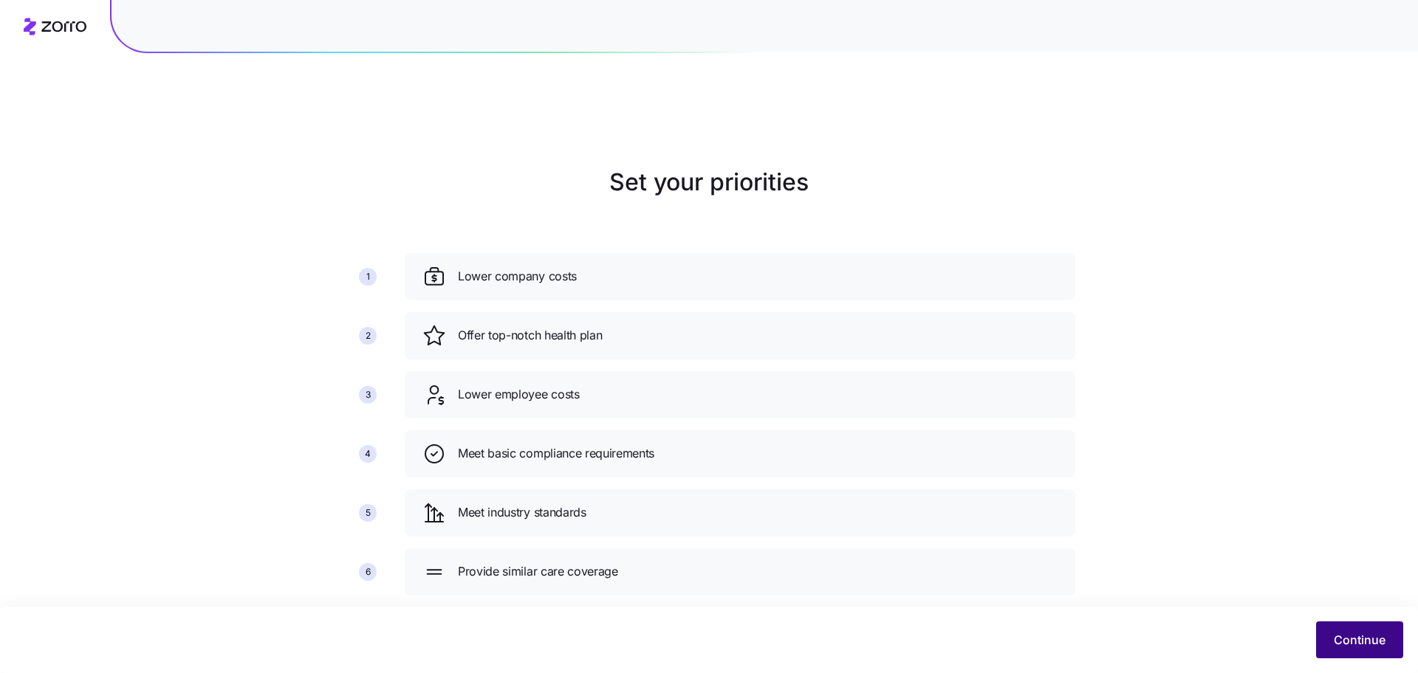
click at [1374, 634] on span "Continue" at bounding box center [1360, 640] width 52 height 18
click at [1368, 648] on span "Continue" at bounding box center [1360, 640] width 52 height 18
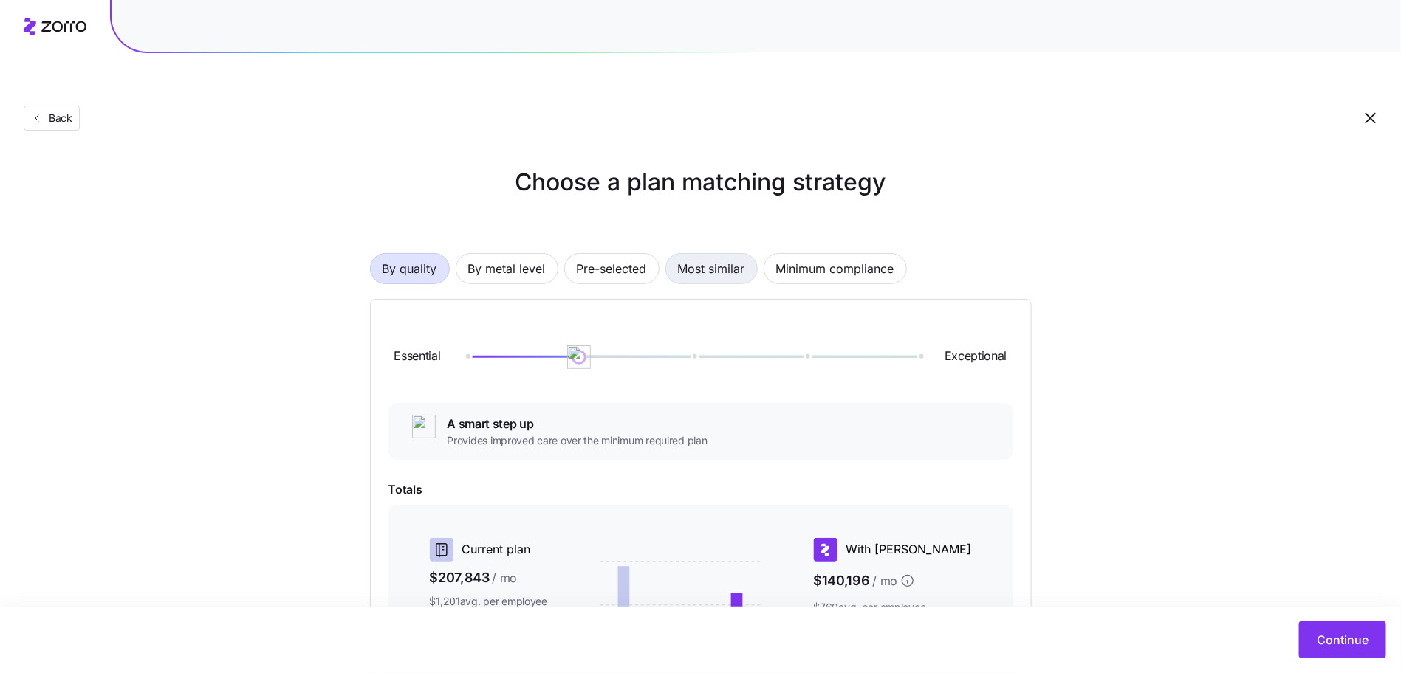
click at [699, 254] on span "Most similar" at bounding box center [711, 269] width 67 height 30
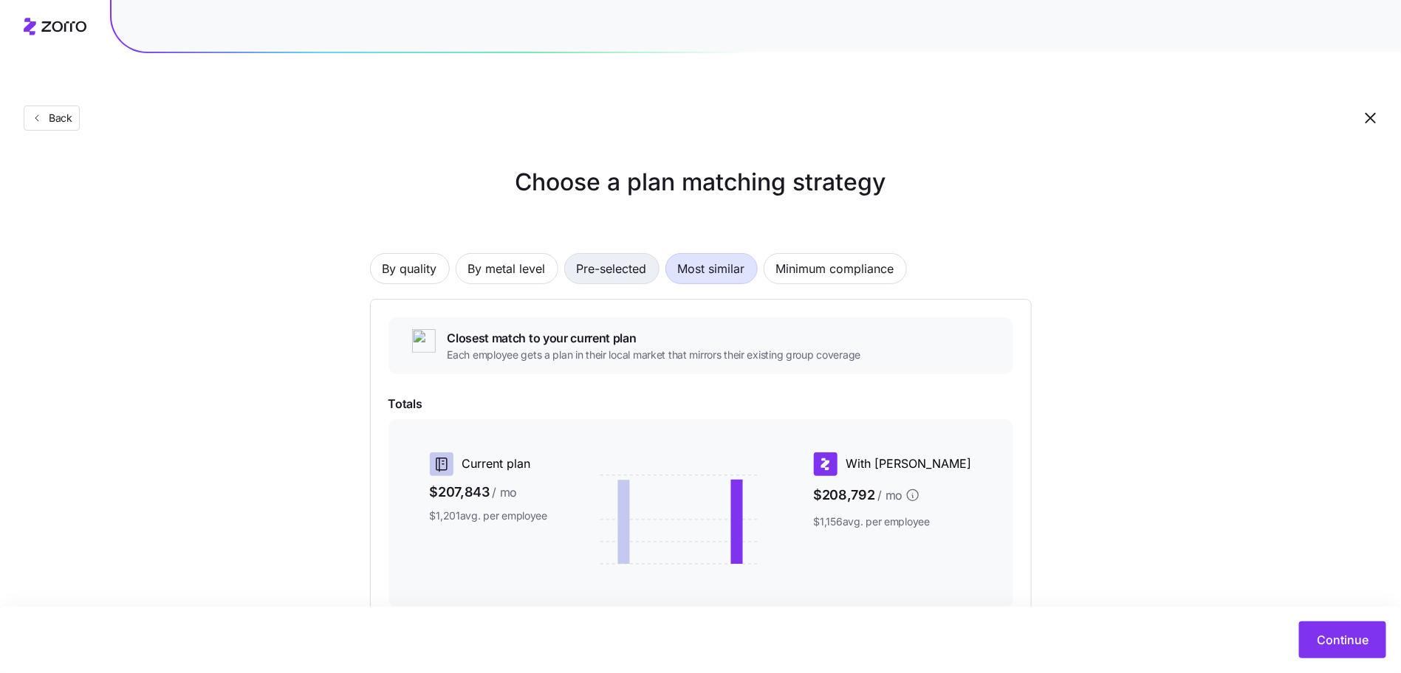
click at [635, 254] on span "Pre-selected" at bounding box center [612, 269] width 70 height 30
click at [518, 254] on span "By metal level" at bounding box center [507, 269] width 78 height 30
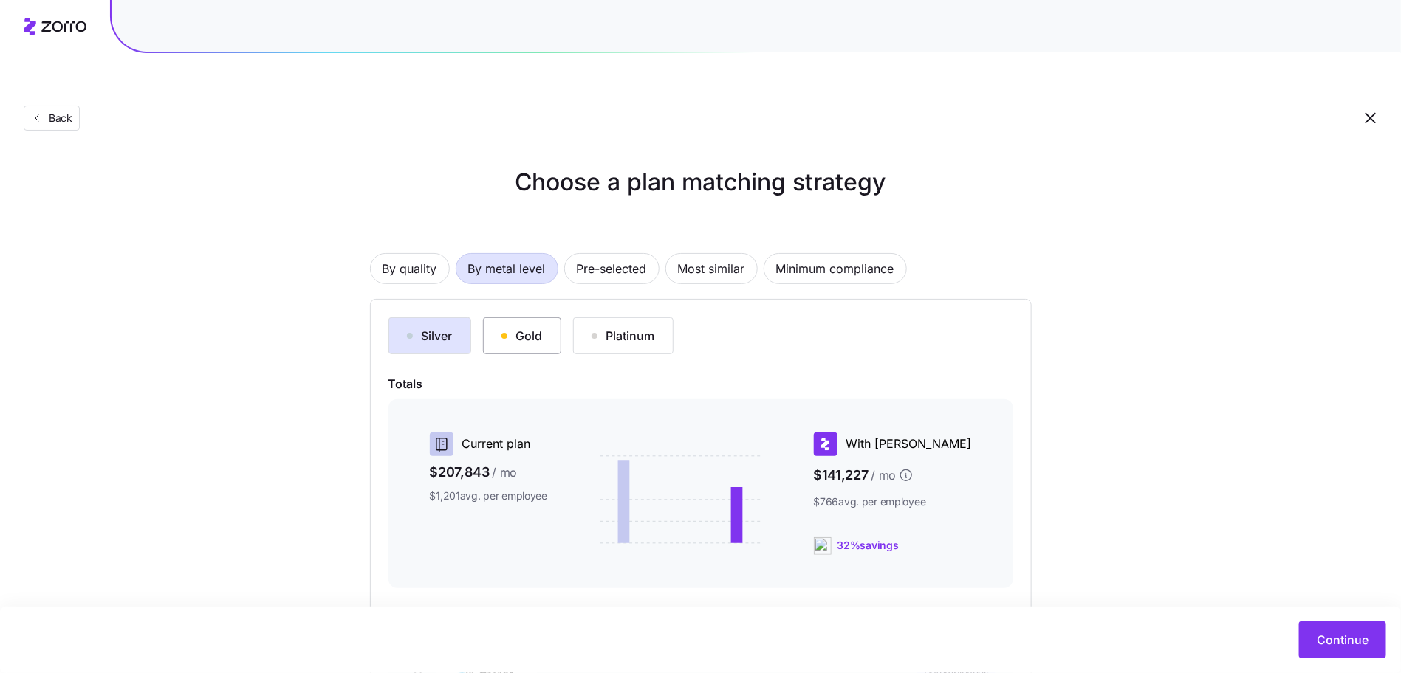
click at [519, 318] on button "Gold" at bounding box center [522, 336] width 78 height 37
click at [609, 327] on div "Platinum" at bounding box center [624, 336] width 64 height 18
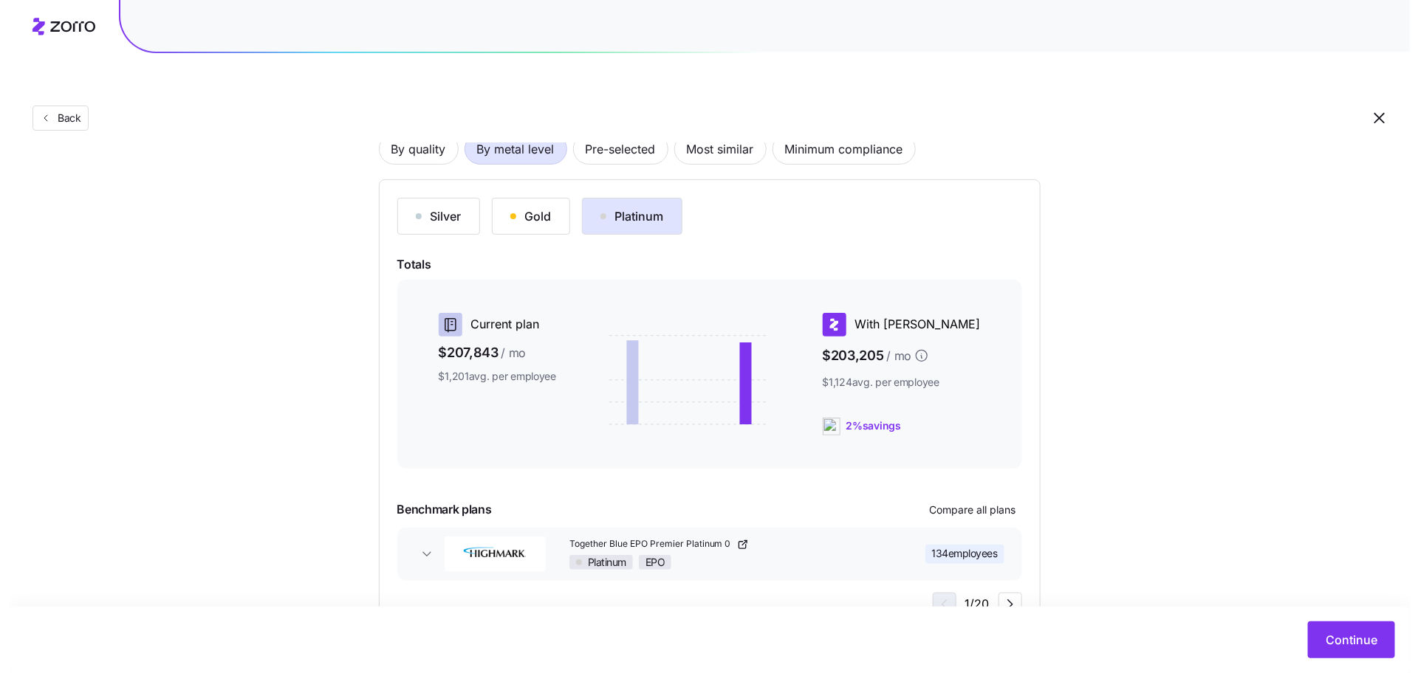
scroll to position [140, 0]
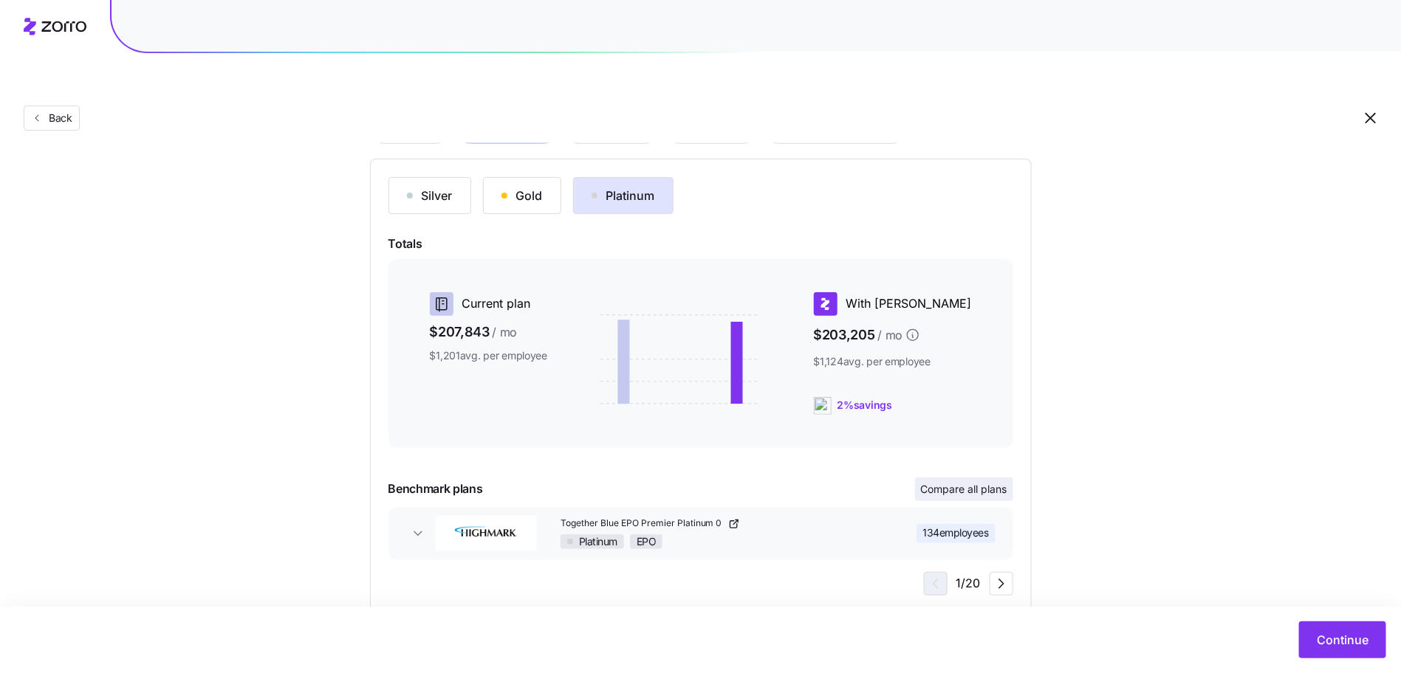
drag, startPoint x: 996, startPoint y: 459, endPoint x: 966, endPoint y: 459, distance: 30.3
click at [969, 478] on button "Compare all plans" at bounding box center [964, 490] width 98 height 24
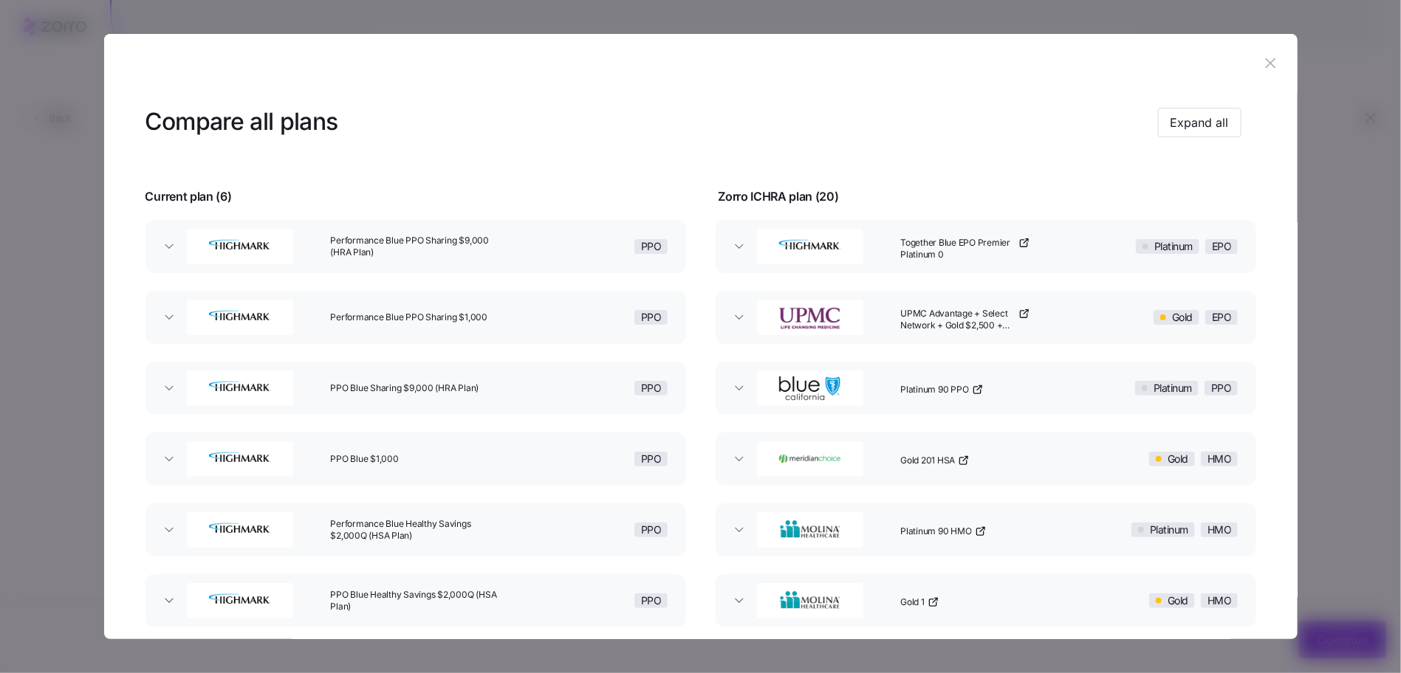
click at [966, 459] on div "Gold 201 HSA" at bounding box center [996, 459] width 205 height 47
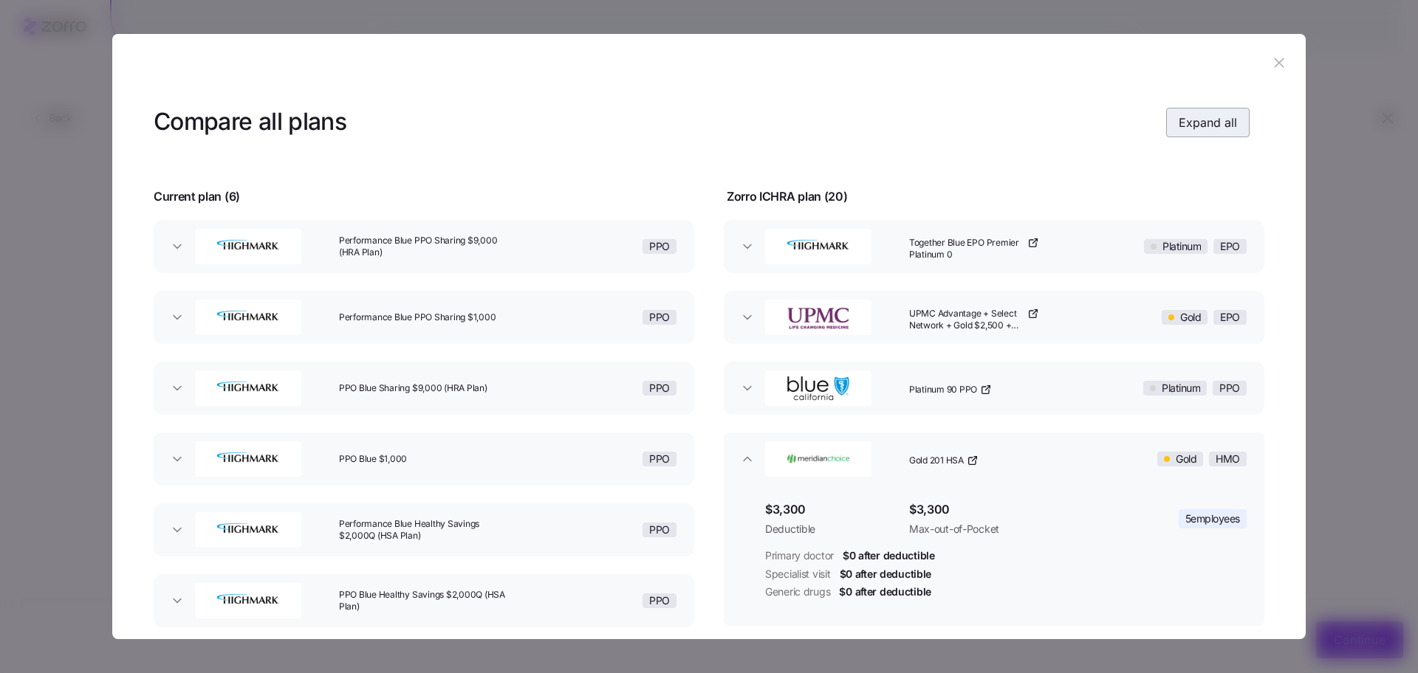
click at [1202, 131] on button "Expand all" at bounding box center [1207, 123] width 83 height 30
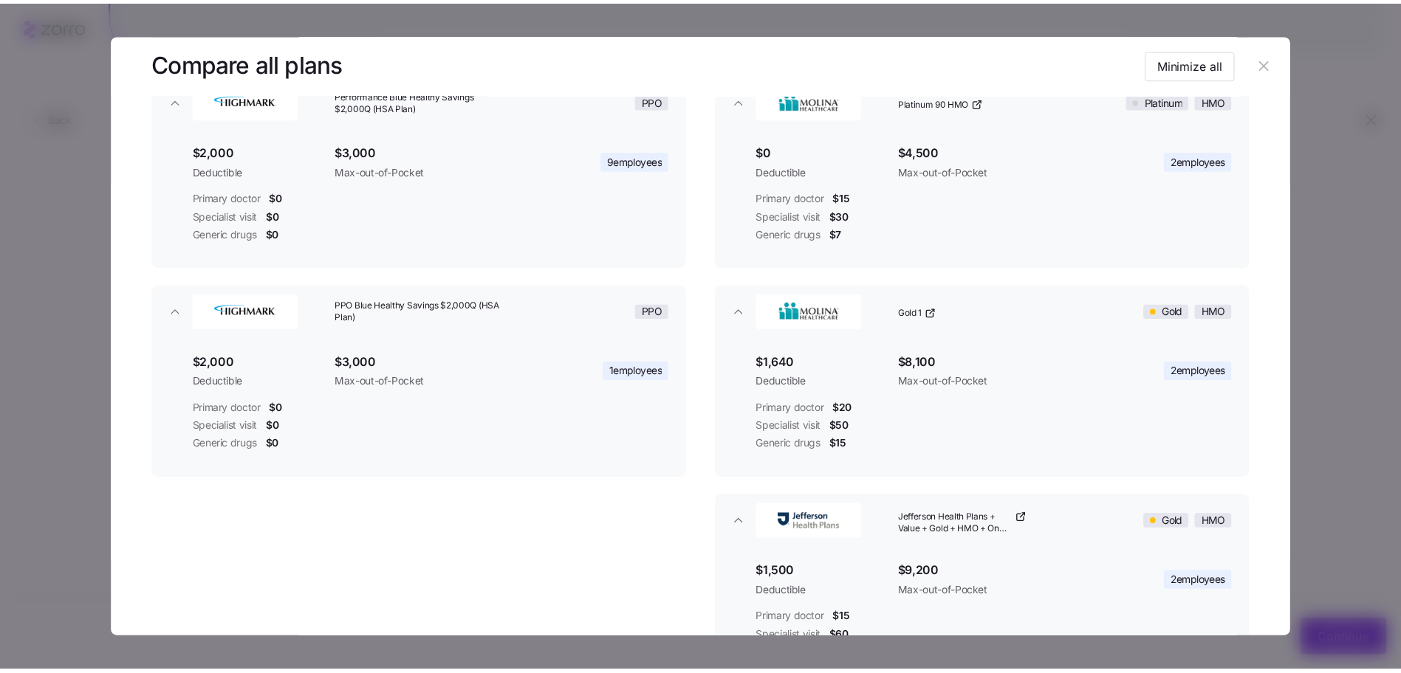
scroll to position [1396, 0]
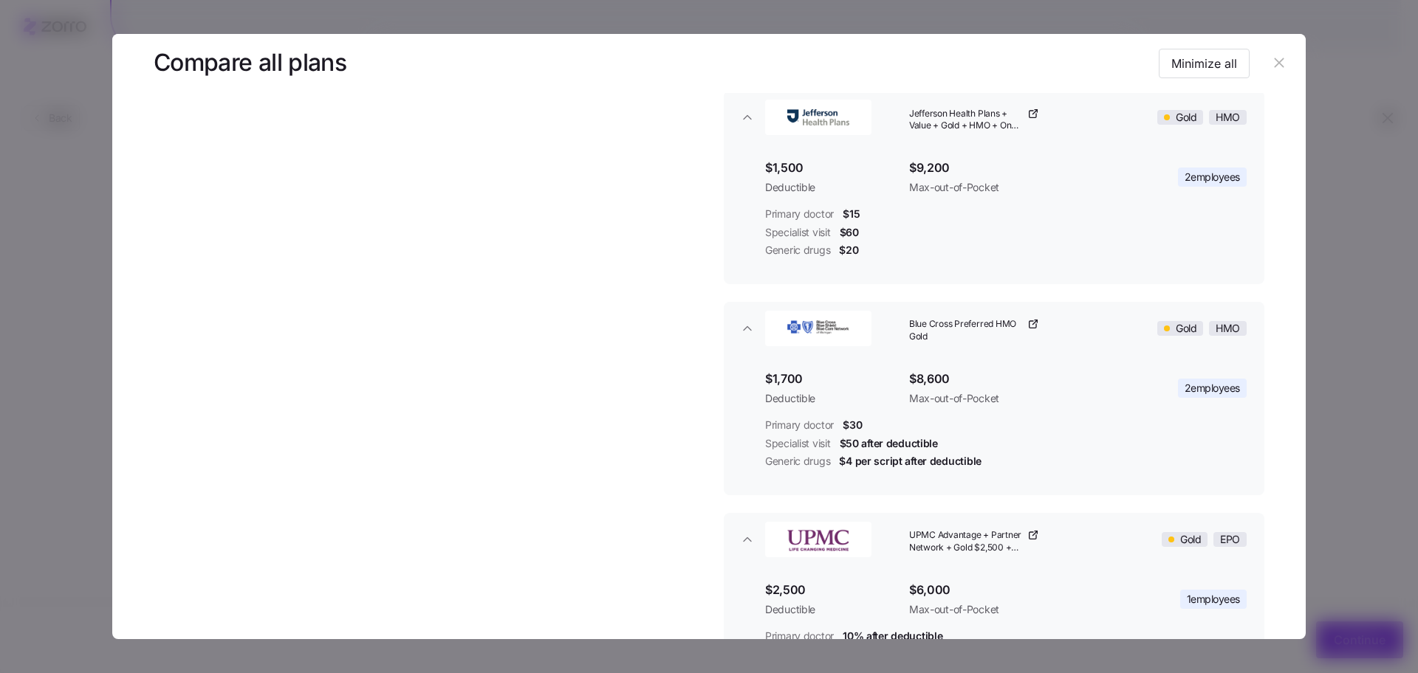
click at [1271, 67] on icon "button" at bounding box center [1279, 63] width 16 height 16
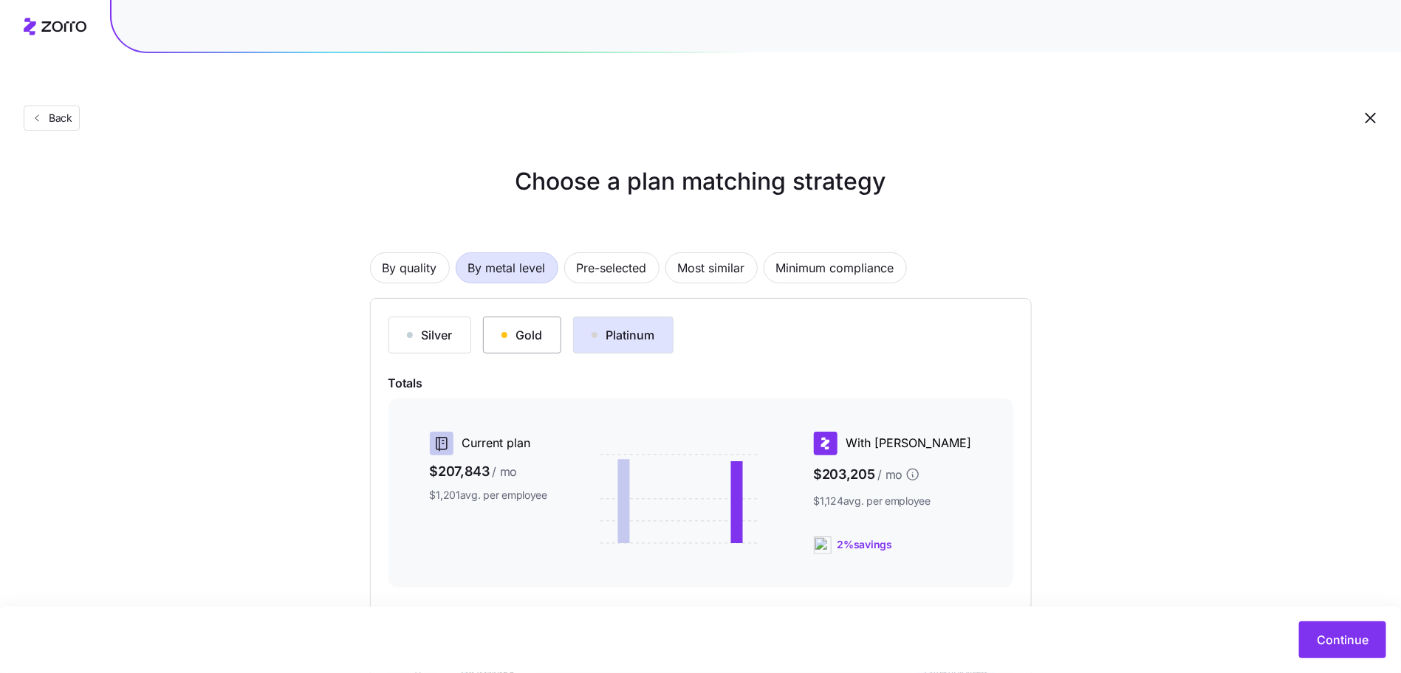
scroll to position [0, 0]
click at [502, 327] on div "Gold" at bounding box center [521, 336] width 41 height 18
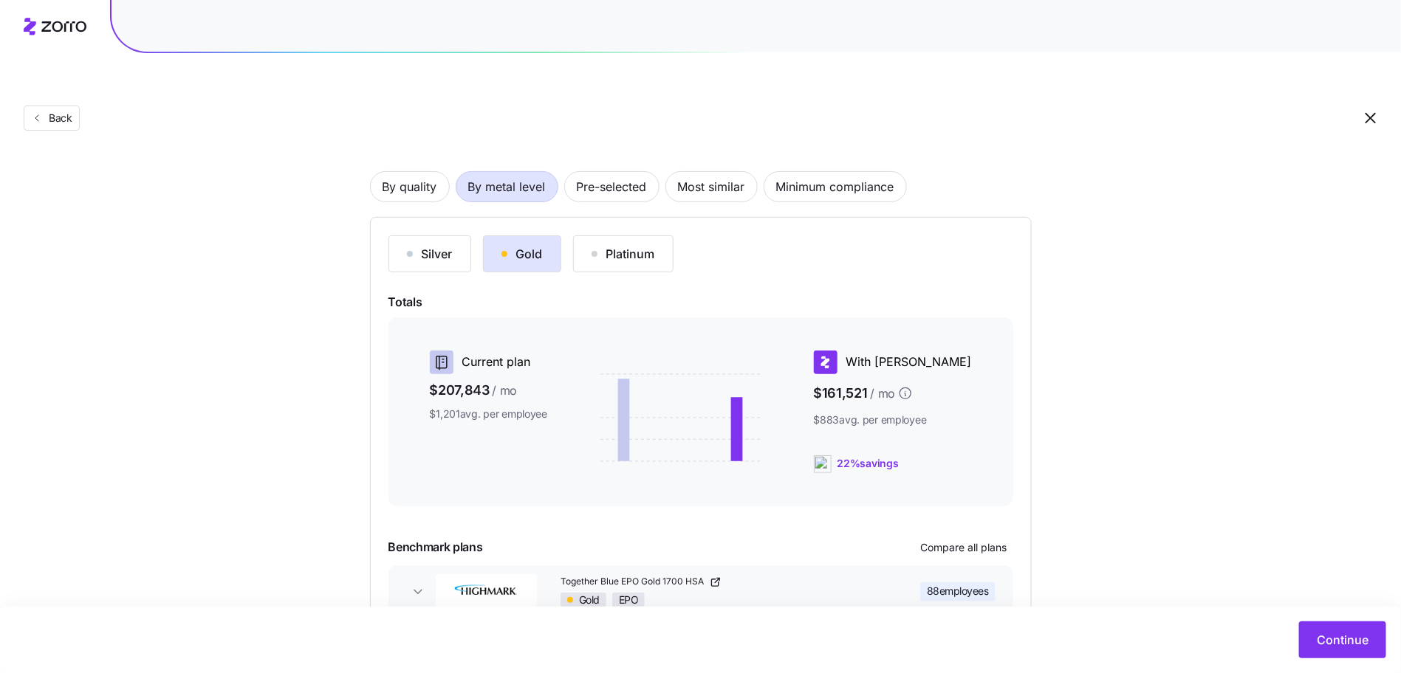
scroll to position [140, 0]
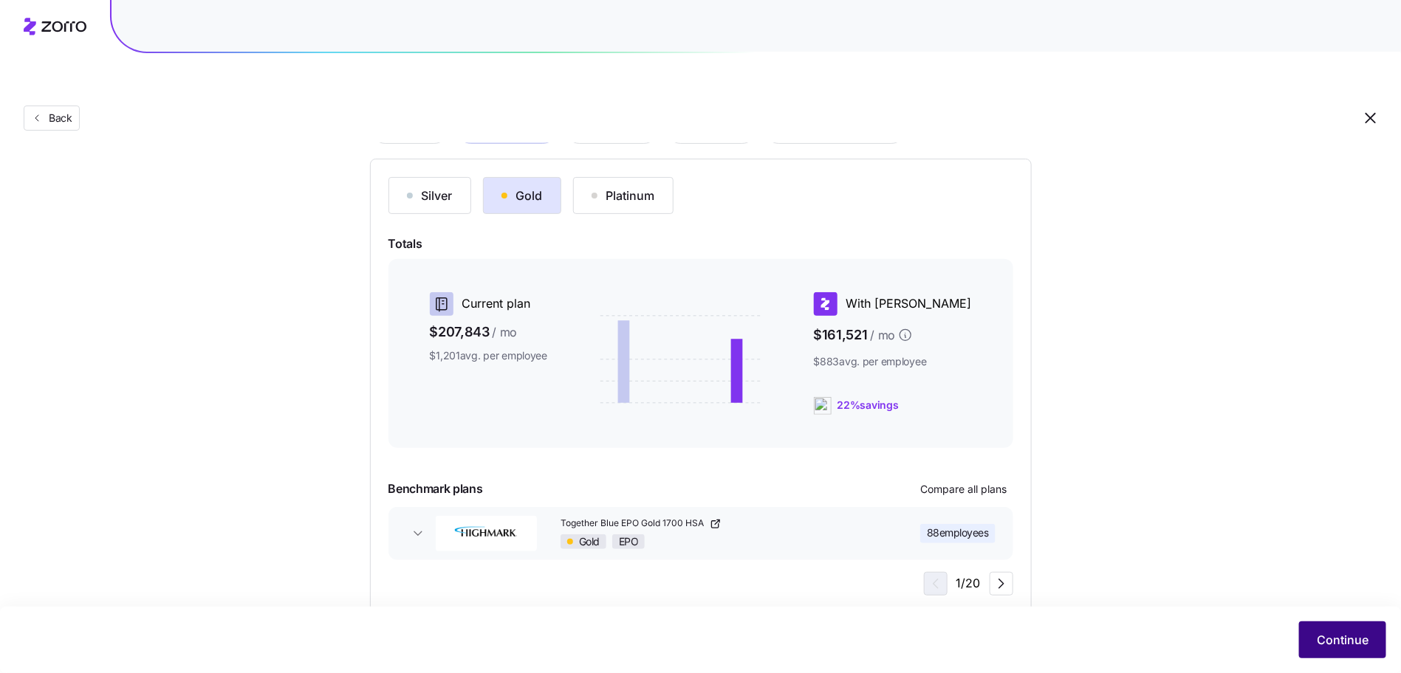
click at [1360, 632] on span "Continue" at bounding box center [1343, 640] width 52 height 18
click at [1330, 639] on span "Continue" at bounding box center [1343, 640] width 52 height 18
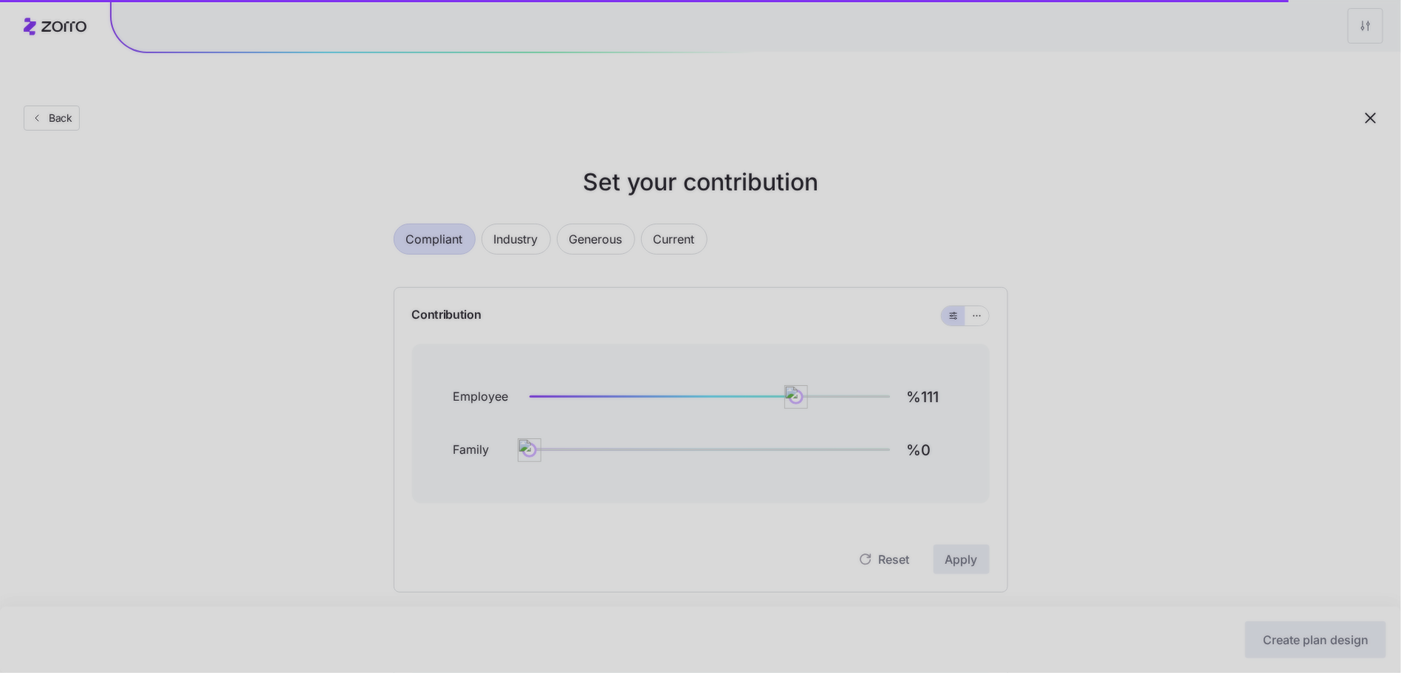
click at [640, 194] on div at bounding box center [700, 336] width 1401 height 673
click at [634, 208] on div at bounding box center [700, 336] width 1401 height 673
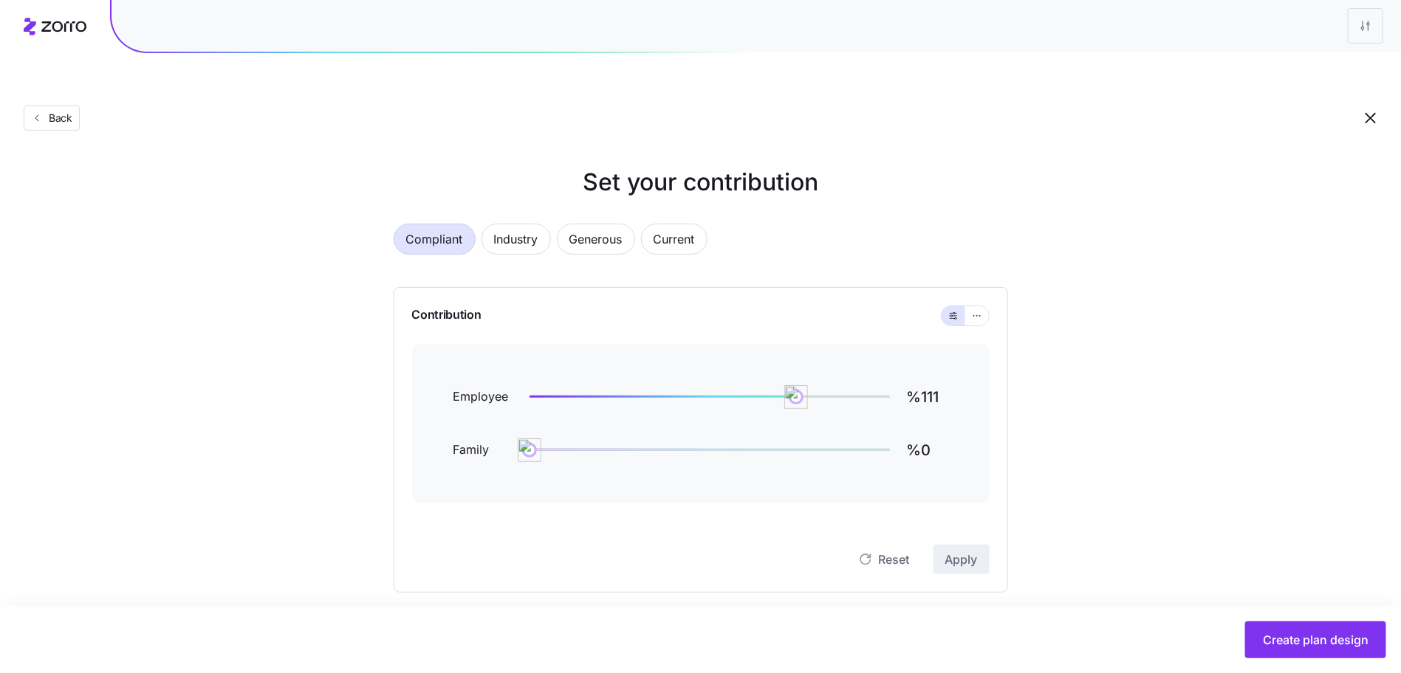
drag, startPoint x: 206, startPoint y: 200, endPoint x: 654, endPoint y: 242, distance: 450.2
click at [206, 200] on div "Set your contribution Compliant Industry Generous Current Contribution Employee…" at bounding box center [700, 603] width 1401 height 877
click at [640, 224] on div "Compliant Industry Generous Current" at bounding box center [701, 248] width 614 height 49
click at [645, 224] on button "Current" at bounding box center [674, 239] width 66 height 31
type input "%68"
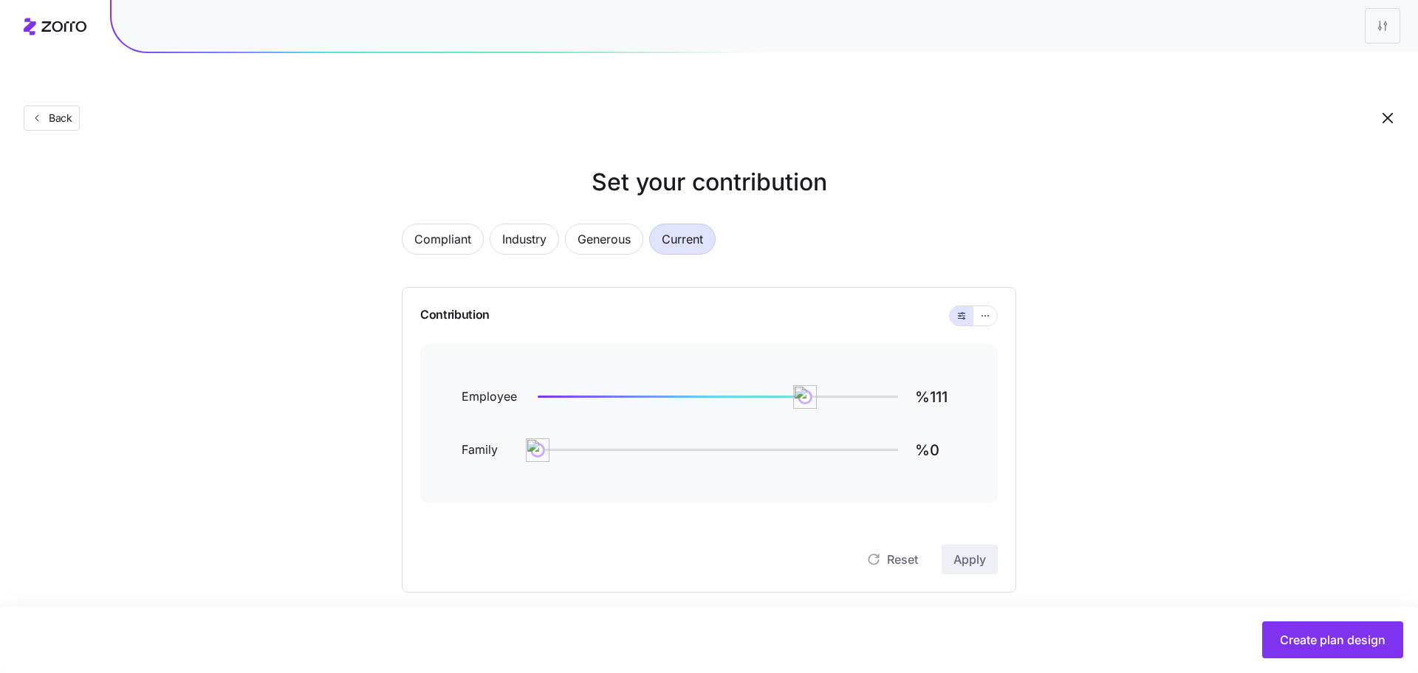
type input "%156"
click at [594, 224] on span "Generous" at bounding box center [595, 239] width 53 height 30
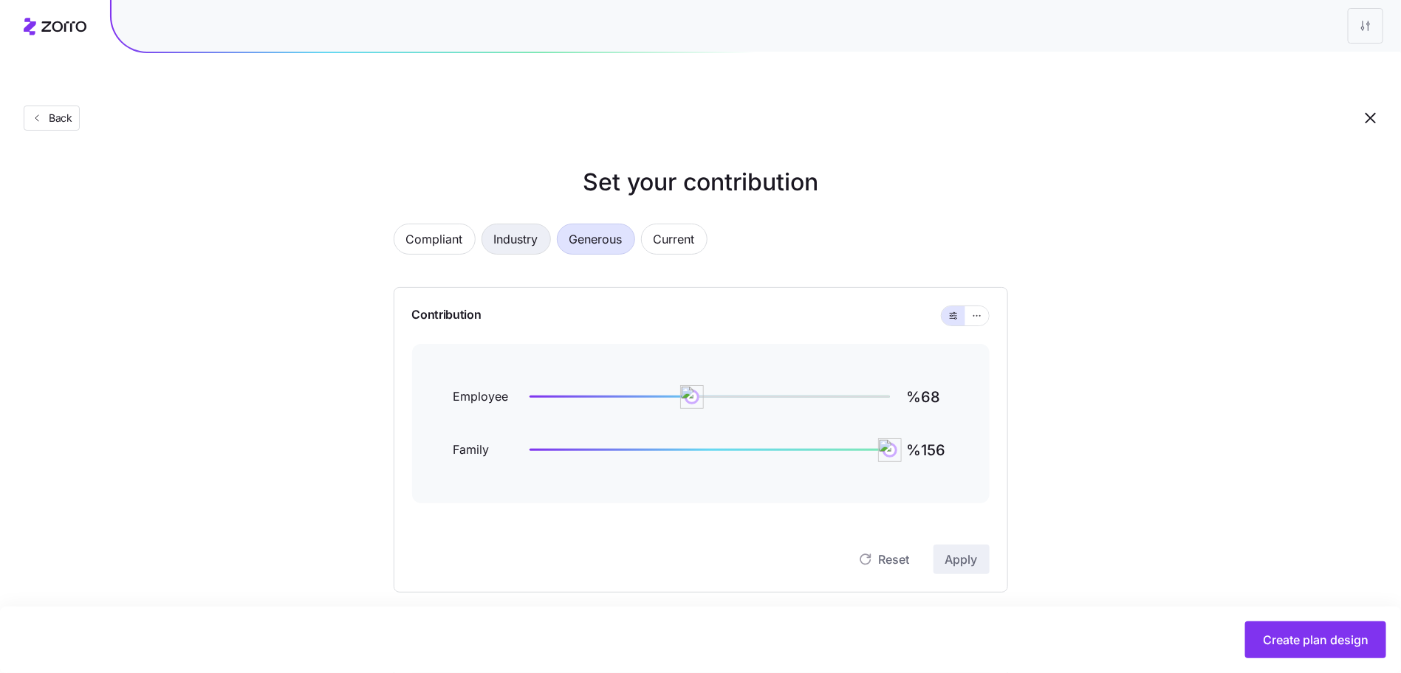
type input "%139"
type input "%80"
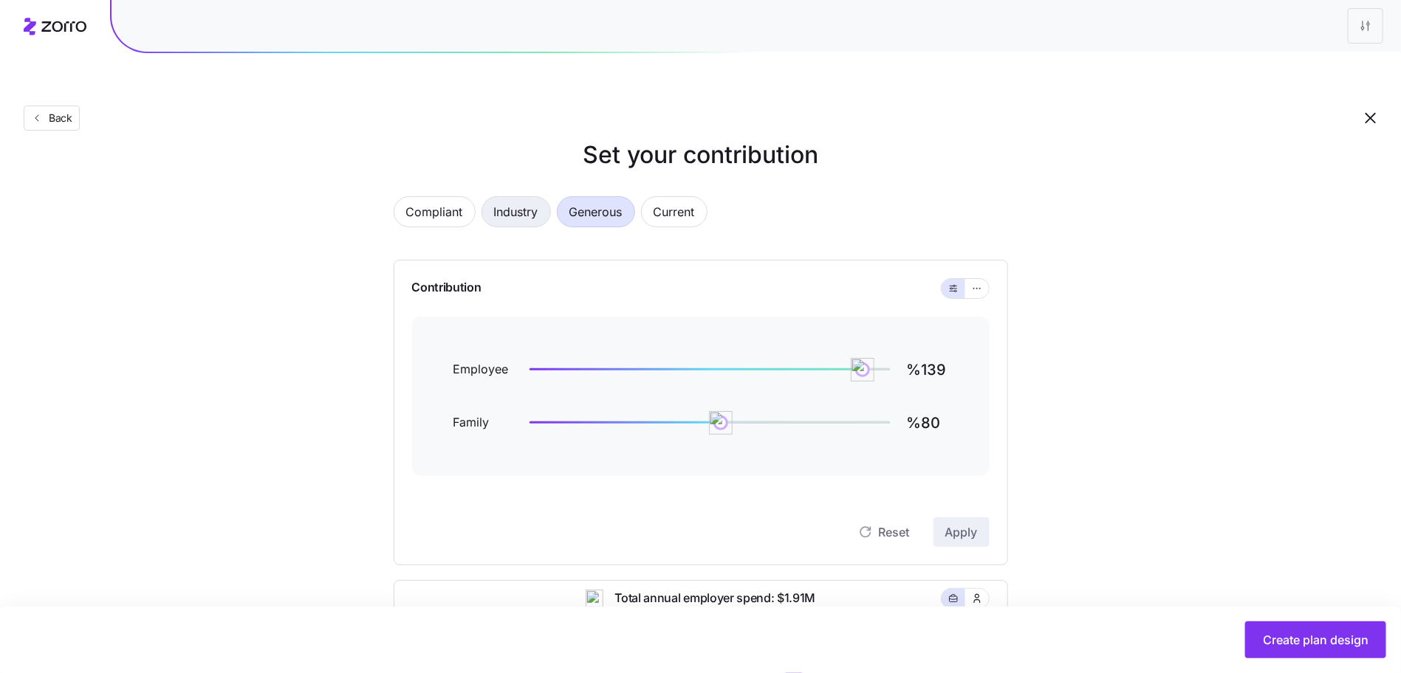
click at [502, 197] on span "Industry" at bounding box center [516, 212] width 44 height 30
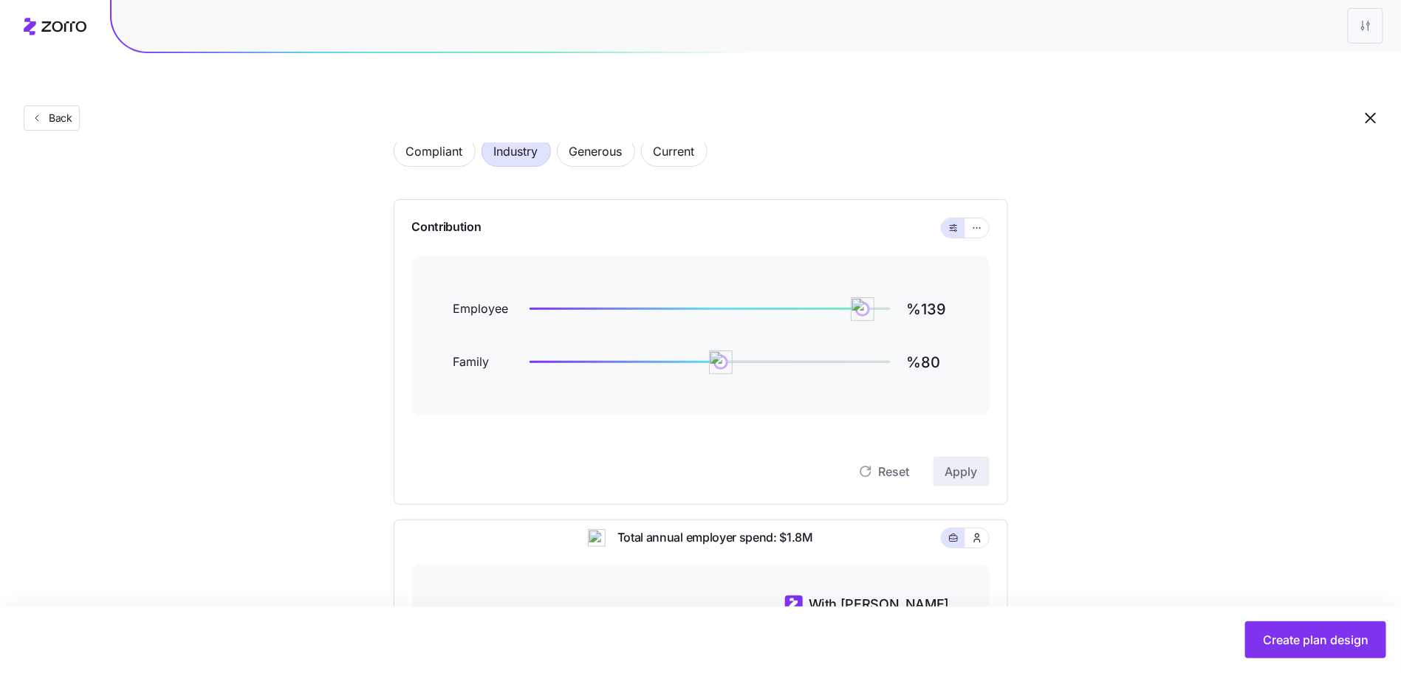
type input "%111"
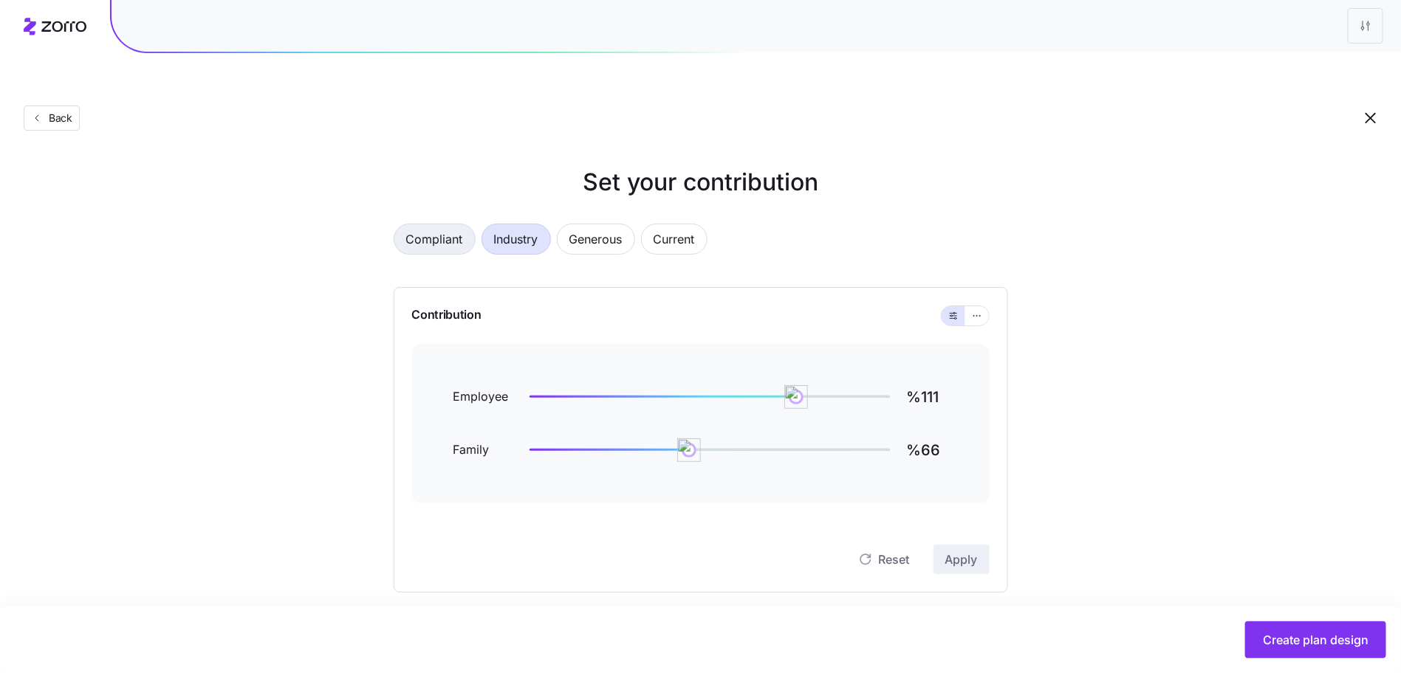
click at [429, 224] on span "Compliant" at bounding box center [434, 239] width 57 height 30
type input "%0"
click at [936, 380] on input "%111" at bounding box center [935, 397] width 41 height 35
type input "%75"
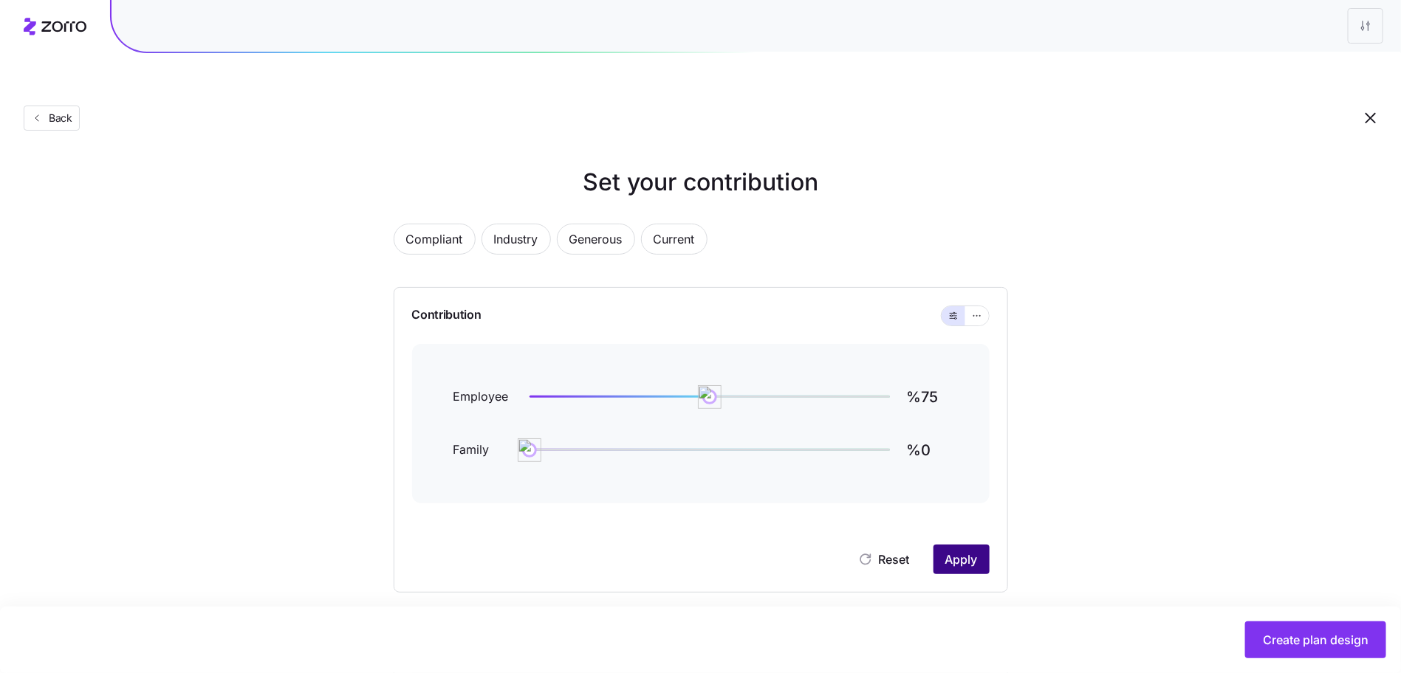
click at [978, 545] on button "Apply" at bounding box center [961, 560] width 56 height 30
click at [62, 62] on div "Back" at bounding box center [700, 89] width 1401 height 108
click at [61, 111] on span "Back" at bounding box center [58, 118] width 30 height 15
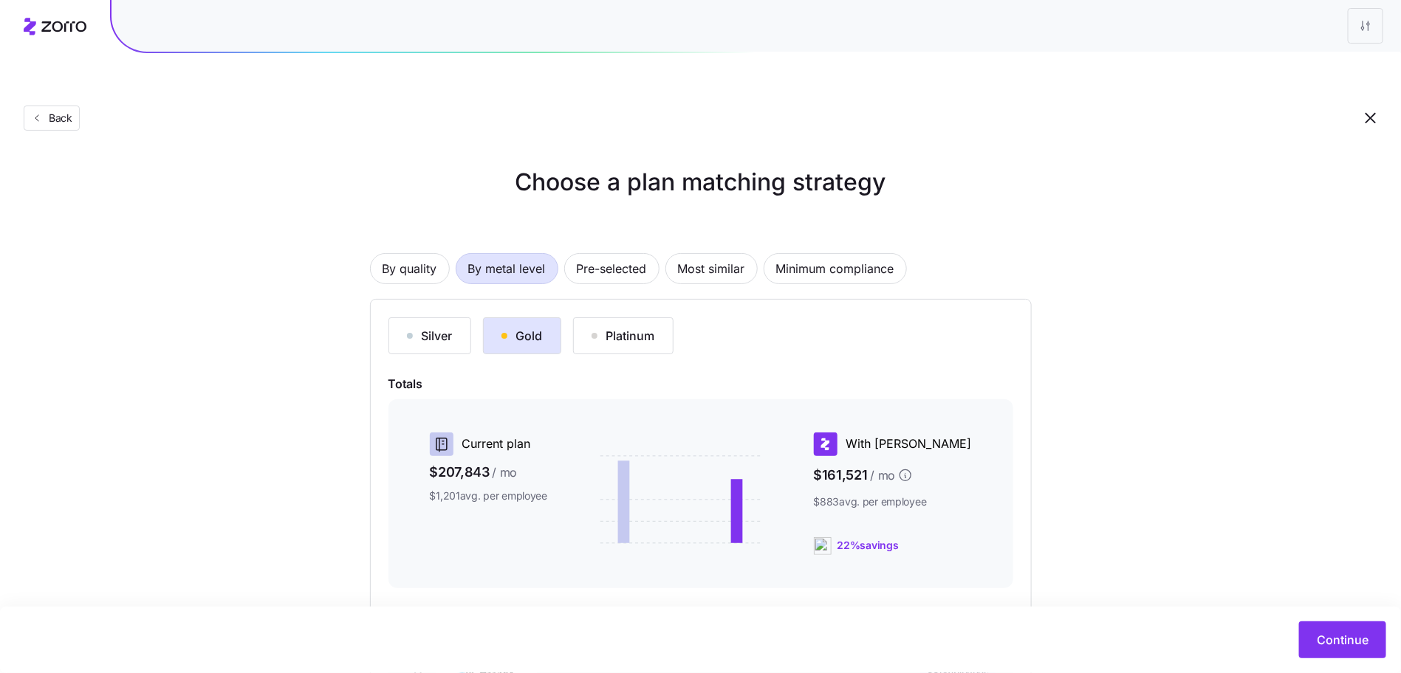
click at [510, 254] on span "By metal level" at bounding box center [507, 269] width 78 height 30
click at [527, 318] on button "Gold" at bounding box center [522, 336] width 78 height 37
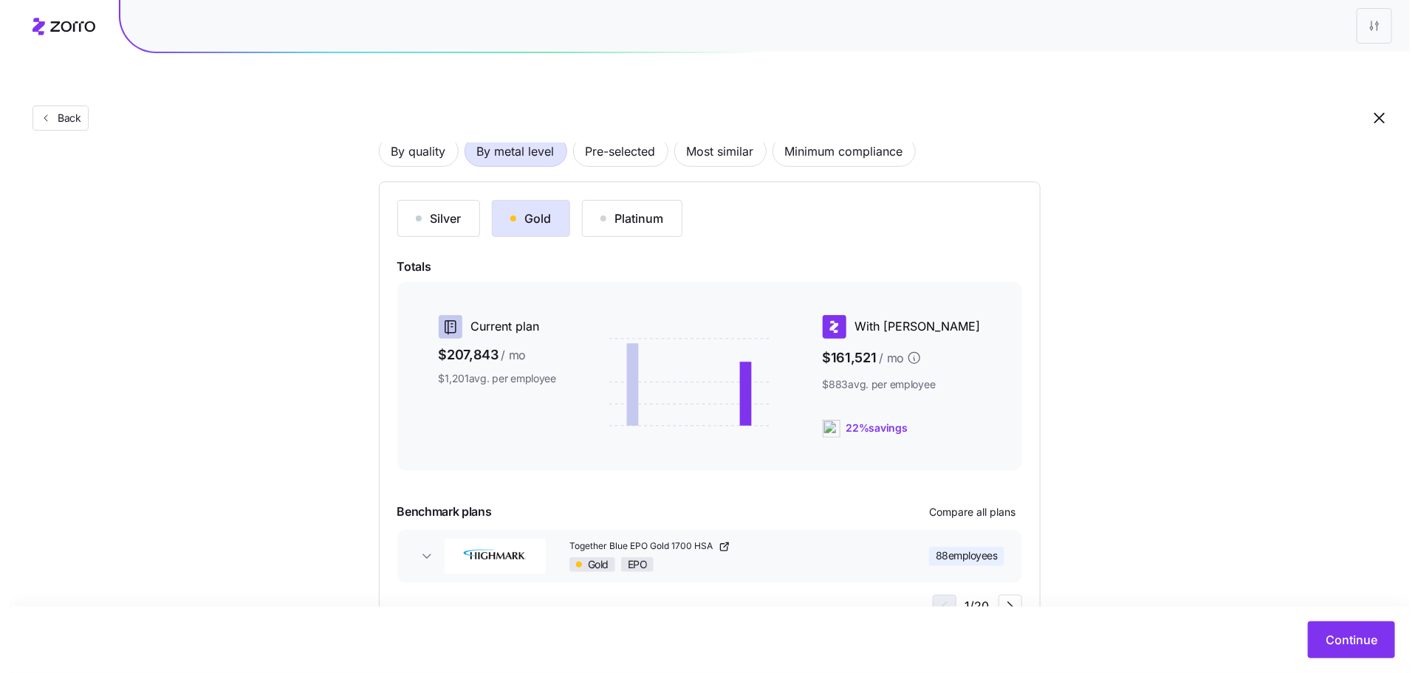
scroll to position [97, 0]
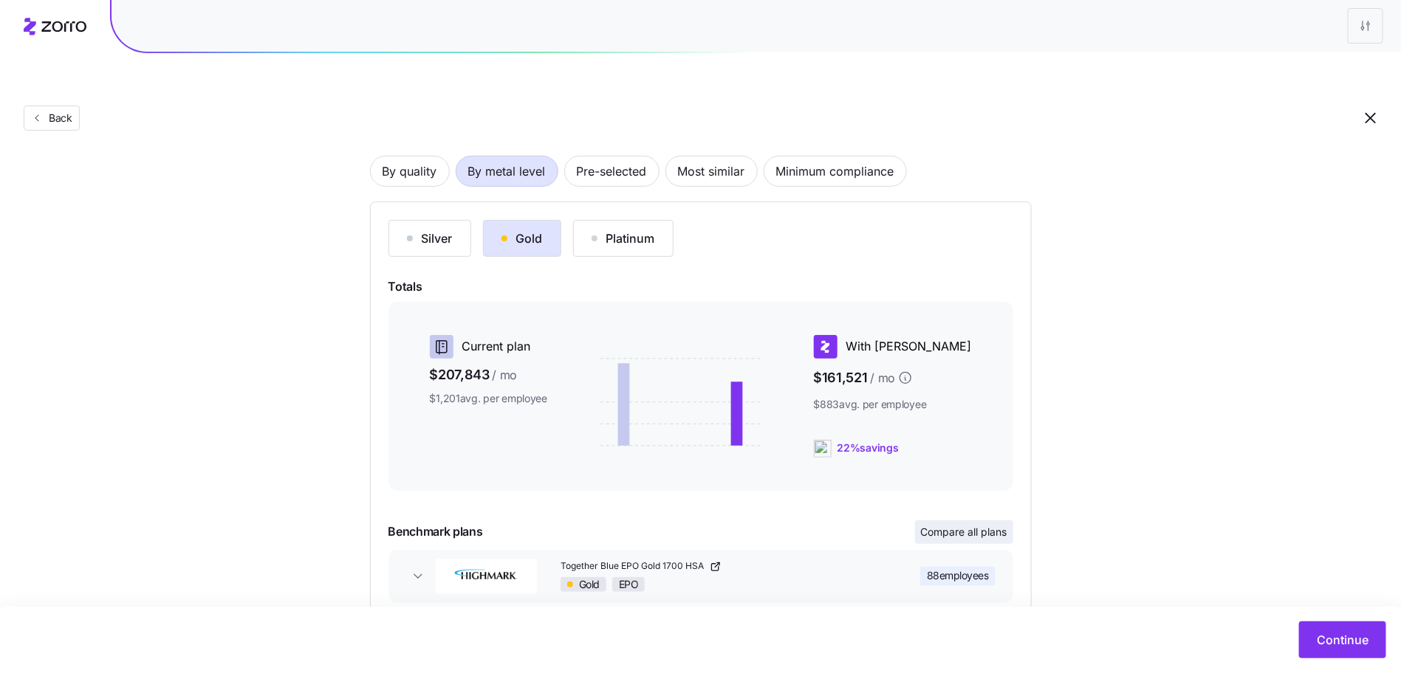
click at [980, 525] on span "Compare all plans" at bounding box center [964, 532] width 86 height 15
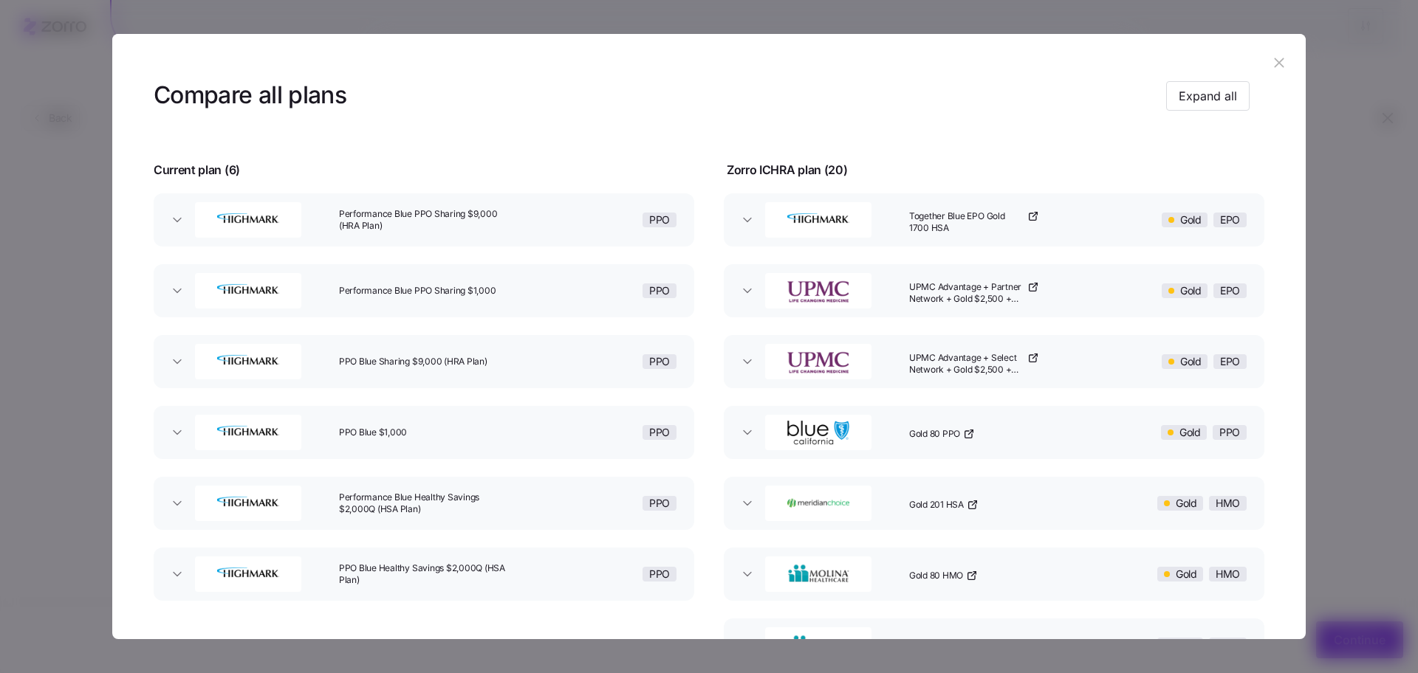
scroll to position [27, 0]
drag, startPoint x: 1165, startPoint y: 87, endPoint x: 1078, endPoint y: 100, distance: 87.3
click at [1166, 87] on button "Expand all" at bounding box center [1207, 95] width 83 height 30
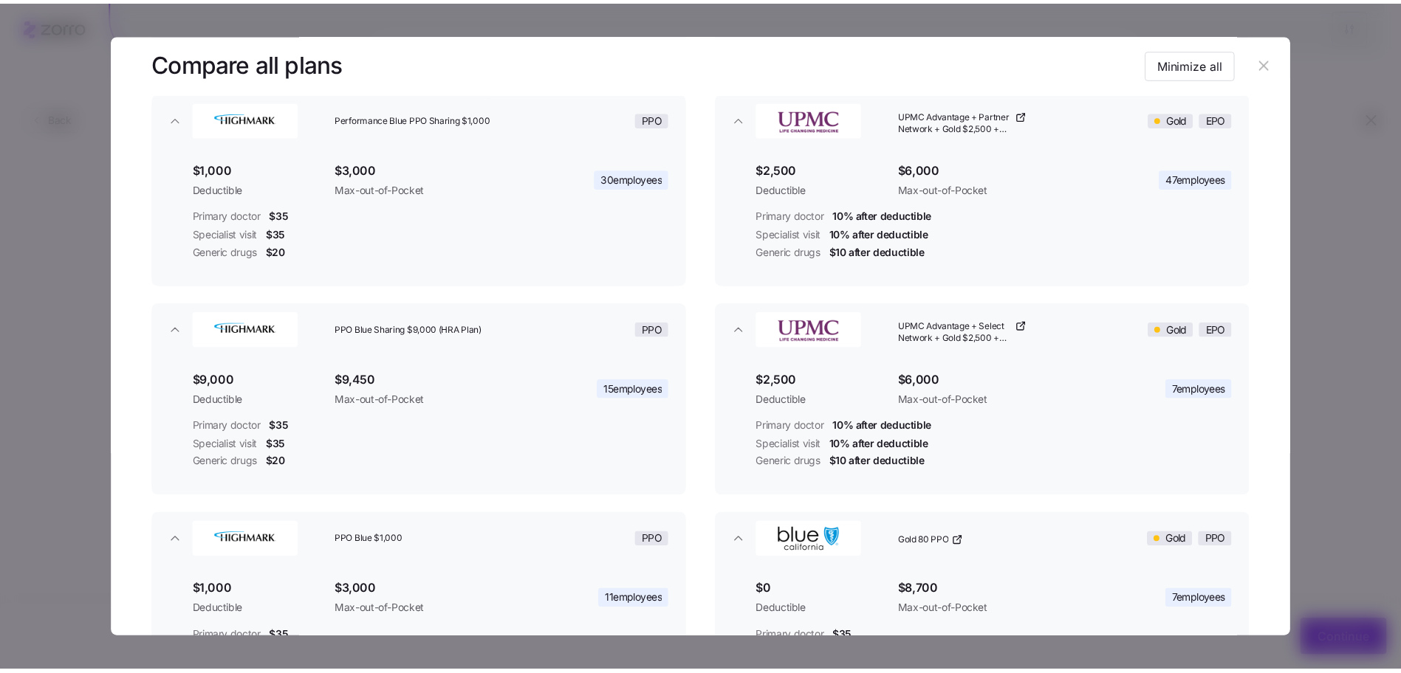
scroll to position [683, 0]
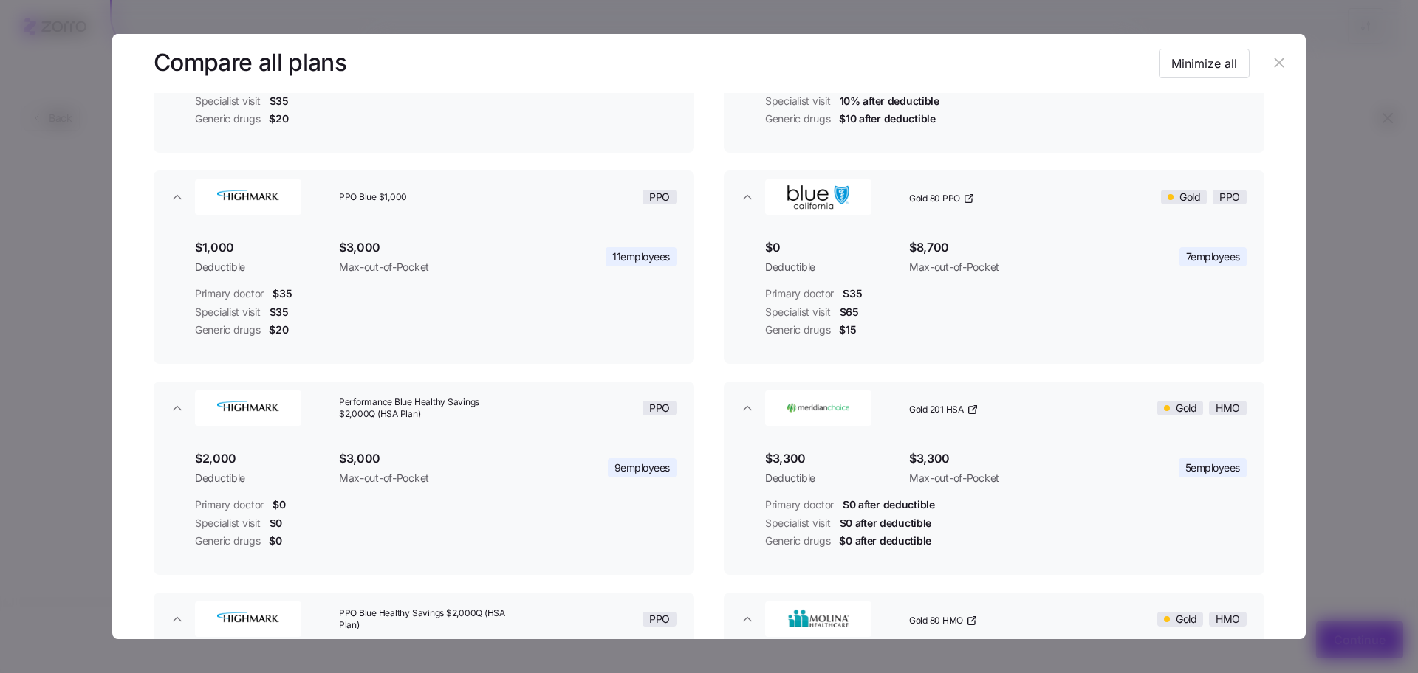
click at [1279, 53] on button "button" at bounding box center [1279, 64] width 24 height 24
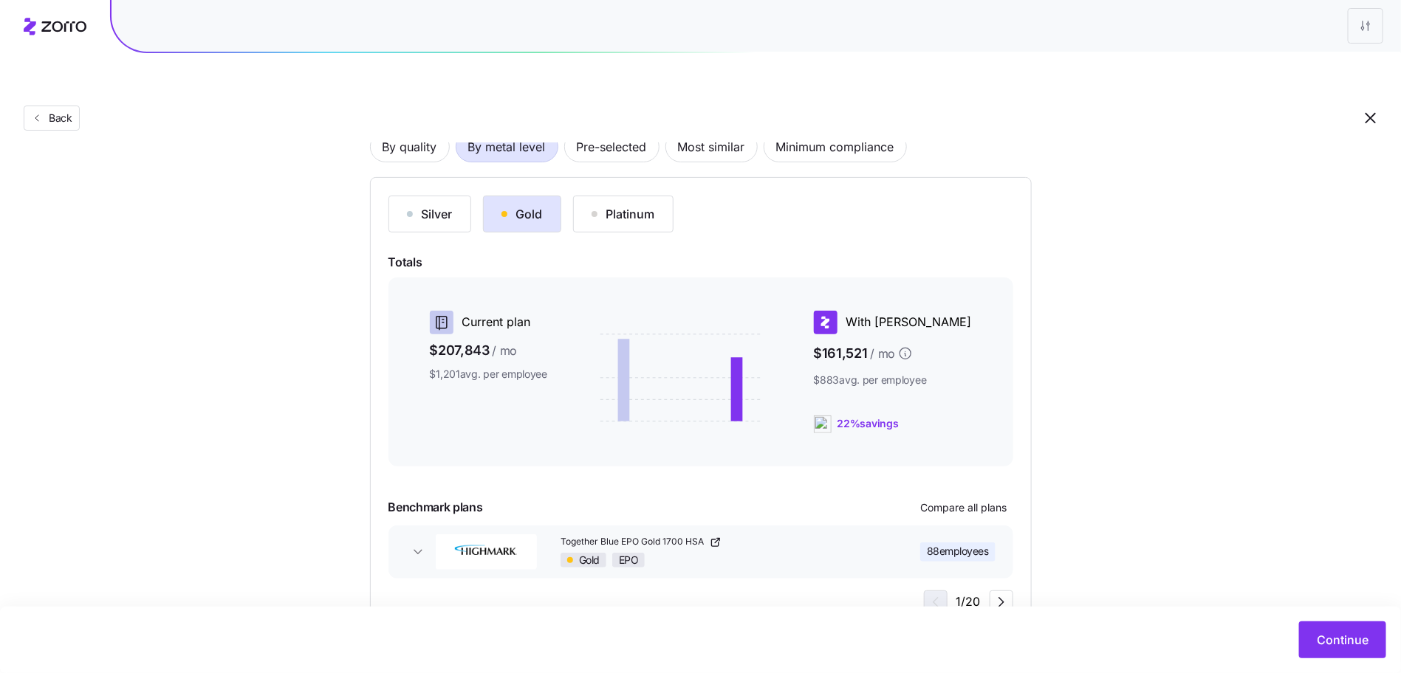
scroll to position [140, 0]
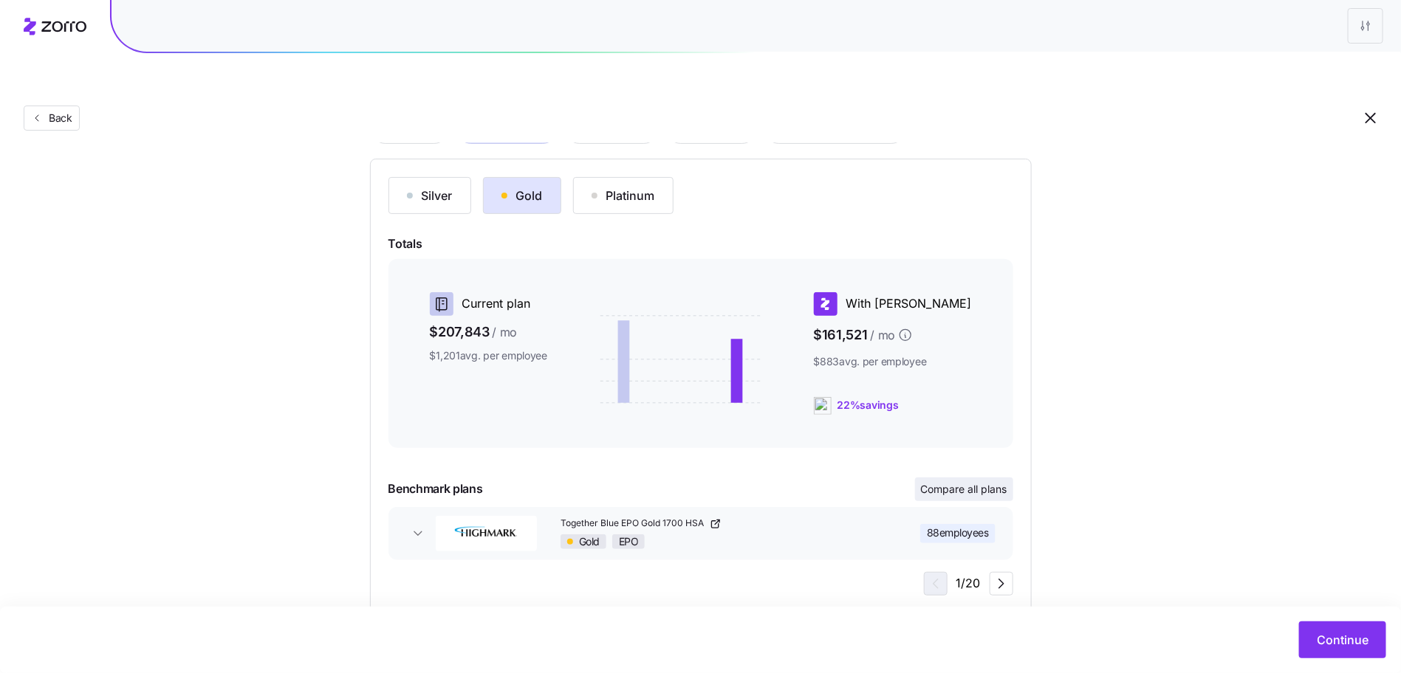
drag, startPoint x: 979, startPoint y: 432, endPoint x: 975, endPoint y: 459, distance: 27.7
click at [979, 454] on div at bounding box center [700, 463] width 625 height 18
click at [975, 482] on span "Compare all plans" at bounding box center [964, 489] width 86 height 15
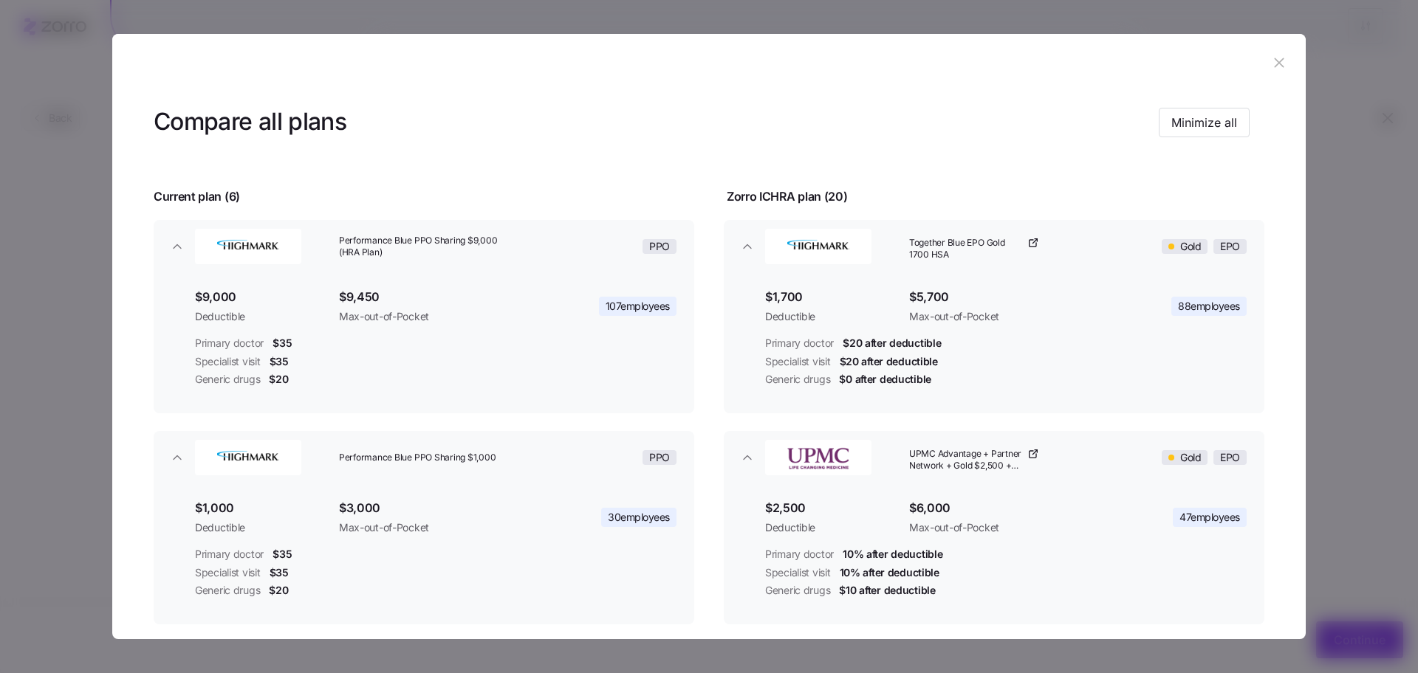
click at [1281, 61] on button "button" at bounding box center [1279, 64] width 24 height 24
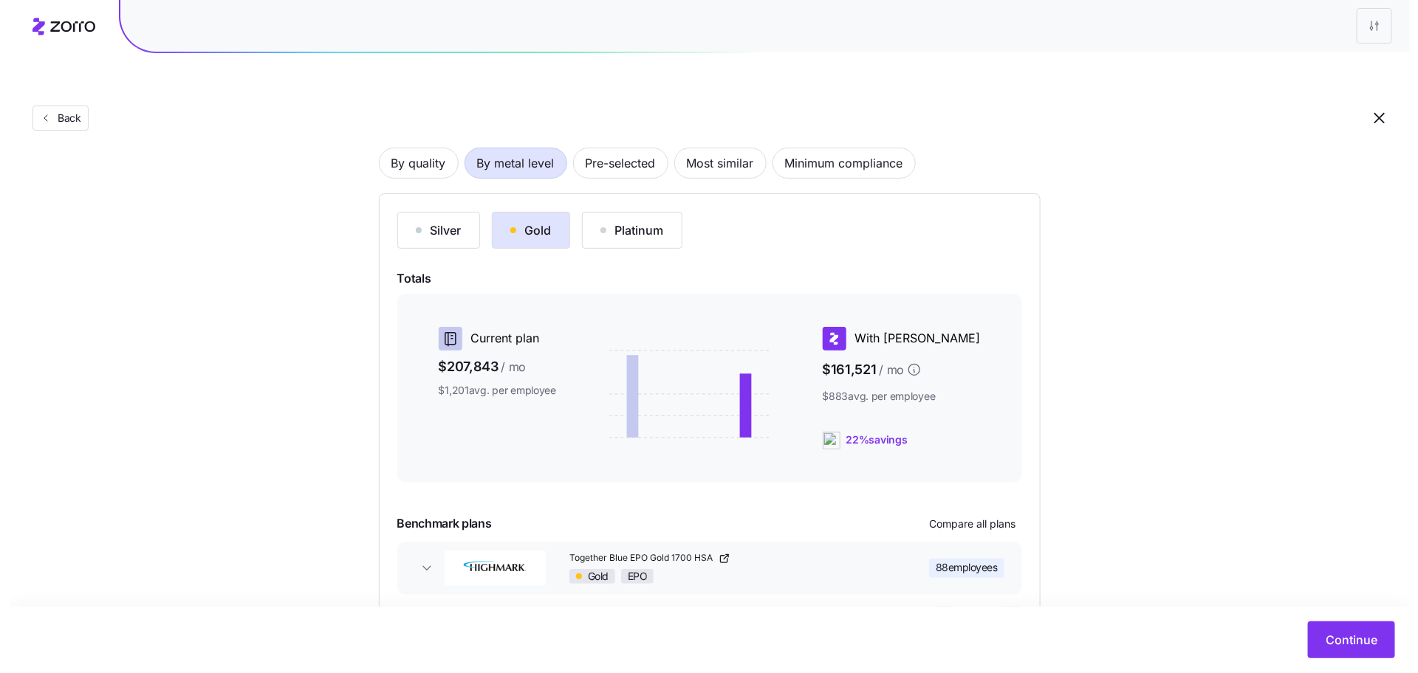
scroll to position [0, 0]
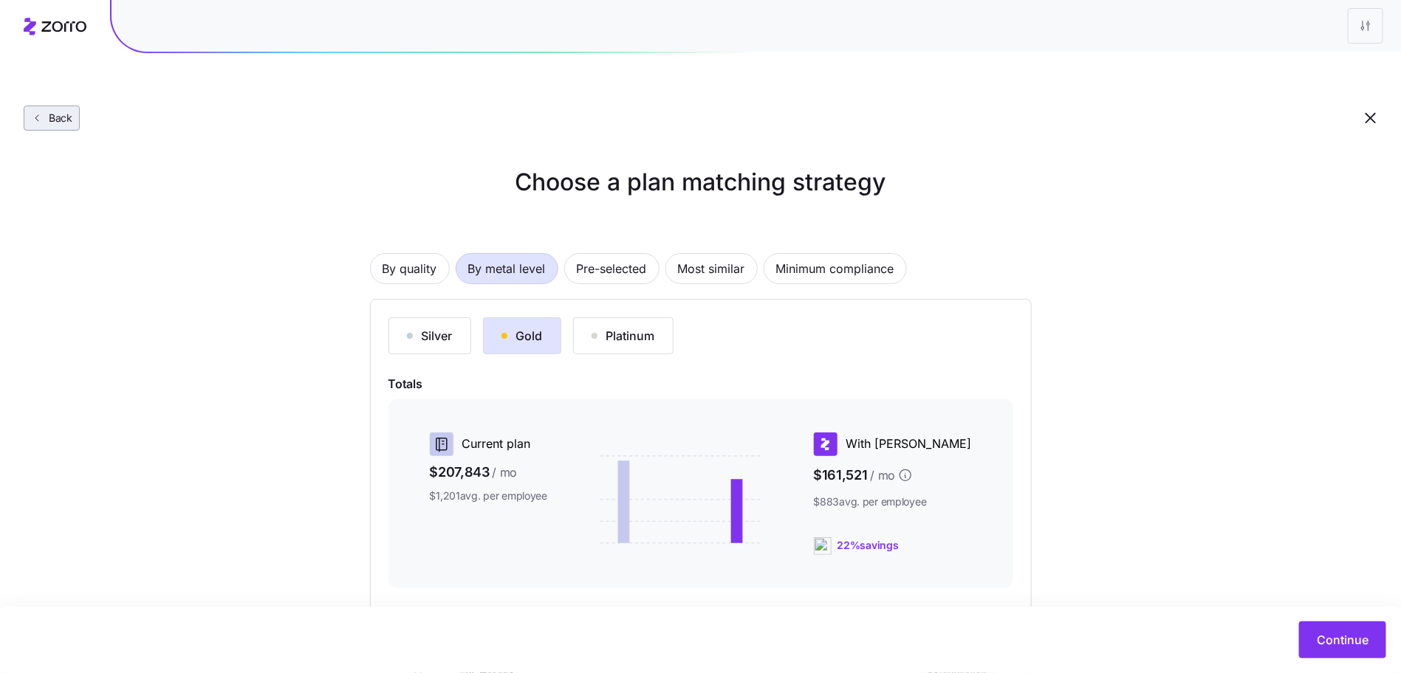
click at [66, 111] on span "Back" at bounding box center [58, 118] width 30 height 15
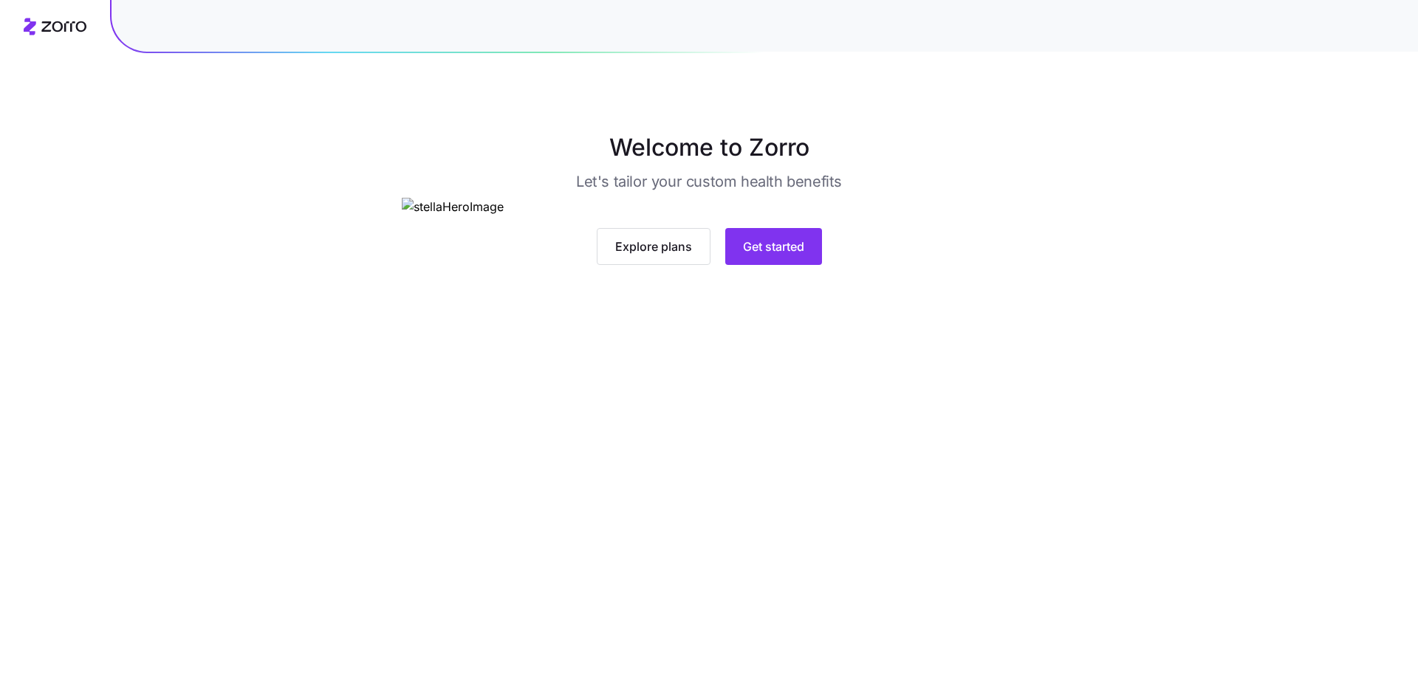
click at [737, 556] on main "Welcome to Zorro Let's tailor your custom health benefits Explore plans Get sta…" at bounding box center [709, 336] width 1418 height 673
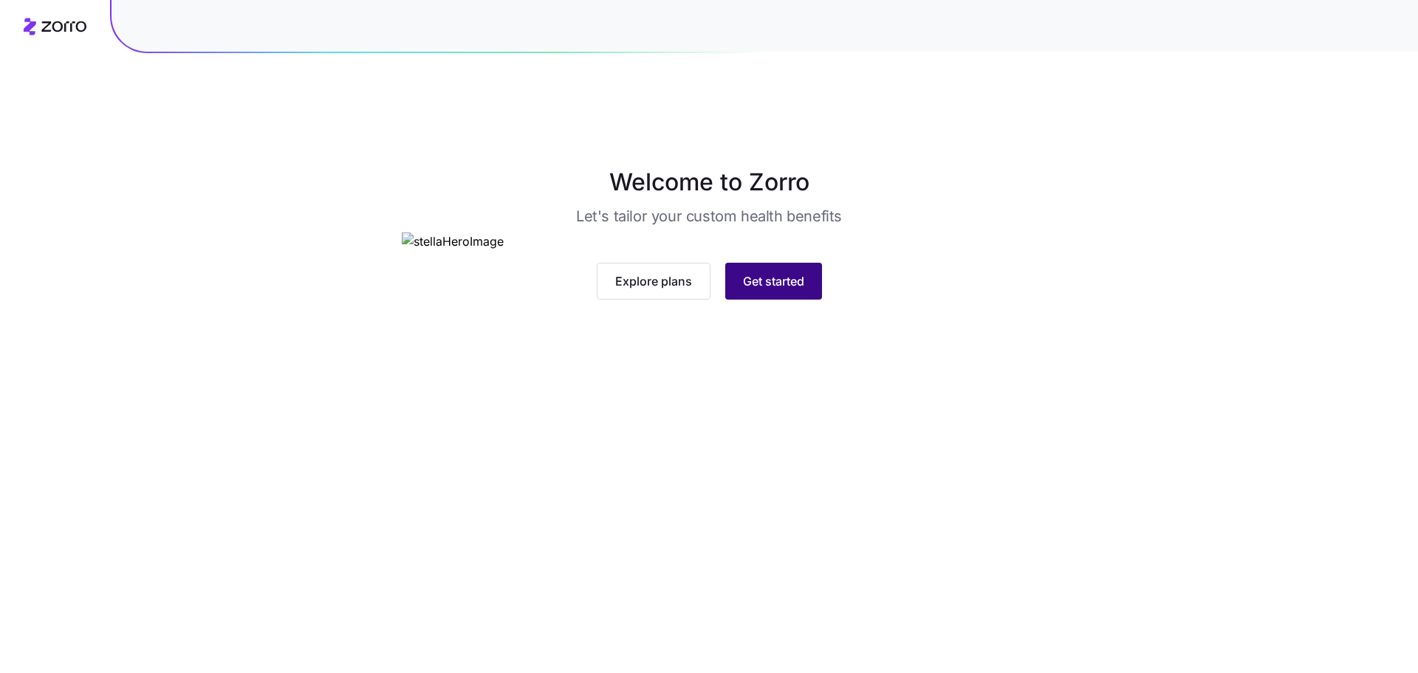
click at [747, 300] on button "Get started" at bounding box center [773, 281] width 97 height 37
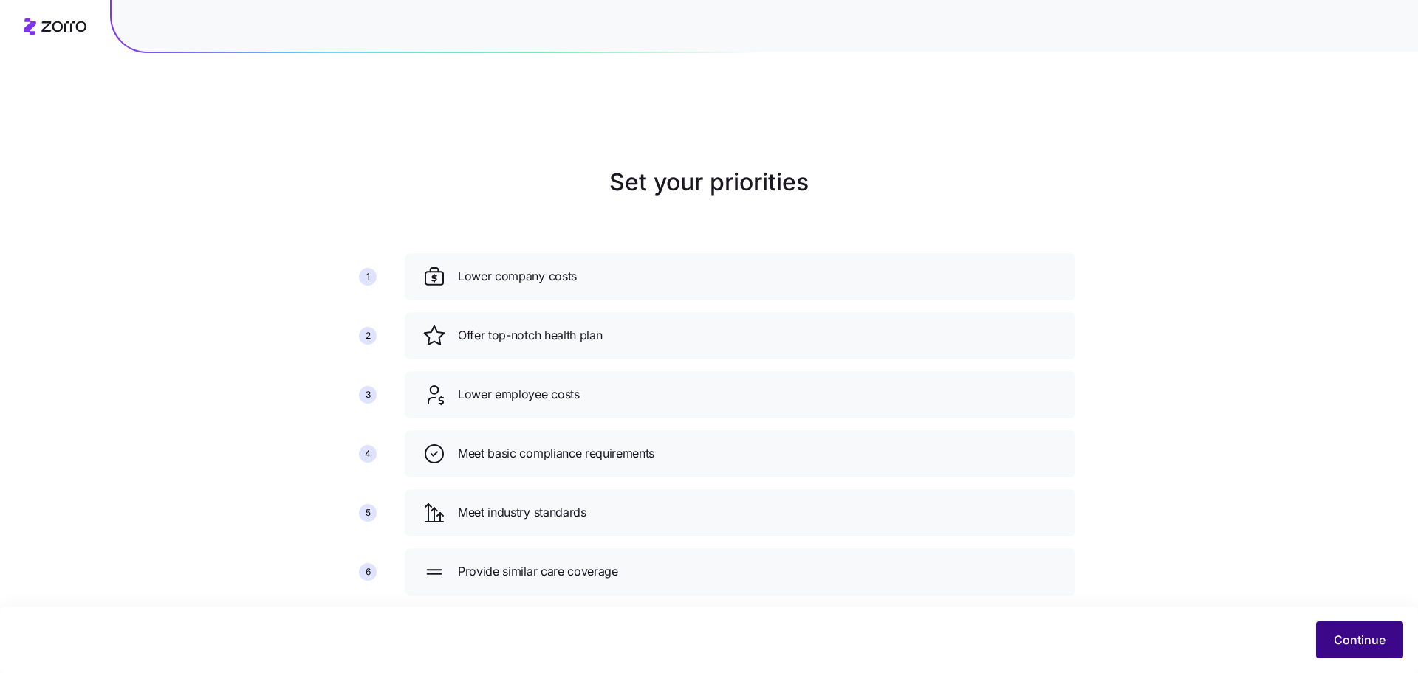
click at [1359, 642] on span "Continue" at bounding box center [1360, 640] width 52 height 18
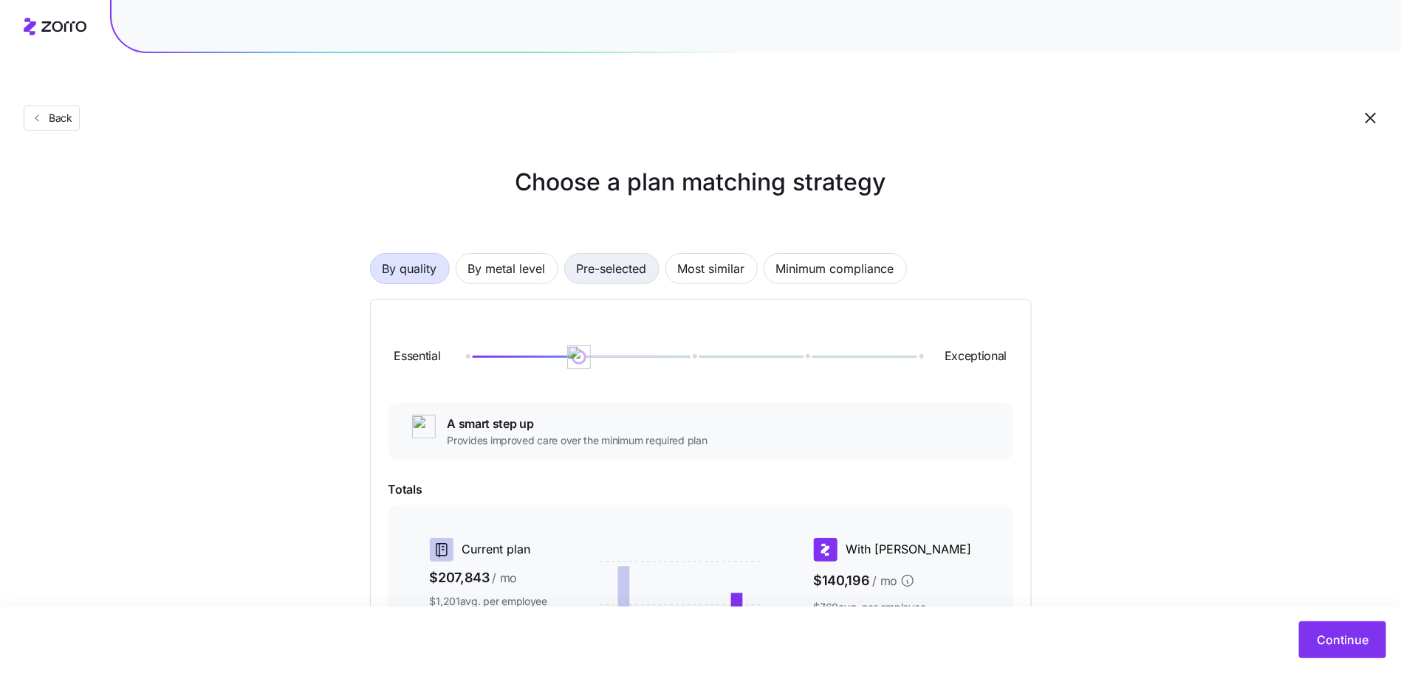
click at [615, 254] on span "Pre-selected" at bounding box center [612, 269] width 70 height 30
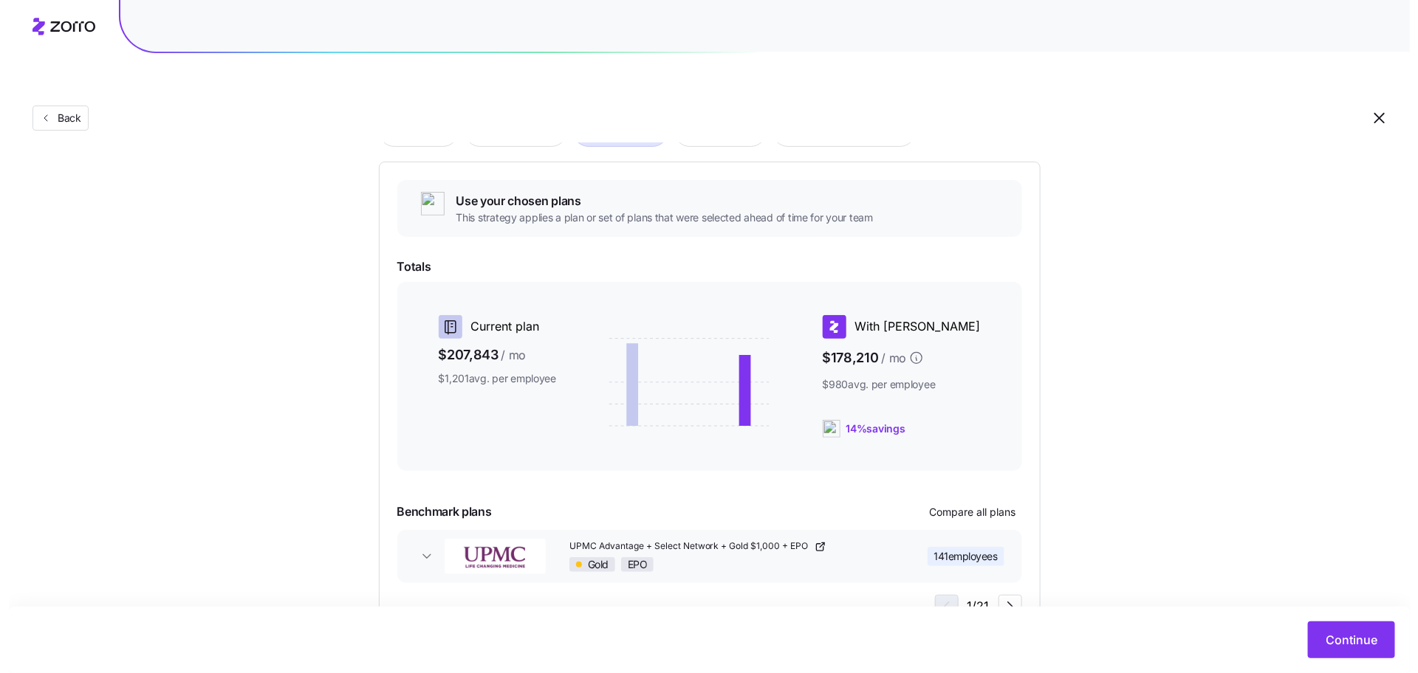
scroll to position [160, 0]
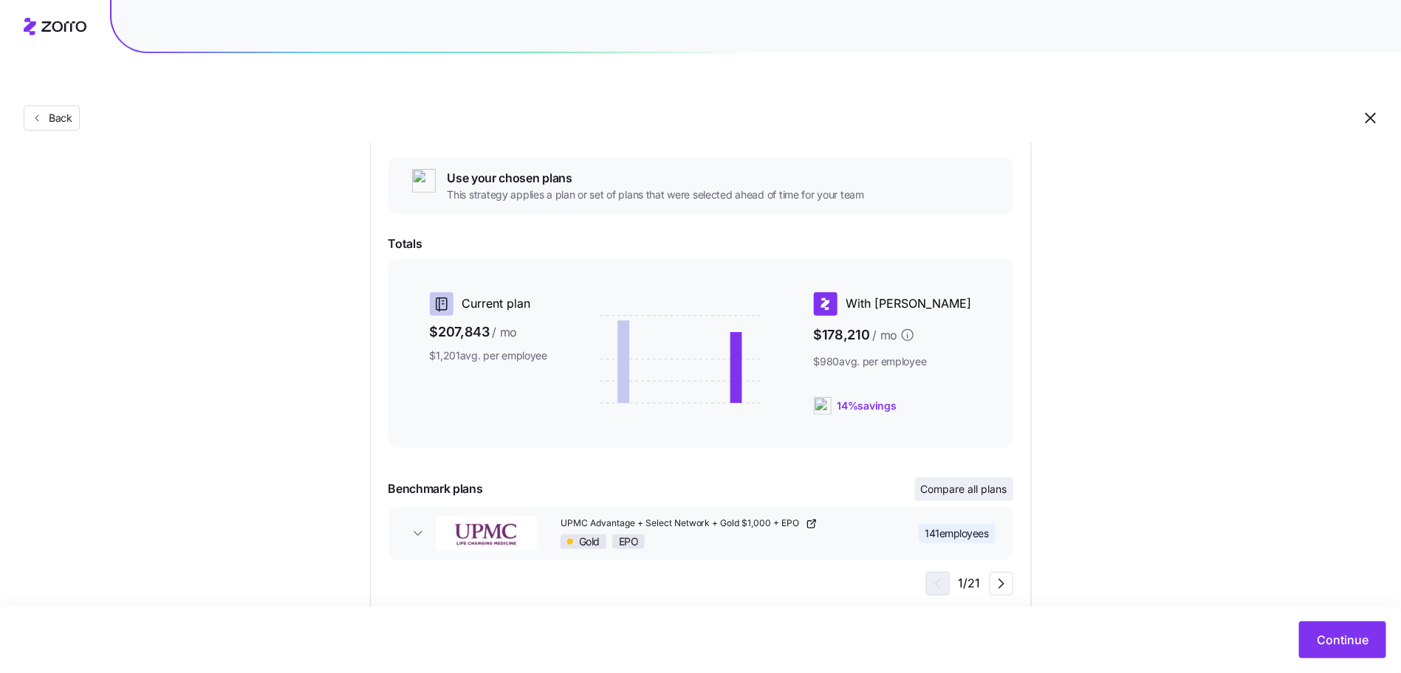
click at [922, 482] on span "Compare all plans" at bounding box center [964, 489] width 86 height 15
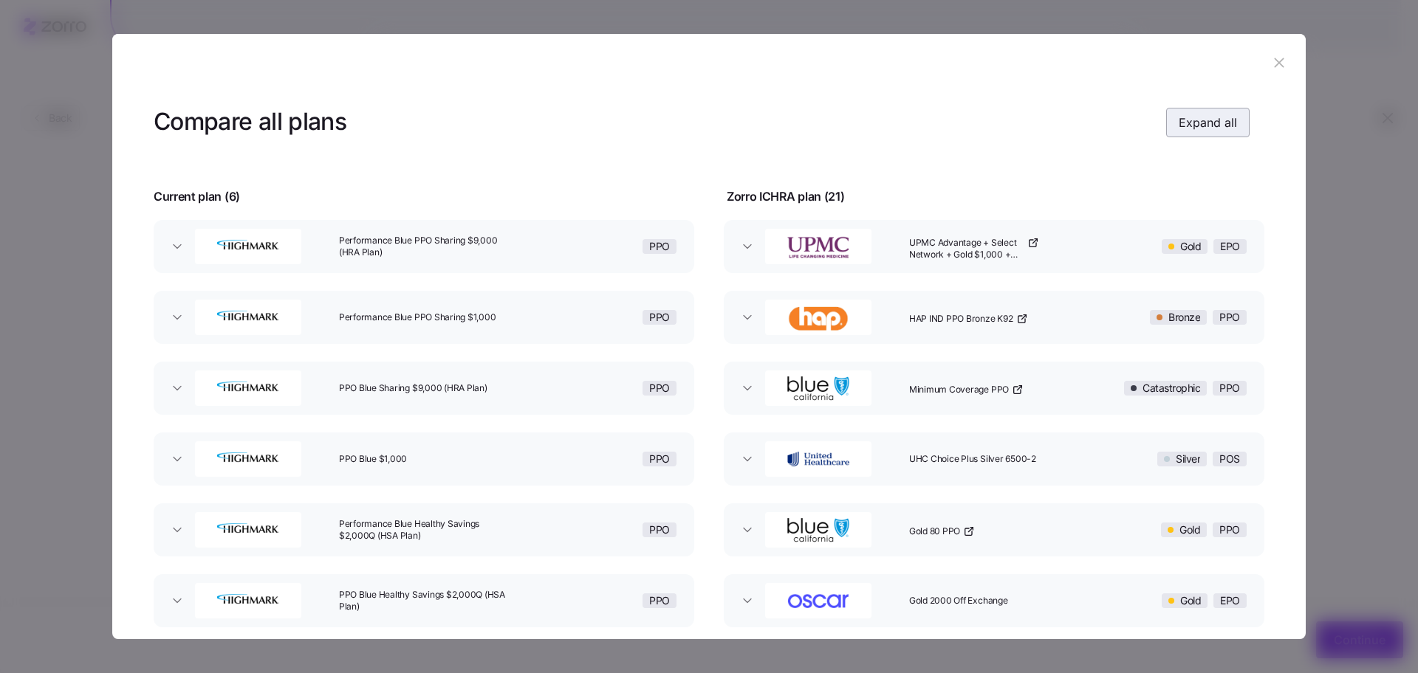
click at [1193, 114] on span "Expand all" at bounding box center [1208, 123] width 58 height 18
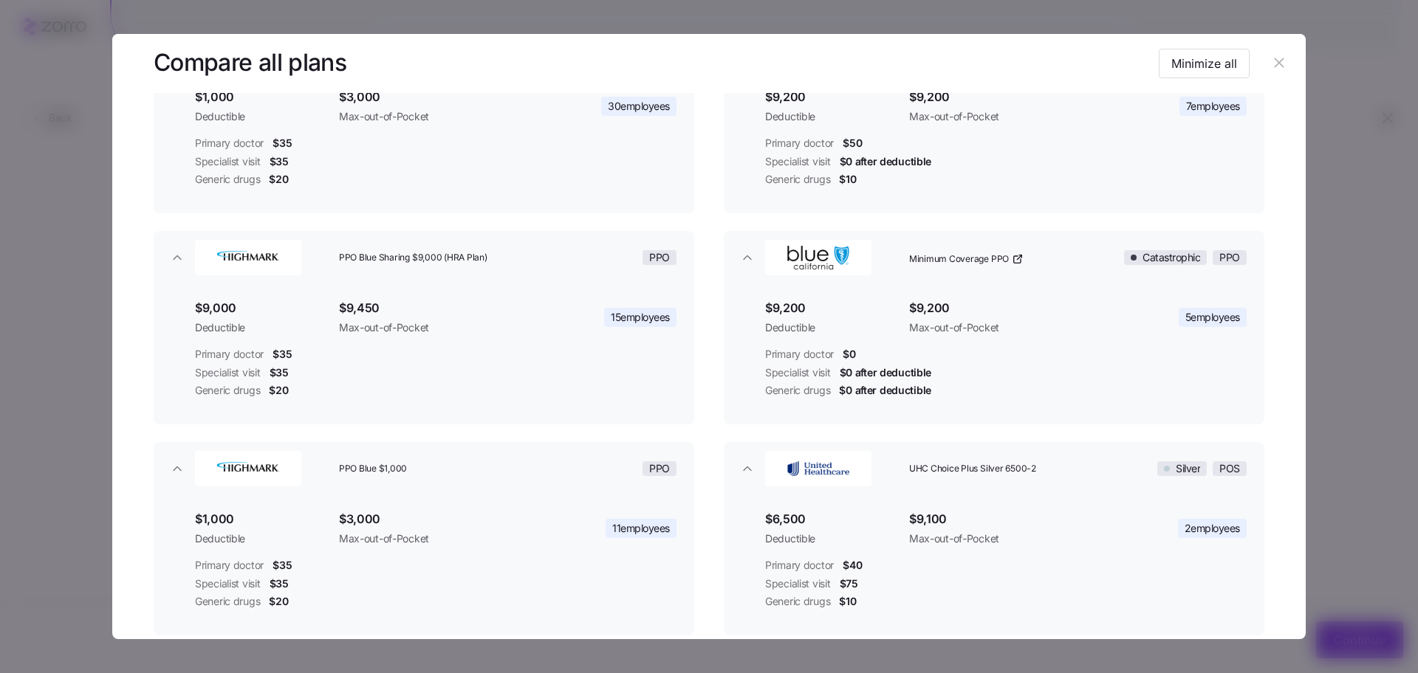
scroll to position [410, 0]
click at [1272, 65] on icon "button" at bounding box center [1279, 63] width 16 height 16
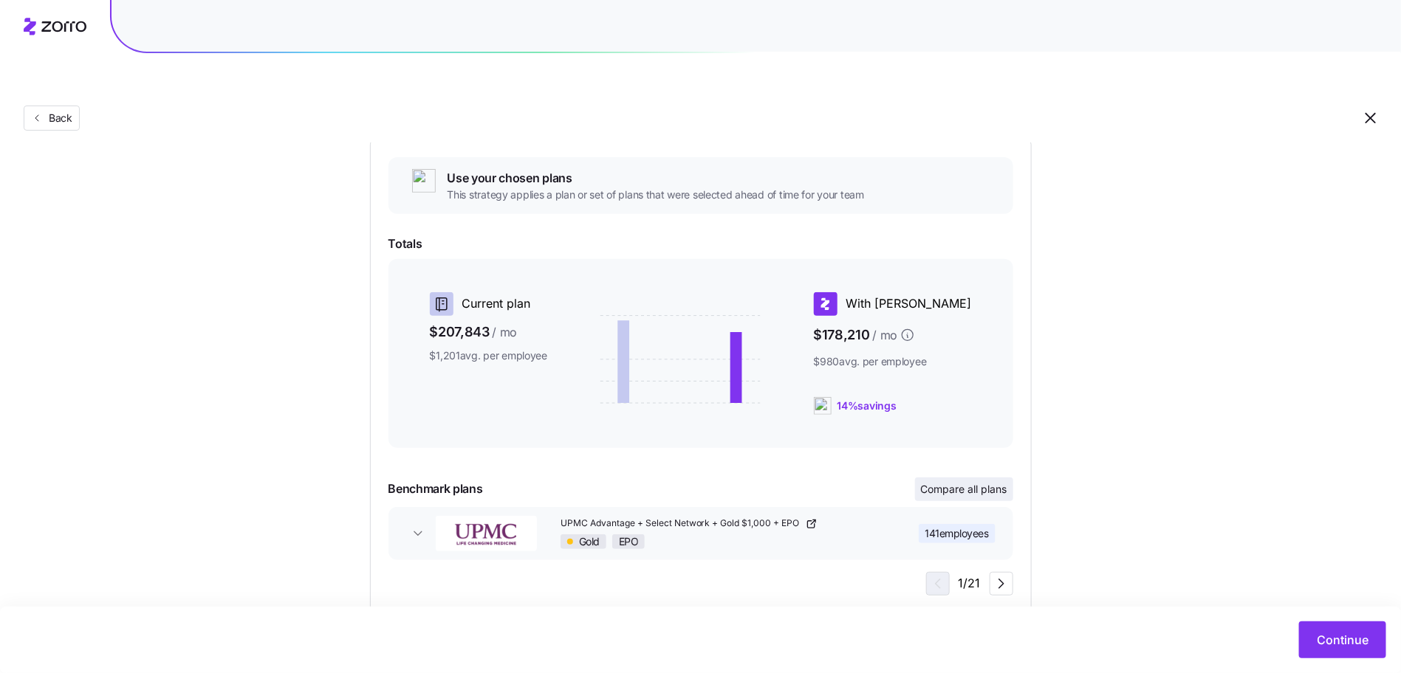
click at [979, 482] on span "Compare all plans" at bounding box center [964, 489] width 86 height 15
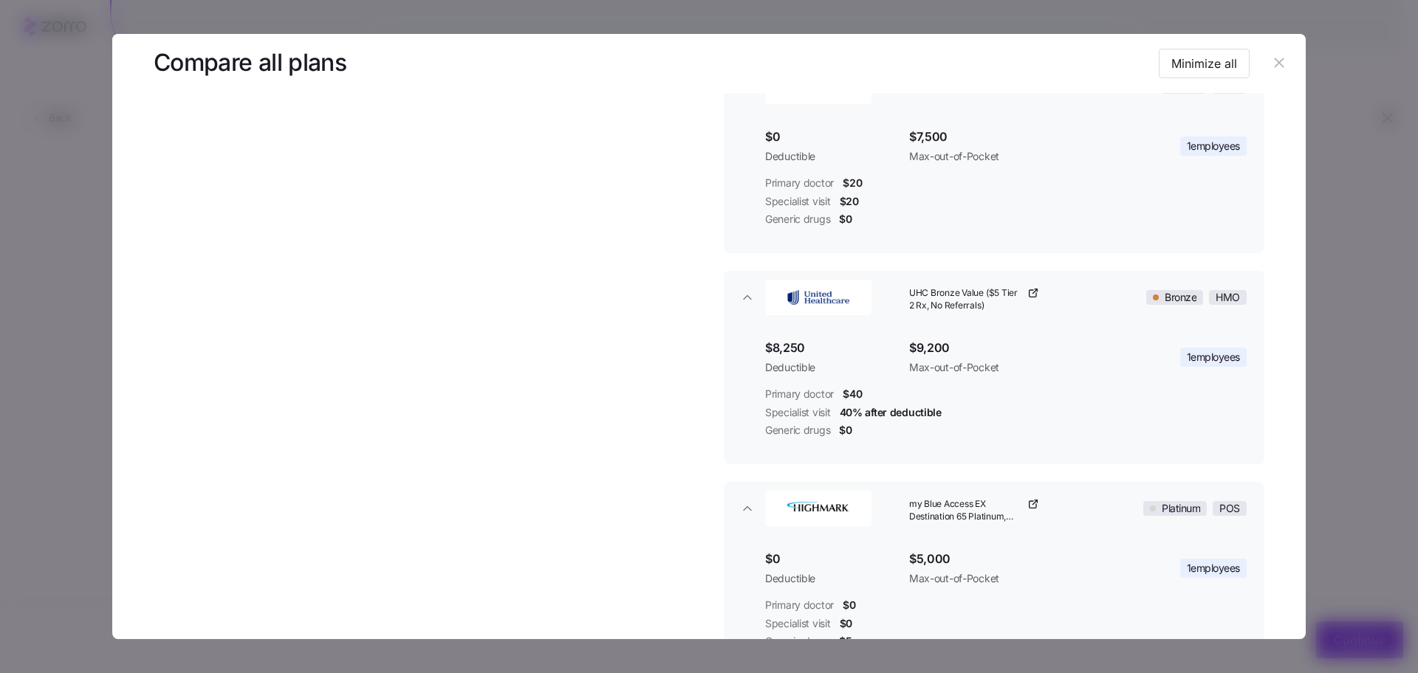
scroll to position [0, 0]
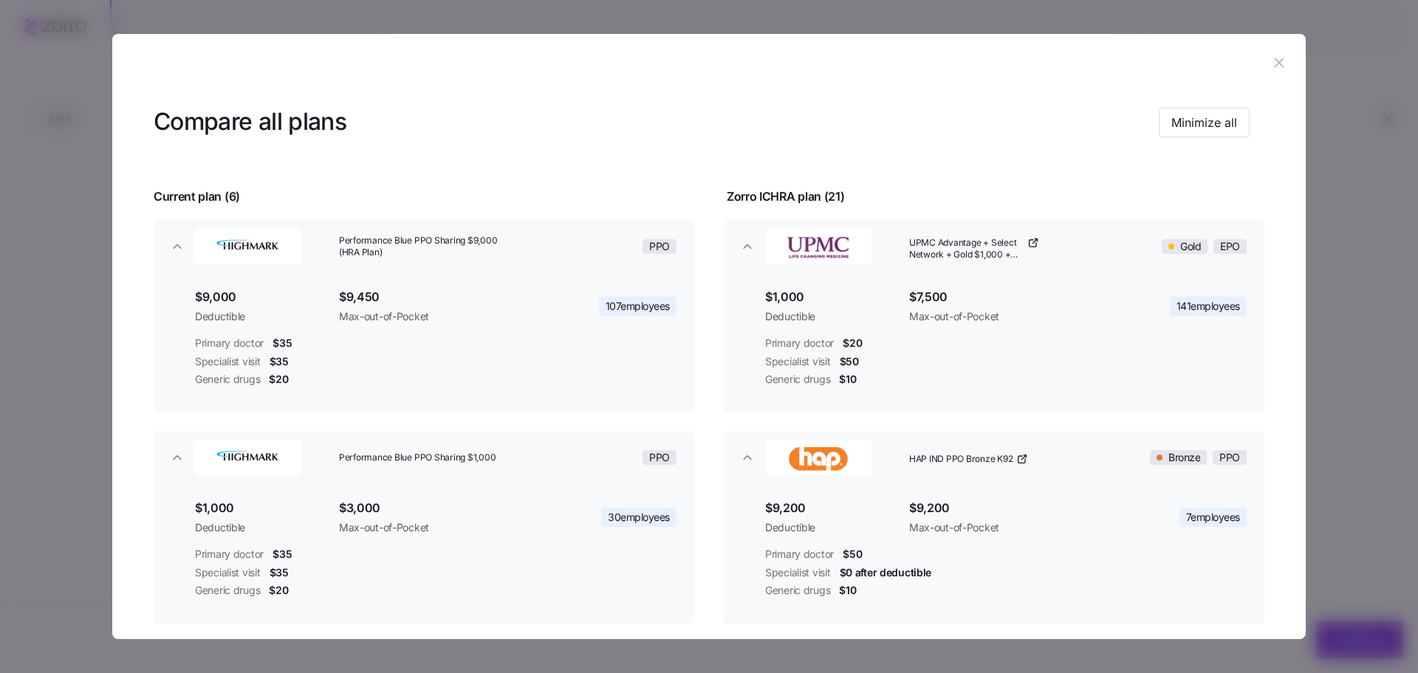
drag, startPoint x: 1205, startPoint y: 118, endPoint x: 496, endPoint y: 198, distance: 714.1
click at [1274, 64] on icon "button" at bounding box center [1279, 63] width 10 height 10
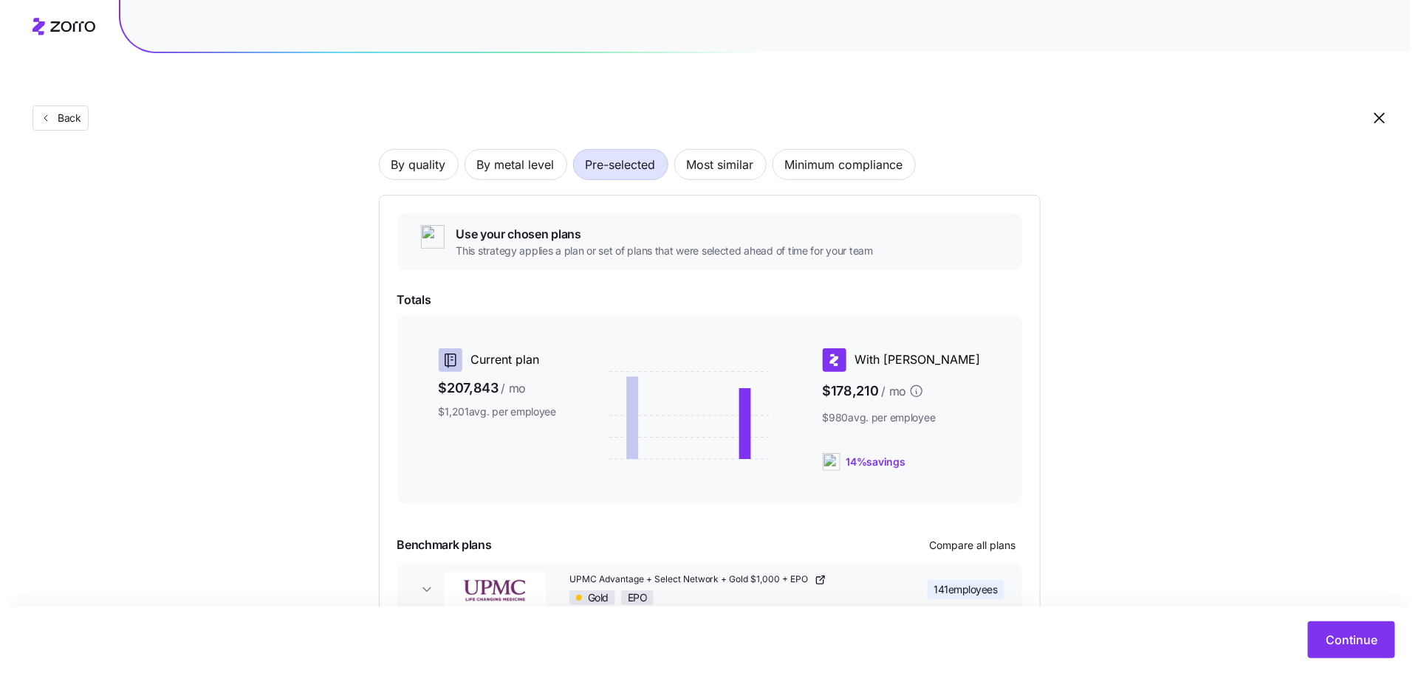
scroll to position [160, 0]
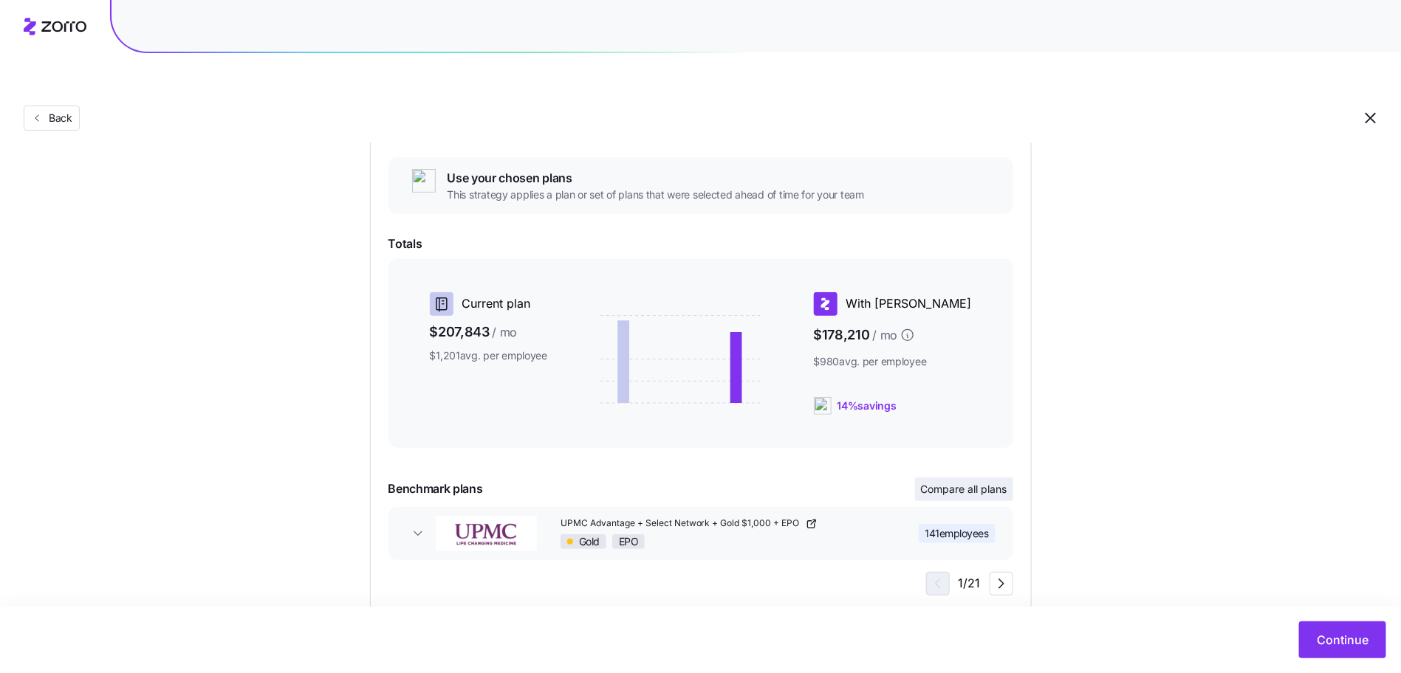
click at [967, 478] on button "Compare all plans" at bounding box center [964, 490] width 98 height 24
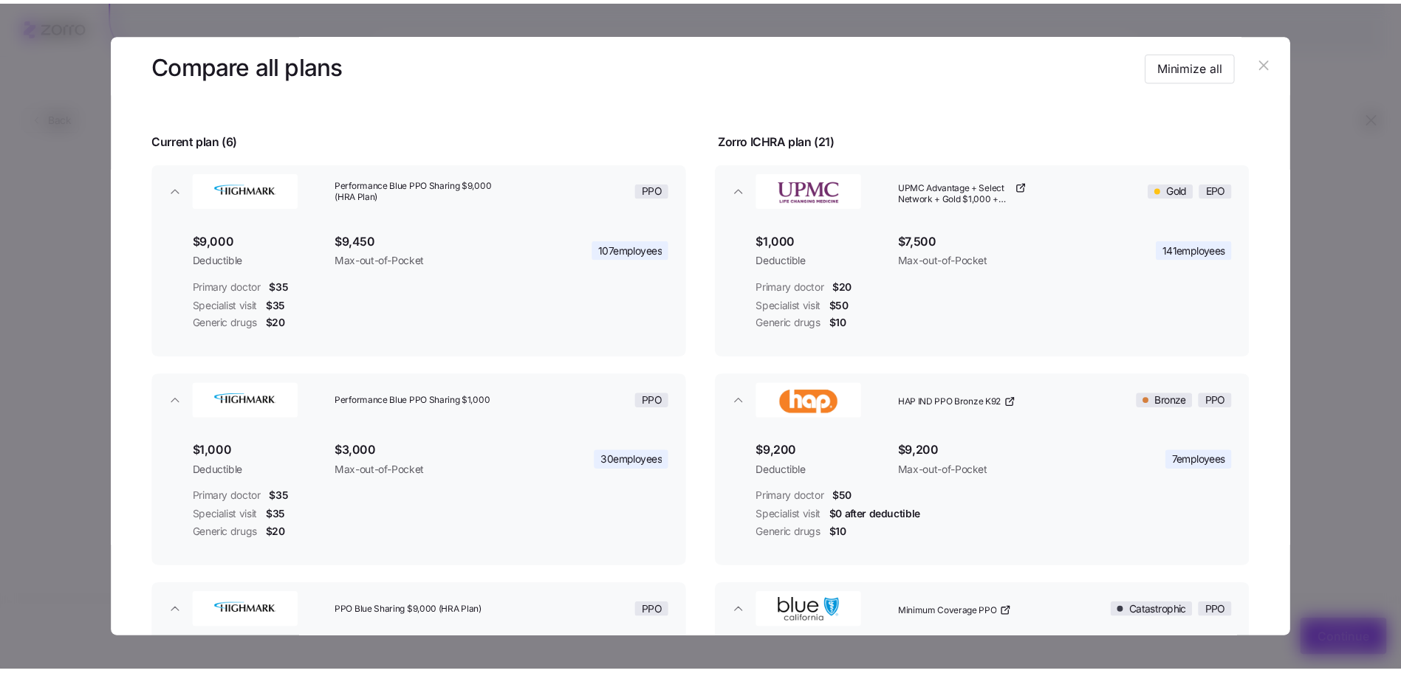
scroll to position [319, 0]
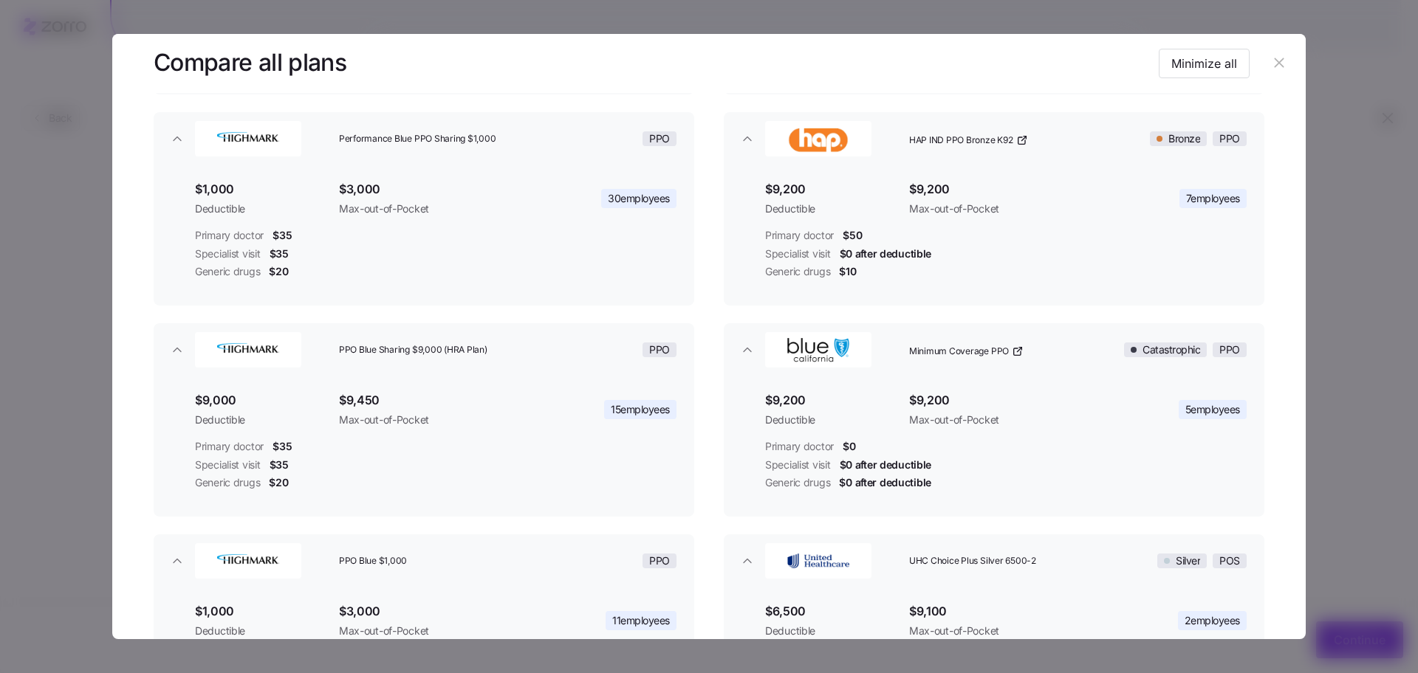
click at [1274, 52] on button "button" at bounding box center [1279, 64] width 24 height 24
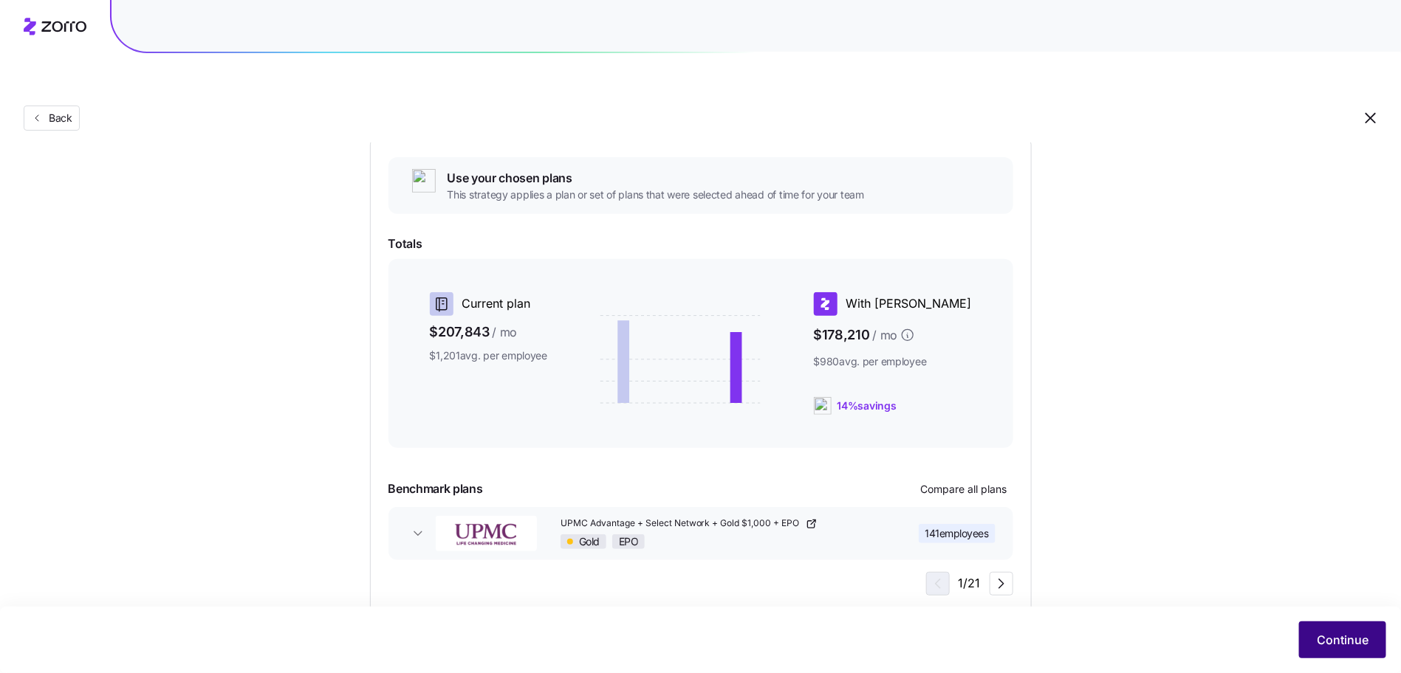
click at [1324, 639] on span "Continue" at bounding box center [1343, 640] width 52 height 18
click at [1372, 652] on button "Continue" at bounding box center [1342, 640] width 87 height 37
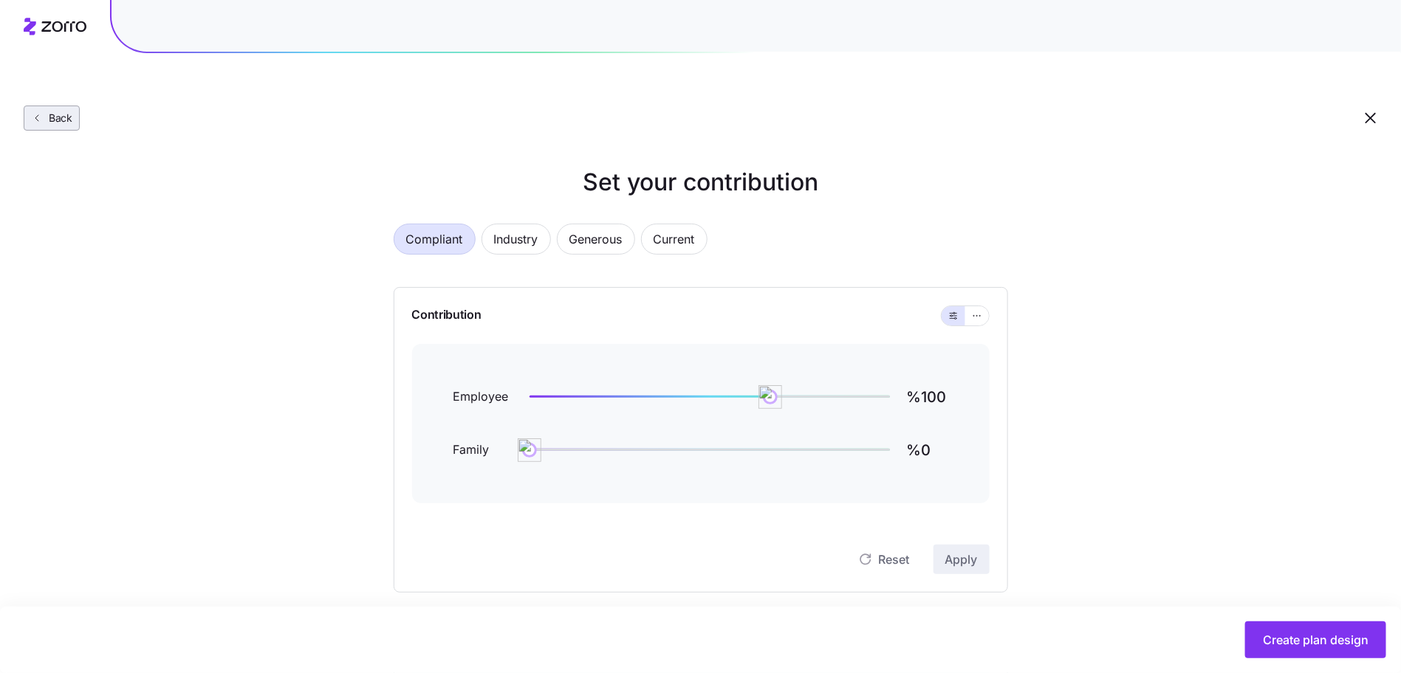
click at [47, 111] on span "Back" at bounding box center [58, 118] width 30 height 15
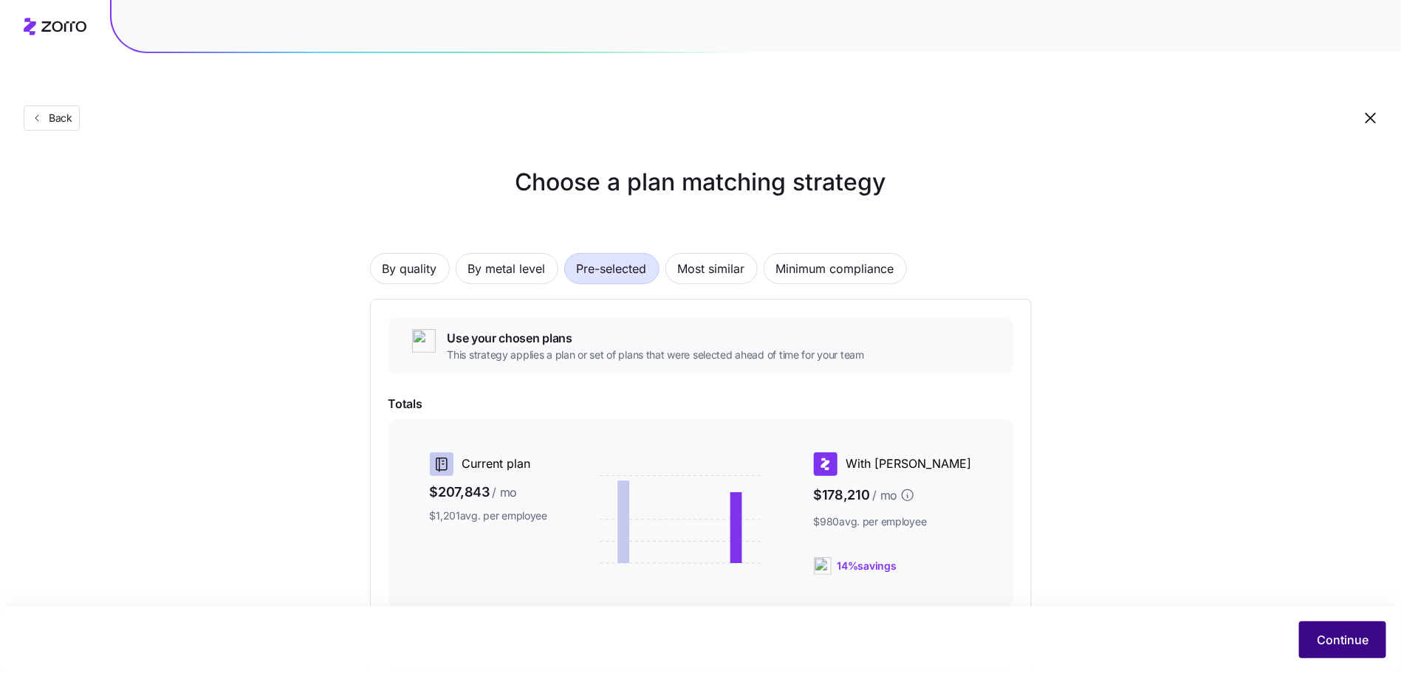
drag, startPoint x: 1295, startPoint y: 627, endPoint x: 1308, endPoint y: 629, distance: 13.5
click at [1295, 627] on div "Continue" at bounding box center [700, 640] width 1371 height 37
click at [1309, 630] on button "Continue" at bounding box center [1342, 640] width 87 height 37
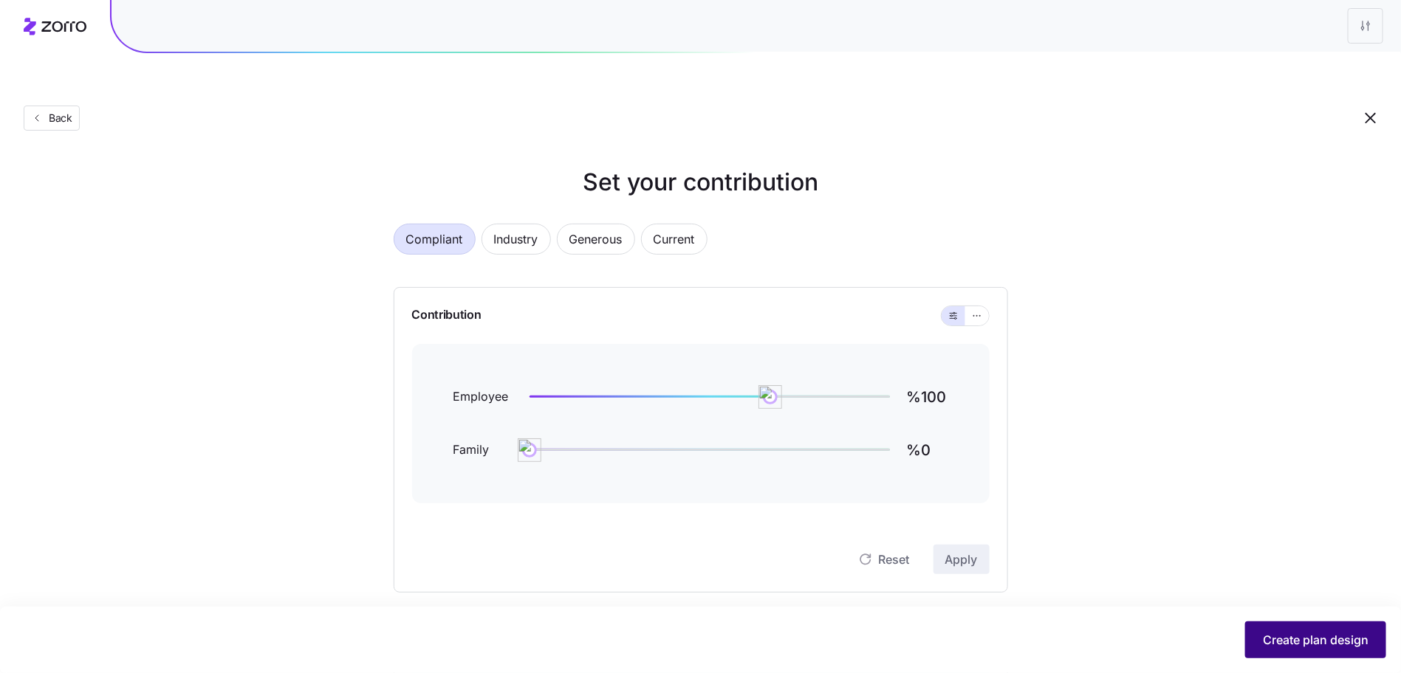
click at [1309, 636] on span "Create plan design" at bounding box center [1316, 640] width 106 height 18
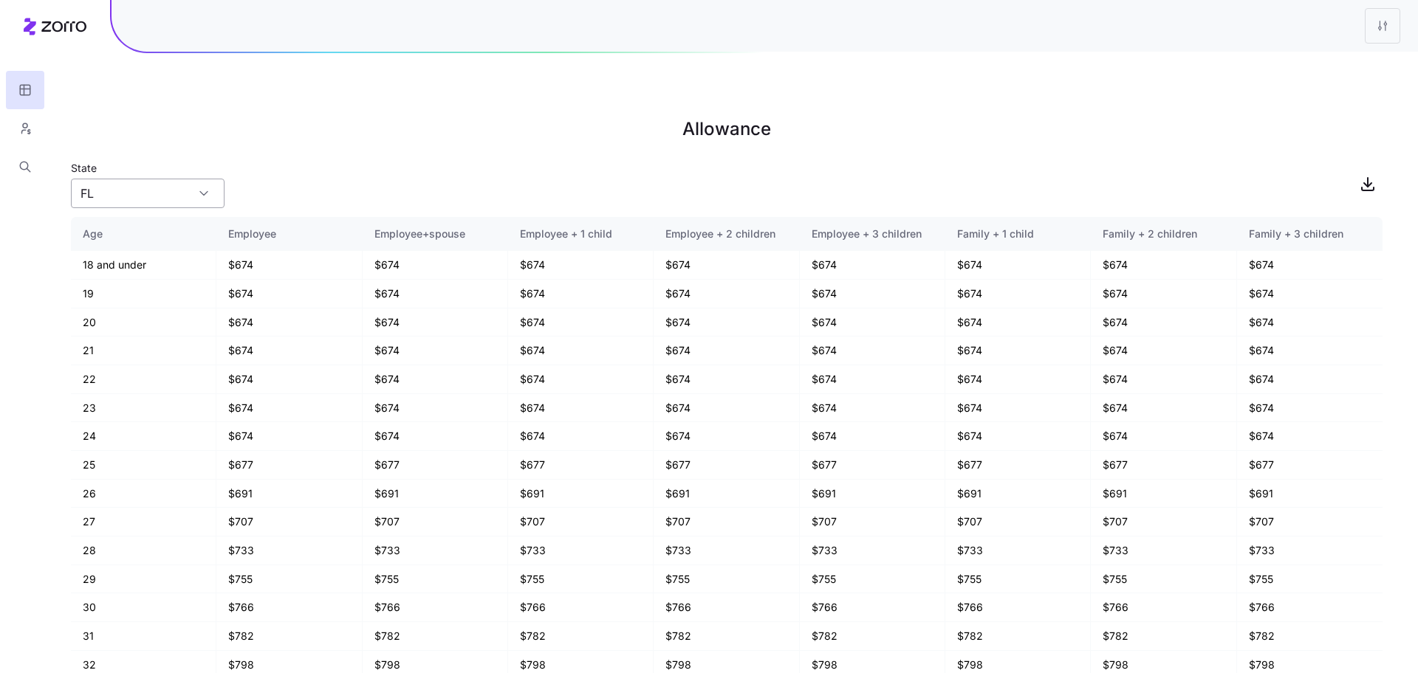
click at [130, 179] on input "FL" at bounding box center [148, 194] width 154 height 30
click at [125, 230] on div "PA" at bounding box center [148, 228] width 142 height 28
click at [151, 179] on input "PA" at bounding box center [148, 194] width 154 height 30
click at [123, 252] on div "[GEOGRAPHIC_DATA]" at bounding box center [148, 256] width 142 height 28
click at [165, 179] on input "[GEOGRAPHIC_DATA]" at bounding box center [148, 194] width 154 height 30
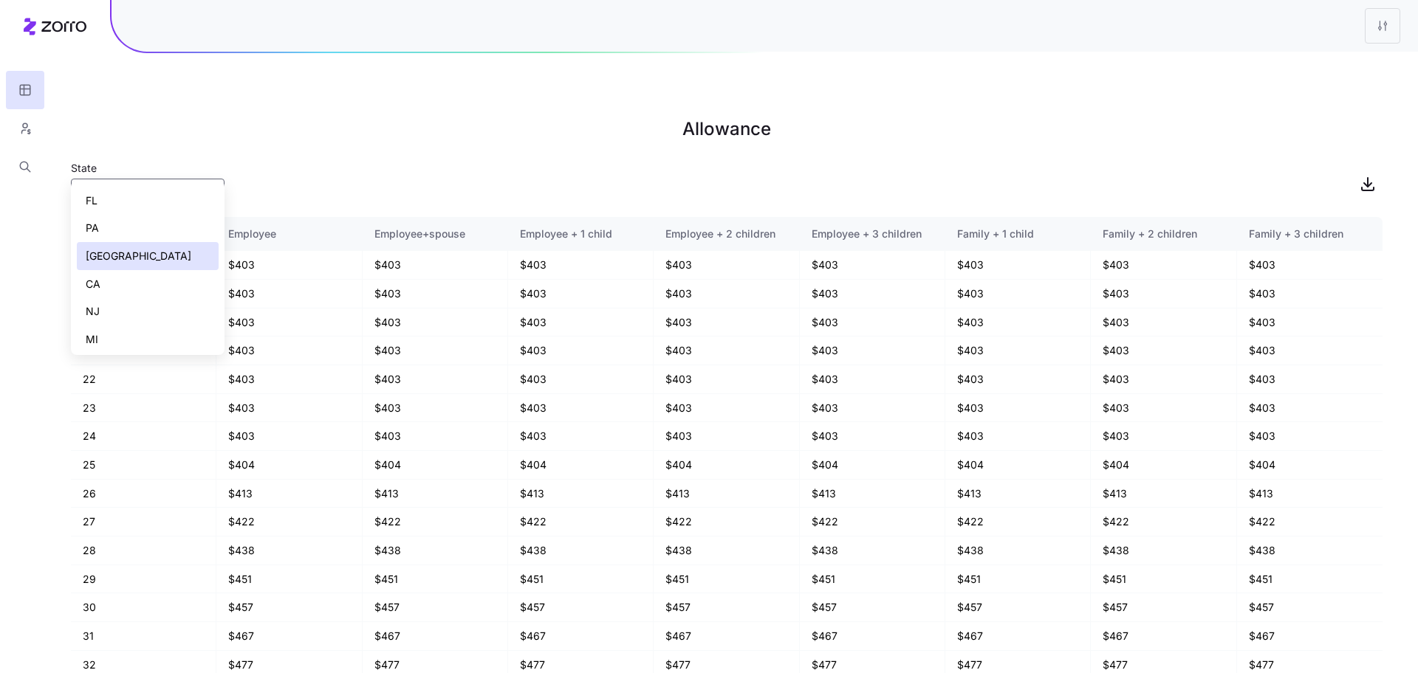
click at [126, 292] on div "CA" at bounding box center [148, 284] width 142 height 28
click at [155, 159] on div "State CA" at bounding box center [148, 184] width 154 height 50
click at [151, 179] on input "CA" at bounding box center [148, 194] width 154 height 30
click at [132, 287] on div "GA" at bounding box center [148, 280] width 142 height 28
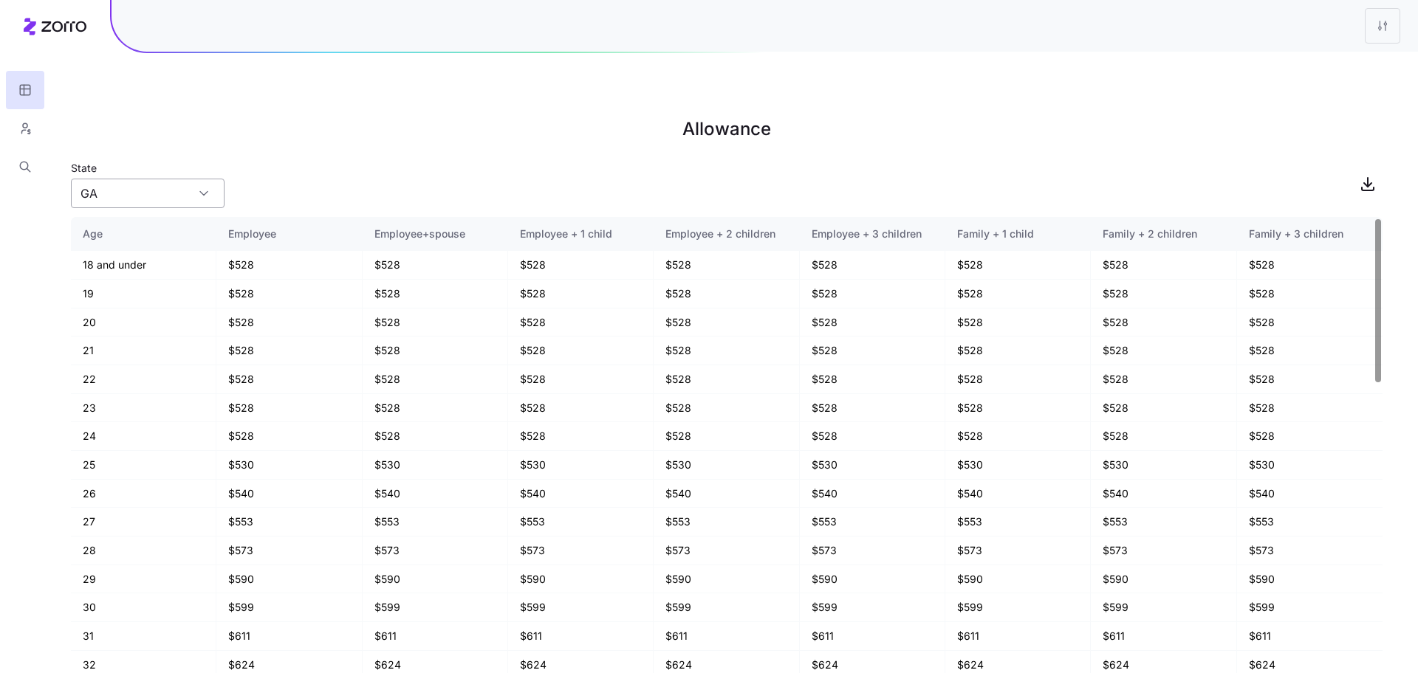
click at [161, 179] on input "GA" at bounding box center [148, 194] width 154 height 30
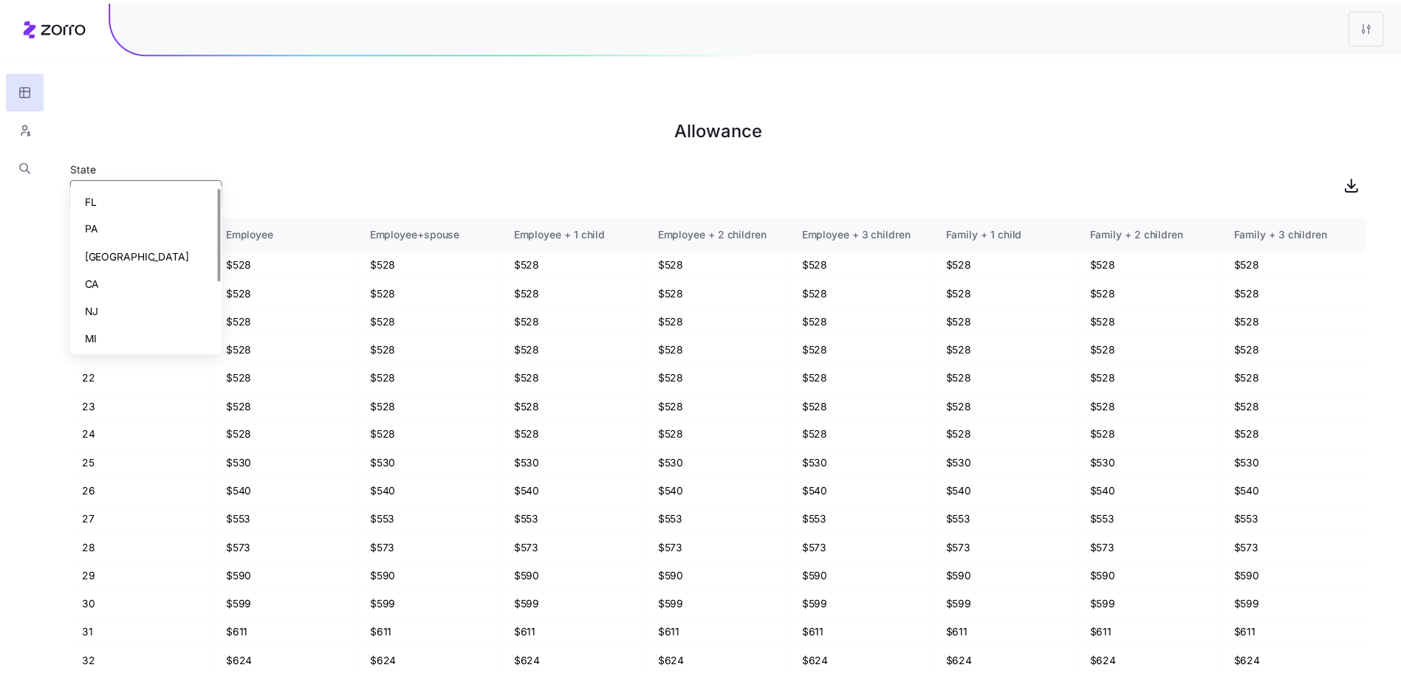
scroll to position [0, 0]
click at [119, 320] on div "NJ" at bounding box center [148, 312] width 142 height 28
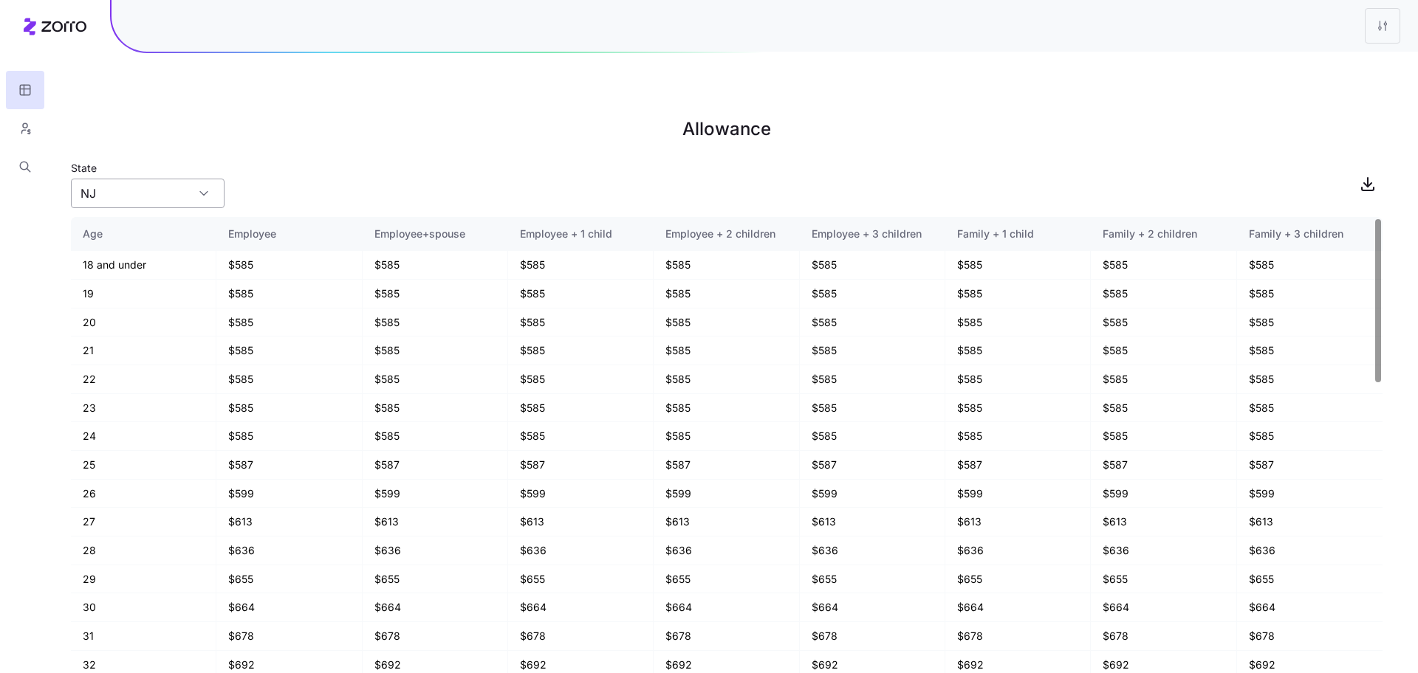
click at [152, 179] on input "NJ" at bounding box center [148, 194] width 154 height 30
click at [120, 224] on div "PA" at bounding box center [148, 228] width 142 height 28
type input "PA"
click at [51, 23] on icon at bounding box center [55, 27] width 63 height 18
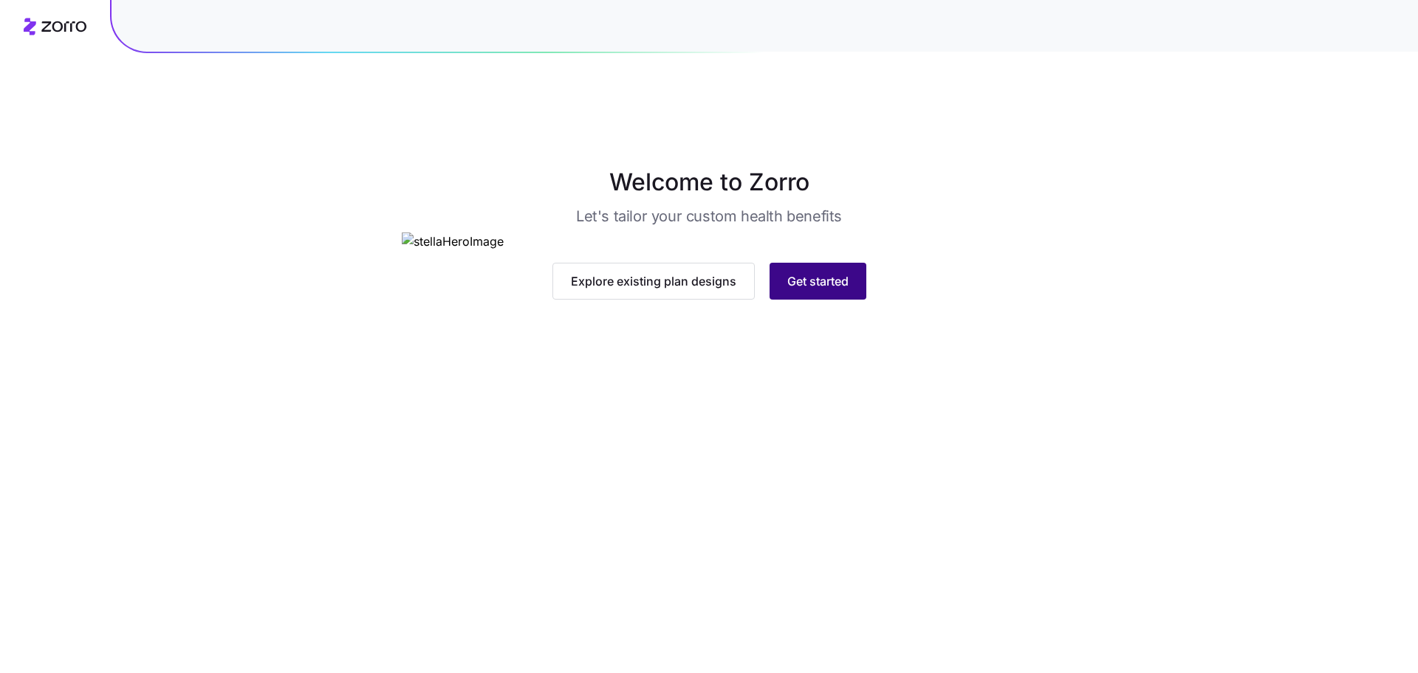
click at [797, 300] on button "Get started" at bounding box center [817, 281] width 97 height 37
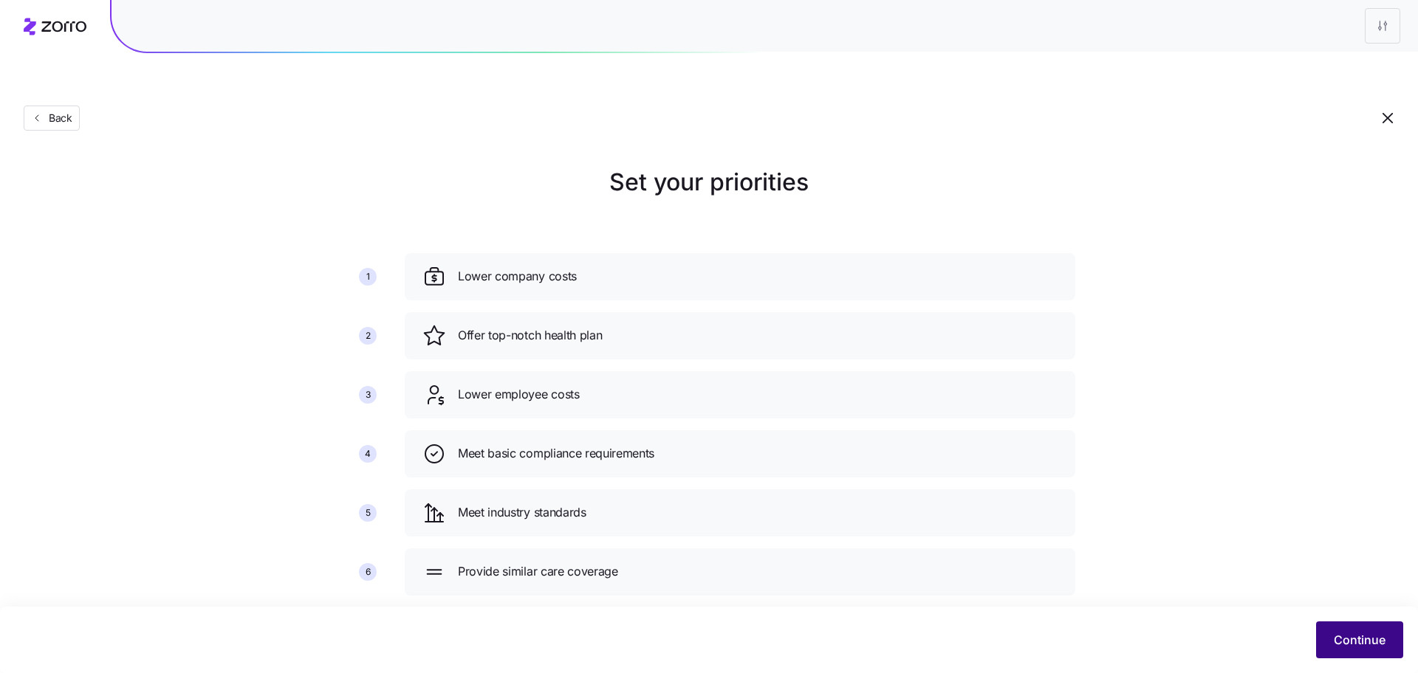
click at [1364, 634] on span "Continue" at bounding box center [1360, 640] width 52 height 18
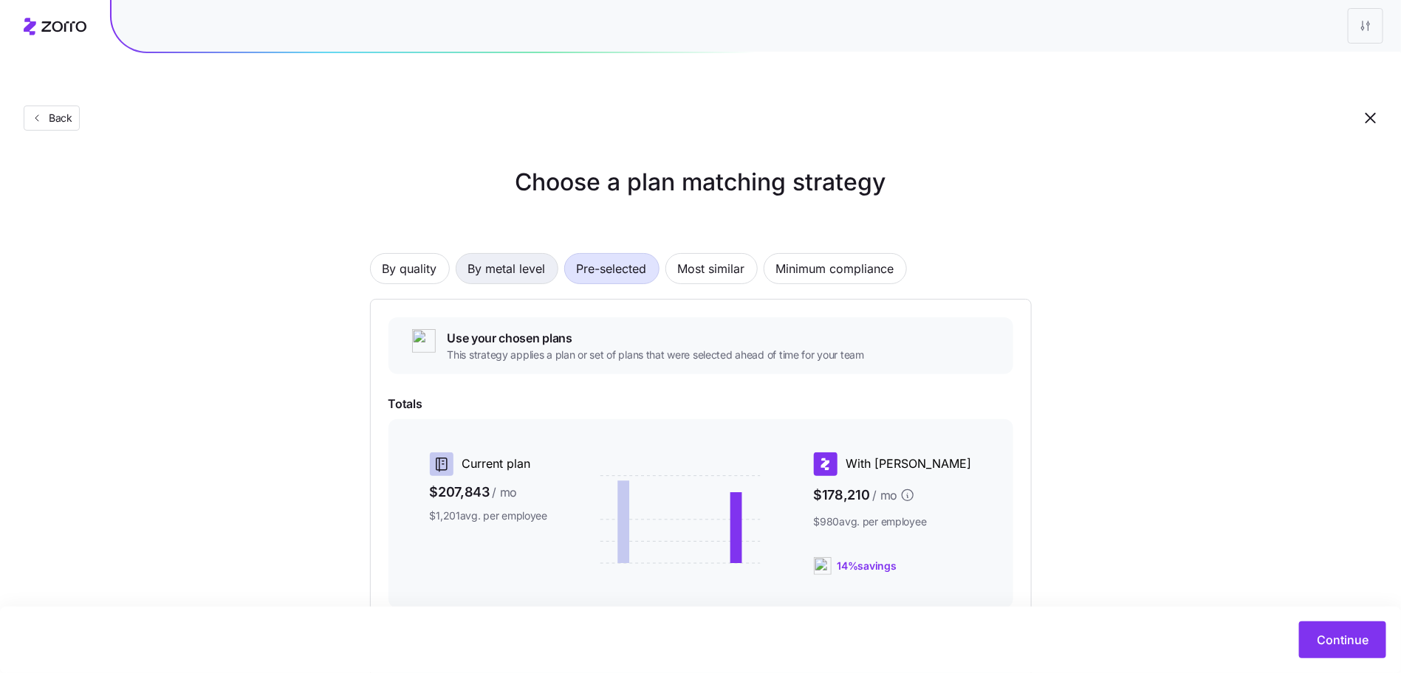
click at [482, 254] on span "By metal level" at bounding box center [507, 269] width 78 height 30
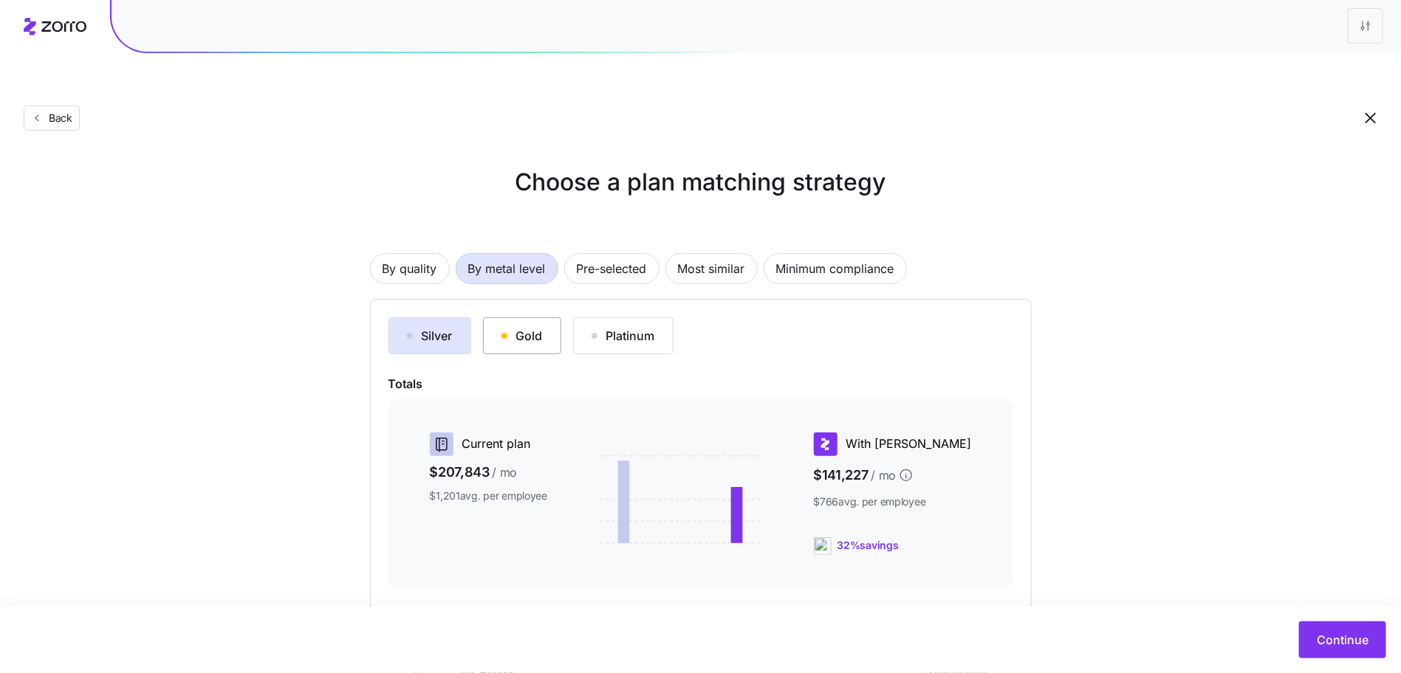
click at [515, 327] on div "Gold" at bounding box center [521, 336] width 41 height 18
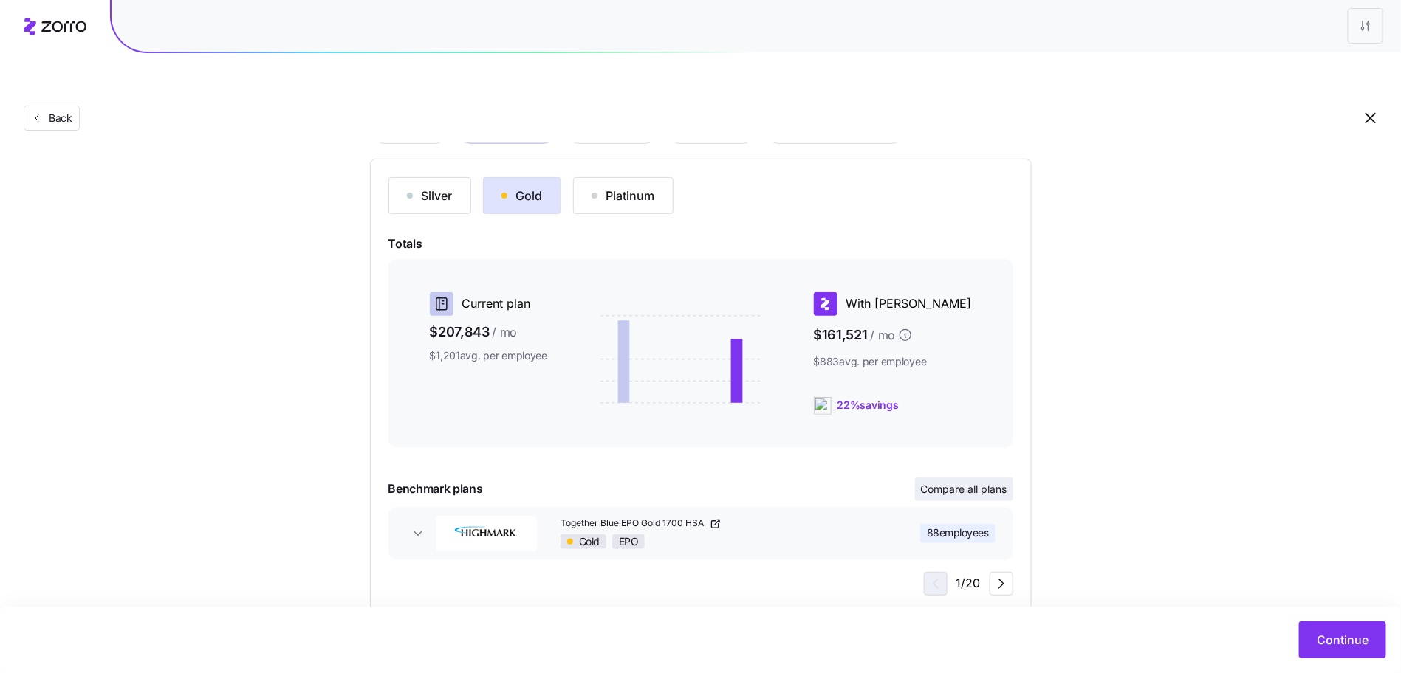
click at [969, 482] on span "Compare all plans" at bounding box center [964, 489] width 86 height 15
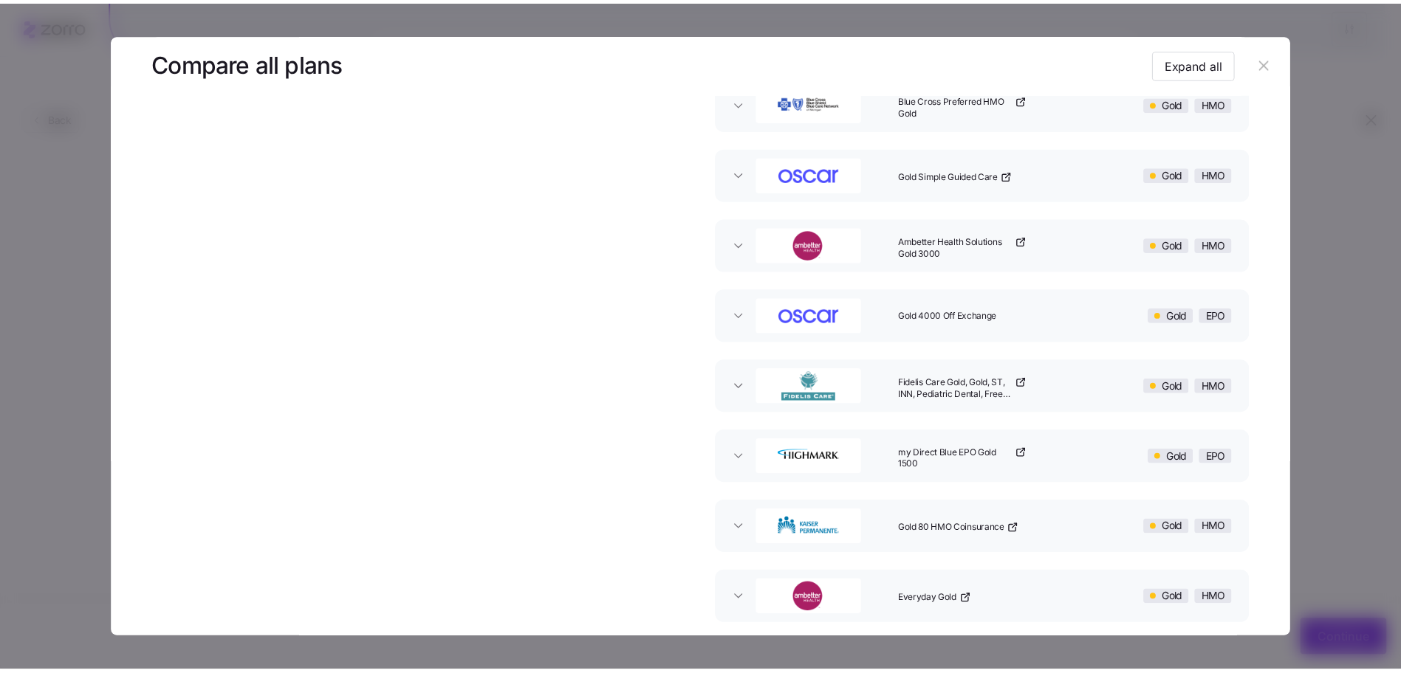
scroll to position [738, 0]
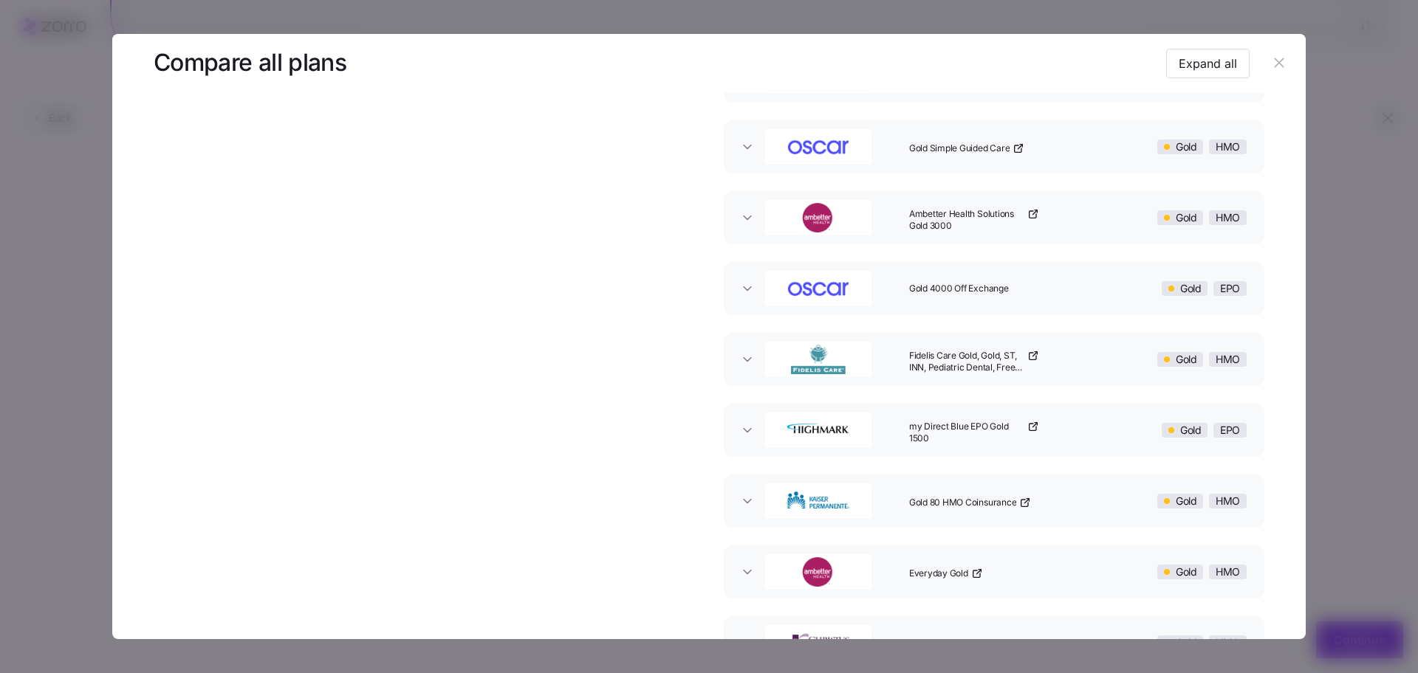
click at [1283, 55] on header at bounding box center [708, 63] width 1193 height 59
click at [1273, 53] on button "button" at bounding box center [1279, 64] width 24 height 24
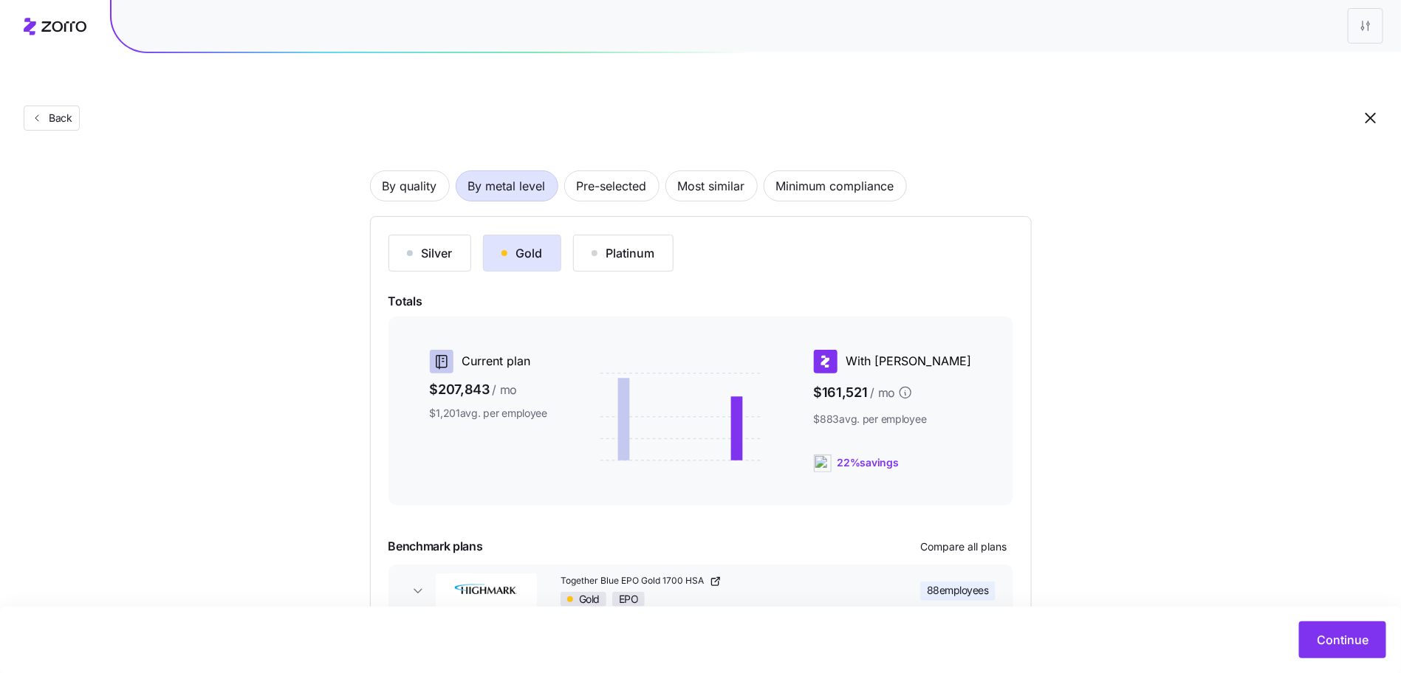
scroll to position [0, 0]
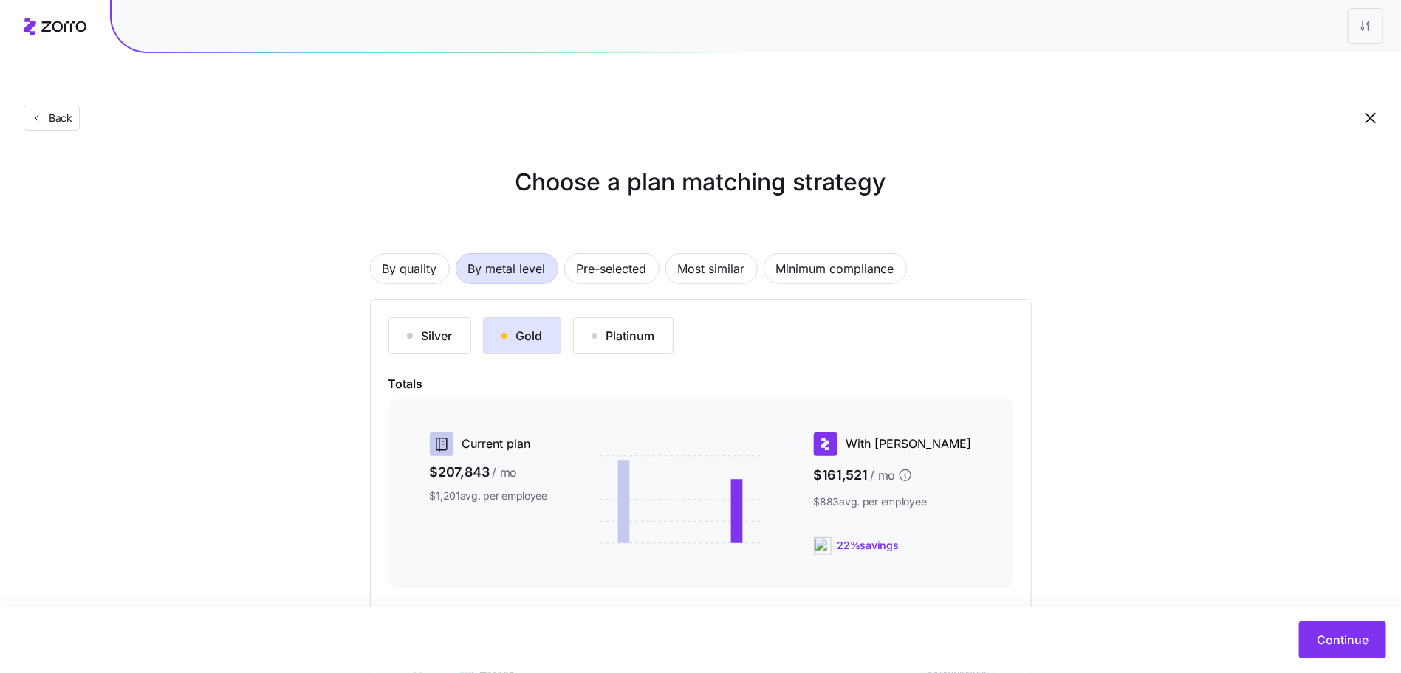
click at [615, 253] on div "By quality By metal level Pre-selected Most similar Minimum compliance Silver G…" at bounding box center [701, 480] width 662 height 549
click at [613, 254] on span "Pre-selected" at bounding box center [612, 269] width 70 height 30
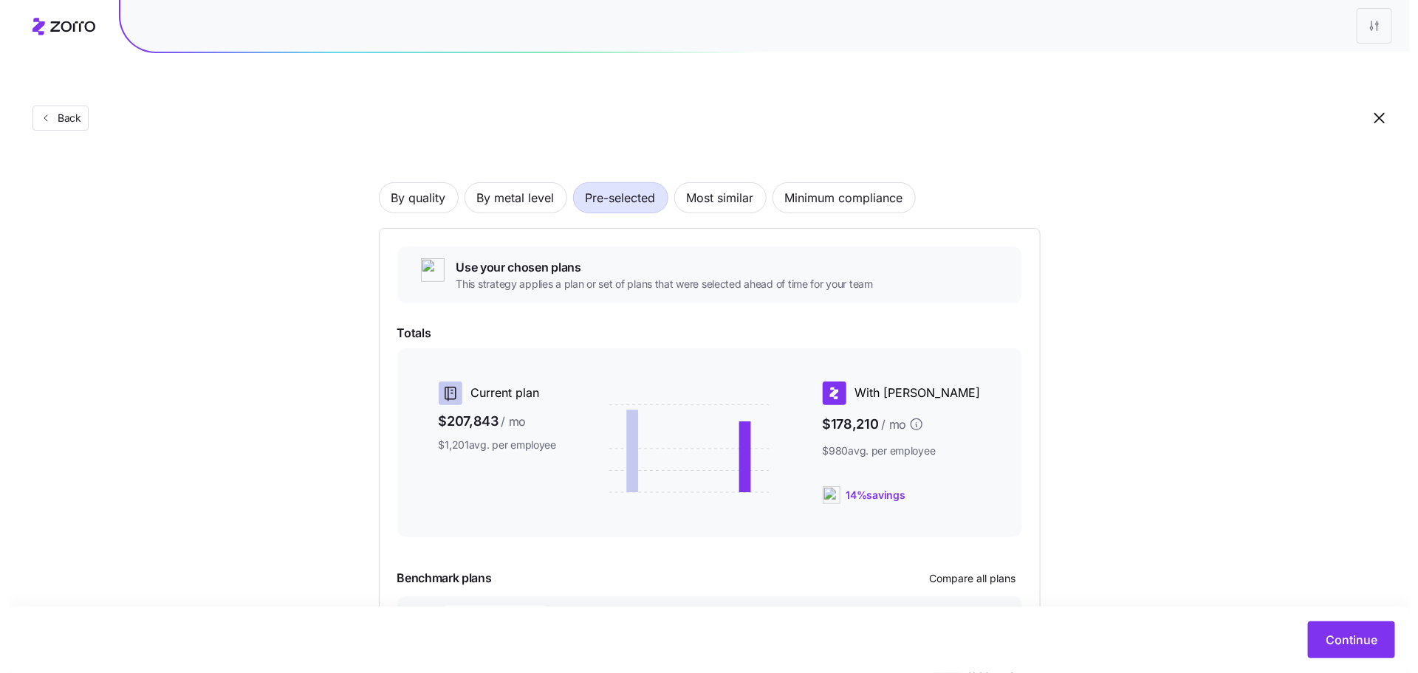
scroll to position [160, 0]
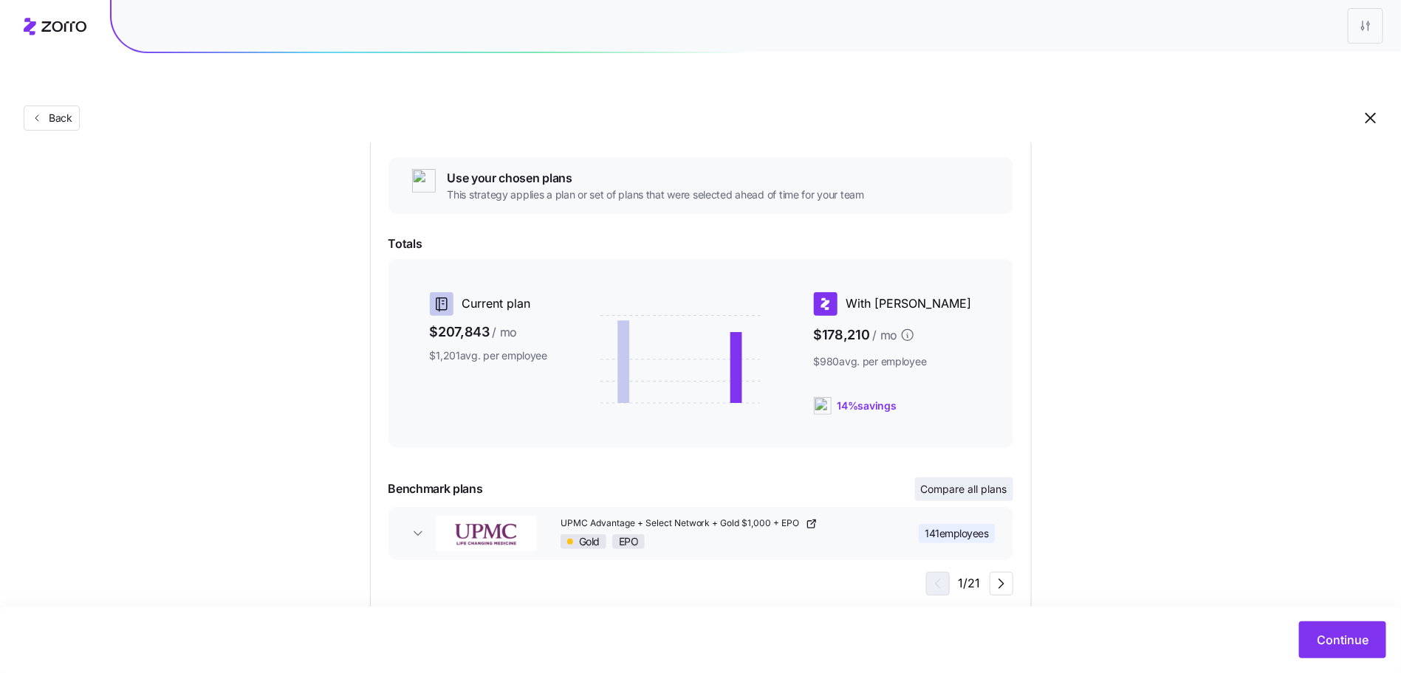
click at [973, 482] on span "Compare all plans" at bounding box center [964, 489] width 86 height 15
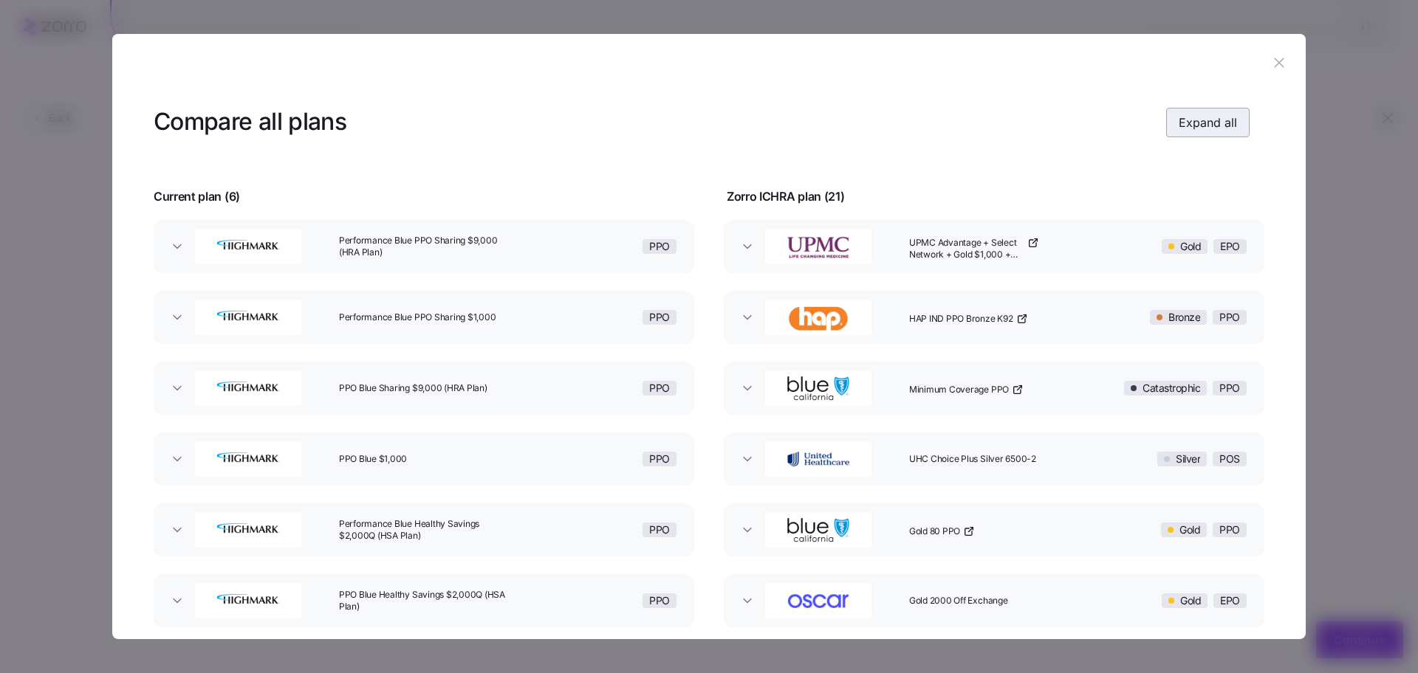
click at [1185, 129] on span "Expand all" at bounding box center [1208, 123] width 58 height 18
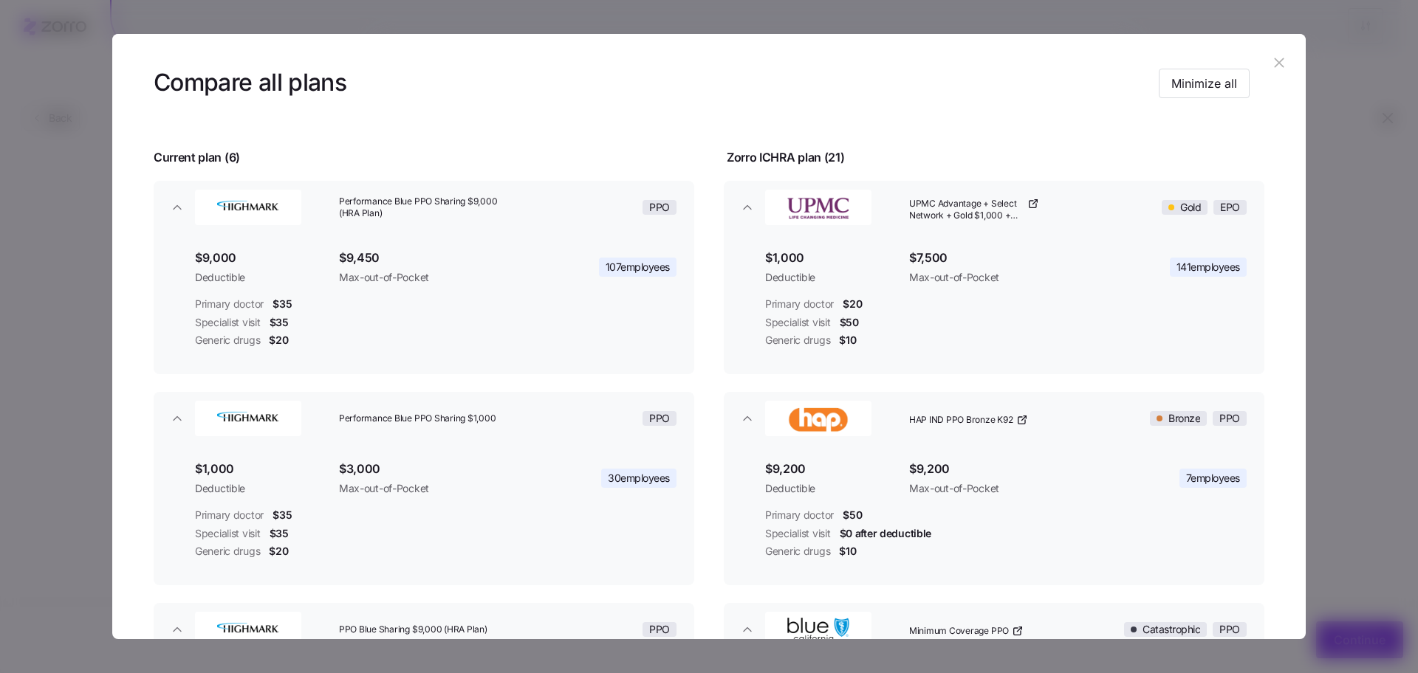
scroll to position [0, 0]
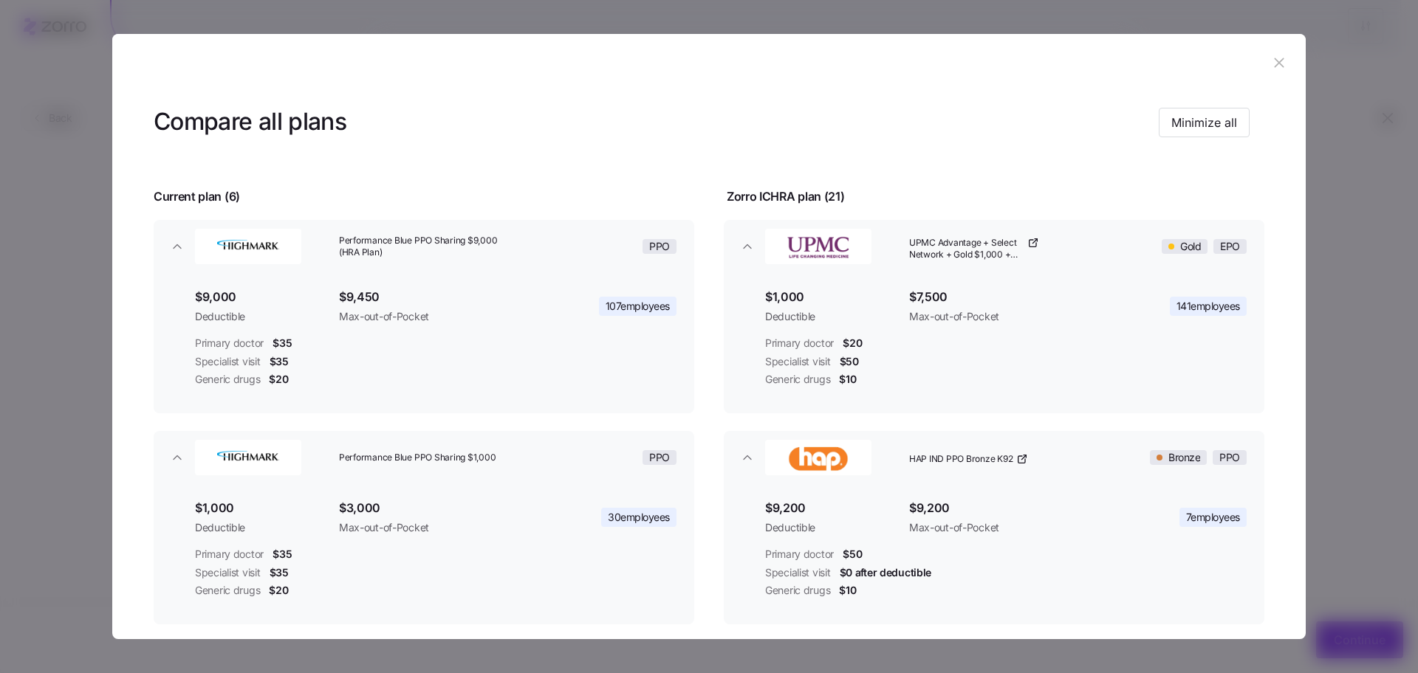
click at [1270, 77] on header at bounding box center [708, 63] width 1193 height 59
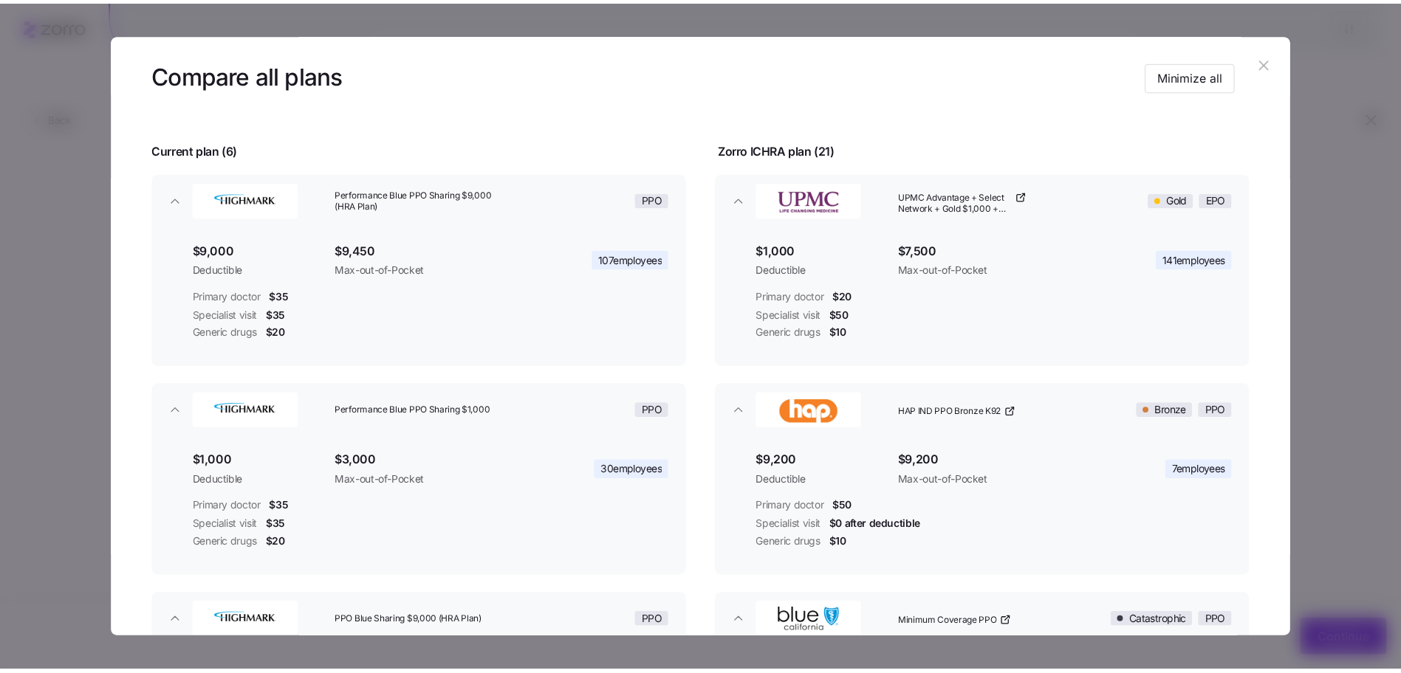
scroll to position [145, 0]
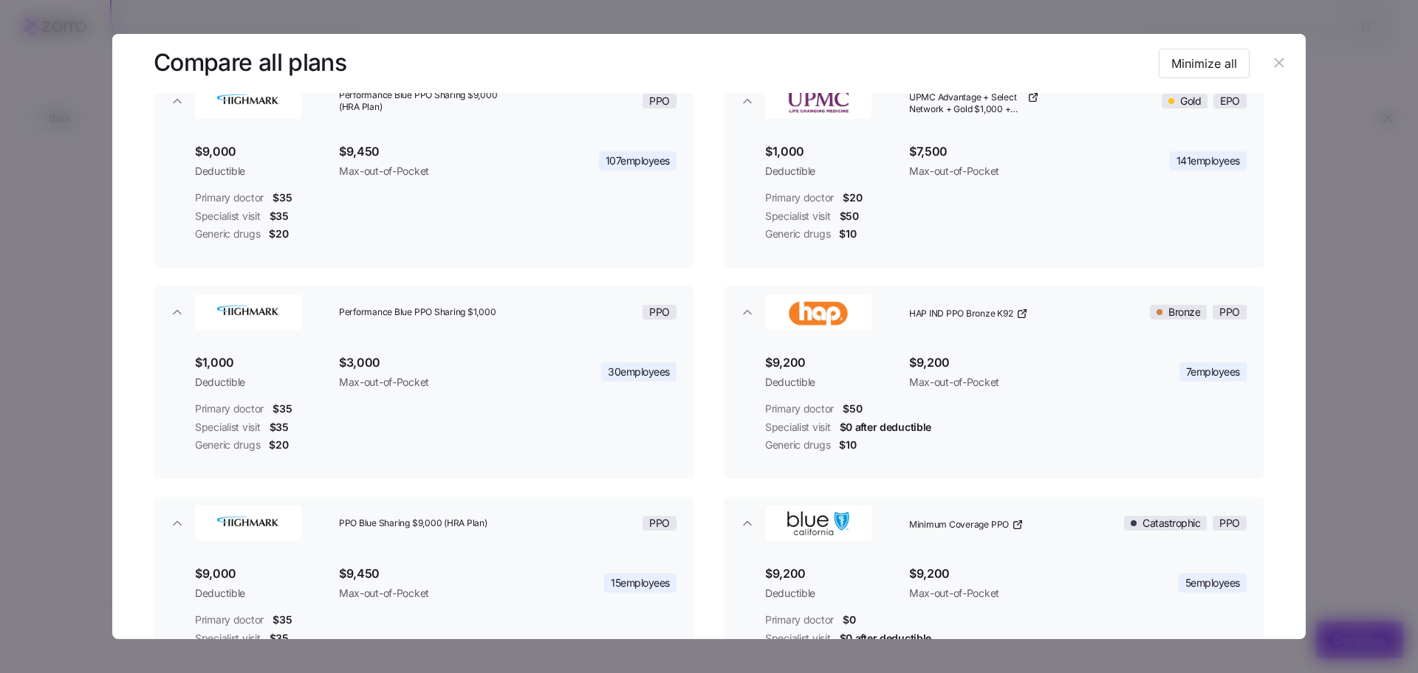
click at [1274, 66] on icon "button" at bounding box center [1279, 63] width 10 height 10
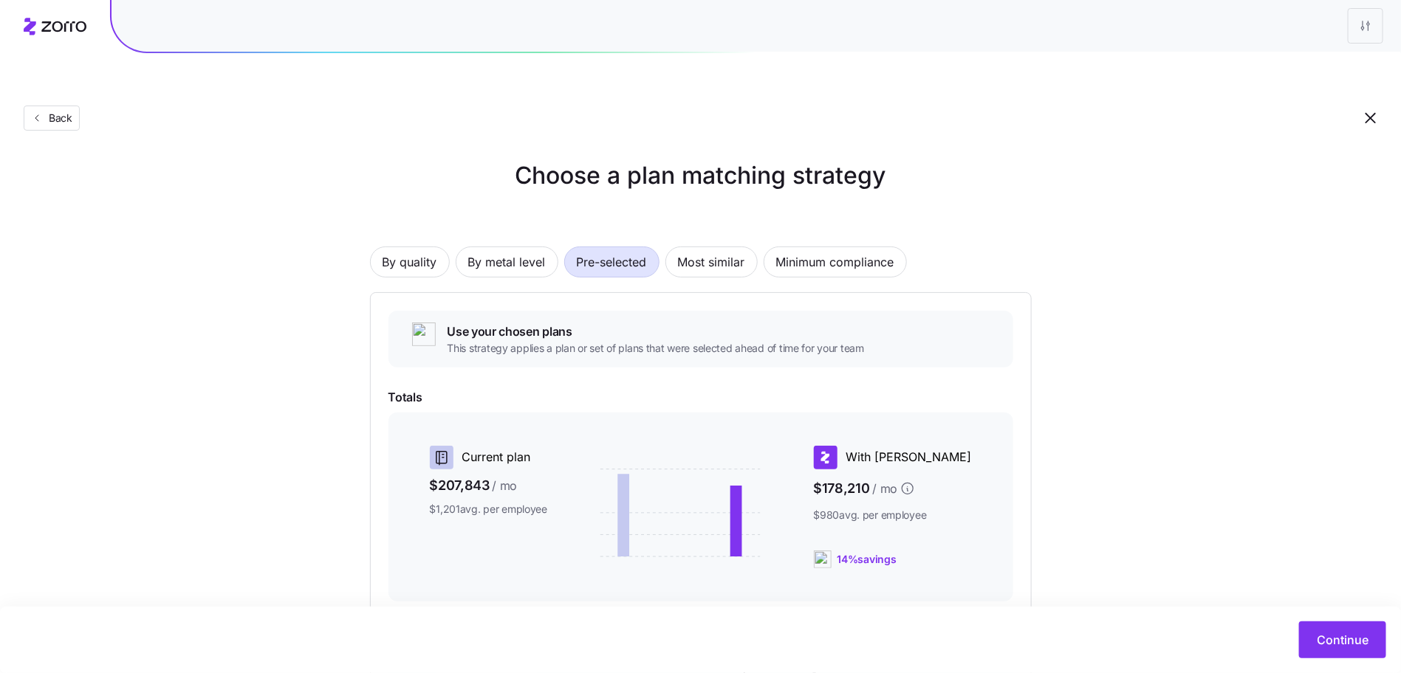
scroll to position [7, 0]
click at [491, 247] on span "By metal level" at bounding box center [507, 262] width 78 height 30
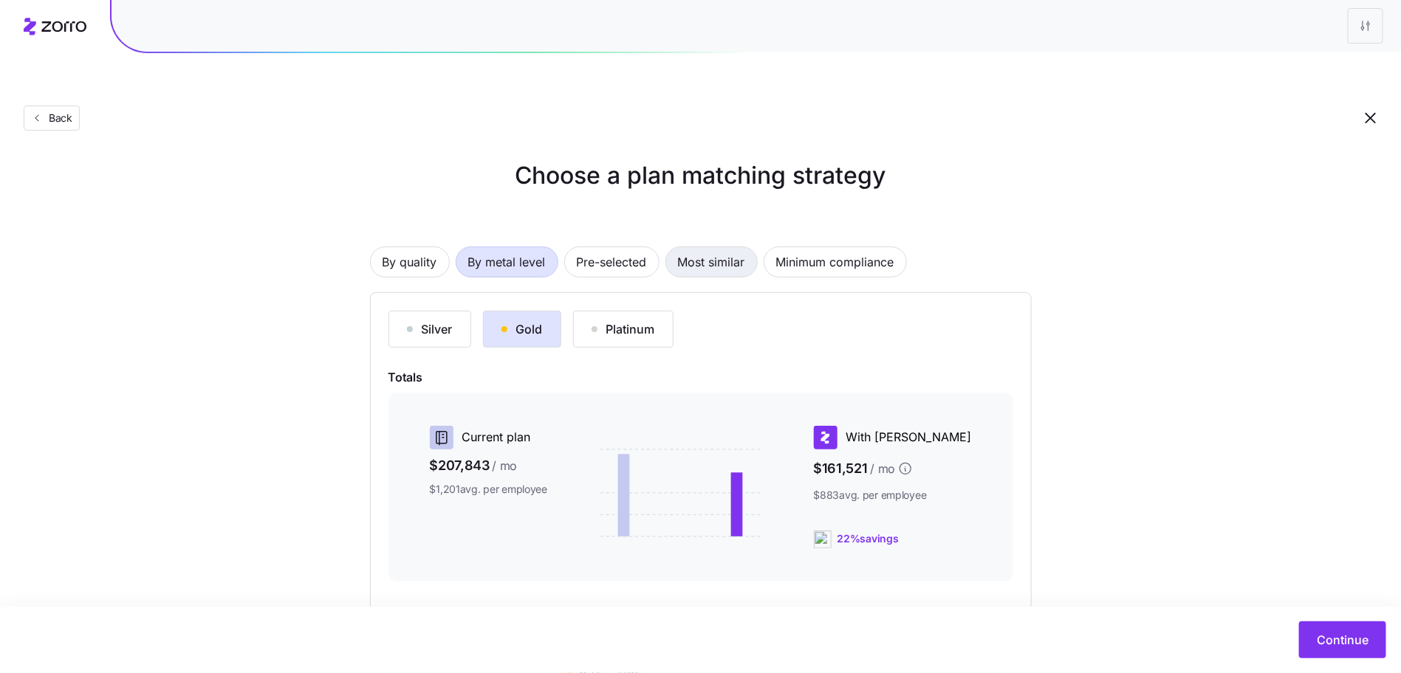
click at [707, 247] on span "Most similar" at bounding box center [711, 262] width 67 height 30
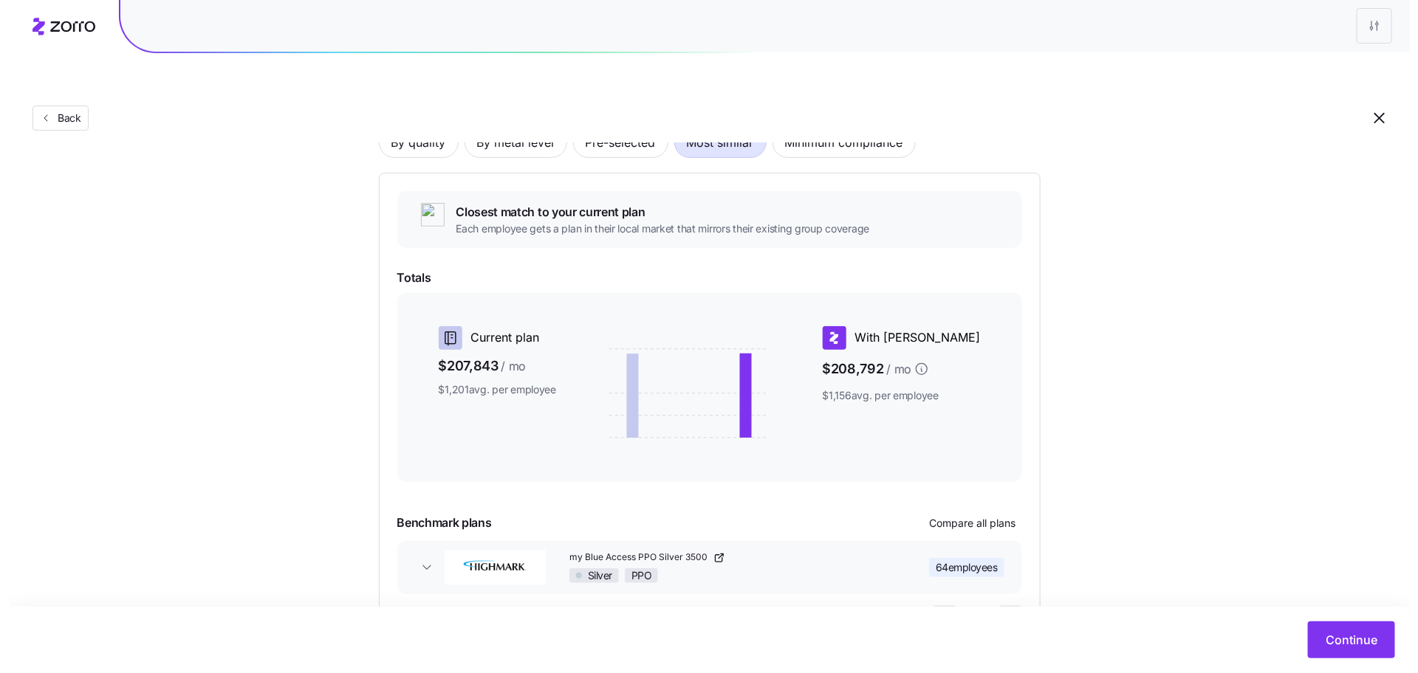
scroll to position [160, 0]
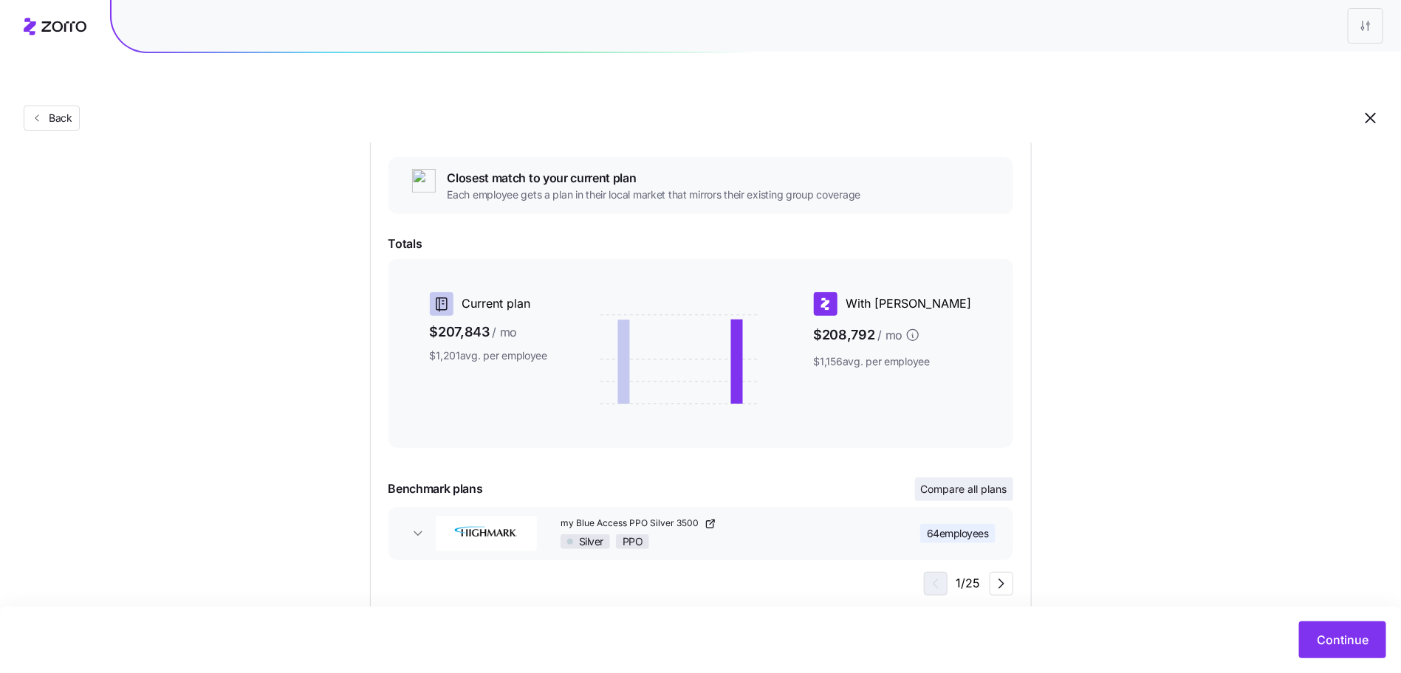
click at [956, 482] on span "Compare all plans" at bounding box center [964, 489] width 86 height 15
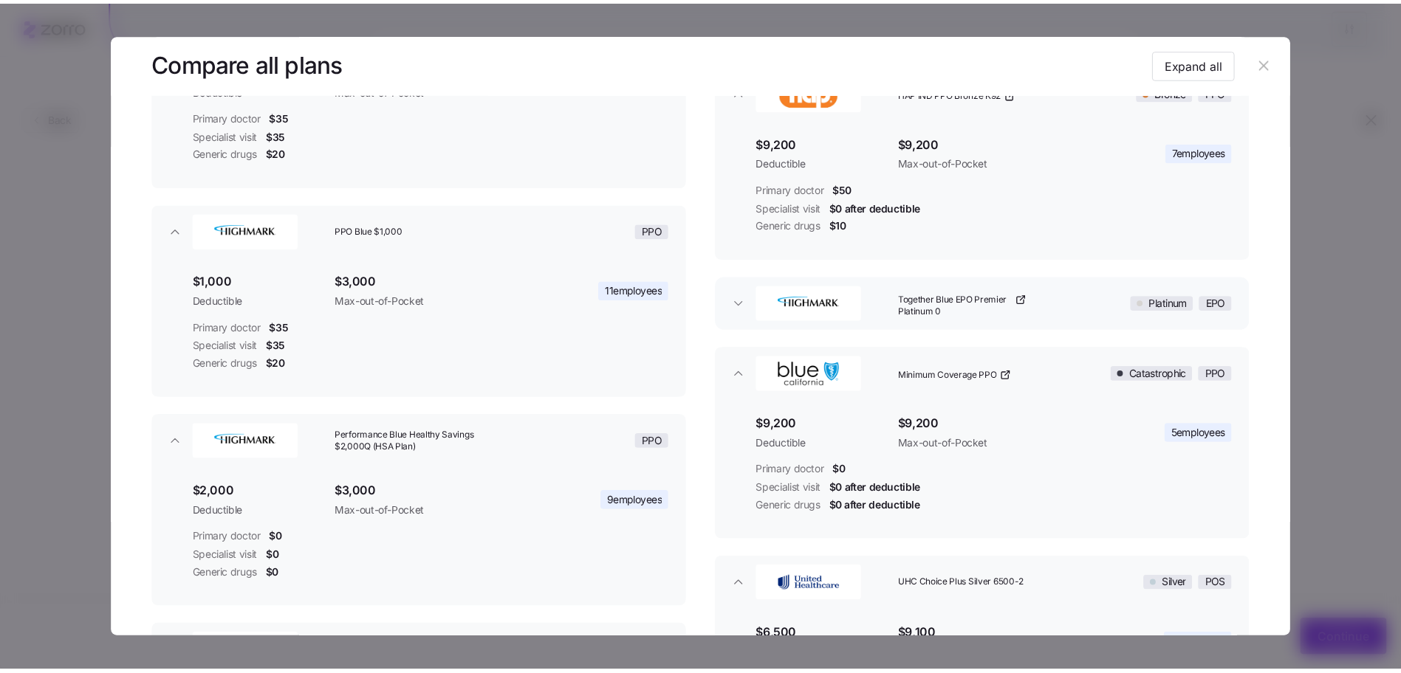
scroll to position [496, 0]
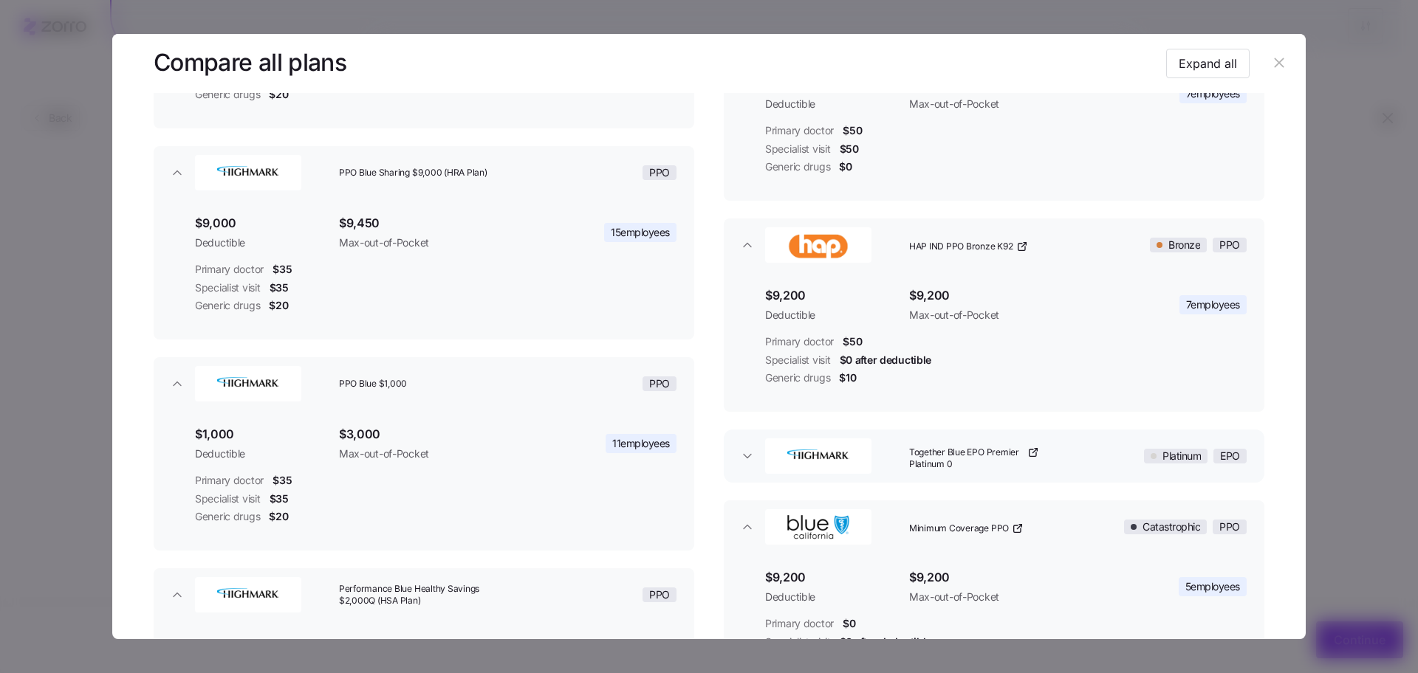
click at [1283, 58] on button "button" at bounding box center [1279, 64] width 24 height 24
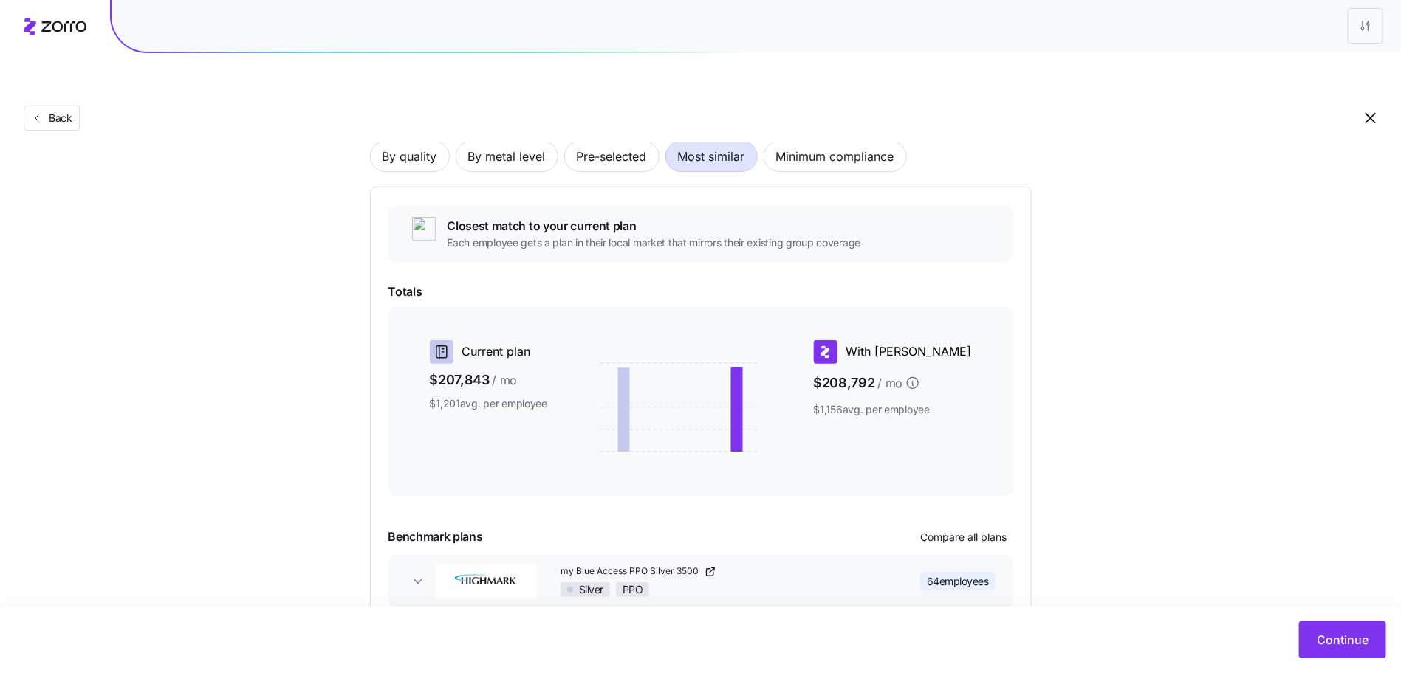
scroll to position [0, 0]
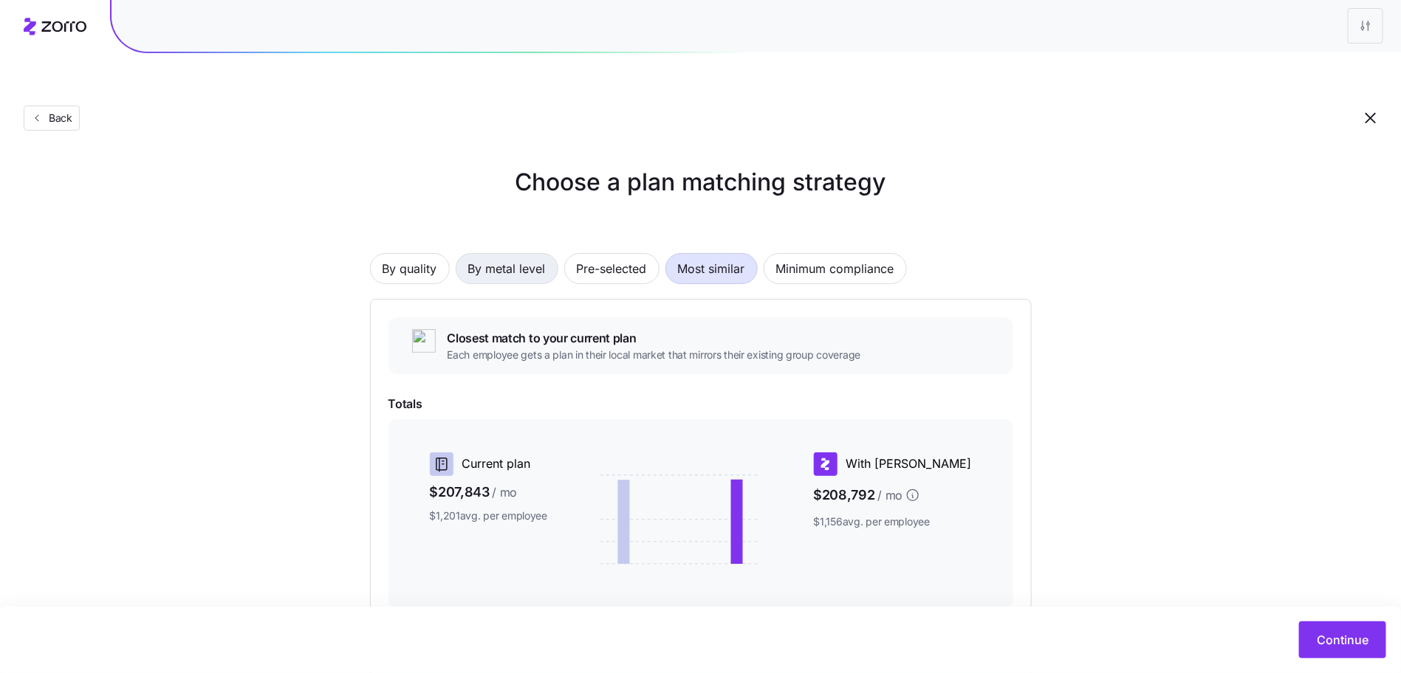
click at [493, 254] on span "By metal level" at bounding box center [507, 269] width 78 height 30
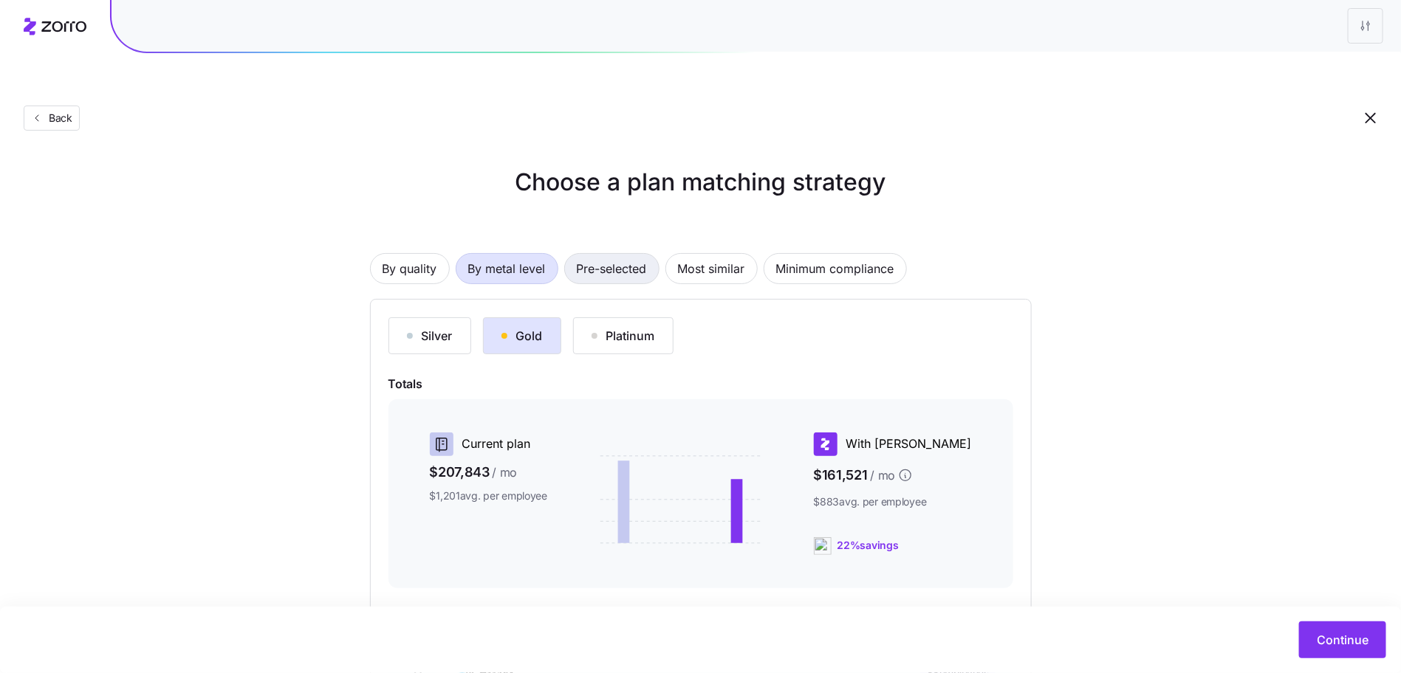
click at [583, 254] on span "Pre-selected" at bounding box center [612, 269] width 70 height 30
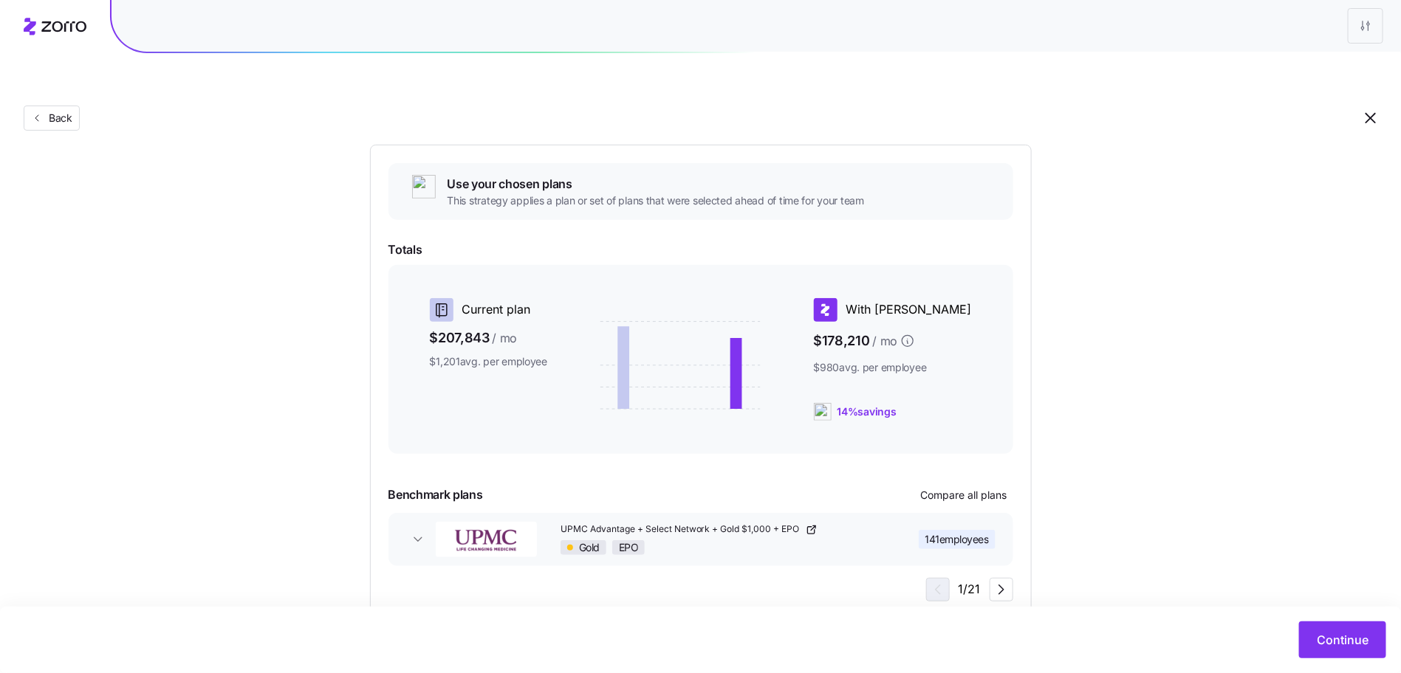
scroll to position [160, 0]
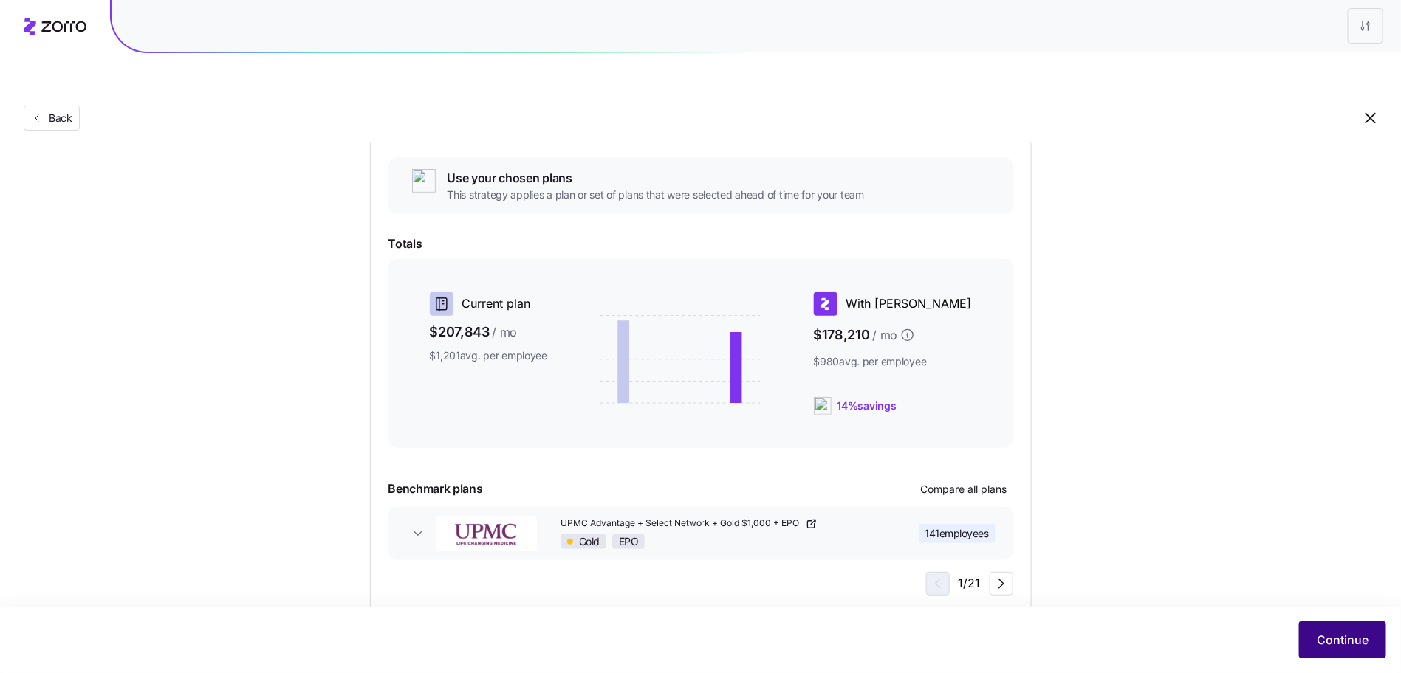
click at [1327, 632] on span "Continue" at bounding box center [1343, 640] width 52 height 18
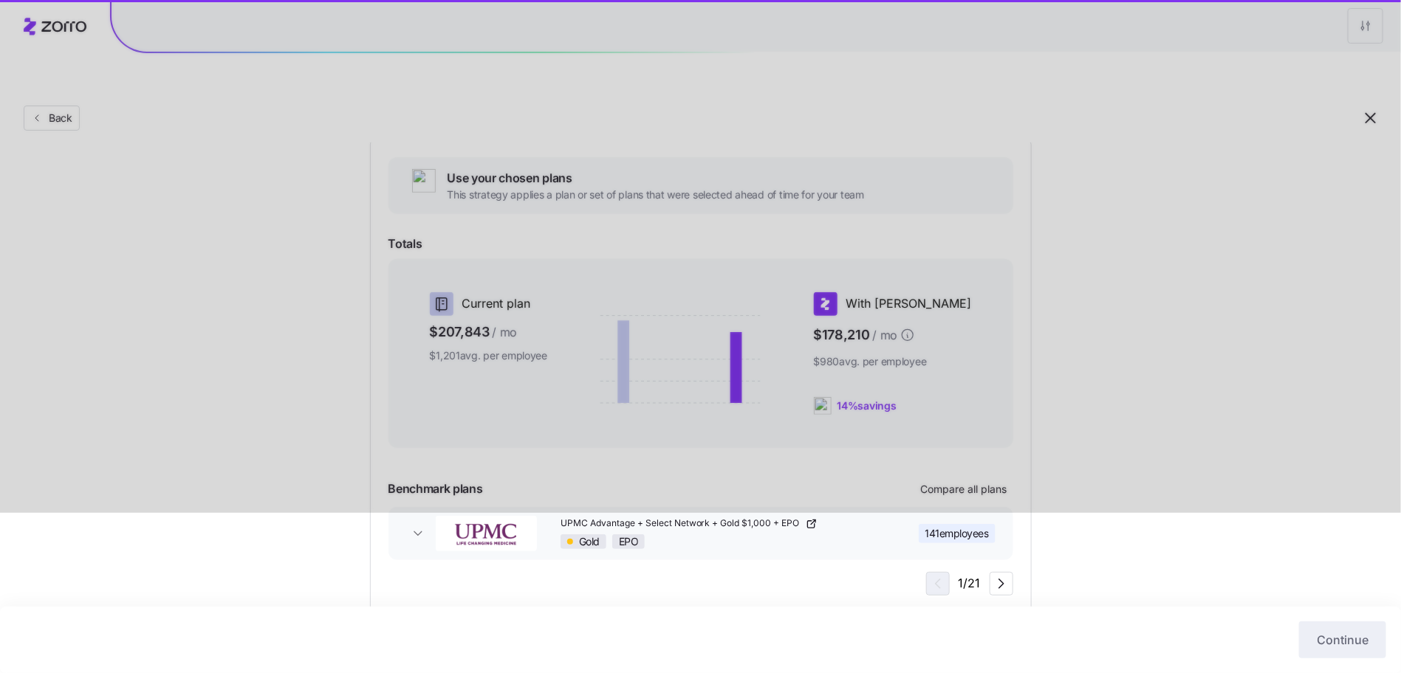
scroll to position [0, 0]
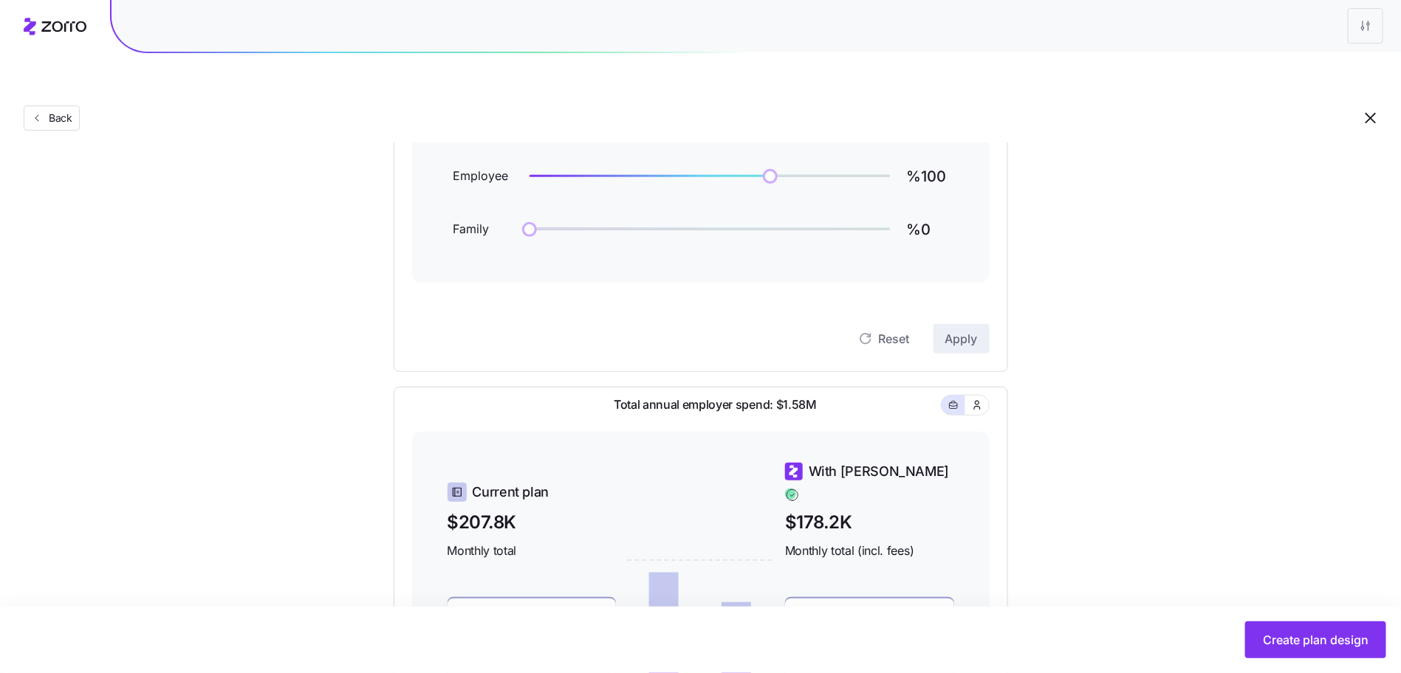
scroll to position [31, 0]
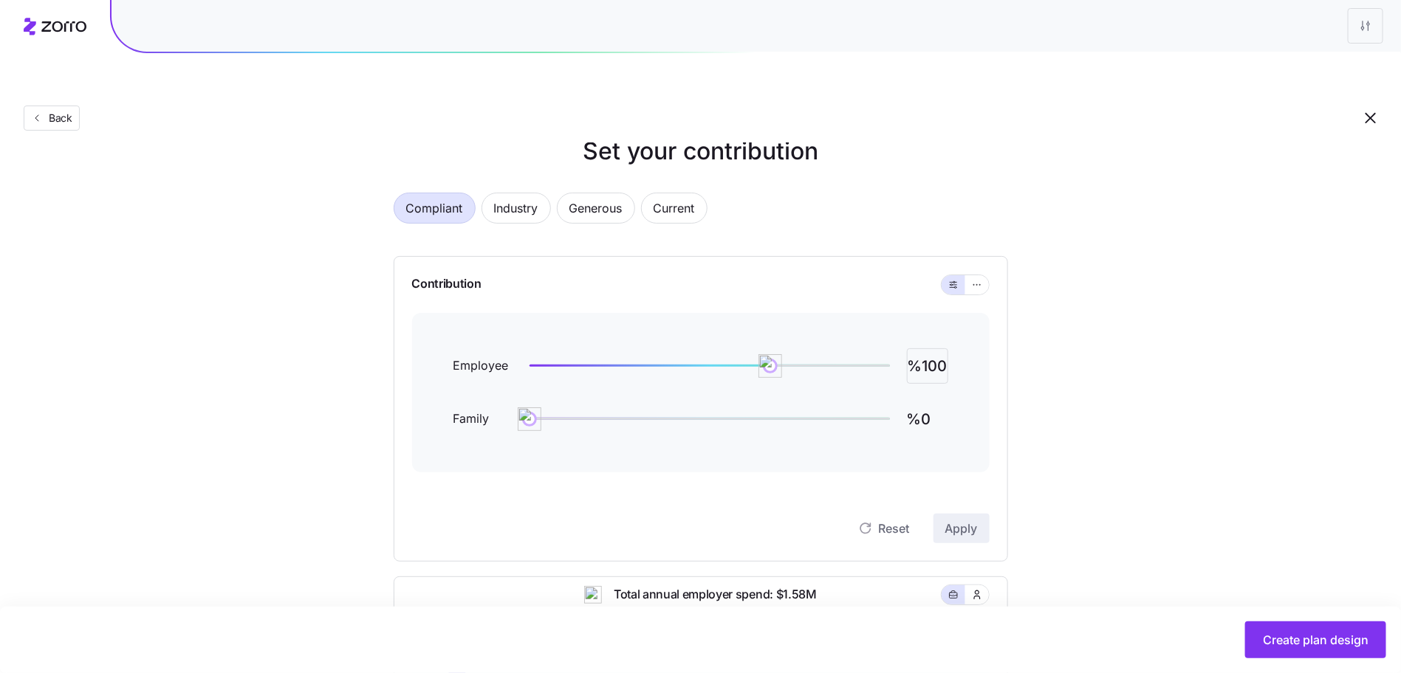
click at [922, 349] on input "%100" at bounding box center [927, 366] width 41 height 35
type input "%80"
click at [954, 520] on span "Apply" at bounding box center [961, 529] width 32 height 18
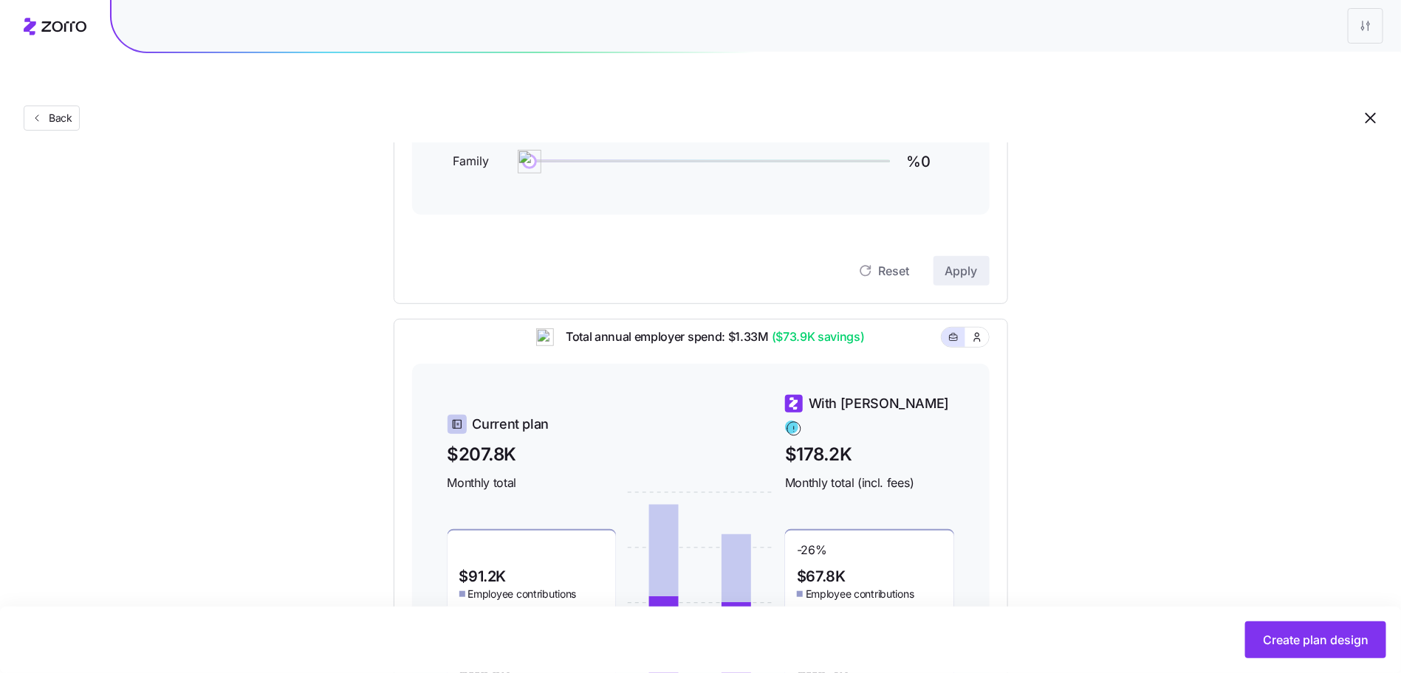
scroll to position [0, 0]
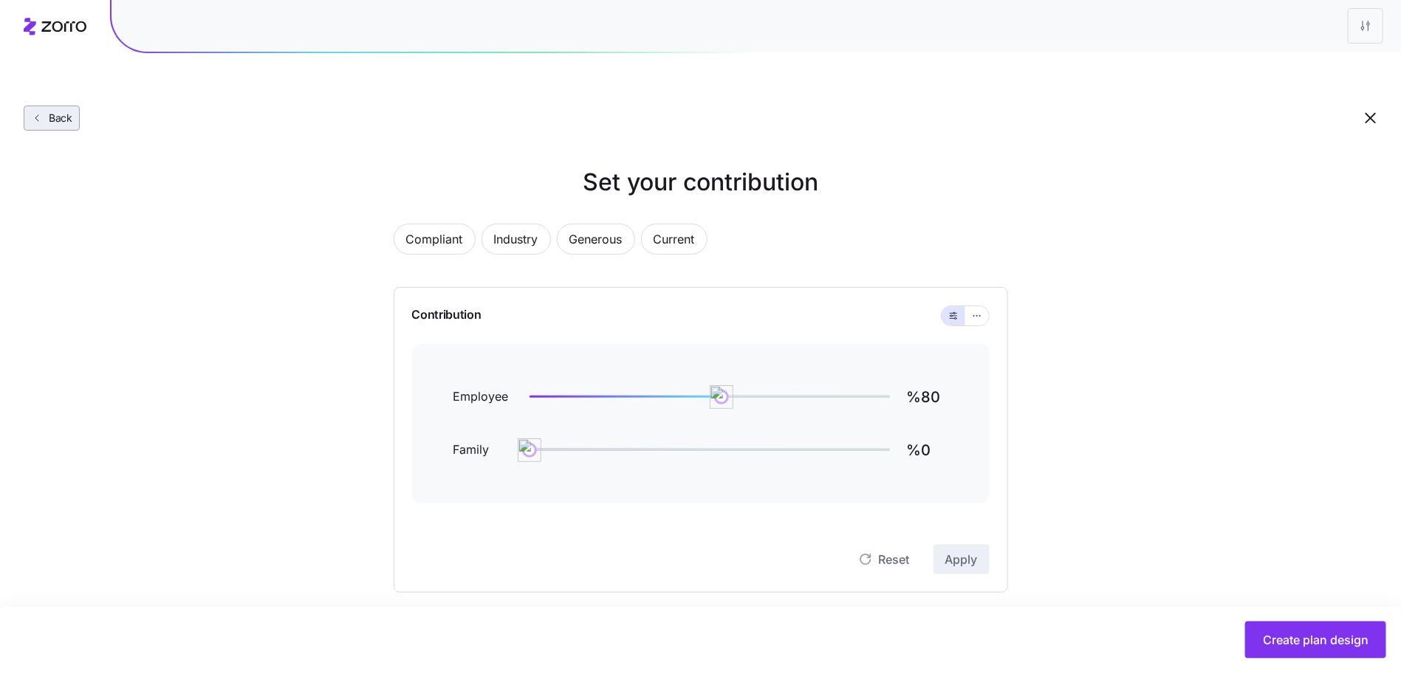
click at [72, 111] on span "Back" at bounding box center [51, 118] width 43 height 15
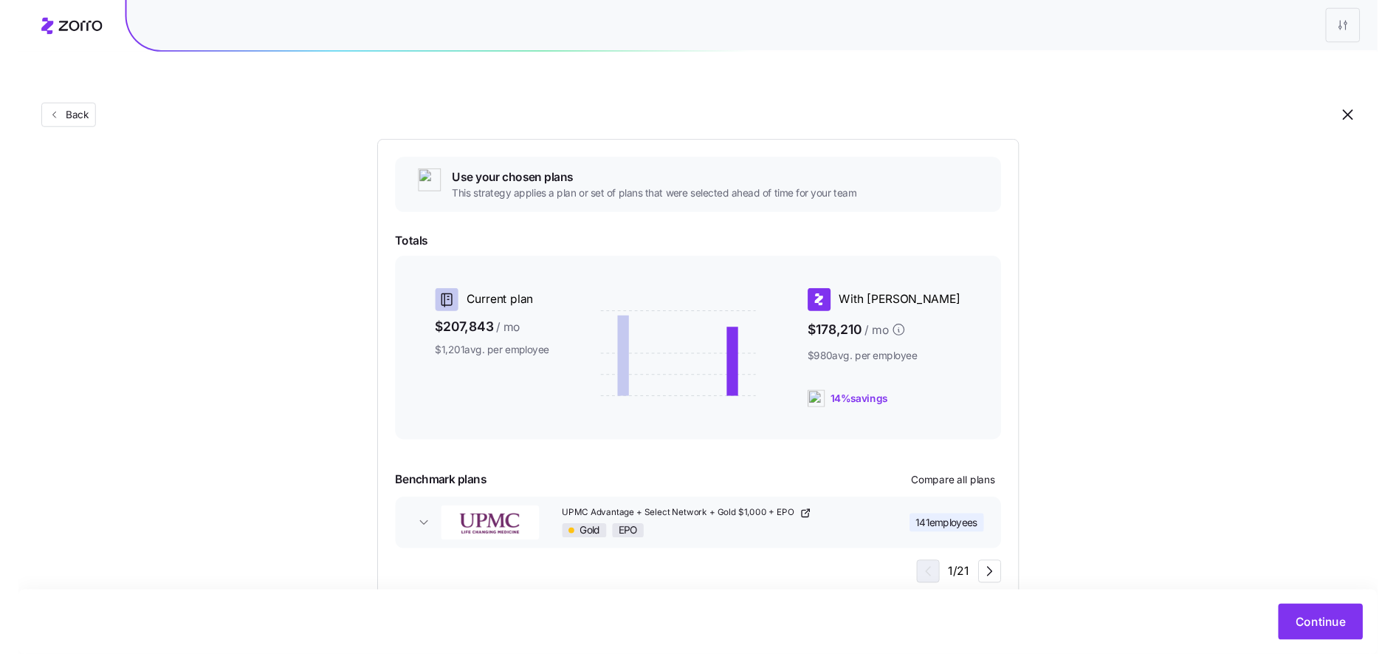
scroll to position [160, 0]
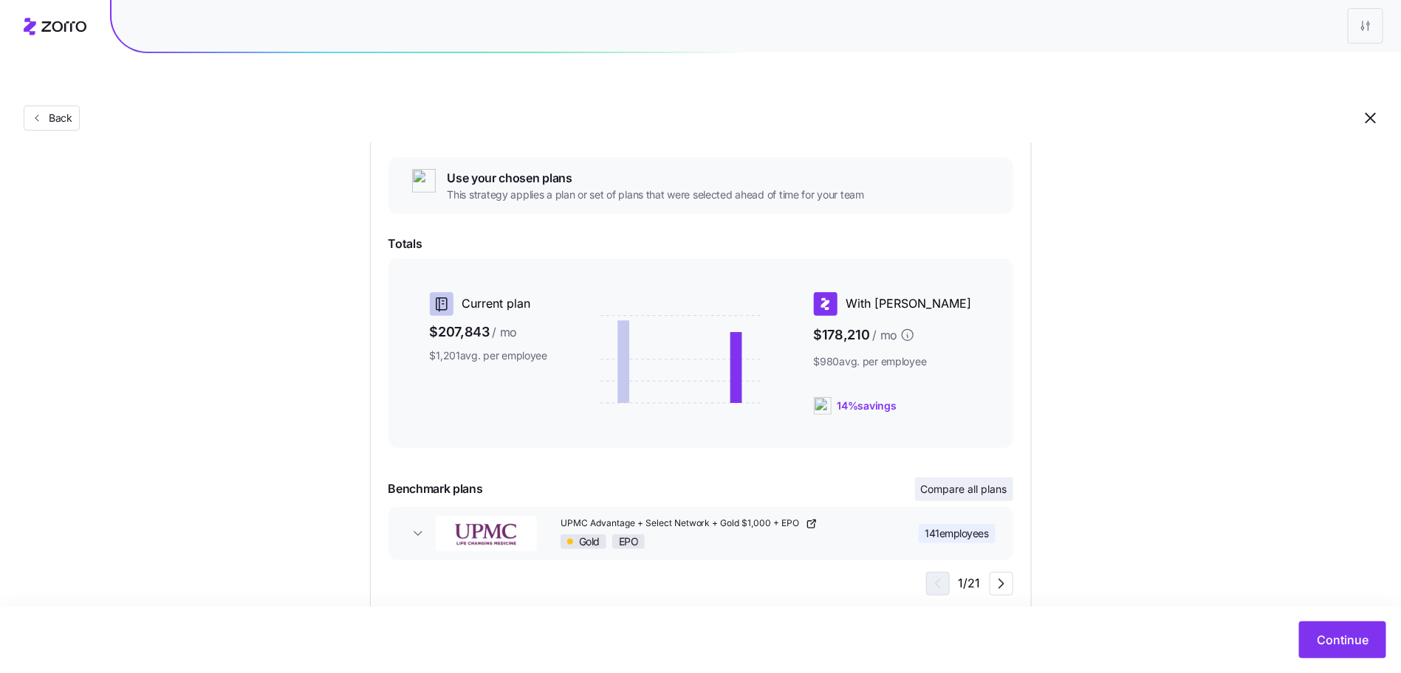
click at [948, 482] on span "Compare all plans" at bounding box center [964, 489] width 86 height 15
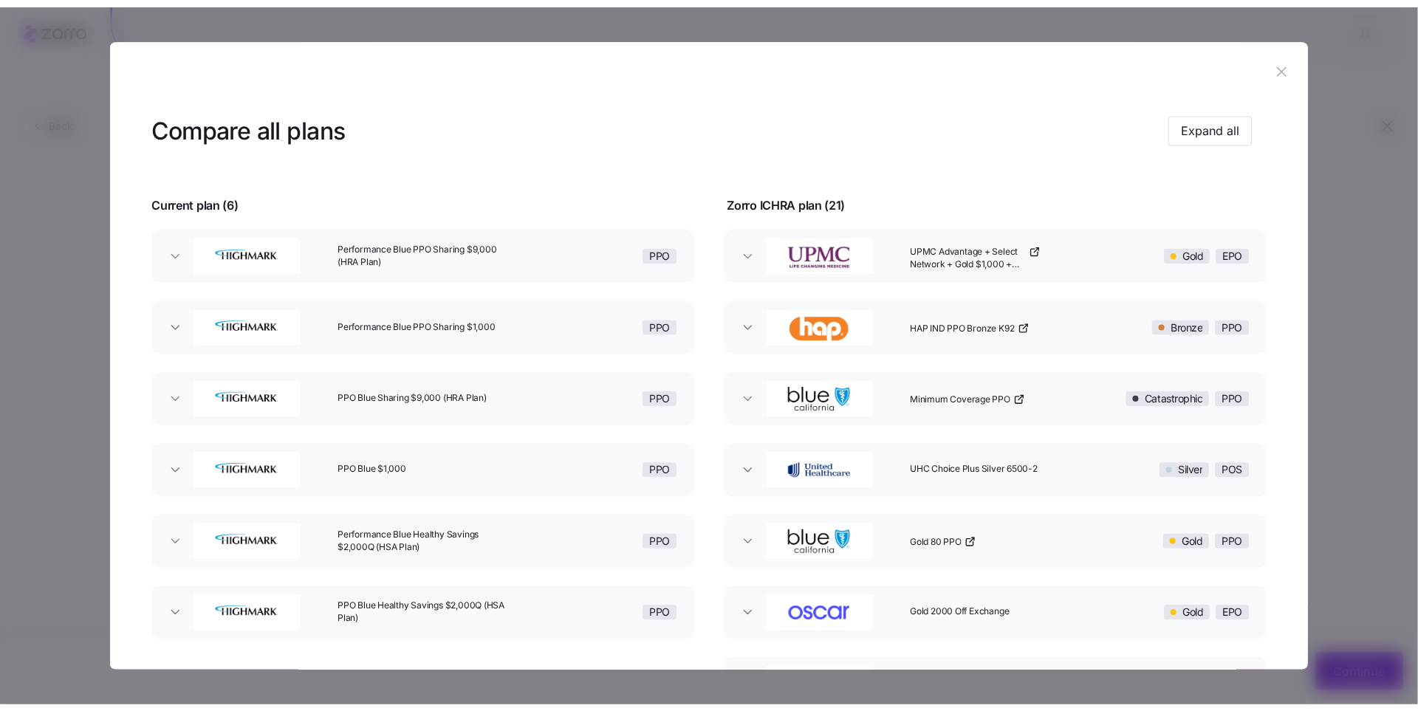
scroll to position [123, 0]
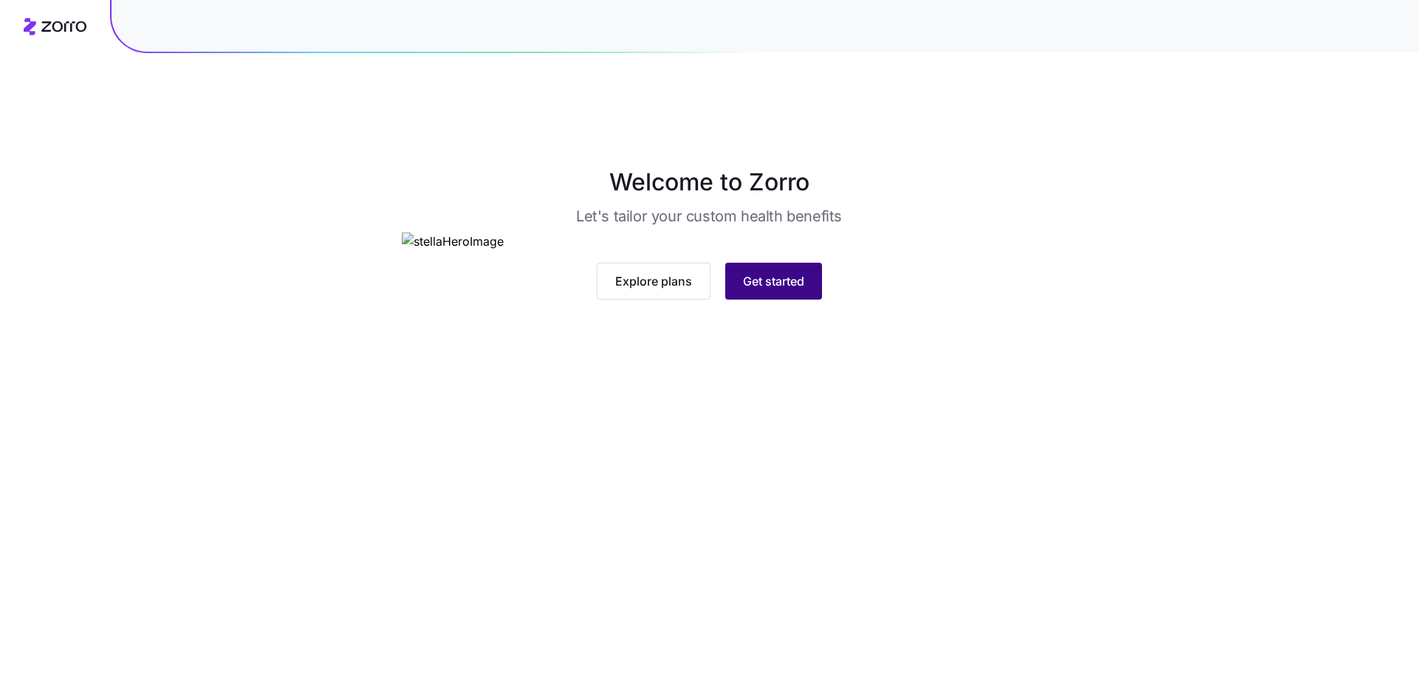
drag, startPoint x: 919, startPoint y: 538, endPoint x: 758, endPoint y: 525, distance: 161.5
click at [919, 300] on div "Explore plans Get started" at bounding box center [709, 281] width 615 height 37
click at [753, 290] on span "Get started" at bounding box center [773, 281] width 61 height 18
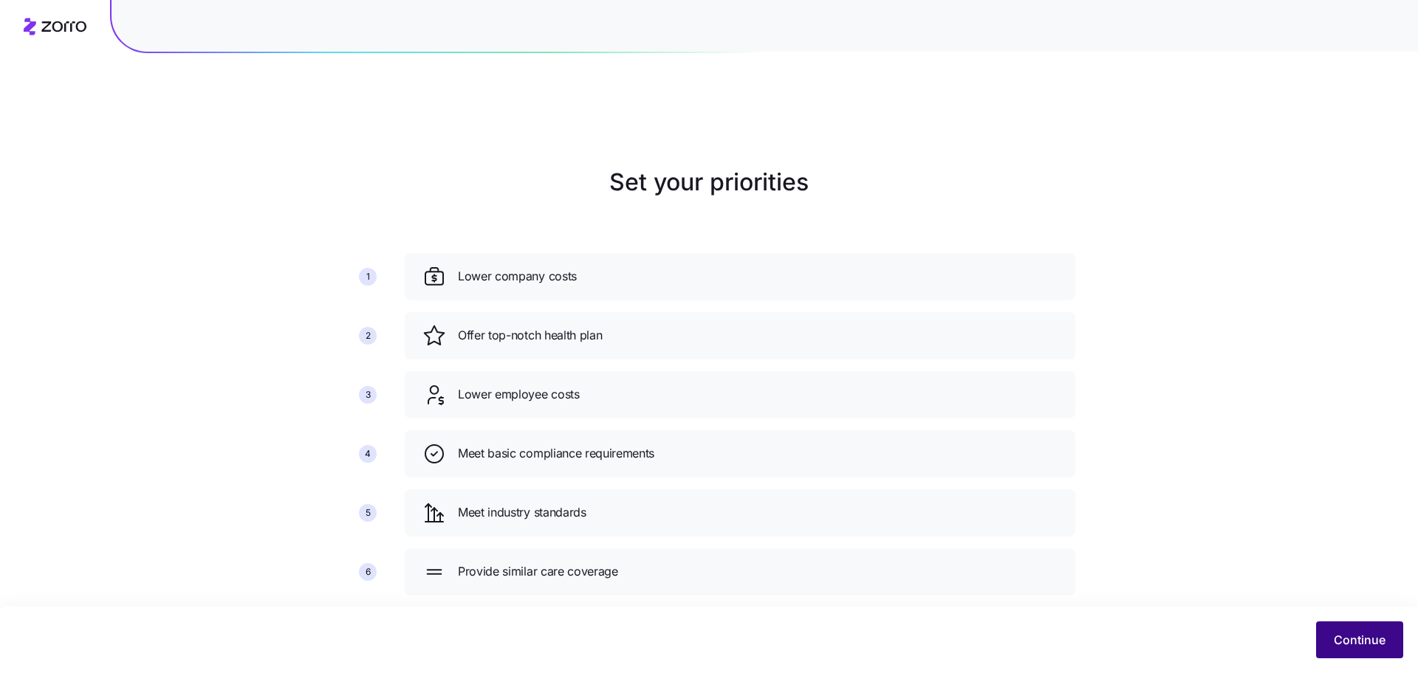
click at [1361, 654] on button "Continue" at bounding box center [1359, 640] width 87 height 37
click at [1337, 639] on span "Continue" at bounding box center [1360, 640] width 52 height 18
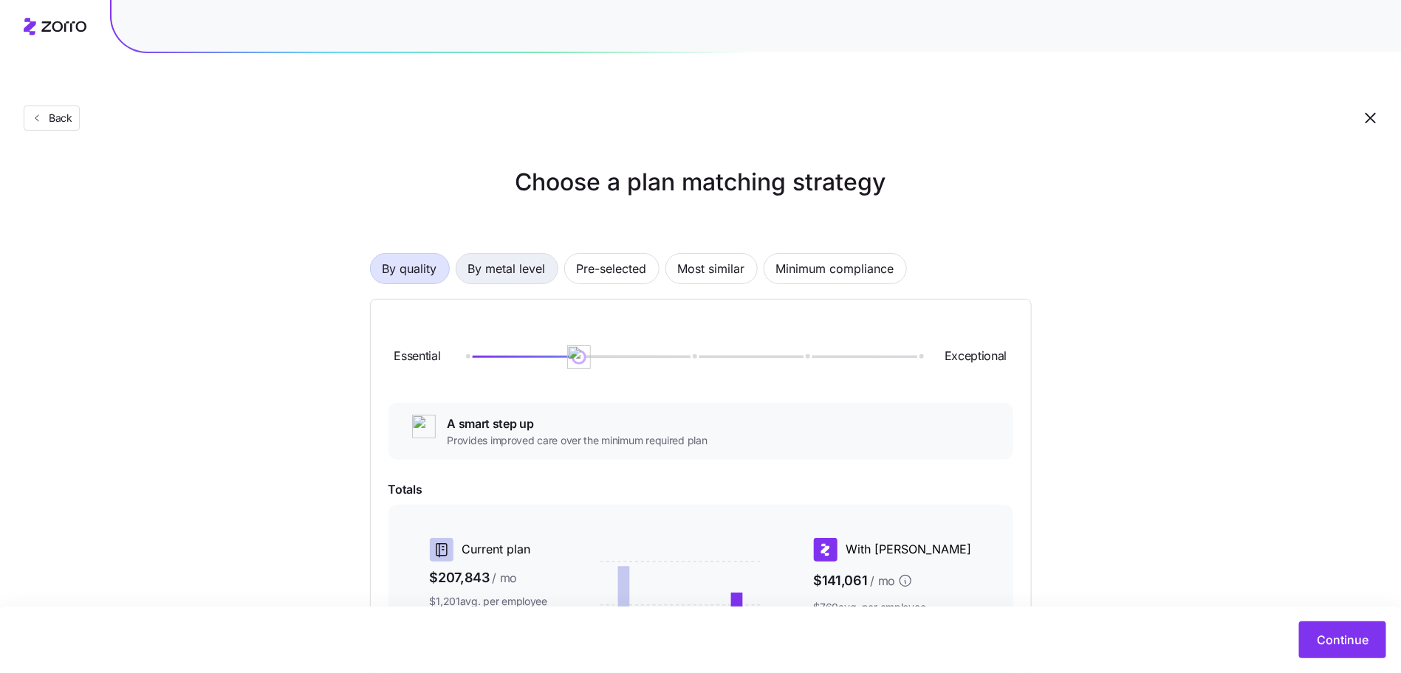
click at [498, 254] on span "By metal level" at bounding box center [507, 269] width 78 height 30
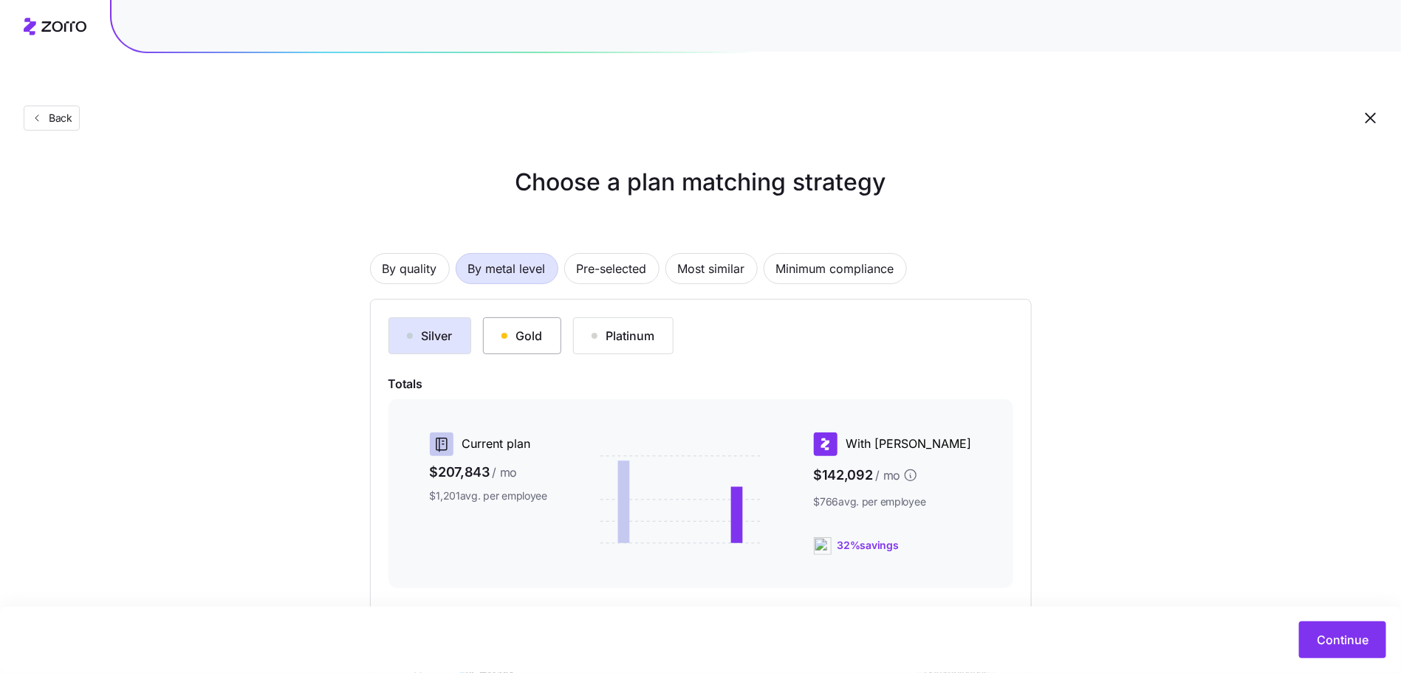
click at [526, 327] on div "Gold" at bounding box center [521, 336] width 41 height 18
drag, startPoint x: 737, startPoint y: 256, endPoint x: 724, endPoint y: 244, distance: 17.8
click at [737, 256] on div "By quality By metal level Pre-selected Most similar Minimum compliance Silver G…" at bounding box center [701, 480] width 662 height 549
click at [597, 254] on span "Pre-selected" at bounding box center [612, 269] width 70 height 30
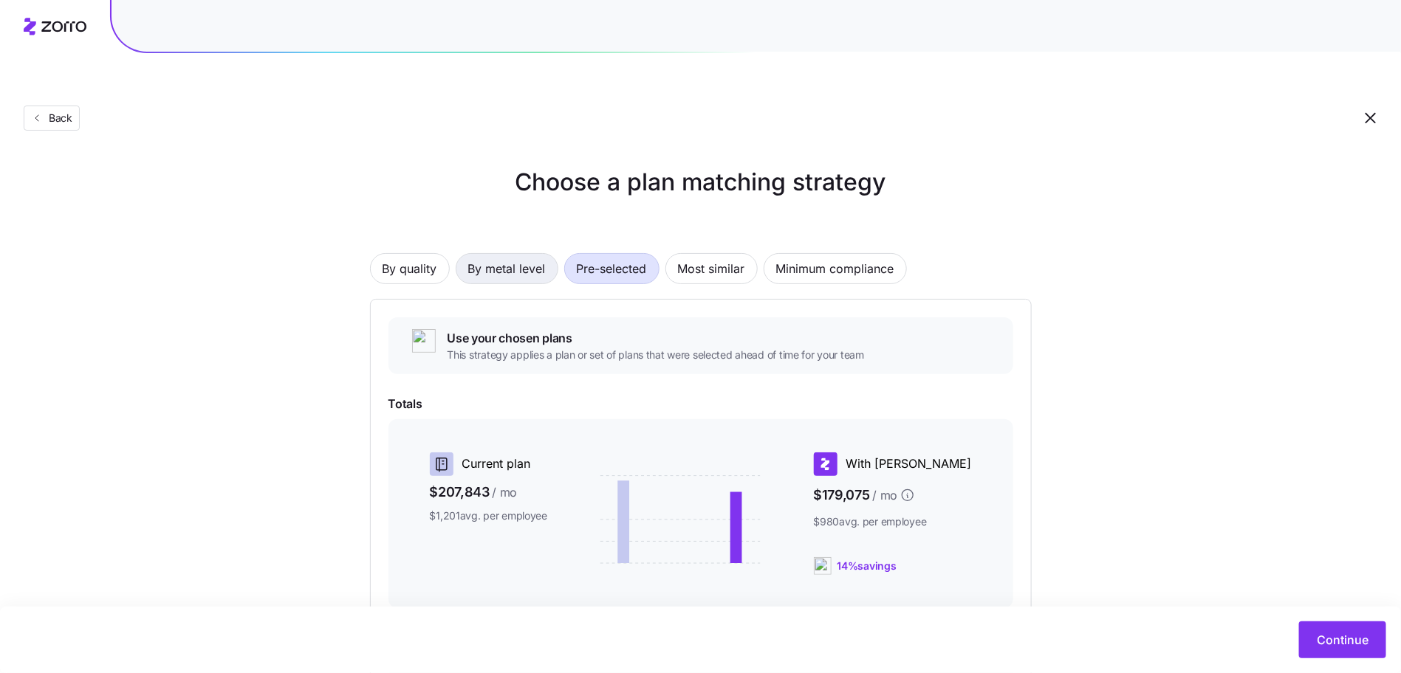
click at [505, 254] on span "By metal level" at bounding box center [507, 269] width 78 height 30
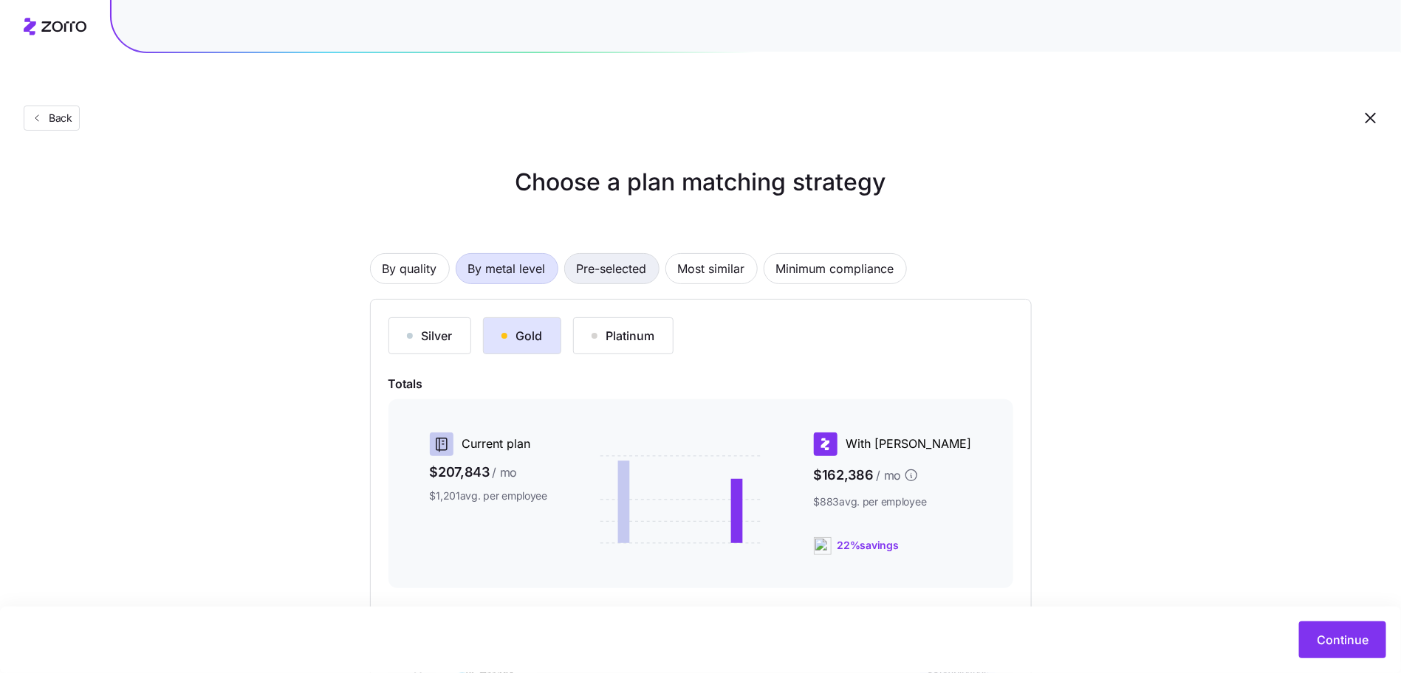
click at [591, 254] on span "Pre-selected" at bounding box center [612, 269] width 70 height 30
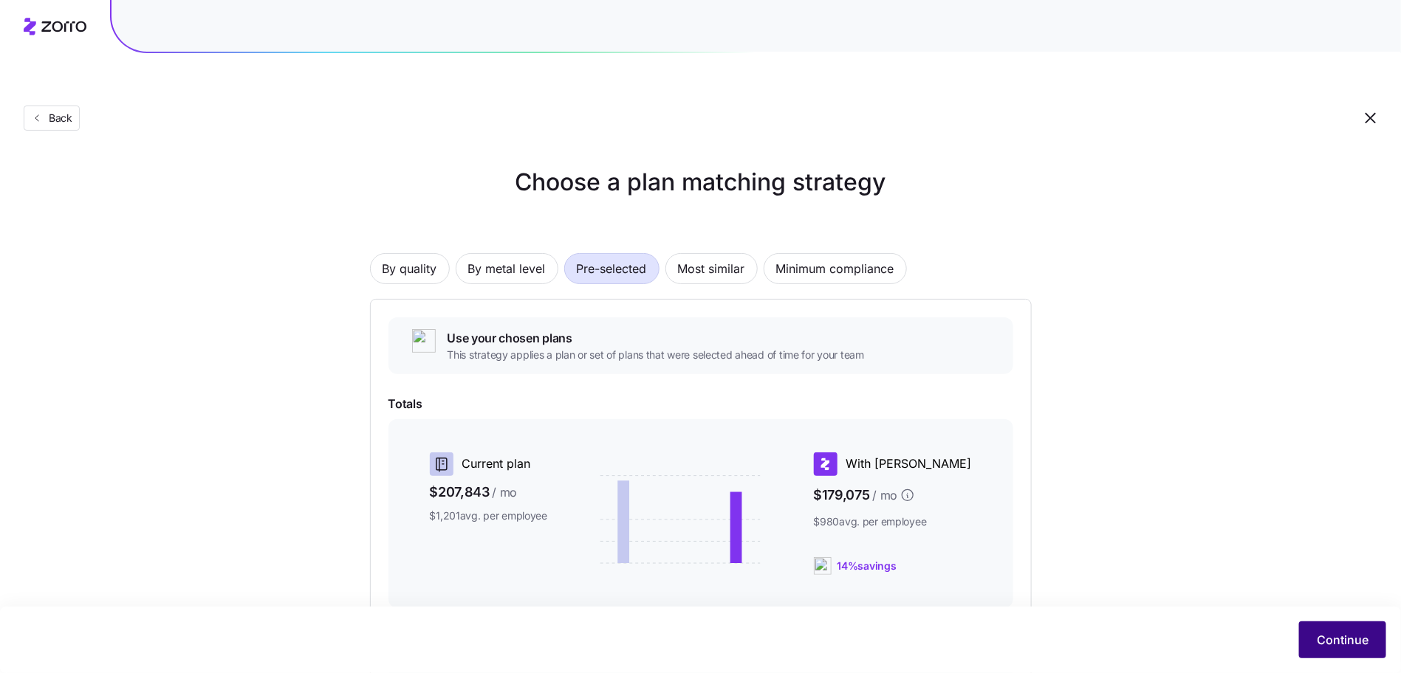
click at [1339, 631] on button "Continue" at bounding box center [1342, 640] width 87 height 37
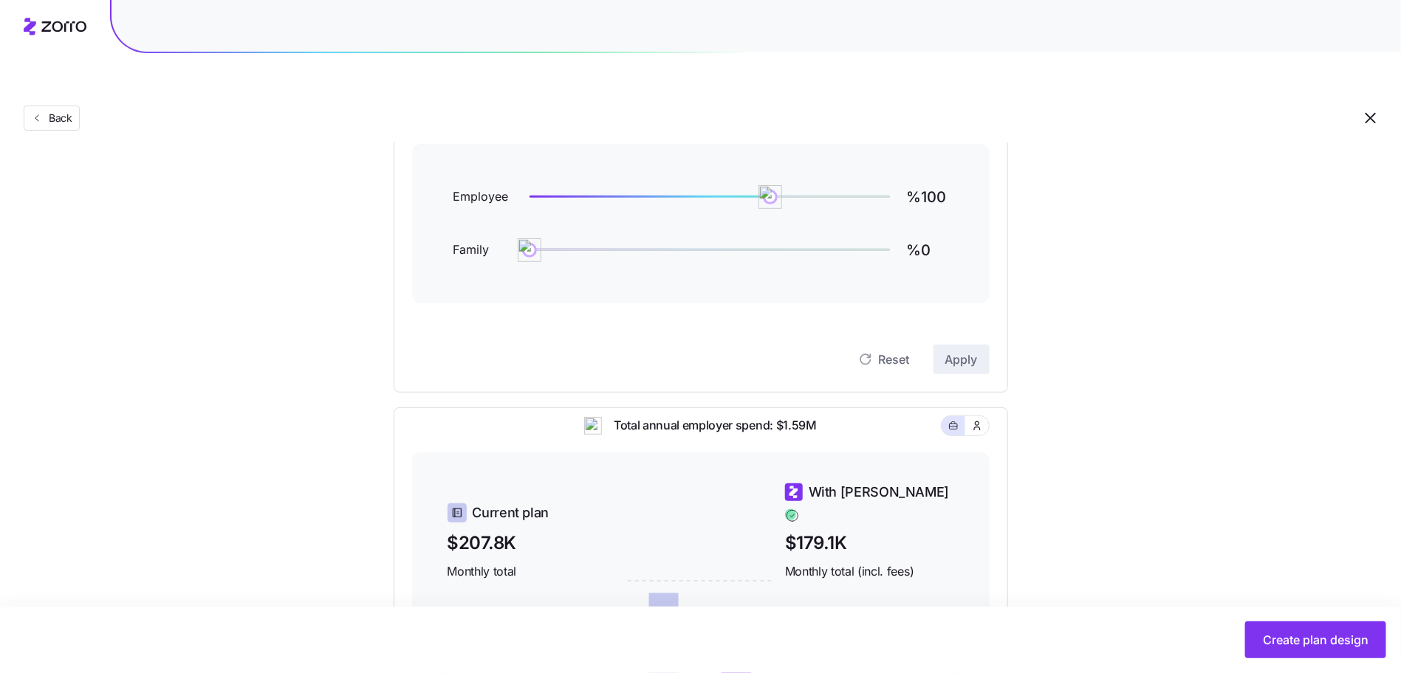
scroll to position [186, 0]
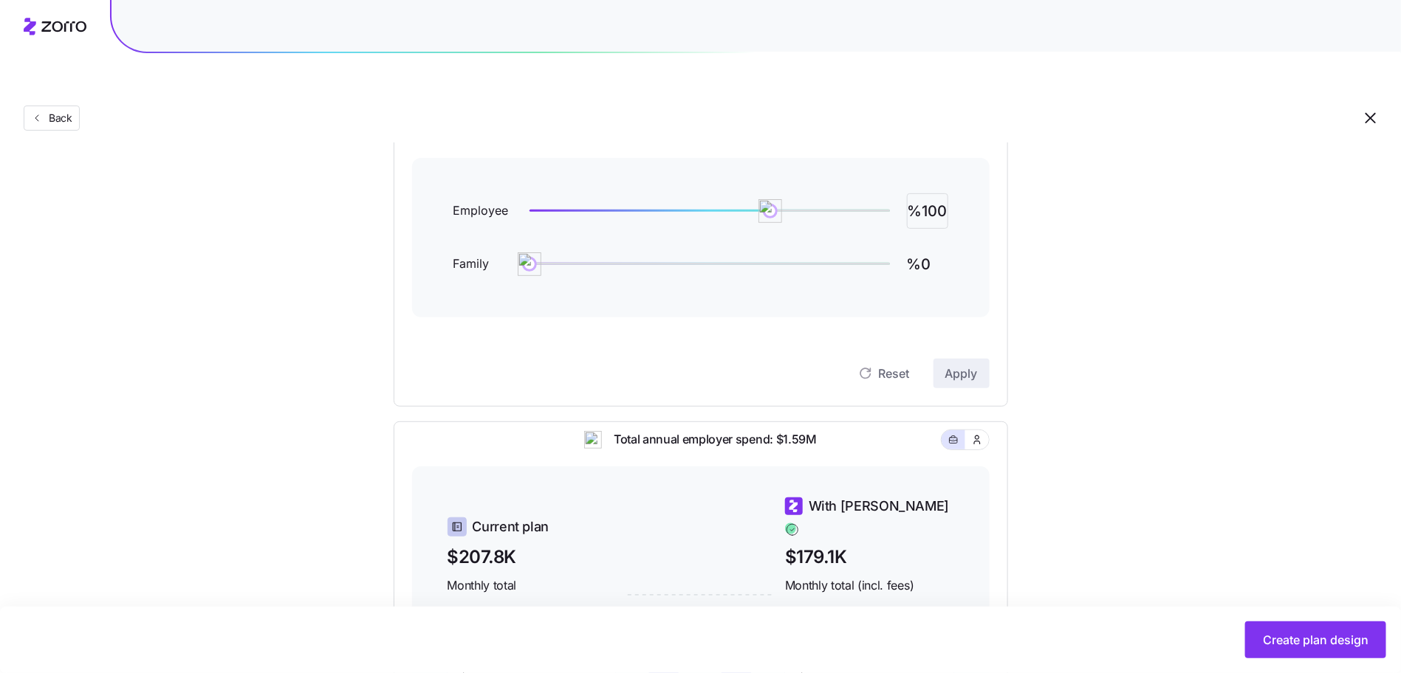
click at [933, 193] on input "%100" at bounding box center [927, 210] width 41 height 35
type input "%80"
click at [952, 365] on span "Apply" at bounding box center [961, 374] width 32 height 18
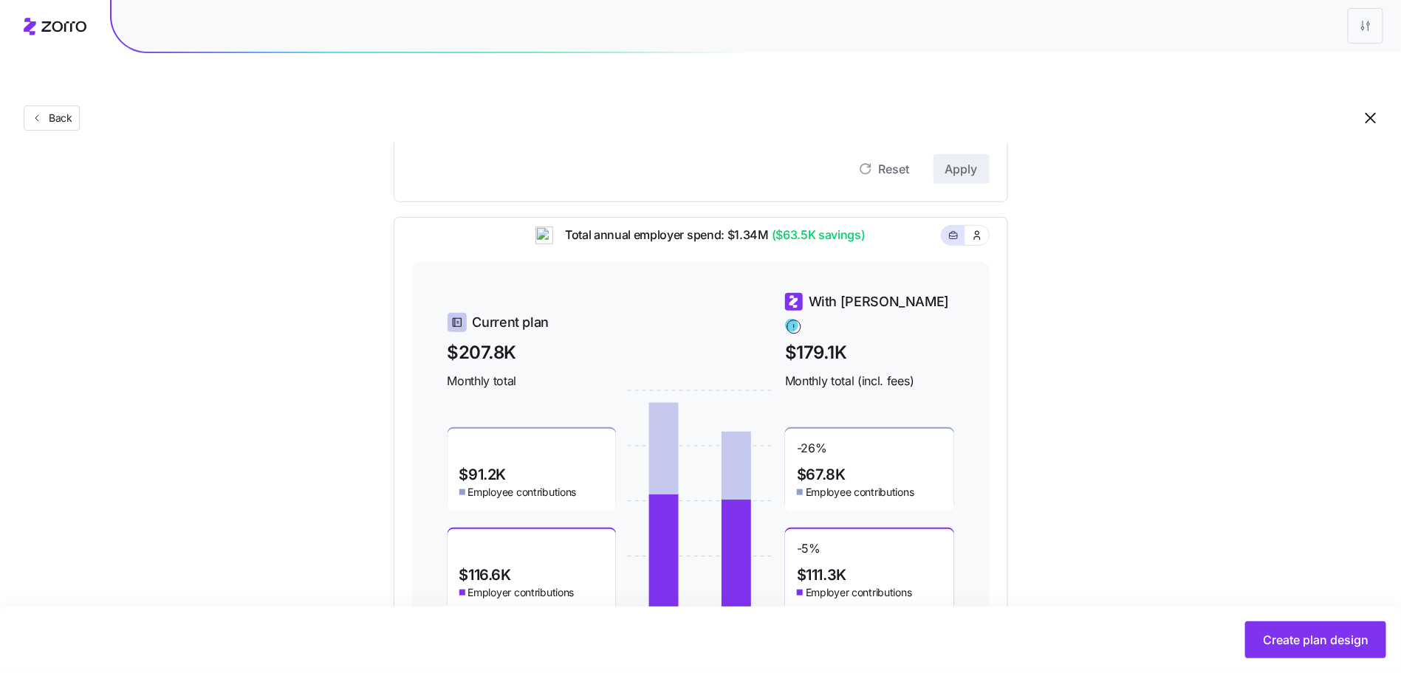
scroll to position [428, 0]
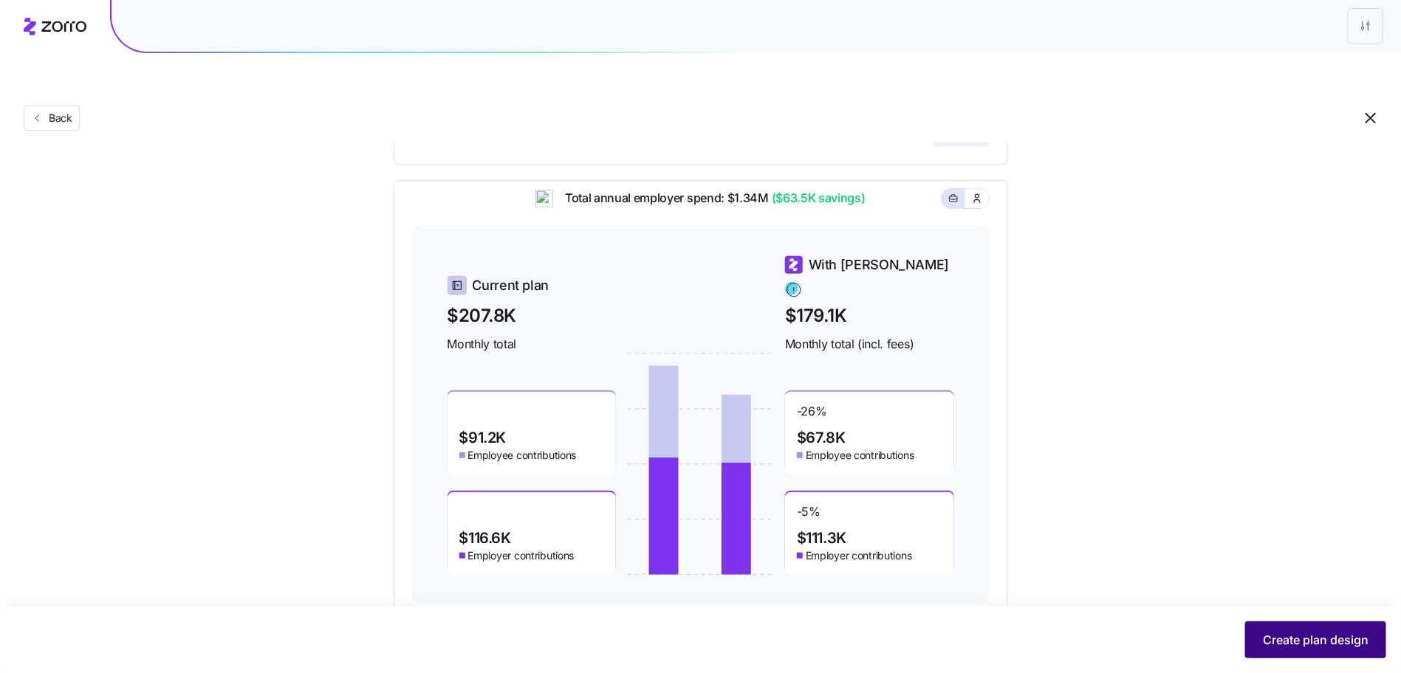
click at [1320, 638] on span "Create plan design" at bounding box center [1316, 640] width 106 height 18
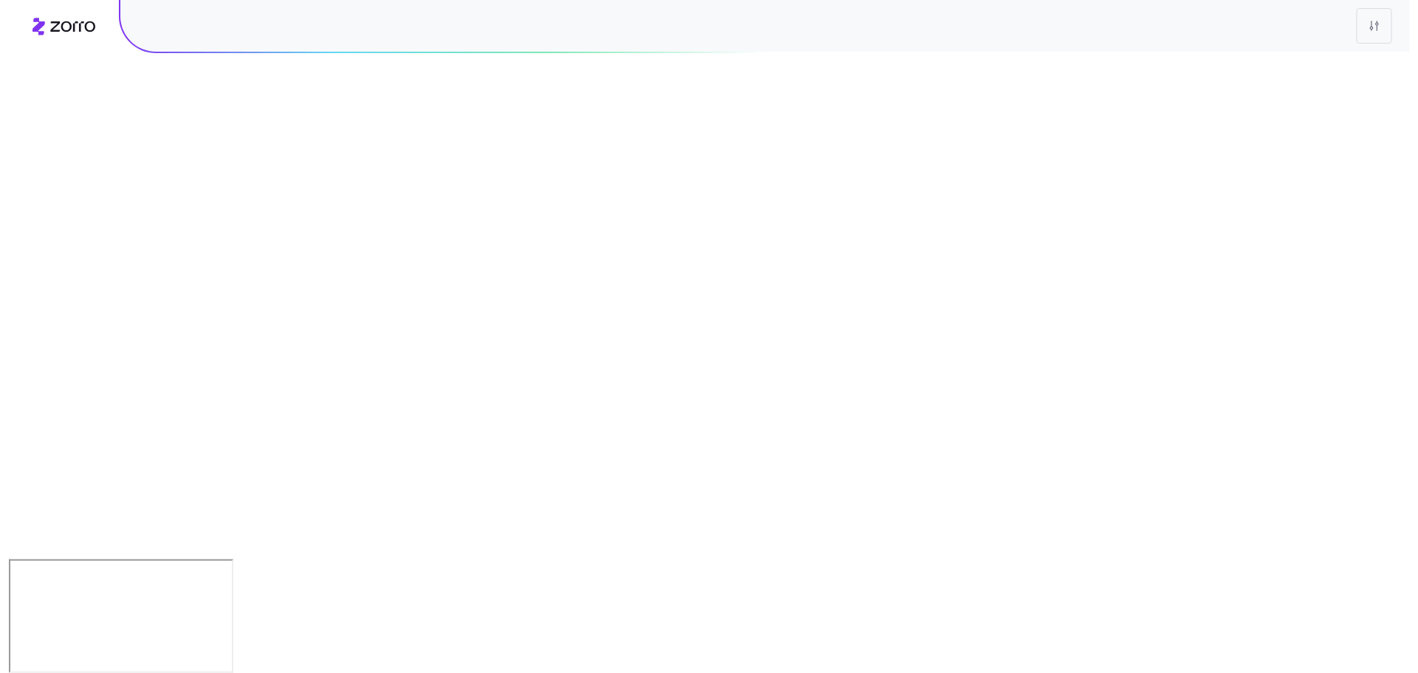
scroll to position [0, 0]
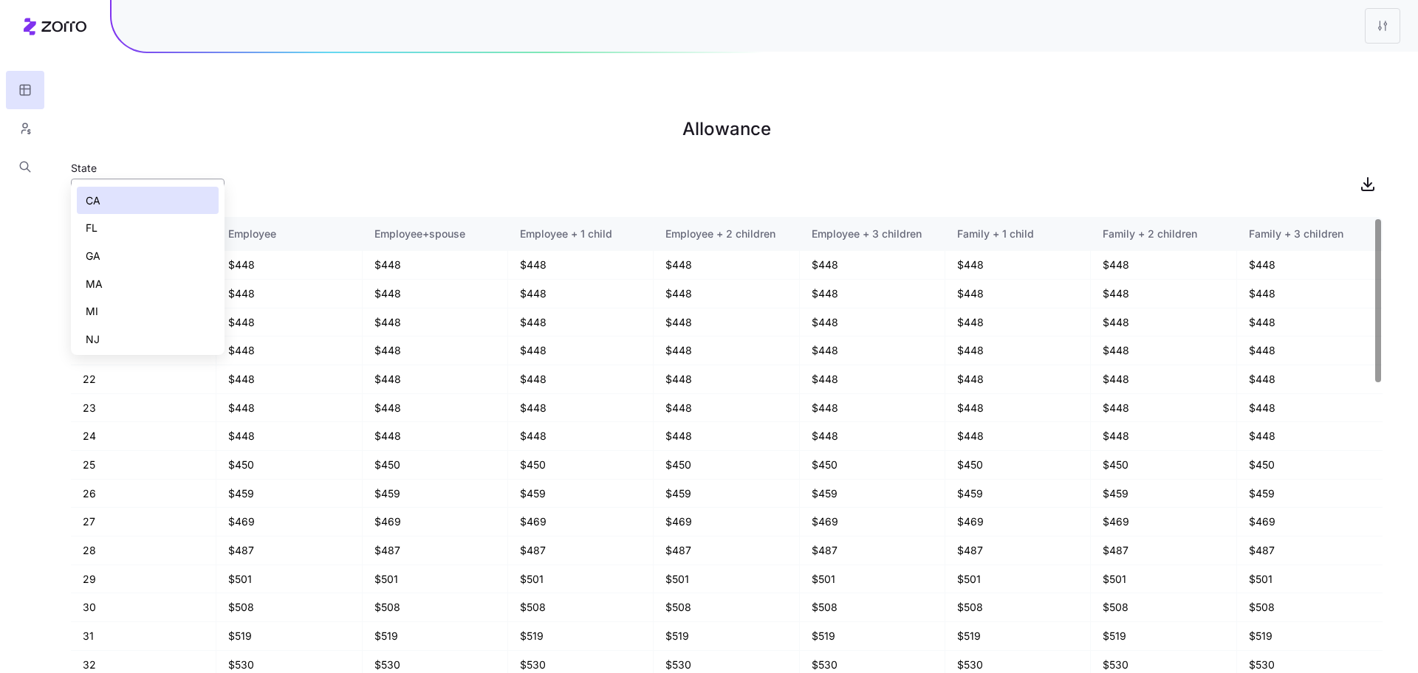
click at [182, 179] on input "CA" at bounding box center [148, 194] width 154 height 30
click at [131, 247] on div "GA" at bounding box center [148, 256] width 142 height 28
click at [182, 179] on input "GA" at bounding box center [148, 194] width 154 height 30
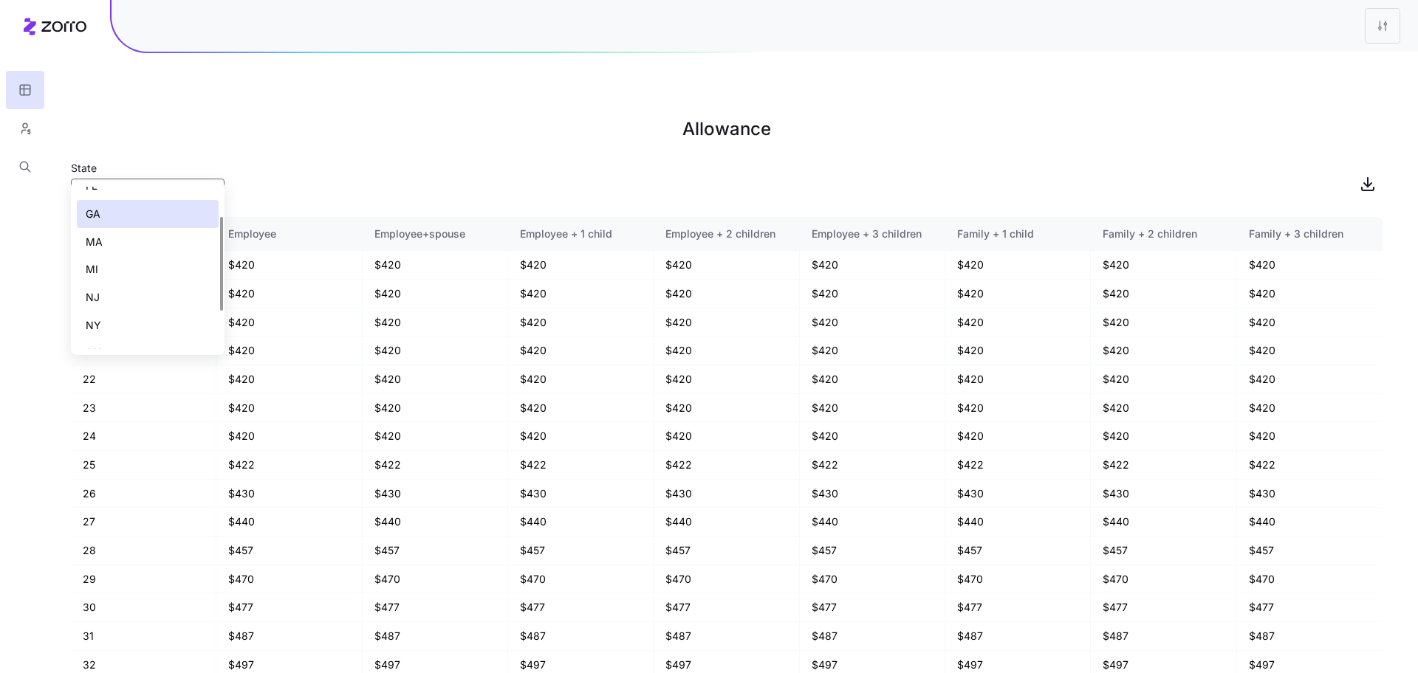
scroll to position [115, 0]
drag, startPoint x: 142, startPoint y: 320, endPoint x: 142, endPoint y: 302, distance: 17.7
click at [142, 302] on div "PA" at bounding box center [148, 308] width 142 height 28
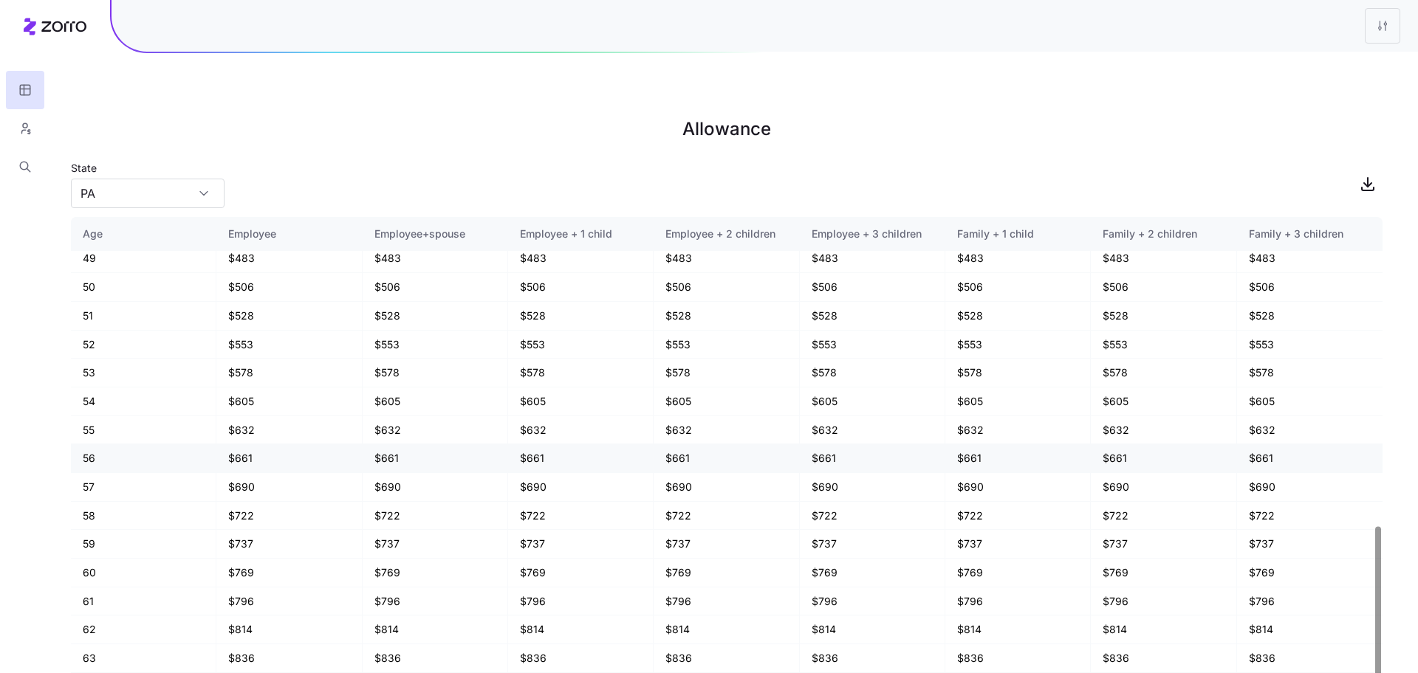
scroll to position [893, 0]
click at [97, 176] on main "Allowance State [US_STATE] Age Employee Employee+spouse Employee + 1 child Empl…" at bounding box center [709, 371] width 1418 height 673
click at [143, 179] on input "PA" at bounding box center [148, 194] width 154 height 30
click at [152, 199] on div "CA" at bounding box center [148, 201] width 142 height 28
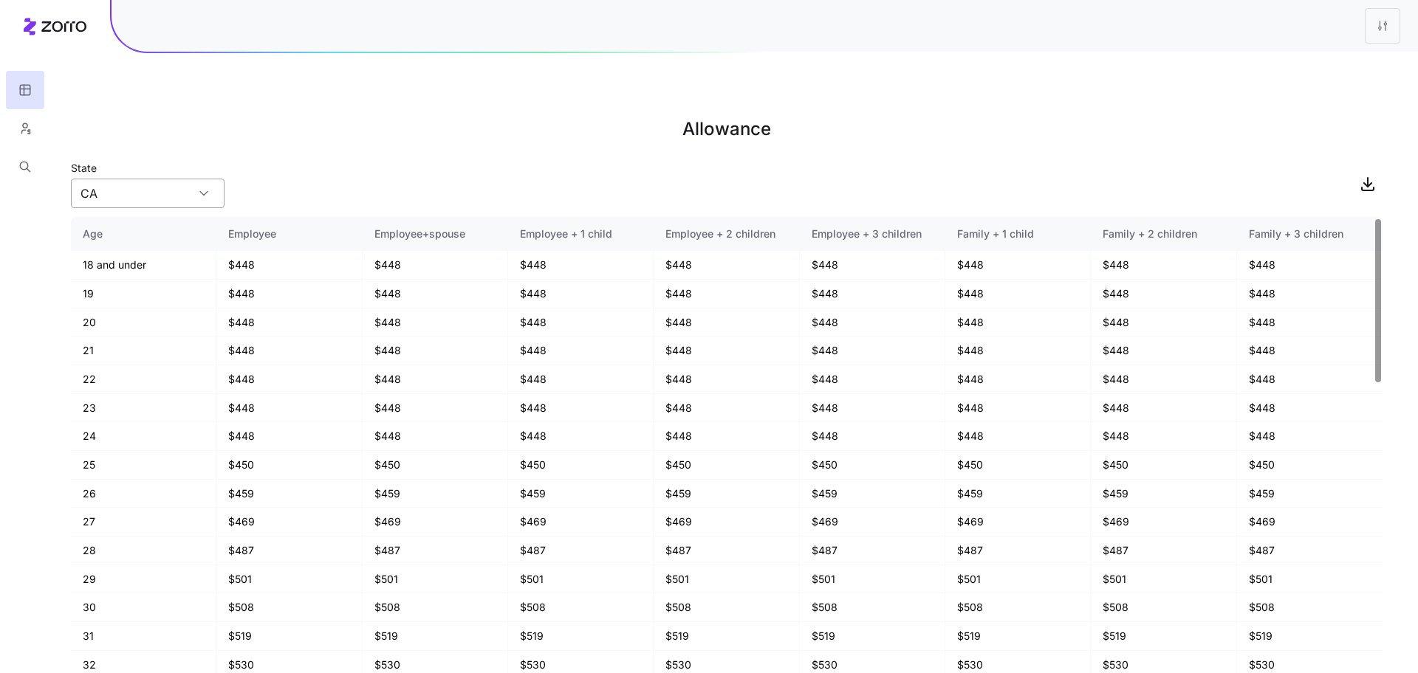
click at [116, 179] on input "CA" at bounding box center [148, 194] width 154 height 30
click at [141, 312] on div "MI" at bounding box center [148, 312] width 142 height 28
type input "MI"
click at [221, 179] on input "MI" at bounding box center [148, 194] width 154 height 30
click at [218, 179] on input "MI" at bounding box center [148, 194] width 154 height 30
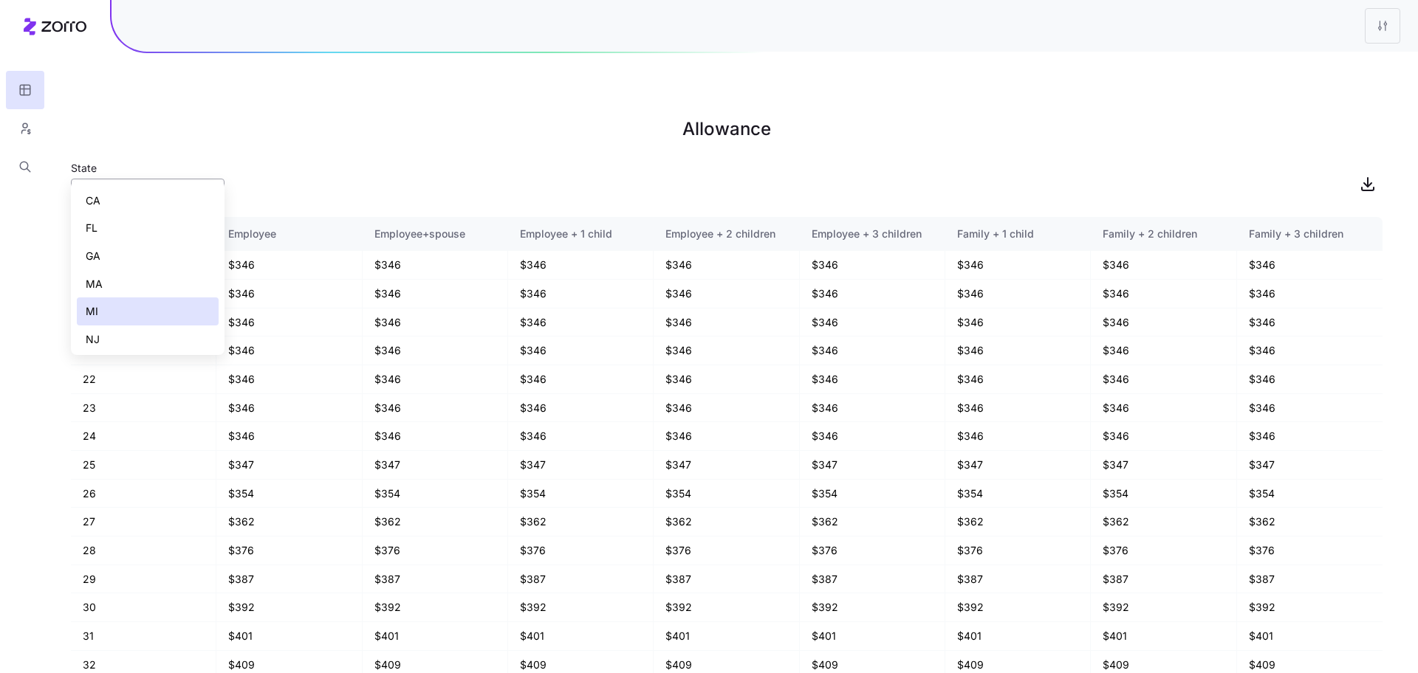
click at [218, 179] on input "MI" at bounding box center [148, 194] width 154 height 30
click at [382, 159] on div "State [US_STATE]" at bounding box center [727, 184] width 1312 height 50
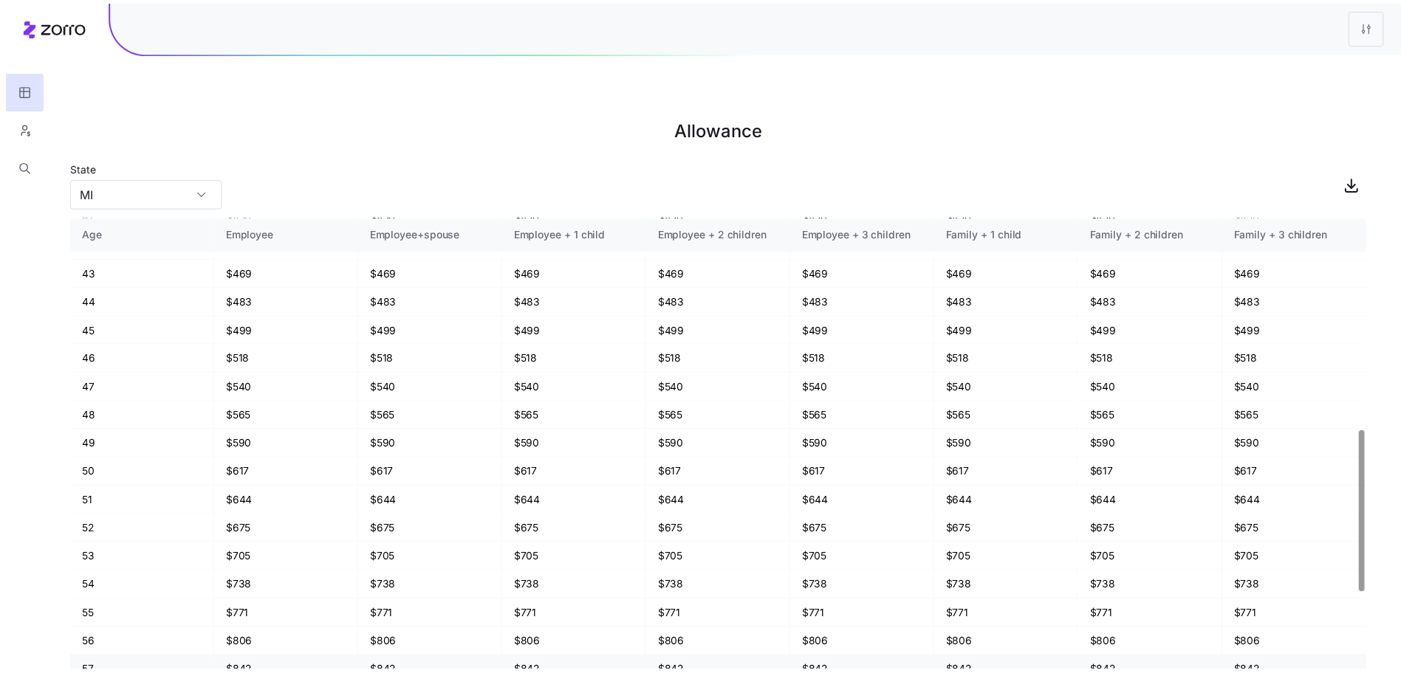
scroll to position [893, 0]
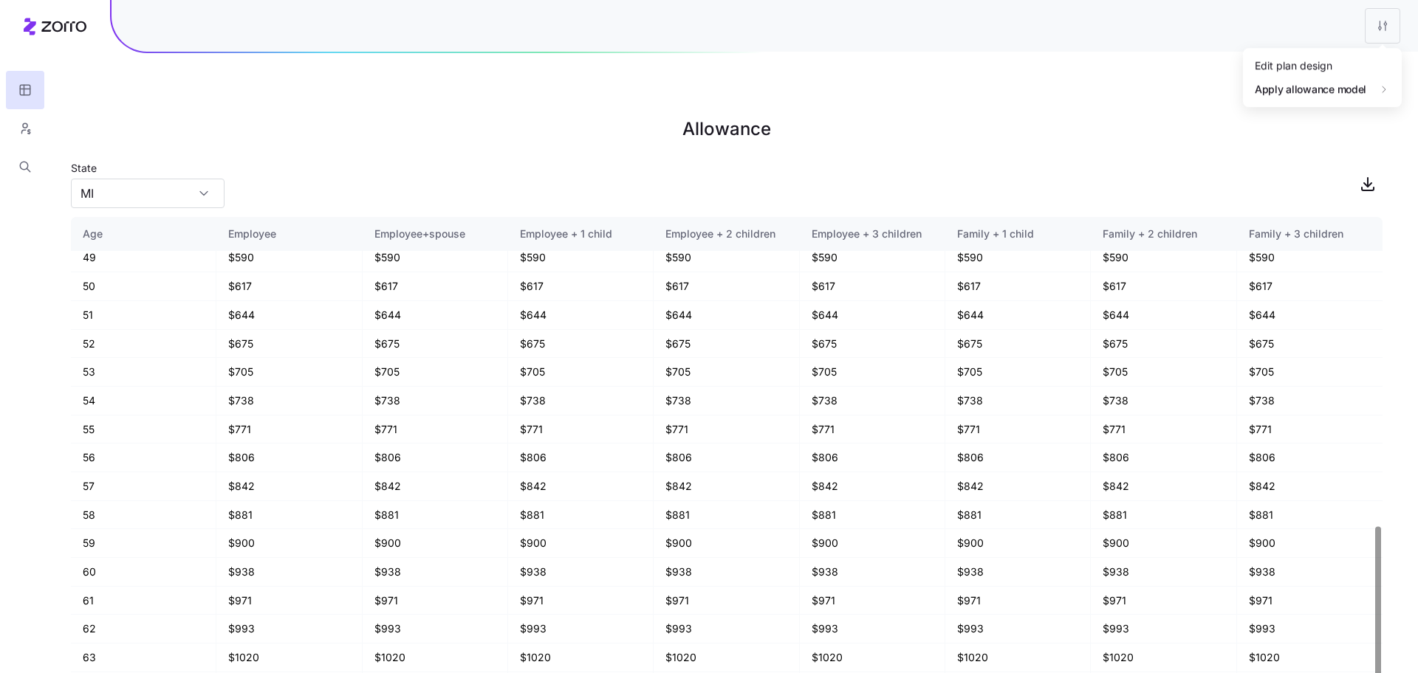
click at [1382, 16] on html "Allowance State [US_STATE] Age Employee Employee+spouse Employee + 1 child Empl…" at bounding box center [709, 411] width 1418 height 822
click at [1350, 52] on div "Edit plan design Apply allowance model" at bounding box center [1322, 77] width 159 height 59
click at [1344, 66] on div "Edit plan design" at bounding box center [1322, 66] width 147 height 24
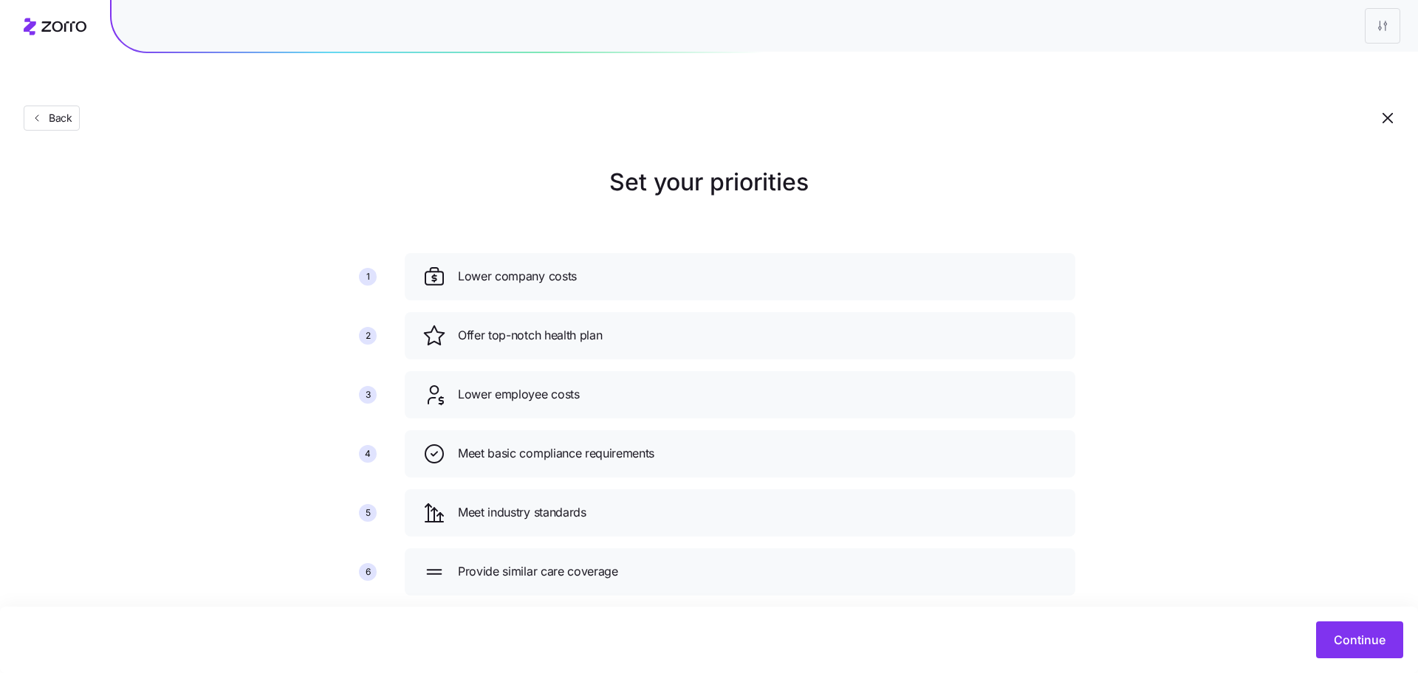
drag, startPoint x: 1414, startPoint y: 672, endPoint x: 1386, endPoint y: 621, distance: 58.2
click at [1386, 622] on div "Continue" at bounding box center [709, 640] width 1388 height 37
click at [1343, 642] on span "Continue" at bounding box center [1360, 640] width 52 height 18
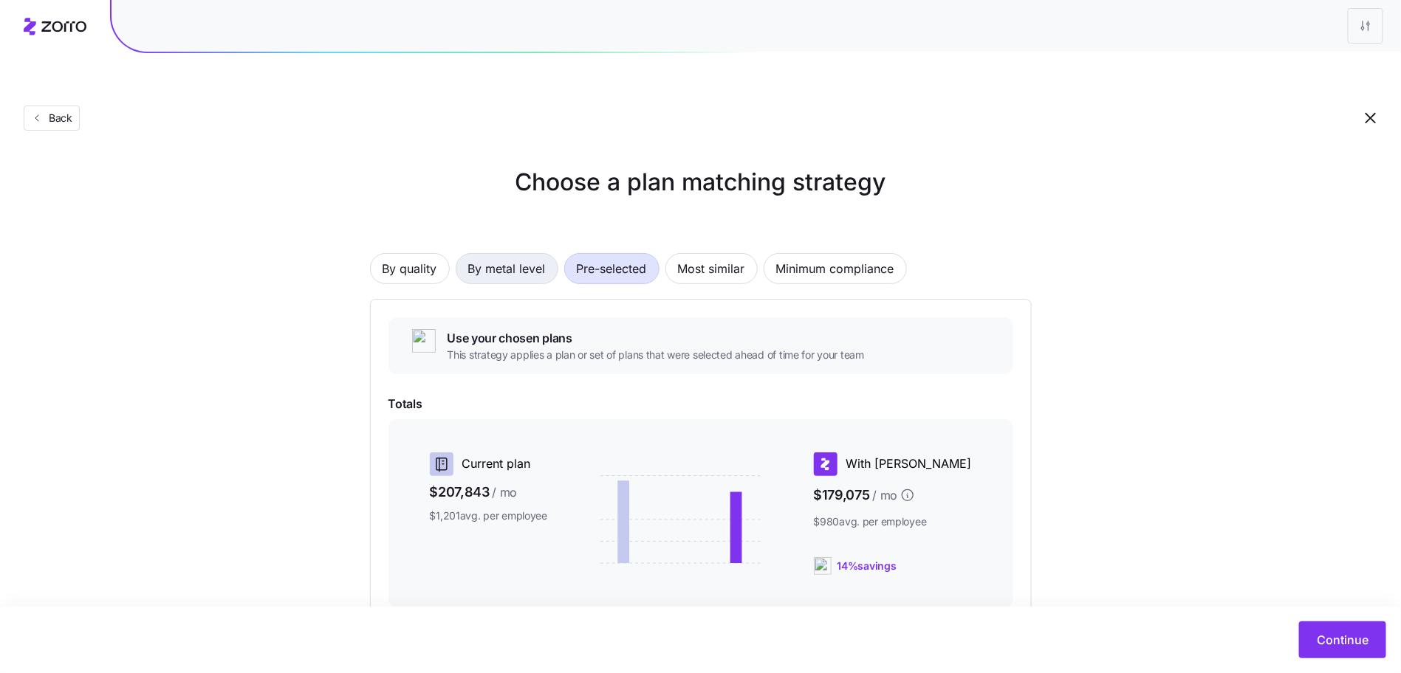
click at [519, 254] on span "By metal level" at bounding box center [507, 269] width 78 height 30
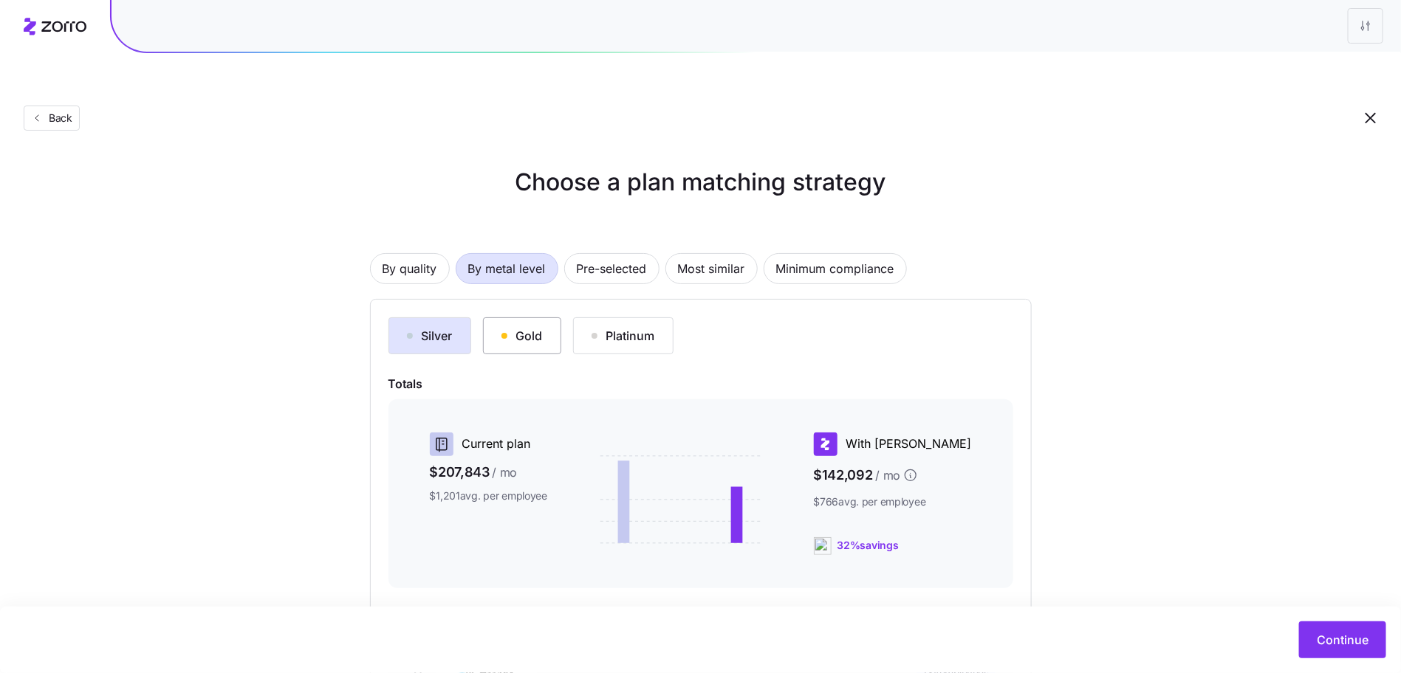
click at [543, 318] on button "Gold" at bounding box center [522, 336] width 78 height 37
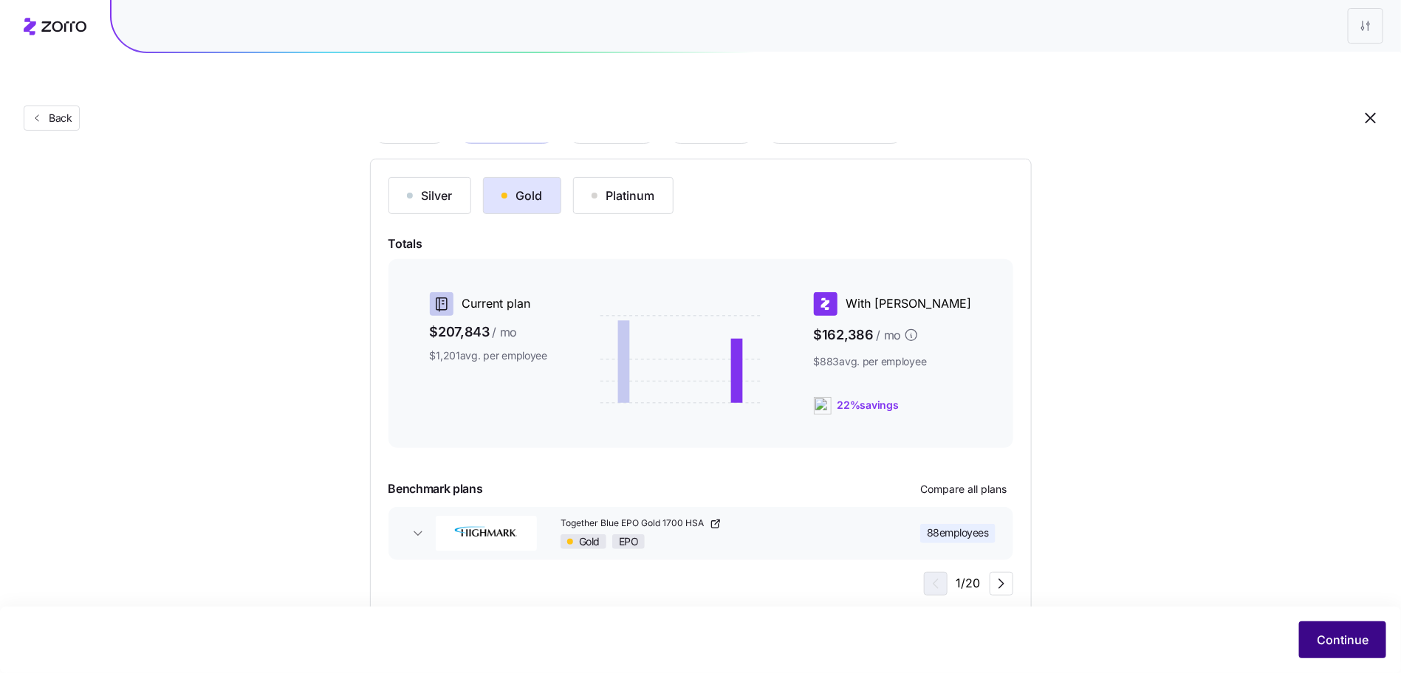
click at [1362, 652] on button "Continue" at bounding box center [1342, 640] width 87 height 37
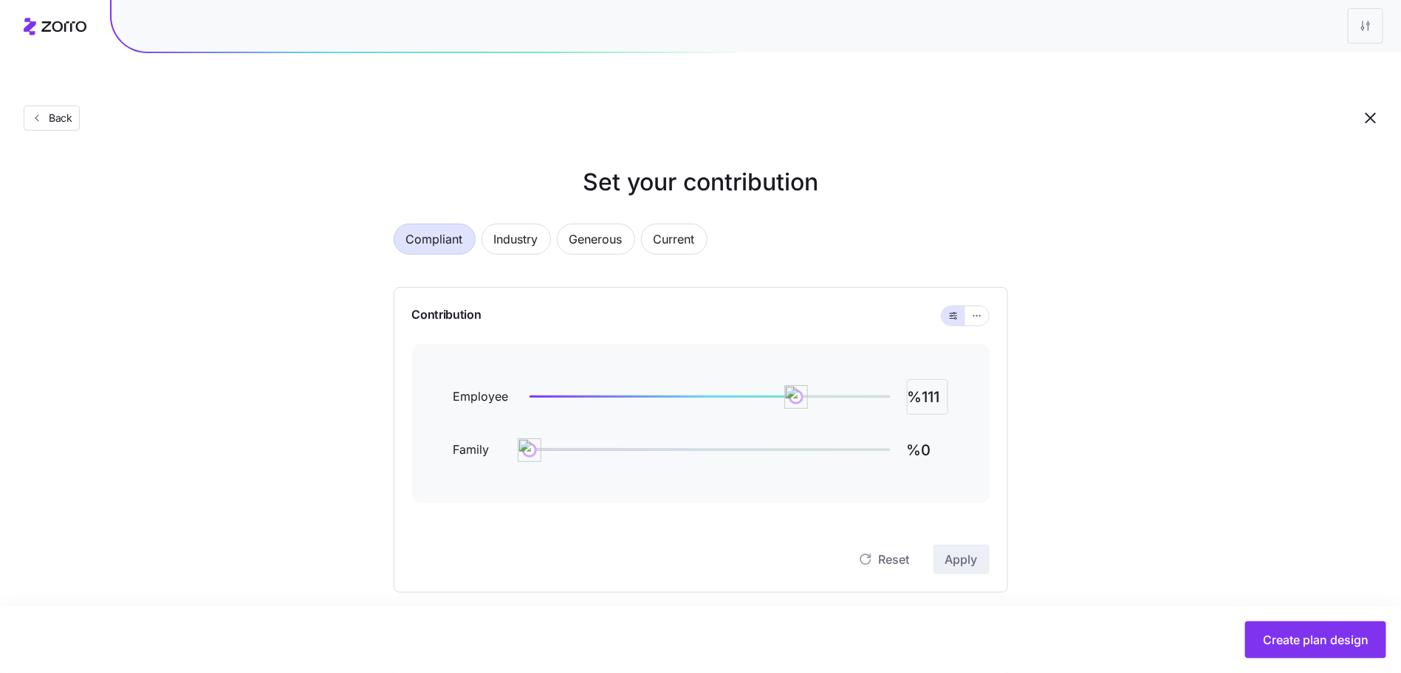
click at [923, 380] on input "%111" at bounding box center [927, 397] width 41 height 35
type input "%80"
click at [958, 551] on span "Apply" at bounding box center [961, 560] width 32 height 18
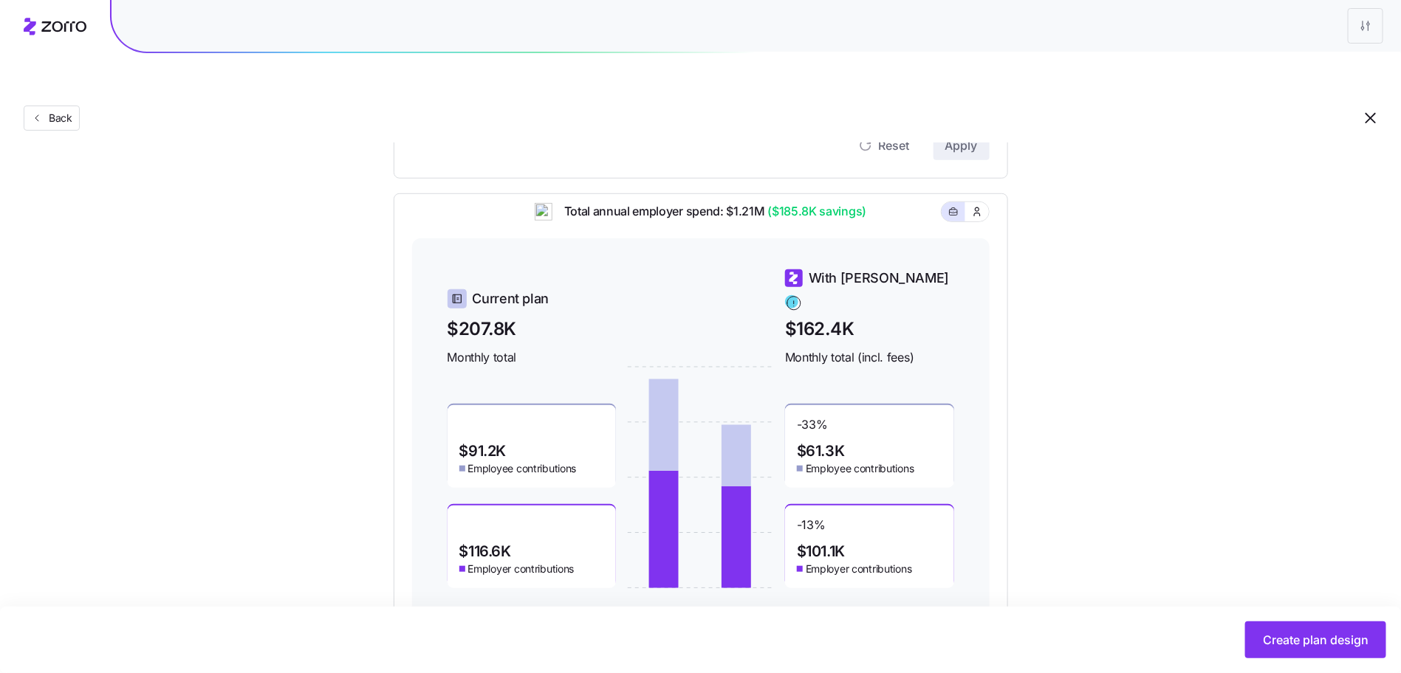
drag, startPoint x: 1276, startPoint y: 640, endPoint x: 913, endPoint y: 394, distance: 438.7
click at [913, 402] on main "Set your contribution Compliant Industry Generous Current Contribution Employee…" at bounding box center [700, 171] width 1401 height 1102
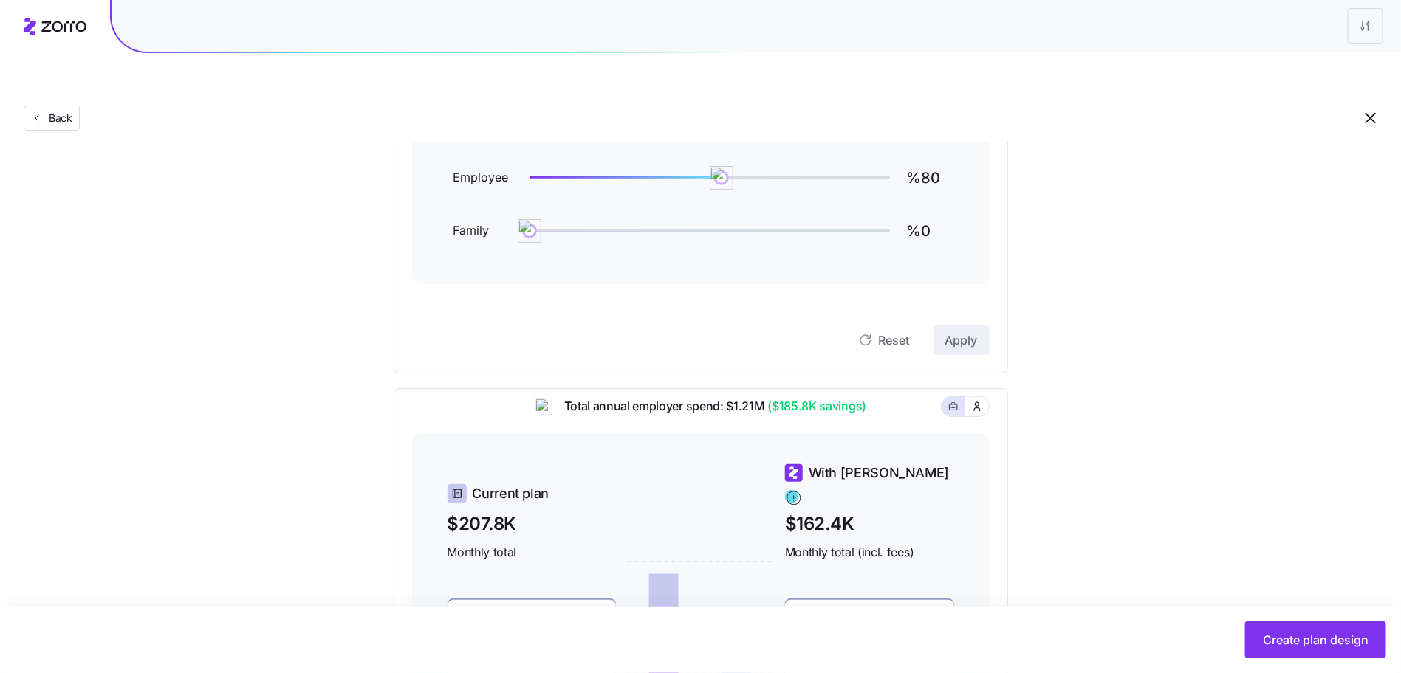
scroll to position [202, 0]
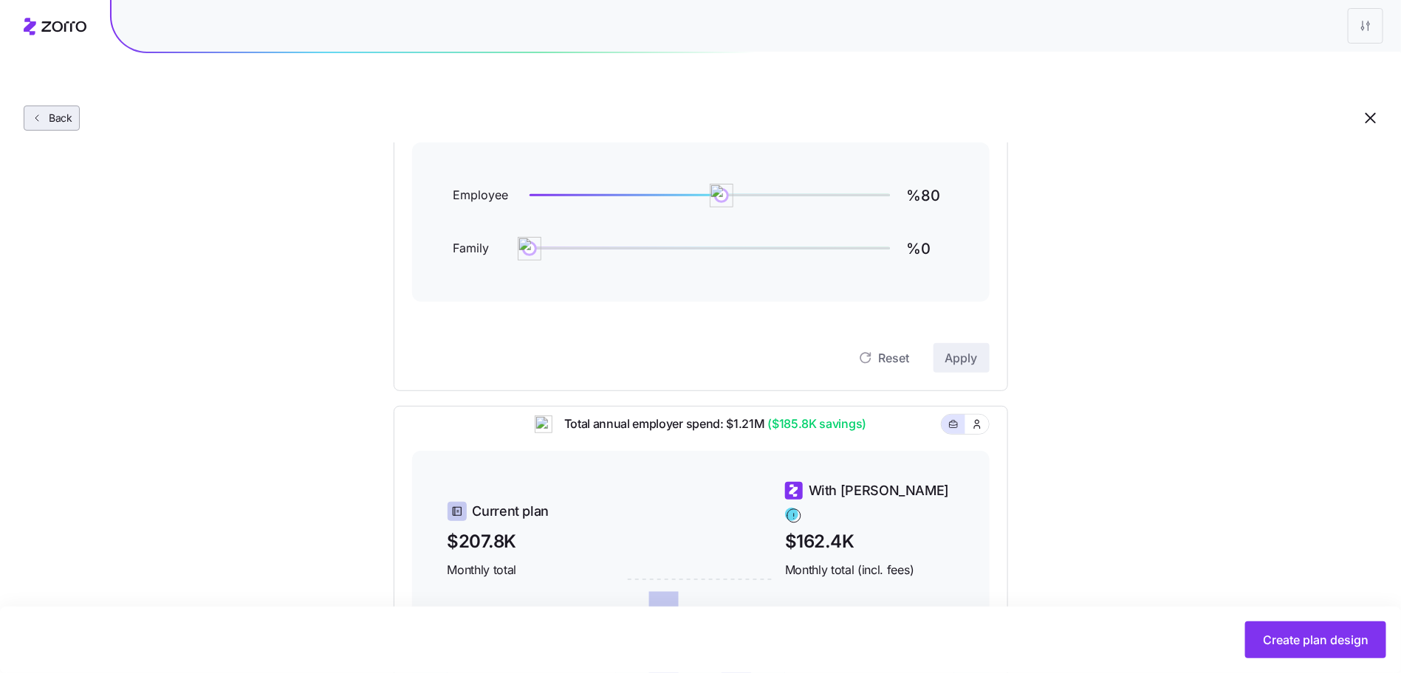
click at [69, 111] on span "Back" at bounding box center [58, 118] width 30 height 15
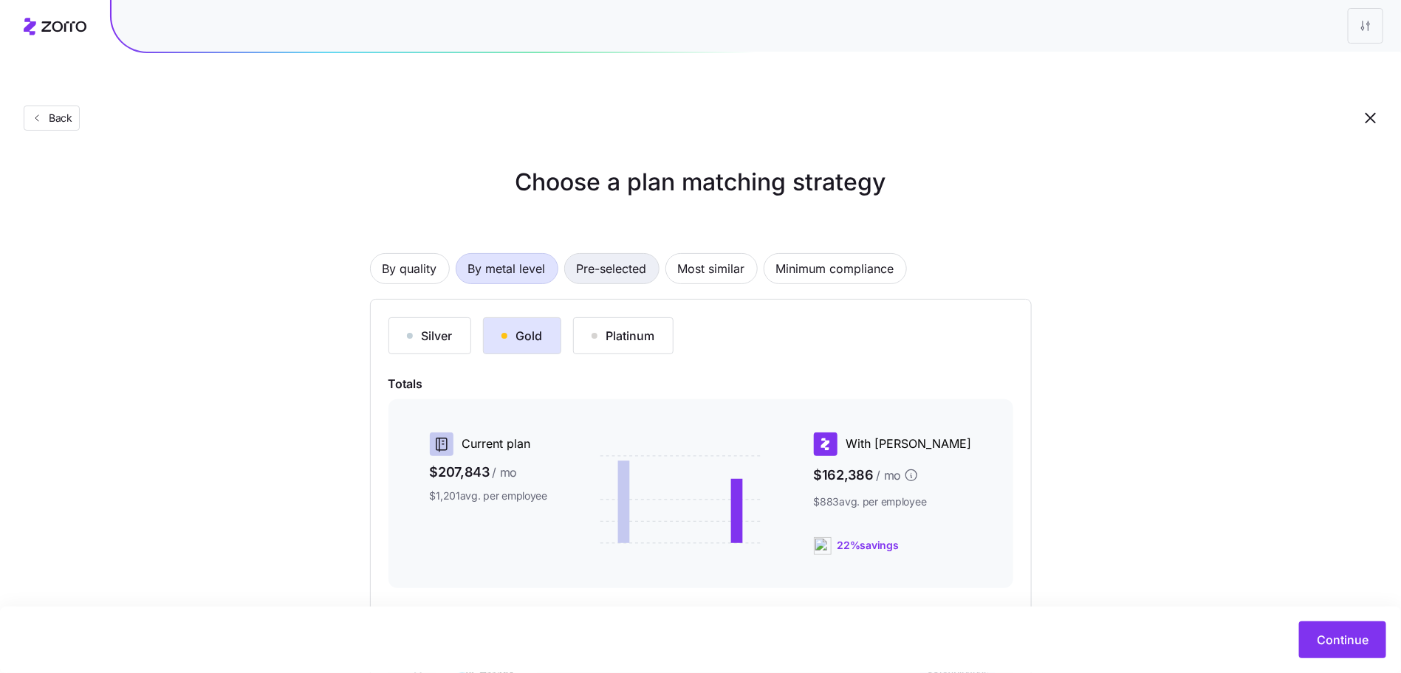
click at [617, 254] on span "Pre-selected" at bounding box center [612, 269] width 70 height 30
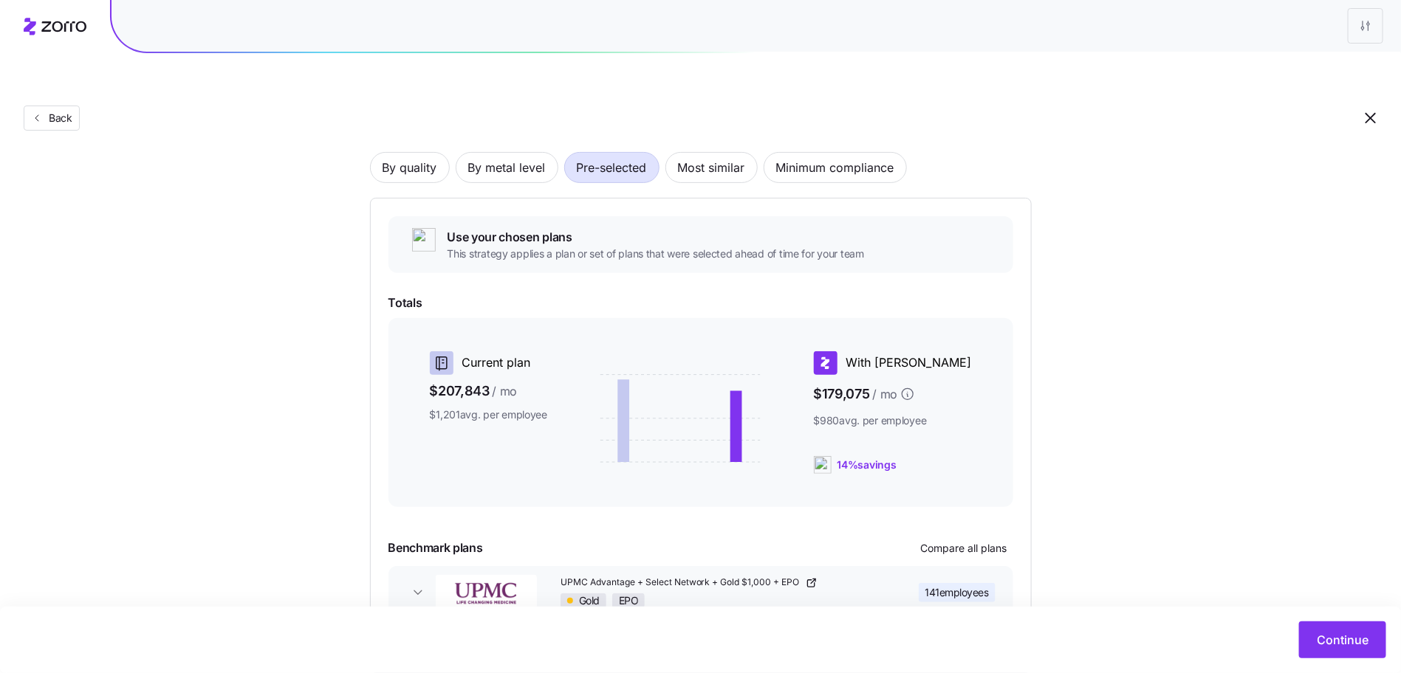
scroll to position [160, 0]
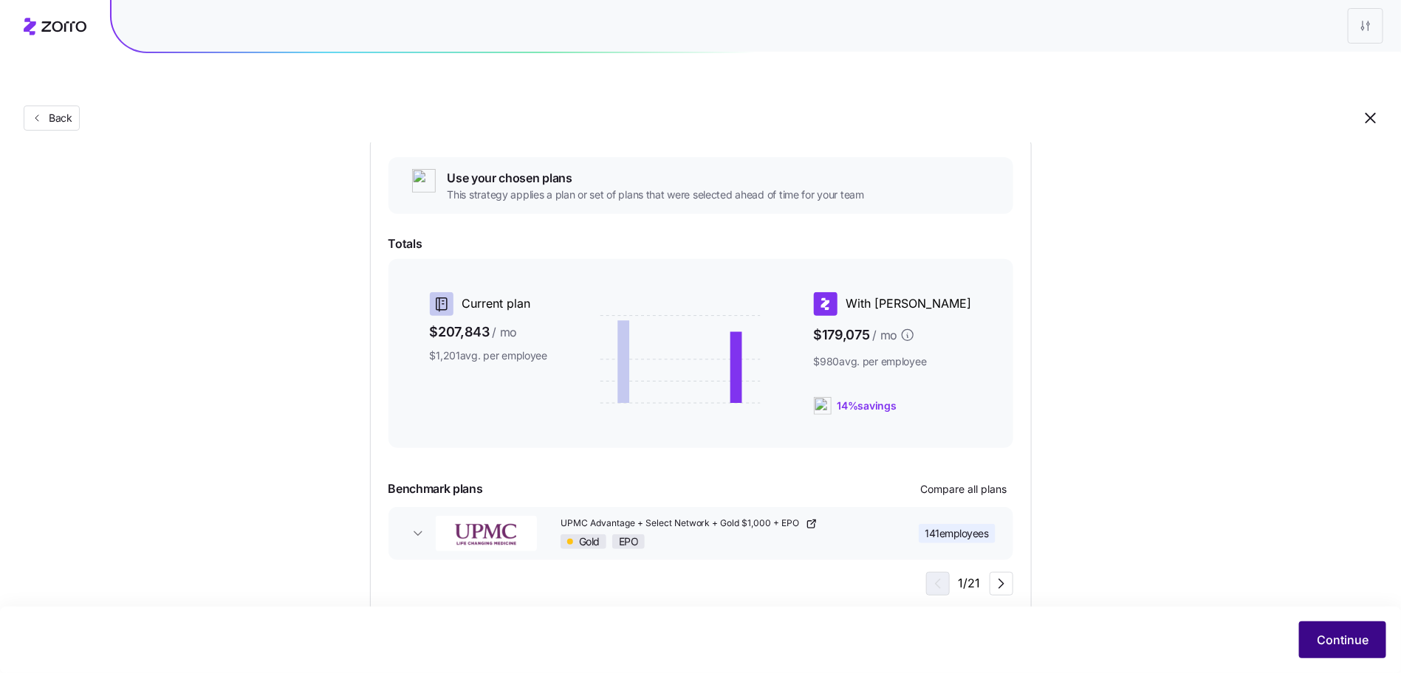
click at [1329, 647] on span "Continue" at bounding box center [1343, 640] width 52 height 18
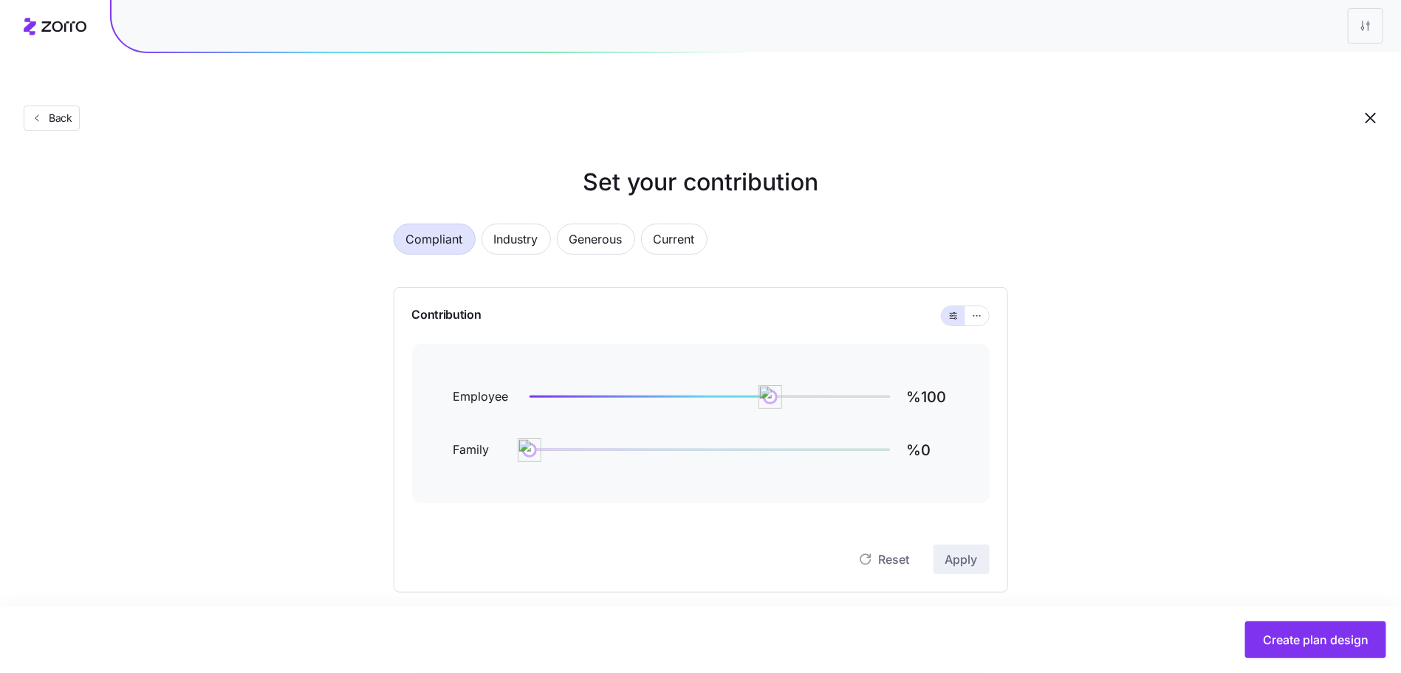
click at [978, 360] on div "Employee %100 Family %0" at bounding box center [700, 424] width 577 height 160
click at [949, 360] on div "Employee %100 Family %0" at bounding box center [700, 424] width 577 height 160
click at [942, 380] on input "%100" at bounding box center [927, 397] width 41 height 35
type input "%80"
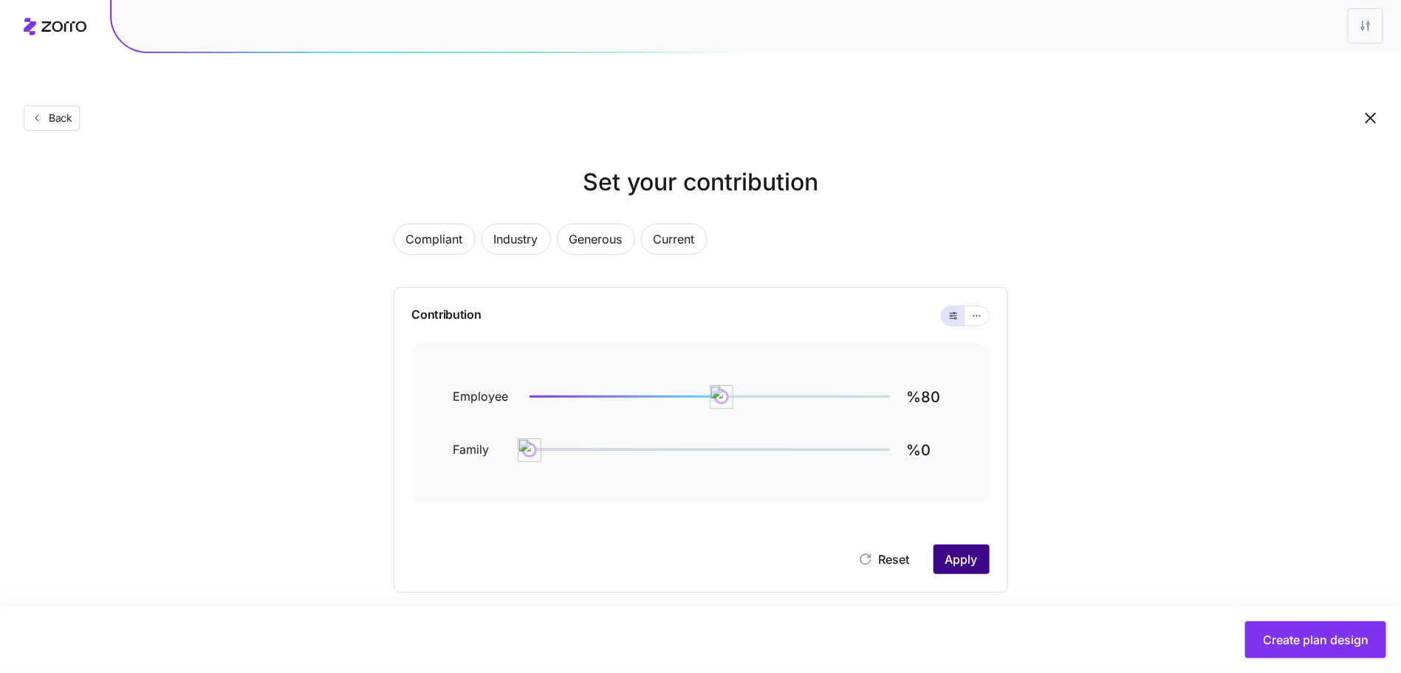
click at [942, 545] on button "Apply" at bounding box center [961, 560] width 56 height 30
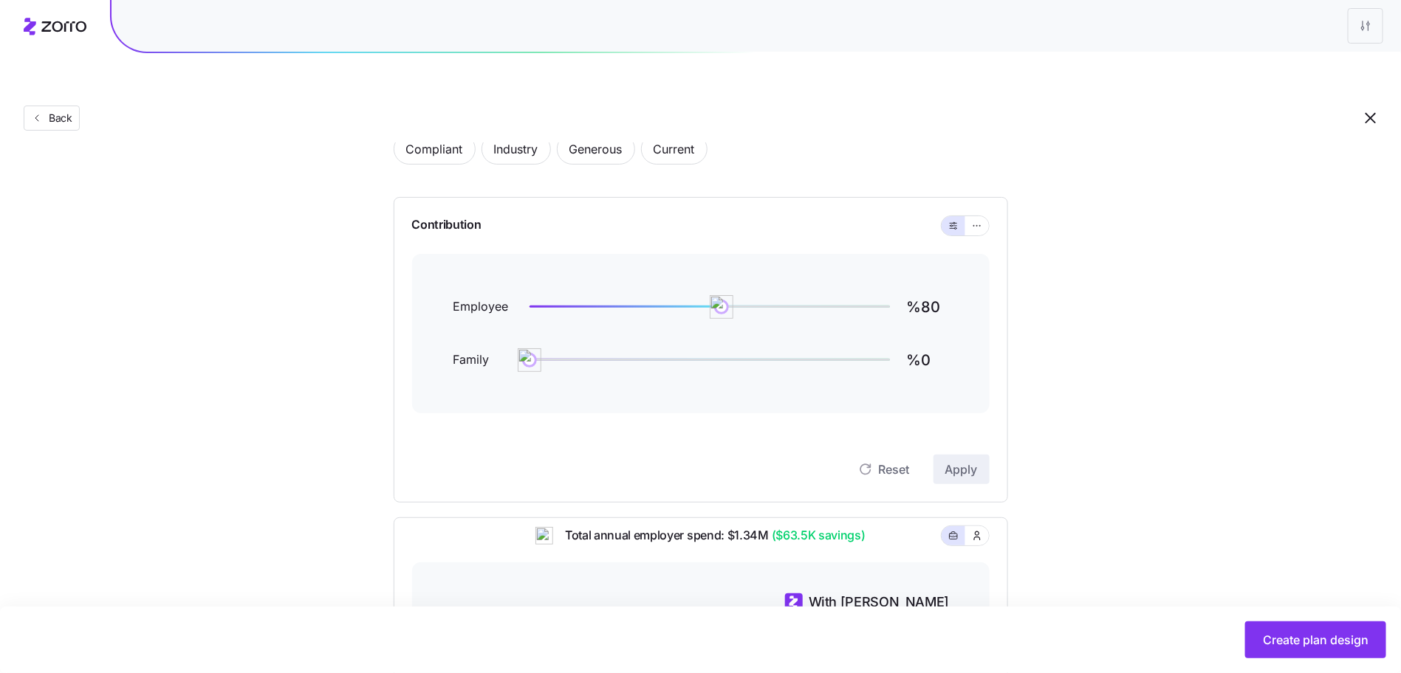
scroll to position [428, 0]
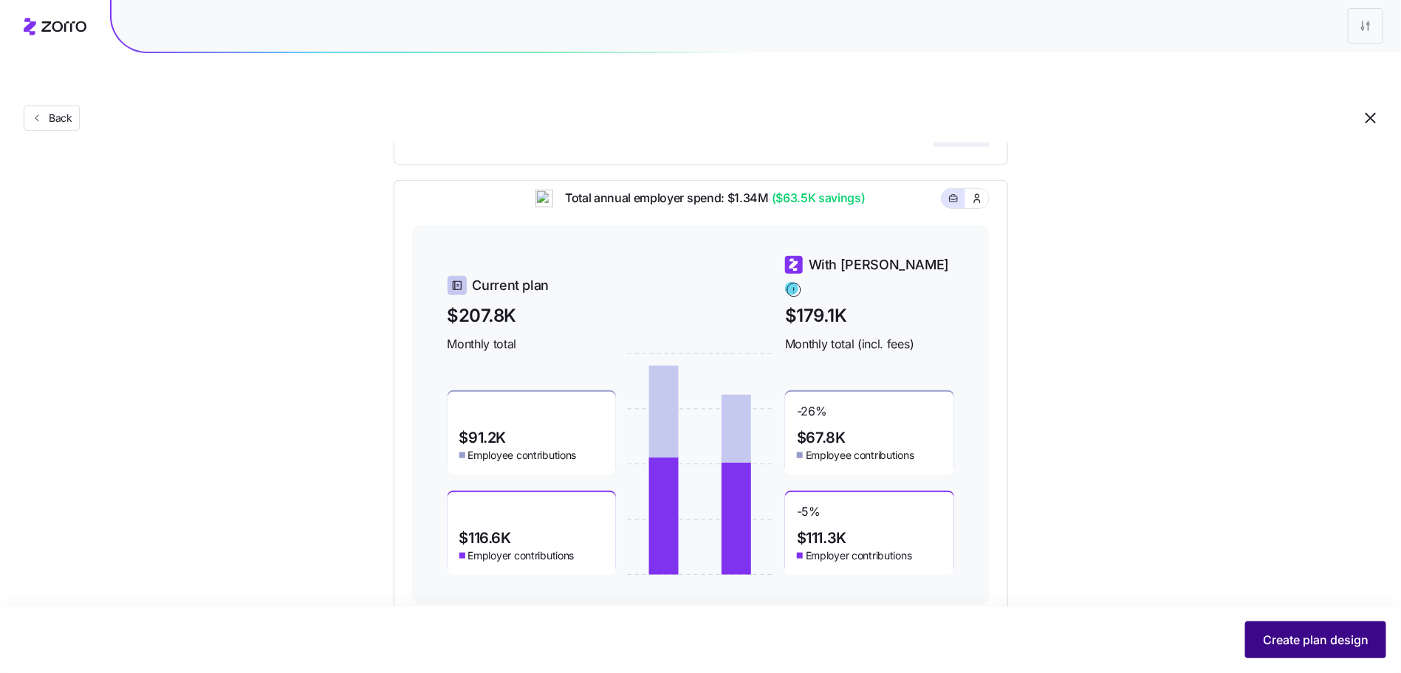
click at [1315, 631] on button "Create plan design" at bounding box center [1315, 640] width 141 height 37
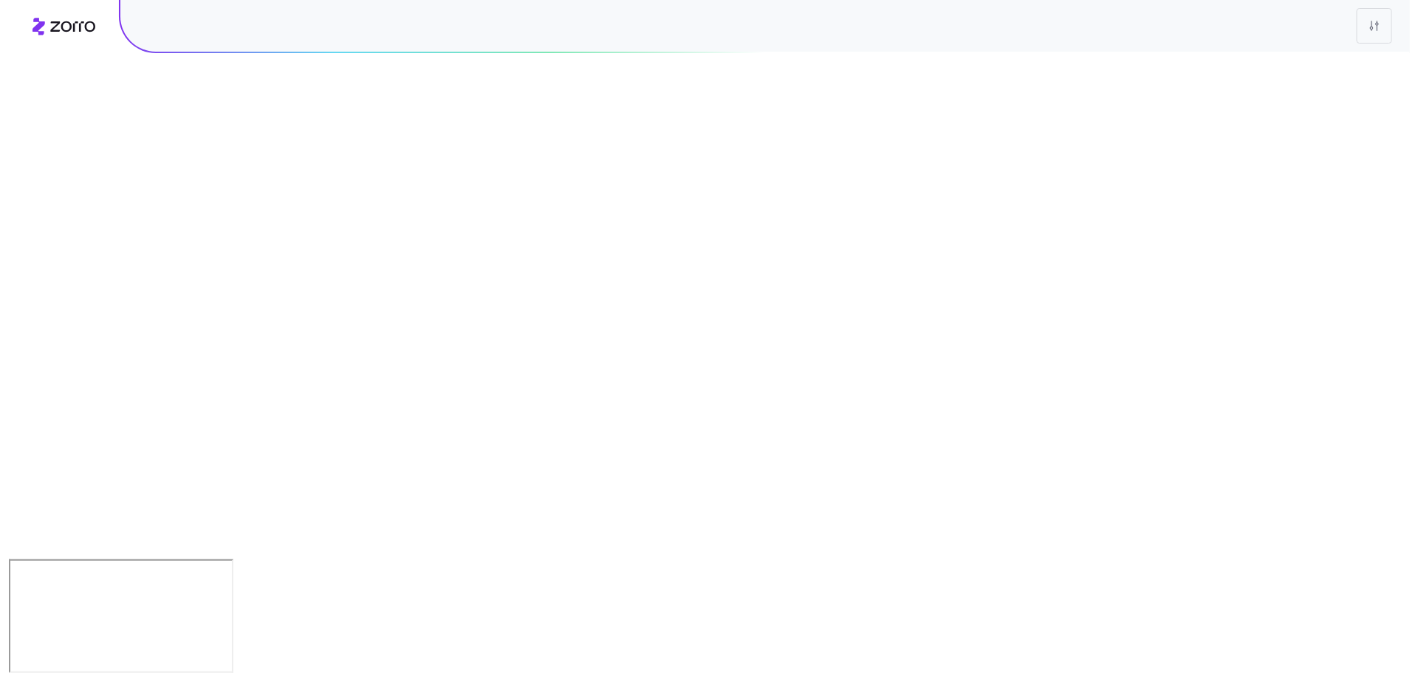
scroll to position [0, 0]
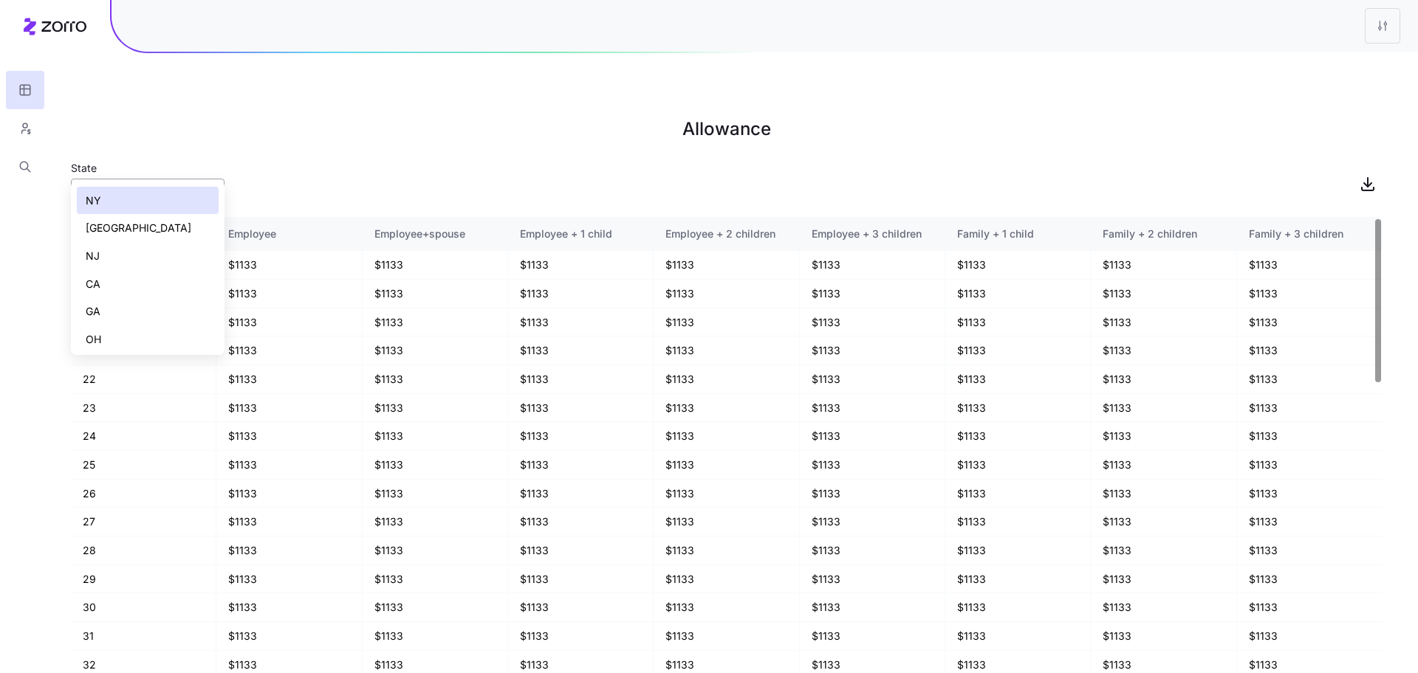
click at [143, 179] on input "NY" at bounding box center [148, 194] width 154 height 30
click at [143, 219] on div "[GEOGRAPHIC_DATA]" at bounding box center [148, 228] width 142 height 28
type input "[GEOGRAPHIC_DATA]"
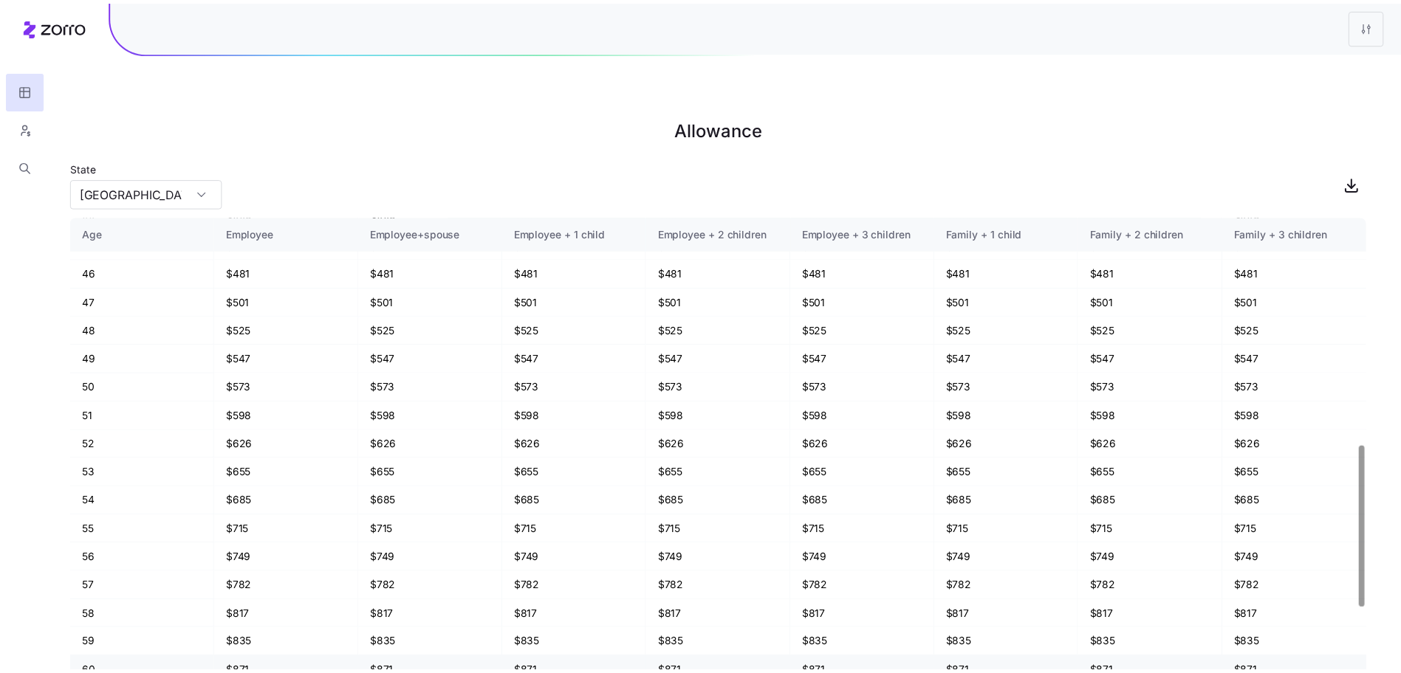
scroll to position [893, 0]
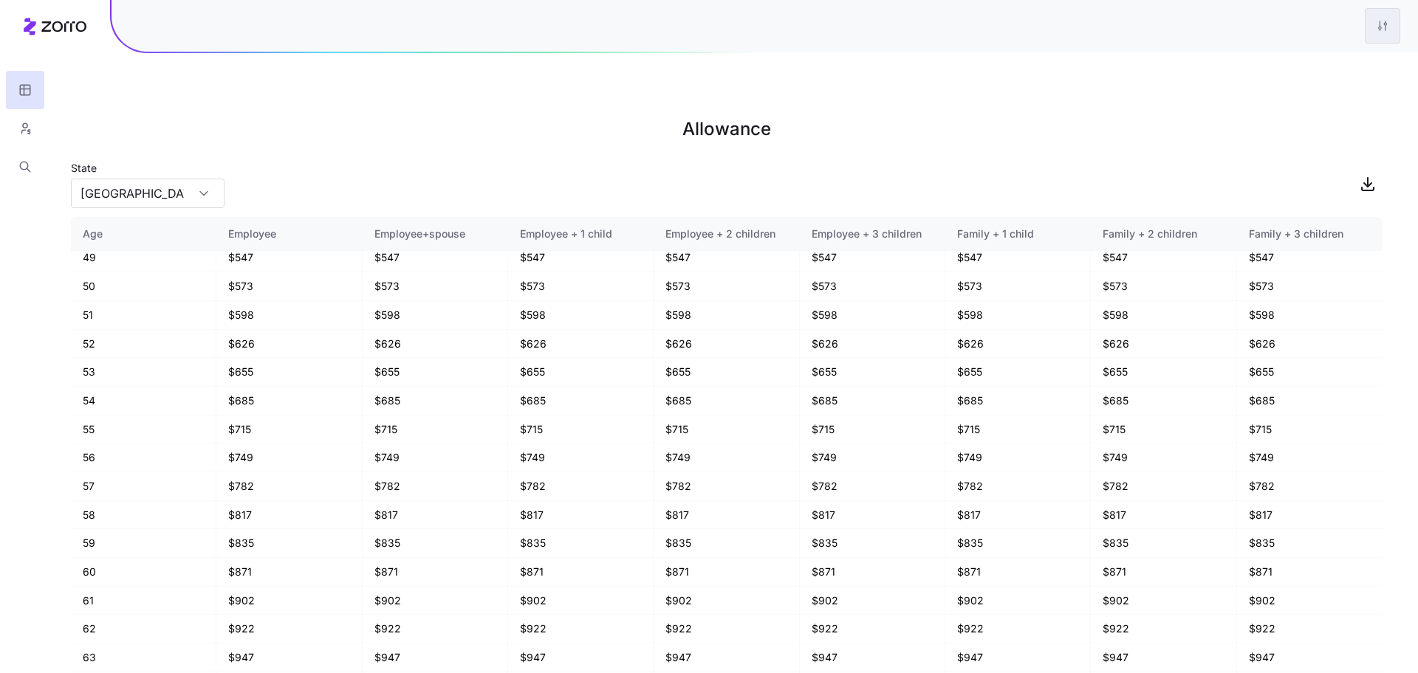
click at [1377, 10] on html "Allowance State [US_STATE] Age Employee Employee+spouse Employee + 1 child Empl…" at bounding box center [709, 411] width 1418 height 822
click at [1303, 56] on div "Edit plan design" at bounding box center [1322, 66] width 147 height 24
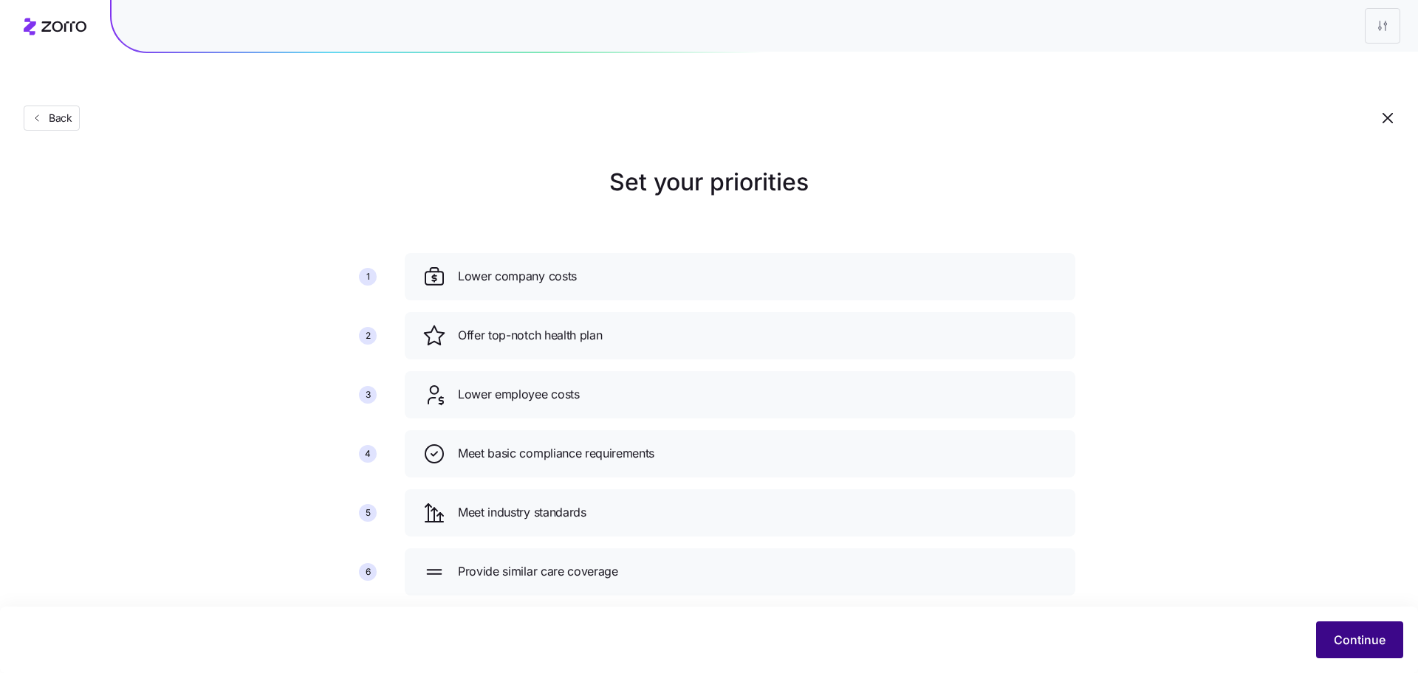
click at [1363, 630] on button "Continue" at bounding box center [1359, 640] width 87 height 37
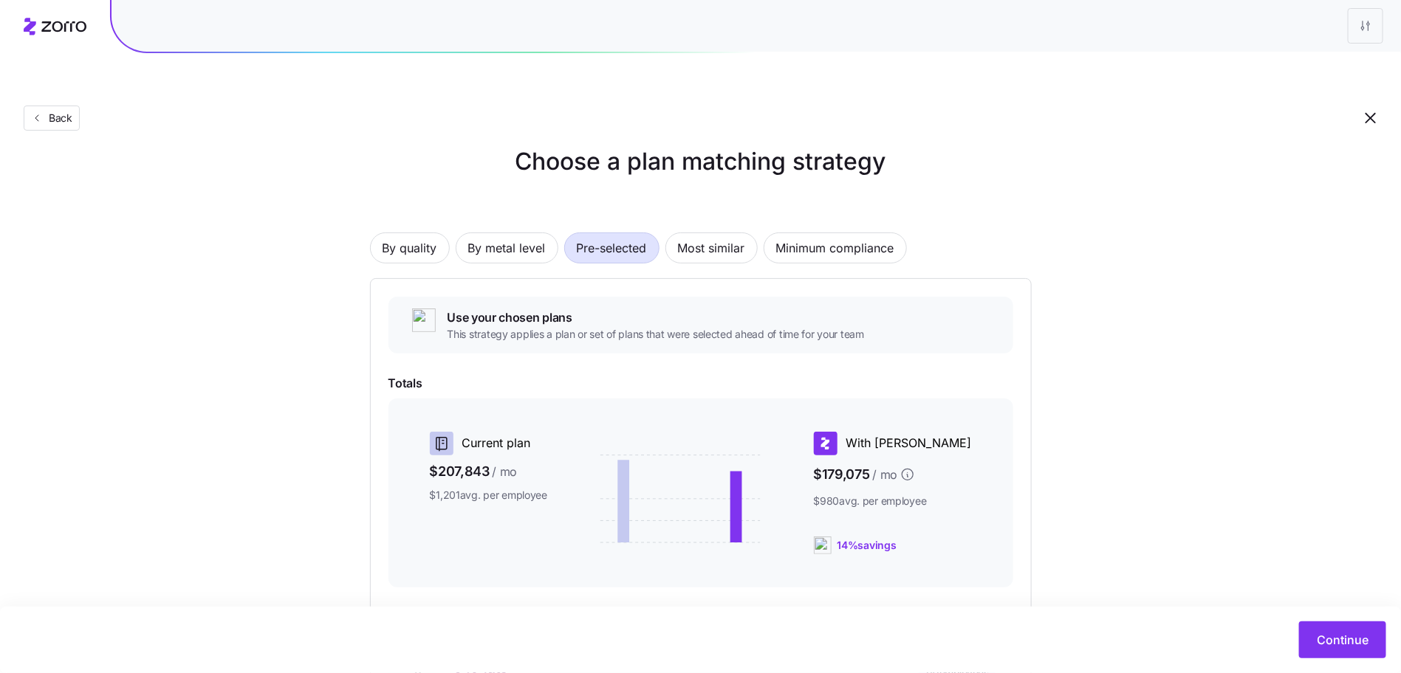
scroll to position [22, 0]
click at [1351, 623] on button "Continue" at bounding box center [1342, 640] width 87 height 37
